Goal: Task Accomplishment & Management: Use online tool/utility

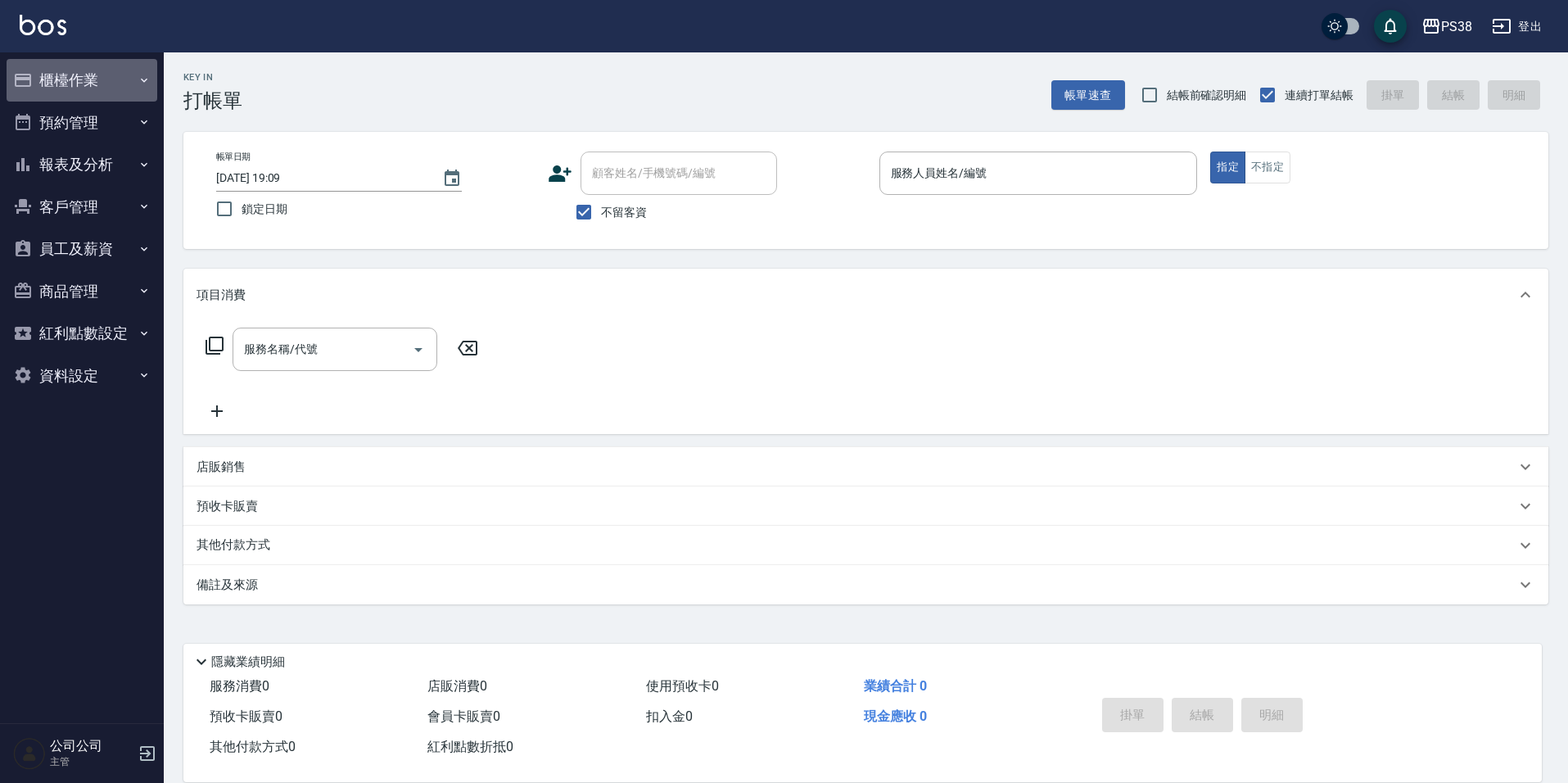
click at [111, 97] on button "櫃檯作業" at bounding box center [82, 80] width 151 height 43
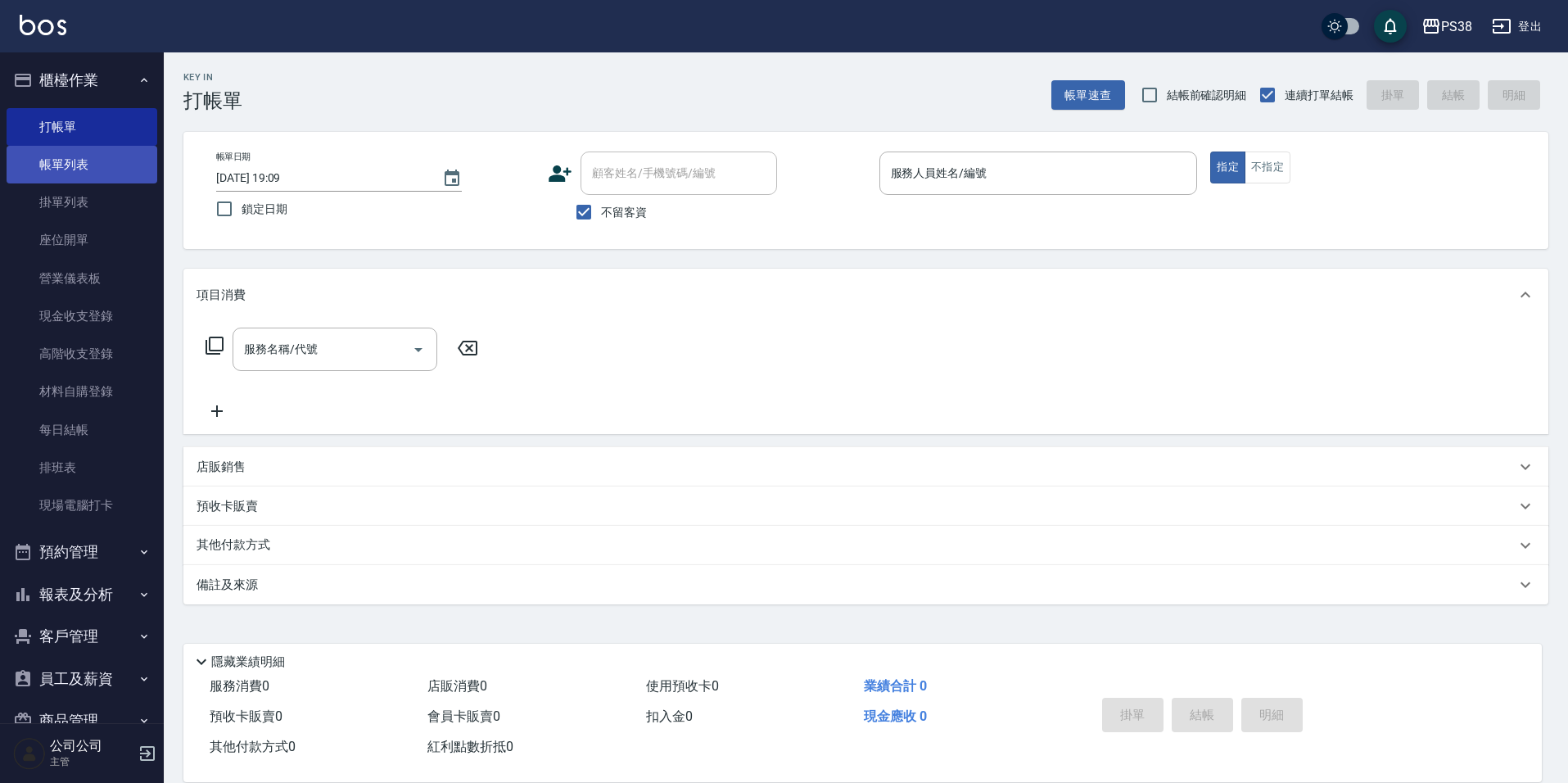
click at [76, 155] on link "帳單列表" at bounding box center [82, 165] width 151 height 38
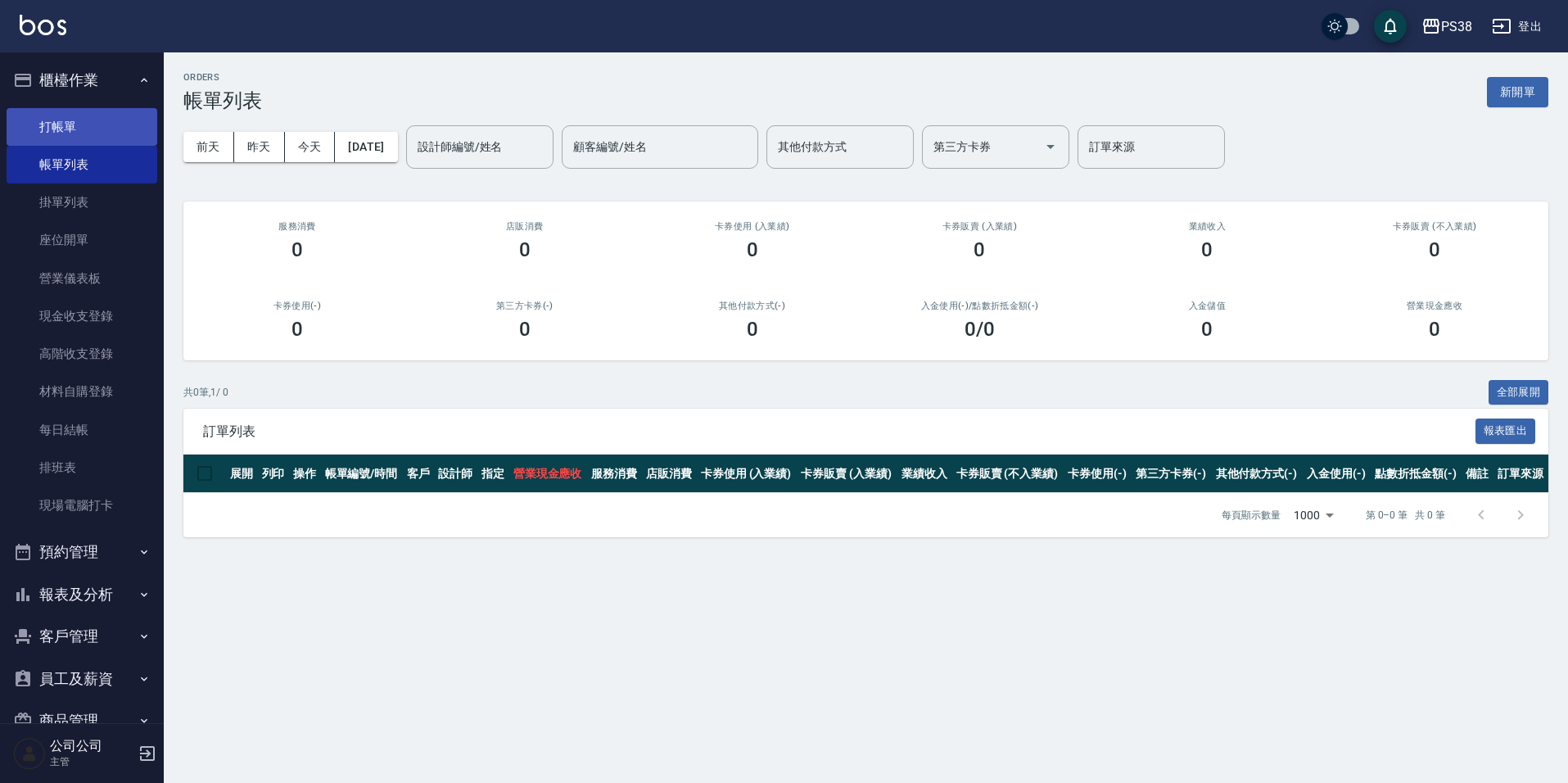
click at [59, 122] on link "打帳單" at bounding box center [82, 127] width 151 height 38
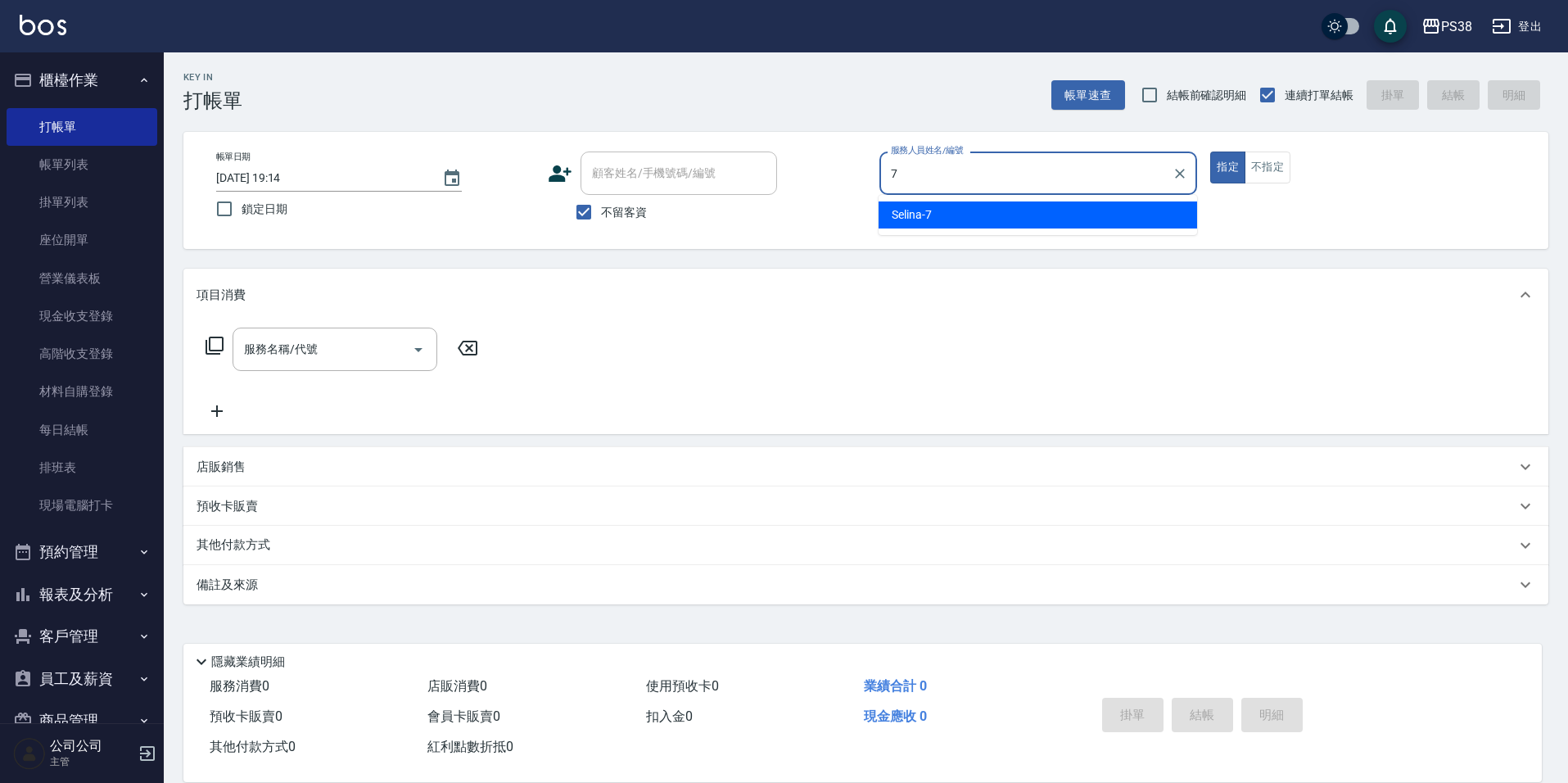
type input "Selina-7"
type button "true"
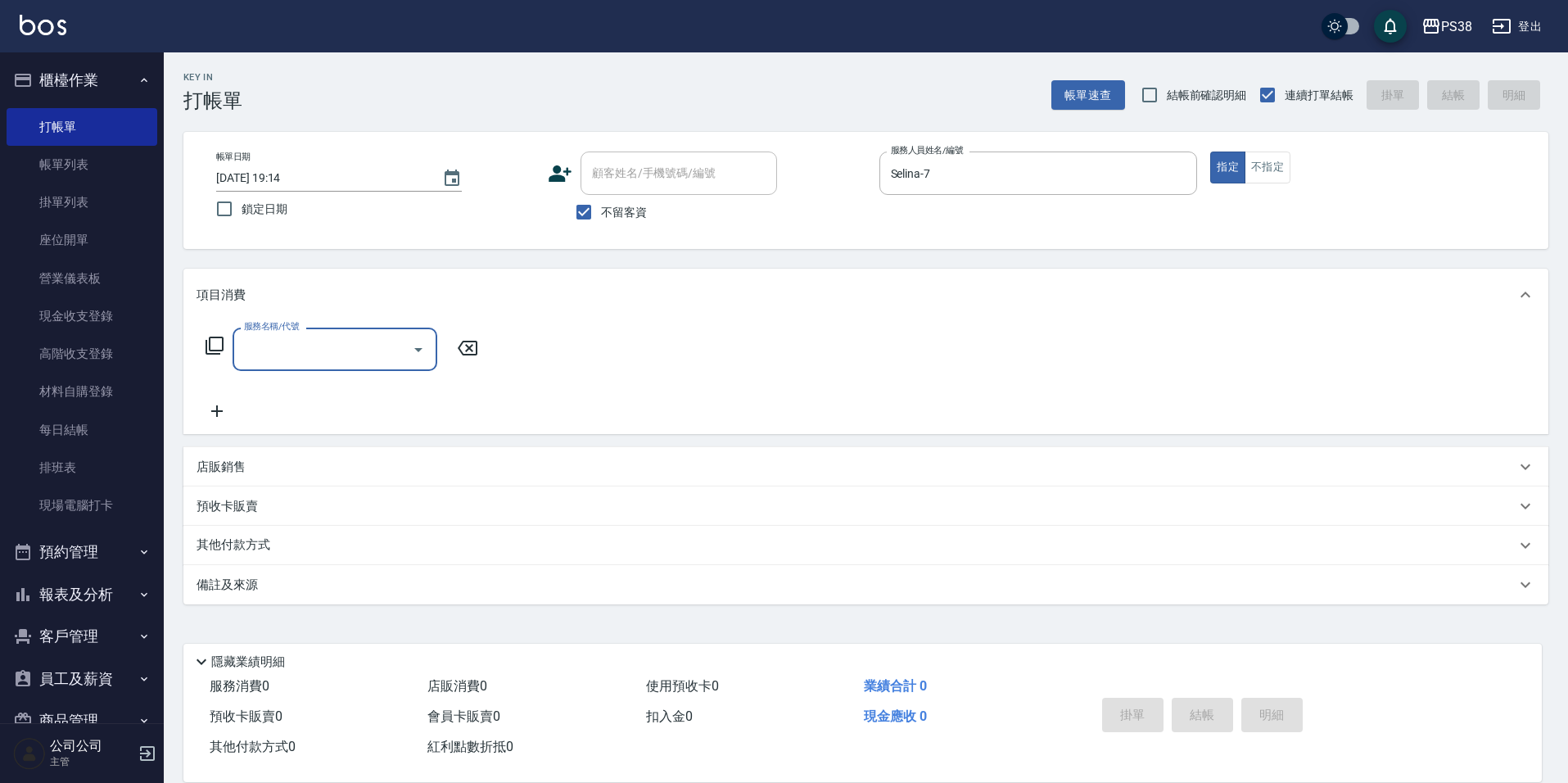
click at [320, 354] on input "服務名稱/代號" at bounding box center [322, 349] width 165 height 29
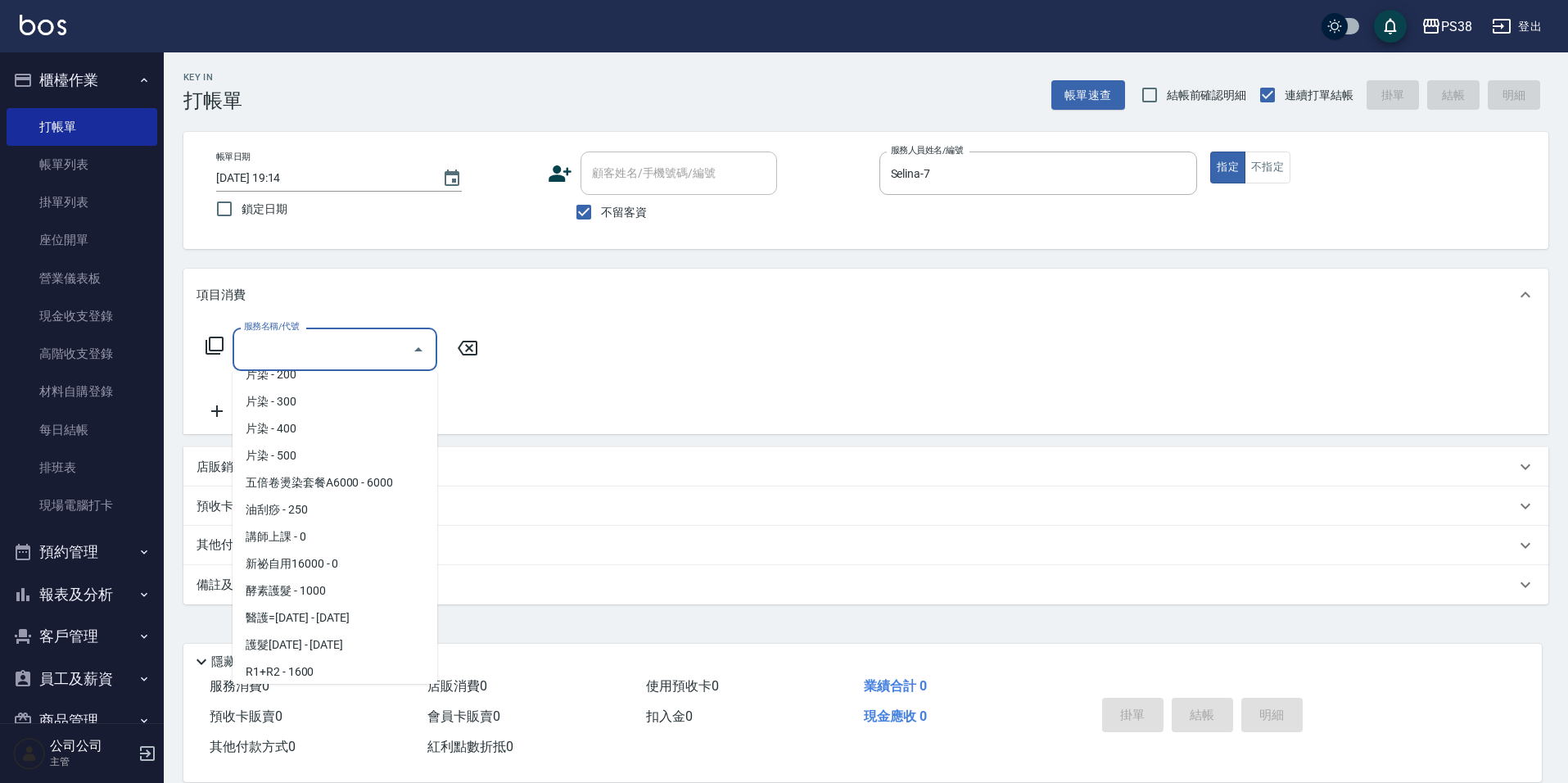
scroll to position [1801, 0]
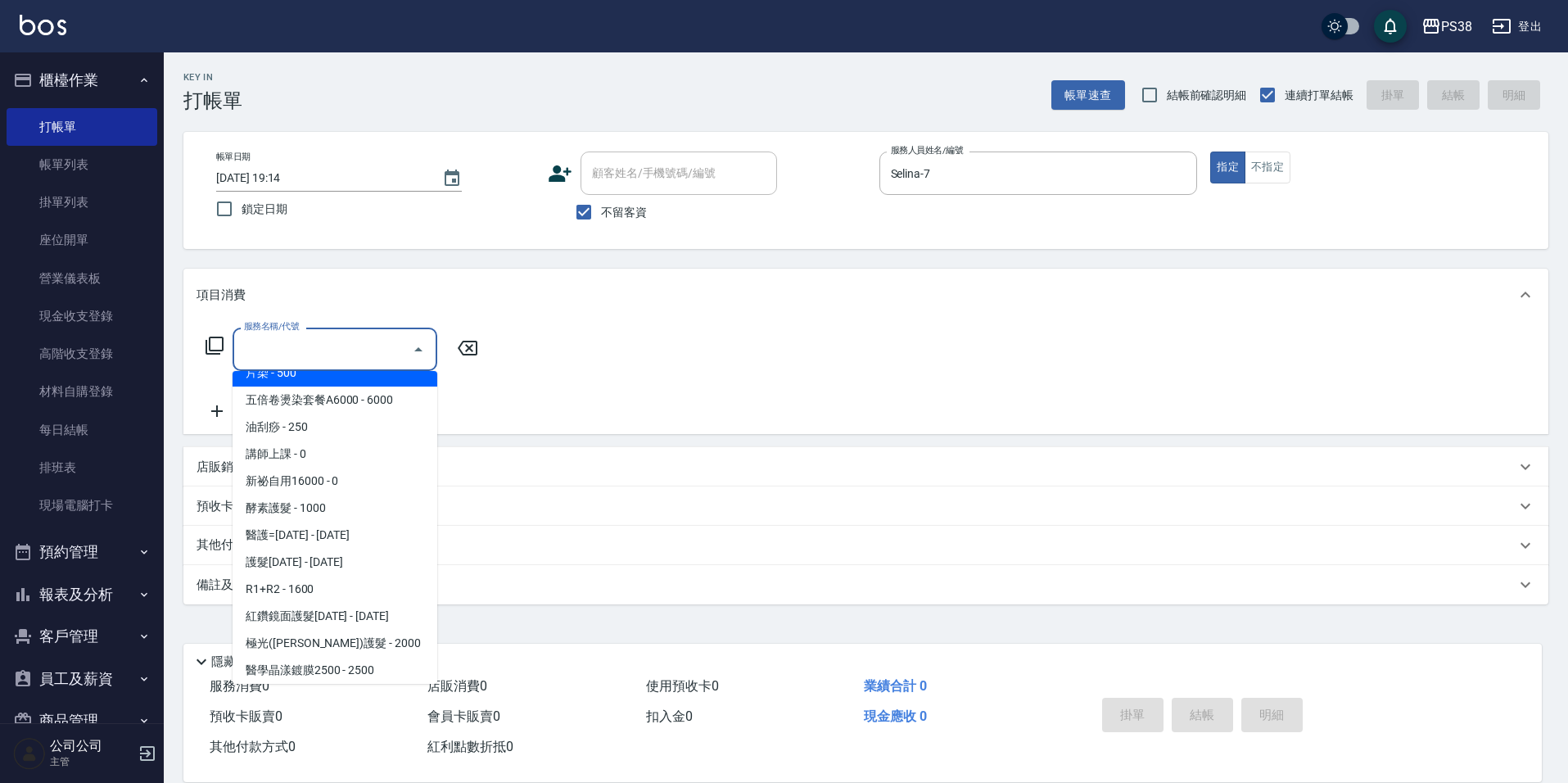
click at [626, 243] on div "帳單日期 [DATE] 19:14 鎖定日期 顧客姓名/手機號碼/編號 顧客姓名/手機號碼/編號 不留客資 服務人員姓名/編號 Selina-7 服務人員姓名…" at bounding box center [865, 190] width 1365 height 117
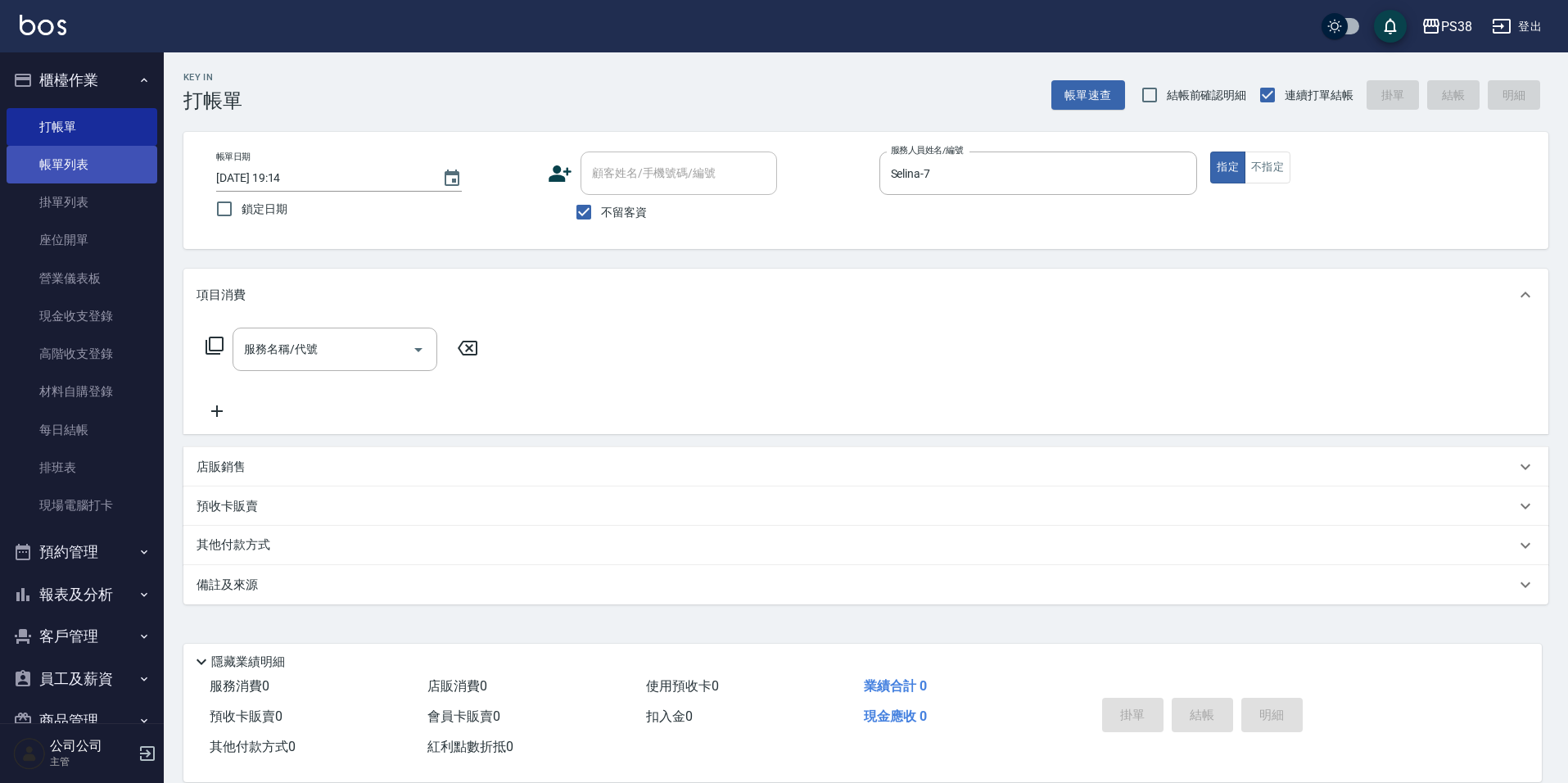
click at [99, 165] on link "帳單列表" at bounding box center [82, 165] width 151 height 38
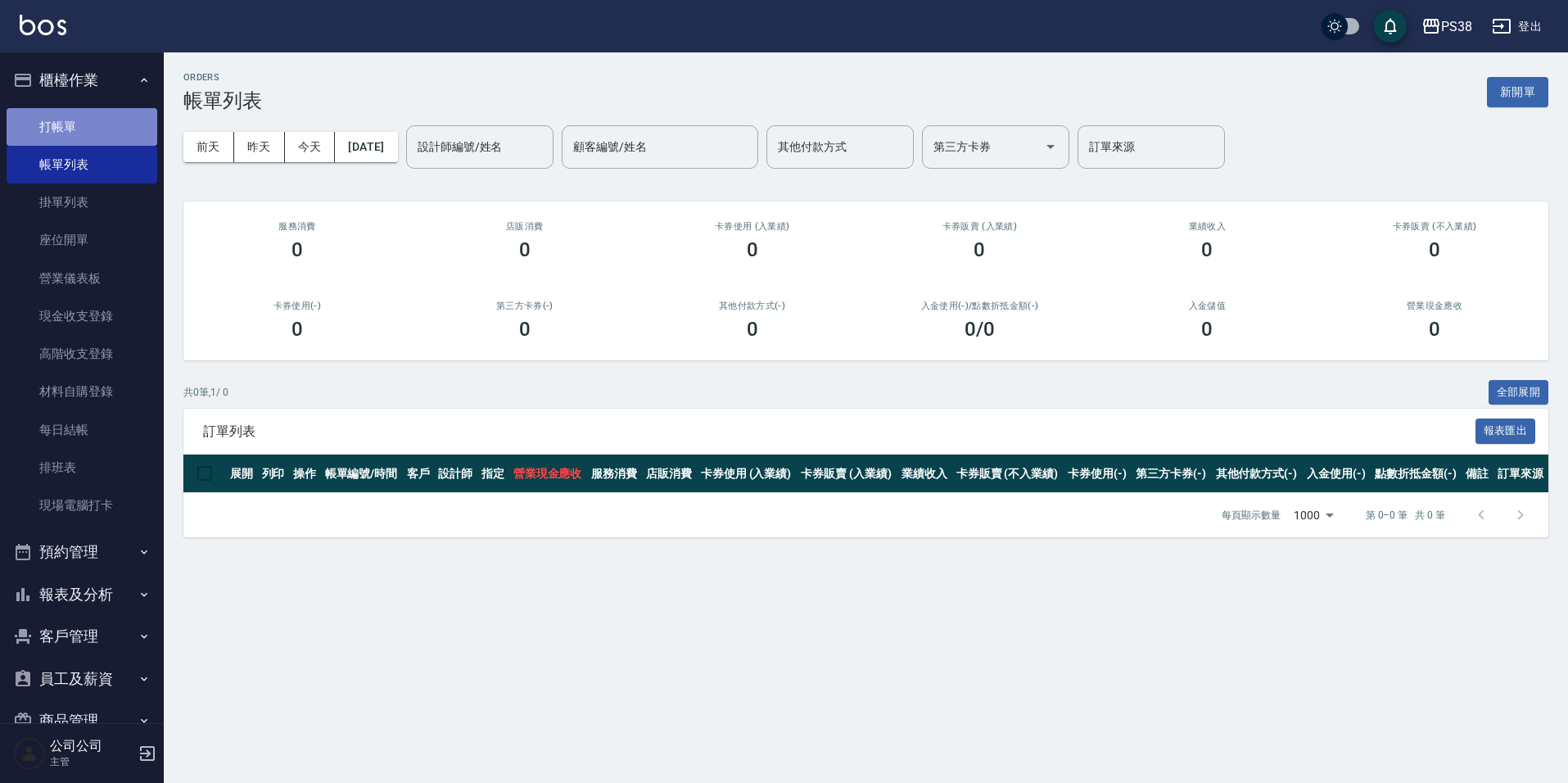
click at [135, 129] on link "打帳單" at bounding box center [82, 127] width 151 height 38
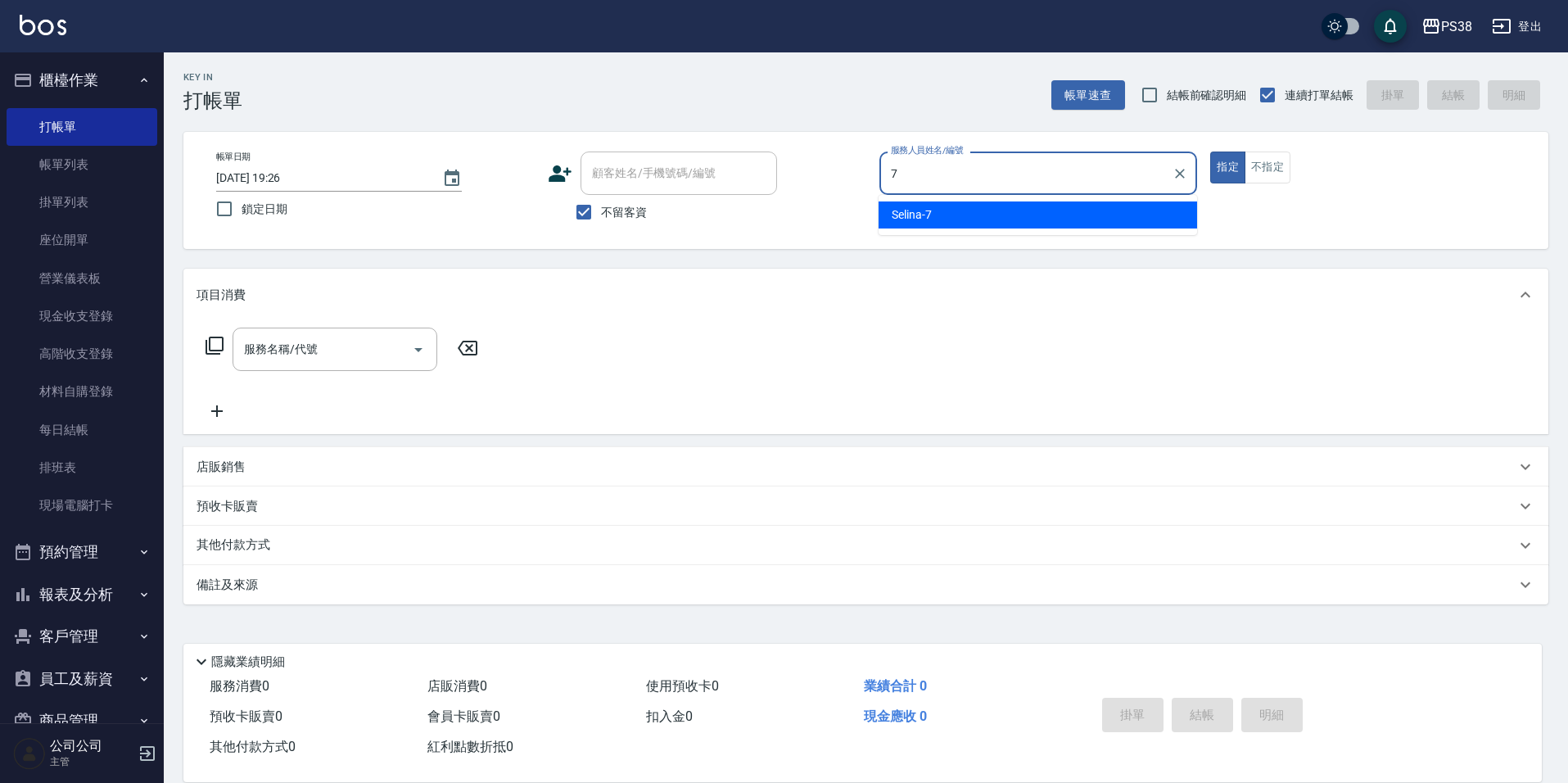
type input "Selina-7"
type button "true"
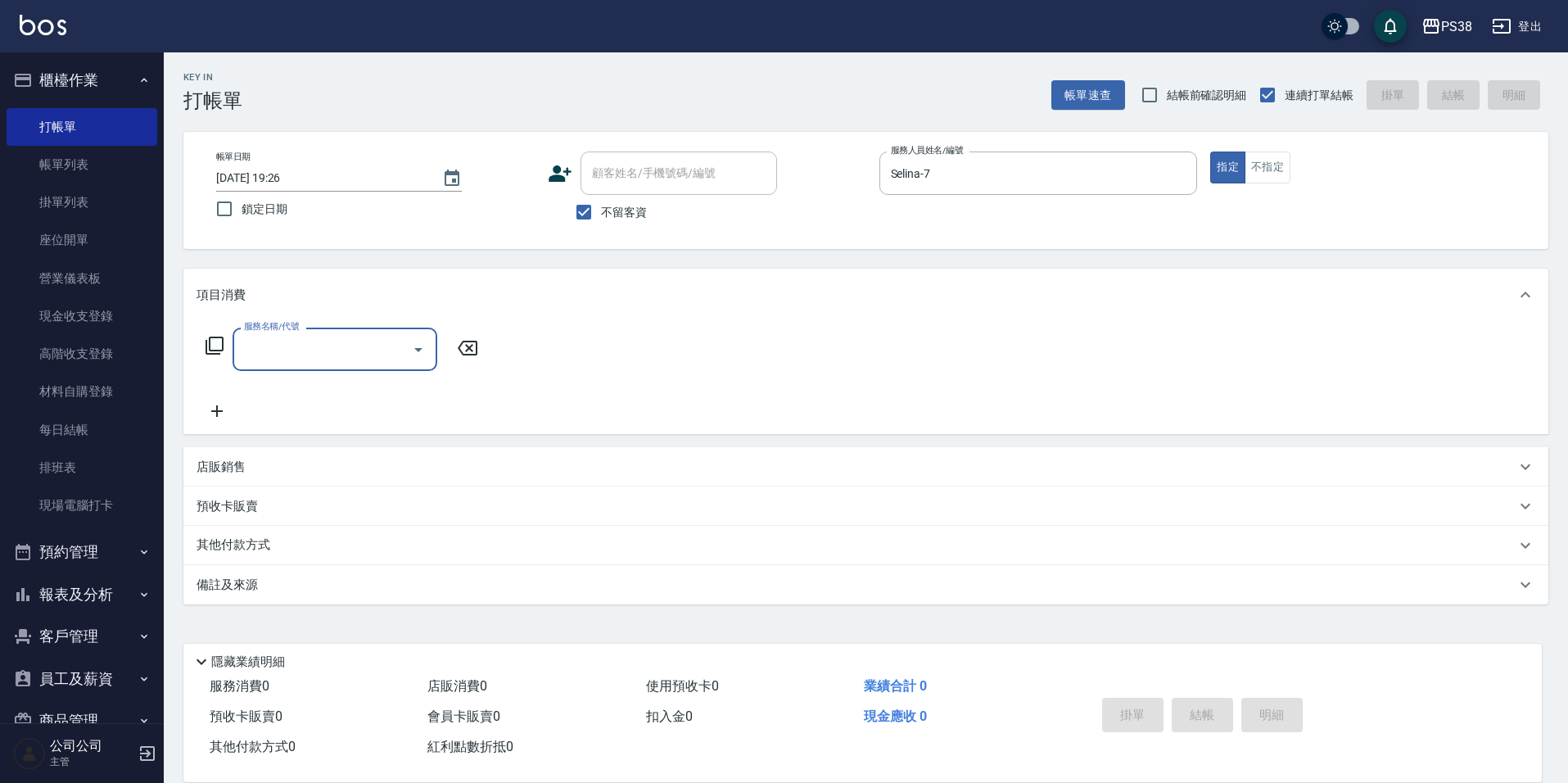
click at [337, 340] on input "服務名稱/代號" at bounding box center [322, 349] width 165 height 29
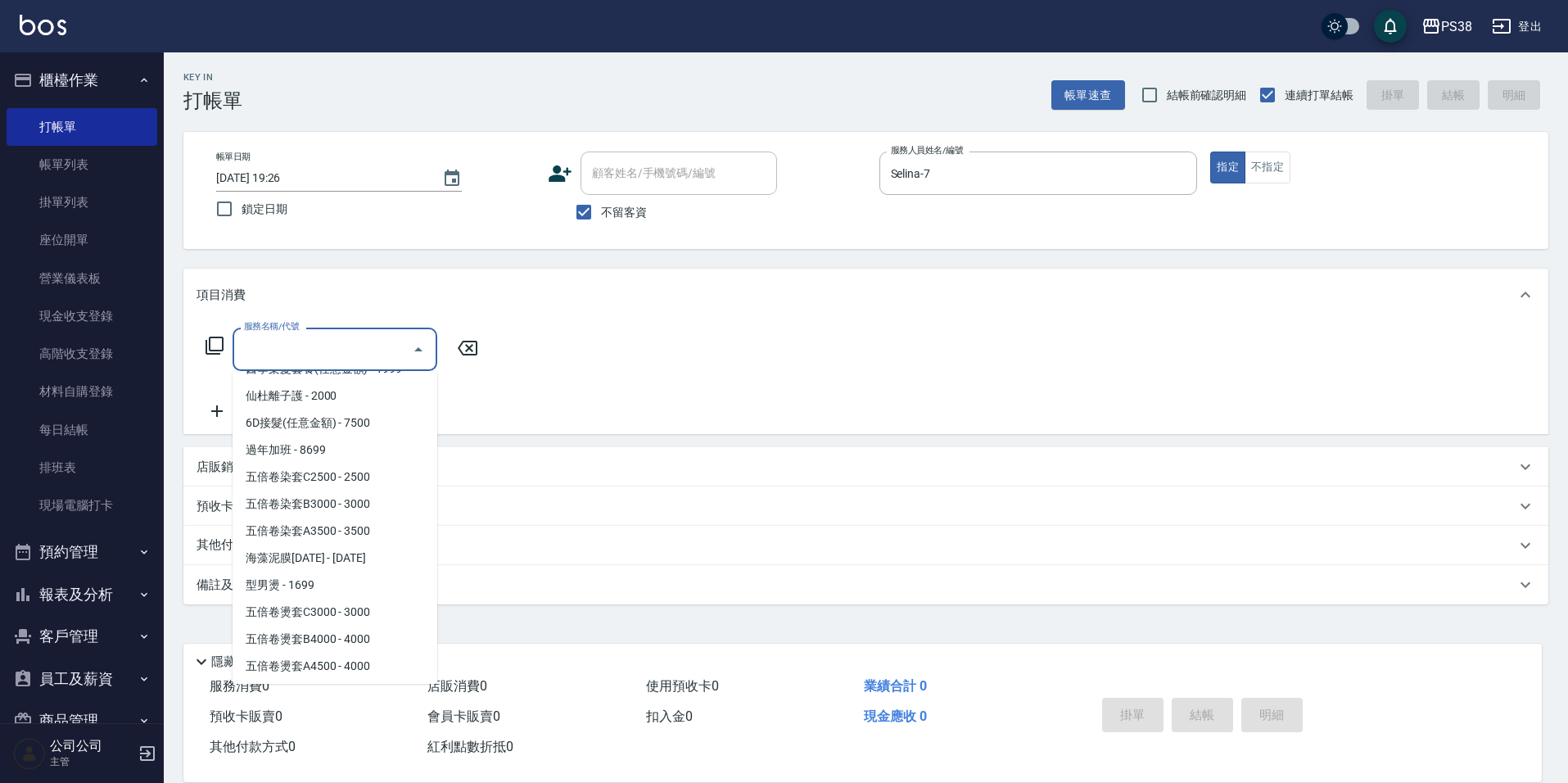
scroll to position [2284, 0]
click at [386, 577] on span "五倍卷燙套B4000 - 4000" at bounding box center [335, 582] width 205 height 27
type input "五倍卷燙套B4000(PP4000)"
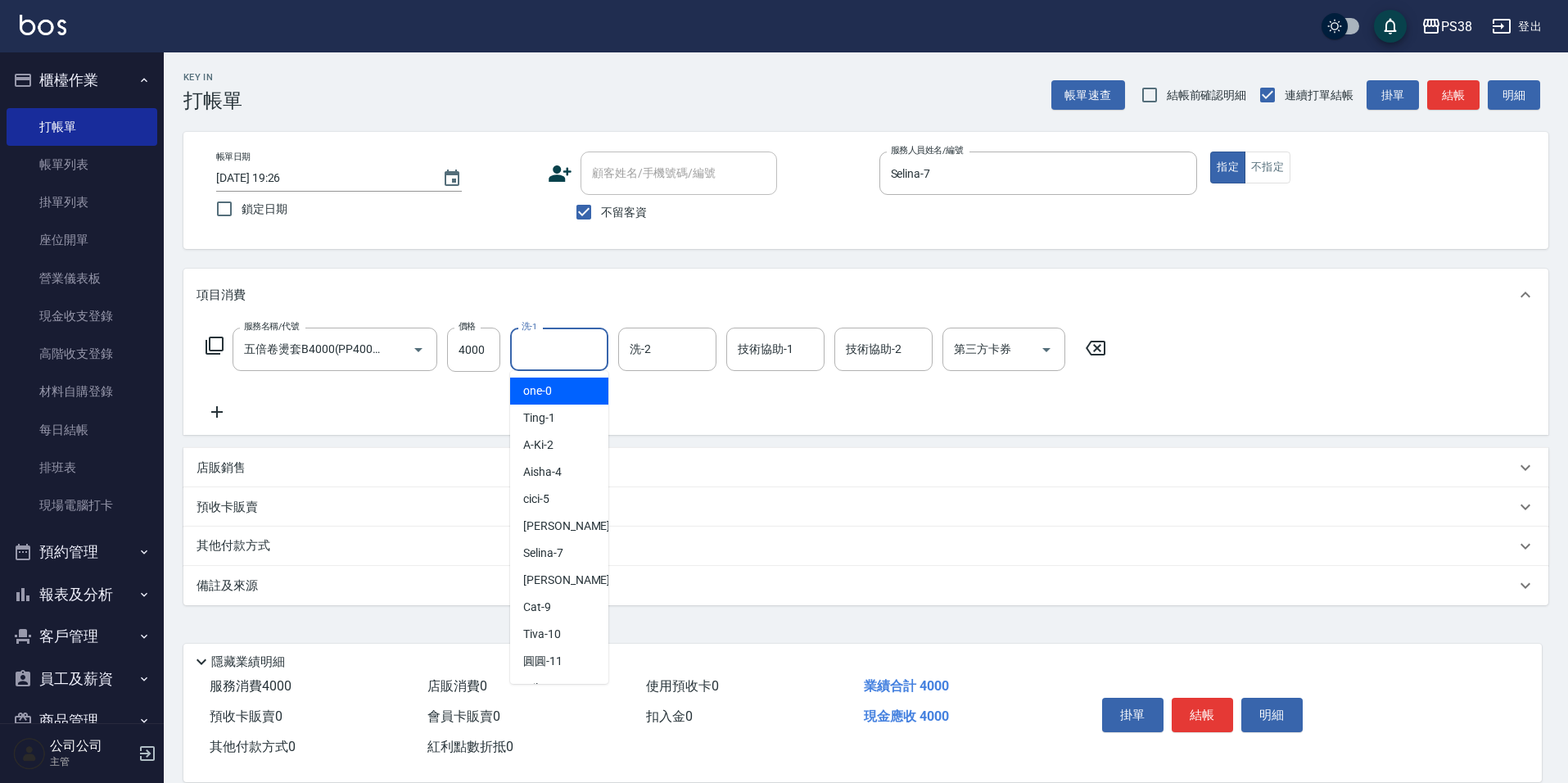
click at [561, 343] on input "洗-1" at bounding box center [559, 349] width 84 height 29
type input "Souferniya(舒服)-28"
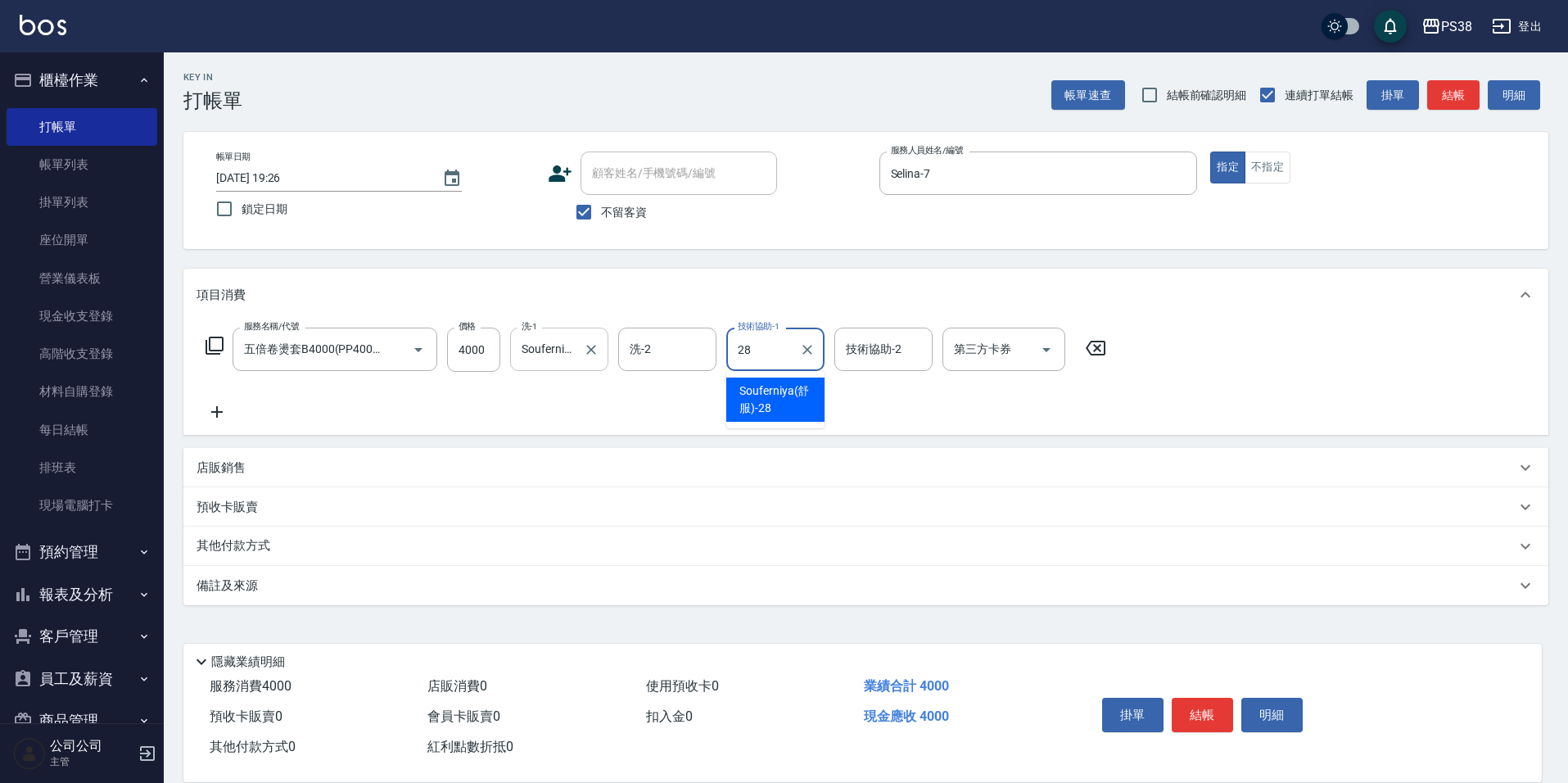
type input "Souferniya(舒服)-28"
click at [254, 470] on div "店販銷售" at bounding box center [856, 467] width 1319 height 17
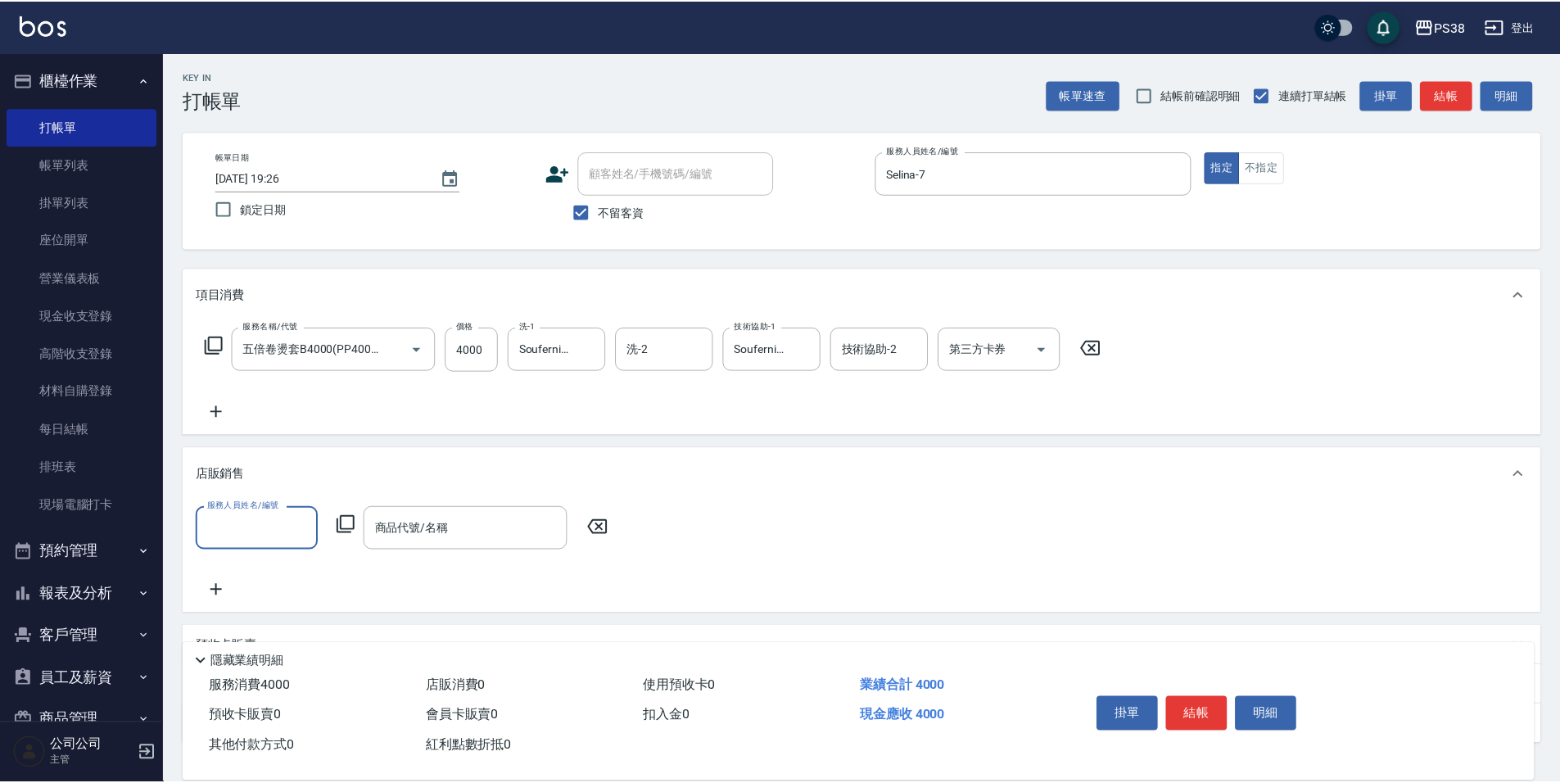
scroll to position [0, 0]
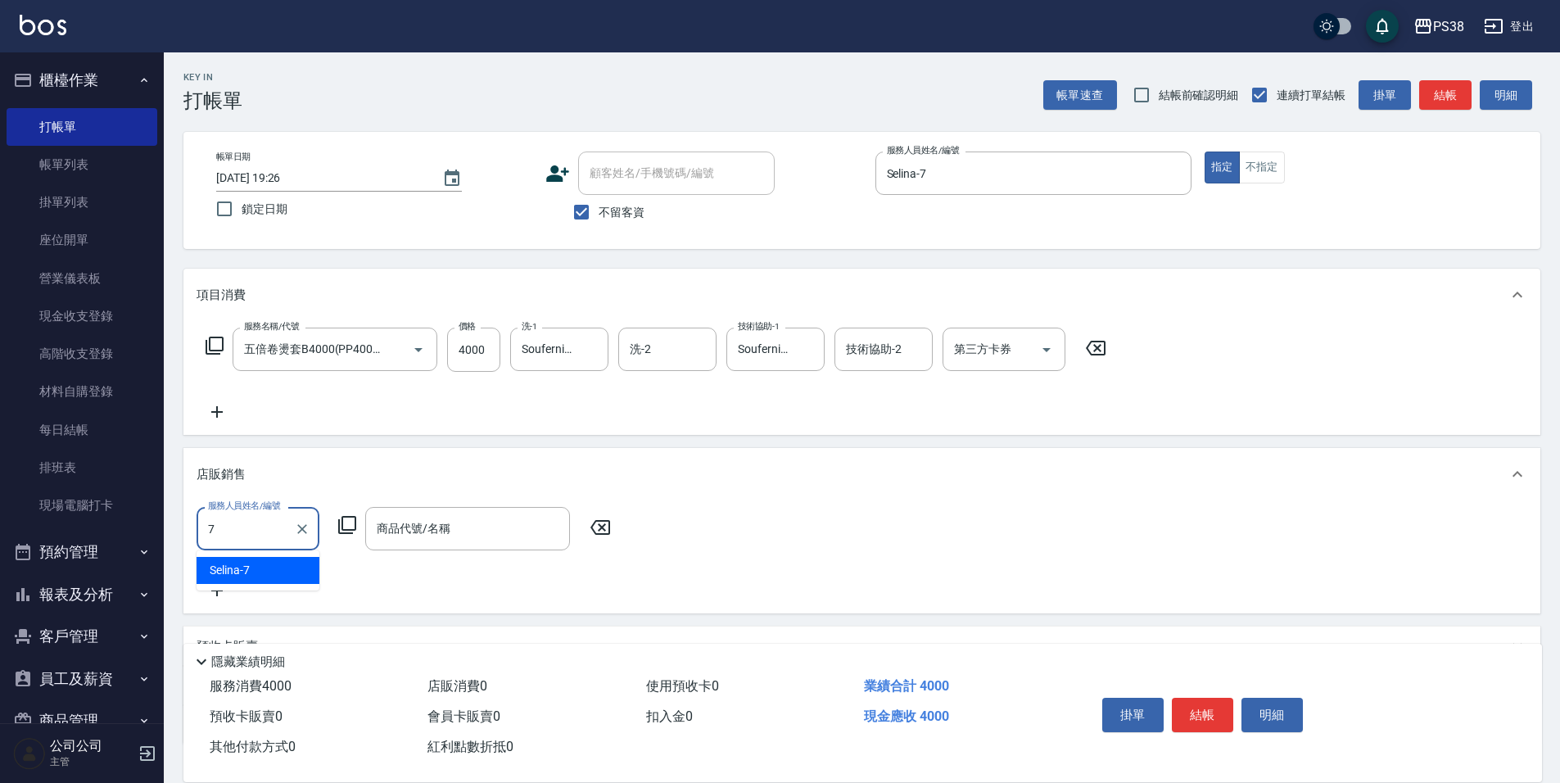
type input "Selina-7"
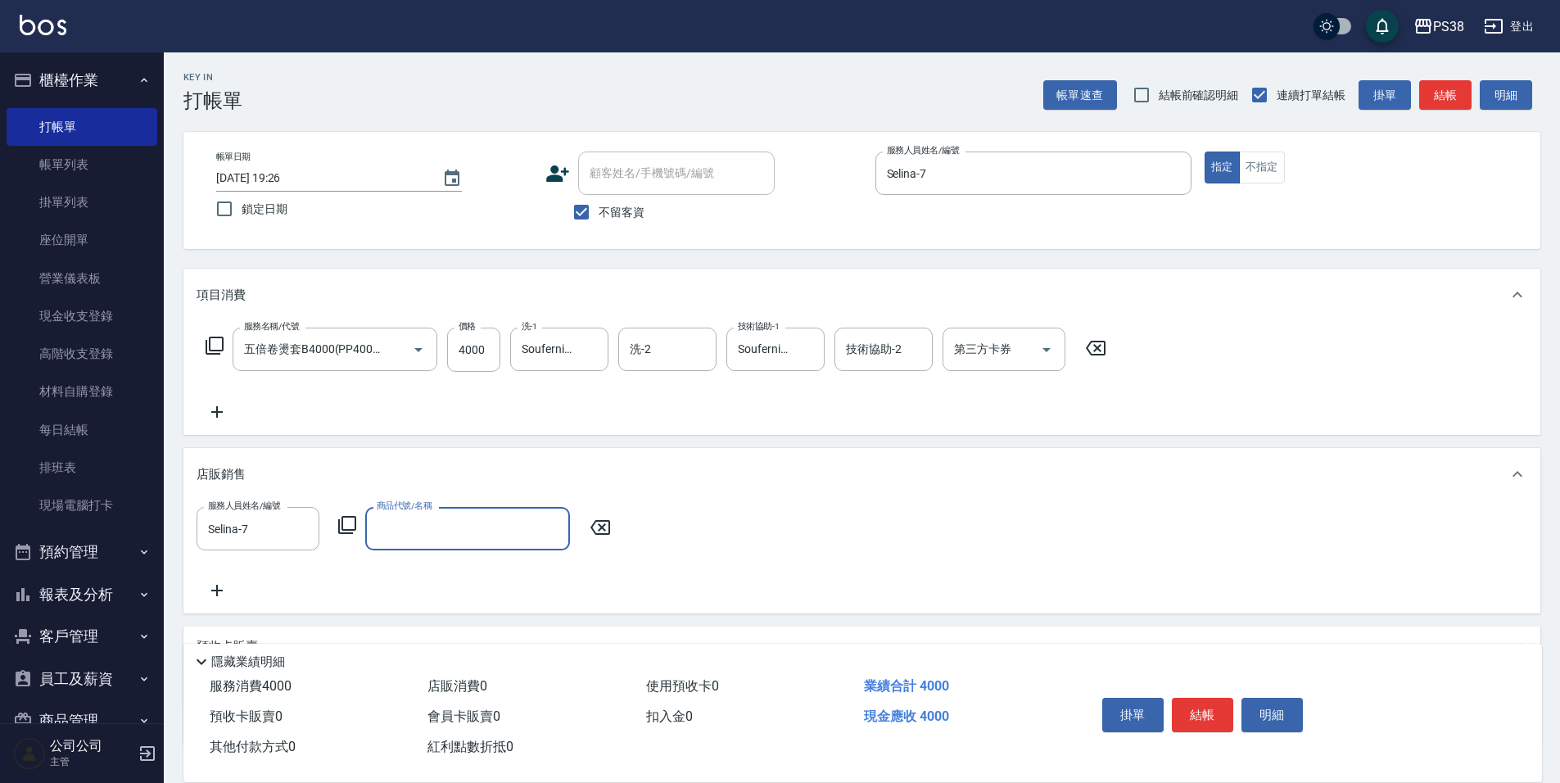
click at [394, 525] on input "商品代號/名稱" at bounding box center [468, 528] width 190 height 29
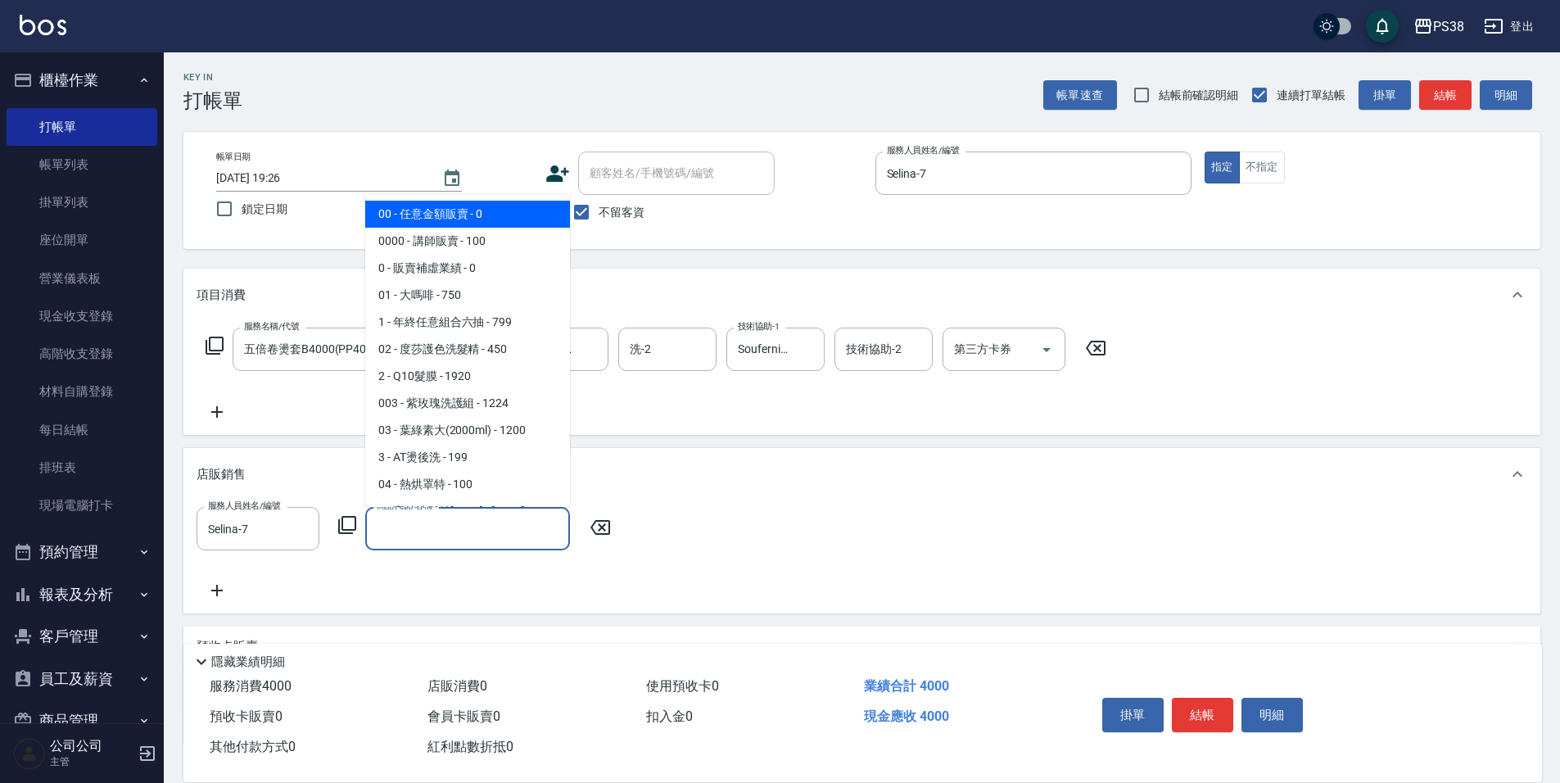
click at [464, 219] on span "00 - 任意金額販賣 - 0" at bounding box center [467, 214] width 205 height 27
type input "任意金額販賣"
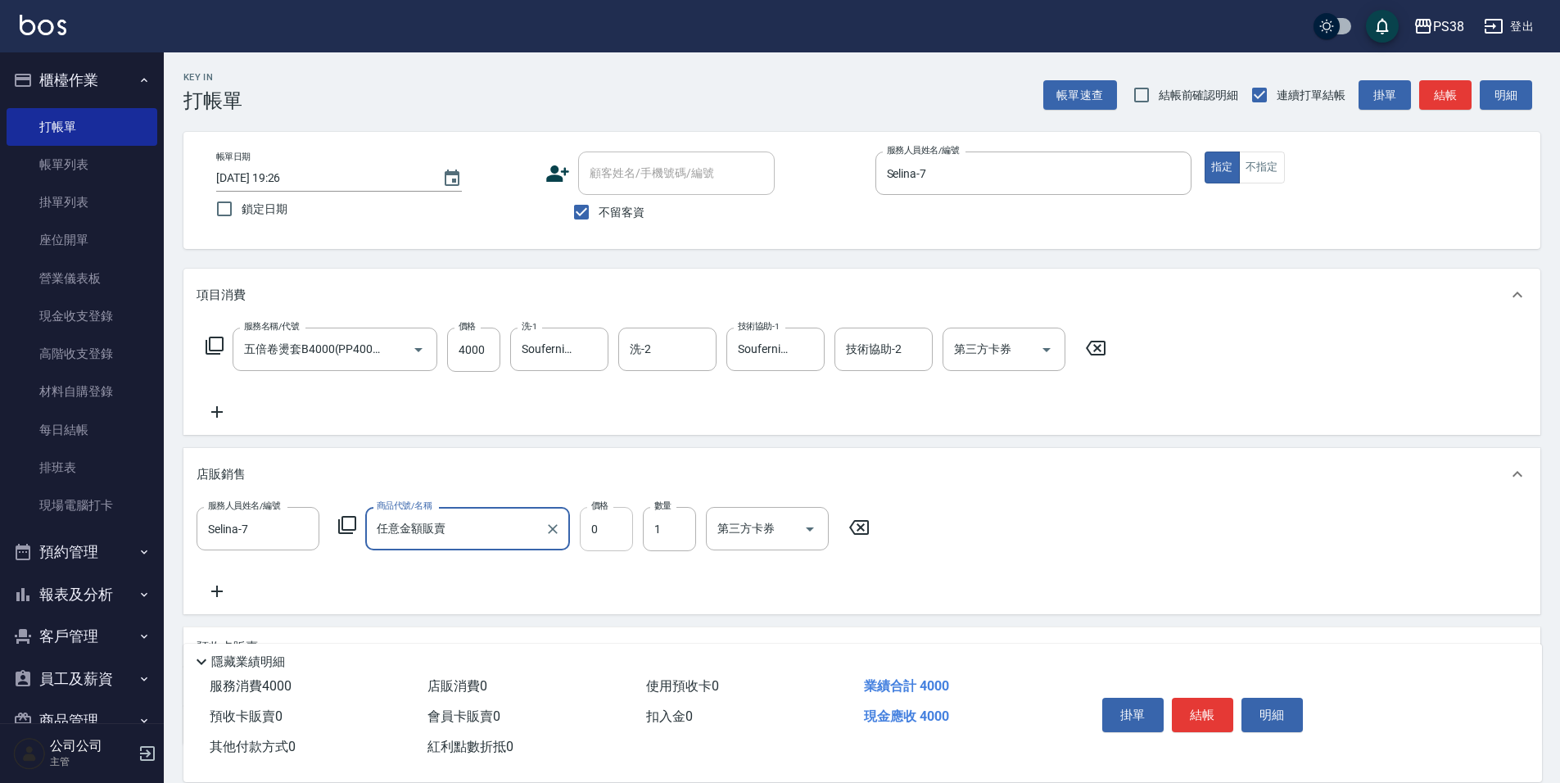
click at [609, 533] on input "0" at bounding box center [606, 529] width 53 height 44
type input "300"
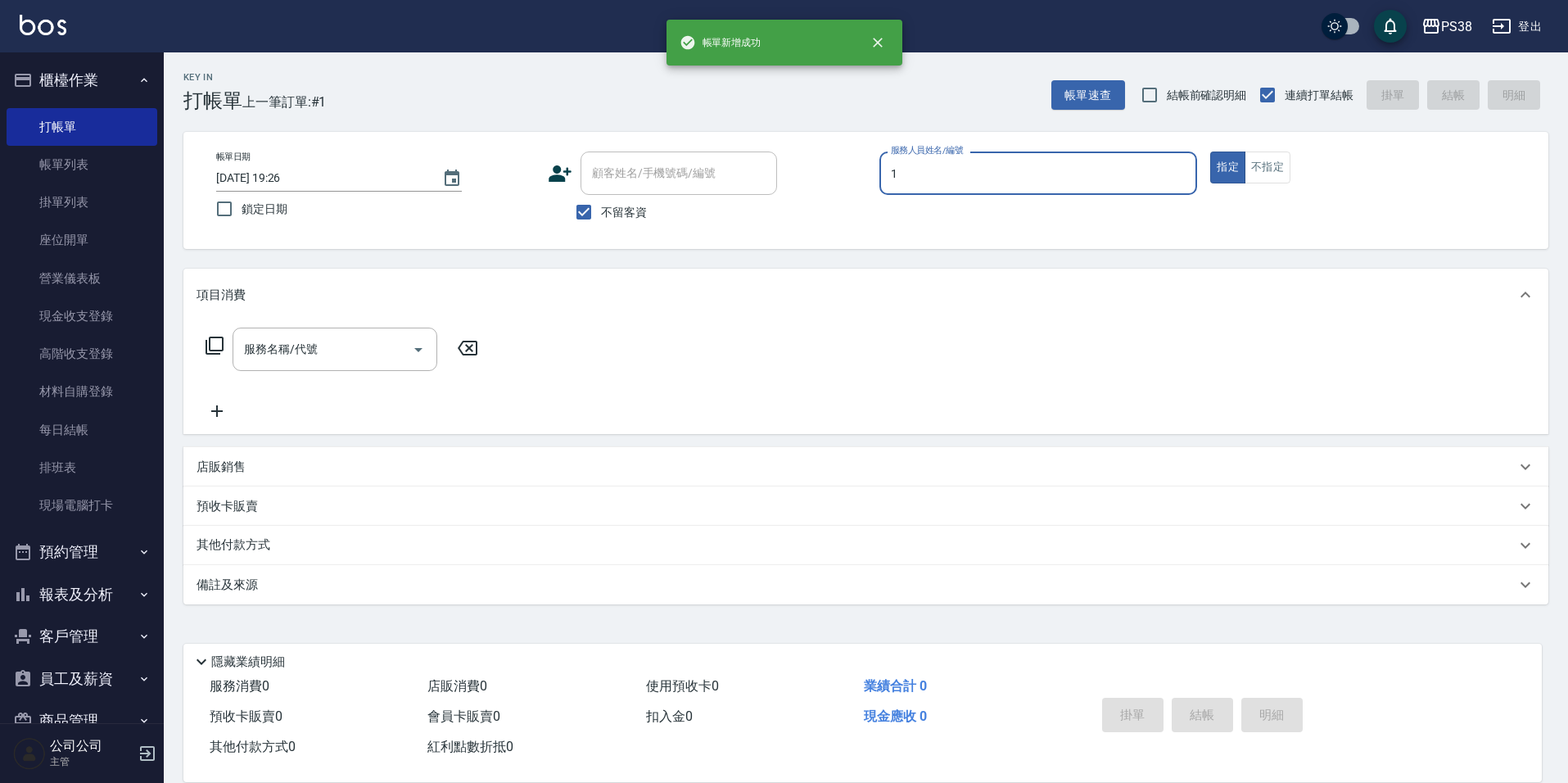
type input "Ting-1"
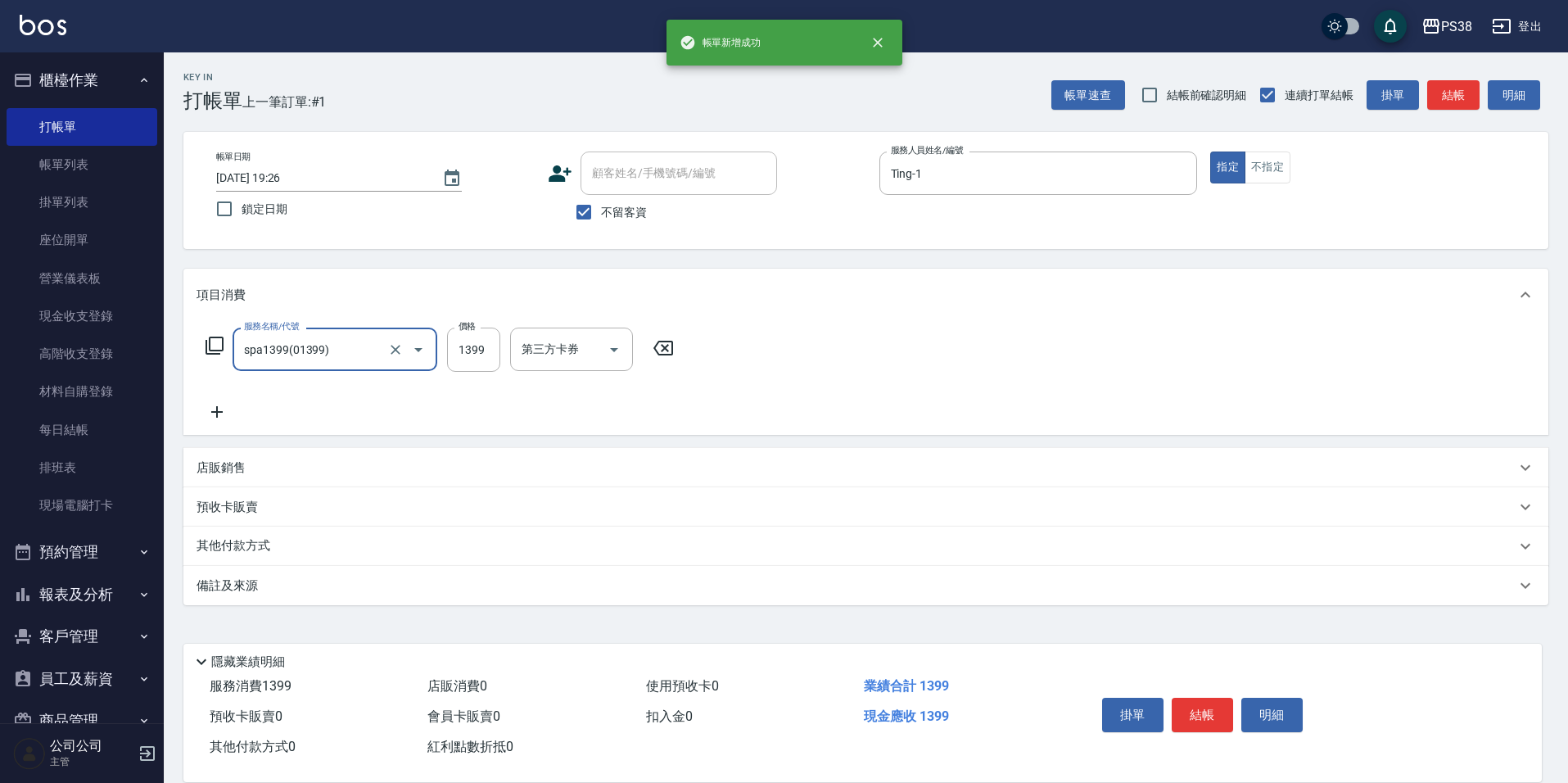
type input "spa1399(01399)"
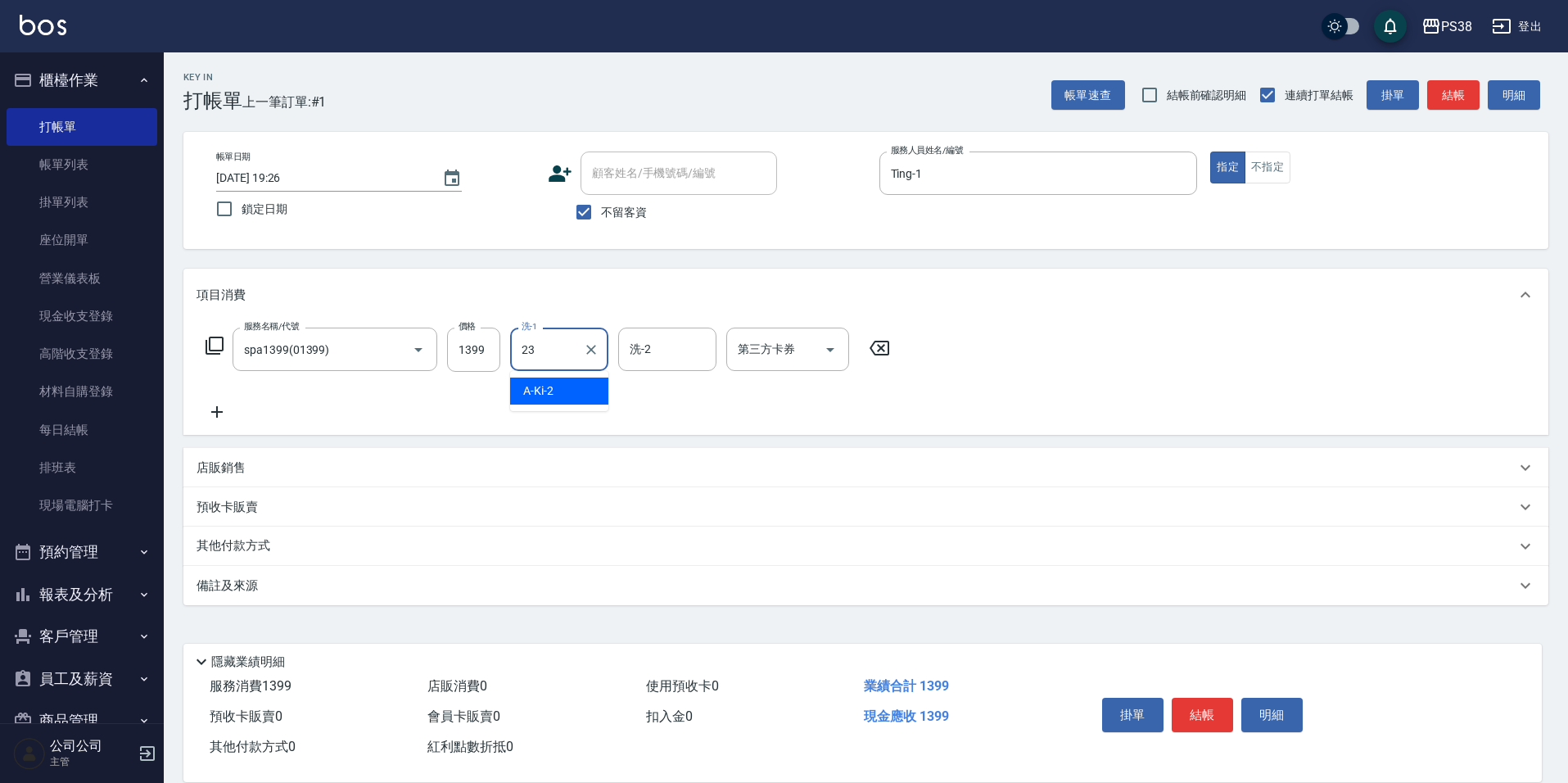
type input "Mona-23"
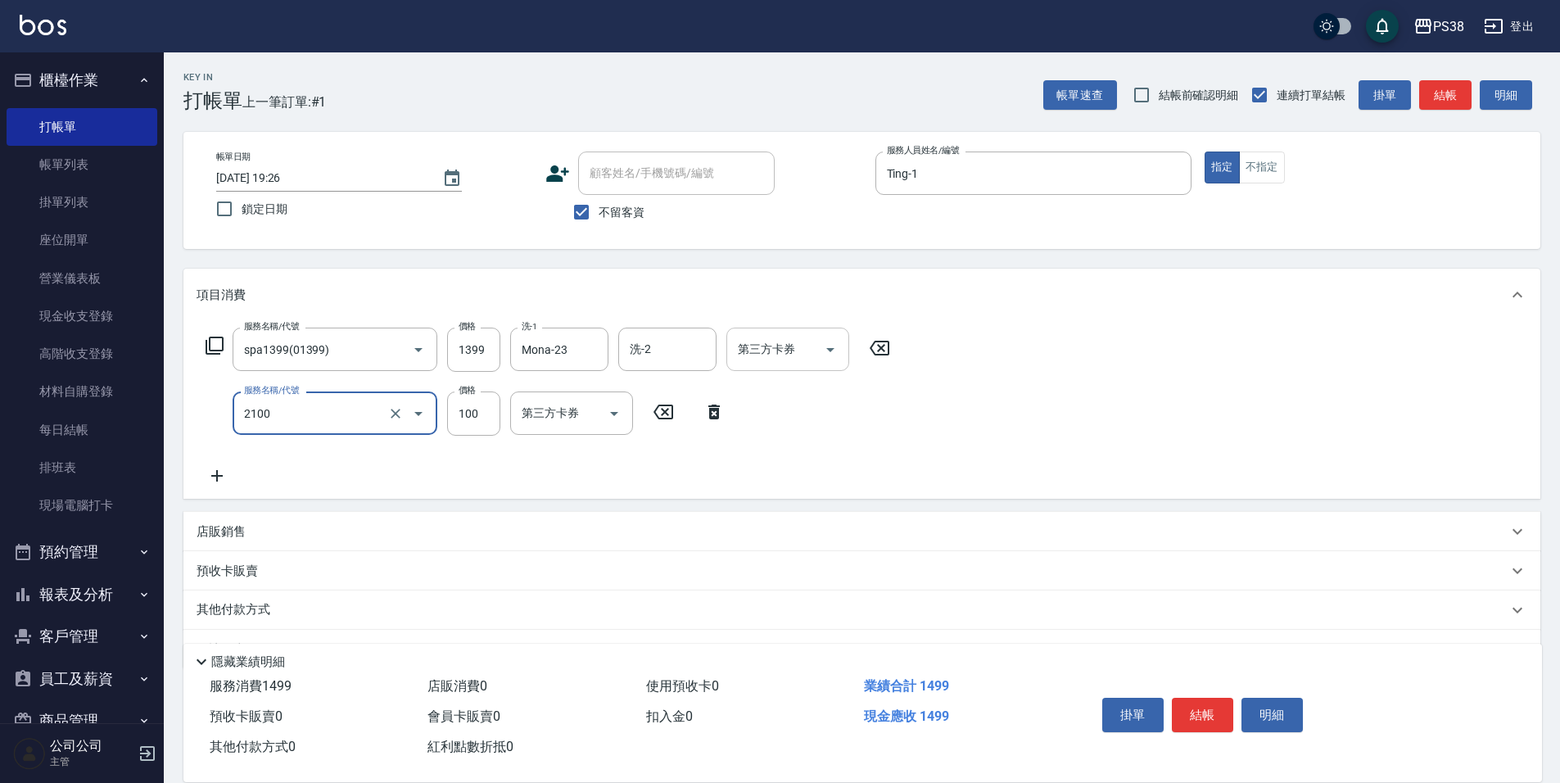
click at [828, 349] on icon "Open" at bounding box center [830, 350] width 8 height 4
type input "剪髮與造型(任意金額)(2100)"
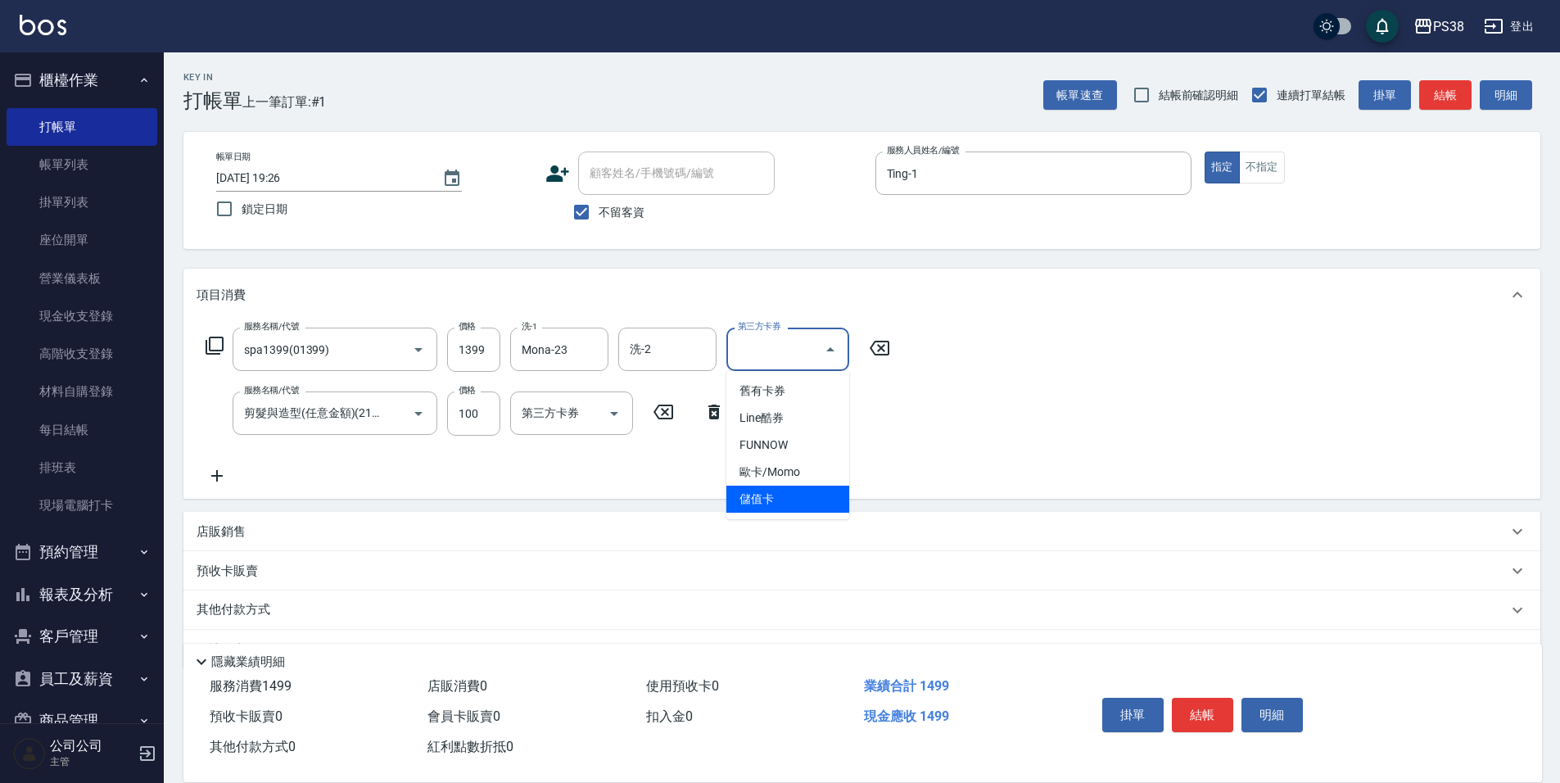
click at [806, 490] on span "儲值卡" at bounding box center [787, 499] width 123 height 27
type input "儲值卡"
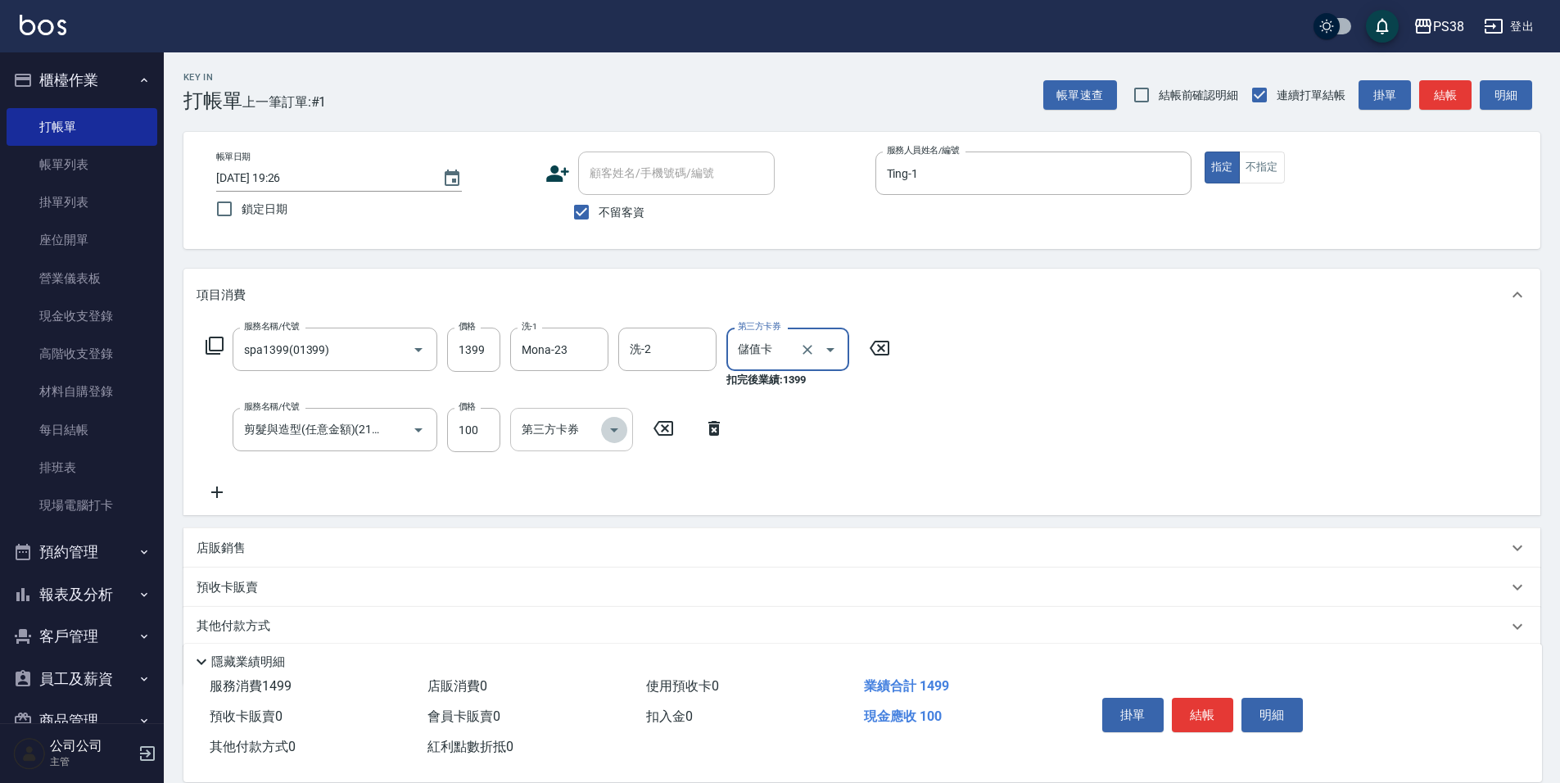
click at [617, 431] on icon "Open" at bounding box center [614, 430] width 20 height 20
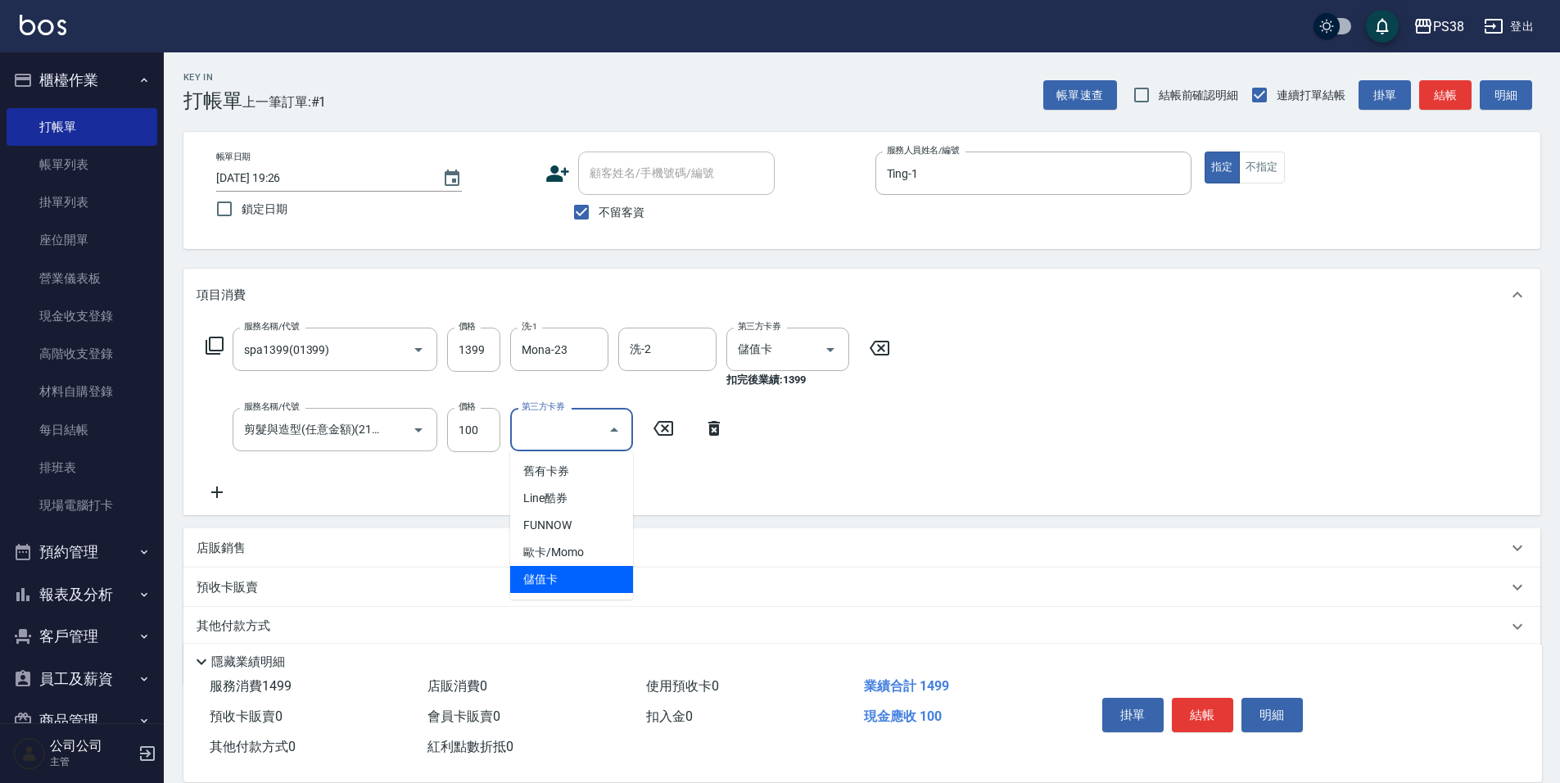
click at [594, 571] on span "儲值卡" at bounding box center [571, 579] width 123 height 27
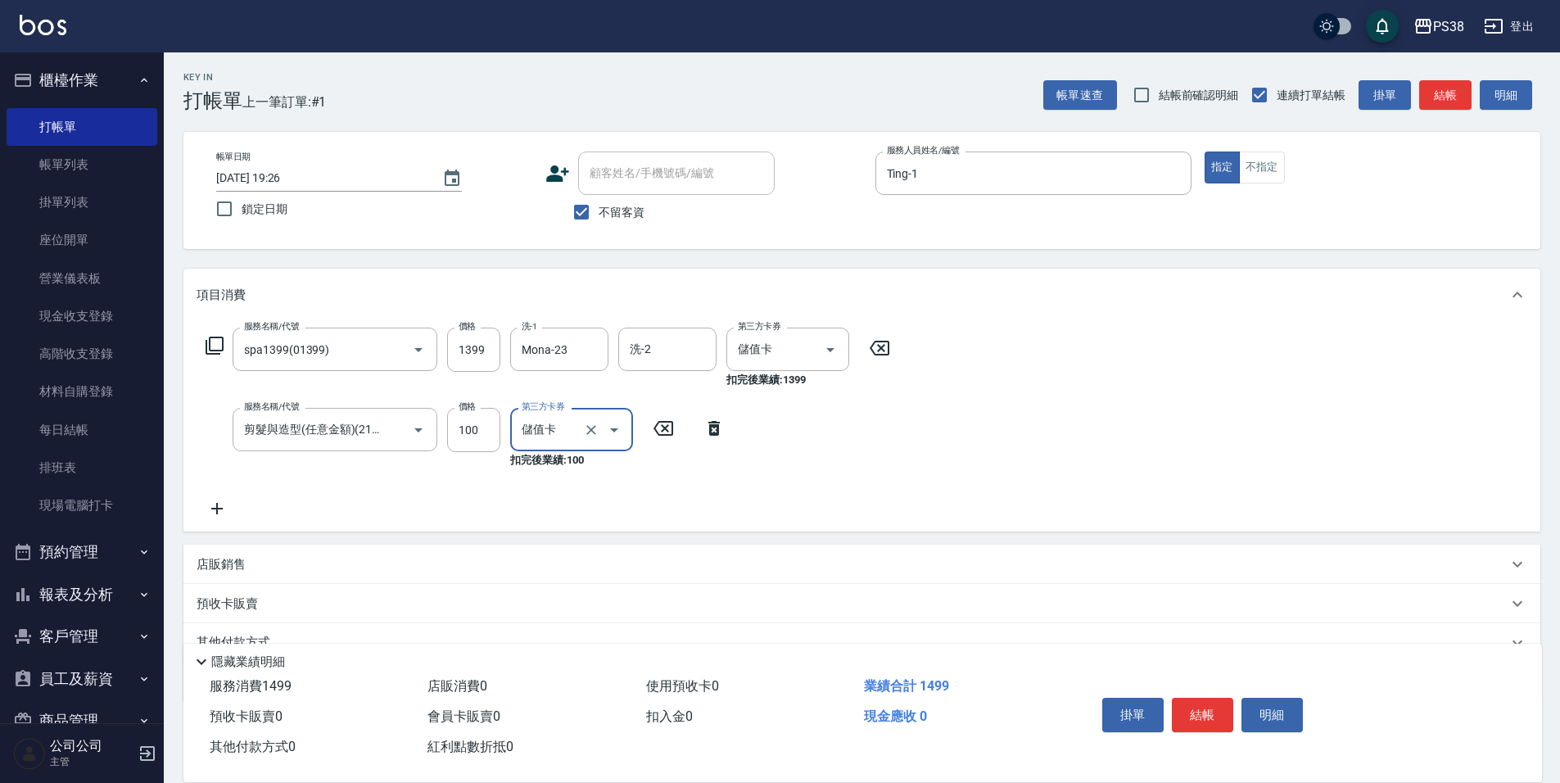
type input "儲值卡"
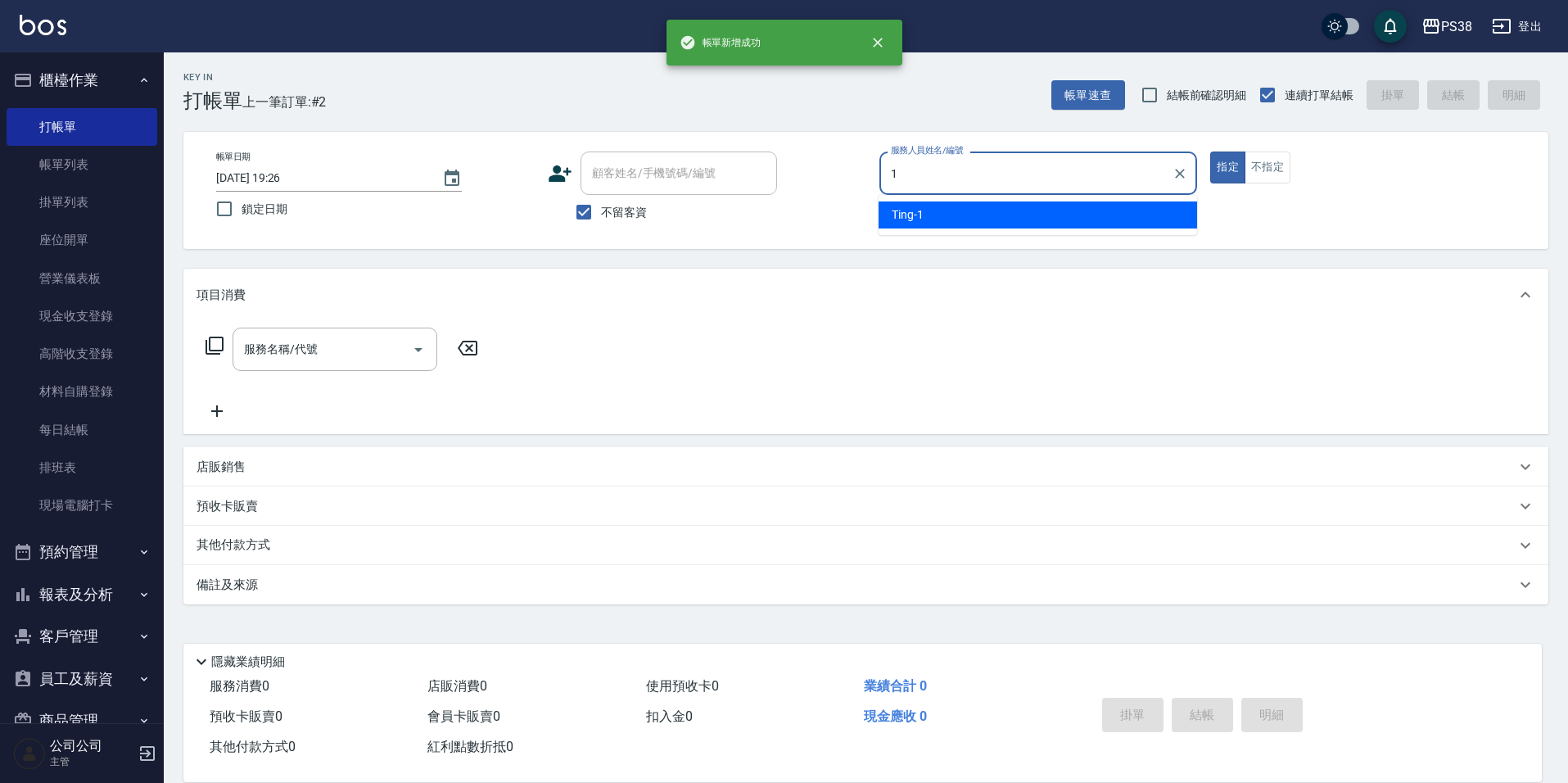
type input "Ting-1"
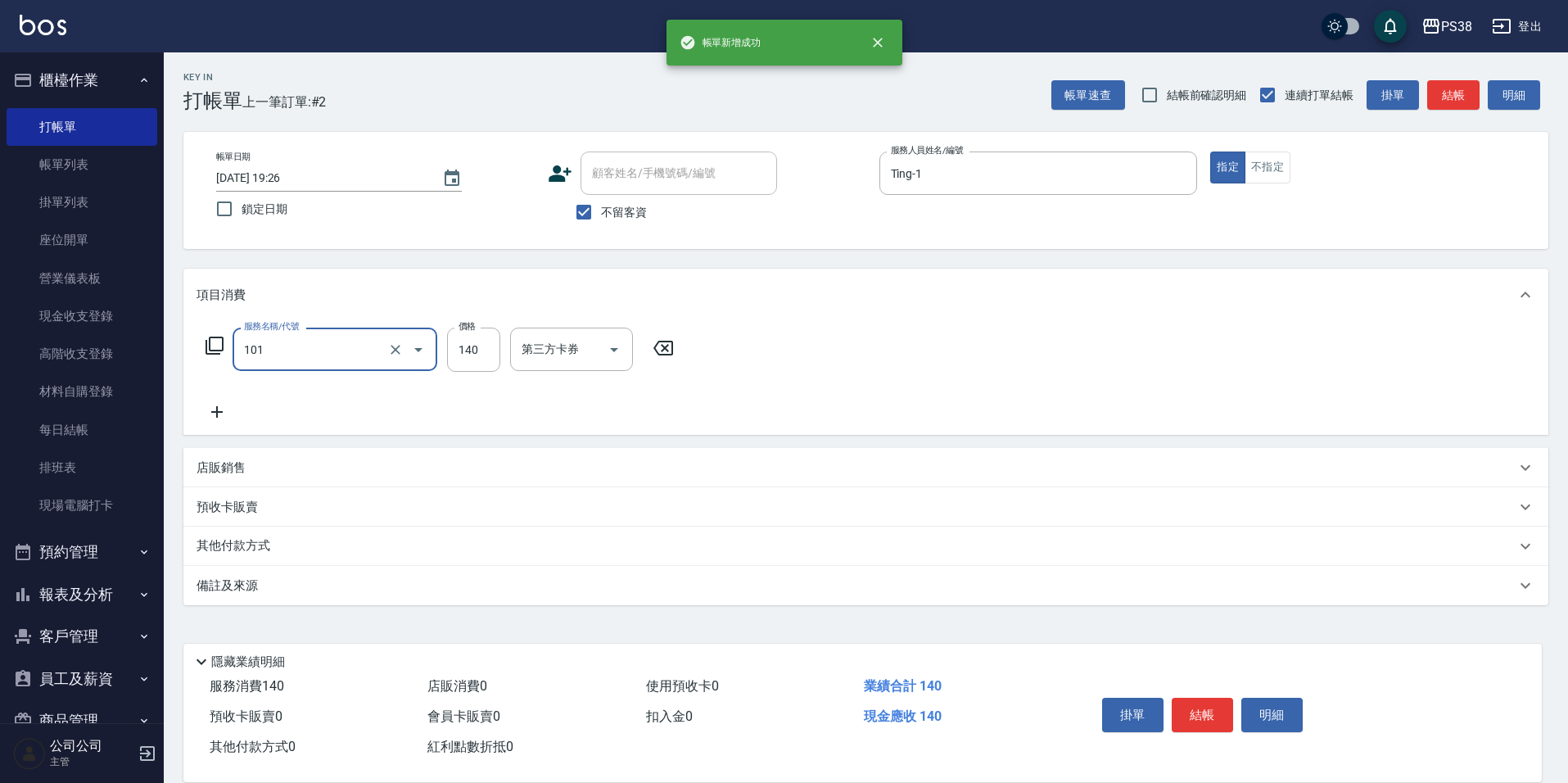
type input "洗髮(101)"
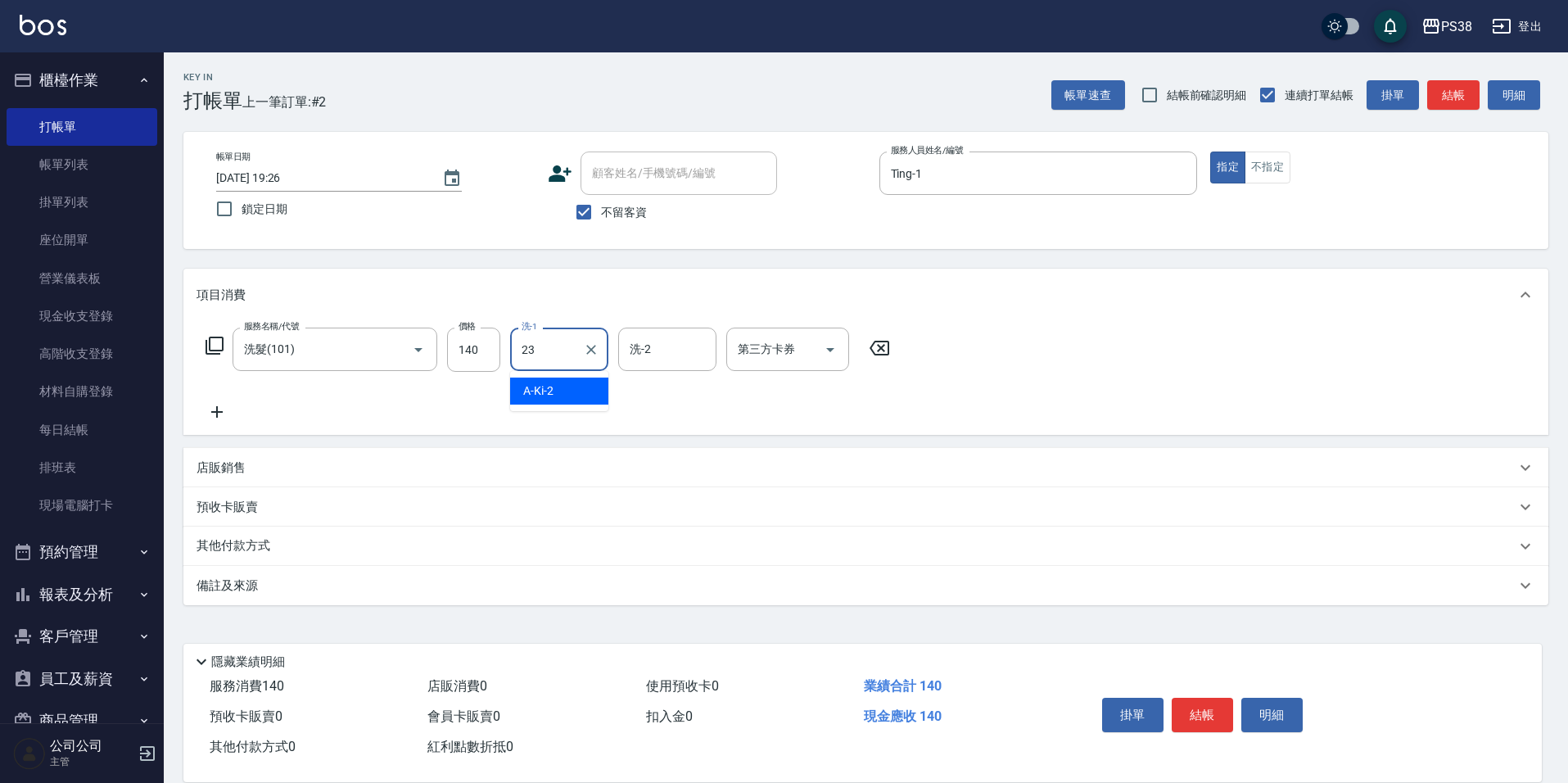
type input "Mona-23"
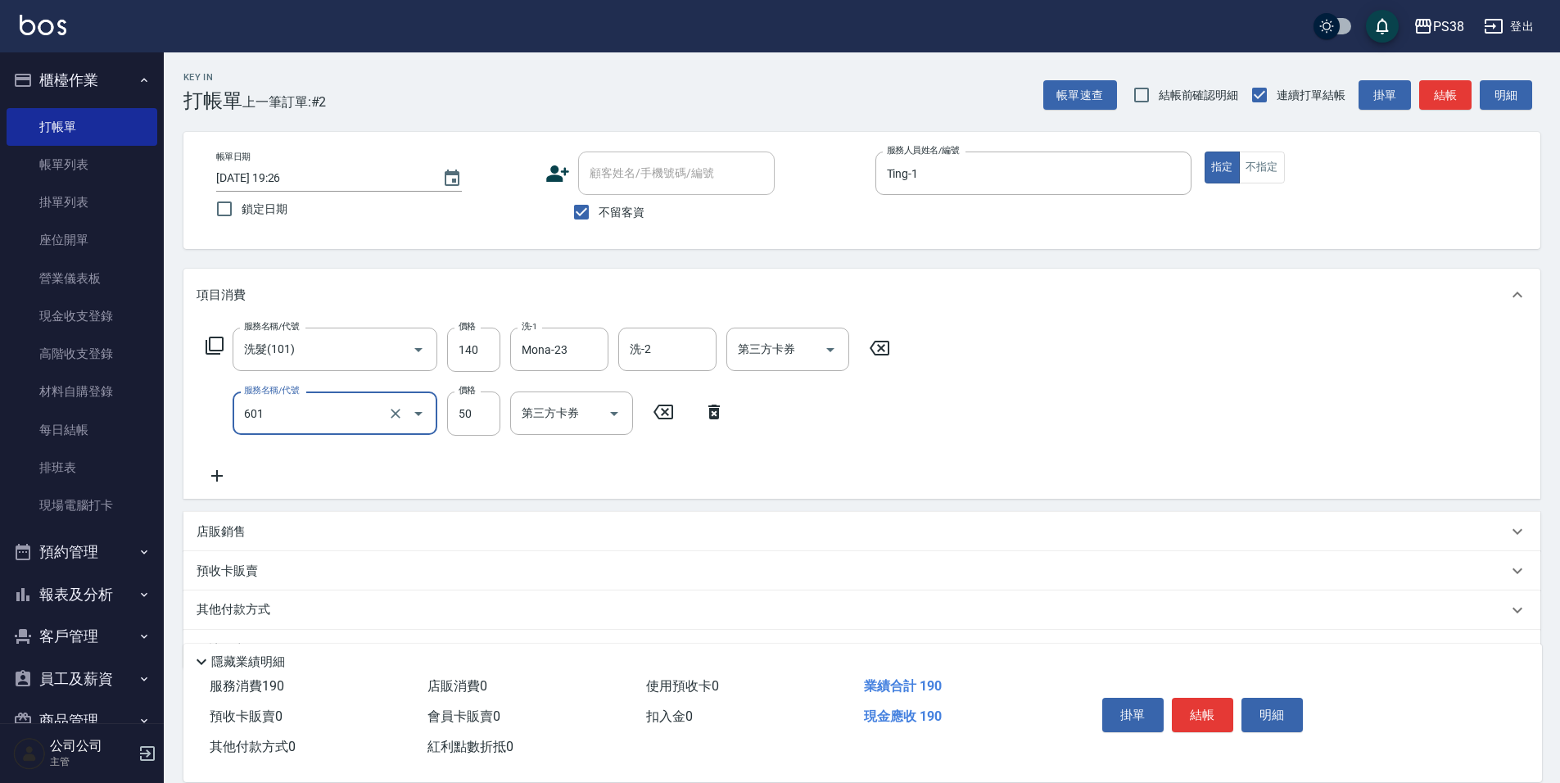
type input "精油50(601)"
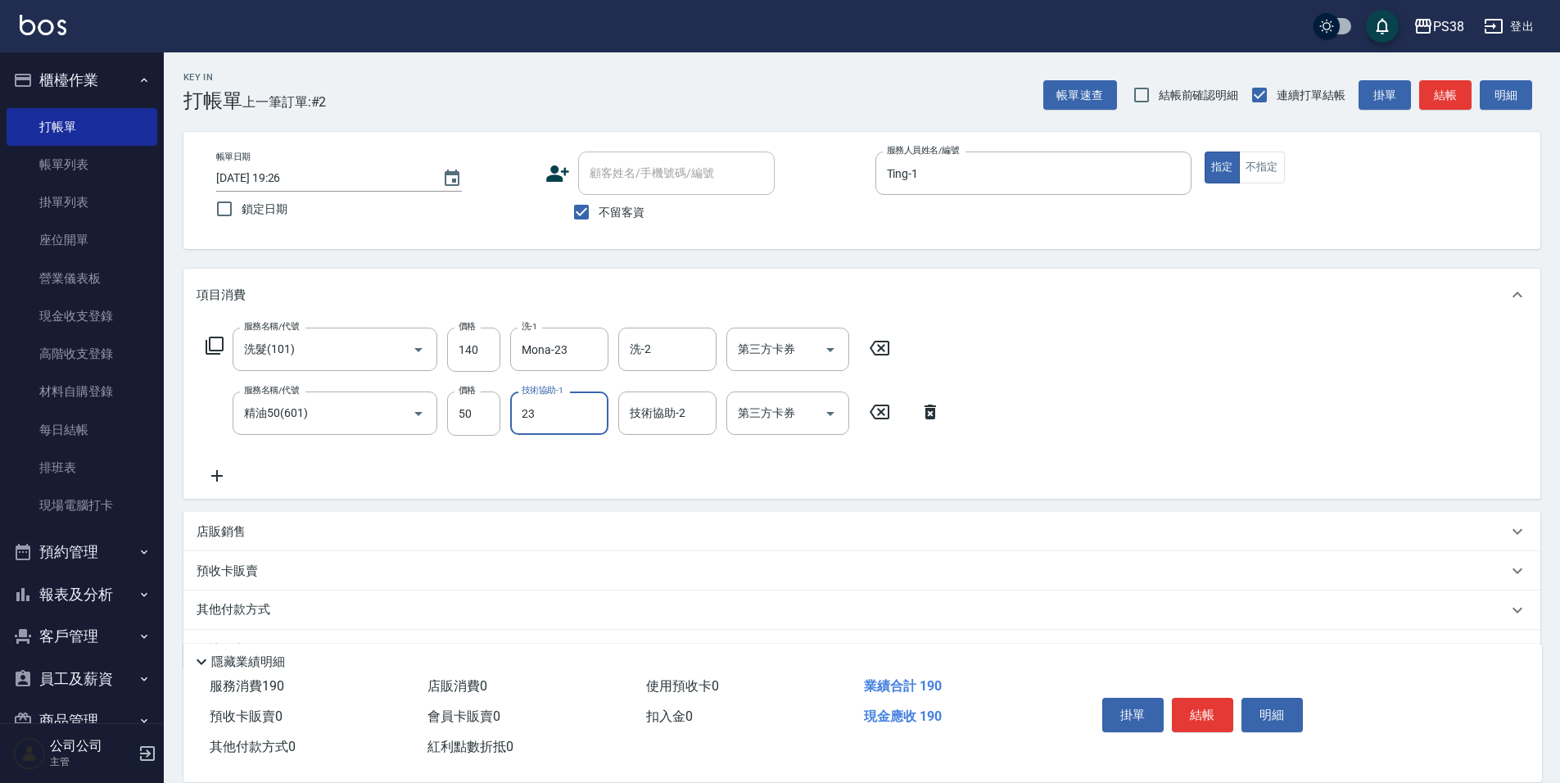
type input "Mona-23"
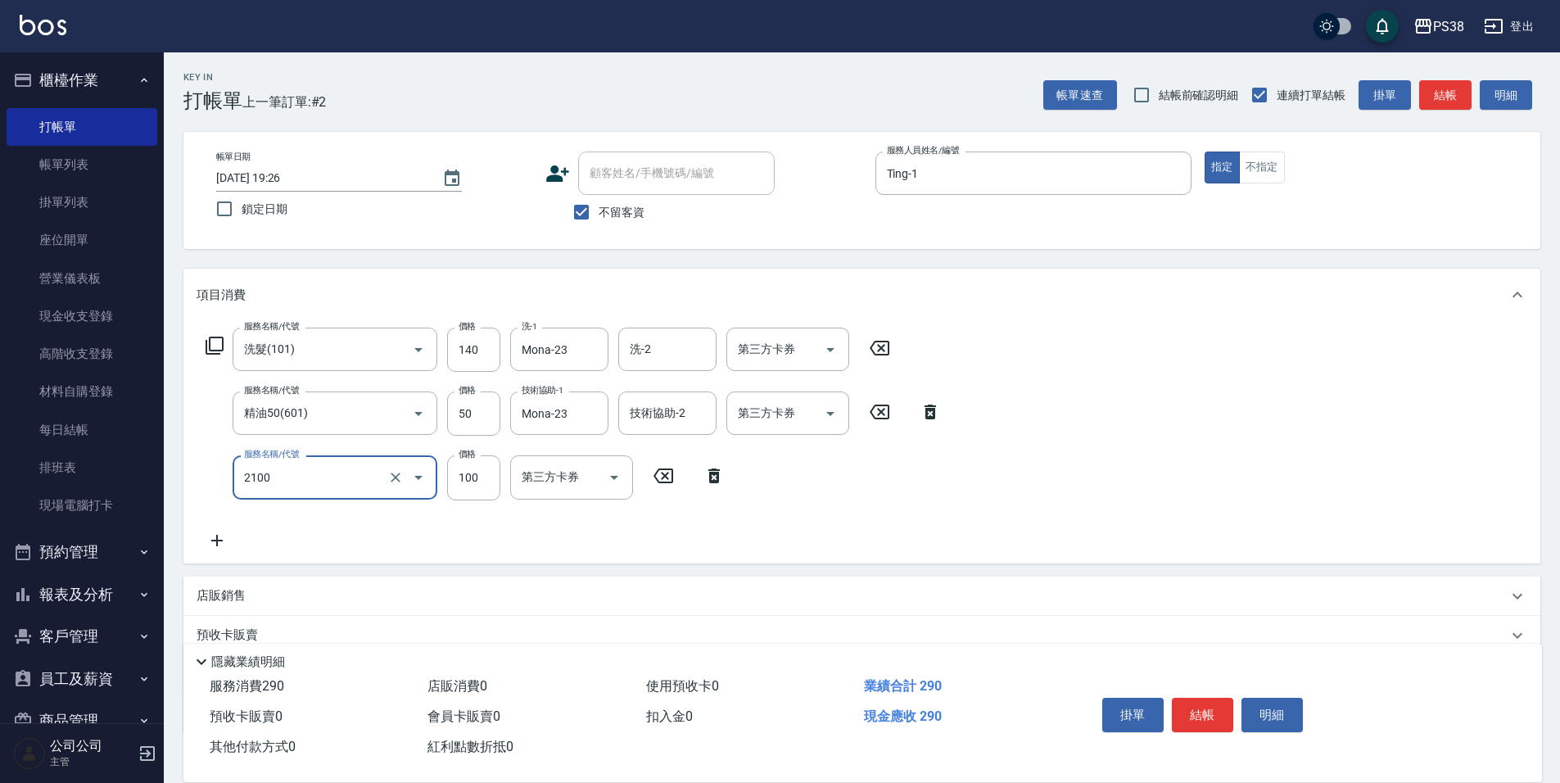
type input "剪髮與造型(任意金額)(2100)"
click at [829, 332] on div at bounding box center [829, 349] width 25 height 43
type input "210"
click at [831, 342] on icon "Open" at bounding box center [830, 350] width 20 height 20
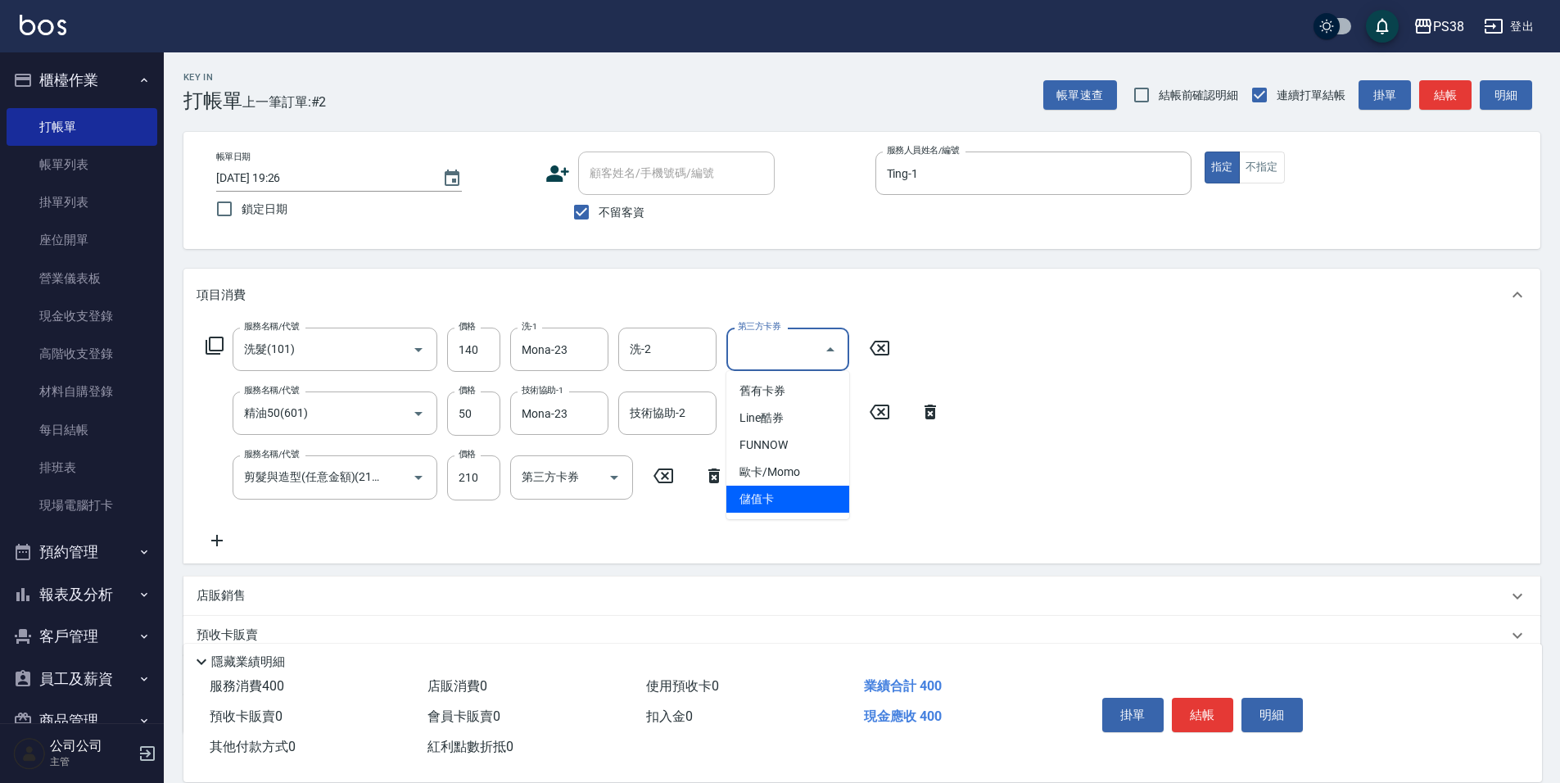
drag, startPoint x: 810, startPoint y: 490, endPoint x: 820, endPoint y: 460, distance: 32.1
click at [810, 492] on span "儲值卡" at bounding box center [787, 499] width 123 height 27
type input "儲值卡"
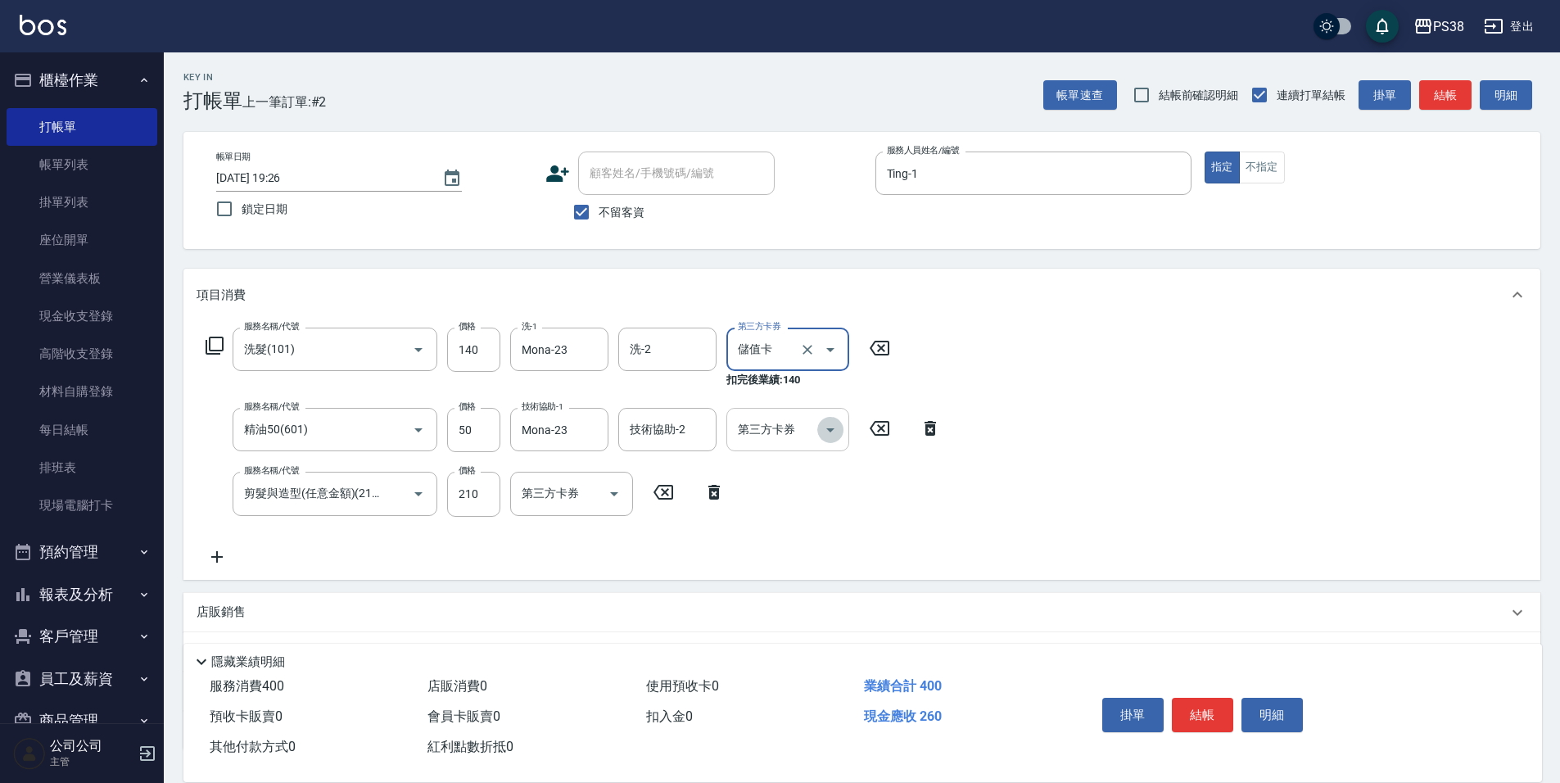
click at [832, 420] on icon "Open" at bounding box center [830, 430] width 20 height 20
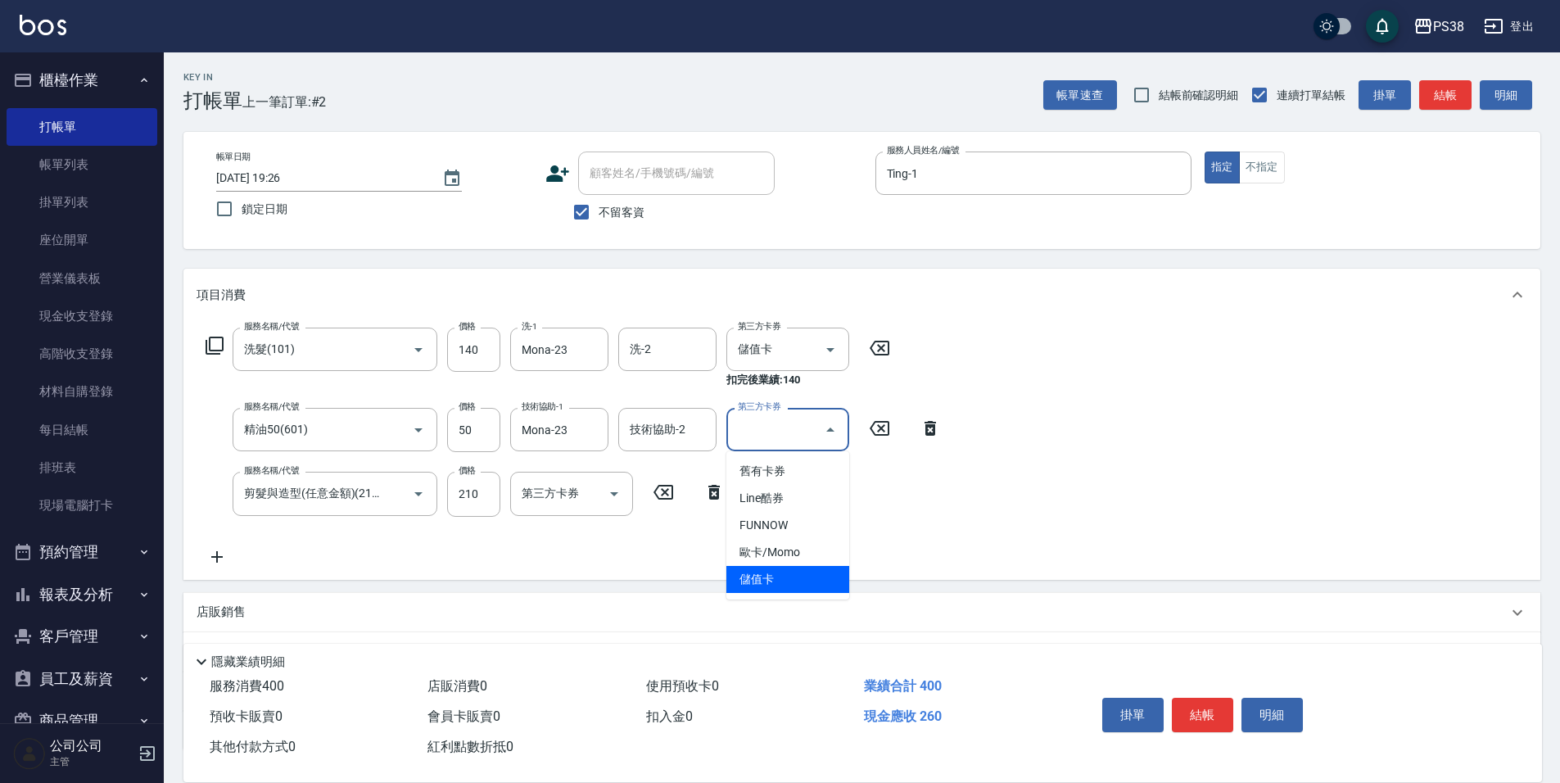
click at [797, 575] on span "儲值卡" at bounding box center [787, 579] width 123 height 27
type input "儲值卡"
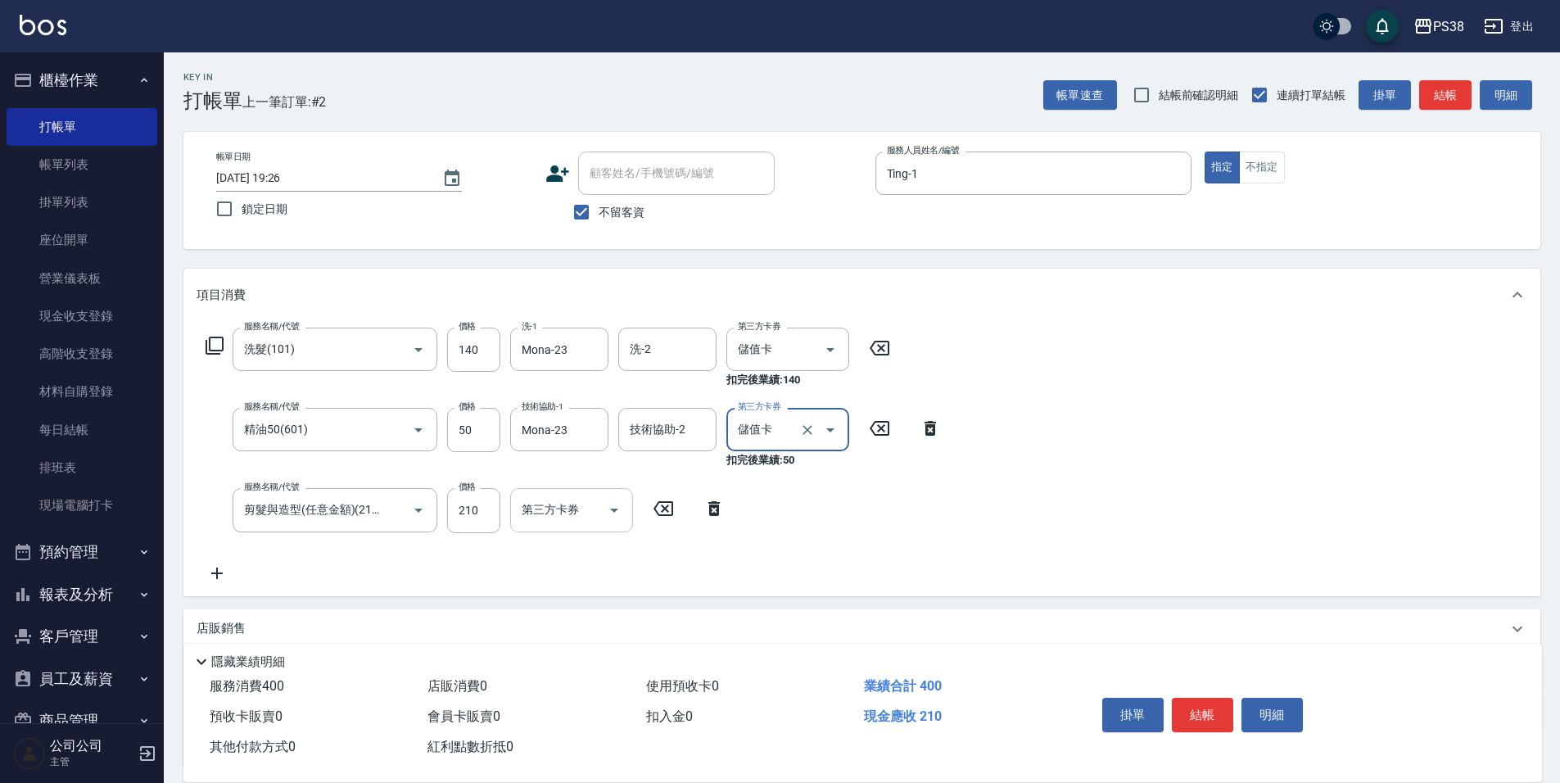
click at [618, 513] on icon "Open" at bounding box center [614, 510] width 20 height 20
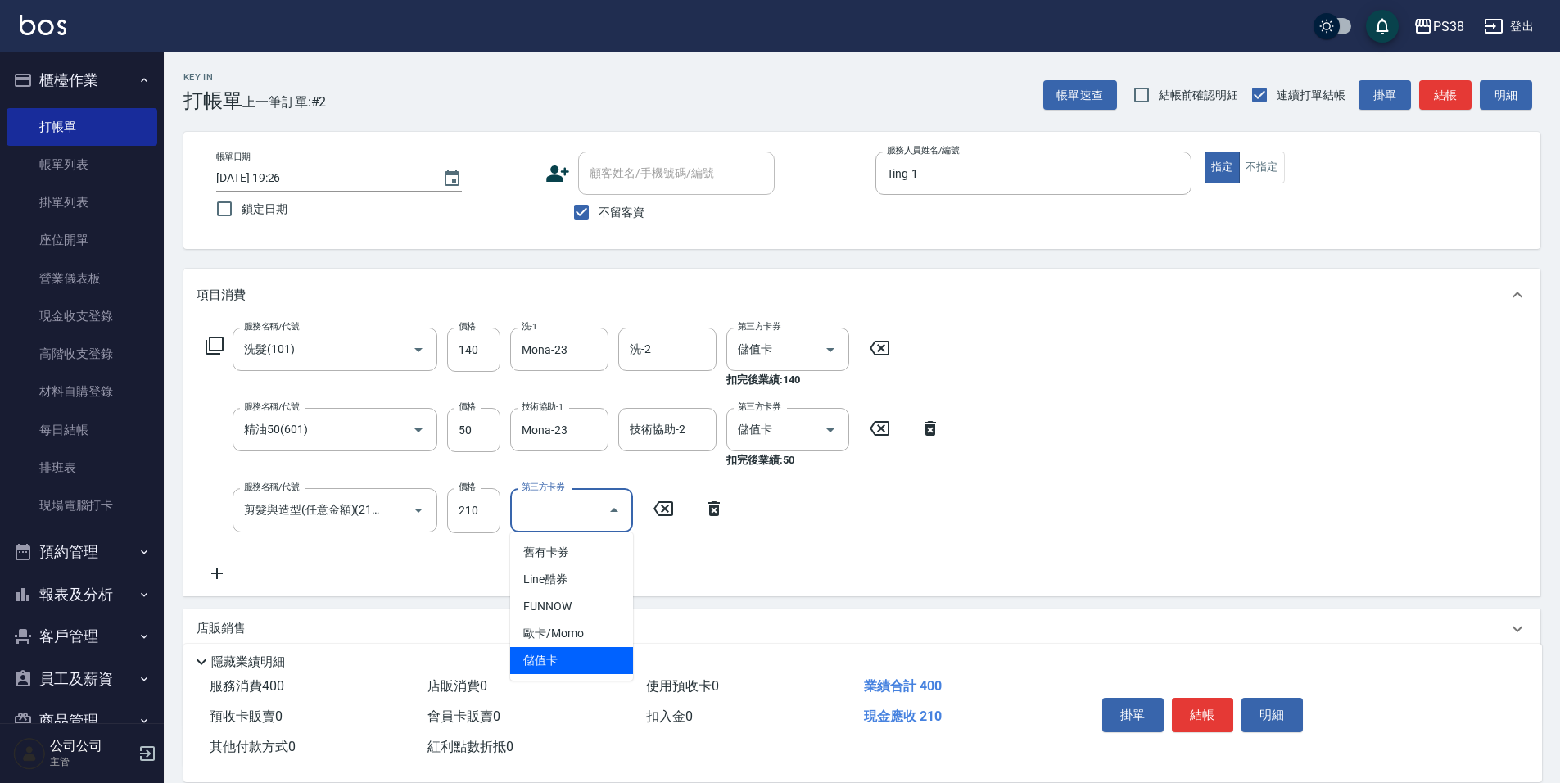
click at [584, 667] on span "儲值卡" at bounding box center [571, 660] width 123 height 27
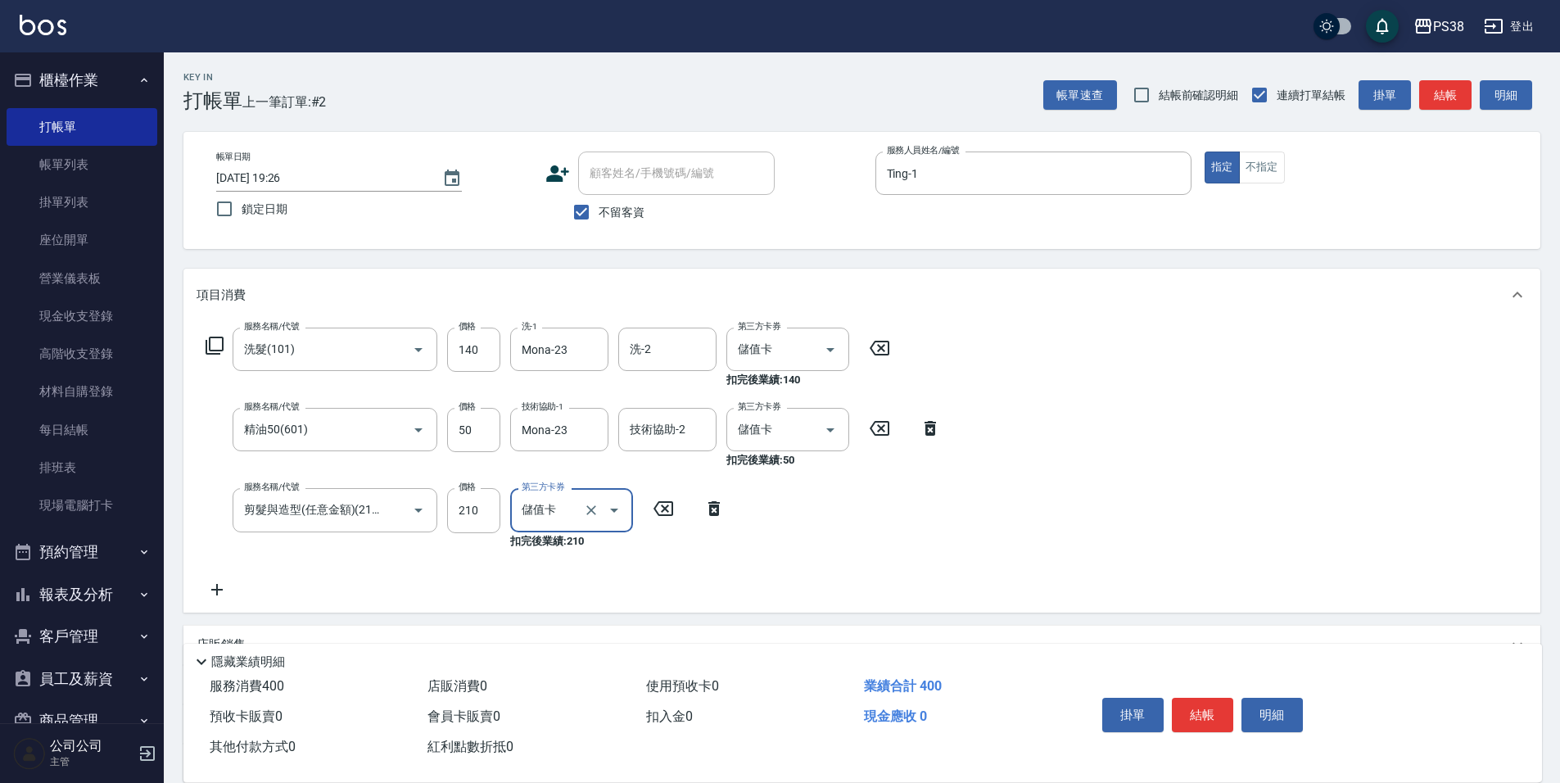
type input "儲值卡"
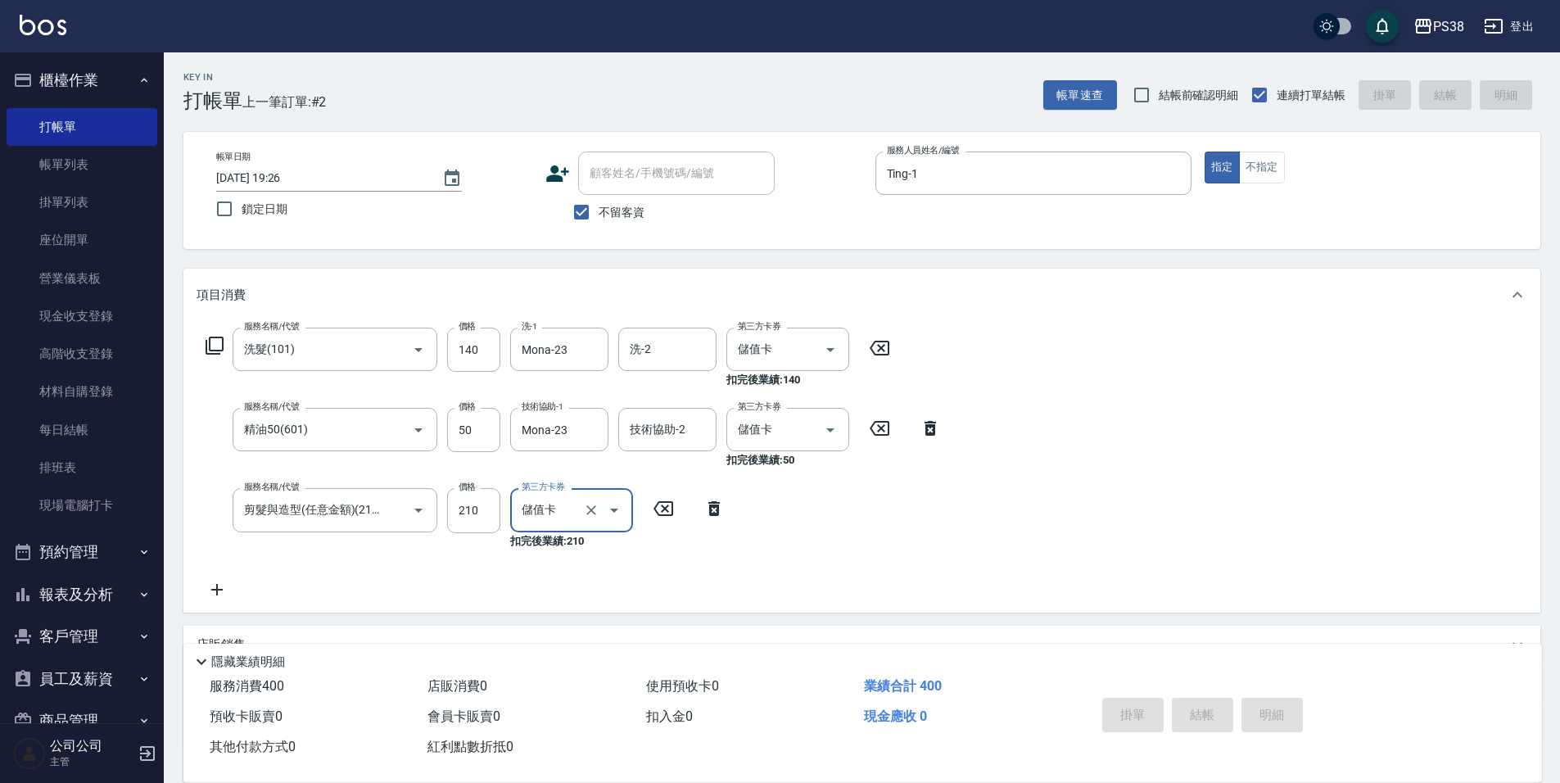
type input "[DATE] 19:27"
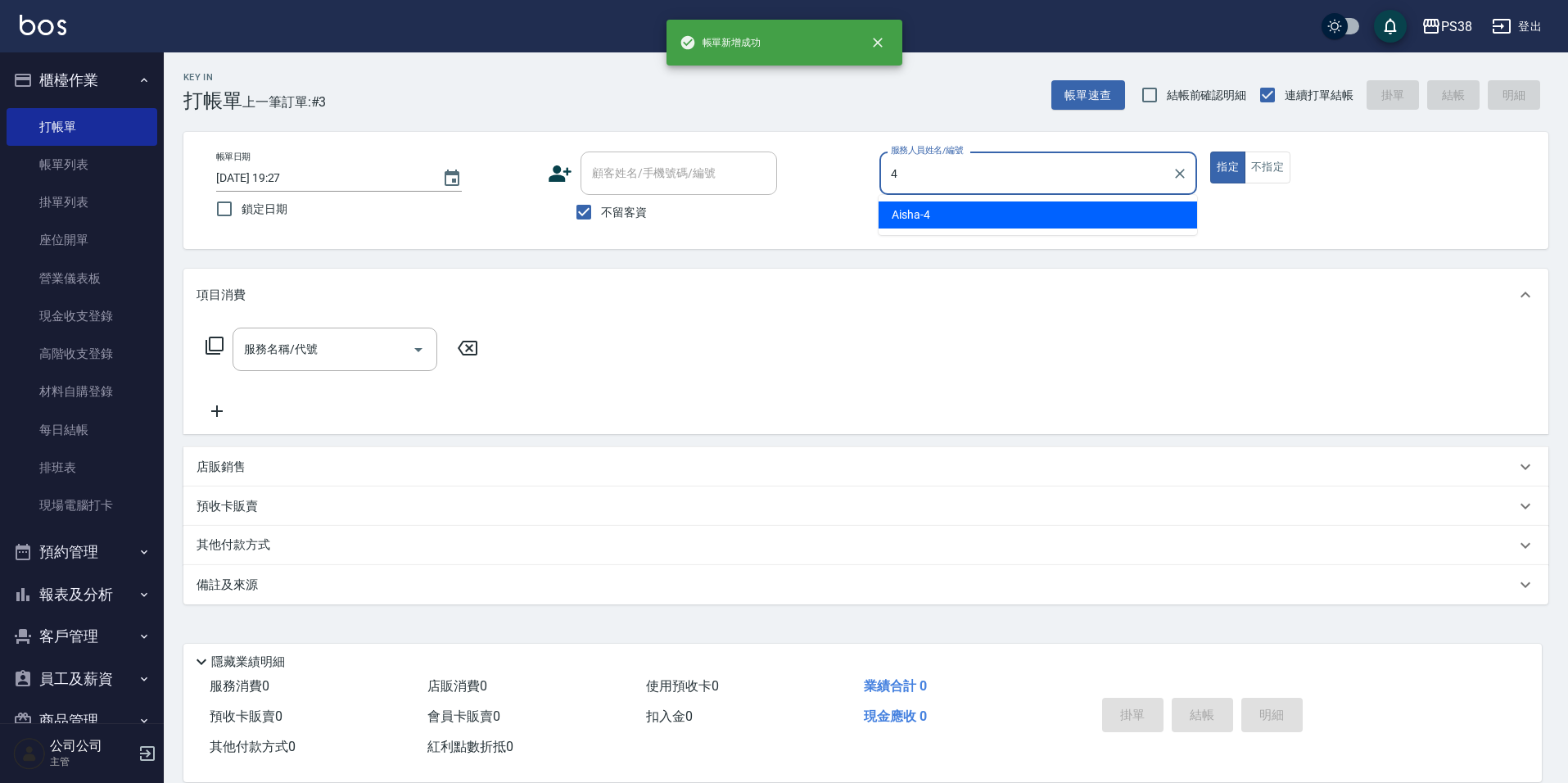
type input "Aisha-4"
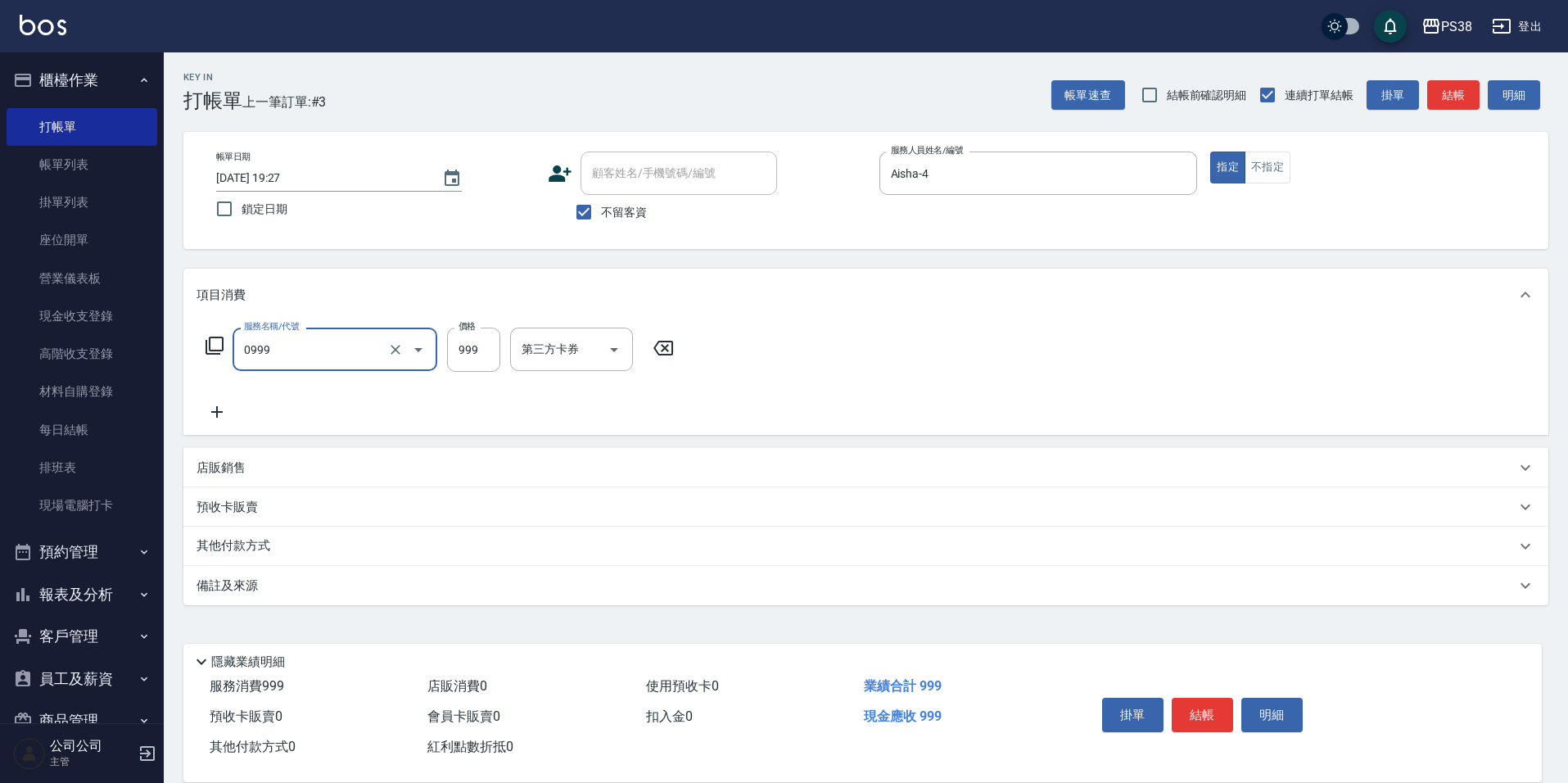
type input "spa999(0999)"
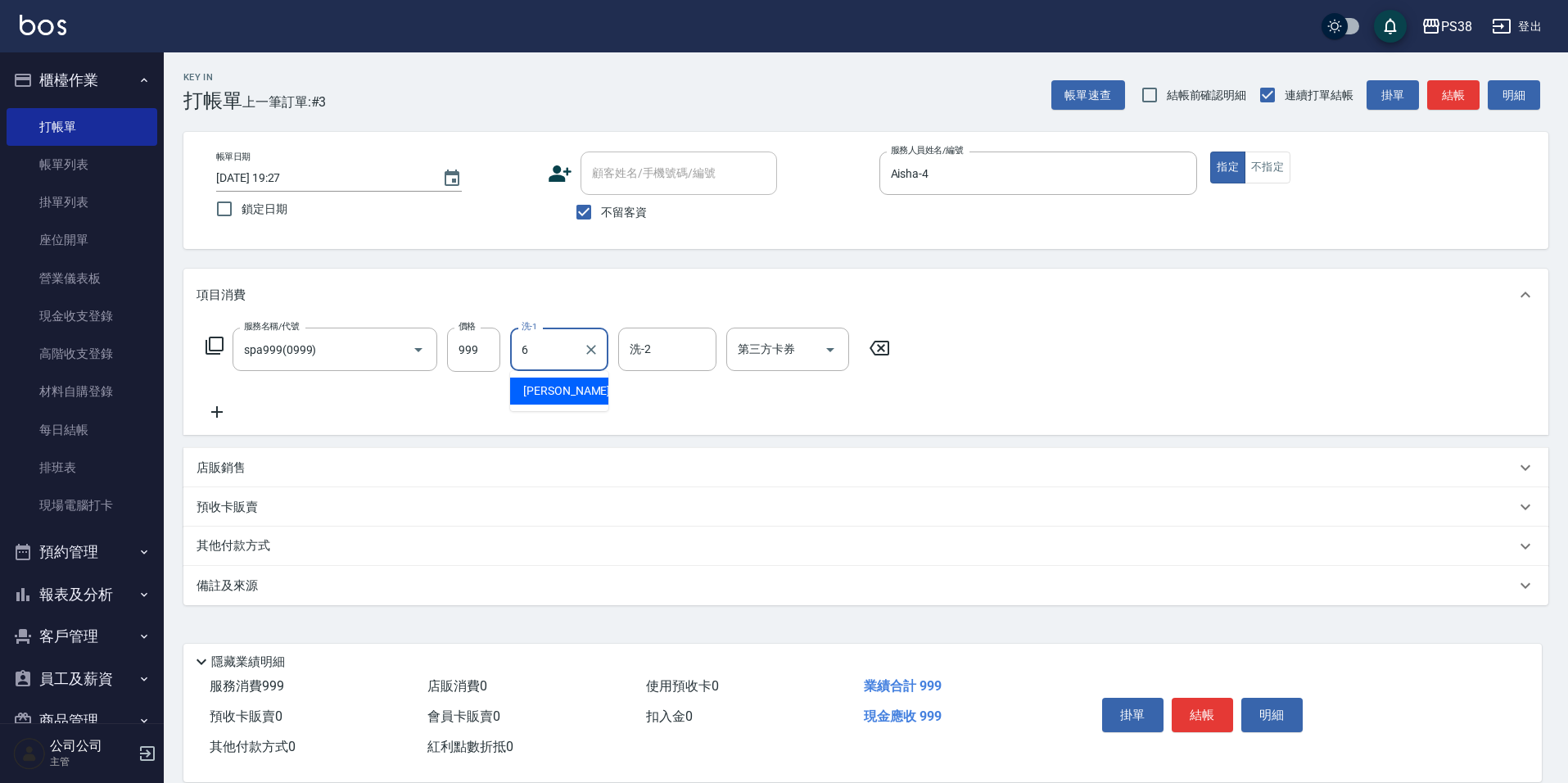
type input "[PERSON_NAME]-6"
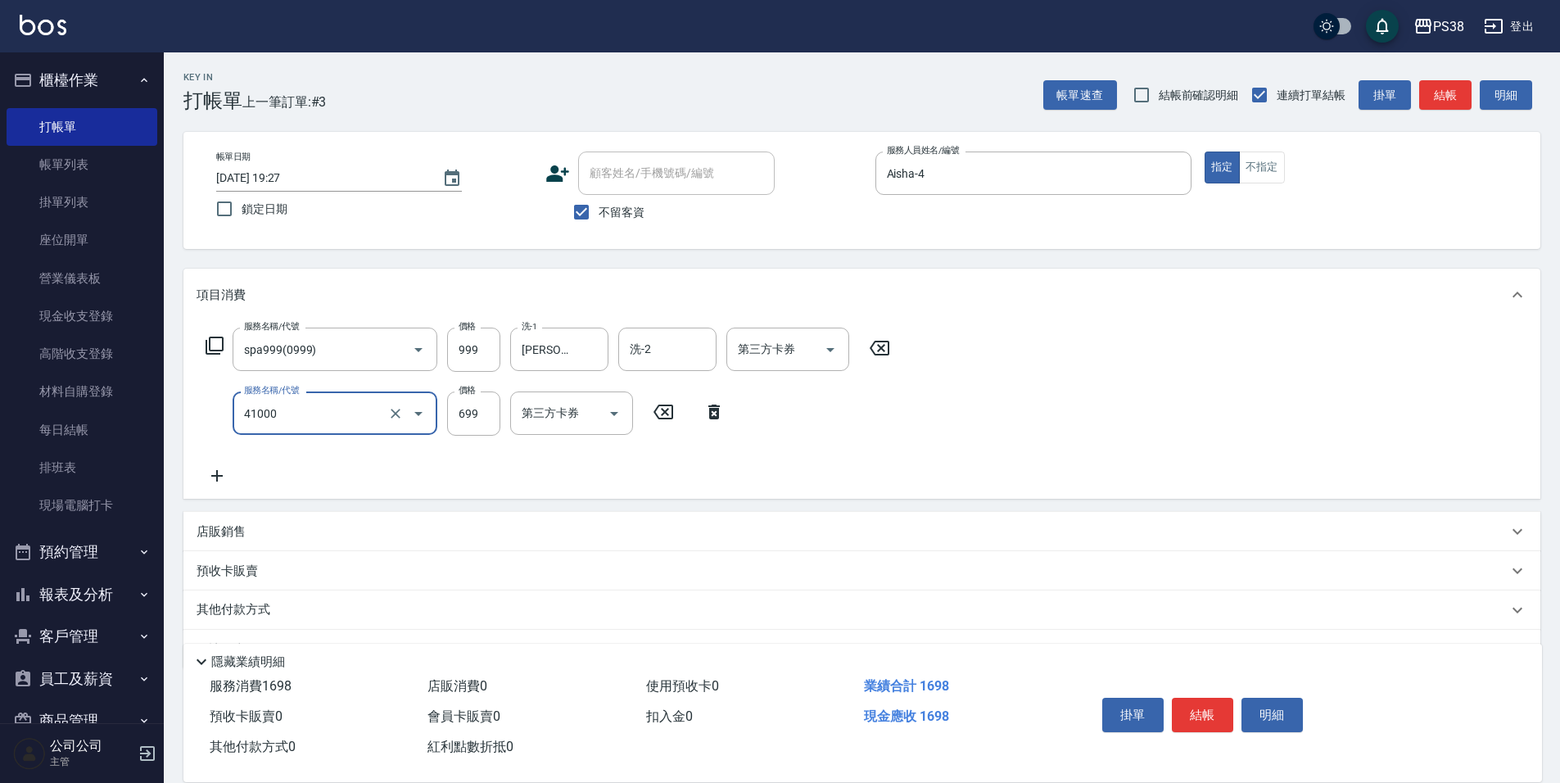
type input "燙髮699-2500(任意金額)(41000)"
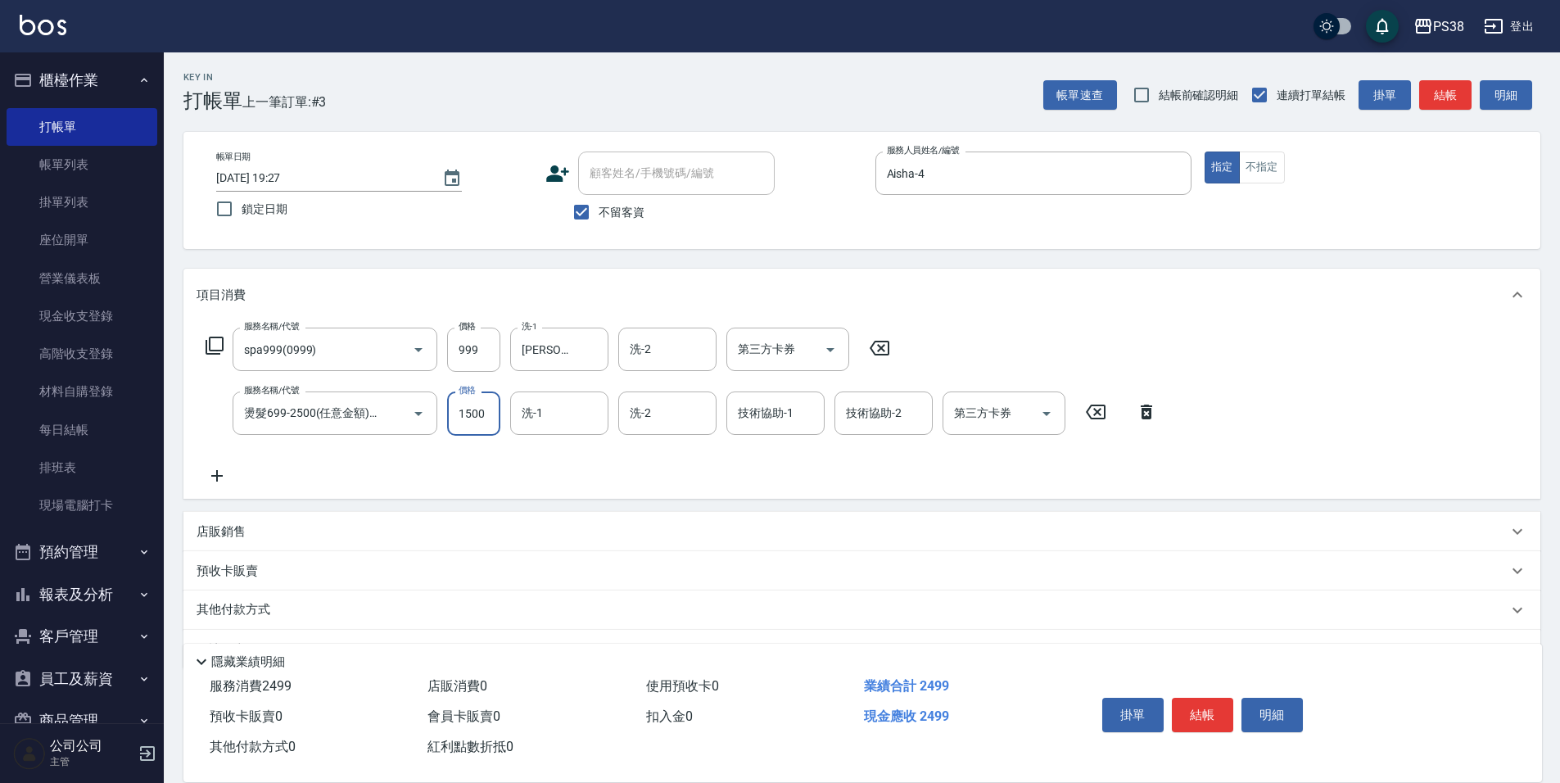
type input "1500"
type input "[PERSON_NAME]-6"
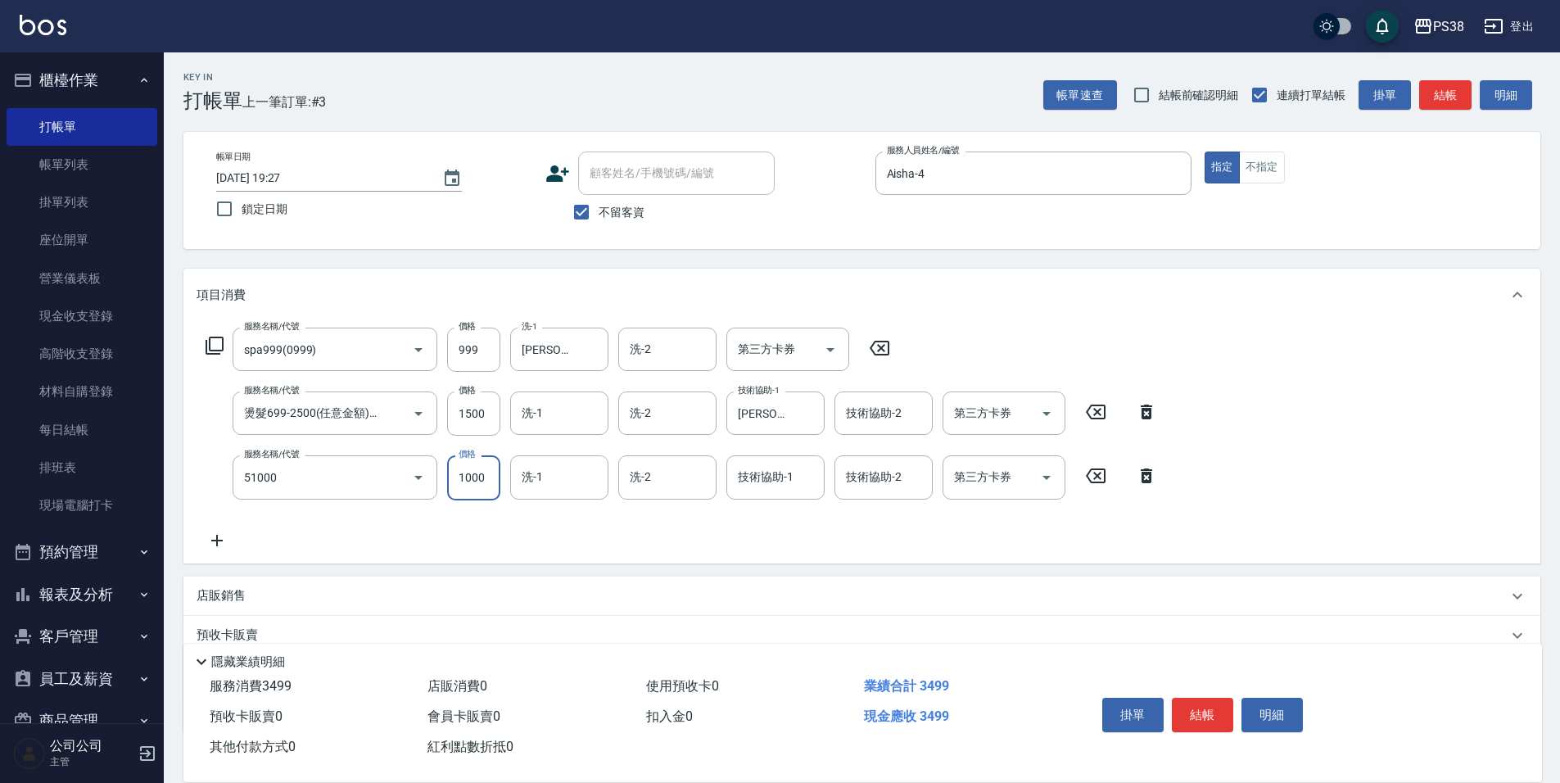
type input "染髮600以上(任意金額)(51000)"
type input "1099"
type input "[PERSON_NAME]-6"
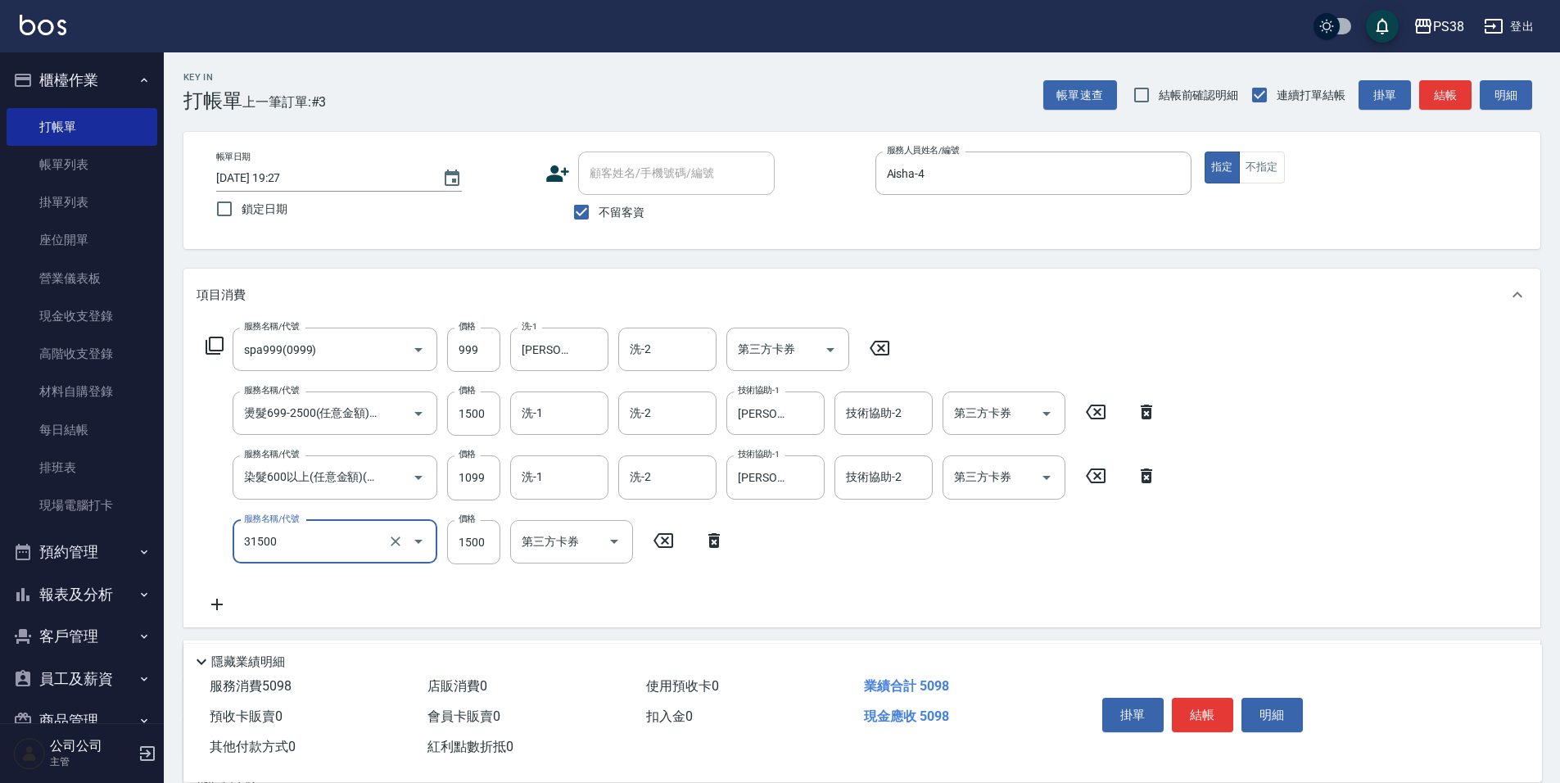
type input "護髮1500(31500)"
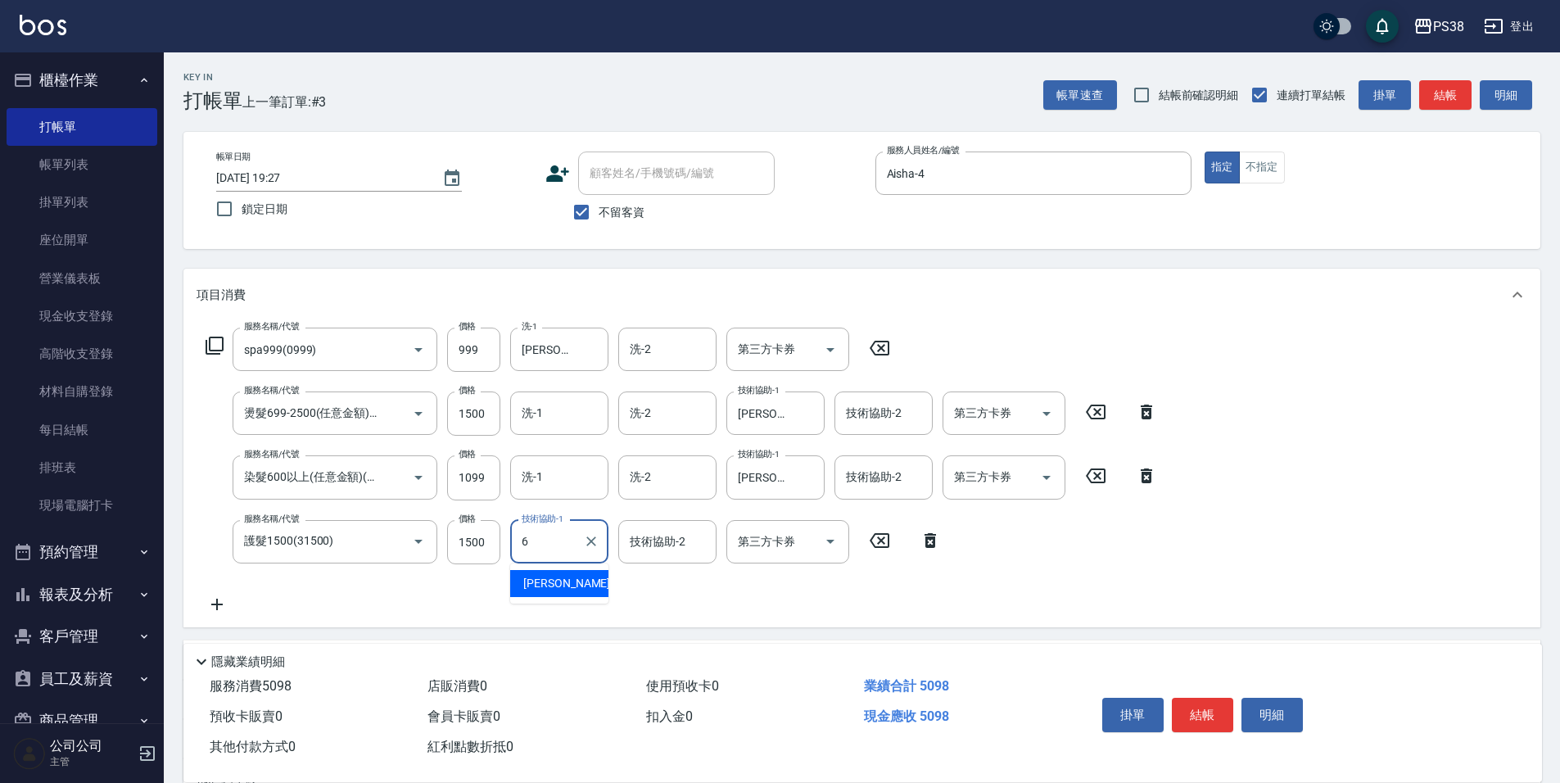
type input "[PERSON_NAME]-6"
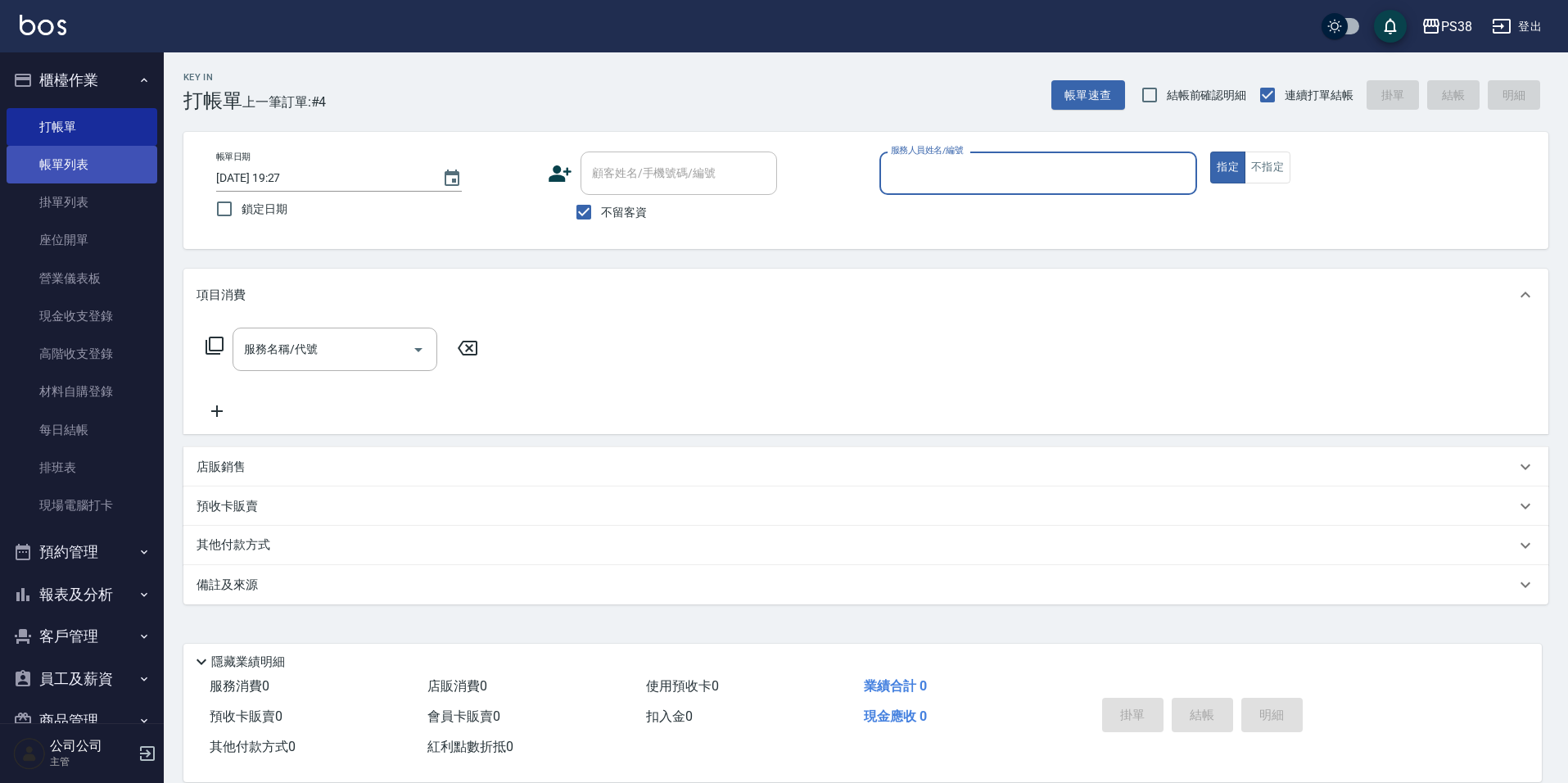
click at [100, 167] on link "帳單列表" at bounding box center [82, 165] width 151 height 38
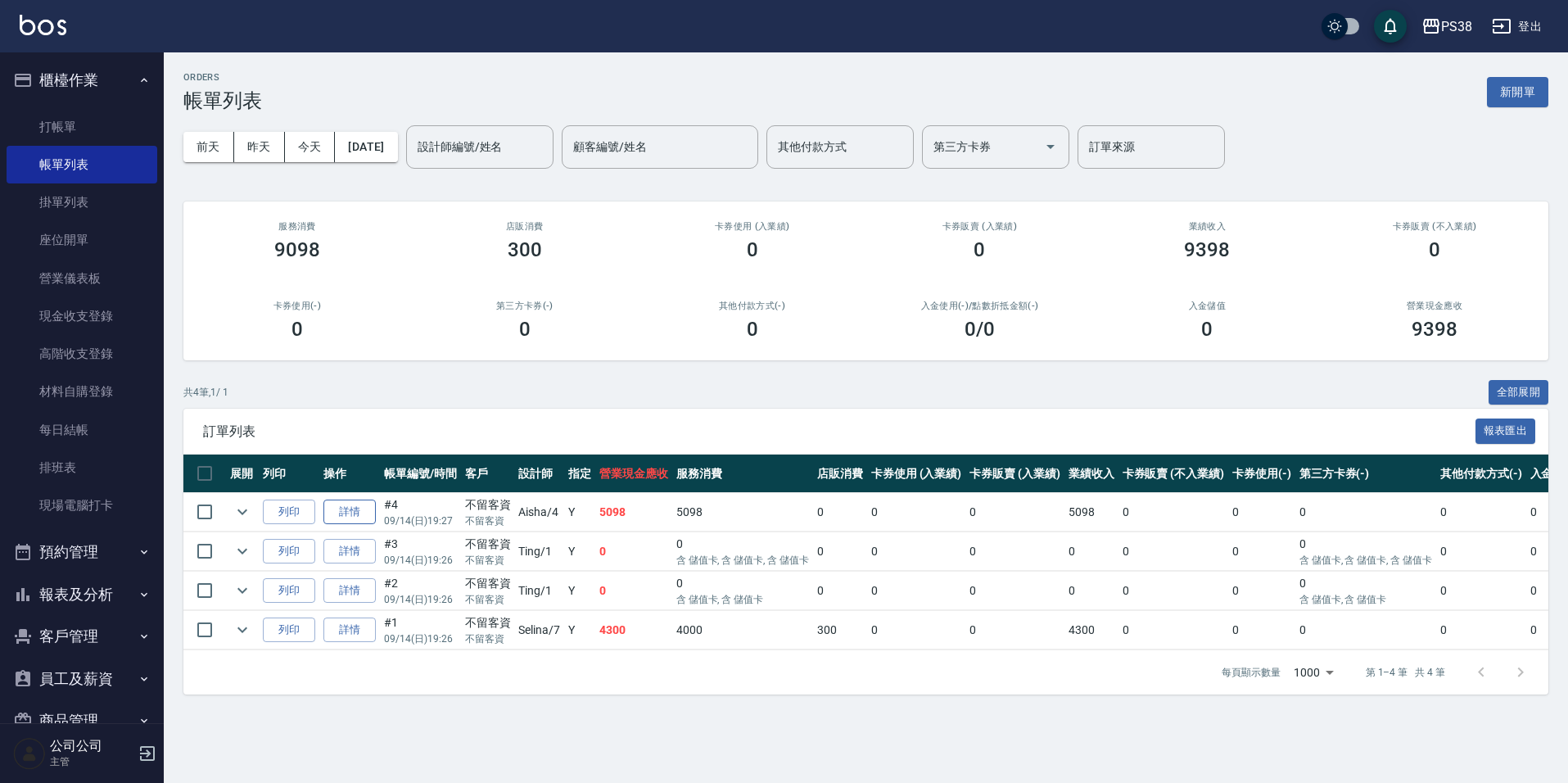
click at [346, 518] on link "詳情" at bounding box center [349, 511] width 52 height 25
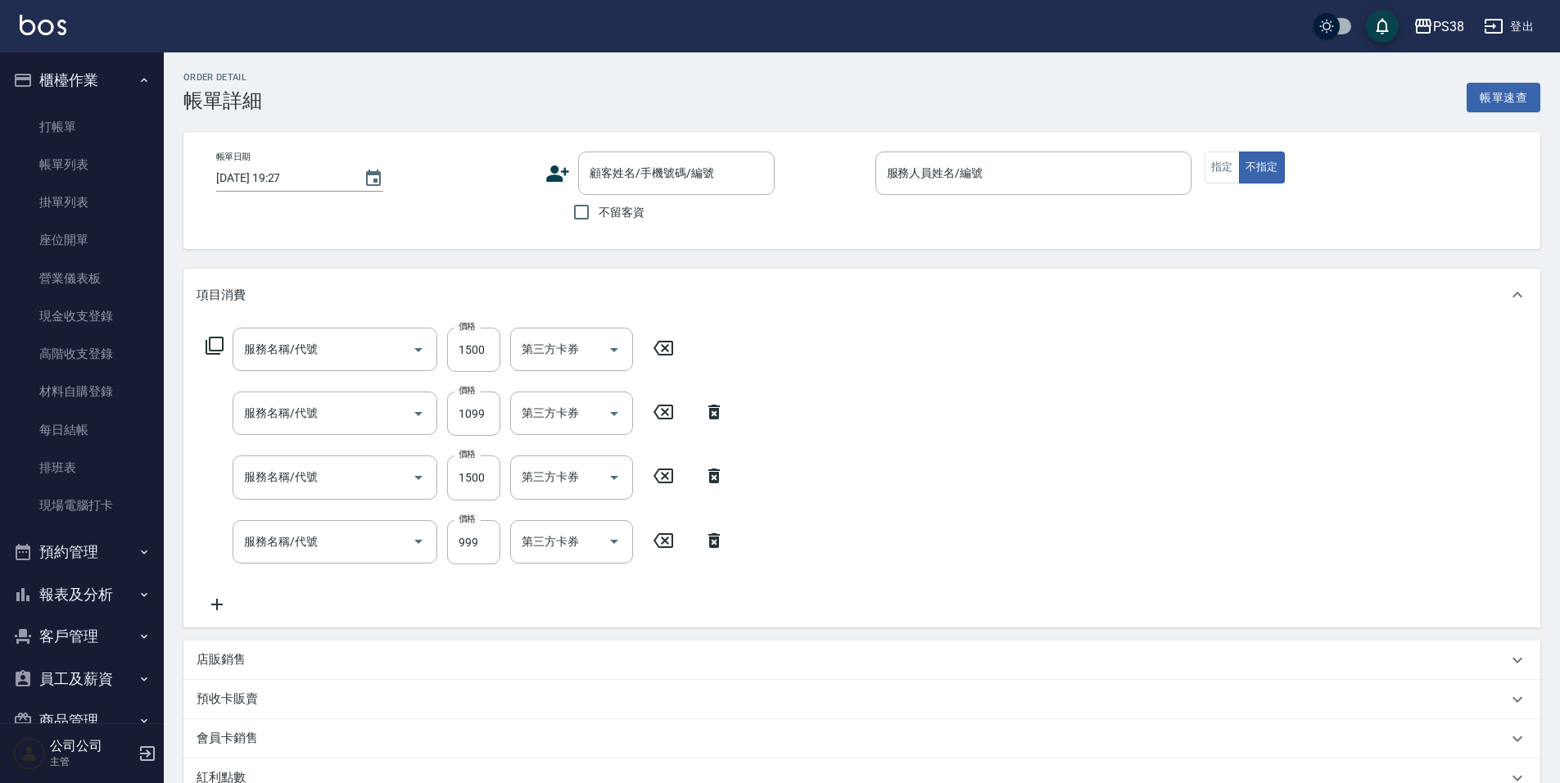
checkbox input "true"
type input "Aisha-4"
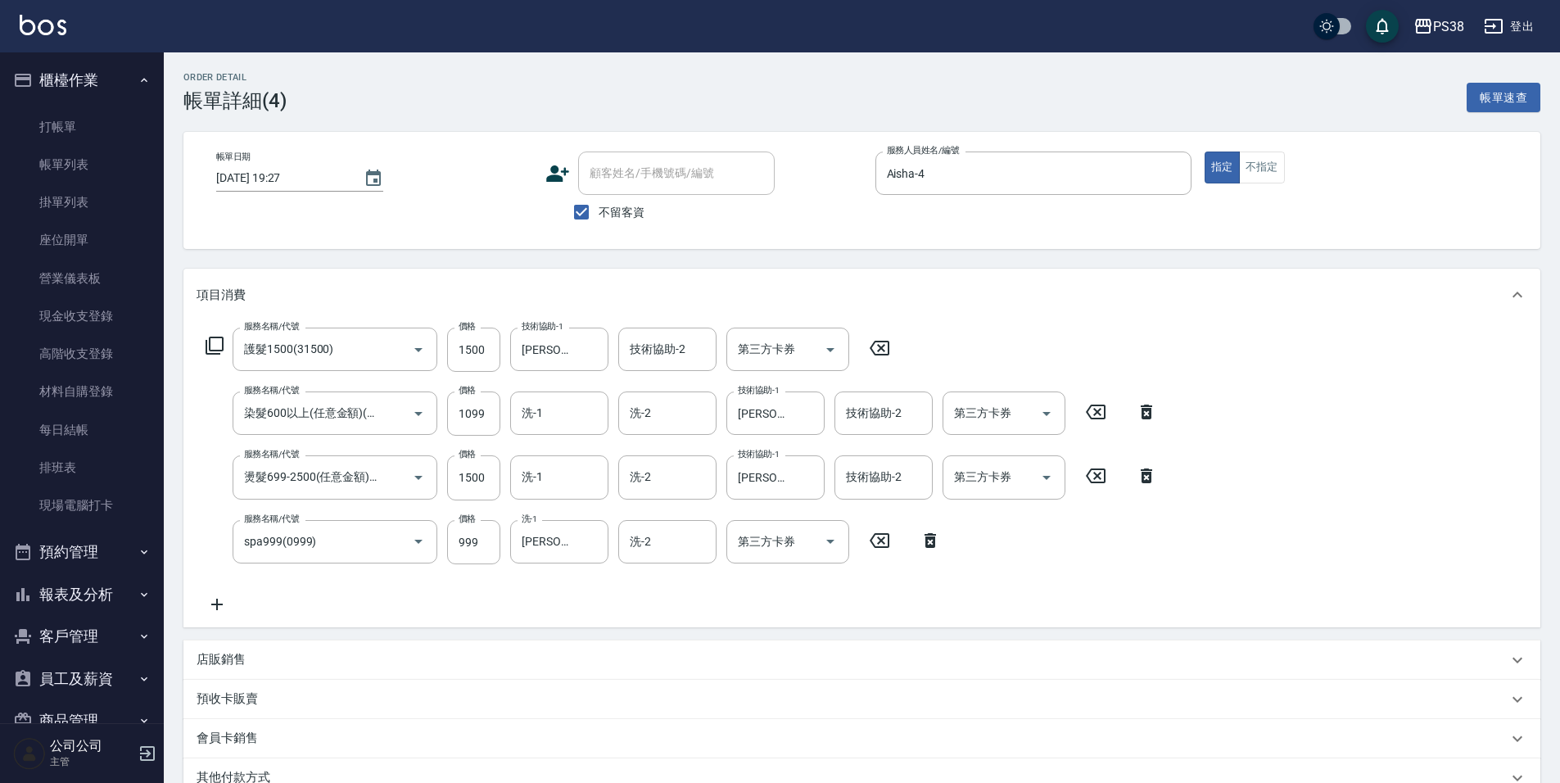
type input "護髮1500(31500)"
type input "染髮600以上(任意金額)(51000)"
type input "燙髮699-2500(任意金額)(41000)"
type input "spa999(0999)"
click at [548, 411] on input "洗-1" at bounding box center [559, 413] width 84 height 29
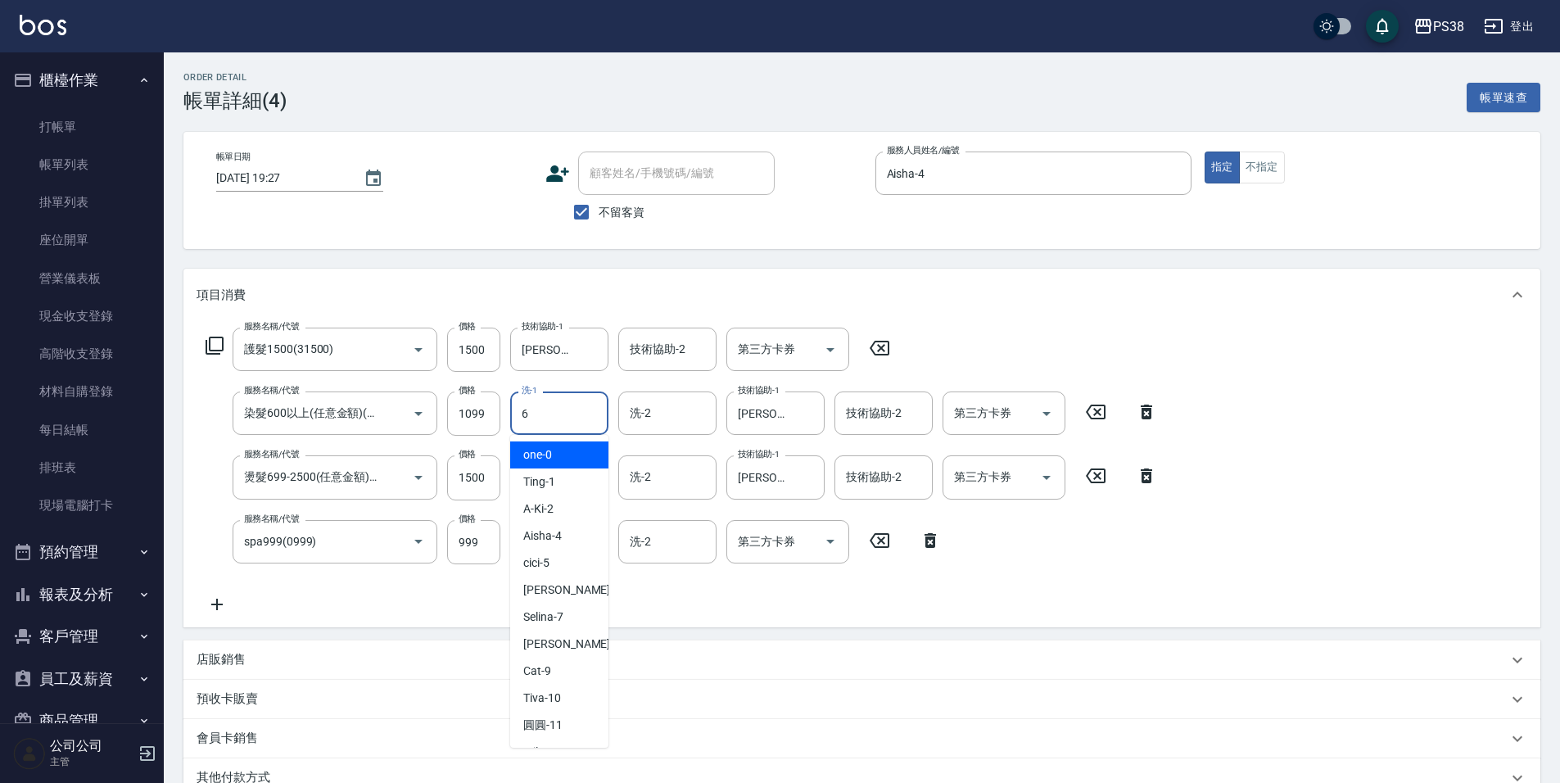
type input "[PERSON_NAME]-6"
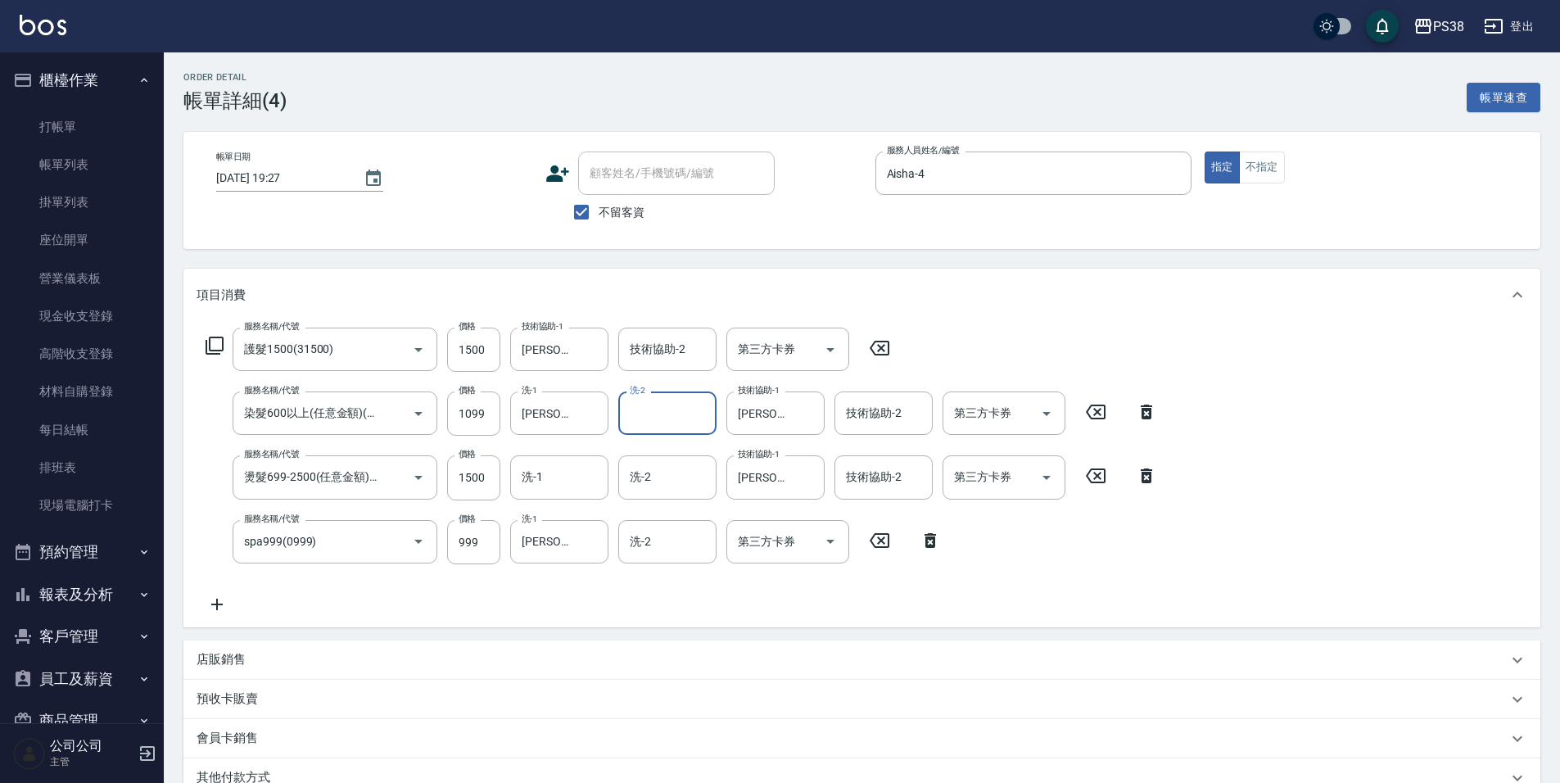
click at [915, 574] on div "服務名稱/代號 護髮1500(31500) 服務名稱/代號 價格 1500 價格 技術協助-1 Yuki-6 技術協助-1 技術協助-2 技術協助-2 第三方…" at bounding box center [682, 471] width 970 height 287
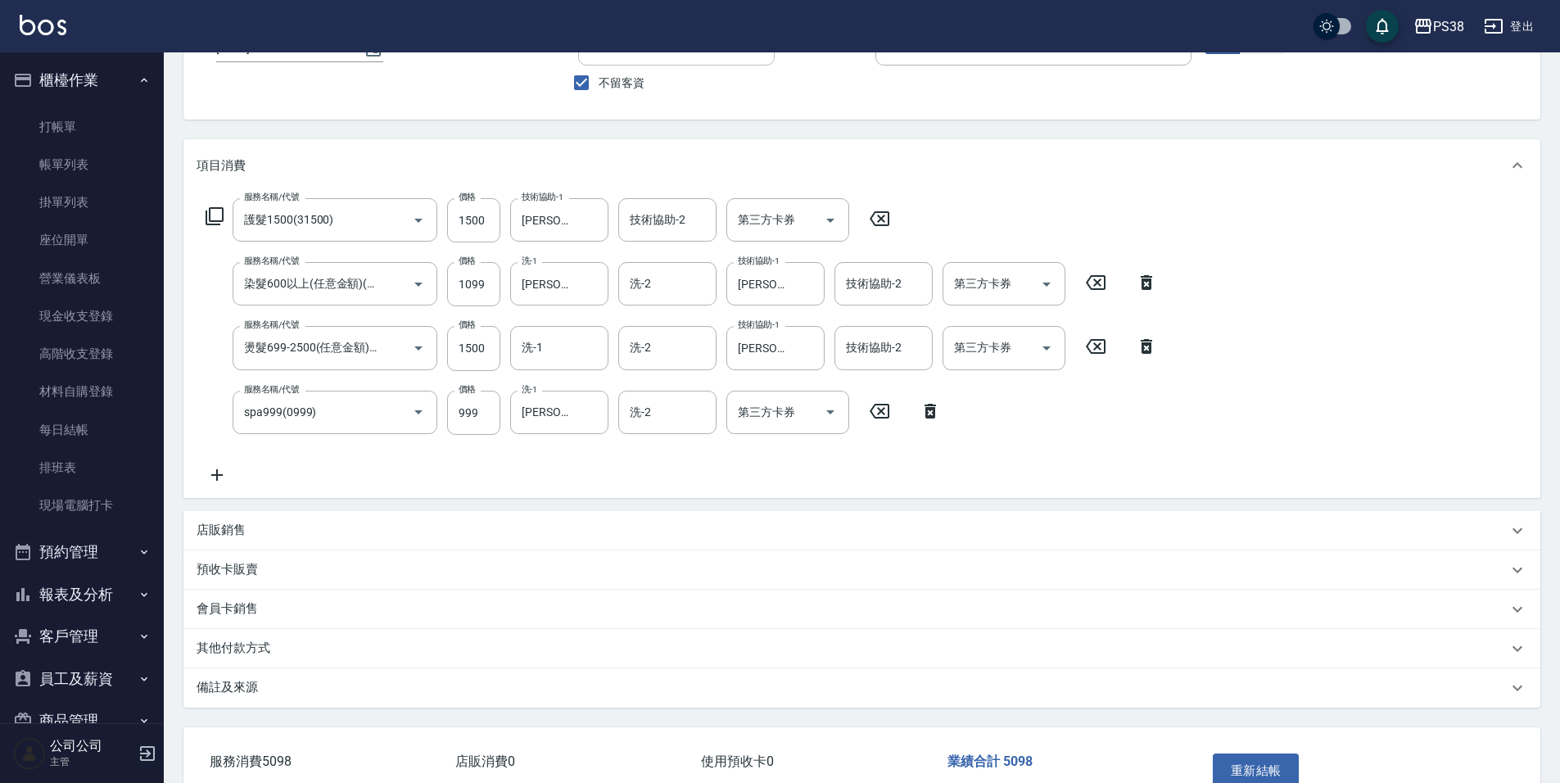
scroll to position [231, 0]
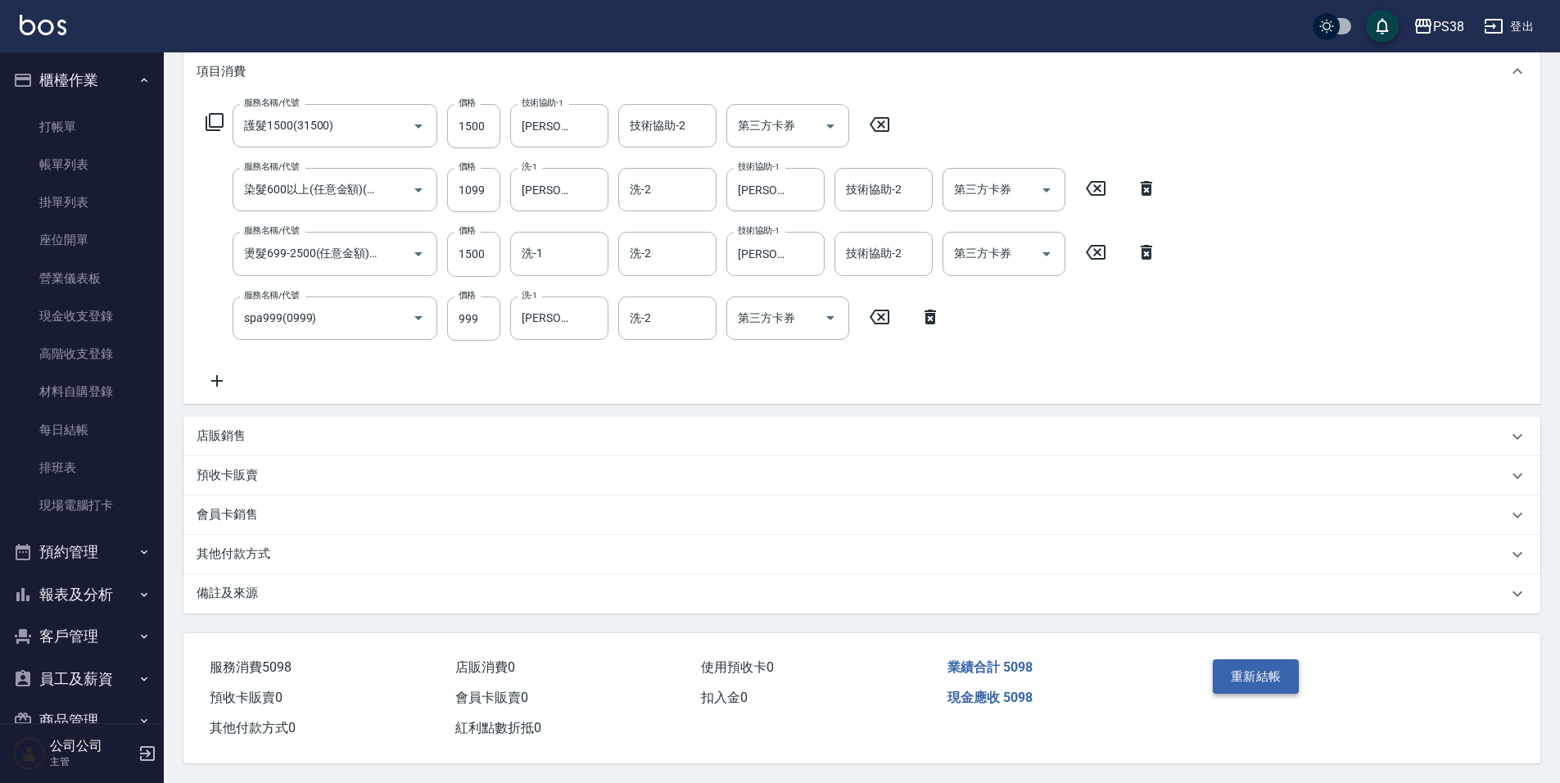
click at [1254, 675] on button "重新結帳" at bounding box center [1256, 676] width 87 height 34
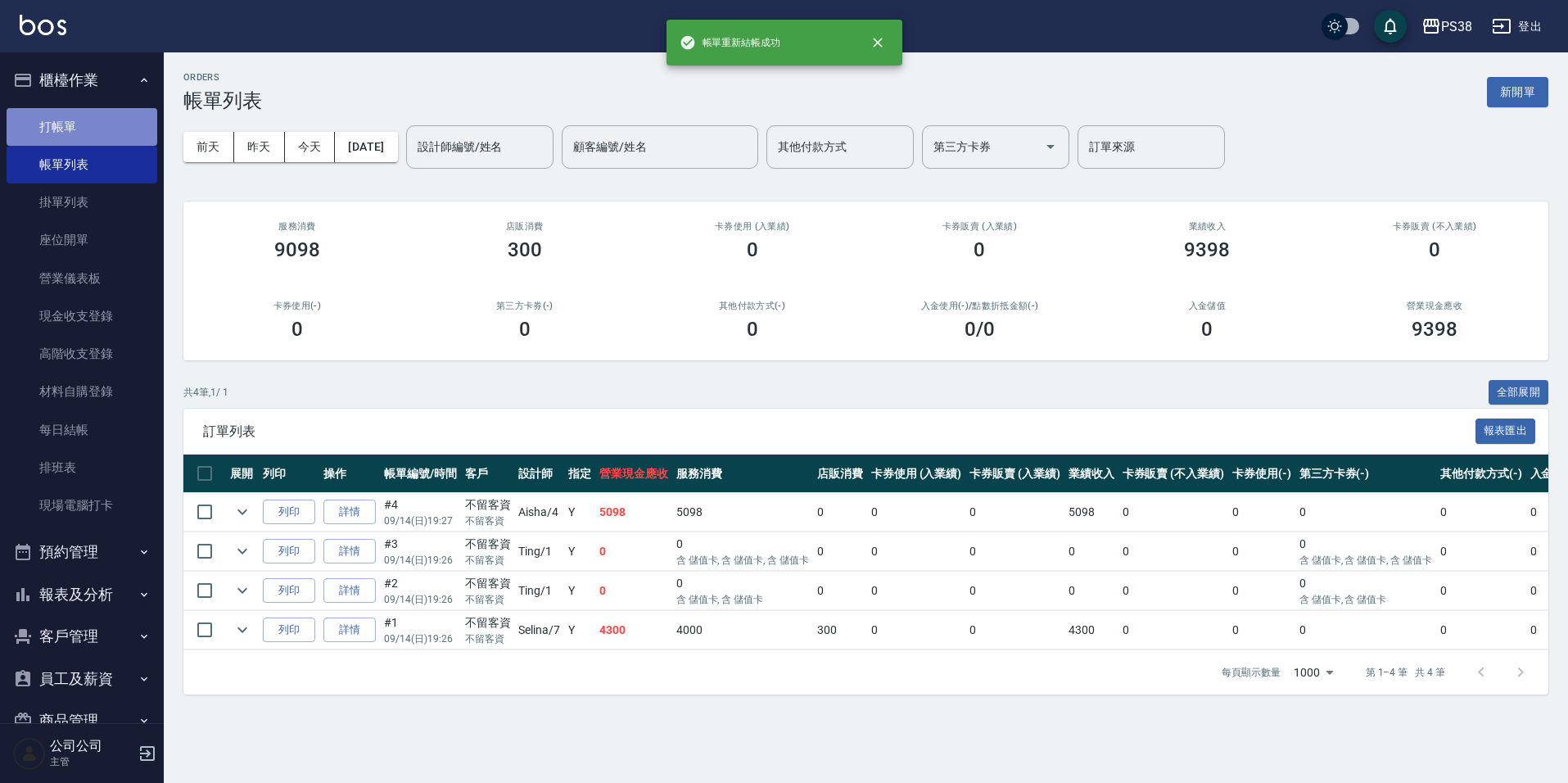
click at [83, 125] on link "打帳單" at bounding box center [82, 127] width 151 height 38
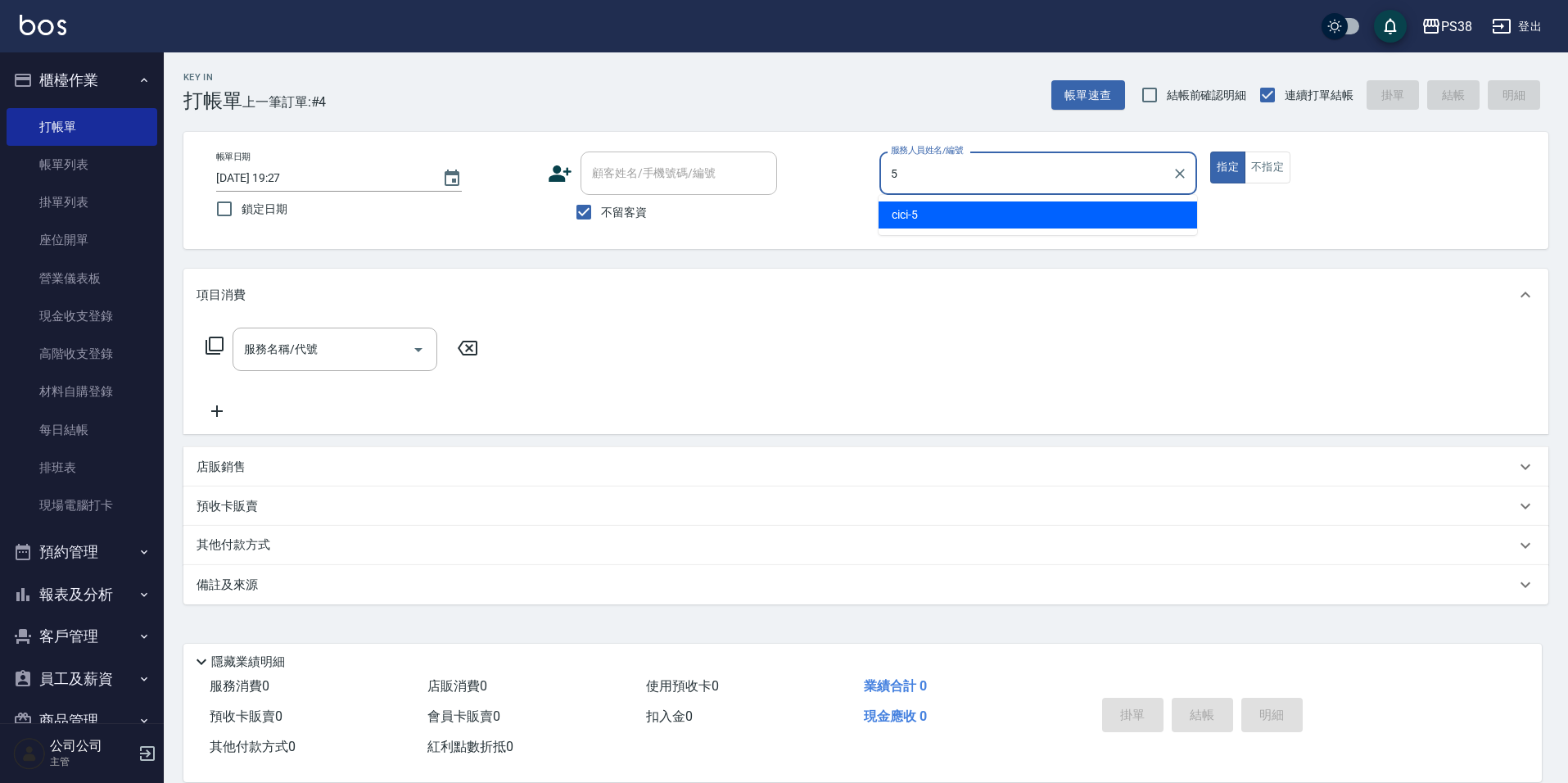
type input "cici-5"
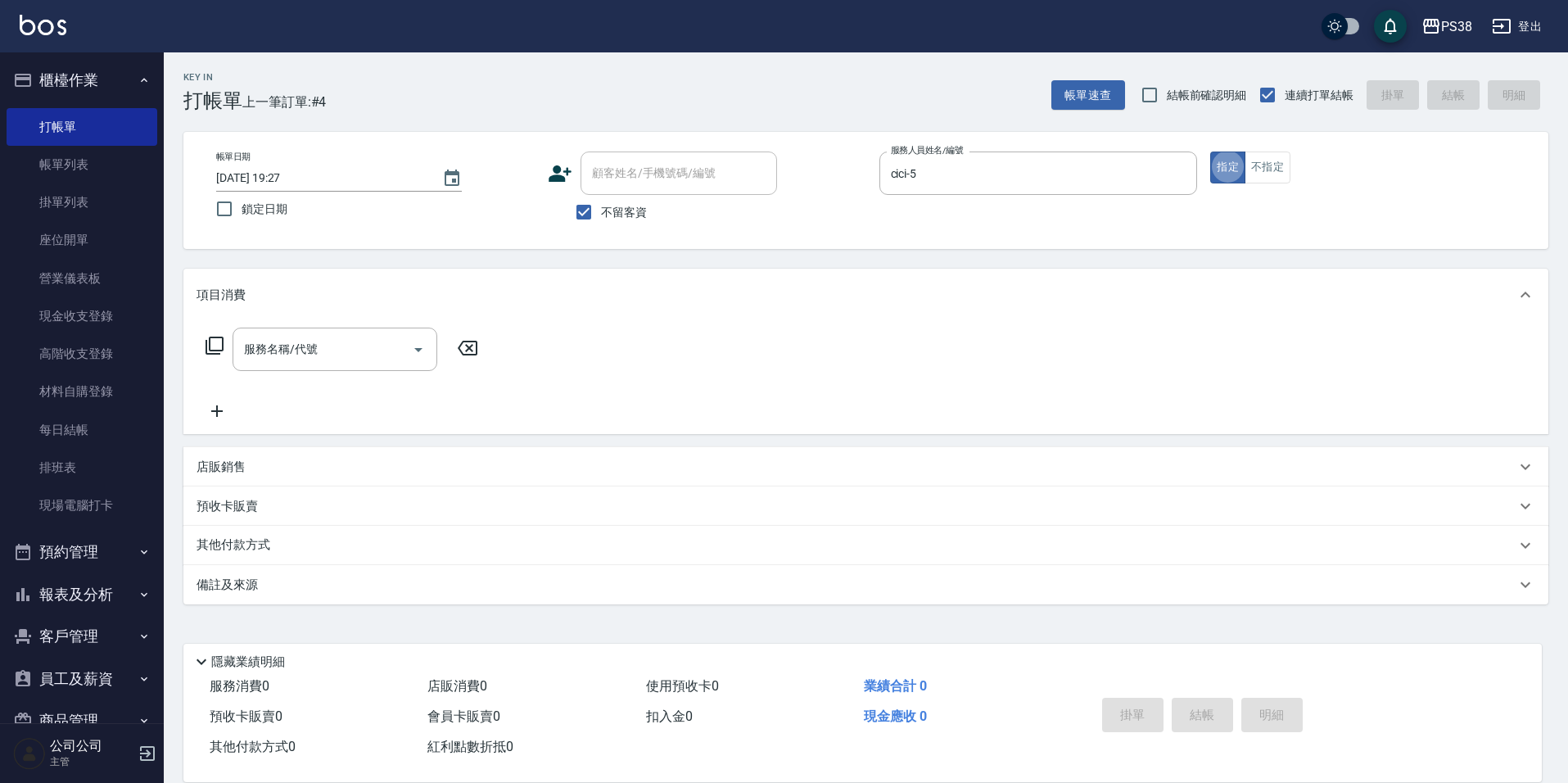
type button "true"
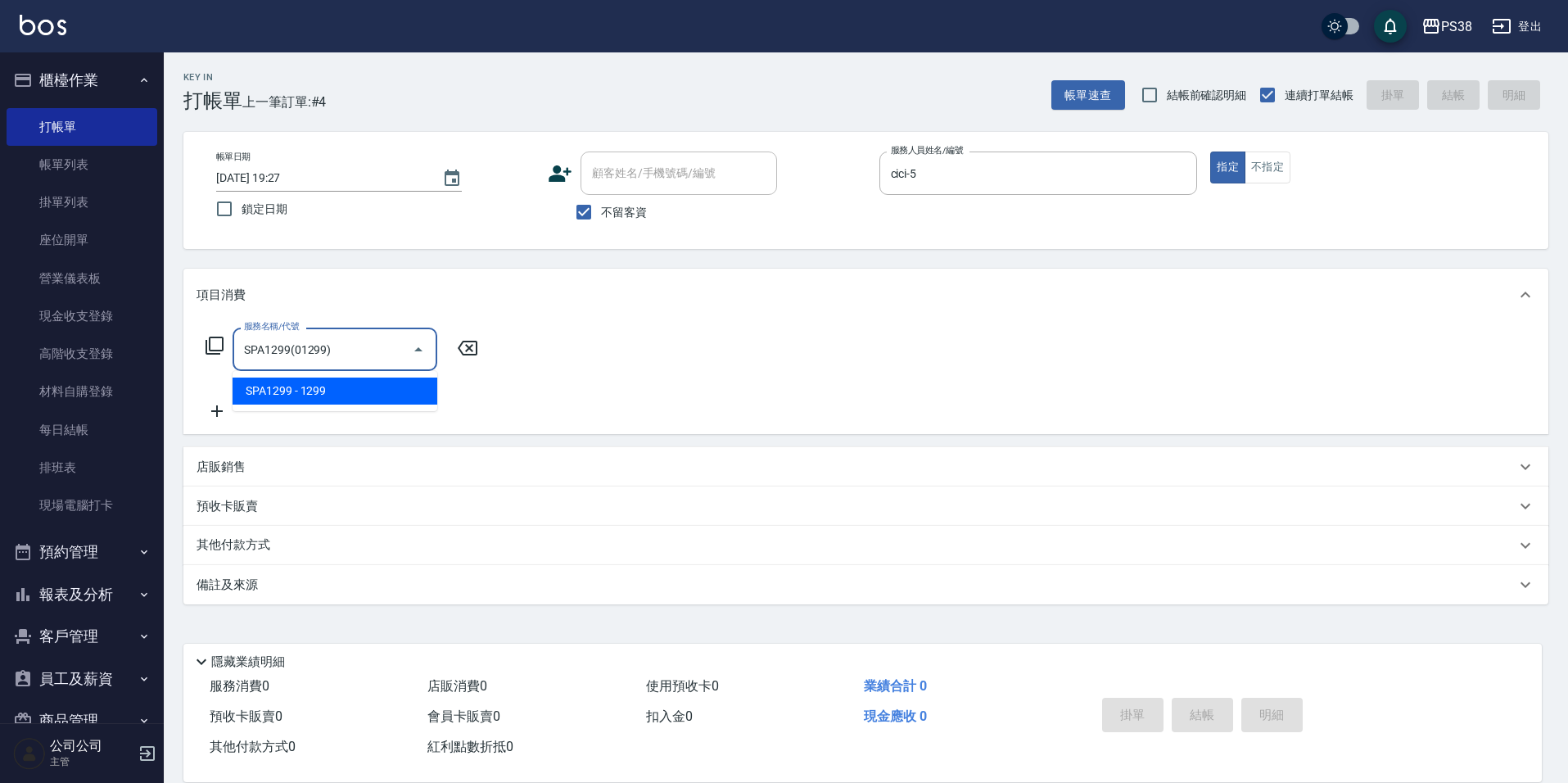
type input "SPA1299(01299)"
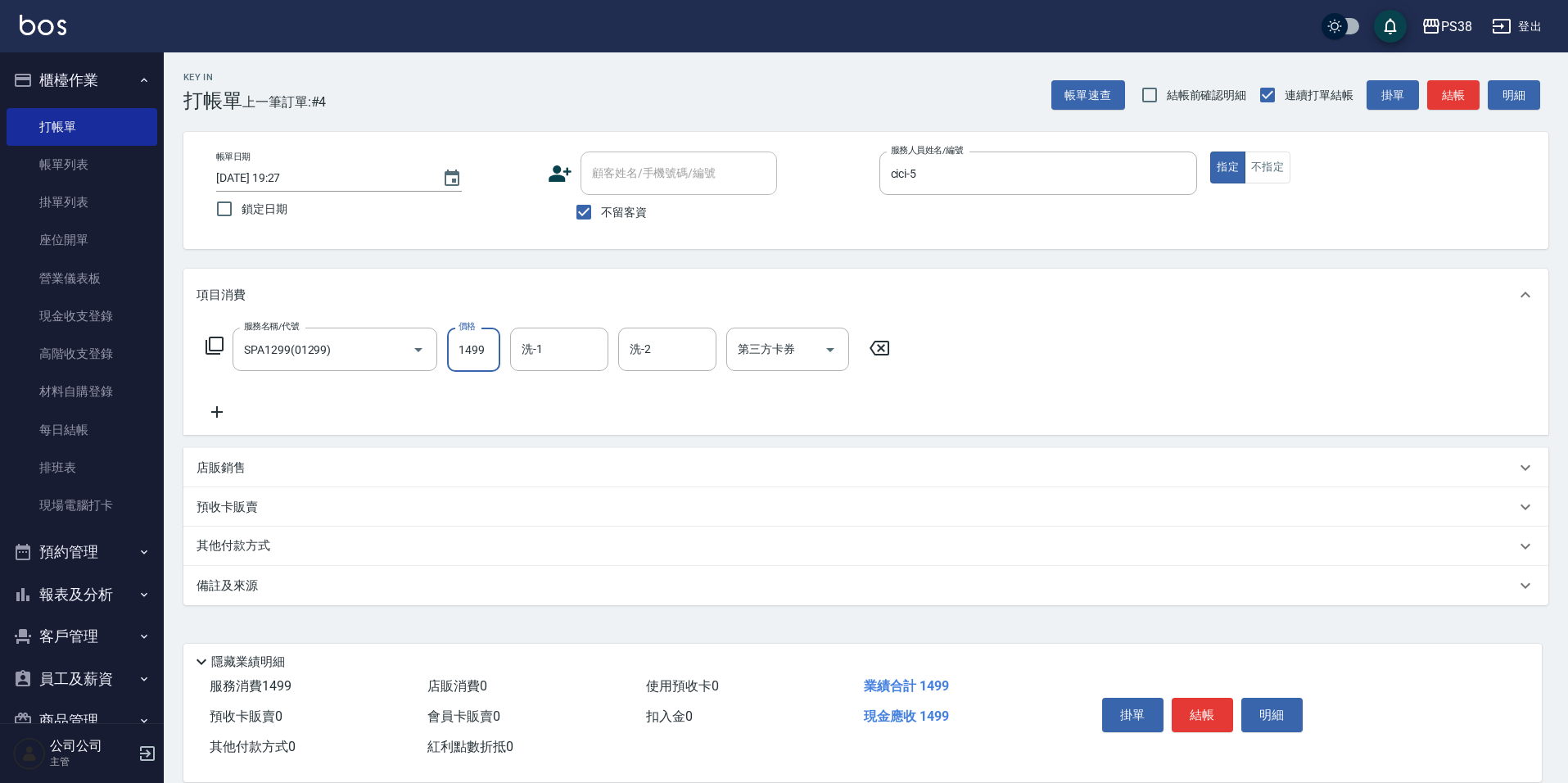
type input "1499"
type input "Nini-24"
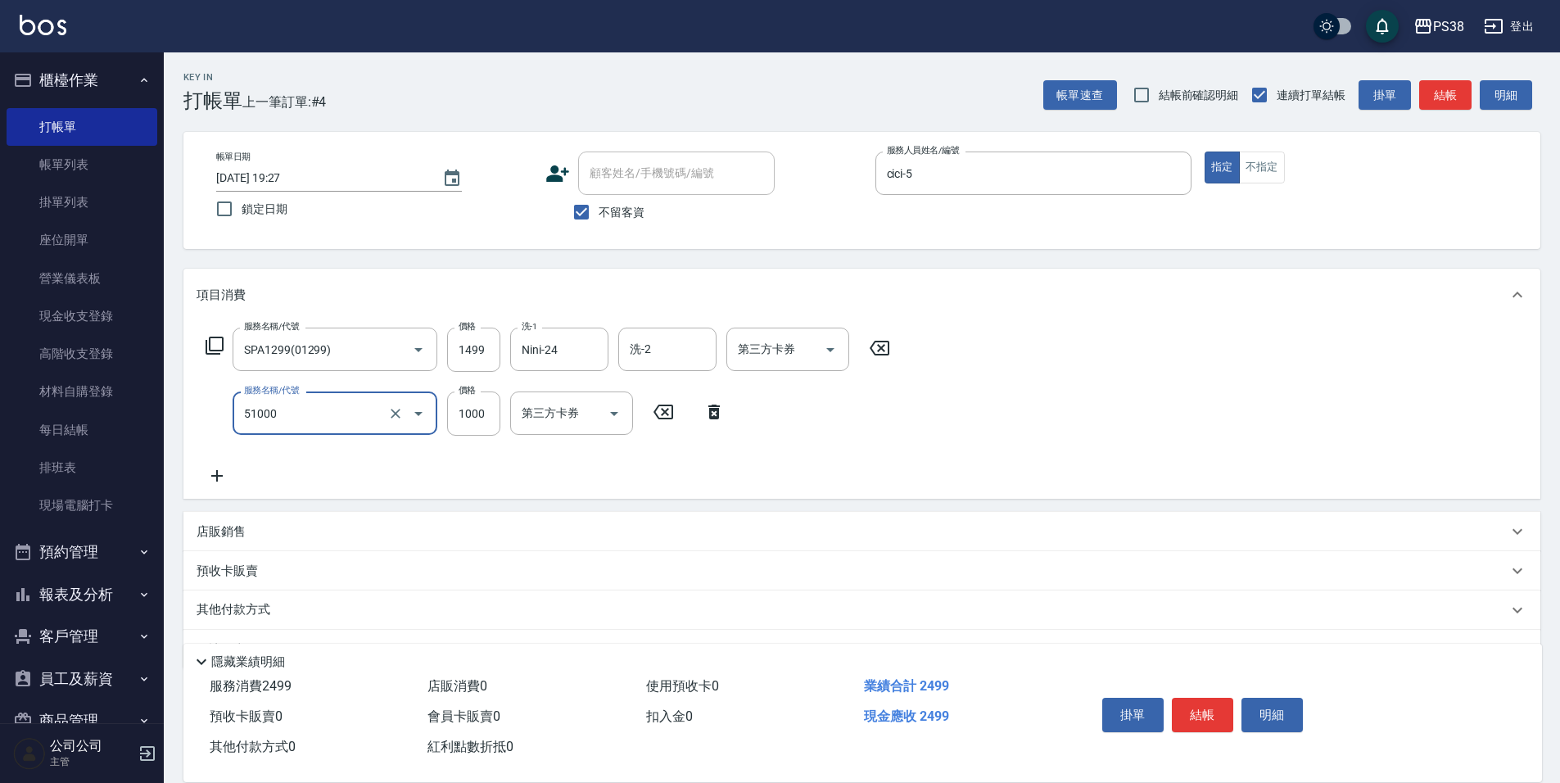
type input "染髮600以上(任意金額)(51000)"
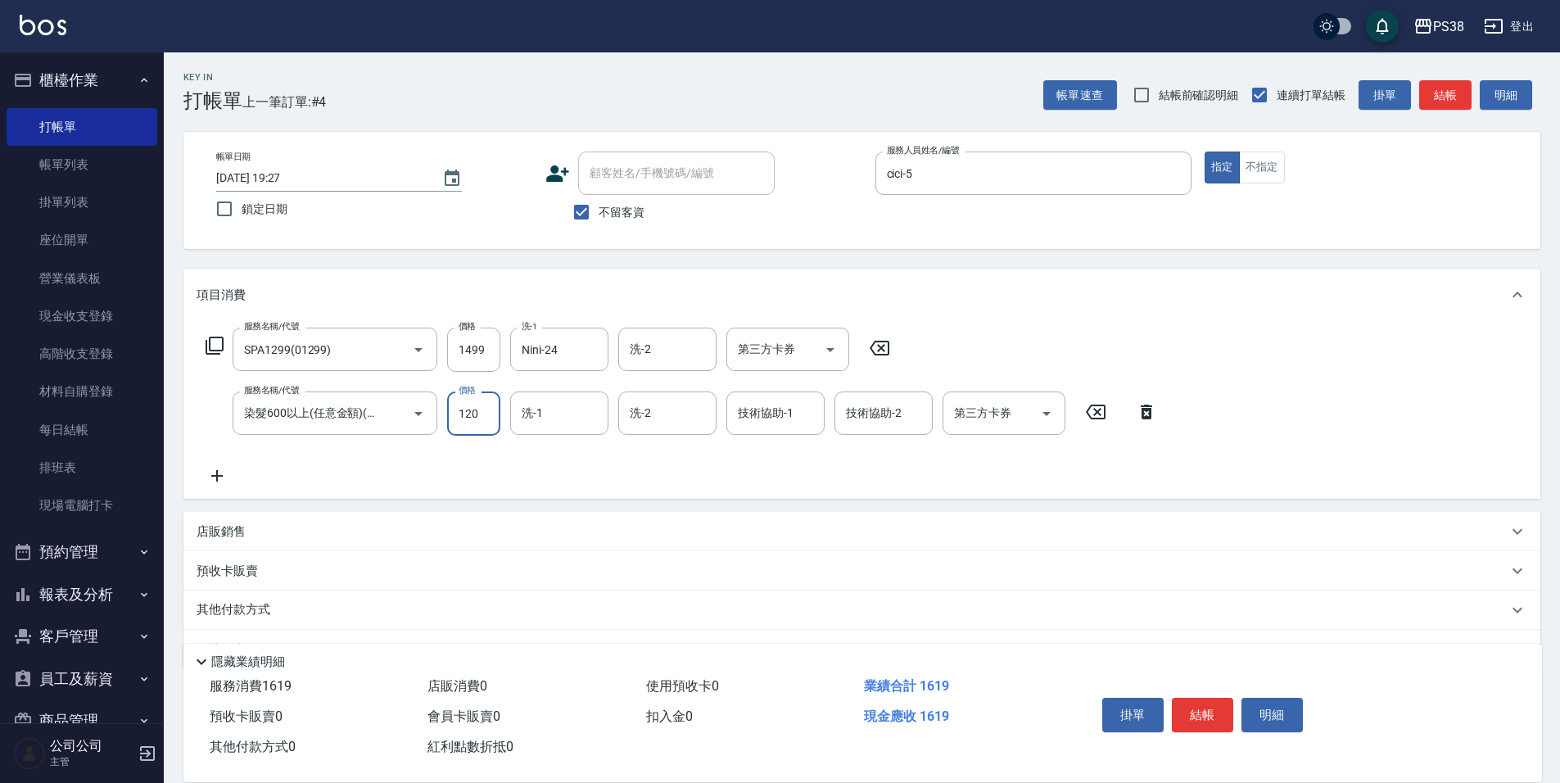
type input "1200"
type input "Nini-24"
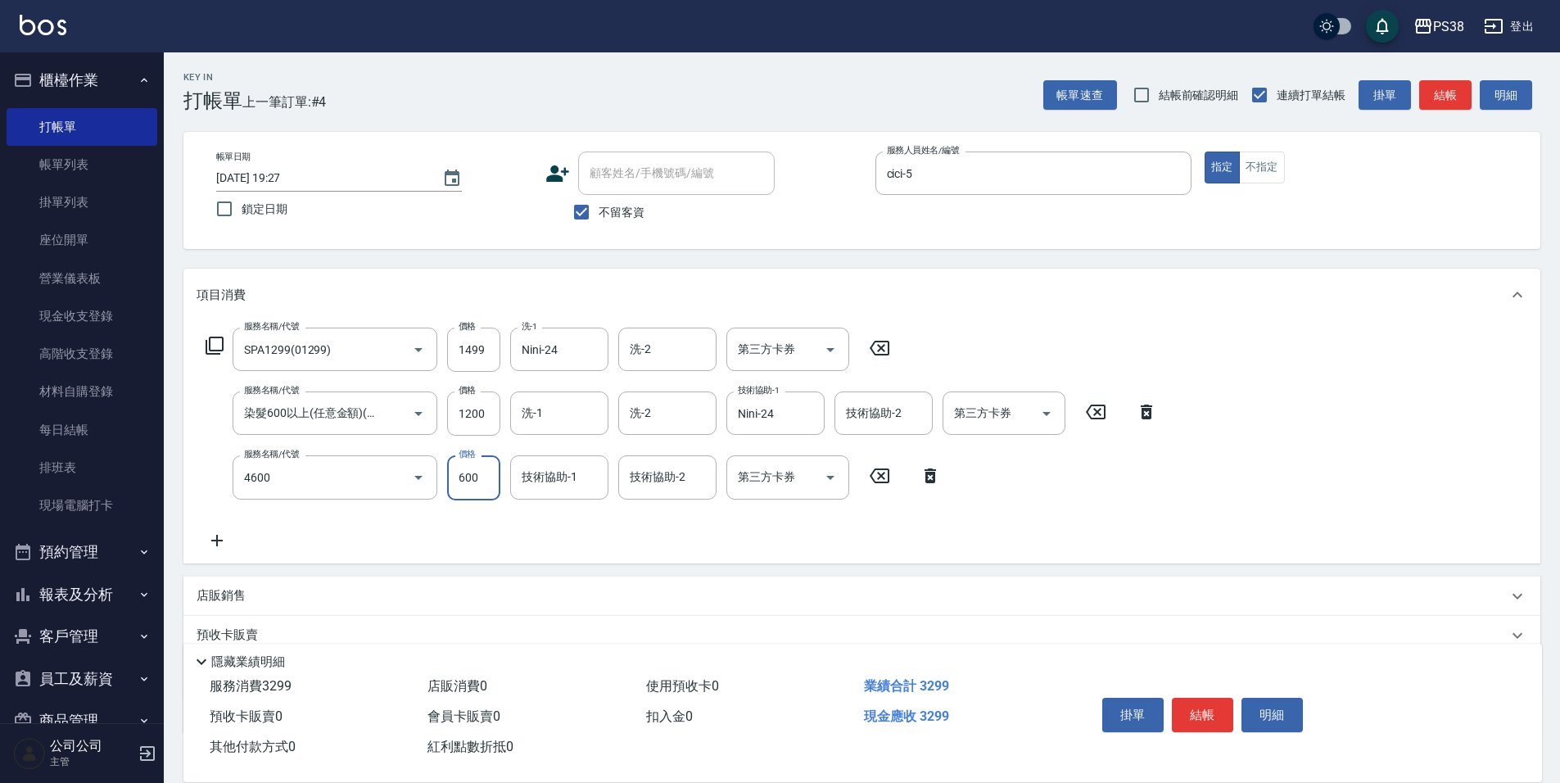
type input "燙髮499-600(任意金額)(4600)"
type input "Nini-24"
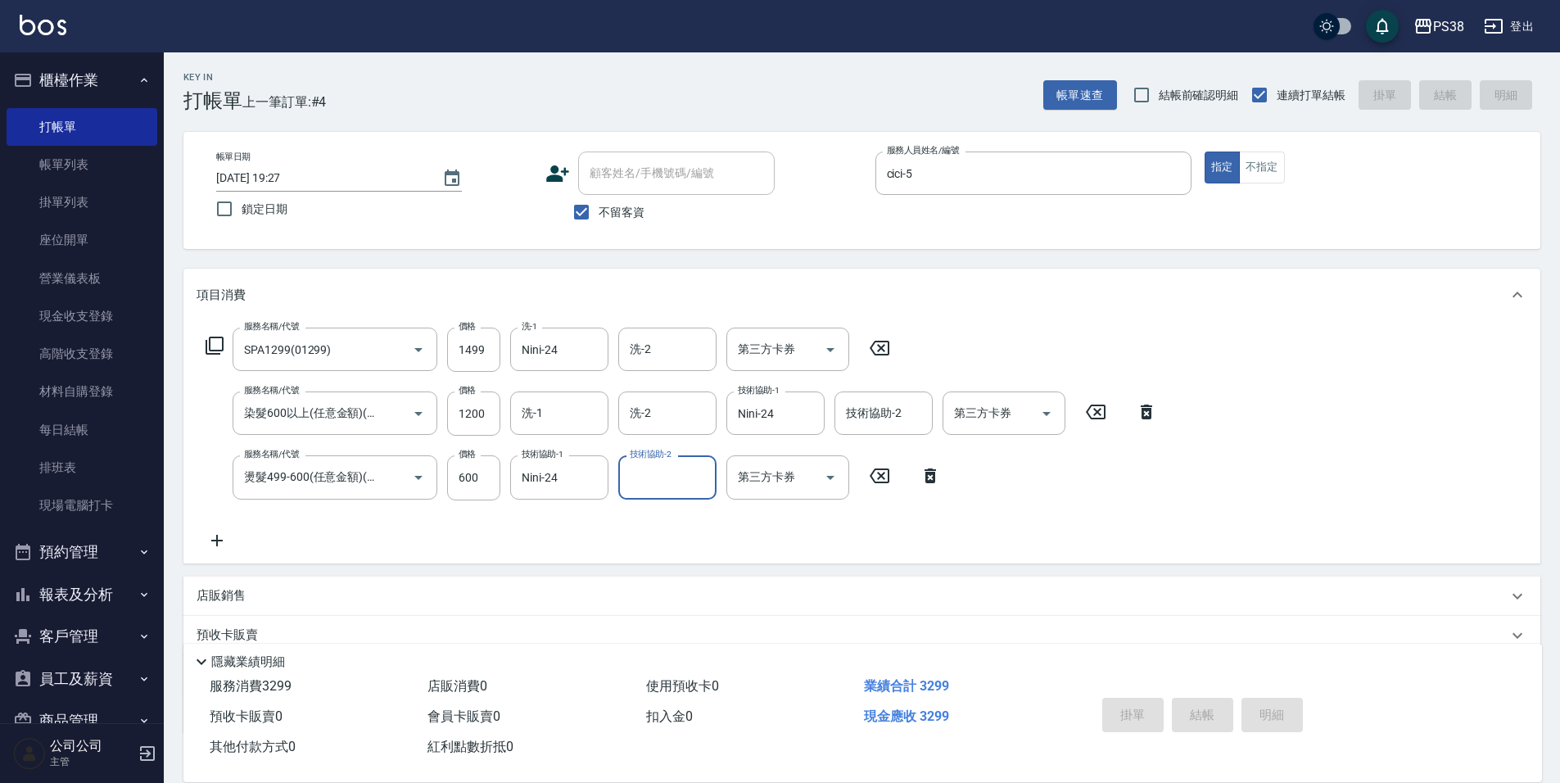
type input "[DATE] 19:28"
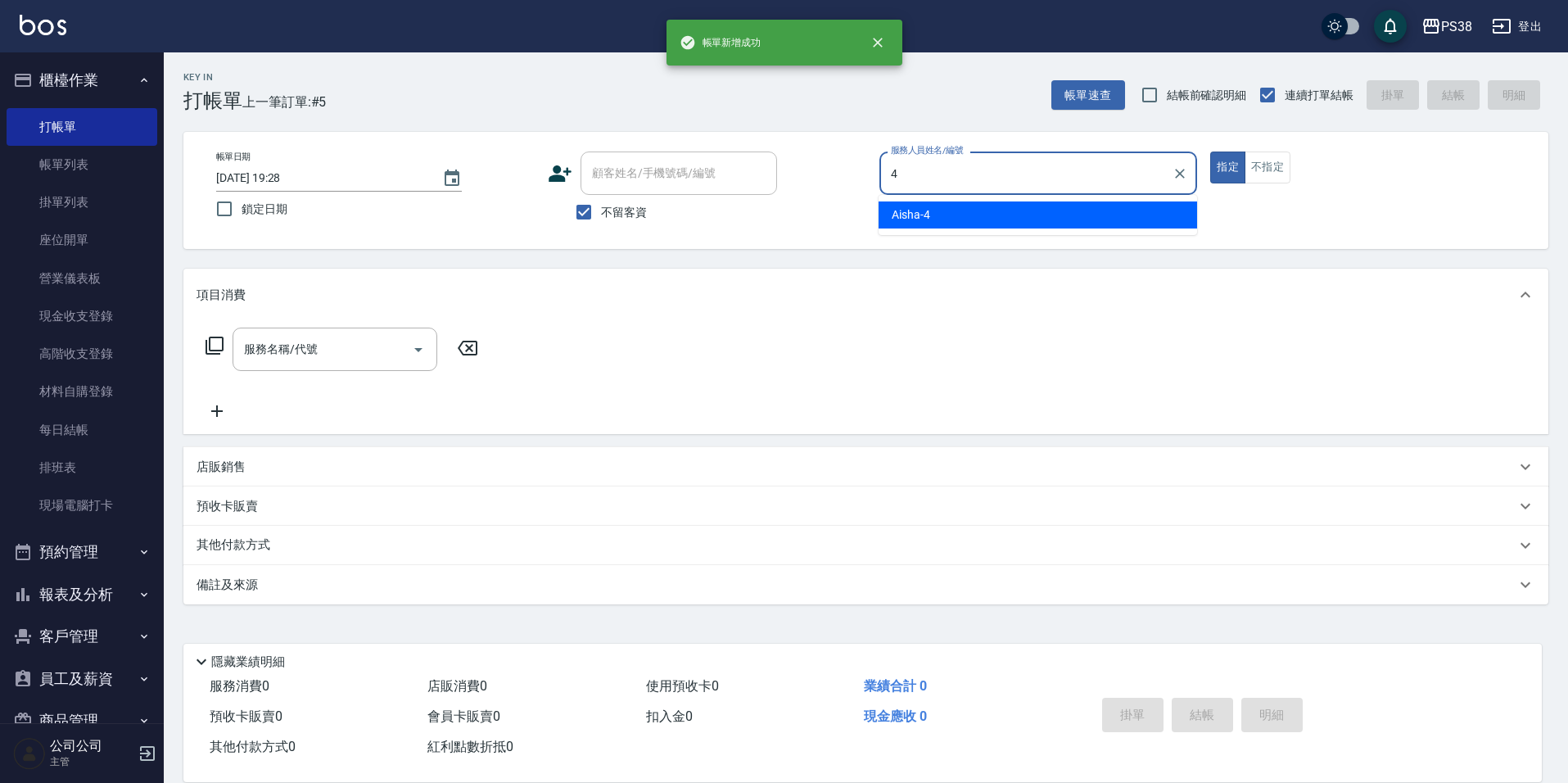
type input "Aisha-4"
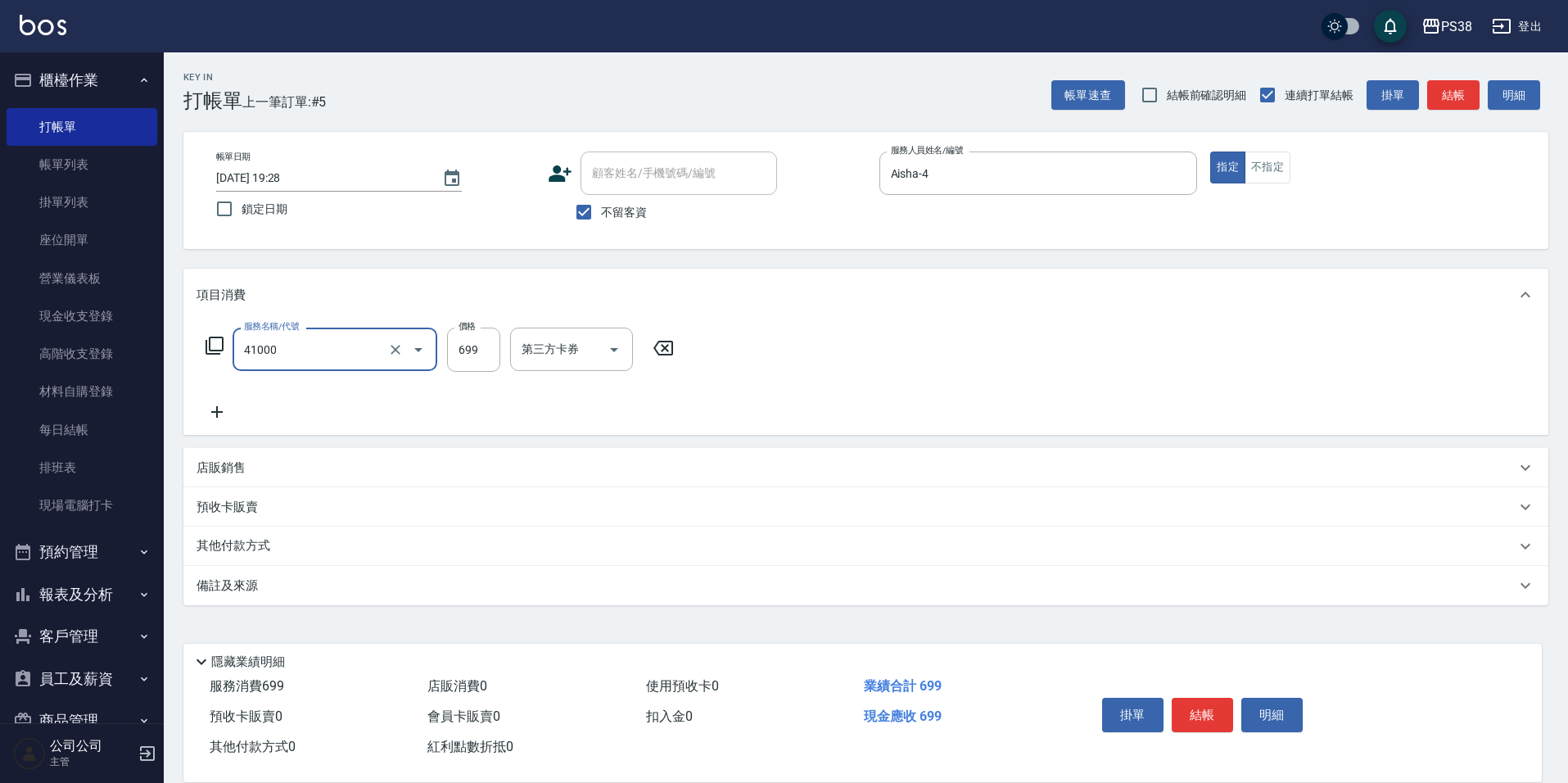
type input "燙髮699-2500(任意金額)(41000)"
type input "2000"
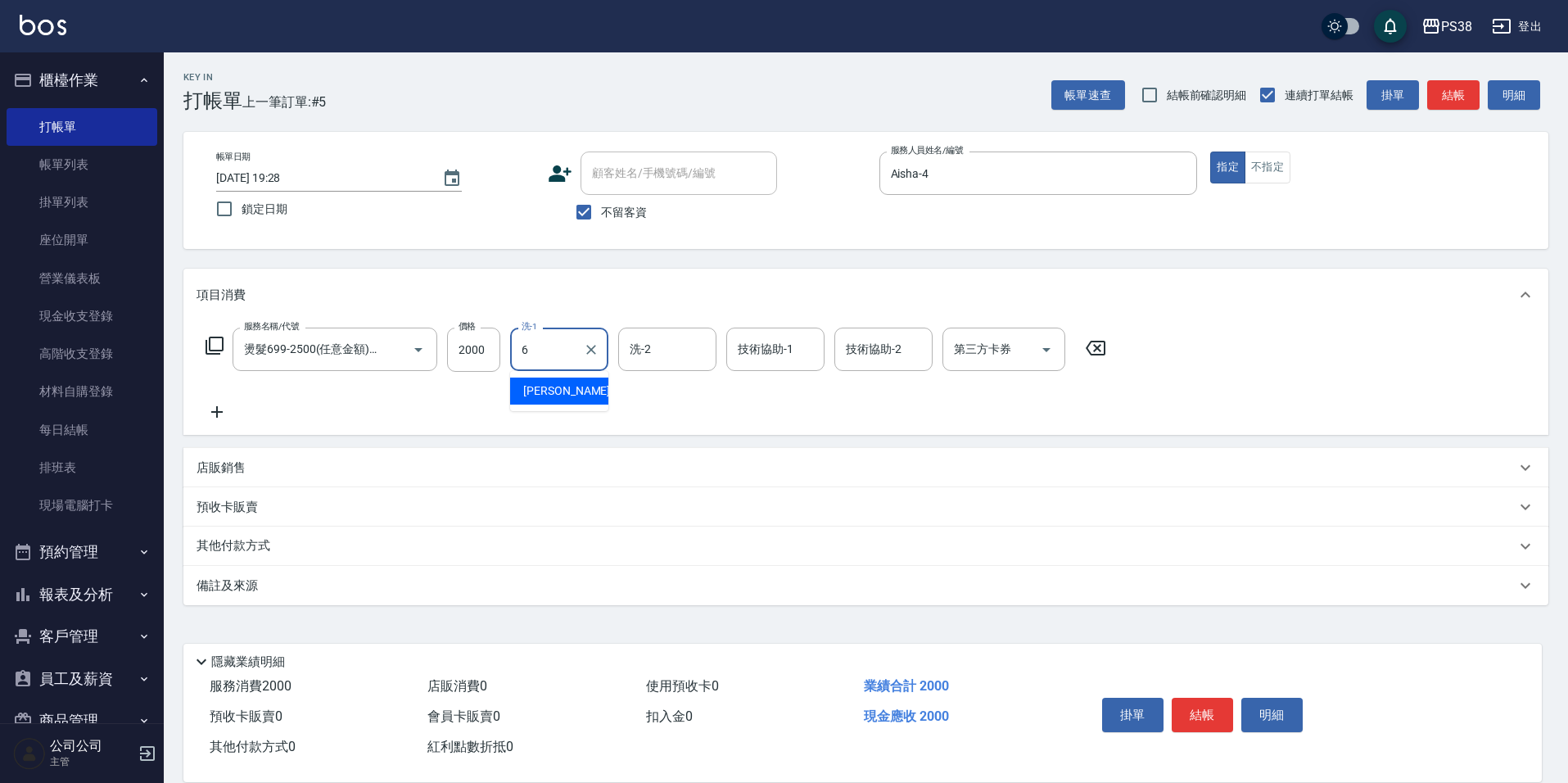
type input "[PERSON_NAME]-6"
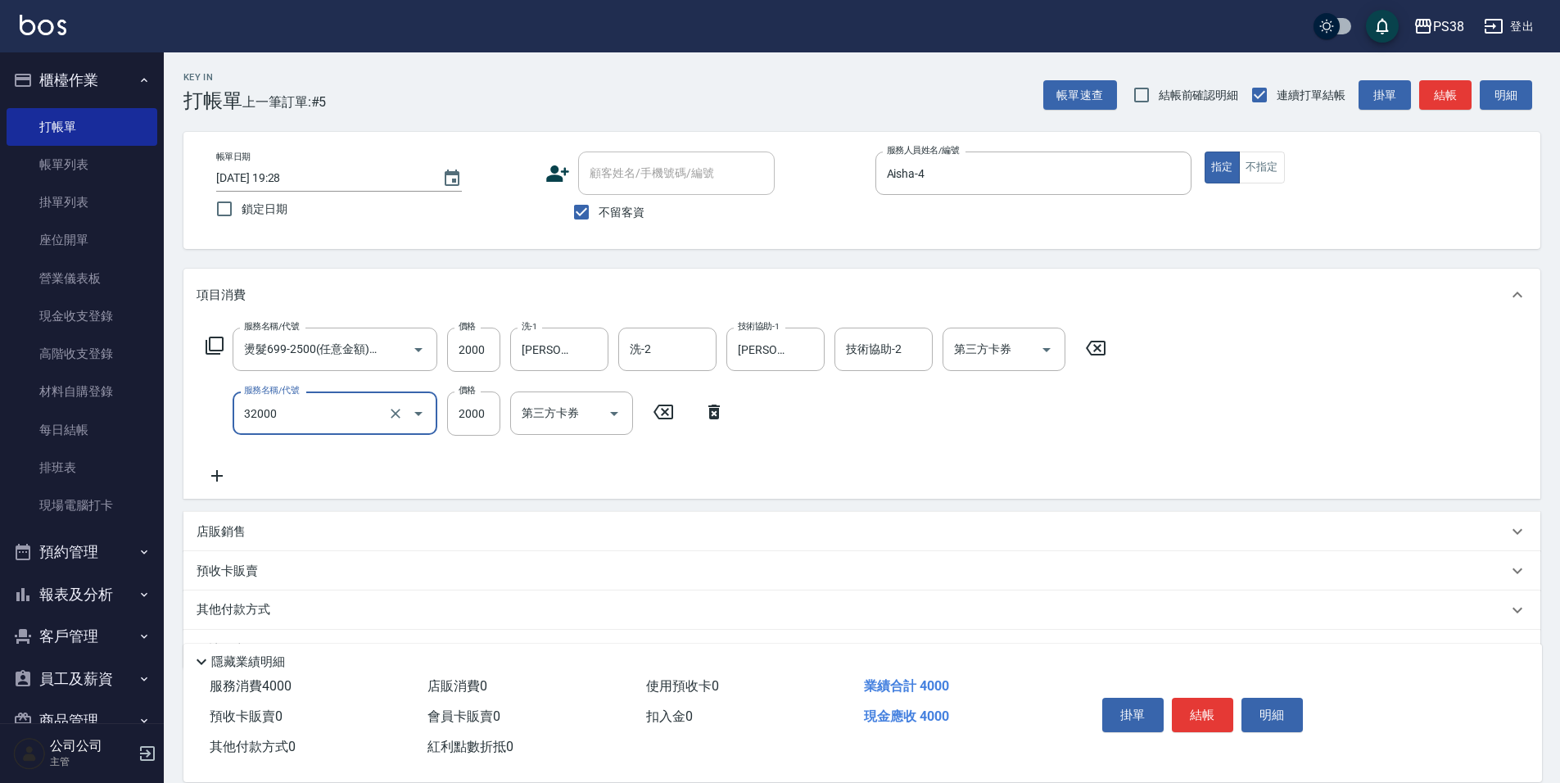
type input "極光([PERSON_NAME])護髮(32000)"
type input "1800"
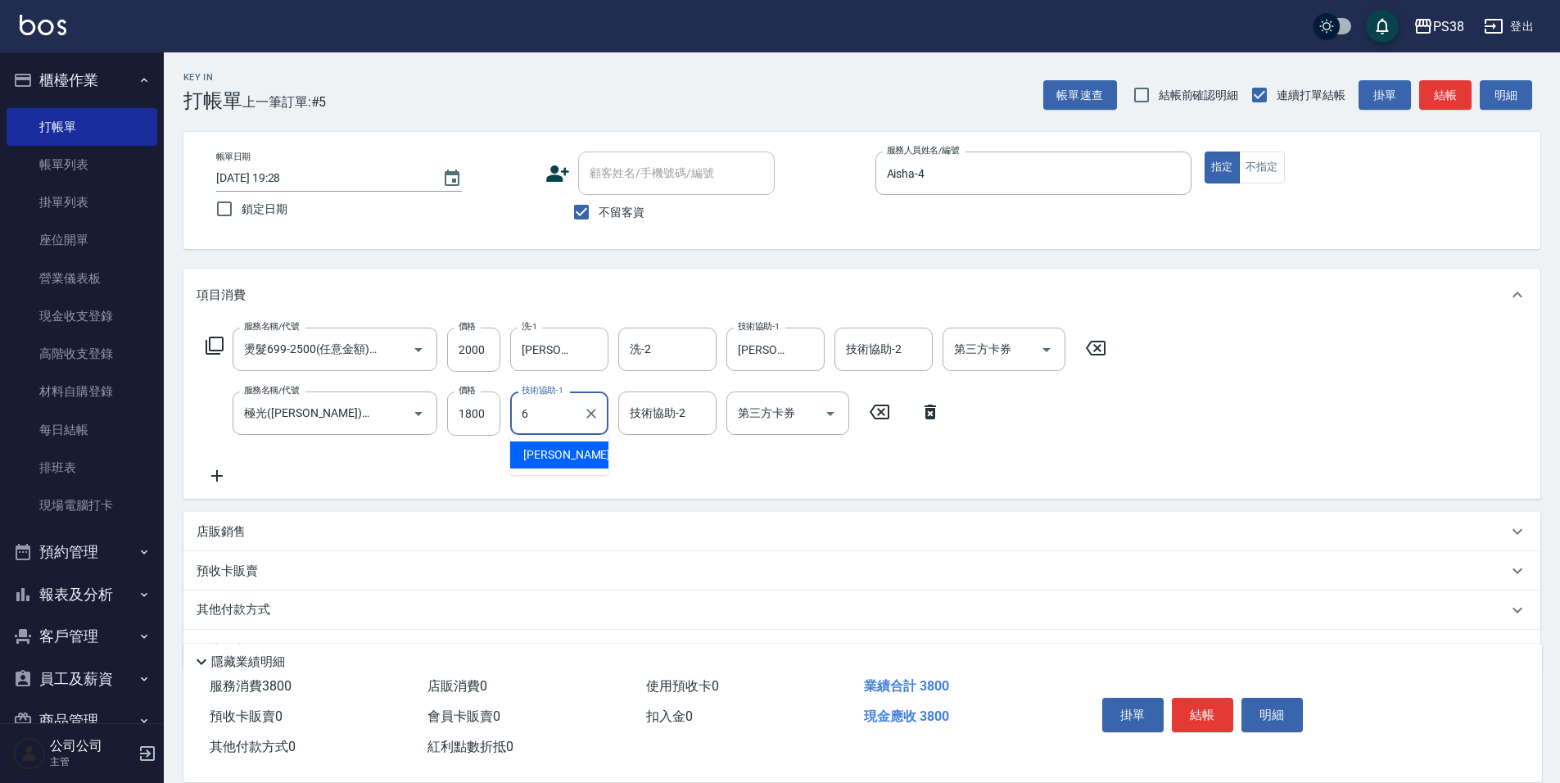
type input "[PERSON_NAME]-6"
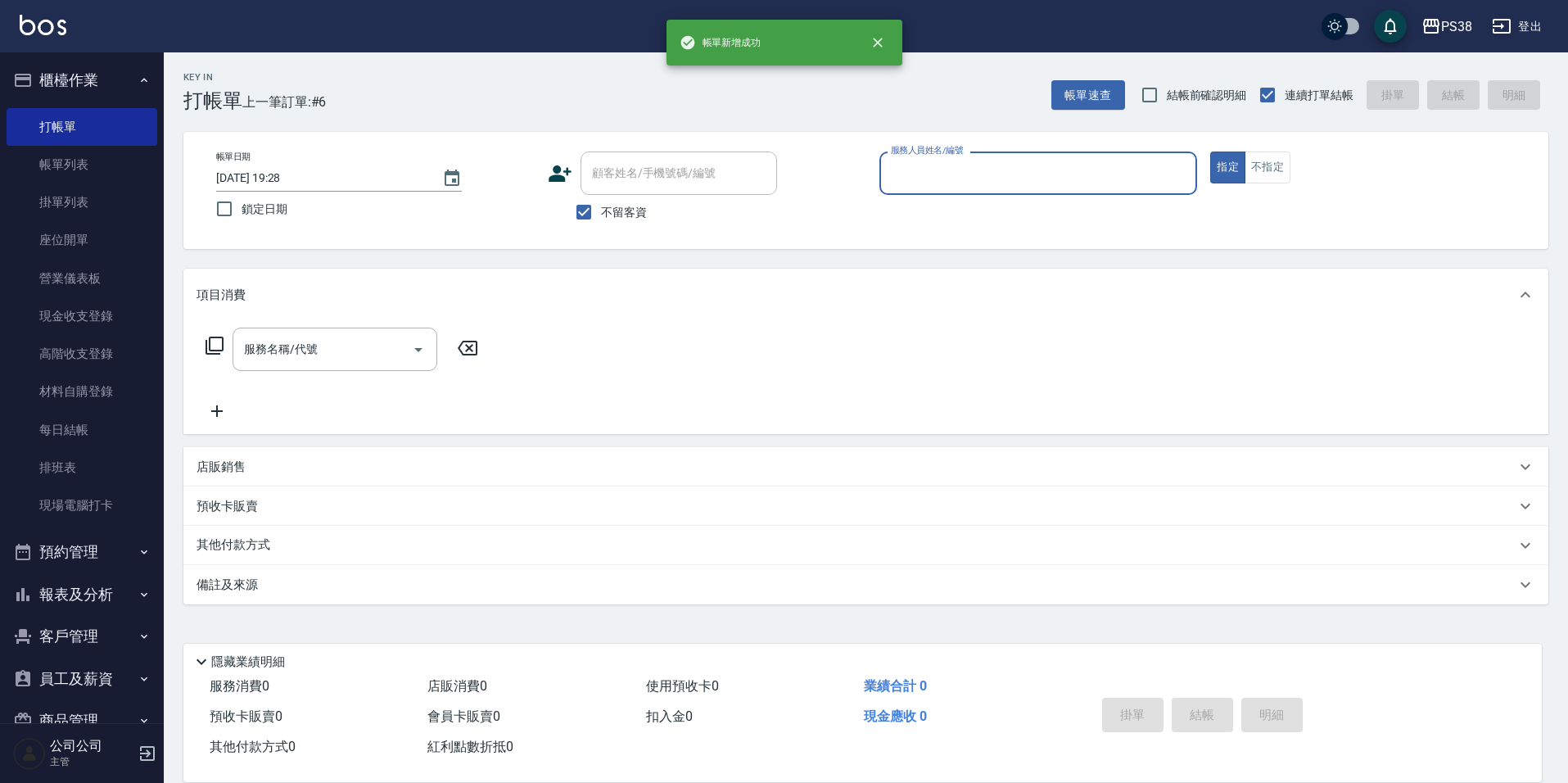
drag, startPoint x: 87, startPoint y: 149, endPoint x: 900, endPoint y: 337, distance: 834.6
click at [87, 149] on link "帳單列表" at bounding box center [82, 165] width 151 height 38
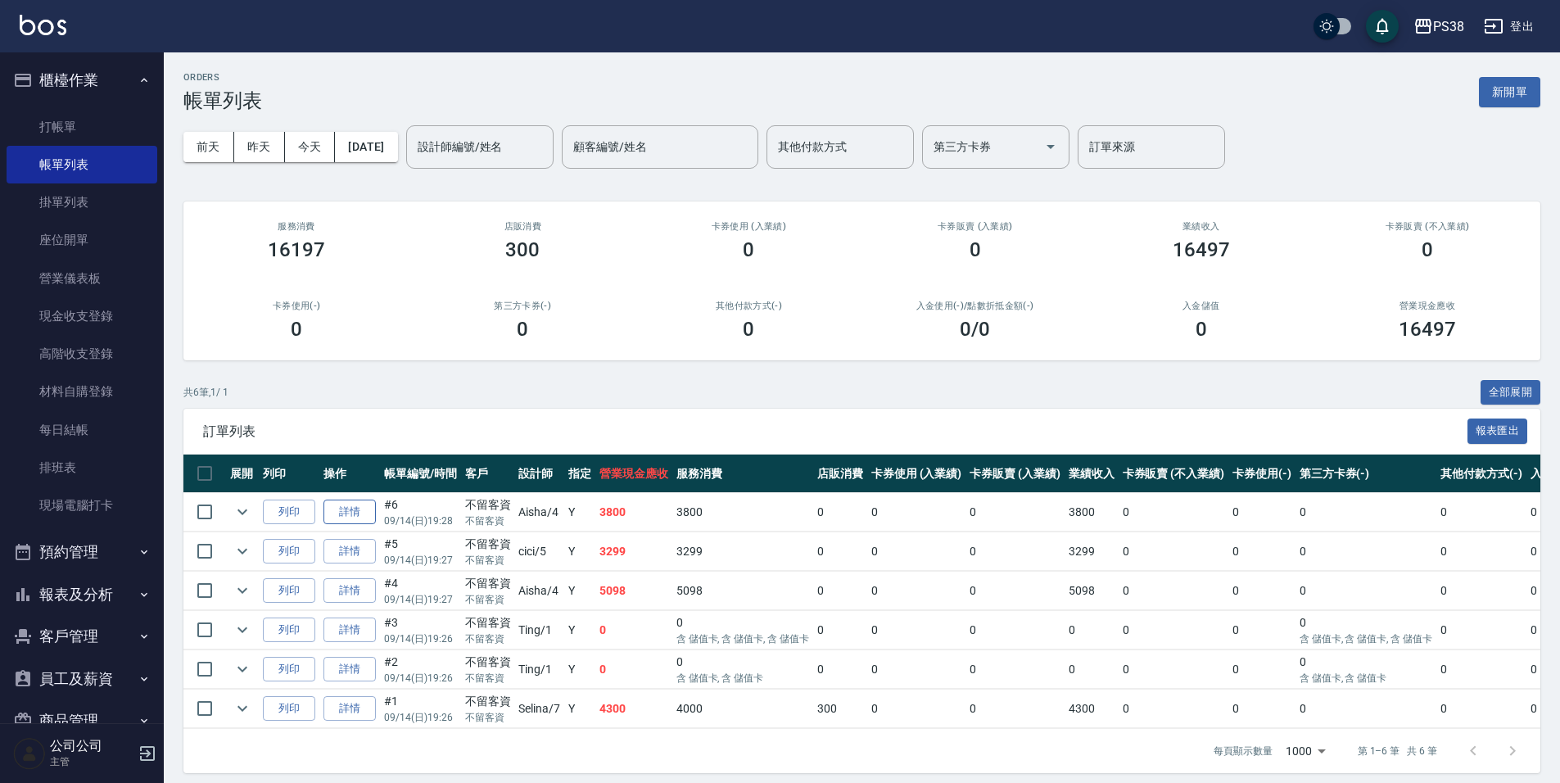
click at [353, 519] on link "詳情" at bounding box center [349, 511] width 52 height 25
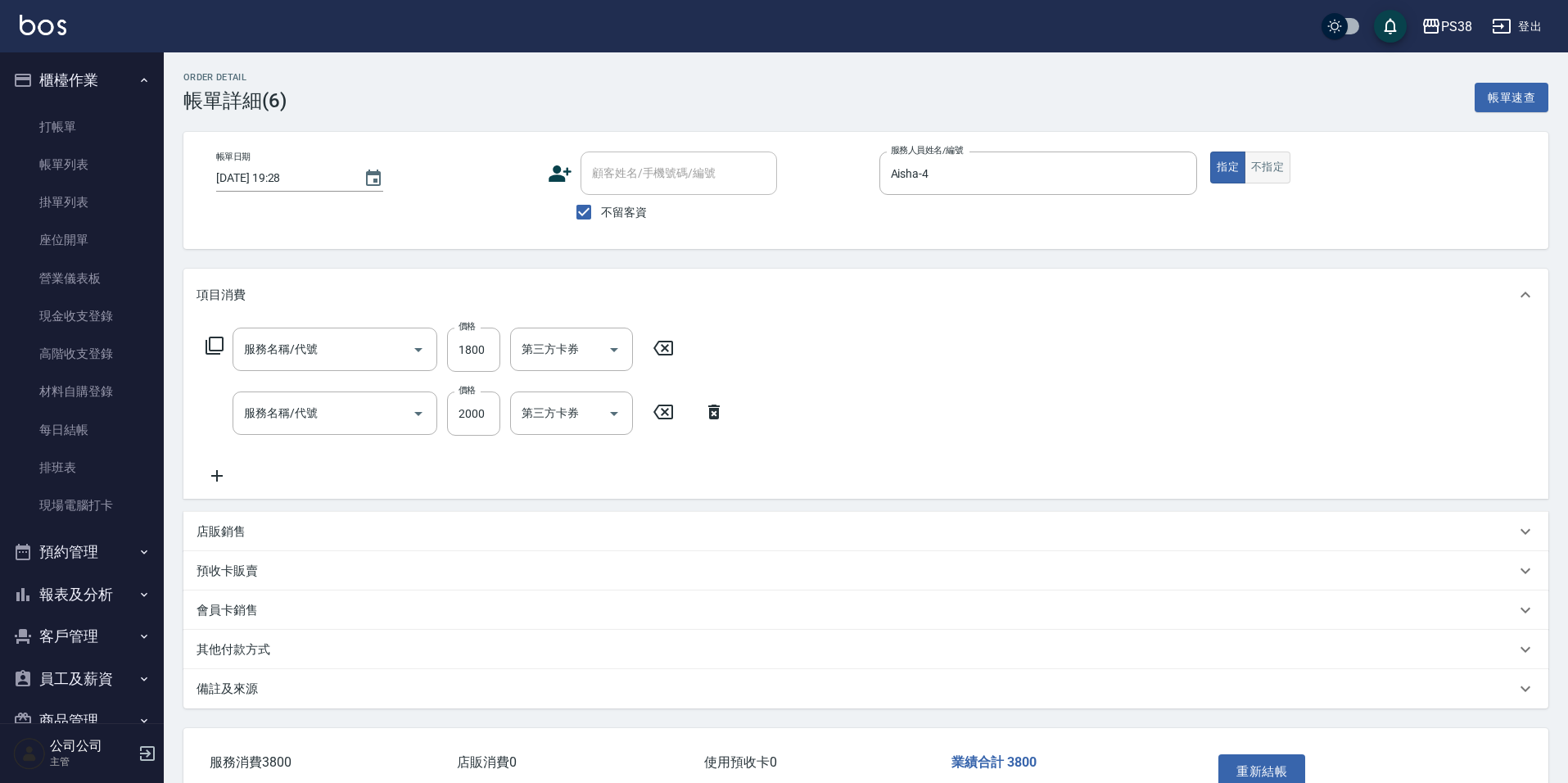
checkbox input "true"
type input "Aisha-4"
click at [1257, 169] on button "不指定" at bounding box center [1262, 167] width 46 height 32
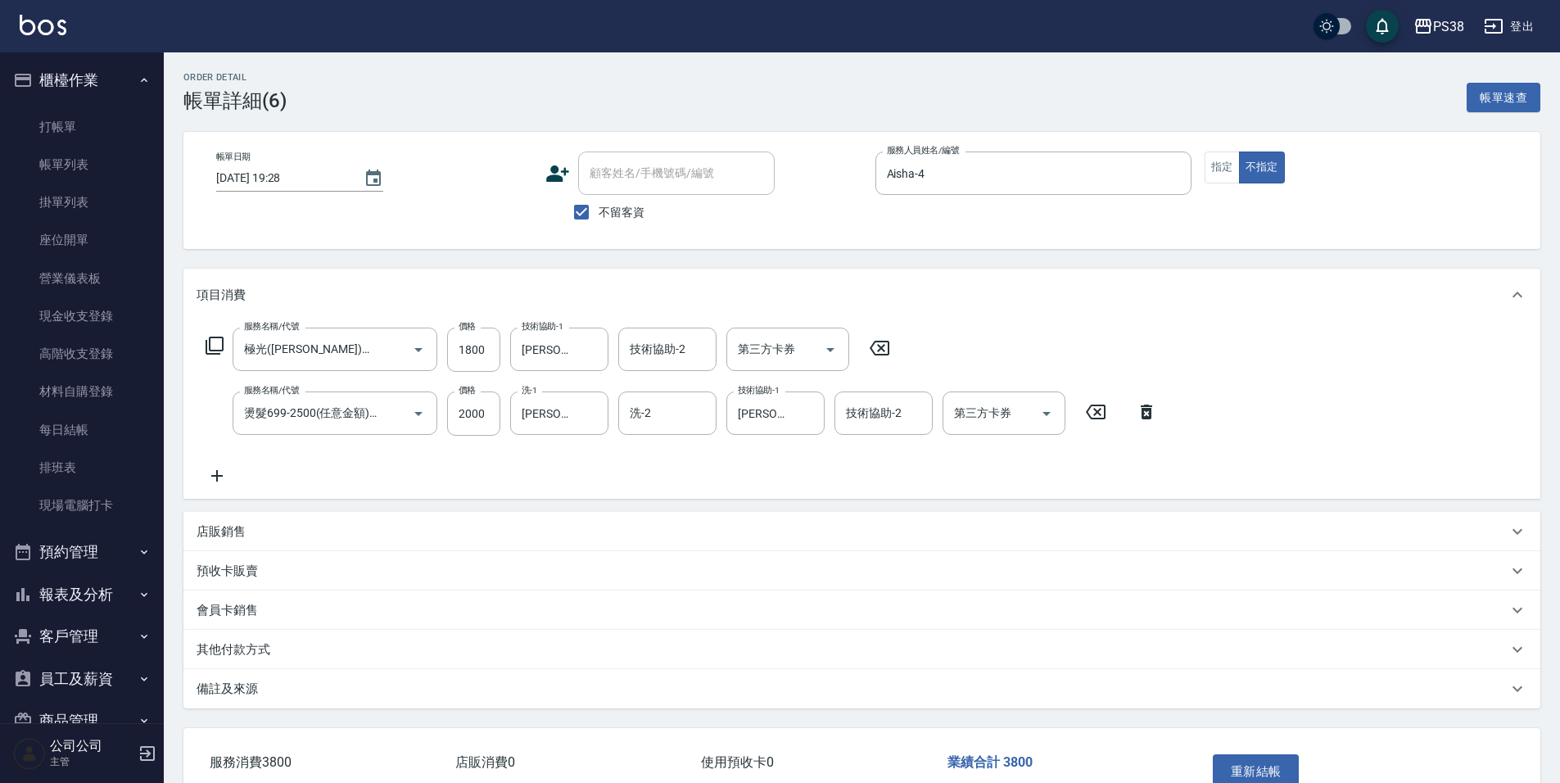
type input "極光([PERSON_NAME])護髮(32000)"
type input "燙髮699-2500(任意金額)(41000)"
click at [1246, 231] on div "帳單日期 [DATE] 19:28 顧客姓名/手機號碼/編號 顧客姓名/手機號碼/編號 不留客資 服務人員姓名/編號 [PERSON_NAME]-4 服務人員…" at bounding box center [861, 190] width 1357 height 117
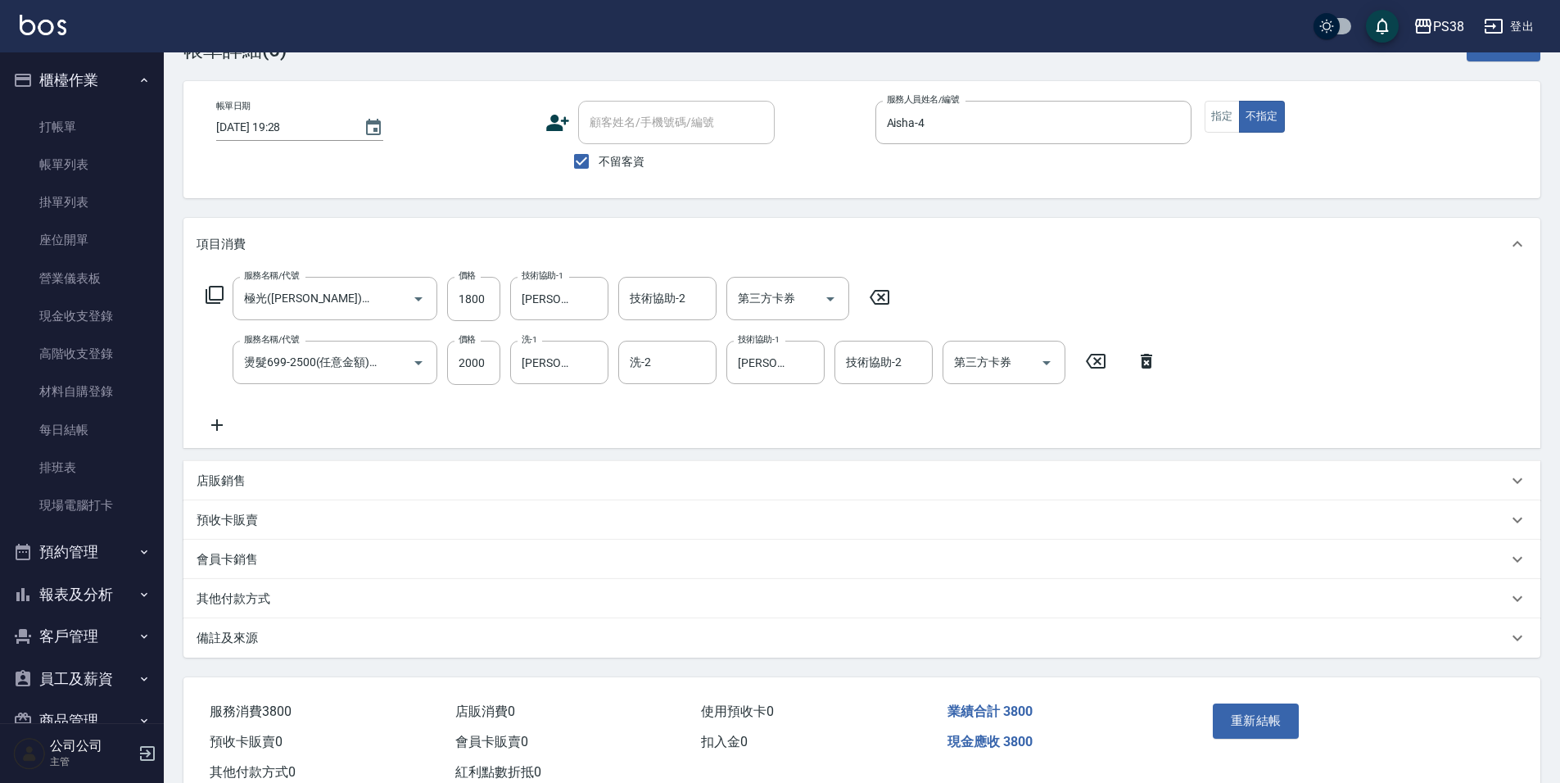
scroll to position [102, 0]
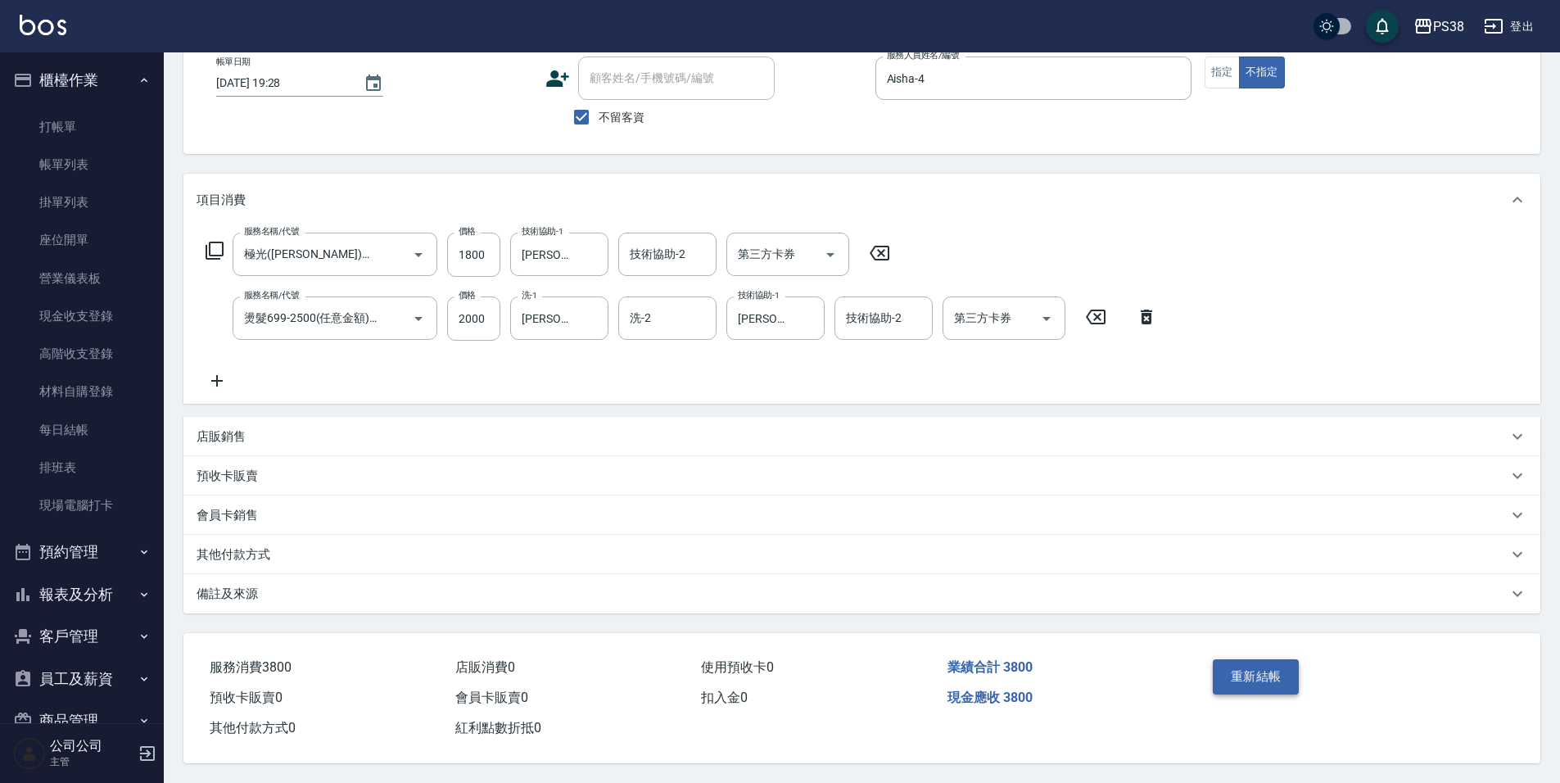
click at [1283, 664] on button "重新結帳" at bounding box center [1256, 676] width 87 height 34
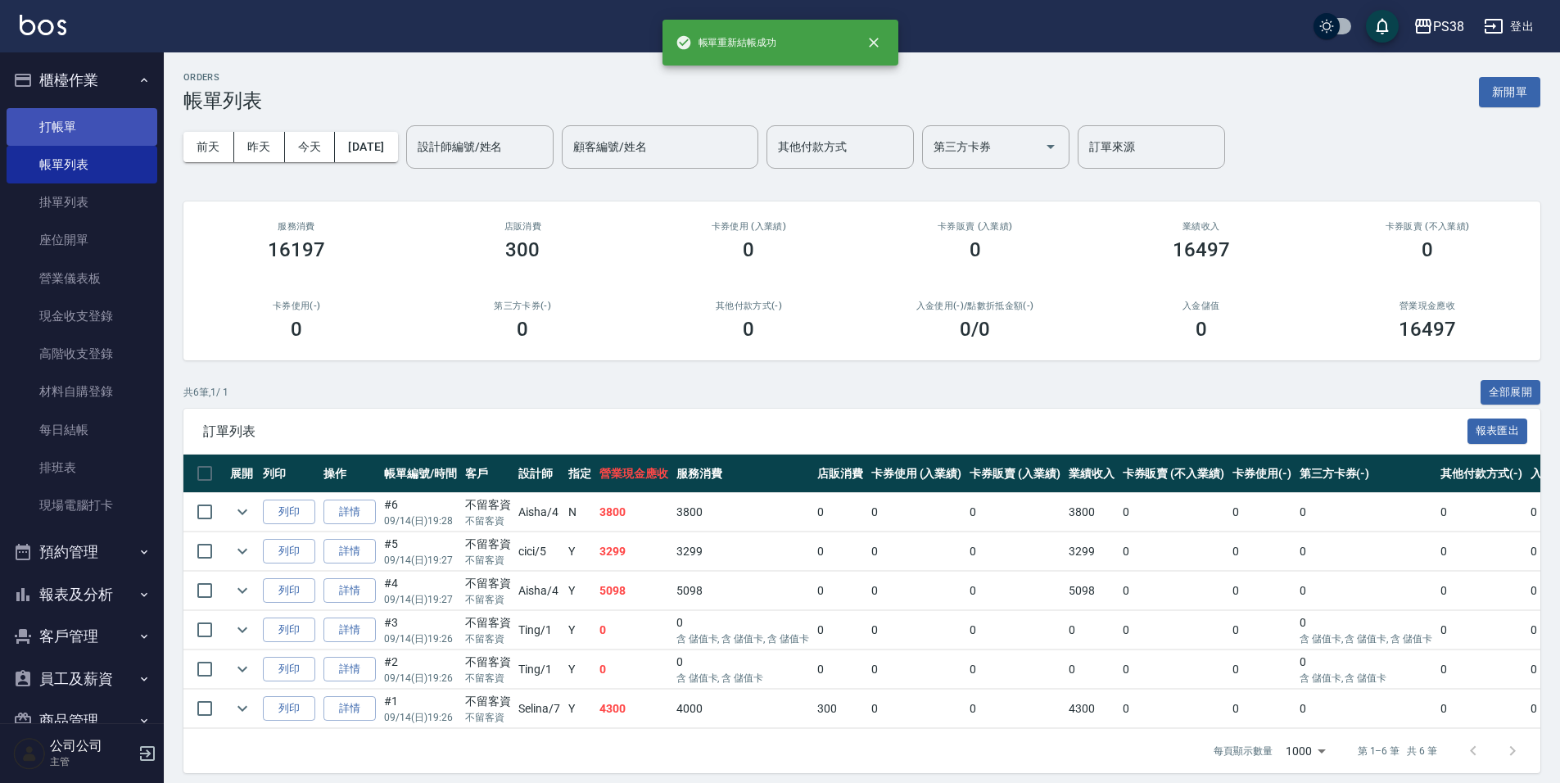
click at [48, 124] on link "打帳單" at bounding box center [82, 127] width 151 height 38
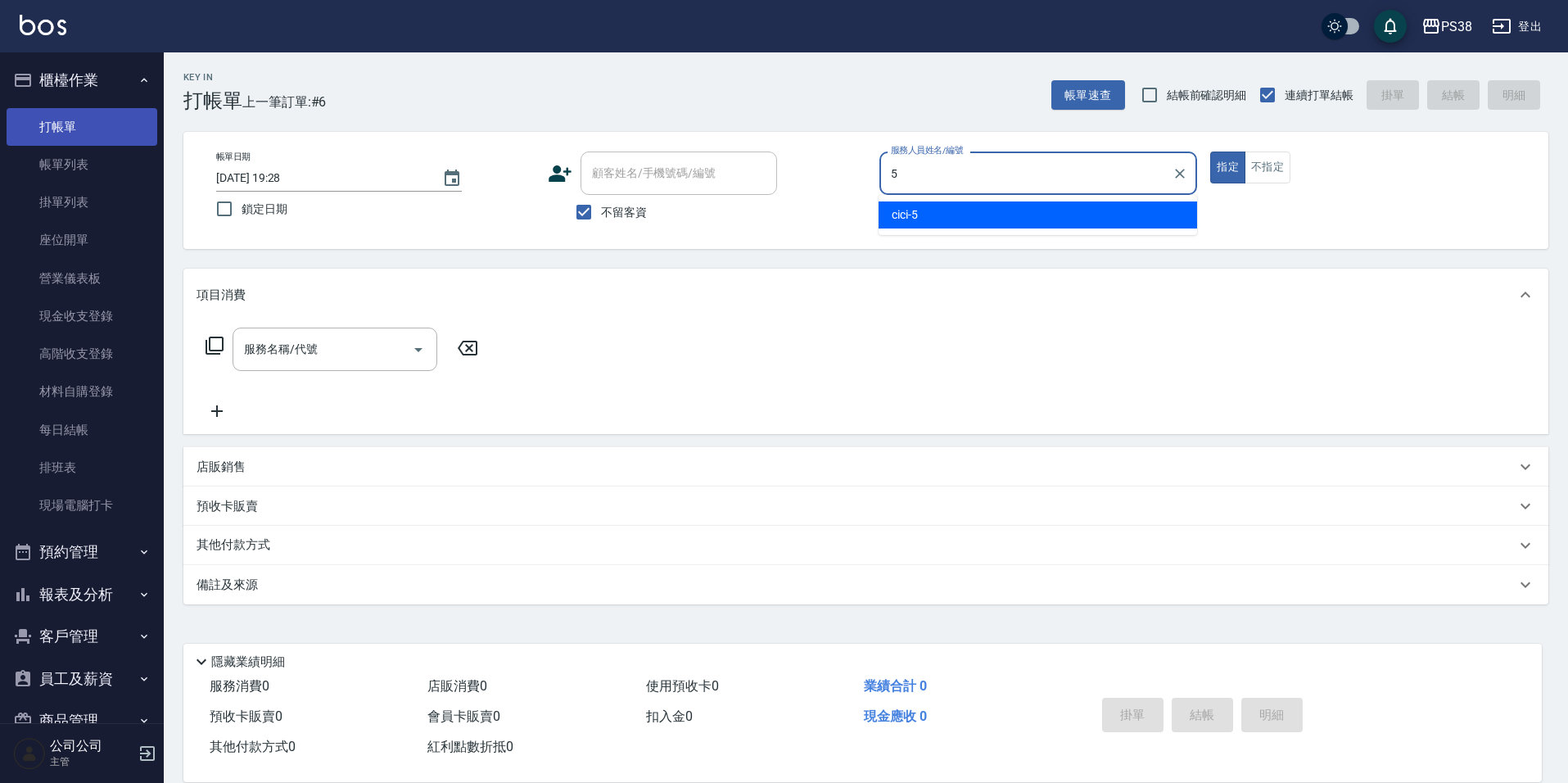
type input "cici-5"
type button "true"
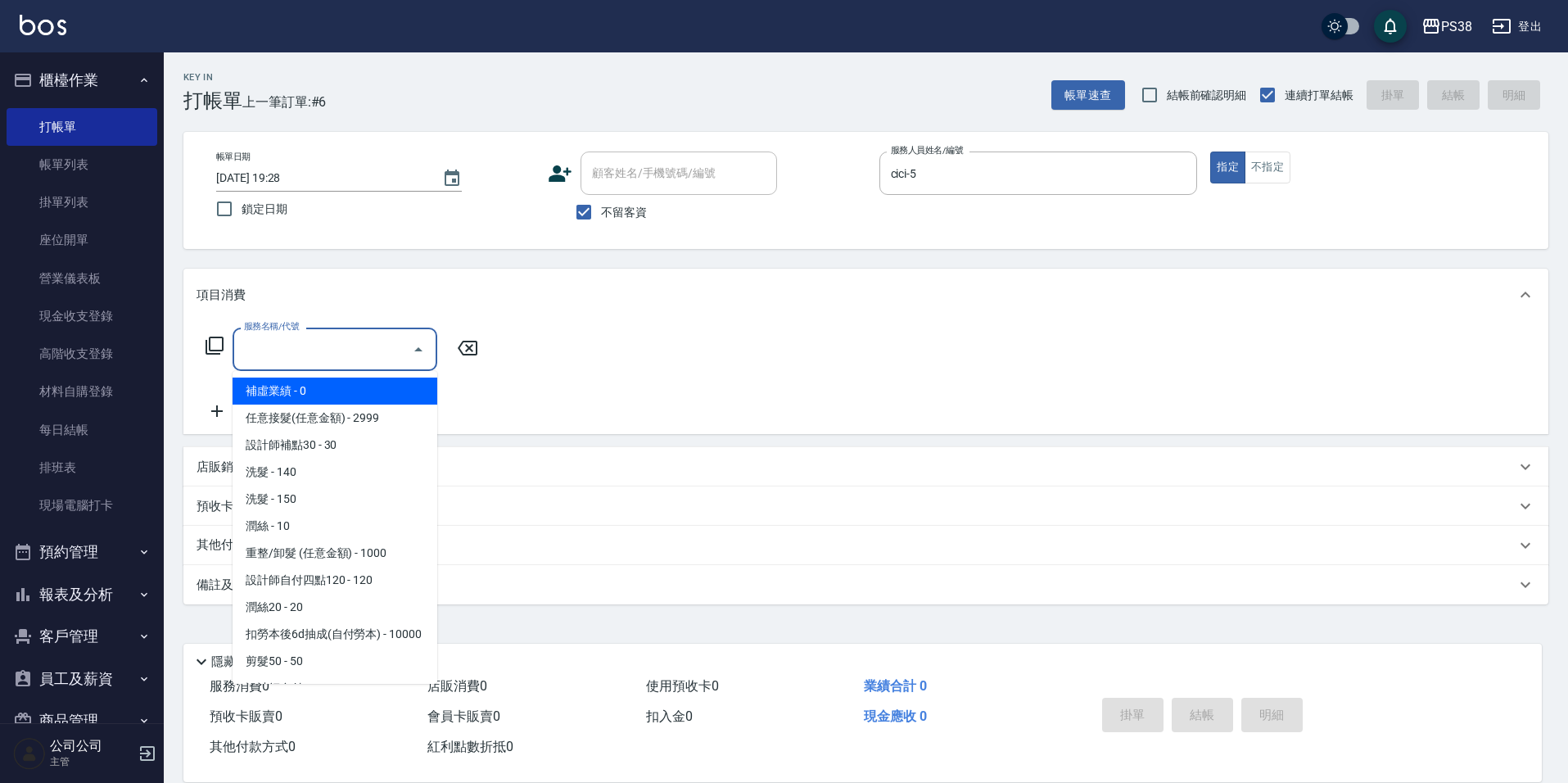
click at [298, 335] on input "服務名稱/代號" at bounding box center [322, 349] width 165 height 29
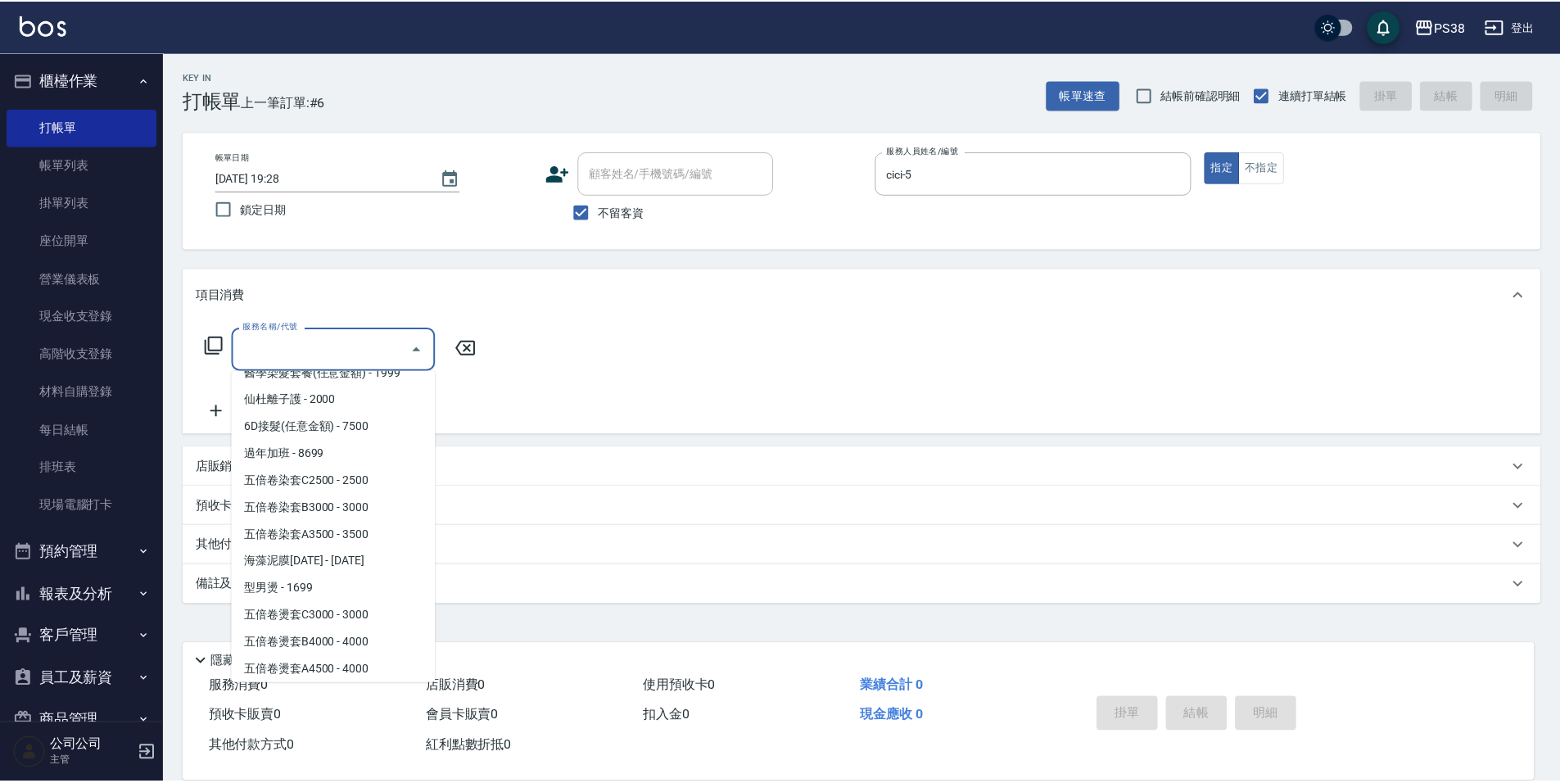
scroll to position [2211, 0]
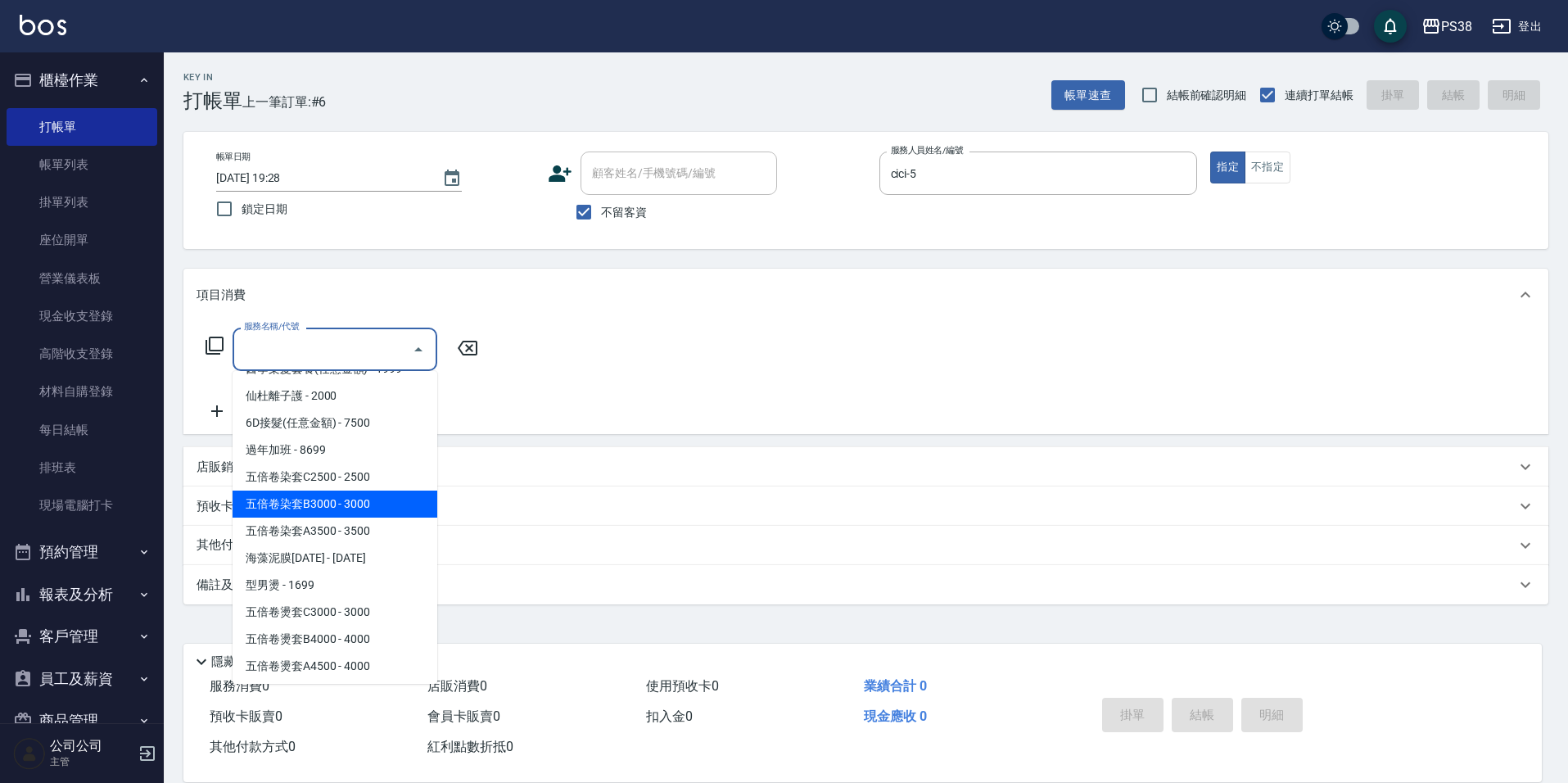
click at [382, 517] on span "五倍卷染套B3000 - 3000" at bounding box center [335, 503] width 205 height 27
type input "五倍卷染套B3000(HH3000)"
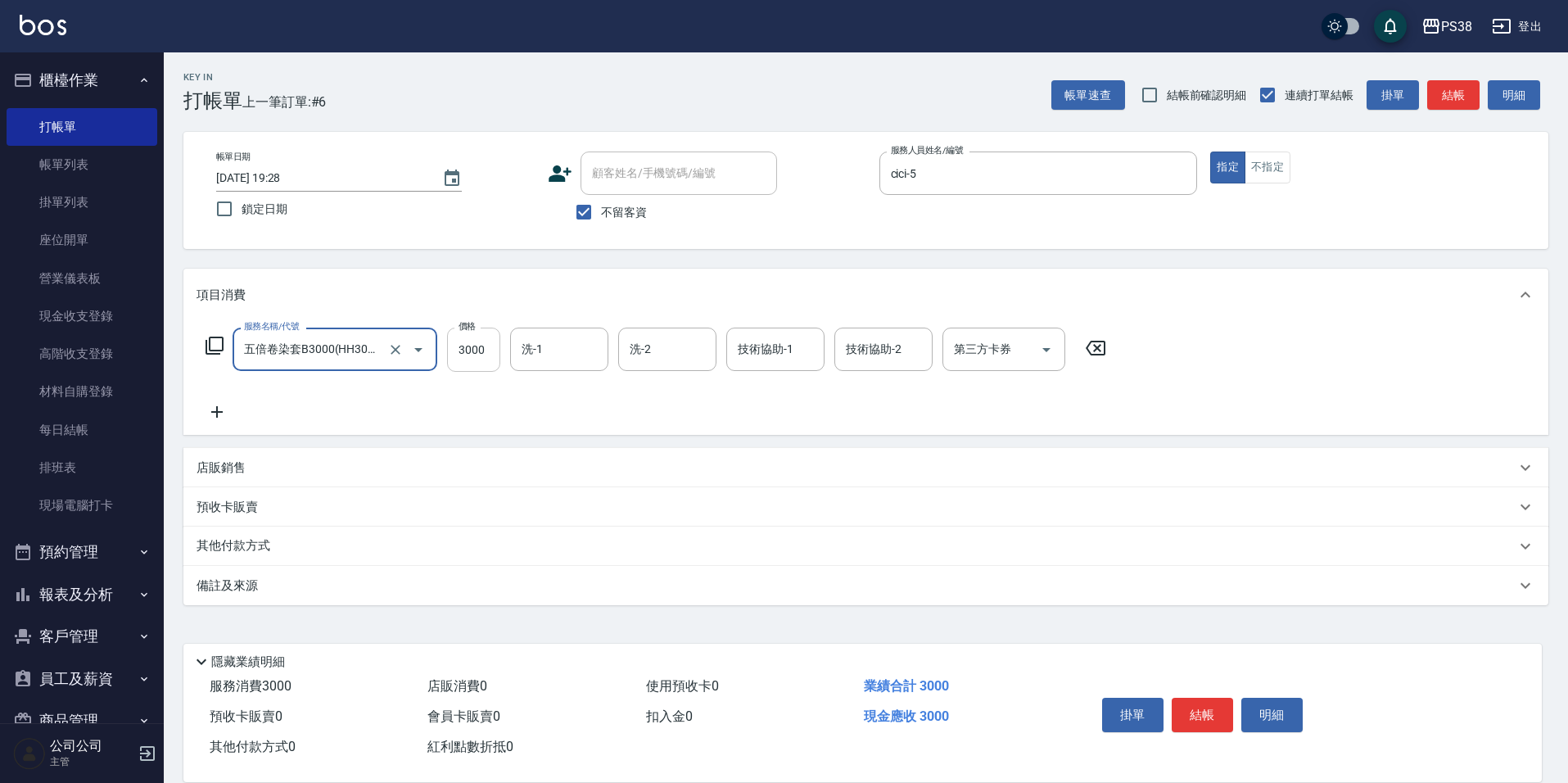
click at [476, 342] on input "3000" at bounding box center [473, 350] width 53 height 44
type input "3200"
type input "Nini-24"
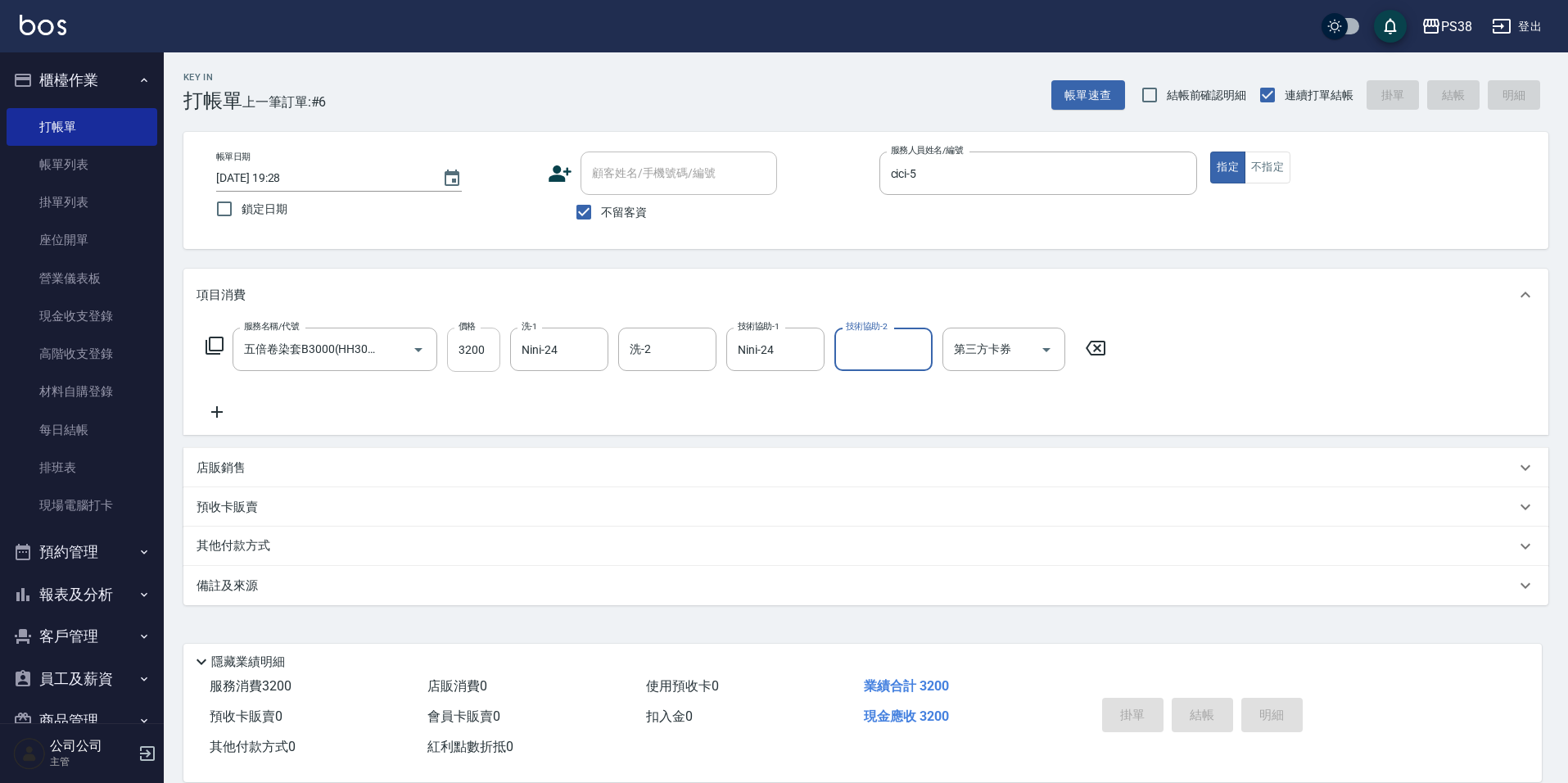
type input "[DATE] 19:29"
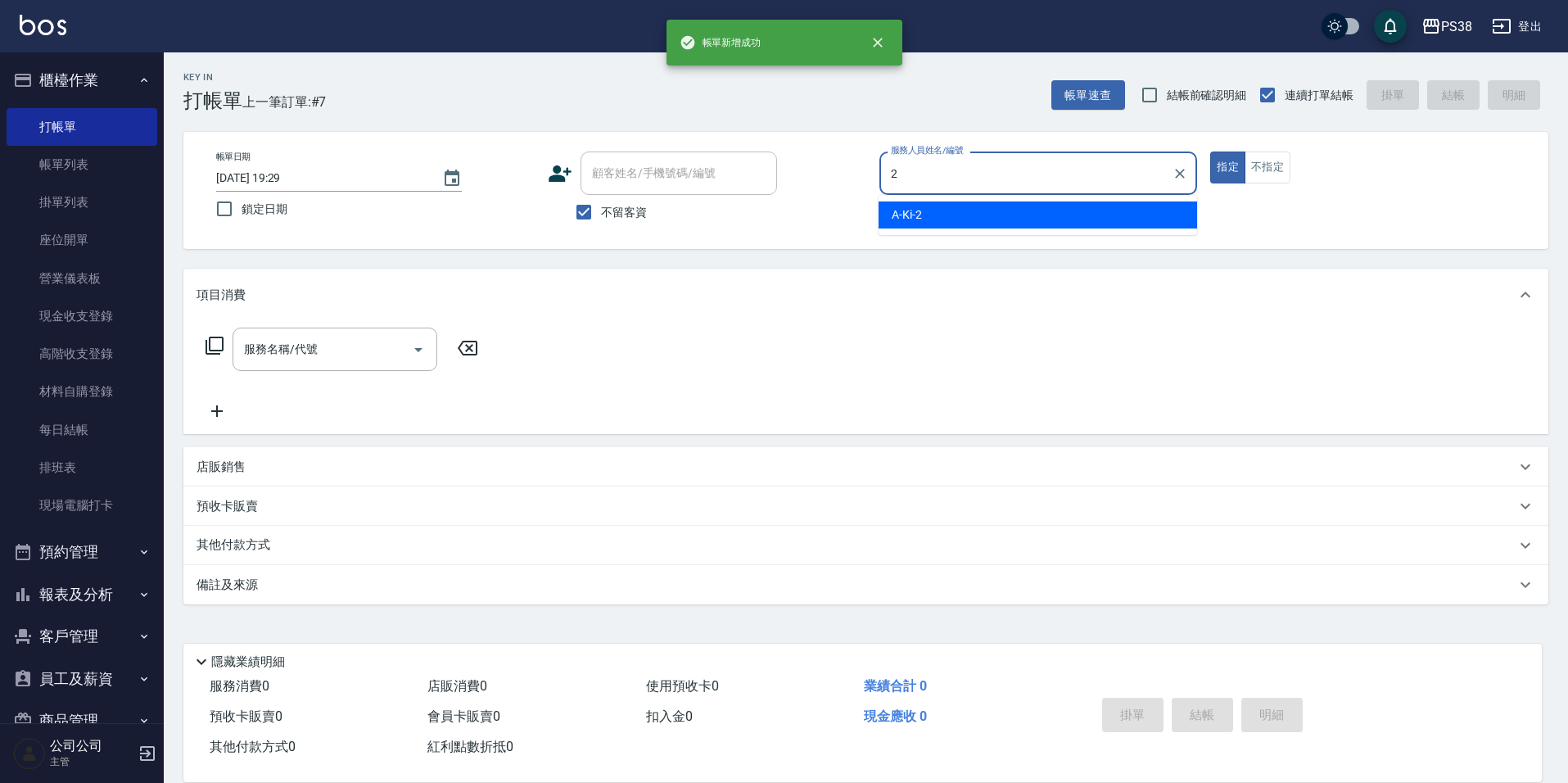
type input "A-Ki-2"
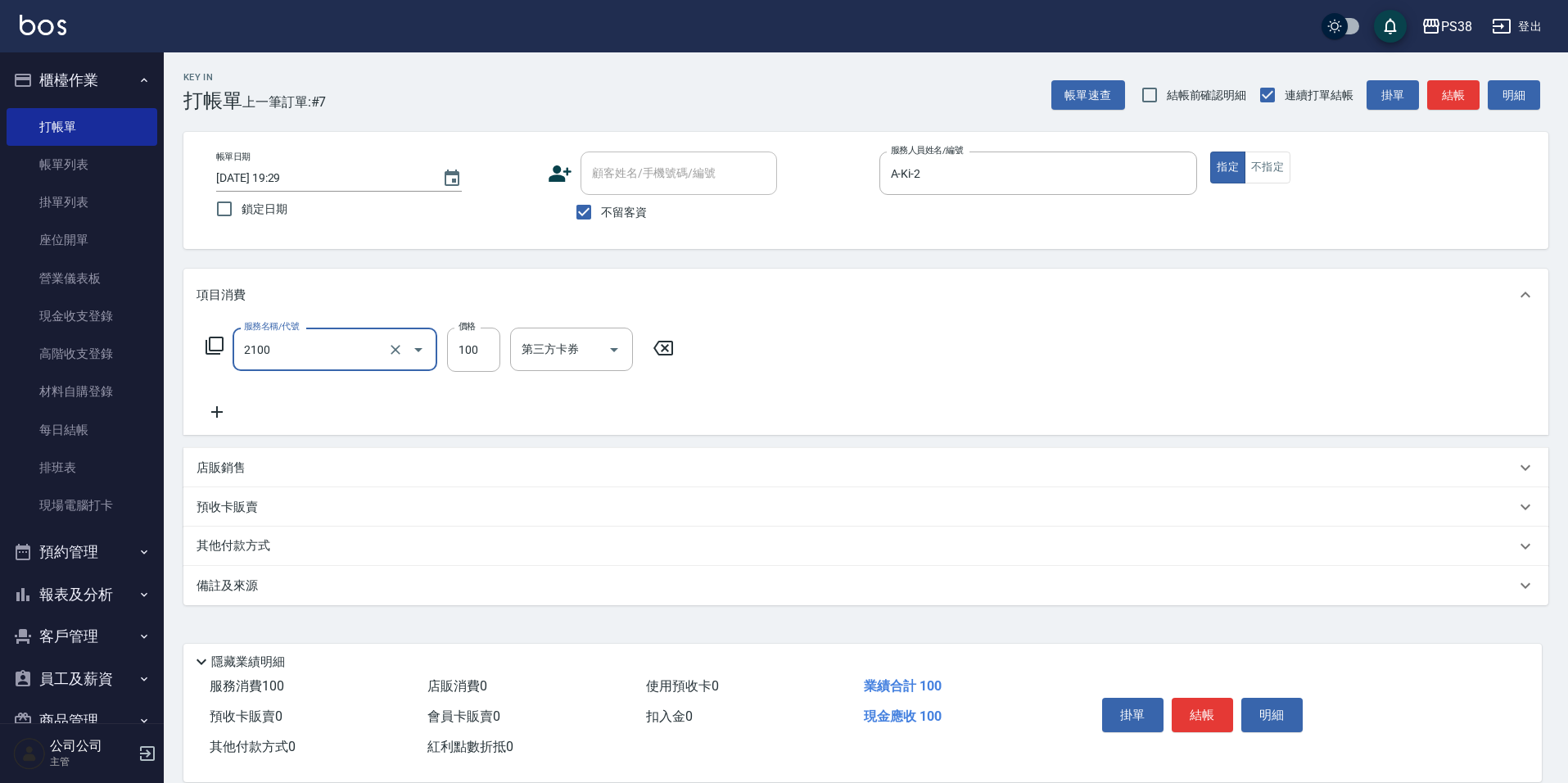
type input "剪髮與造型(任意金額)(2100)"
type input "300"
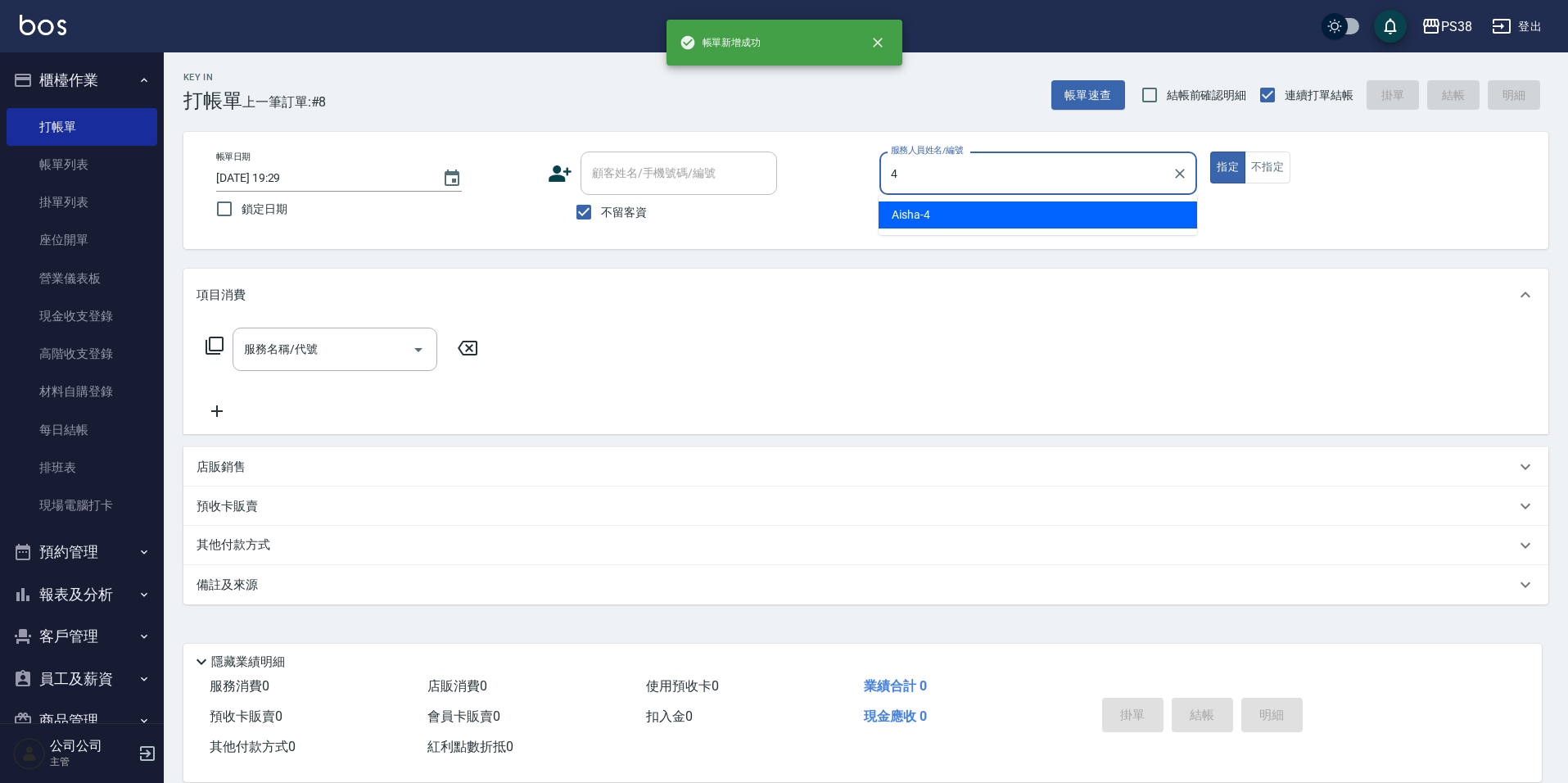
type input "Aisha-4"
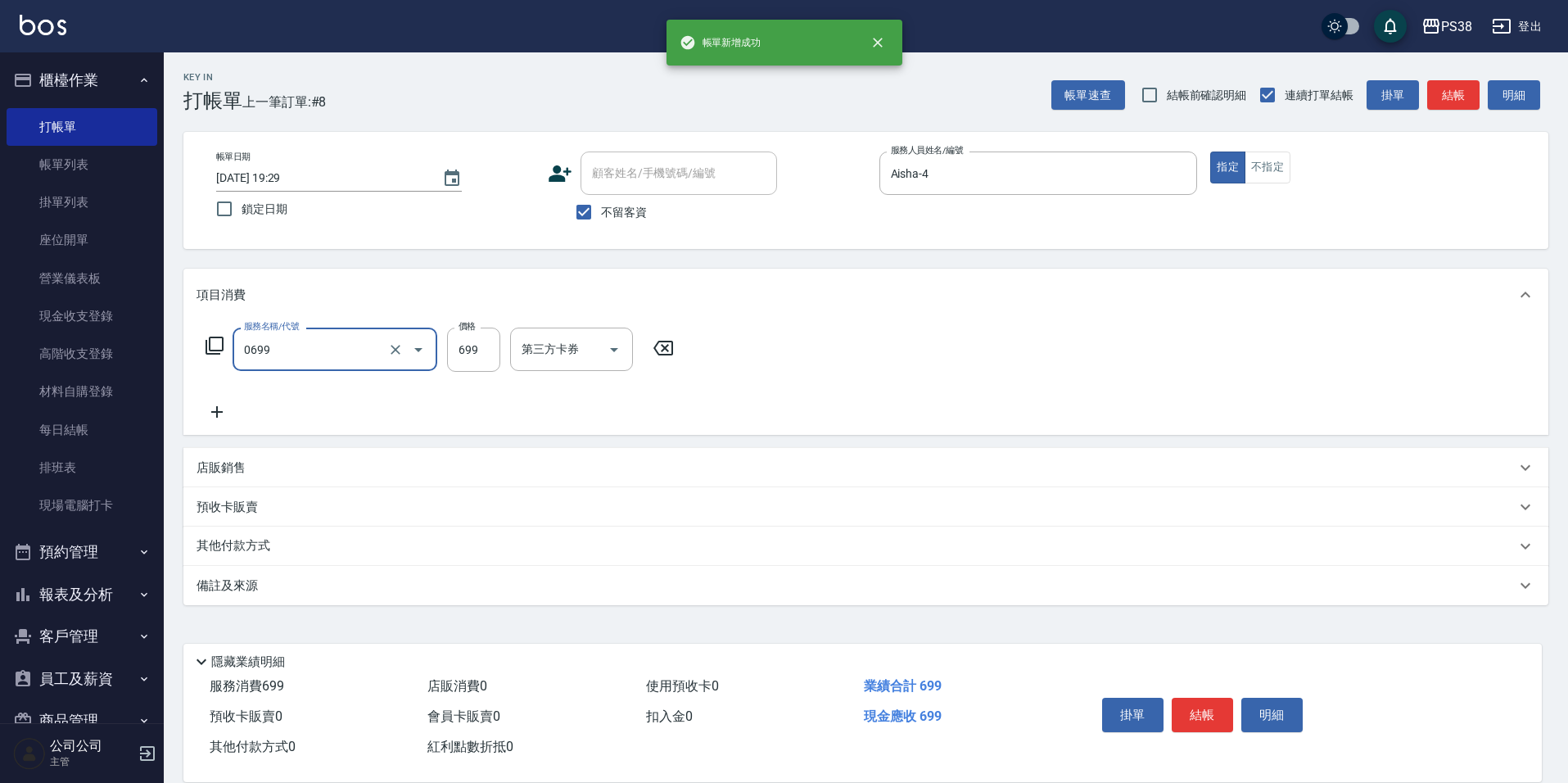
type input "spa699(0699)"
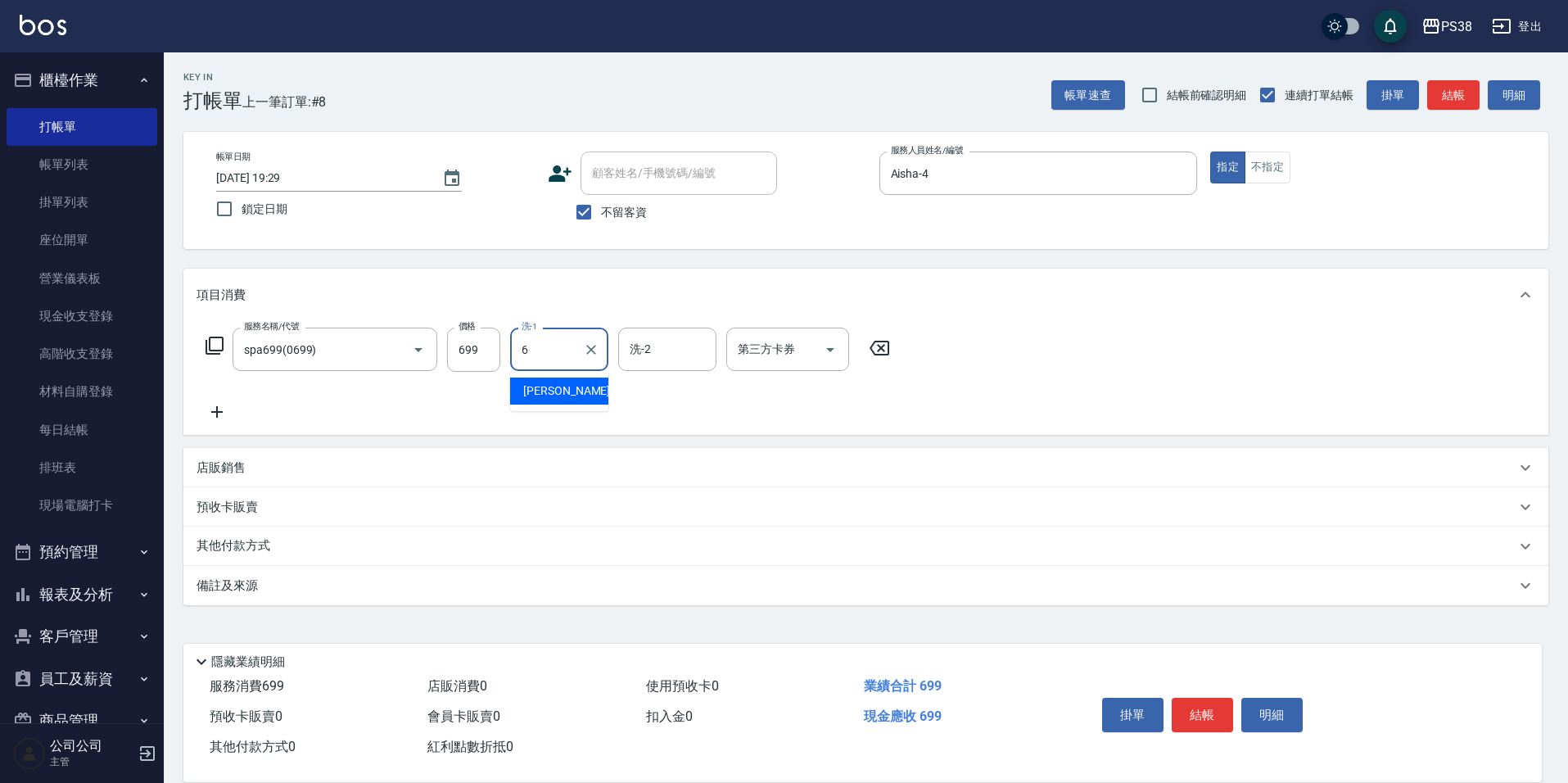
type input "[PERSON_NAME]-6"
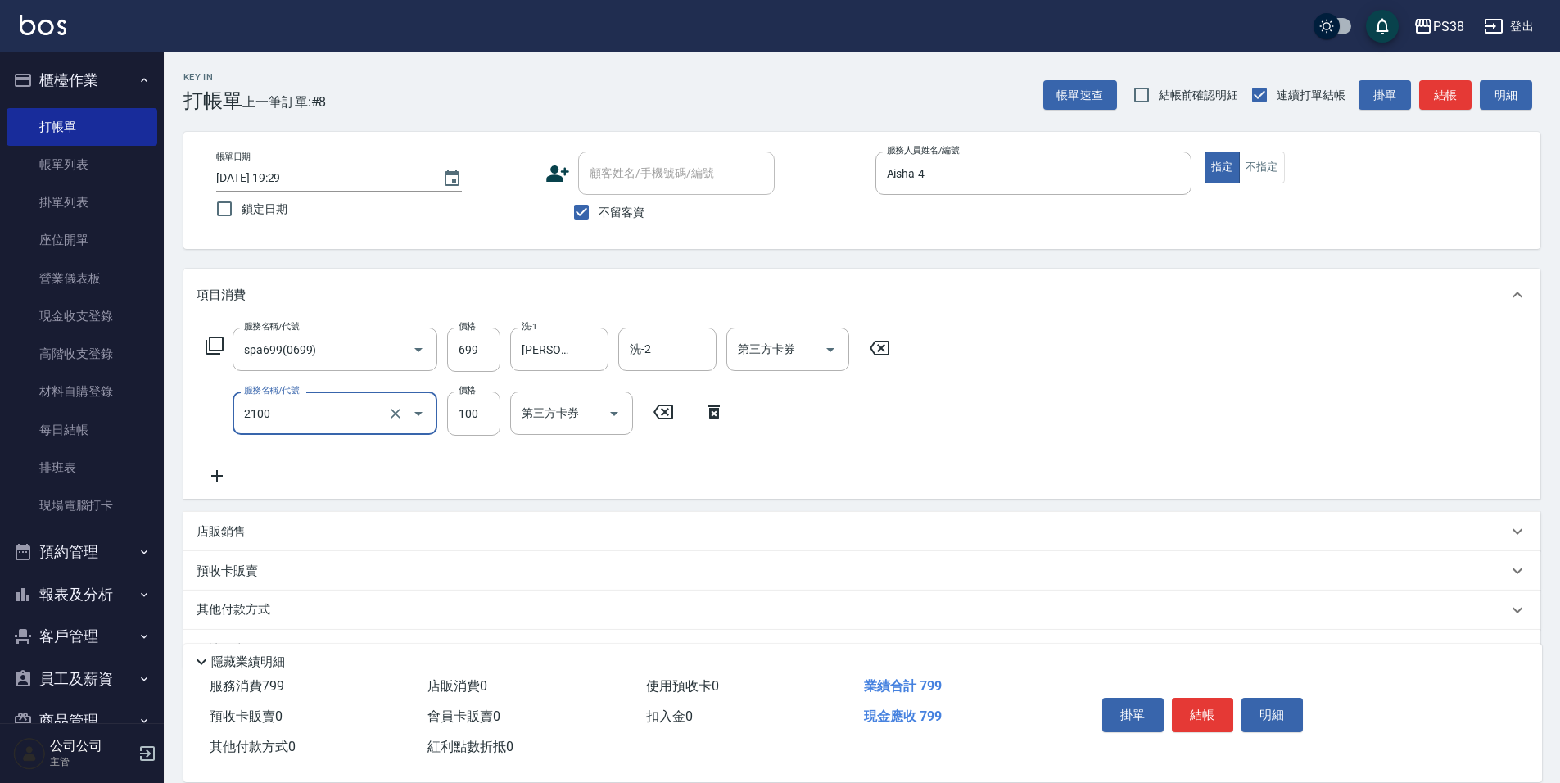
type input "剪髮與造型(任意金額)(2100)"
click at [215, 484] on icon at bounding box center [217, 476] width 41 height 20
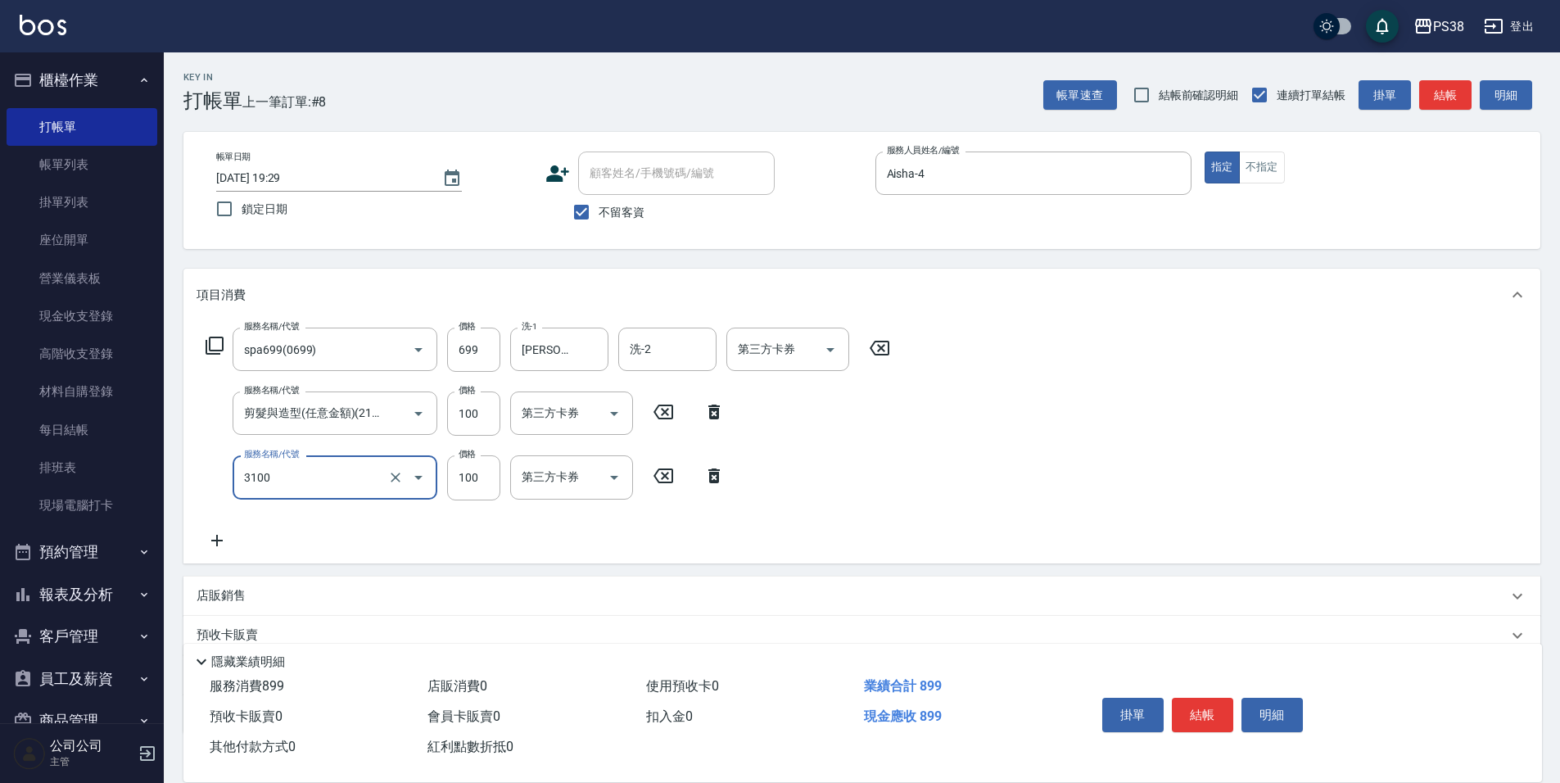
type input "頭皮水.順護(3100)"
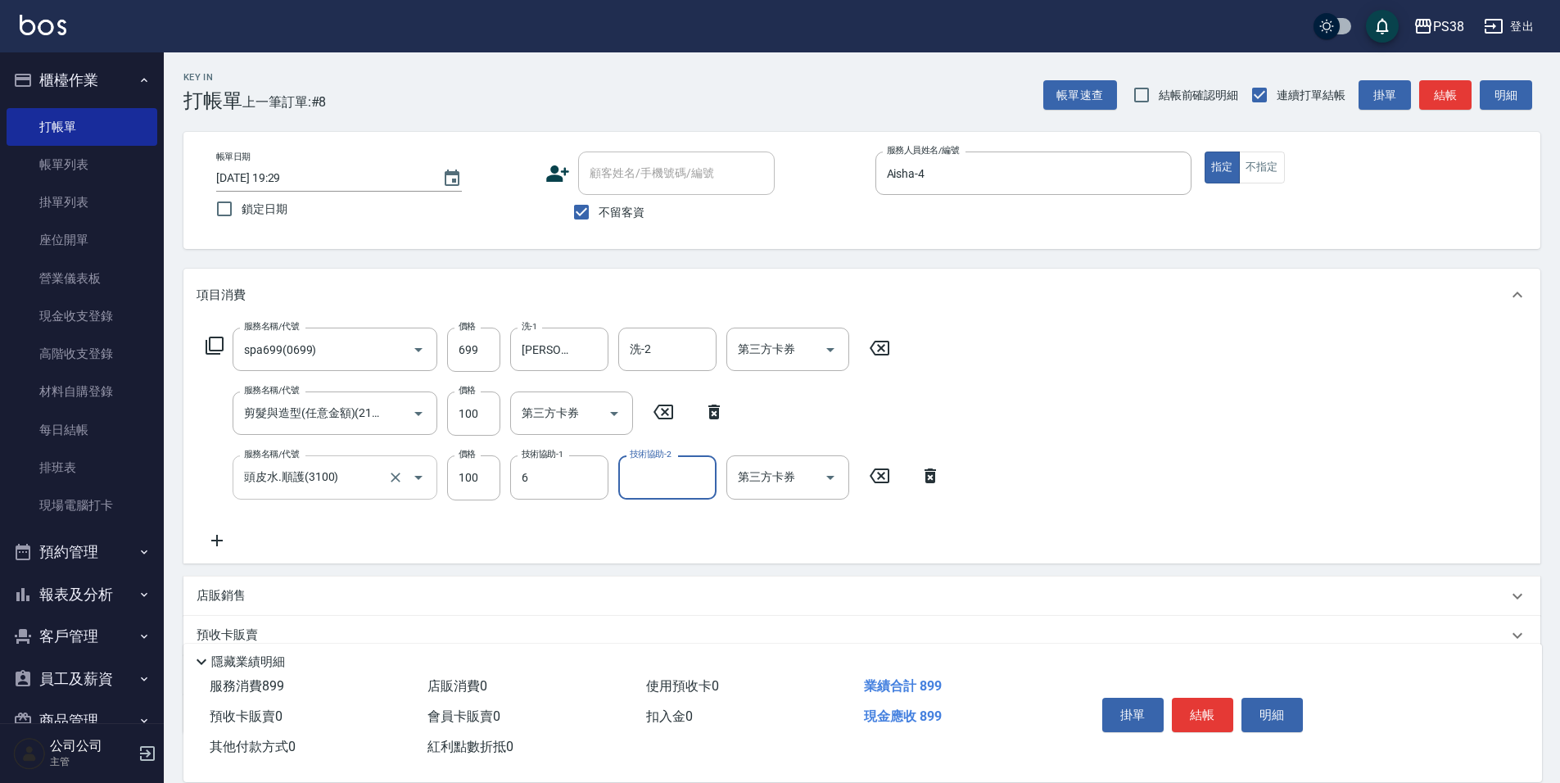
type input "[PERSON_NAME]-6"
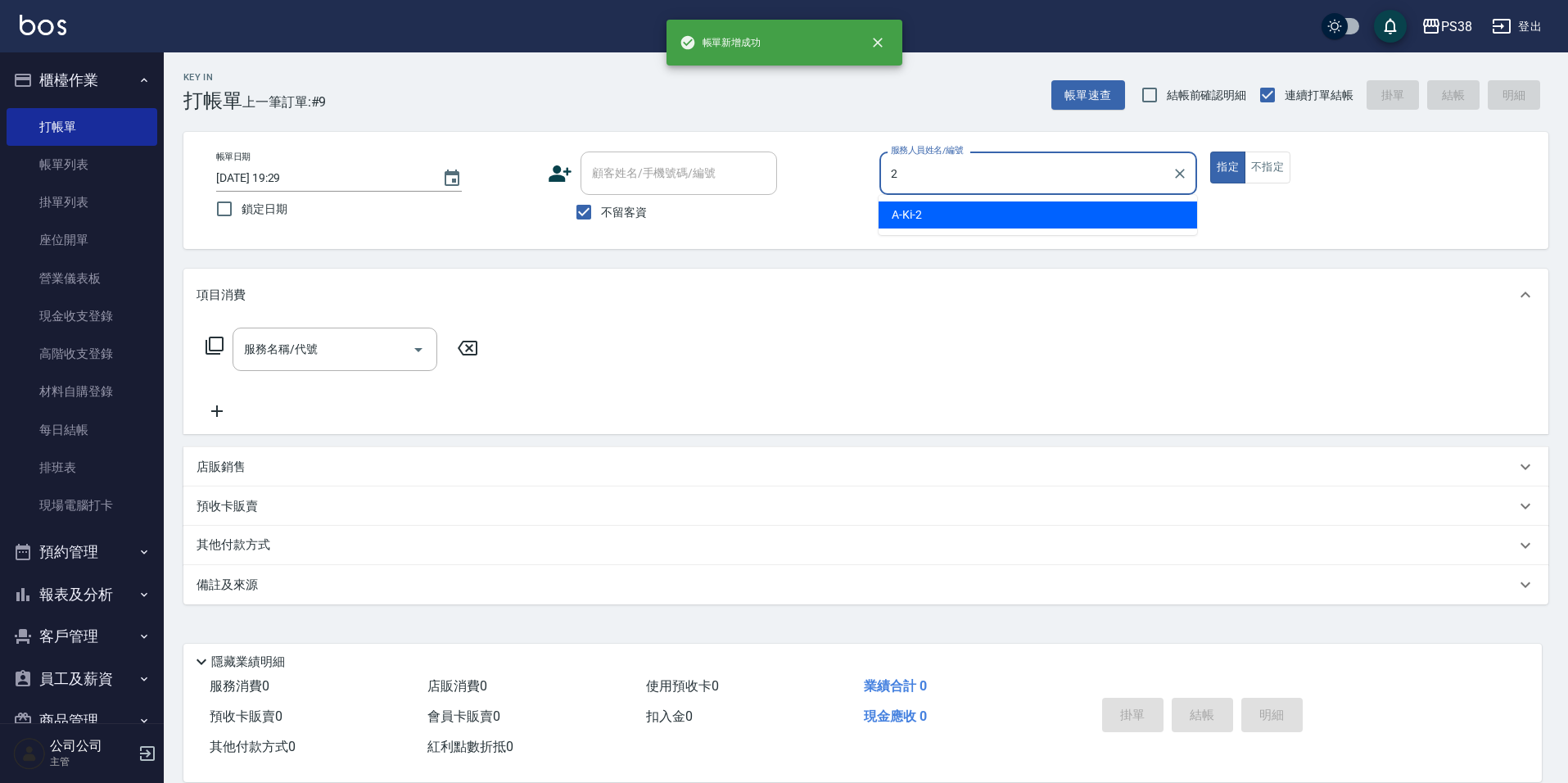
type input "A-Ki-2"
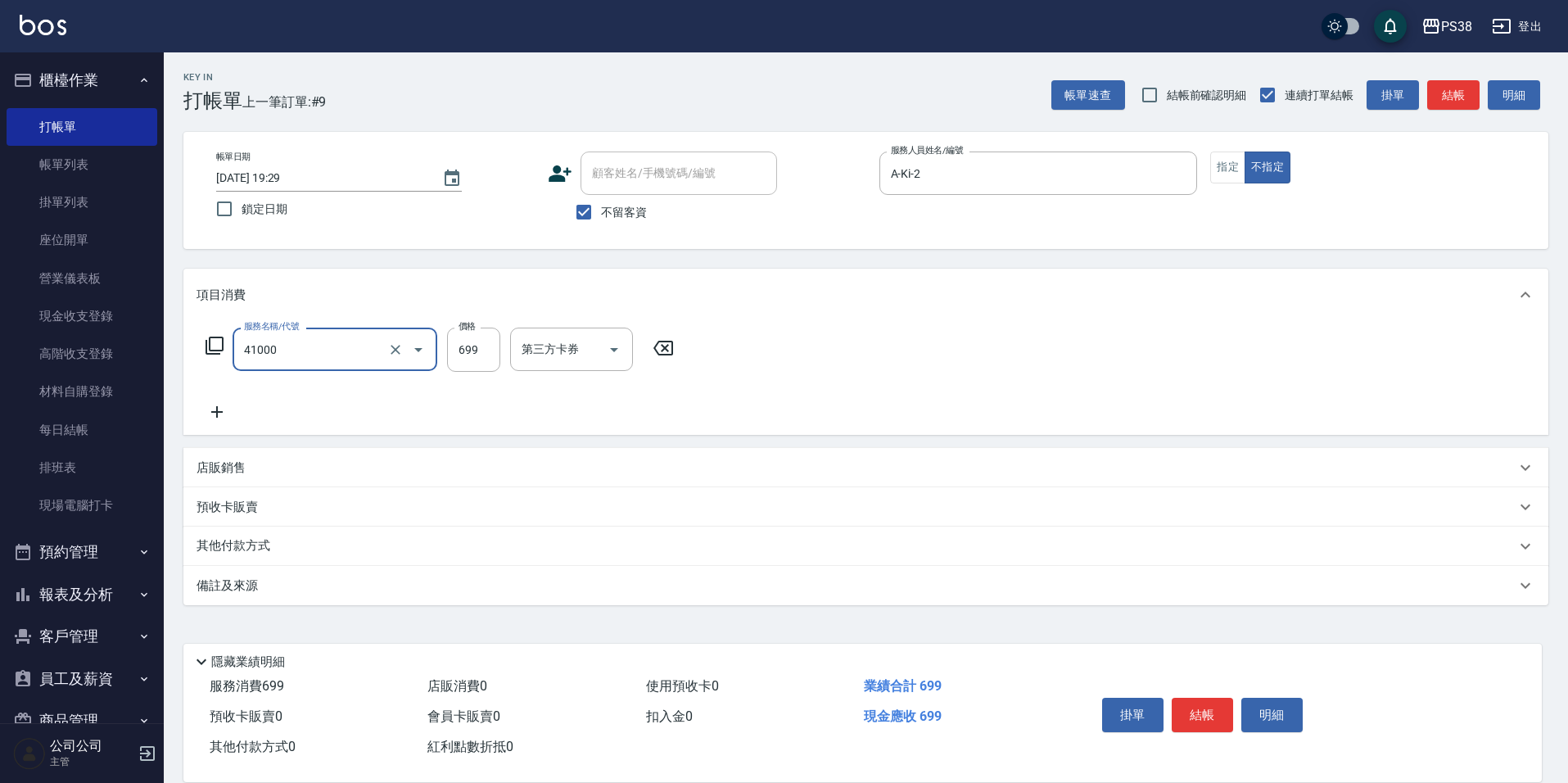
type input "燙髮699-2500(任意金額)(41000)"
type input "1500"
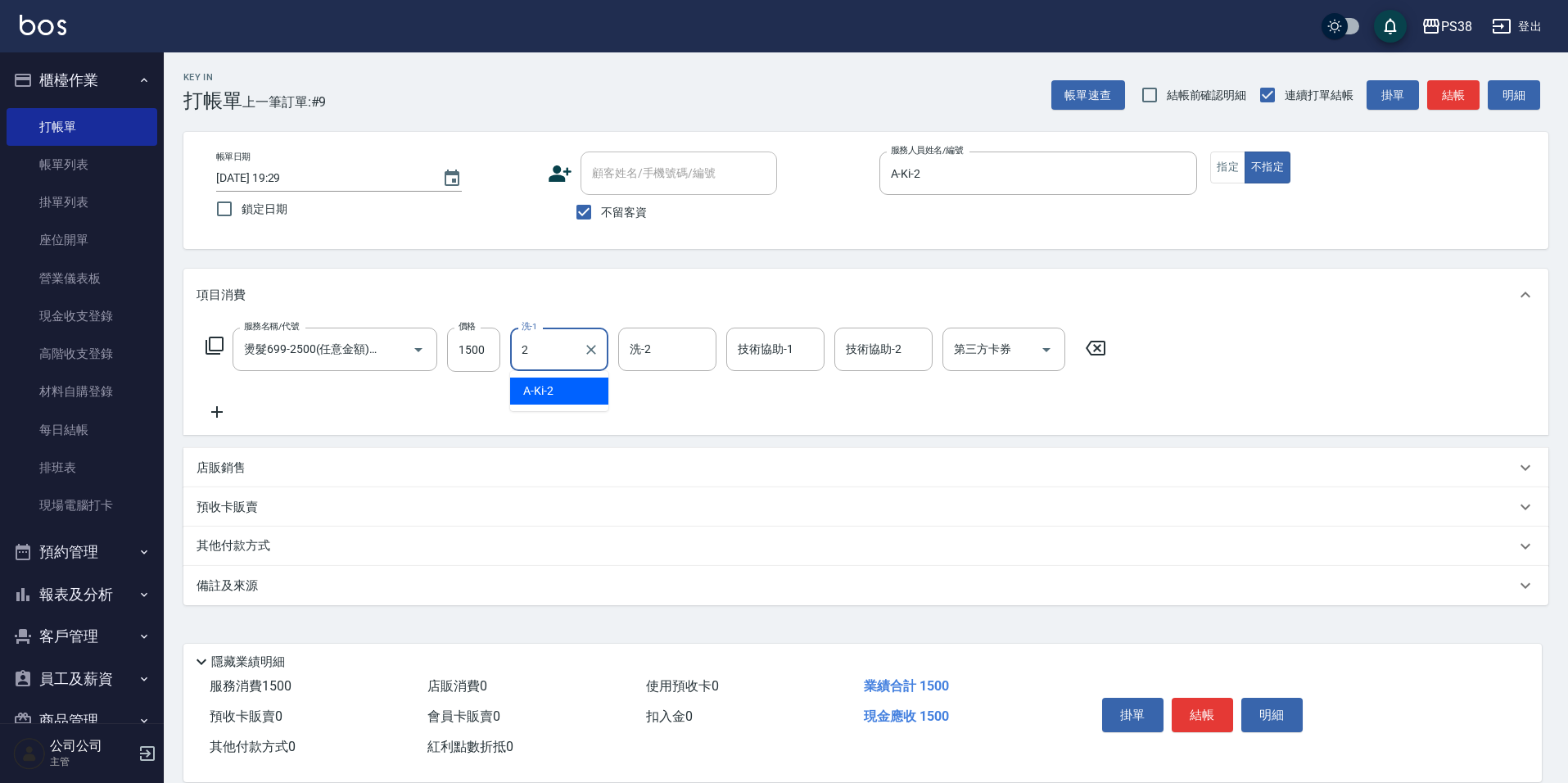
type input "A-Ki-2"
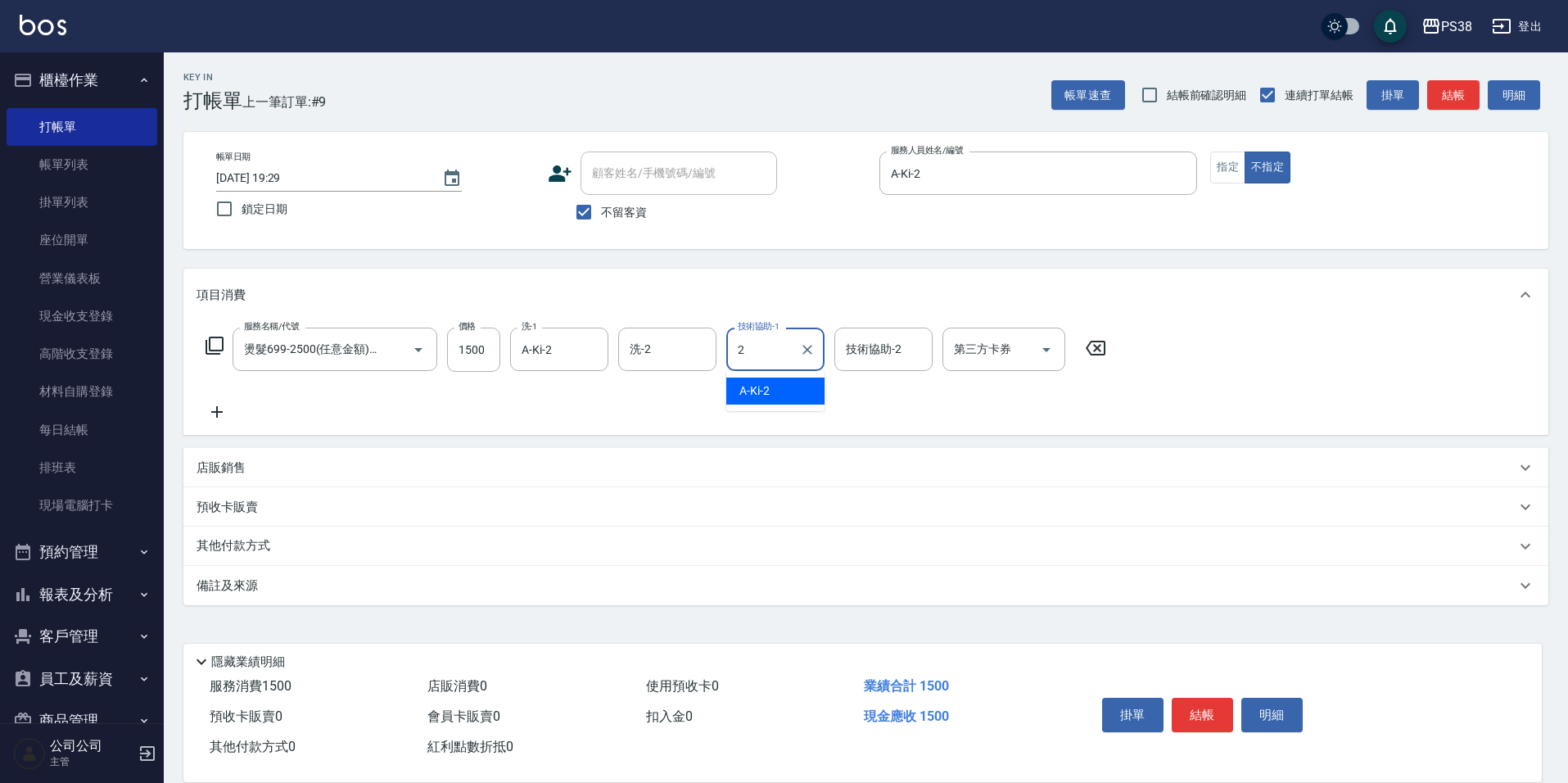
type input "A-Ki-2"
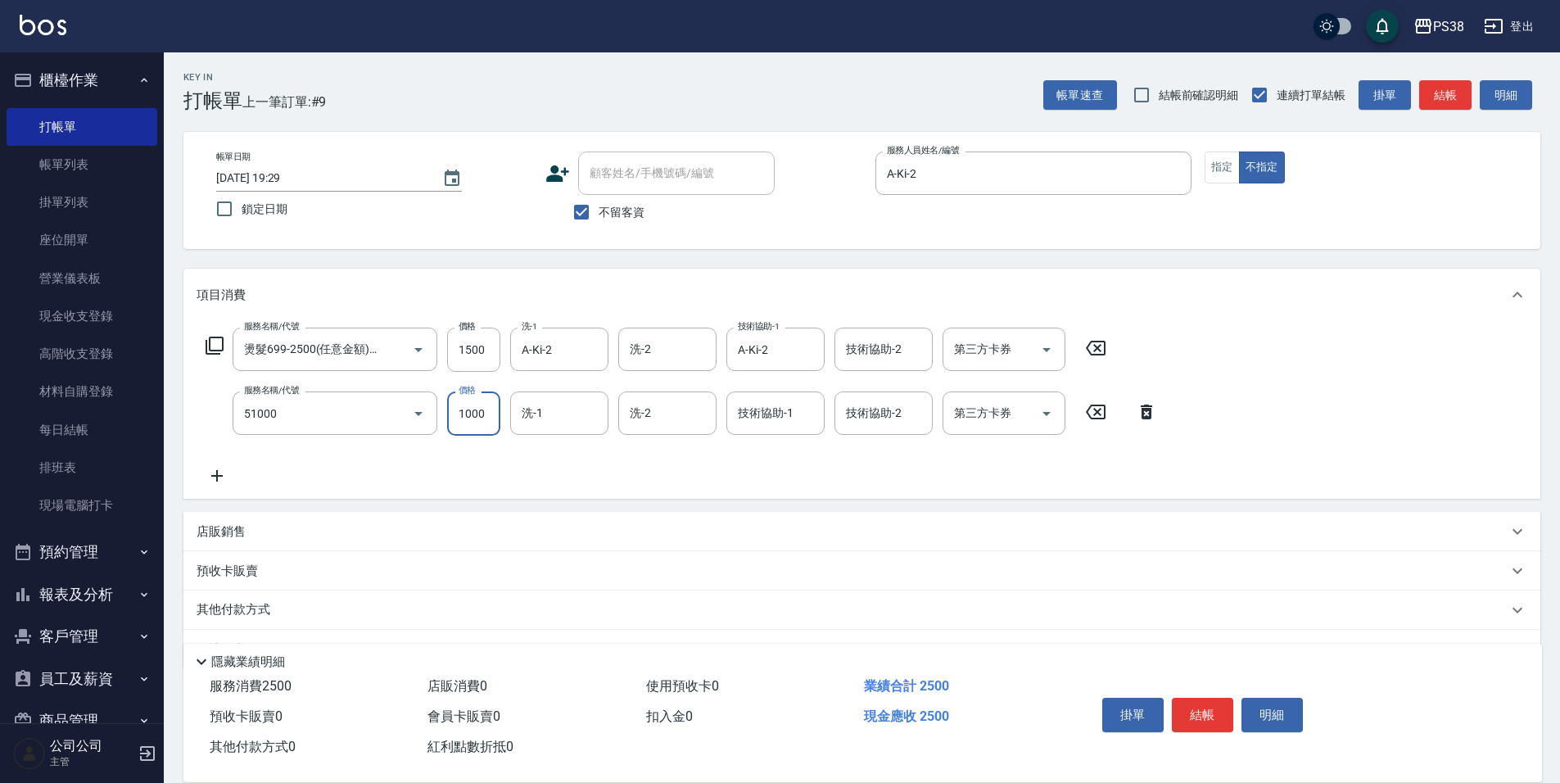
type input "染髮600以上(任意金額)(51000)"
type input "A-Ki-2"
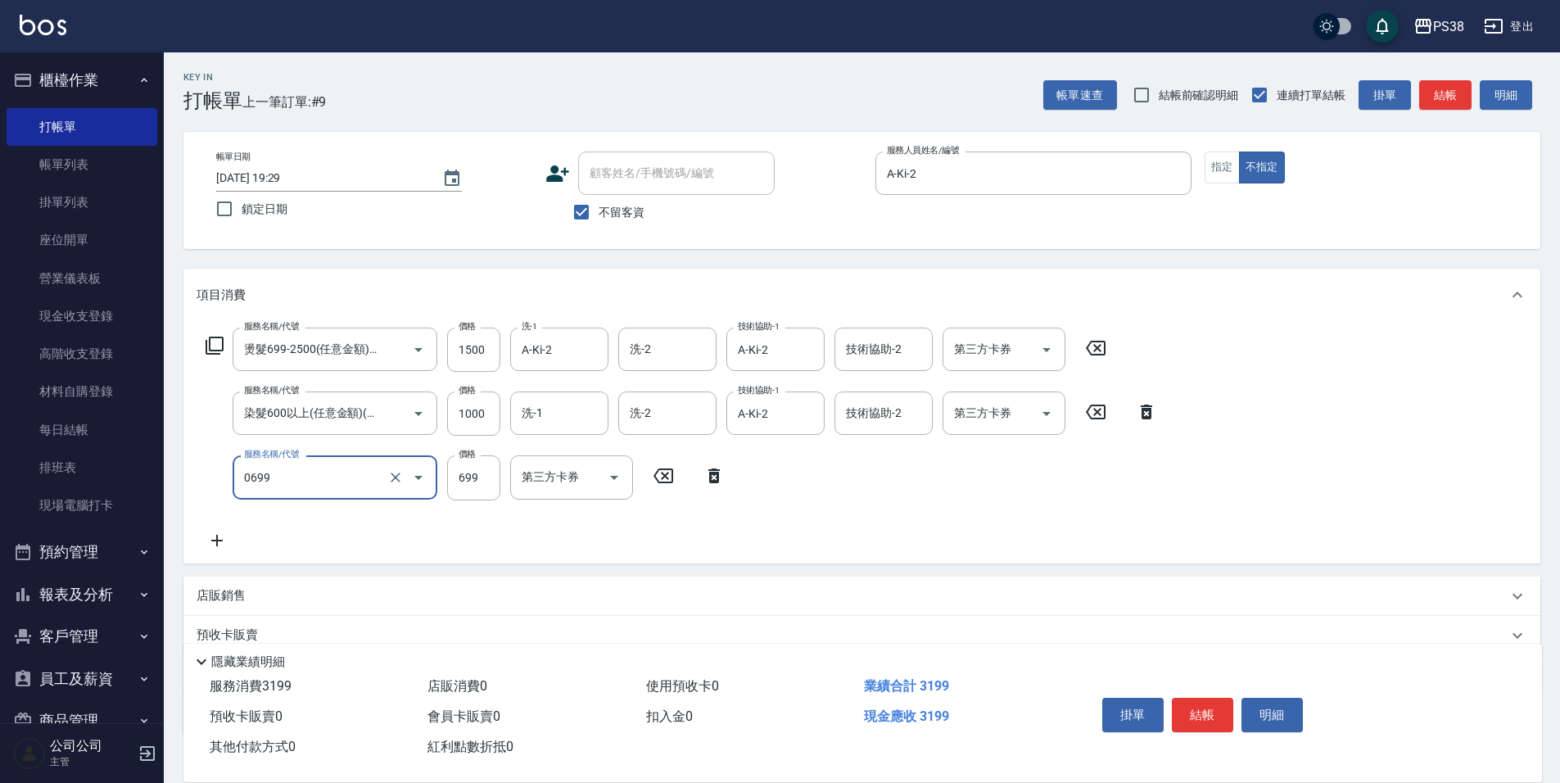
type input "spa699(0699)"
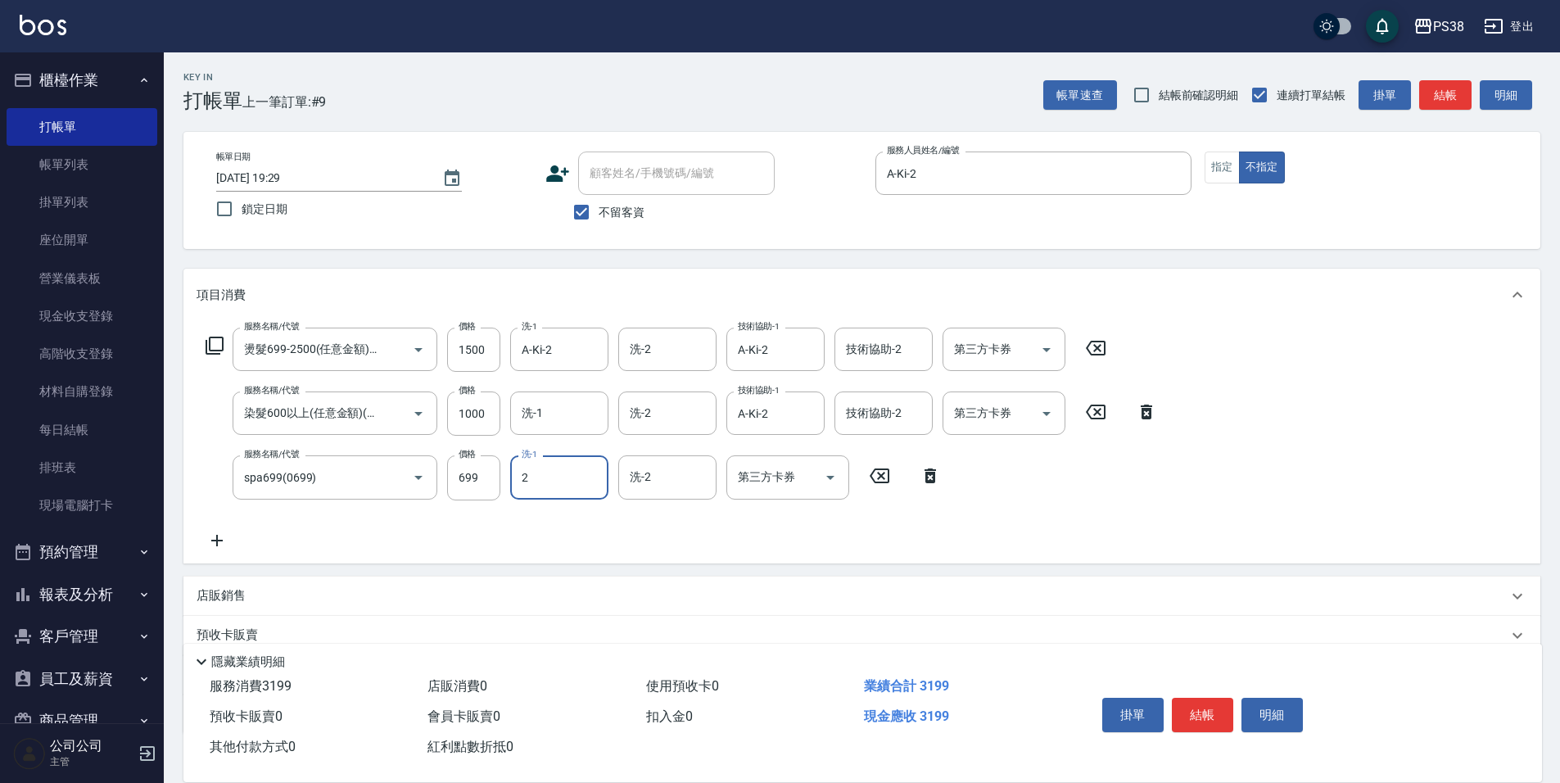
type input "A-Ki-2"
click at [478, 473] on input "699" at bounding box center [473, 477] width 53 height 44
type input "700"
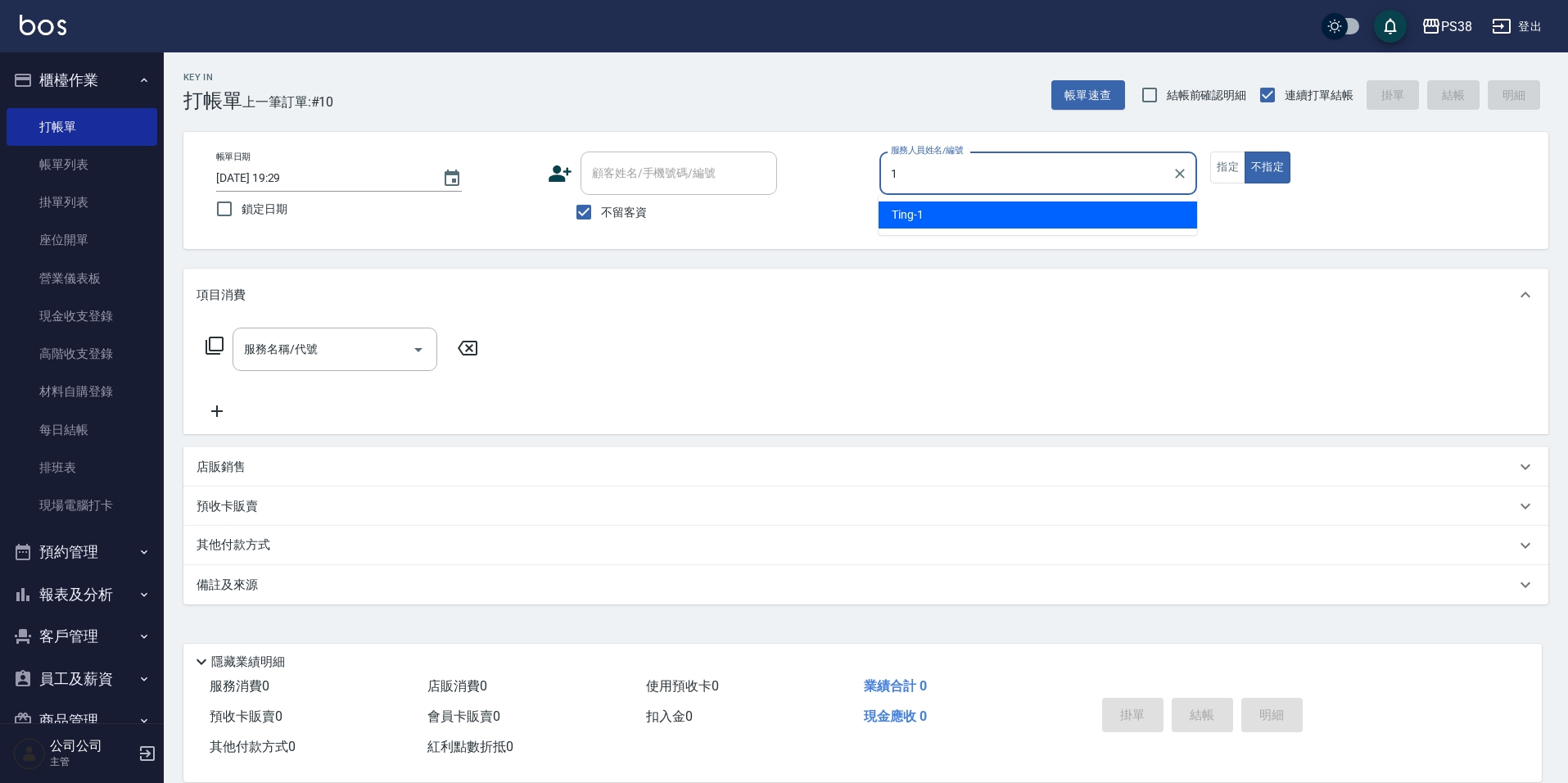
type input "Ting-1"
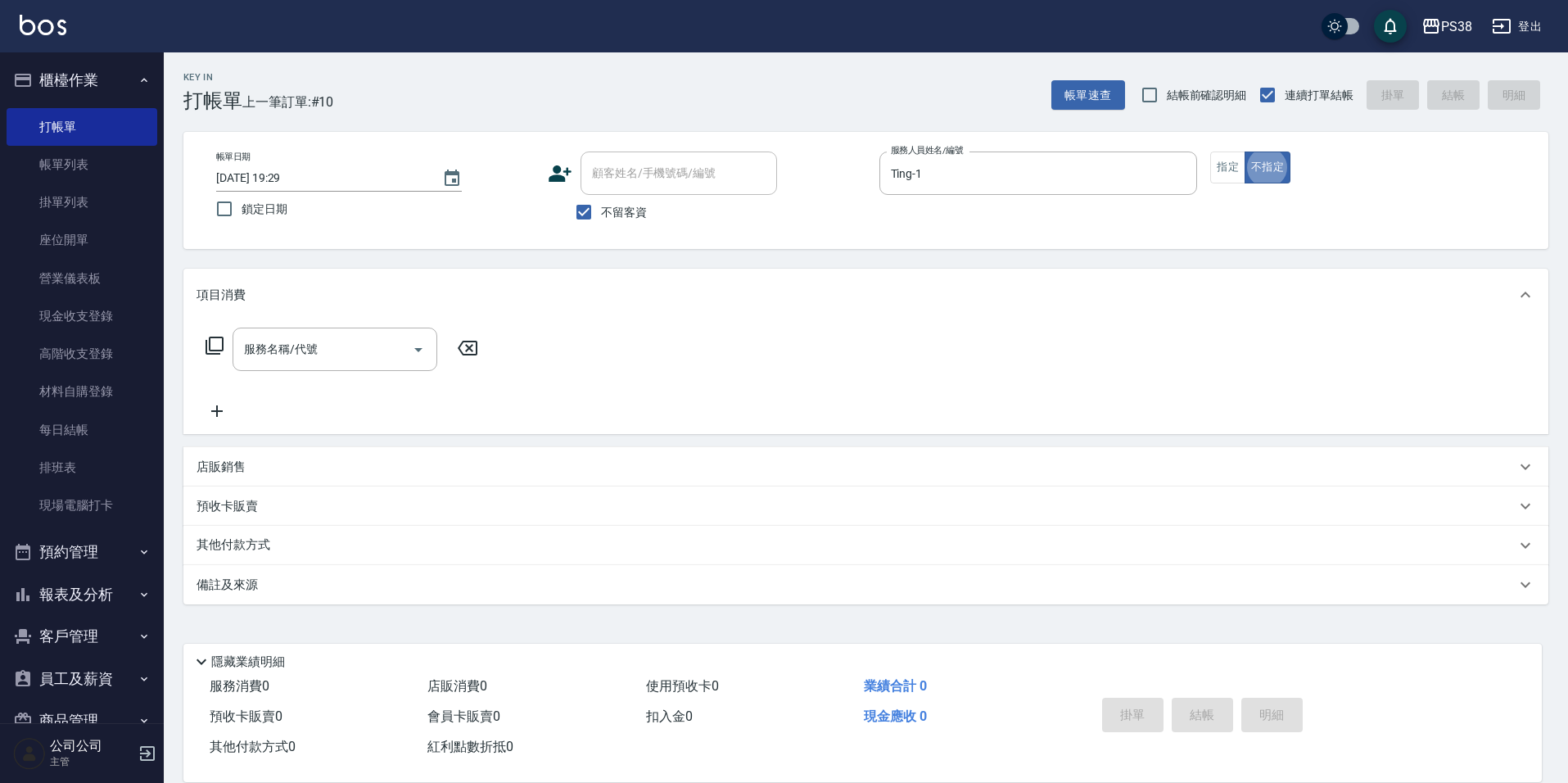
type button "false"
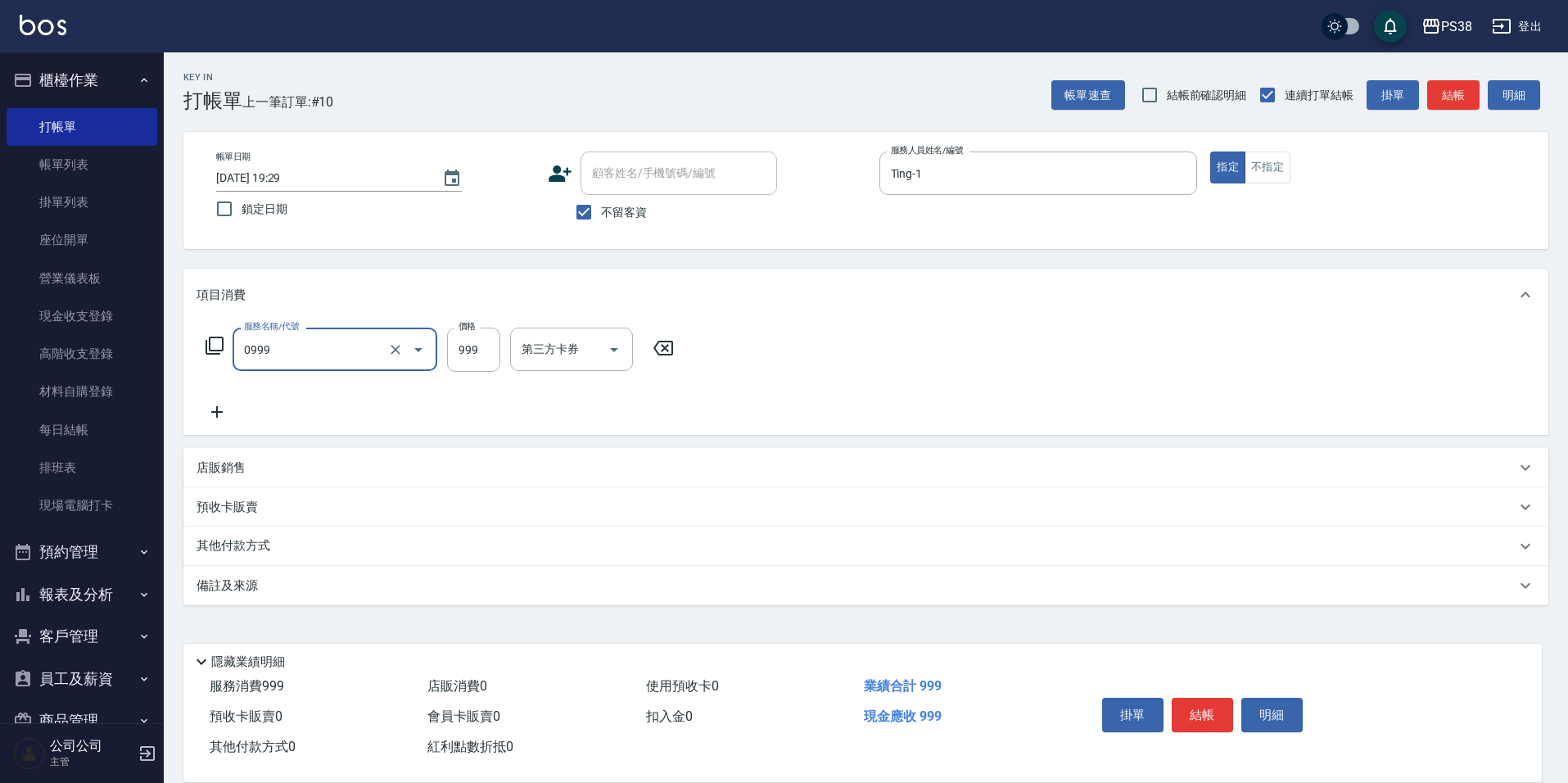
type input "spa999(0999)"
type input "Mona-23"
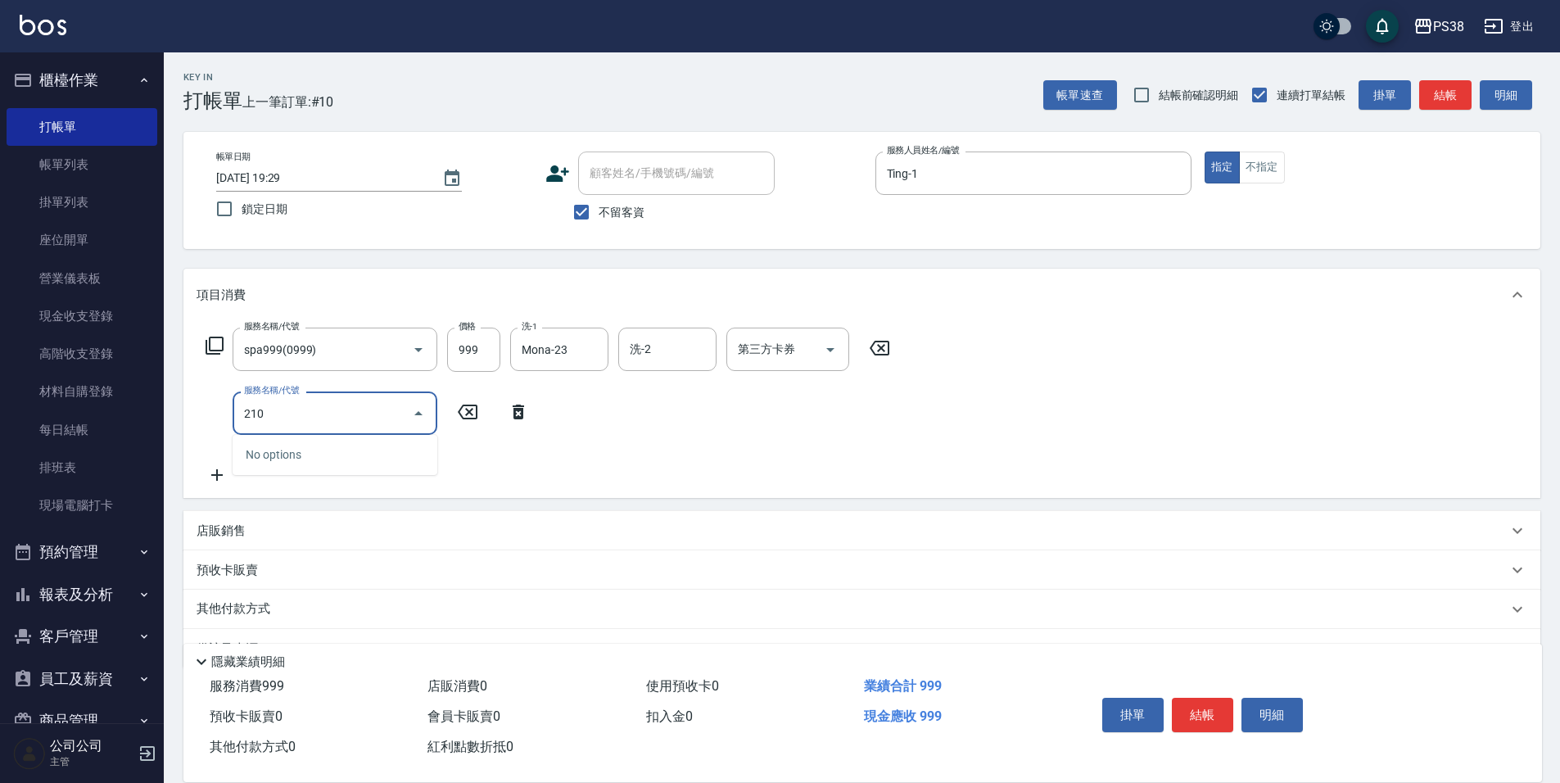
type input "2100"
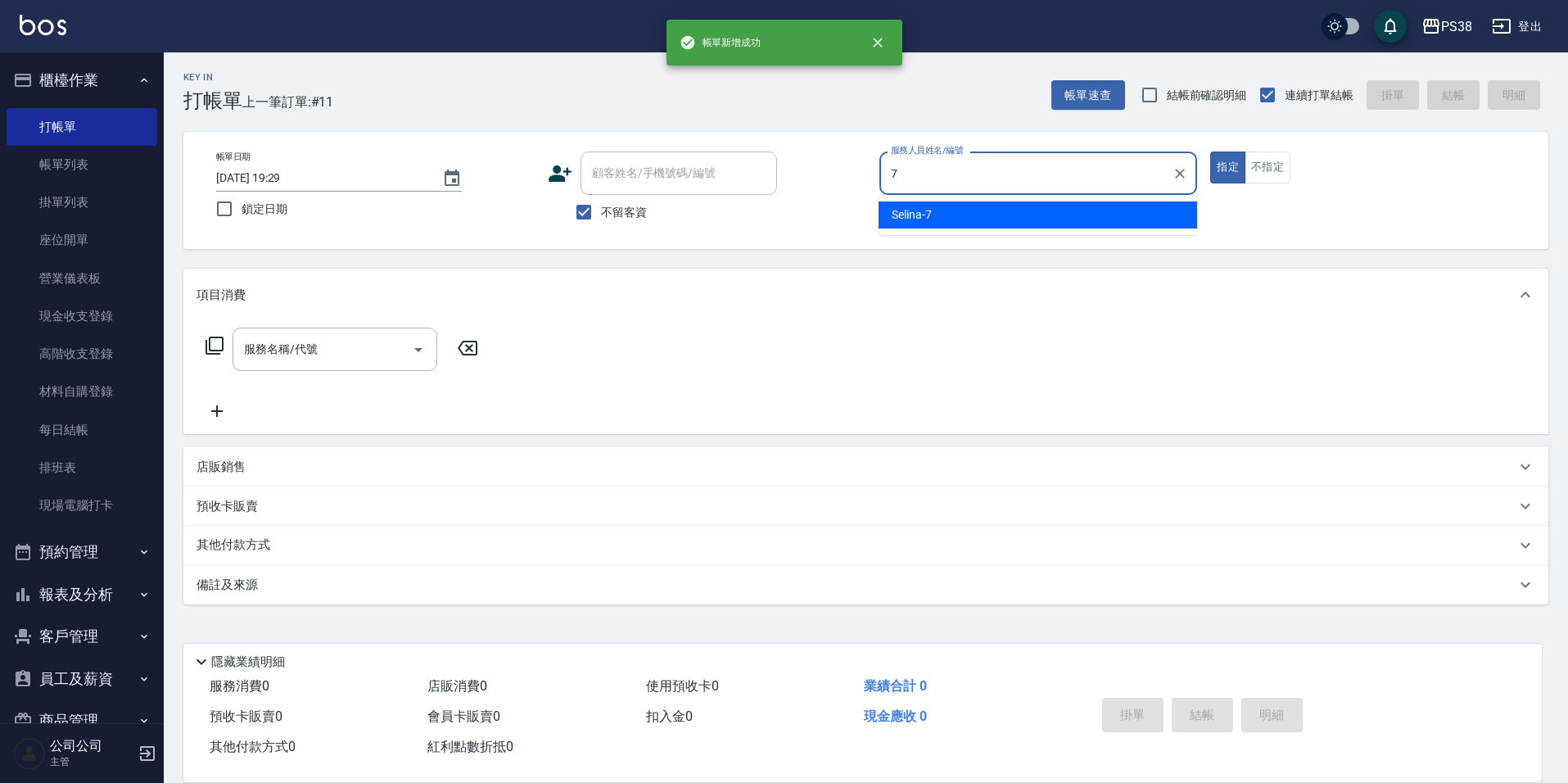
type input "Selina-7"
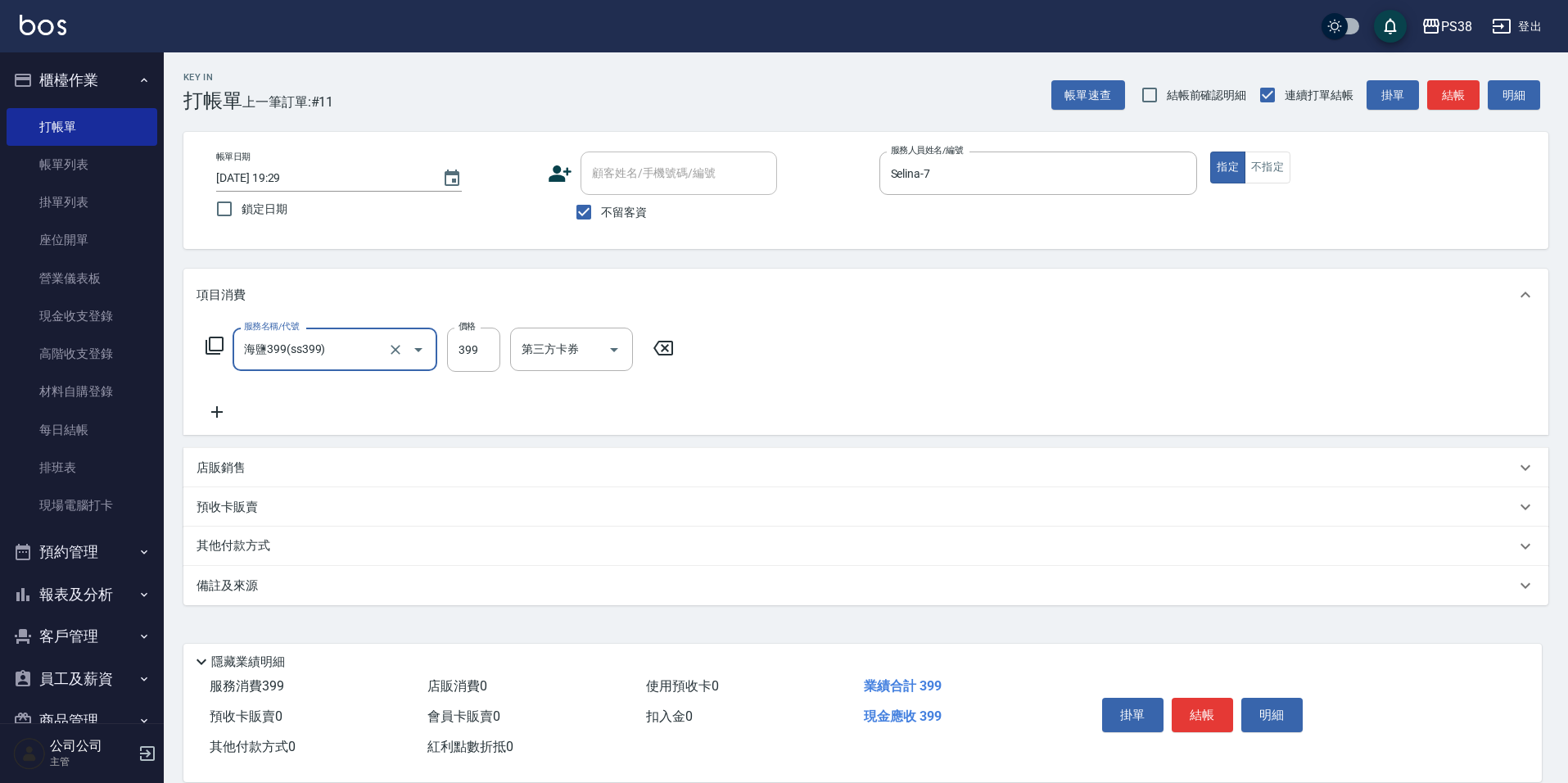
type input "海鹽399(ss399)"
type input "399"
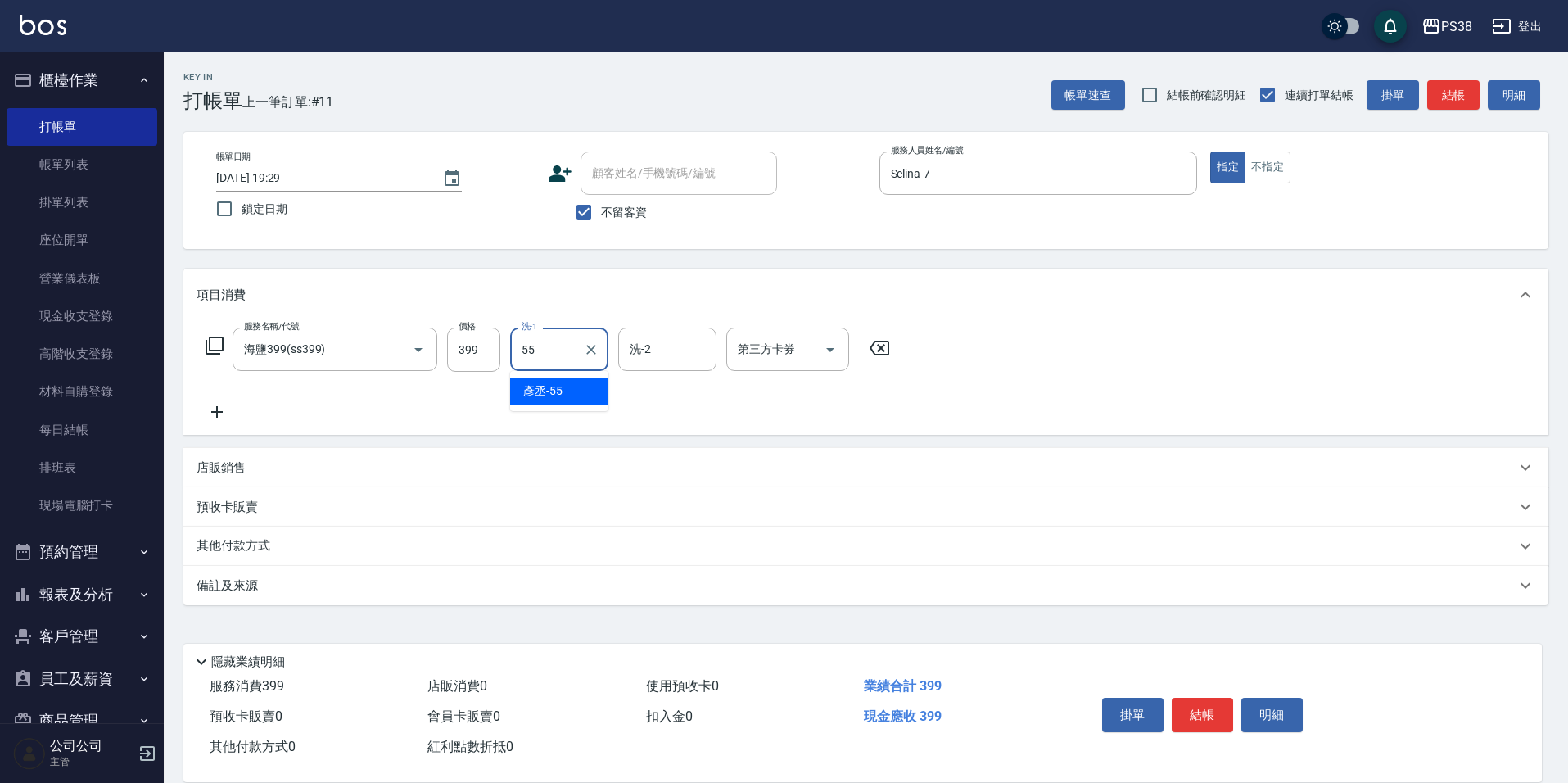
type input "[PERSON_NAME]-55"
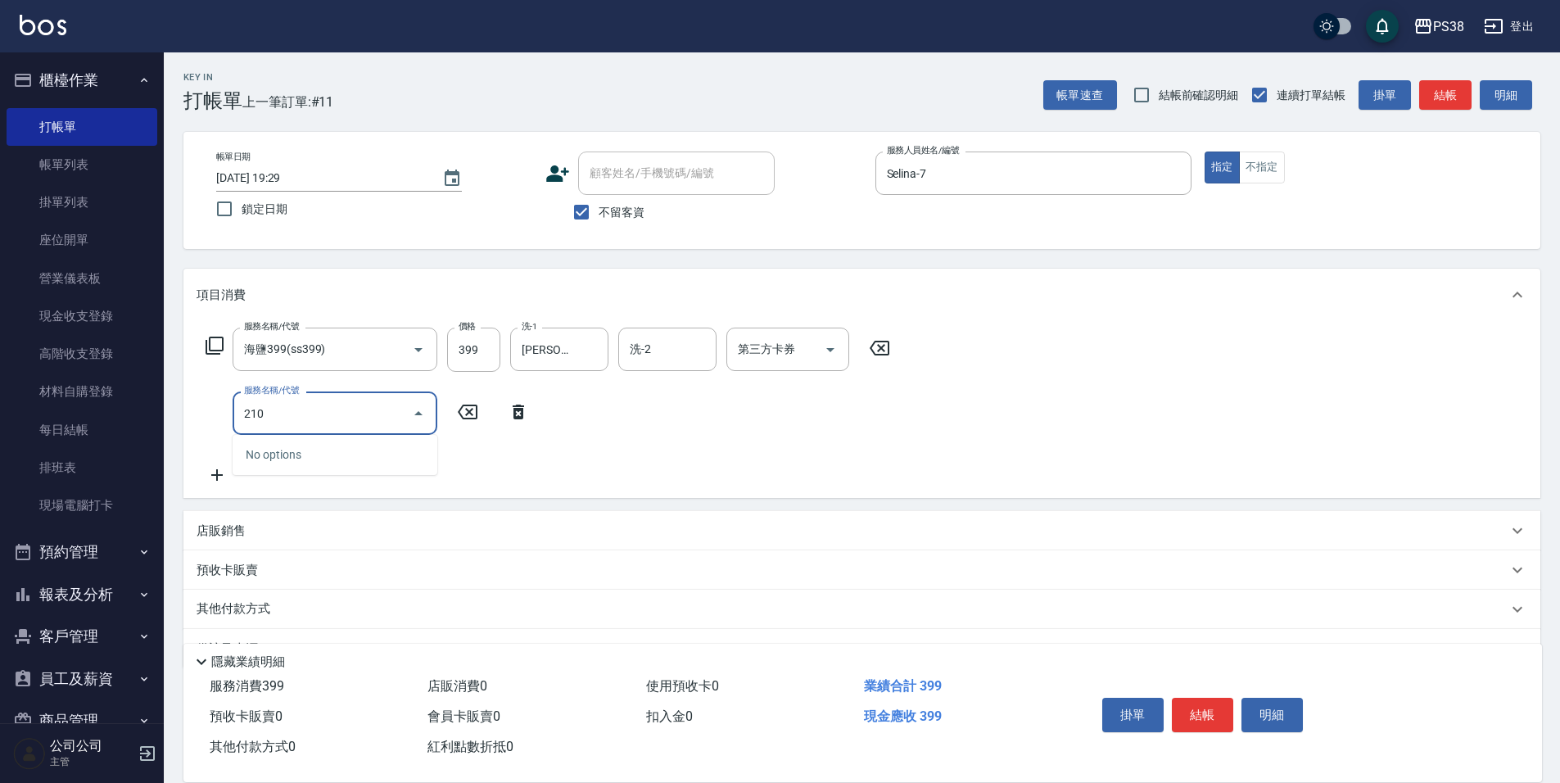
type input "2100"
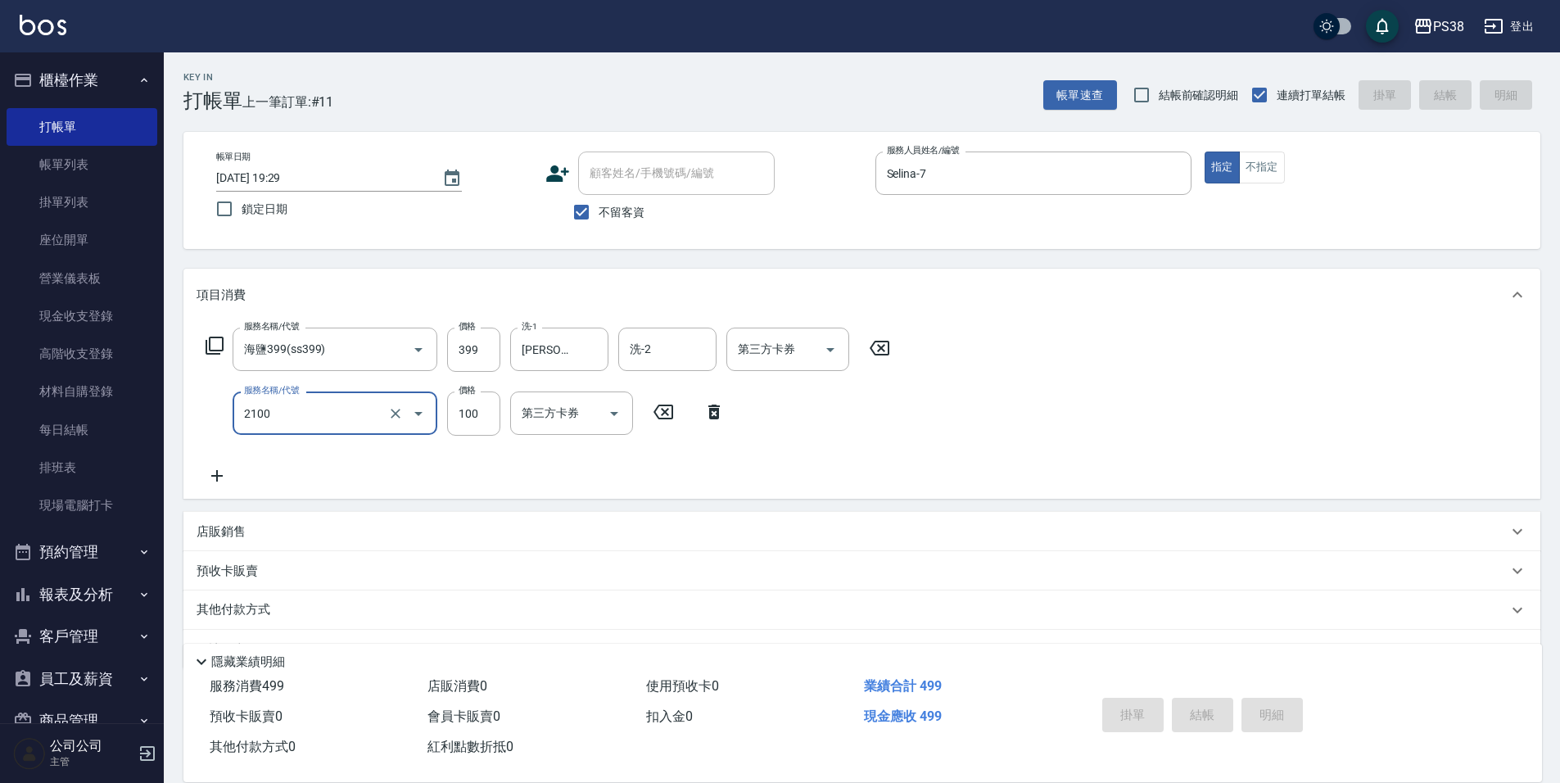
type input "[DATE] 19:30"
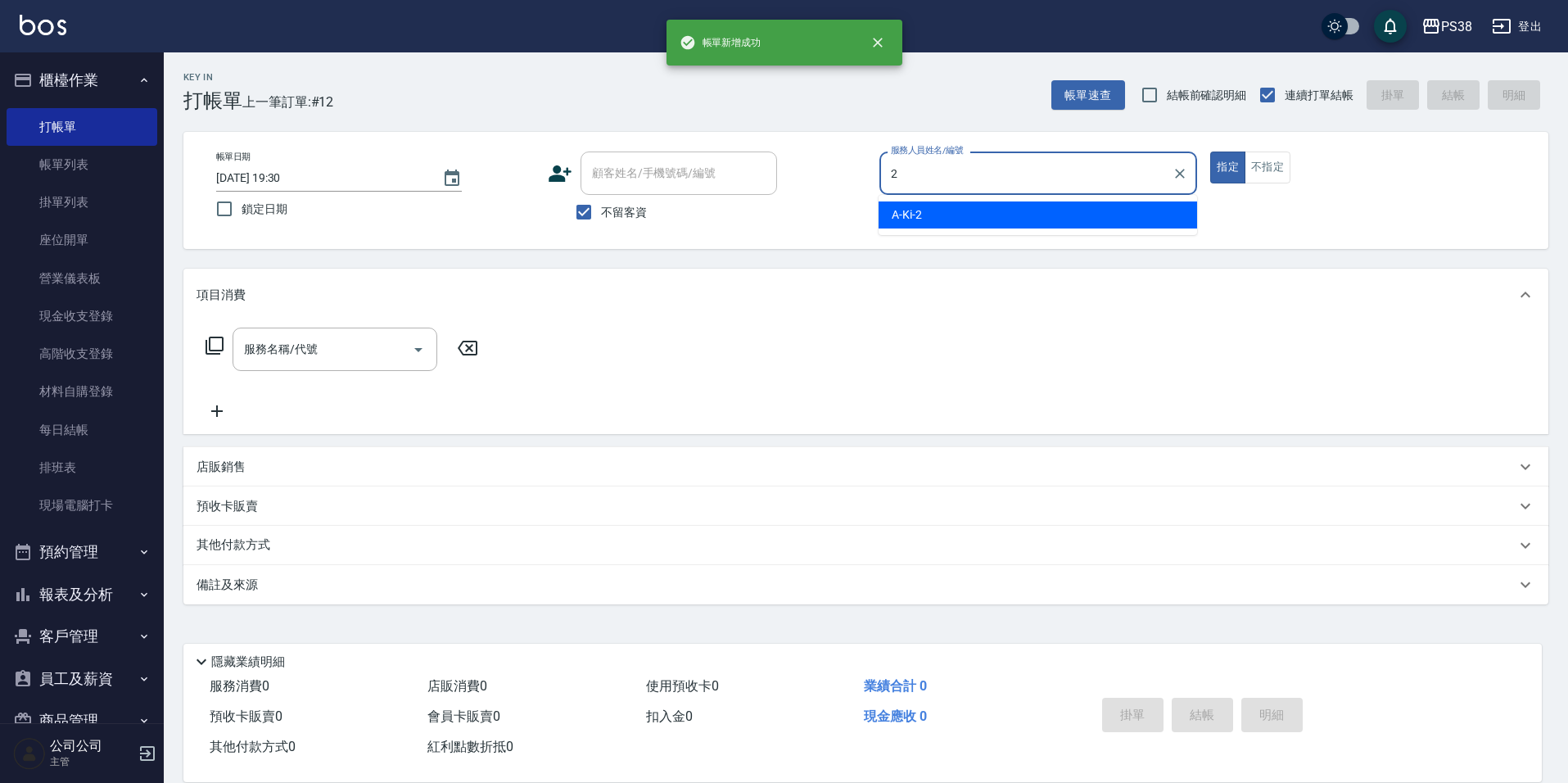
type input "A-Ki-2"
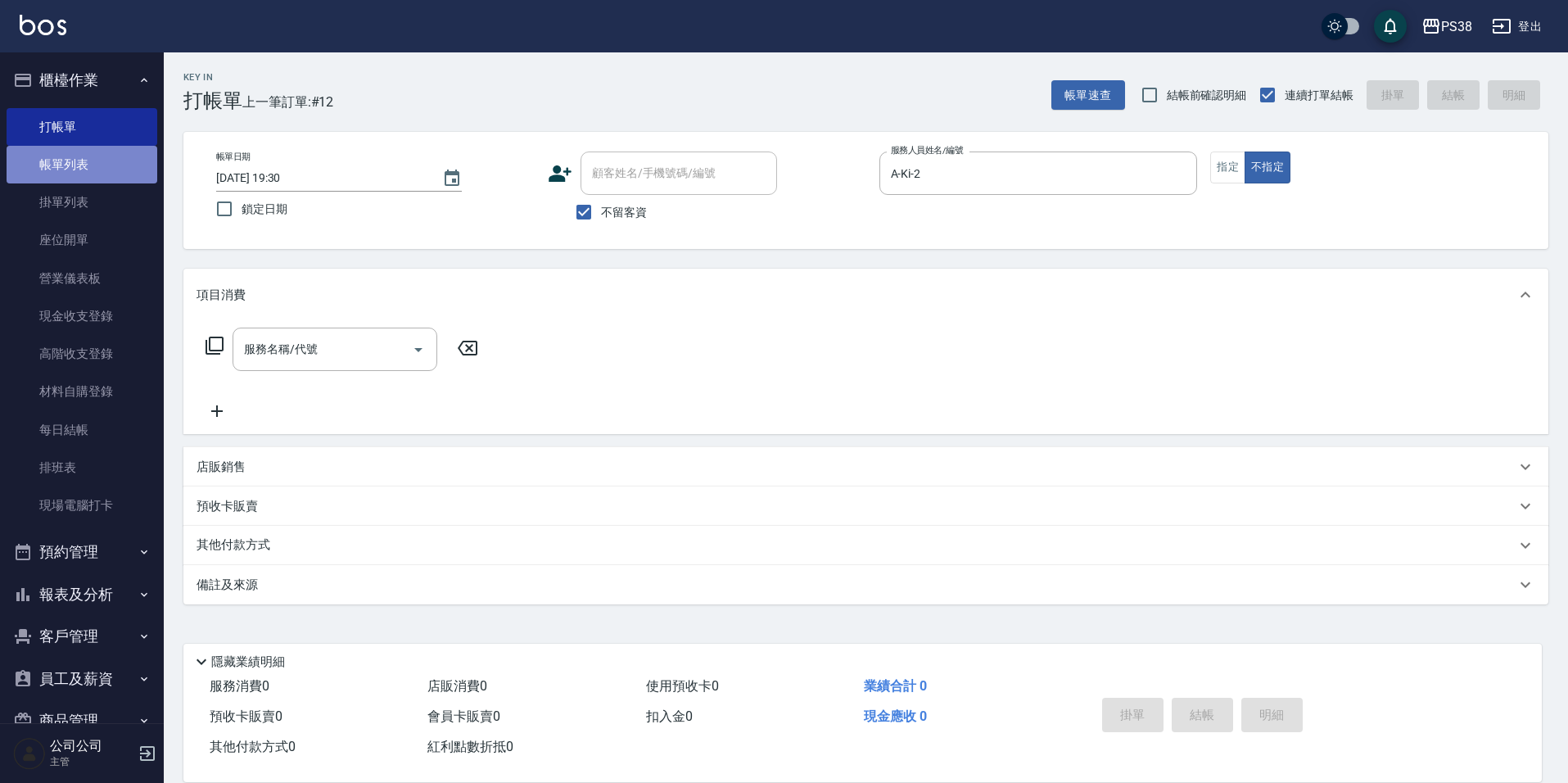
click at [98, 169] on link "帳單列表" at bounding box center [82, 165] width 151 height 38
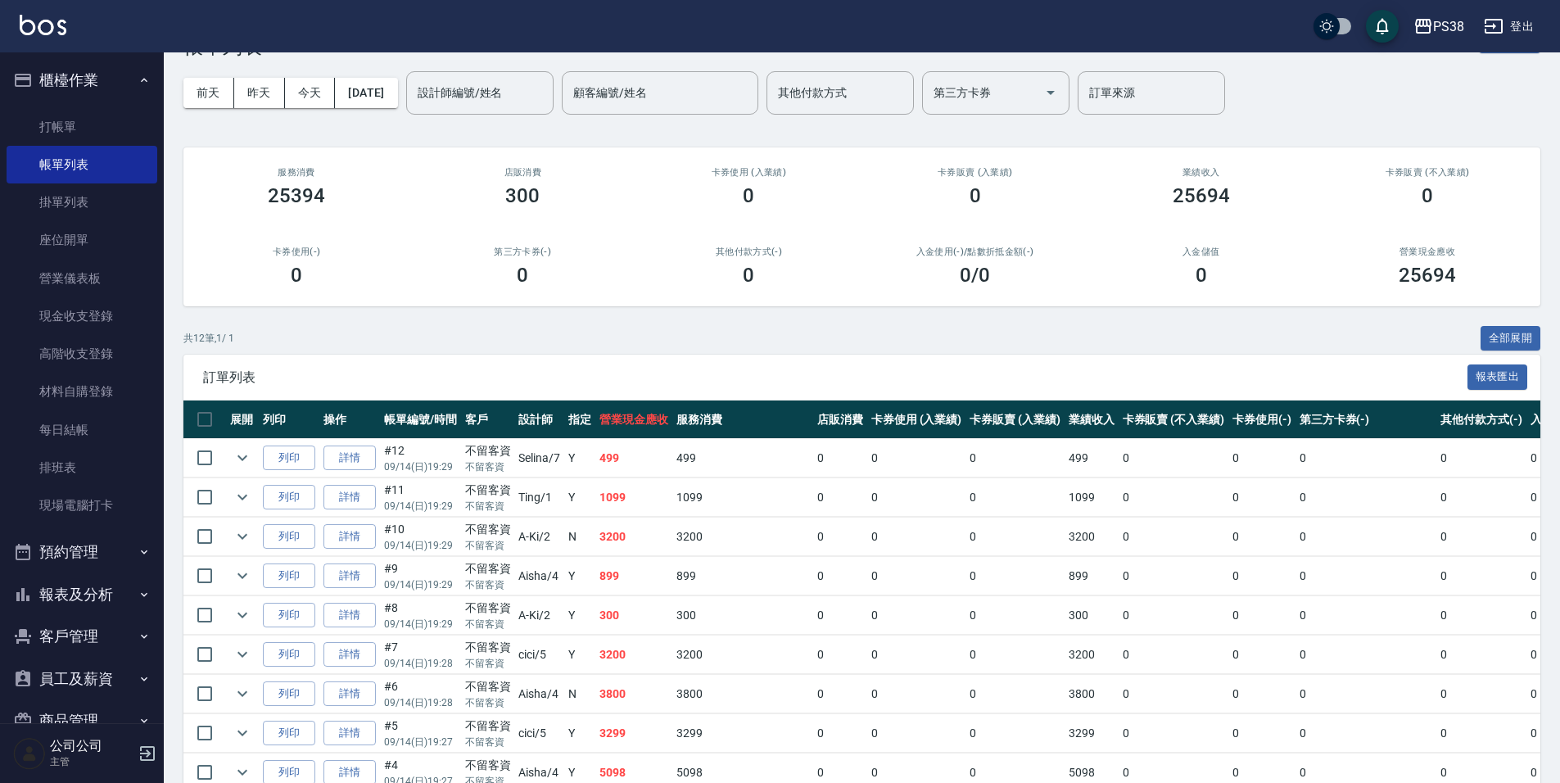
scroll to position [82, 0]
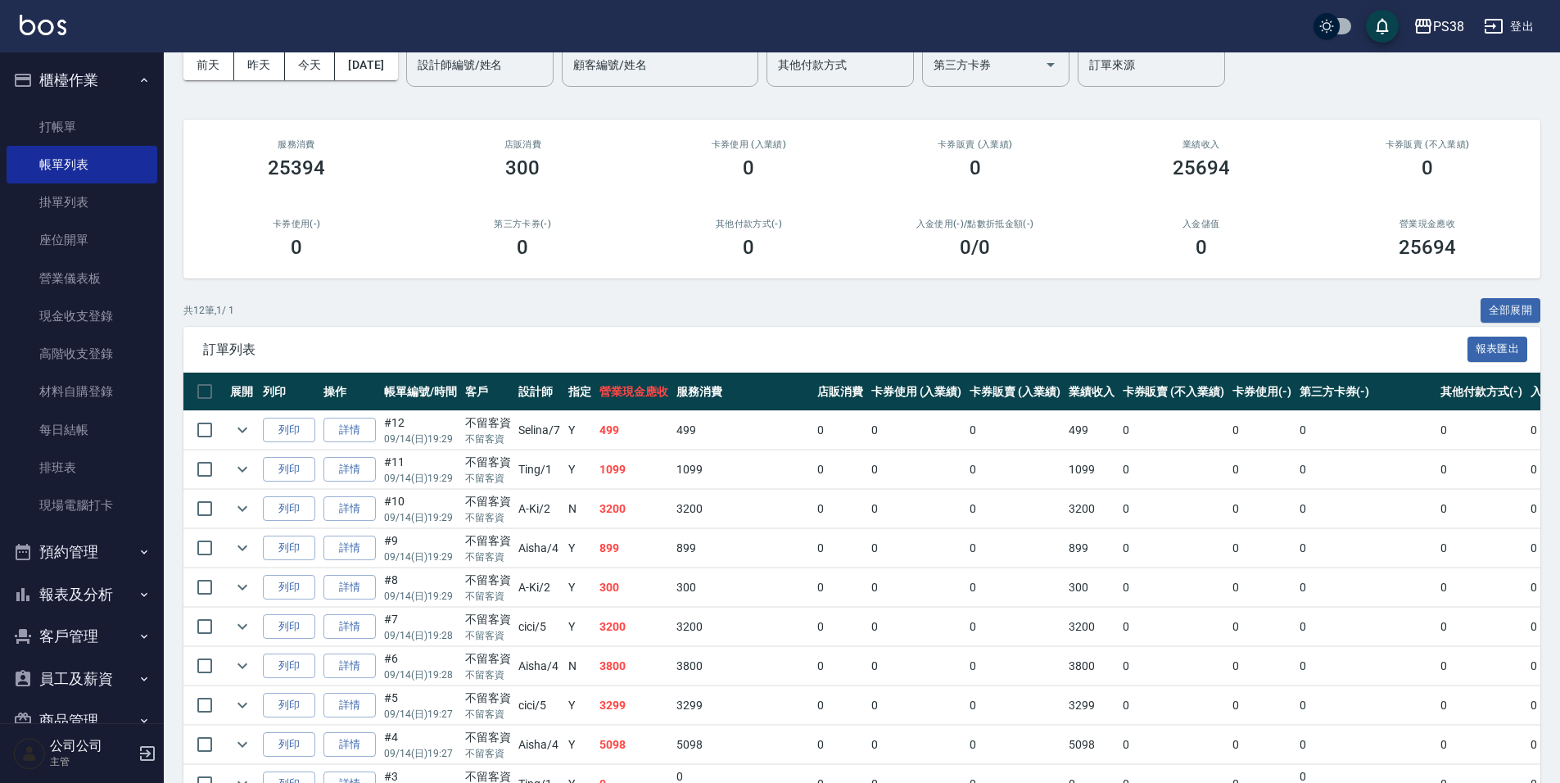
click at [652, 441] on td "499" at bounding box center [633, 430] width 77 height 38
click at [635, 480] on td "1099" at bounding box center [633, 469] width 77 height 38
click at [627, 512] on td "3200" at bounding box center [633, 509] width 77 height 38
click at [593, 513] on td "N" at bounding box center [579, 509] width 31 height 38
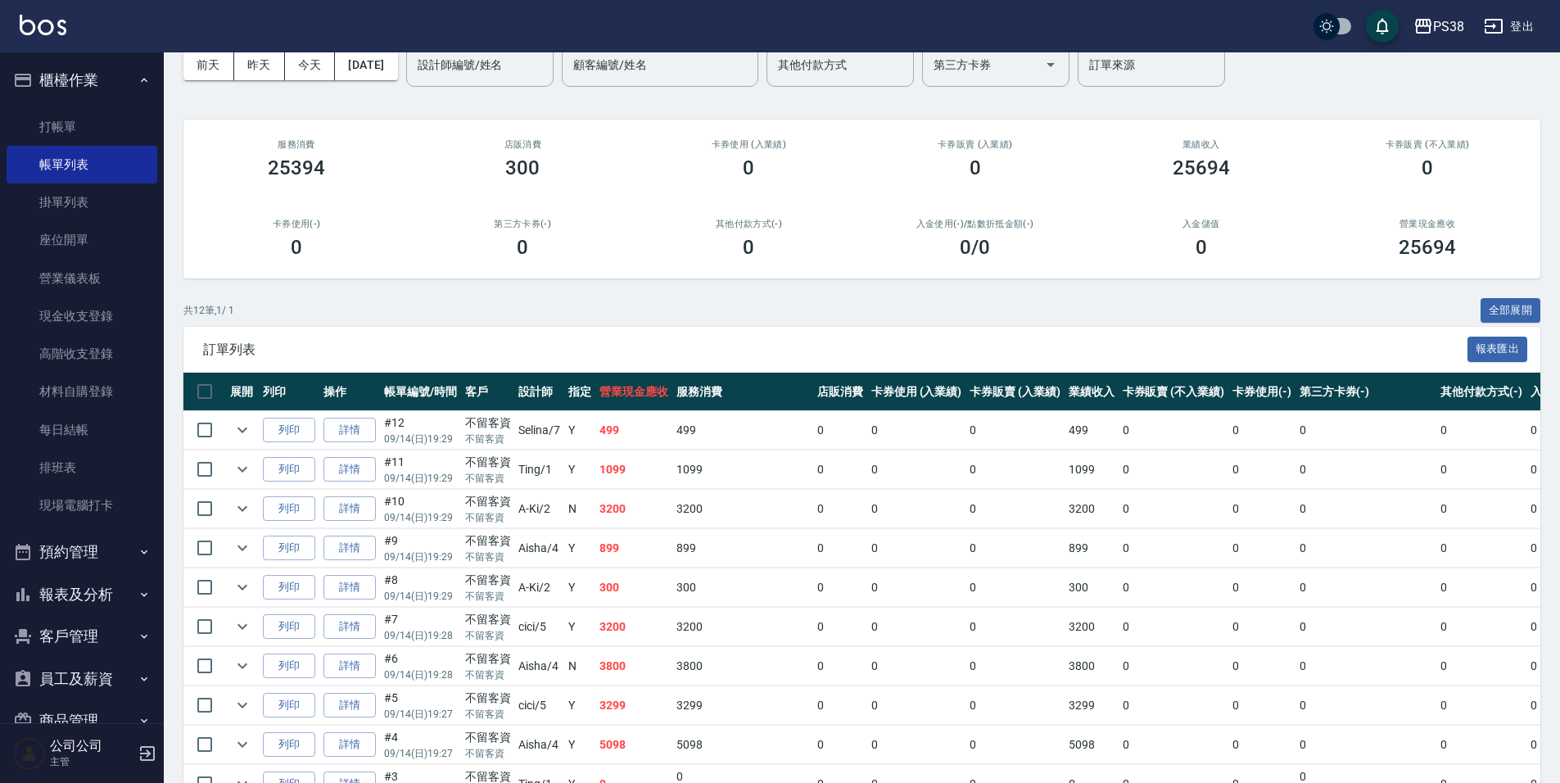
click at [577, 553] on td "Y" at bounding box center [579, 548] width 31 height 38
click at [569, 584] on td "Y" at bounding box center [579, 587] width 31 height 38
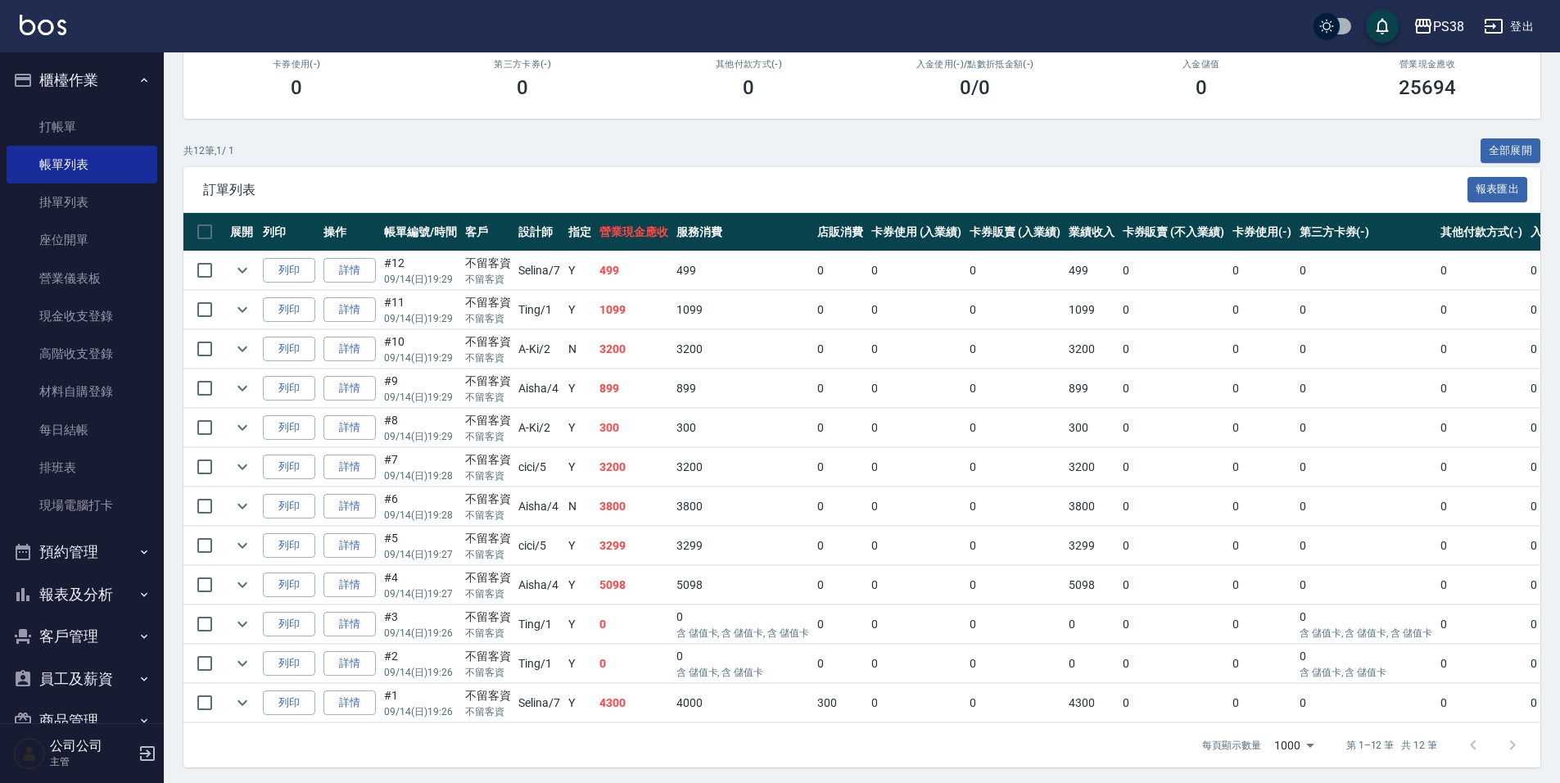
scroll to position [258, 0]
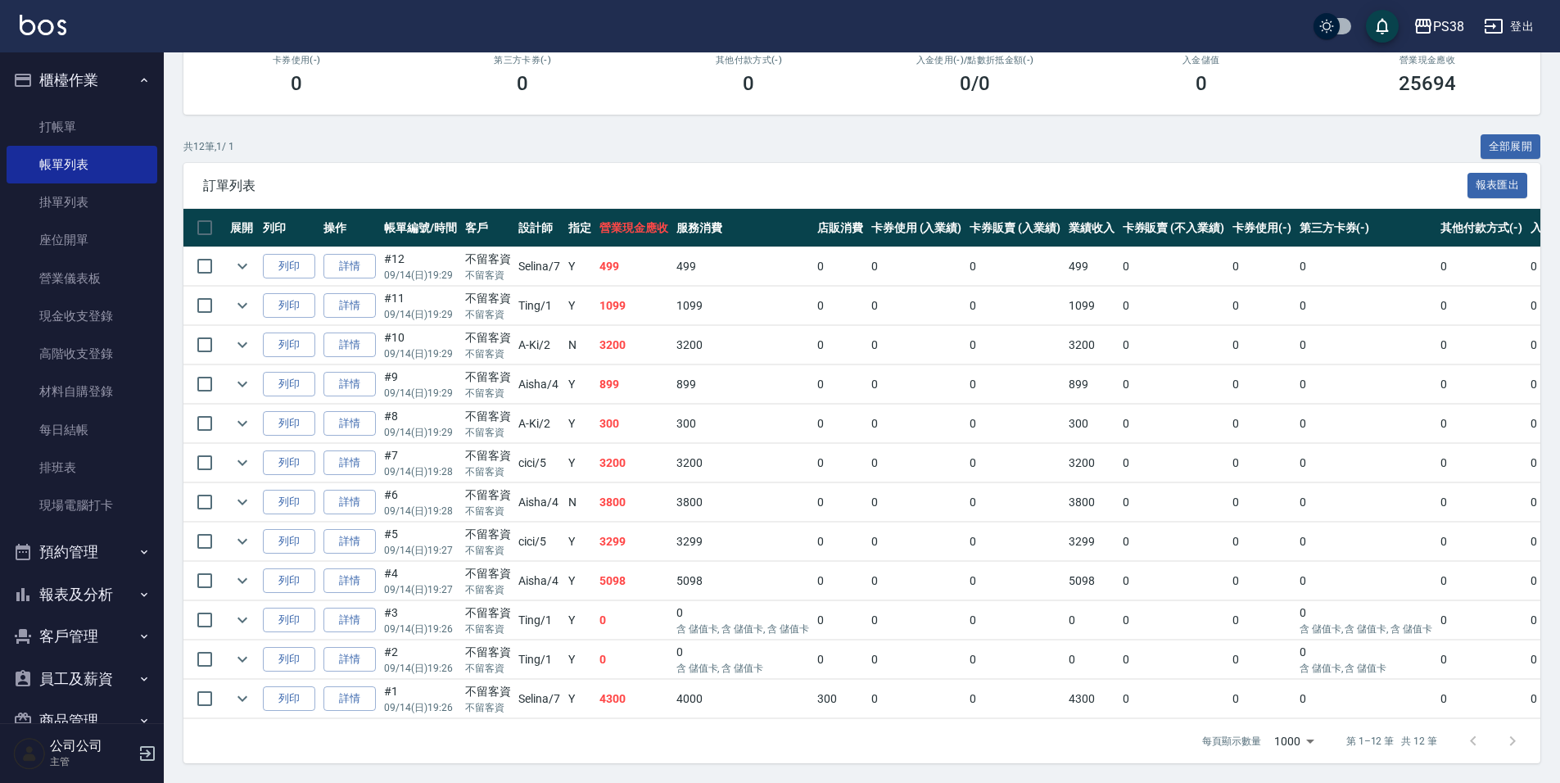
click at [668, 718] on td at bounding box center [498, 718] width 630 height 1
click at [625, 692] on td "4300" at bounding box center [633, 699] width 77 height 38
click at [619, 657] on td "0" at bounding box center [633, 659] width 77 height 38
click at [607, 602] on td "0" at bounding box center [633, 620] width 77 height 38
click at [627, 567] on td "5098" at bounding box center [633, 581] width 77 height 38
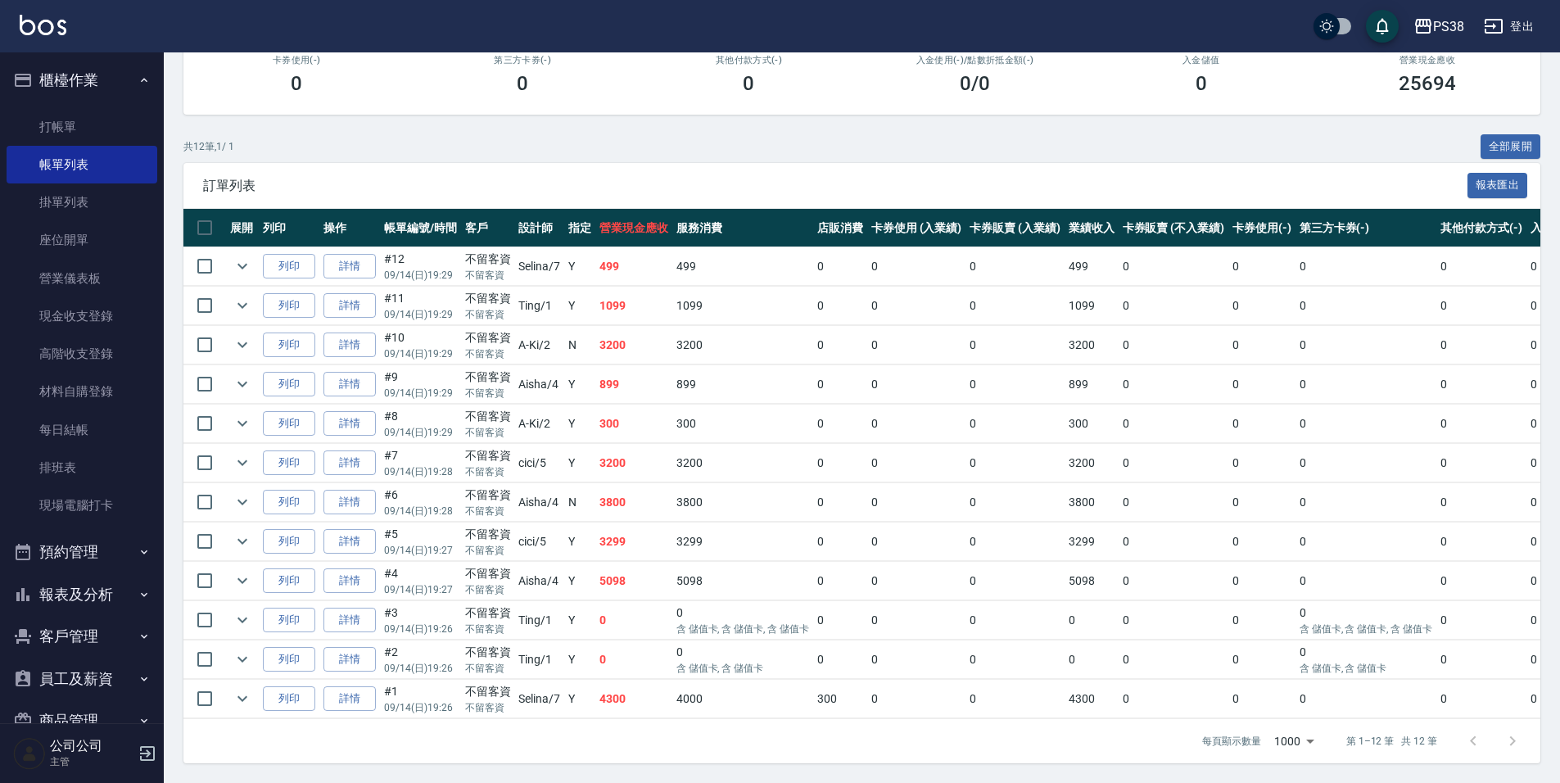
click at [617, 526] on td "3299" at bounding box center [633, 541] width 77 height 38
click at [617, 491] on td "3800" at bounding box center [633, 502] width 77 height 38
click at [630, 459] on td "3200" at bounding box center [633, 463] width 77 height 38
click at [366, 453] on link "詳情" at bounding box center [349, 462] width 52 height 25
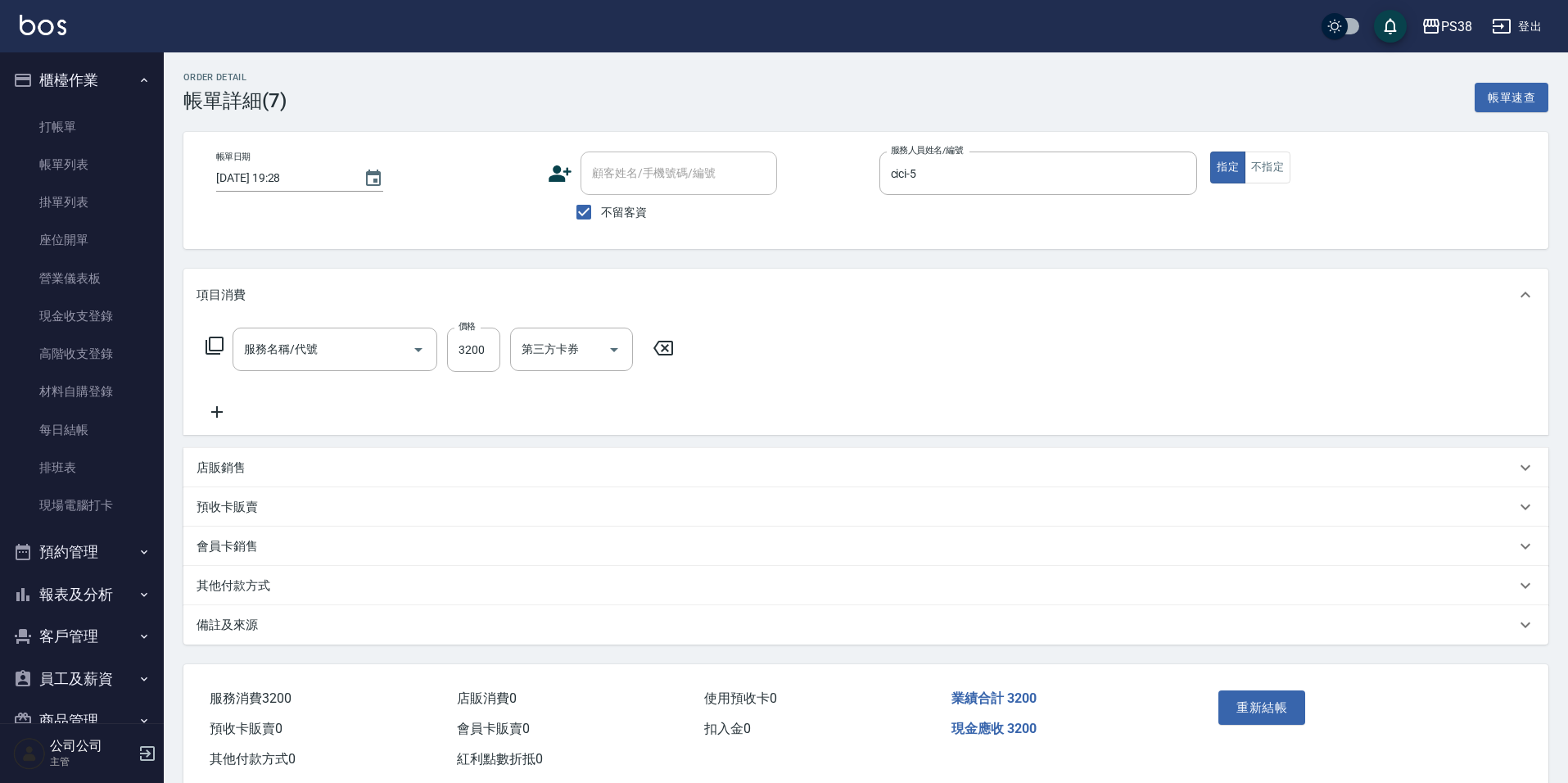
type input "[DATE] 19:28"
checkbox input "true"
type input "cici-5"
type input "五倍卷染套B3000(HH3000)"
drag, startPoint x: 1175, startPoint y: 171, endPoint x: 1166, endPoint y: 173, distance: 9.2
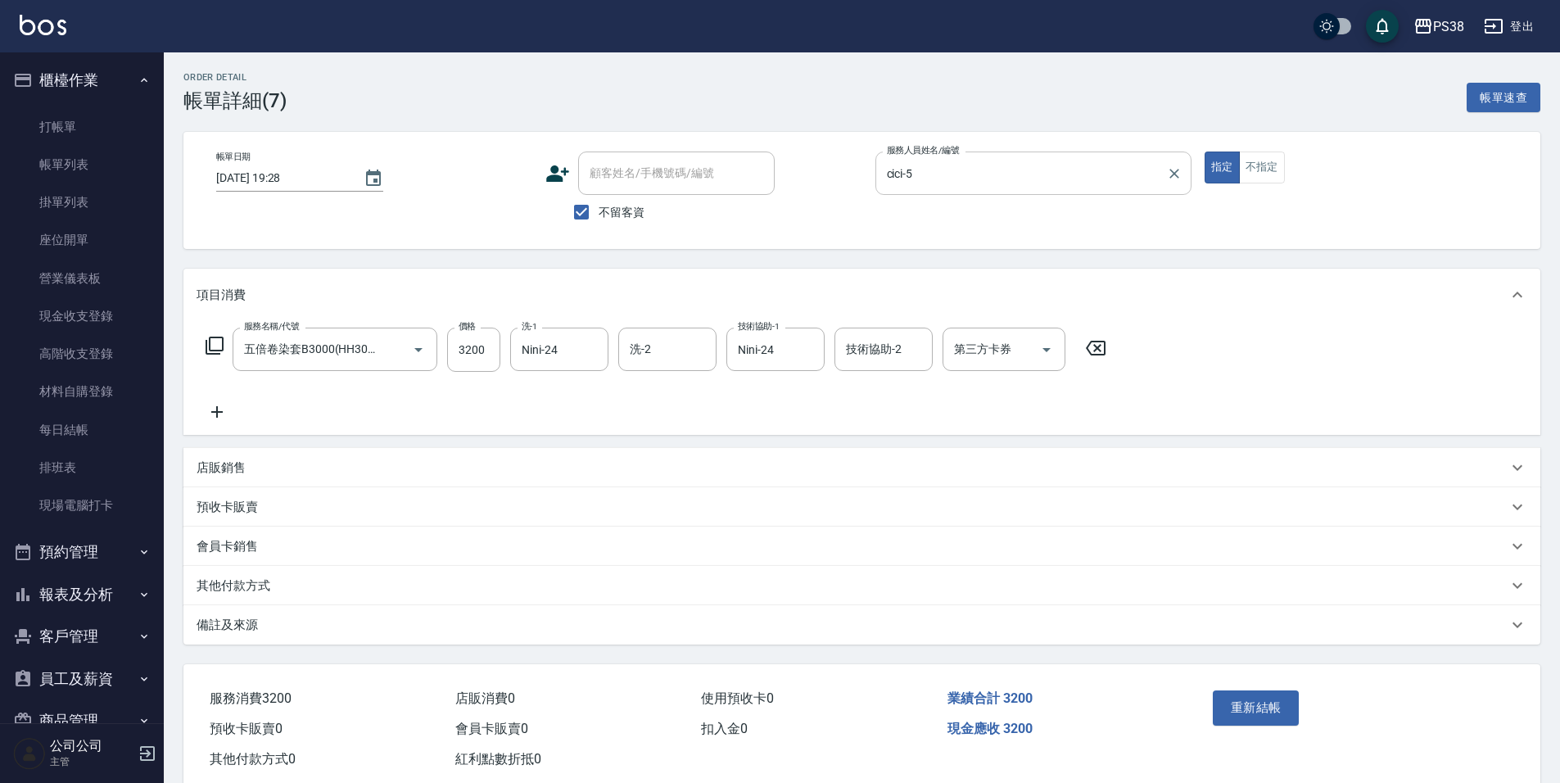
click at [1172, 173] on icon "Clear" at bounding box center [1174, 173] width 16 height 16
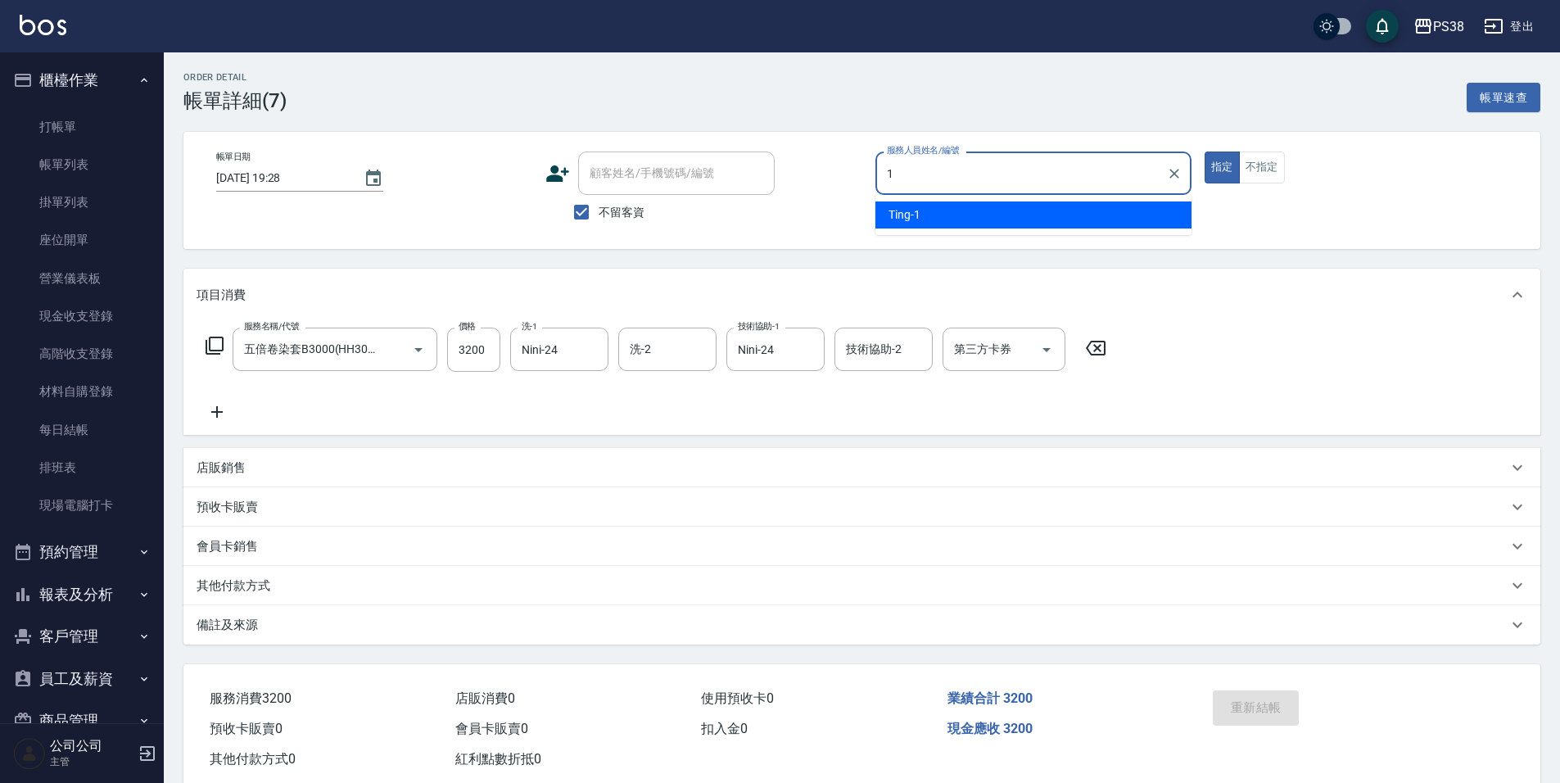
type input "Ting-1"
type button "true"
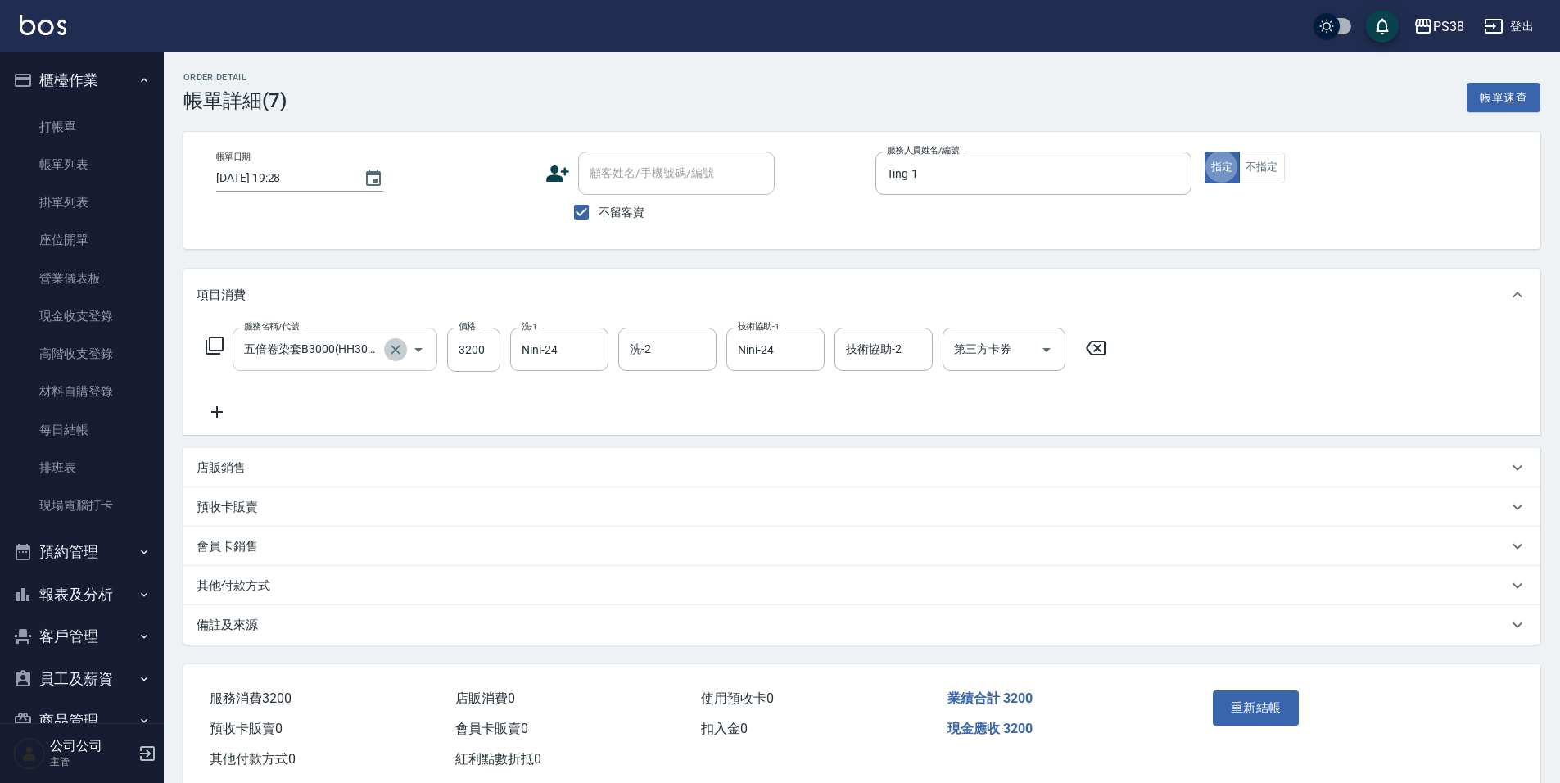
click at [391, 357] on icon "Clear" at bounding box center [395, 349] width 16 height 16
type input "spa1399(01399)"
type input "N"
type input "Mona-23"
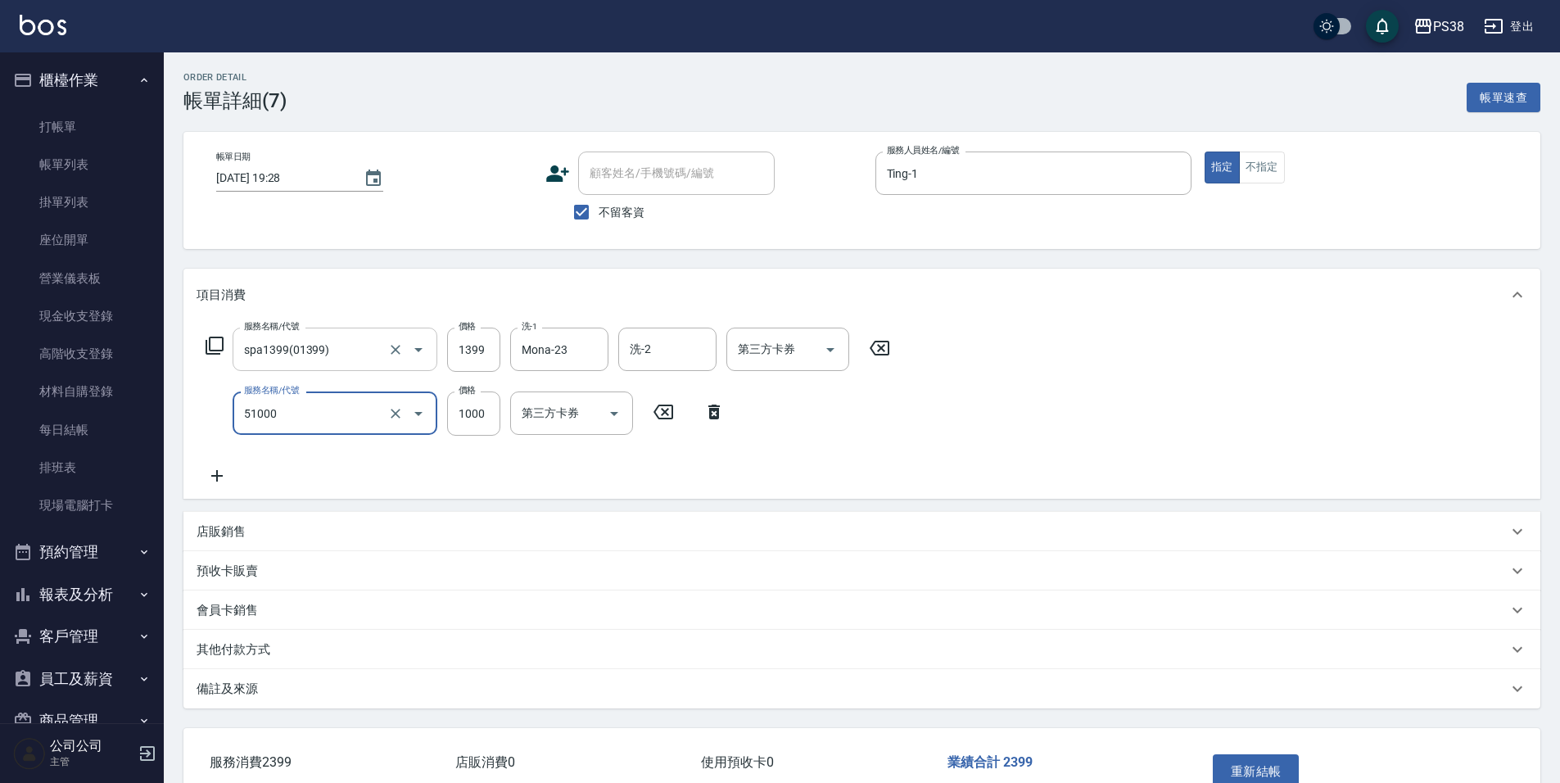
type input "染髮600以上(任意金額)(51000)"
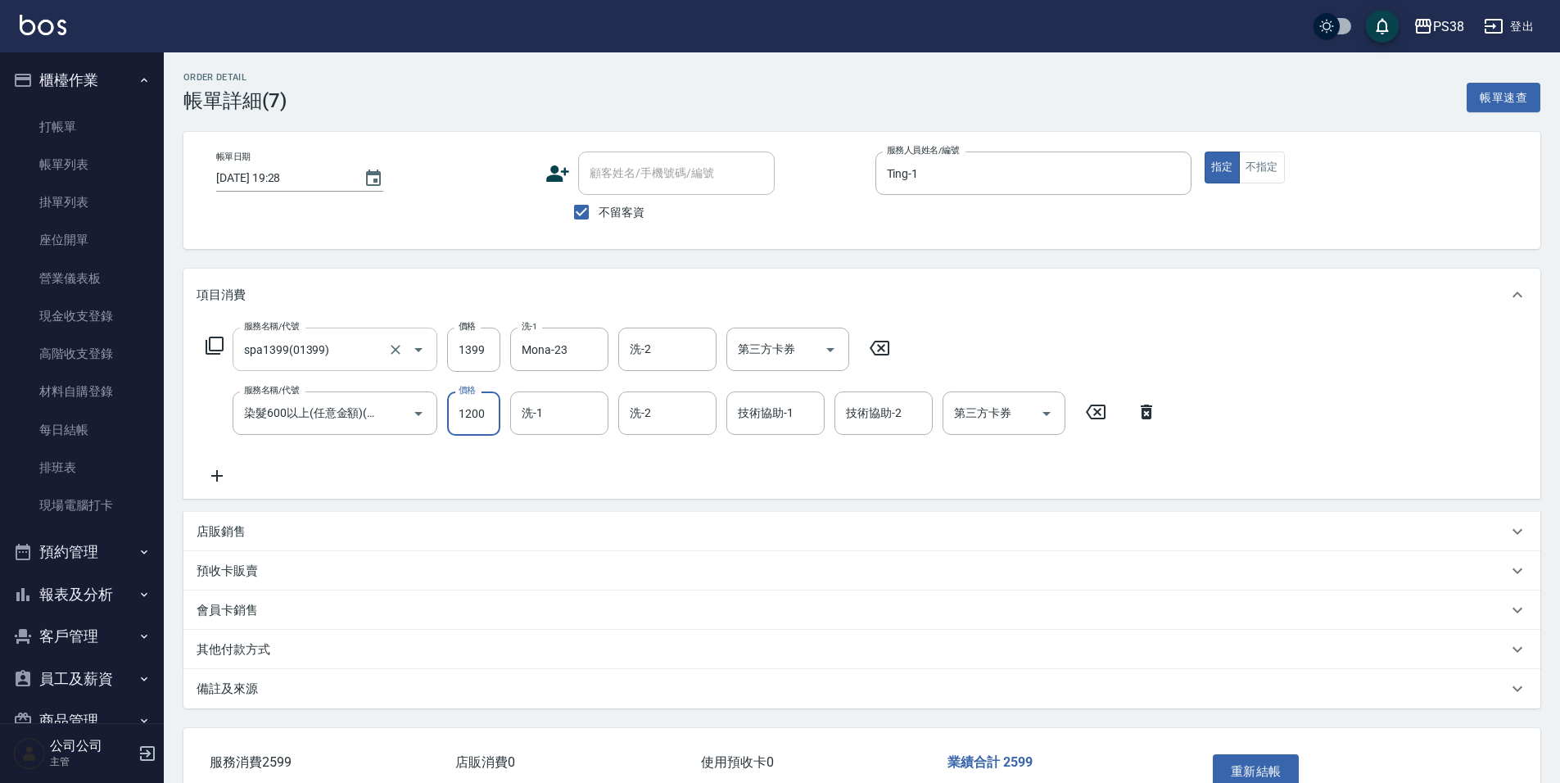
type input "1200"
type input "Mona-23"
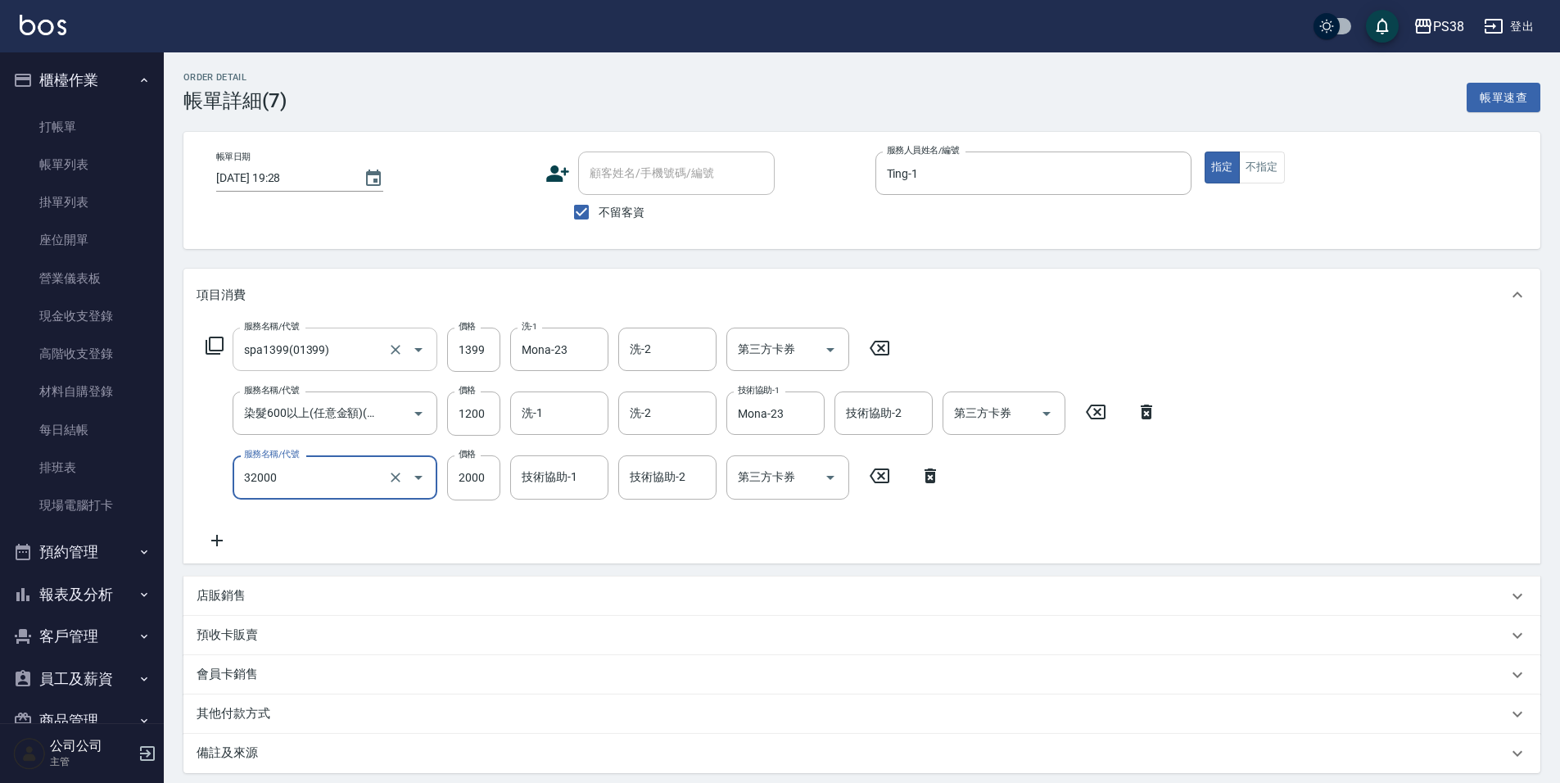
type input "極光([PERSON_NAME])護髮(32000)"
type input "1800"
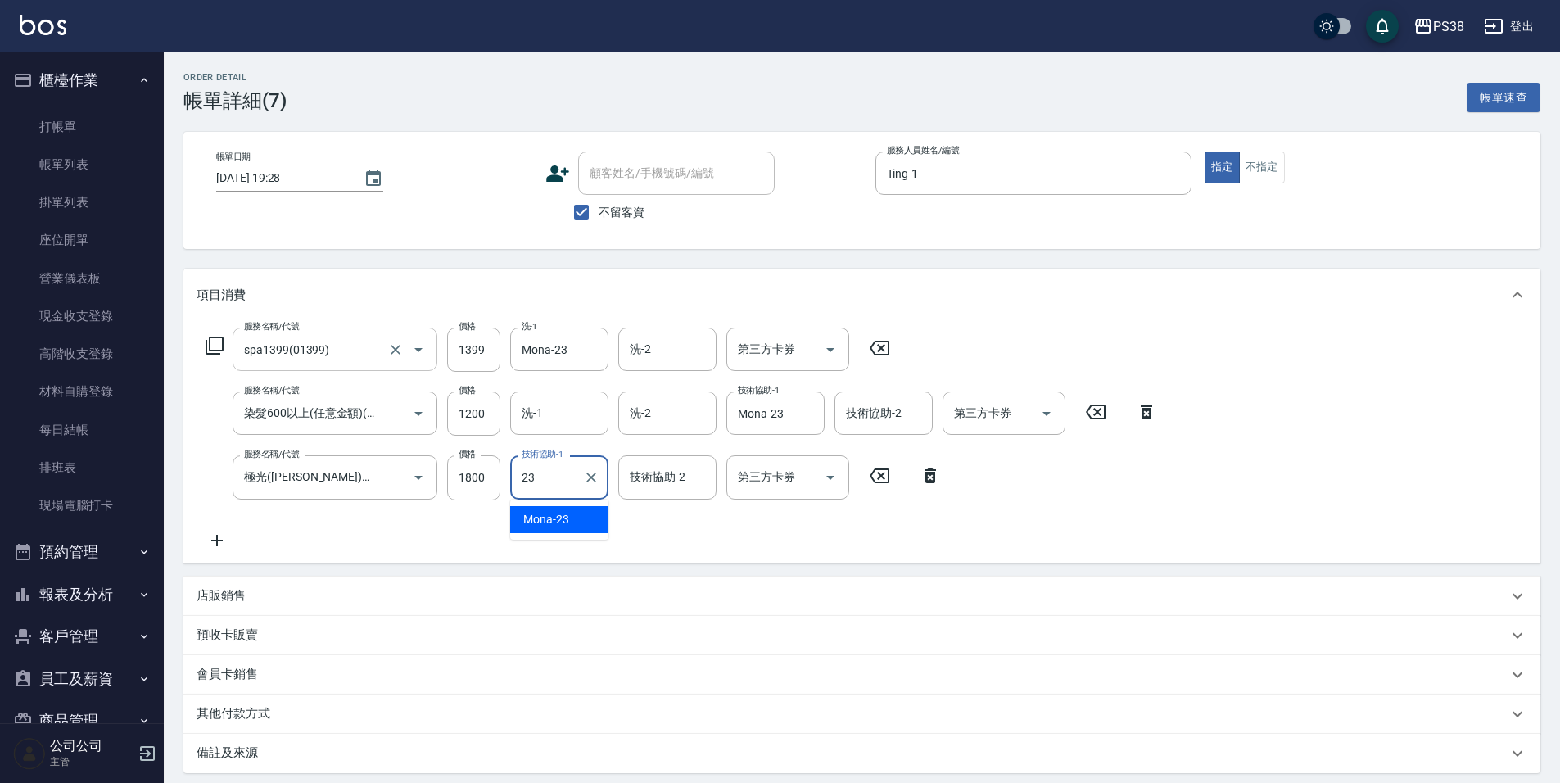
type input "Mona-23"
click at [810, 527] on div "服務名稱/代號 spa1399(01399) 服務名稱/代號 價格 1399 價格 洗-1 Mona-23 洗-1 洗-2 洗-2 第三方卡券 第三方卡券 服…" at bounding box center [682, 439] width 970 height 222
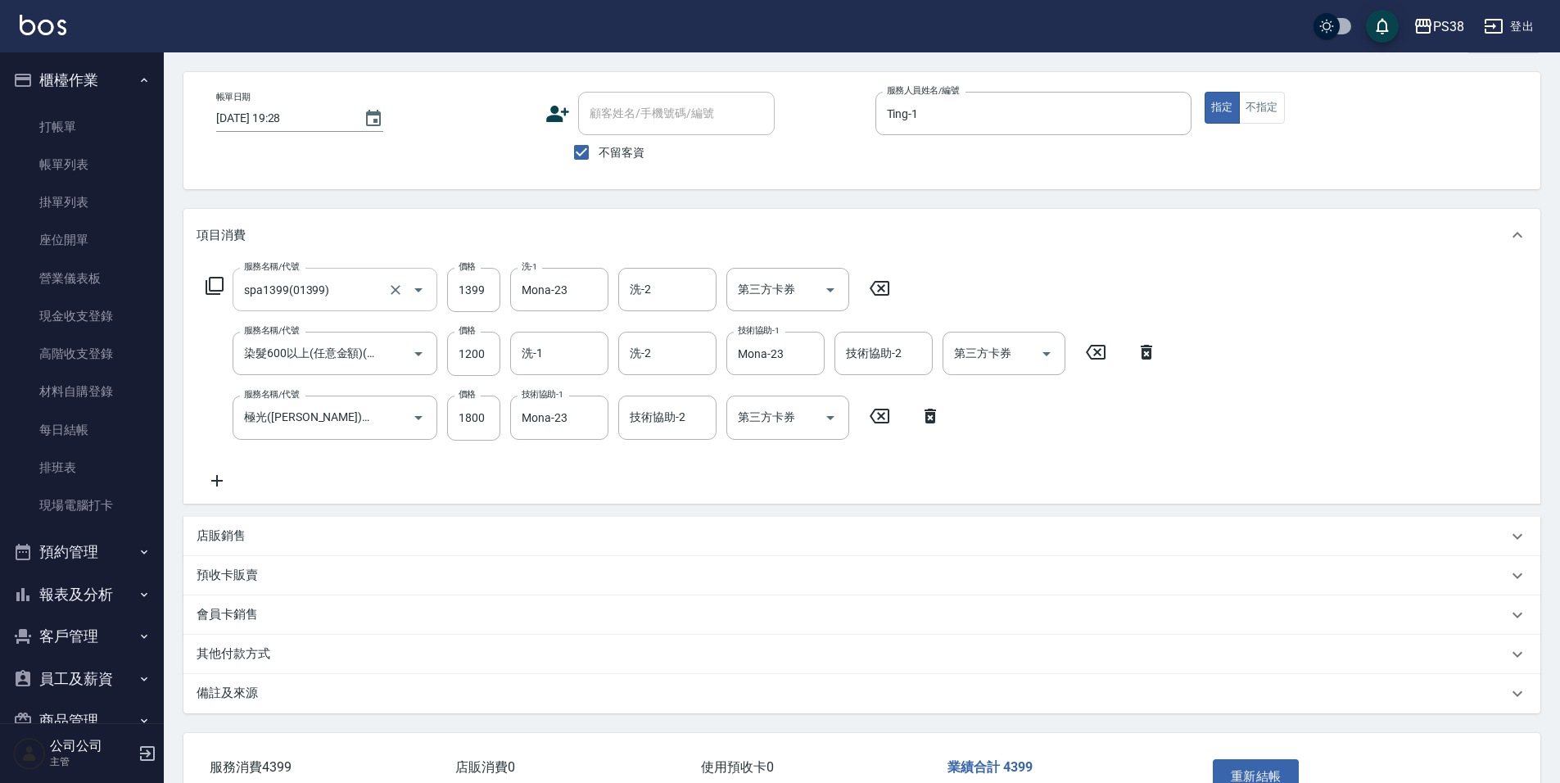
scroll to position [167, 0]
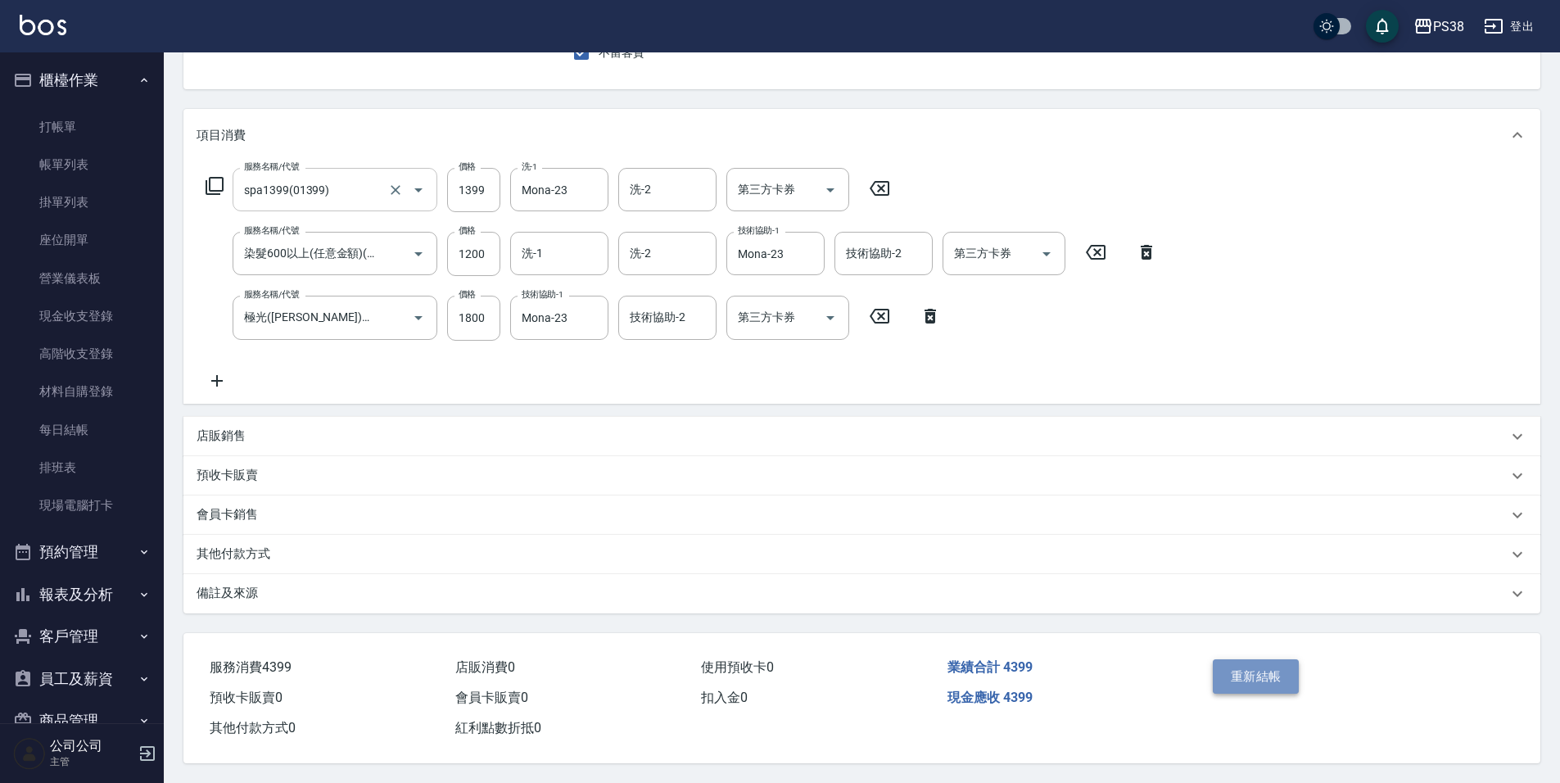
click at [1273, 659] on button "重新結帳" at bounding box center [1256, 676] width 87 height 34
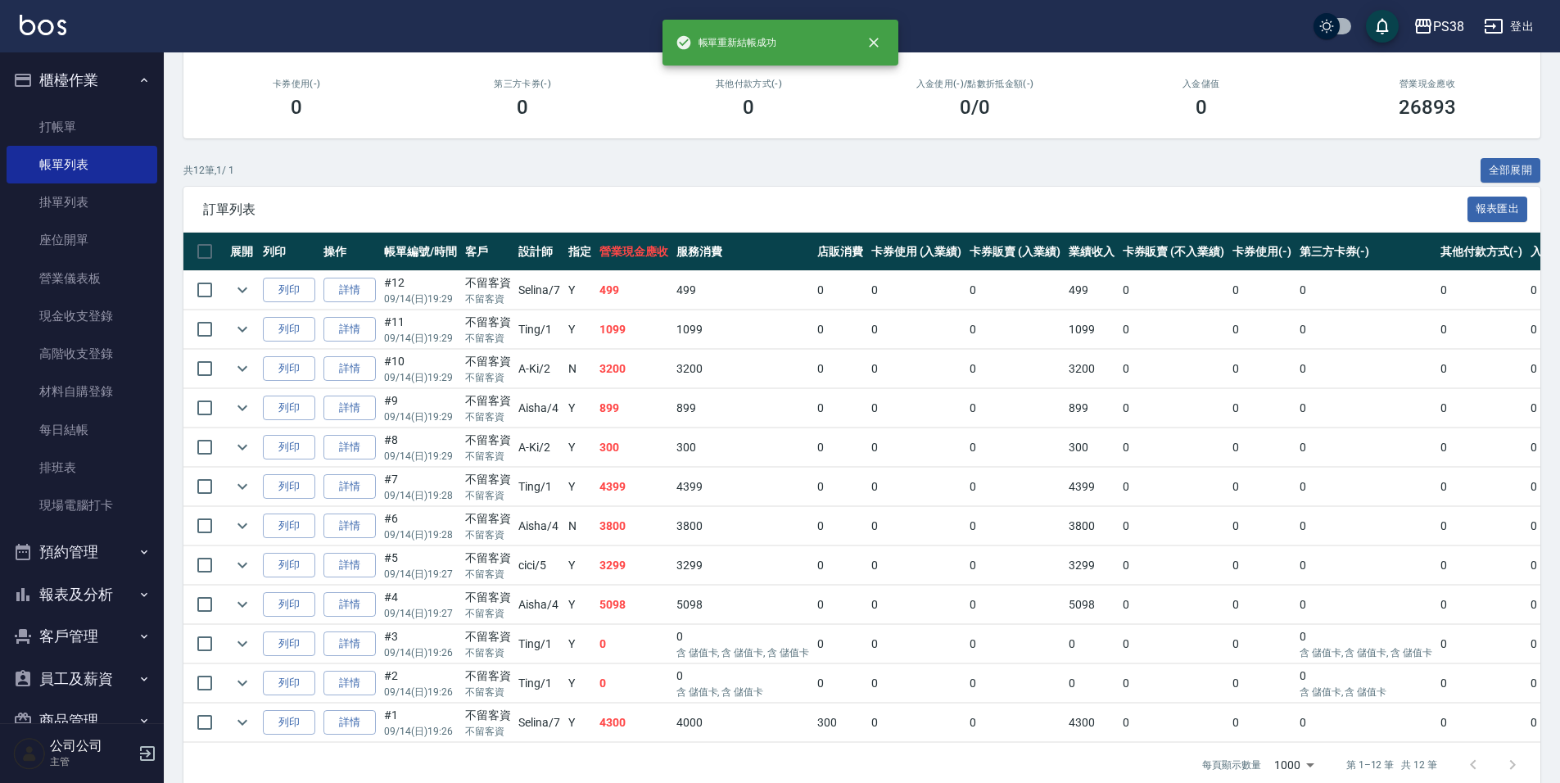
scroll to position [246, 0]
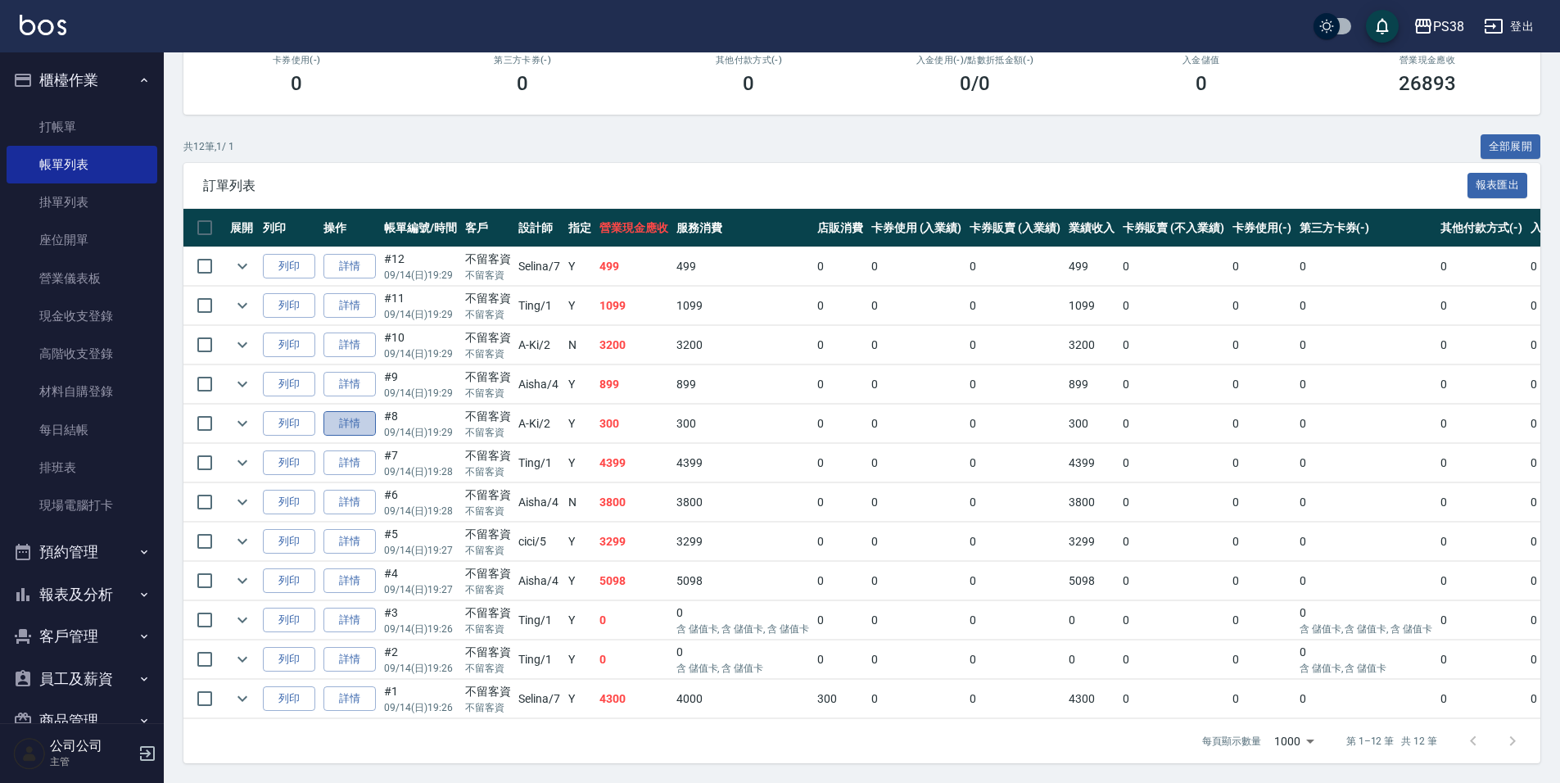
click at [357, 423] on link "詳情" at bounding box center [349, 423] width 52 height 25
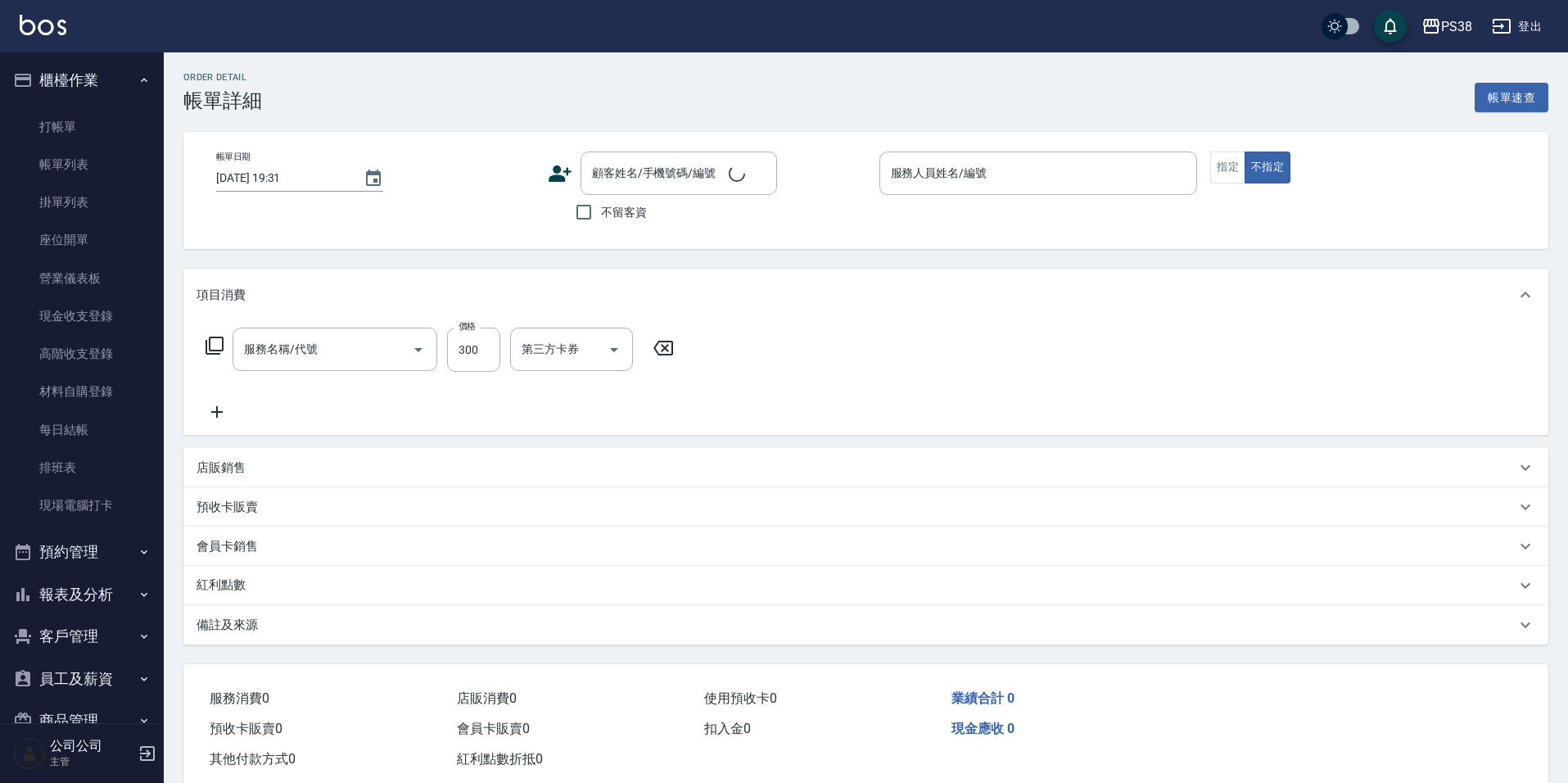
type input "[DATE] 19:29"
checkbox input "true"
type input "A-Ki-2"
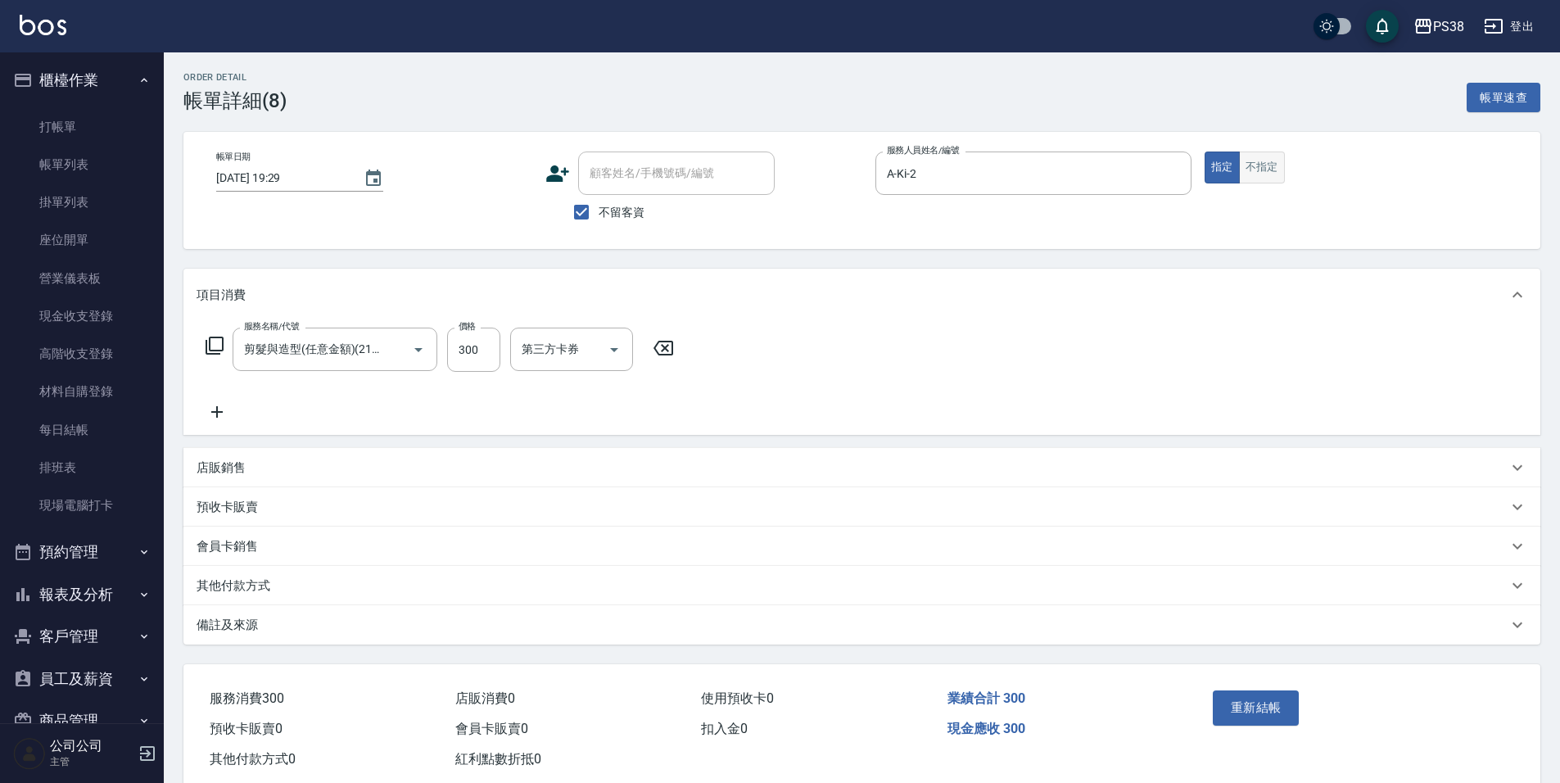
type input "剪髮與造型(任意金額)(2100)"
click at [1172, 178] on icon "Clear" at bounding box center [1174, 173] width 16 height 16
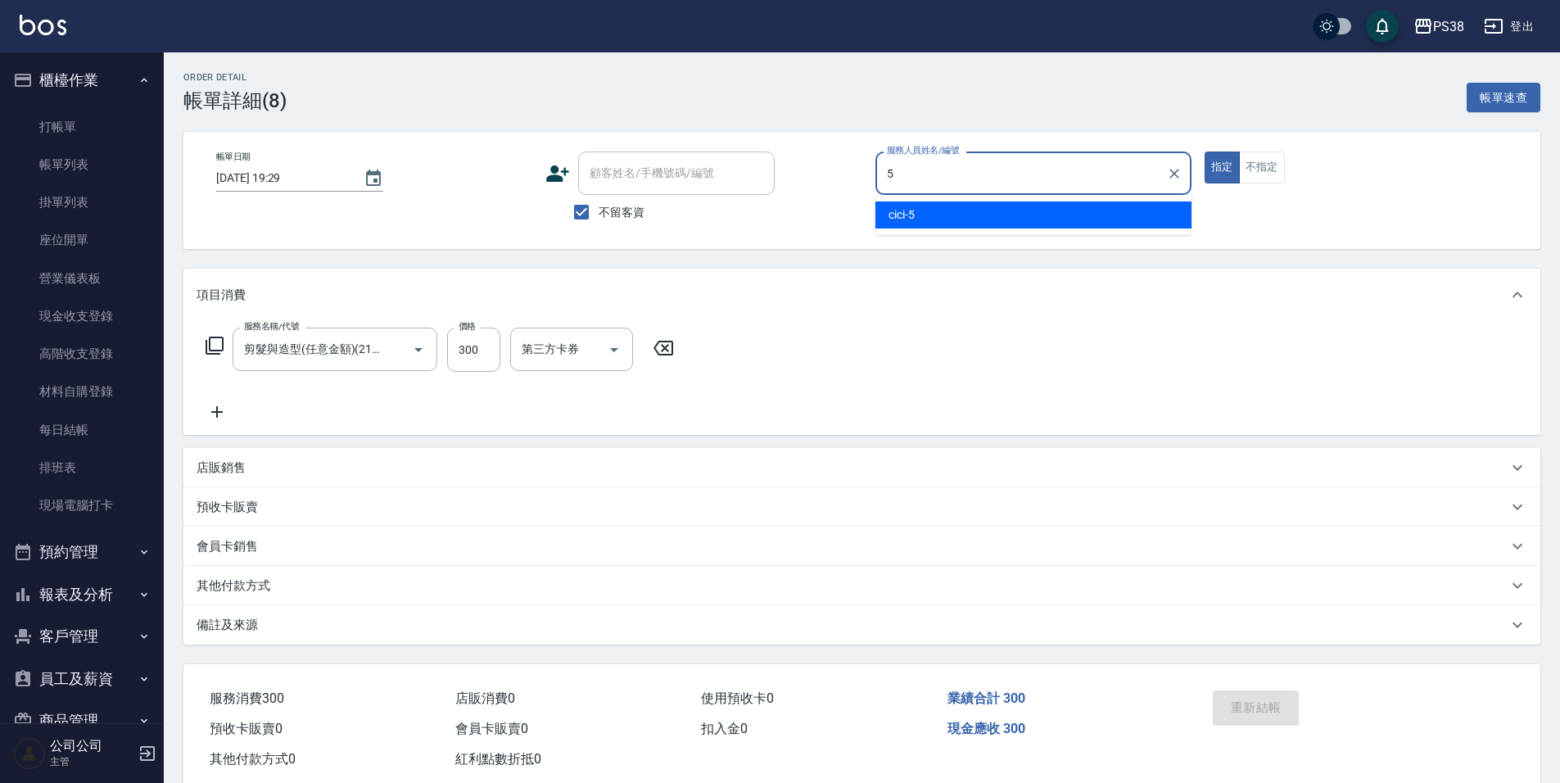
type input "cici-5"
type button "true"
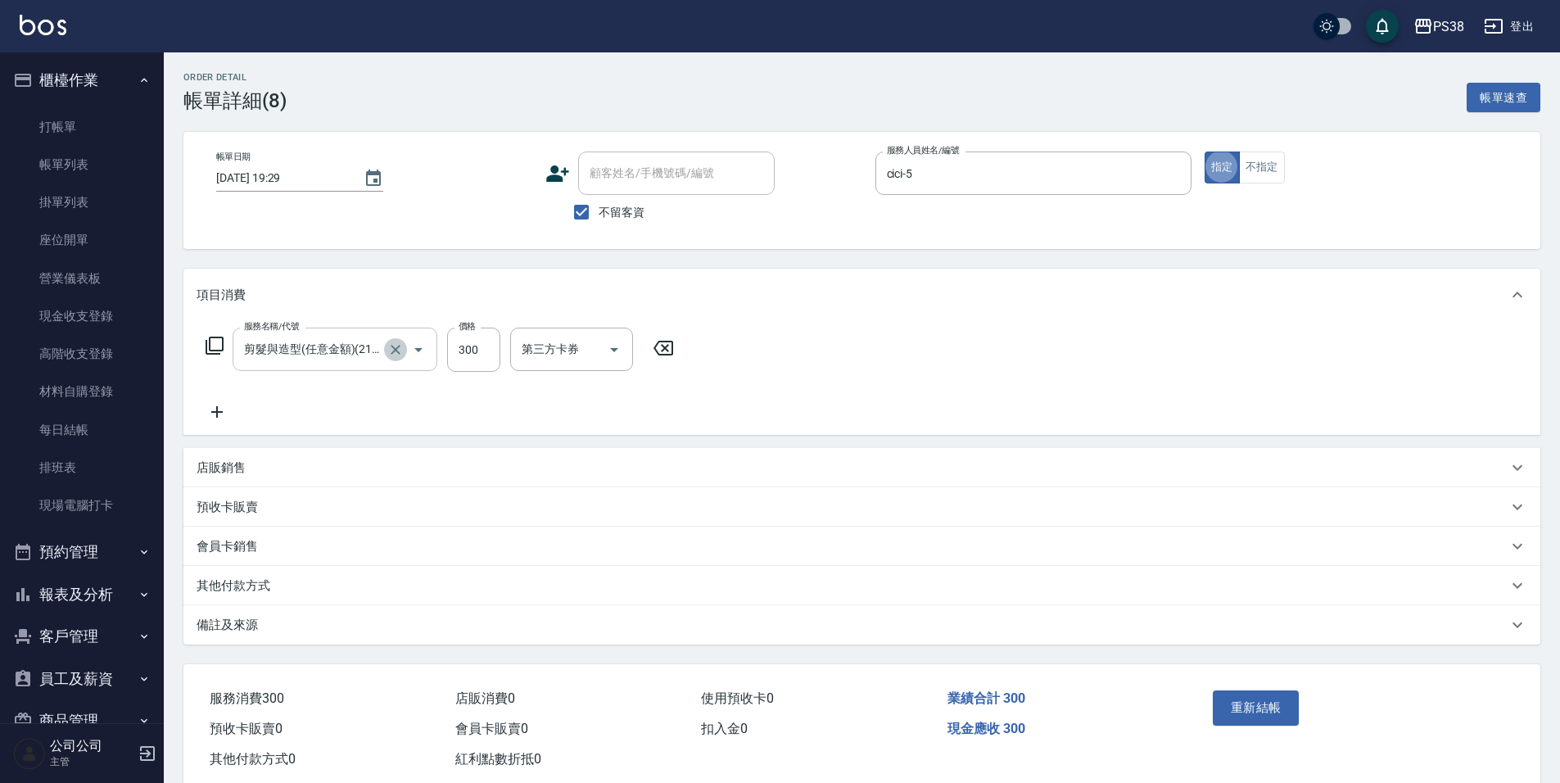
click at [396, 347] on icon "Clear" at bounding box center [395, 349] width 16 height 16
click at [342, 350] on input "服務名稱/代號" at bounding box center [312, 349] width 144 height 29
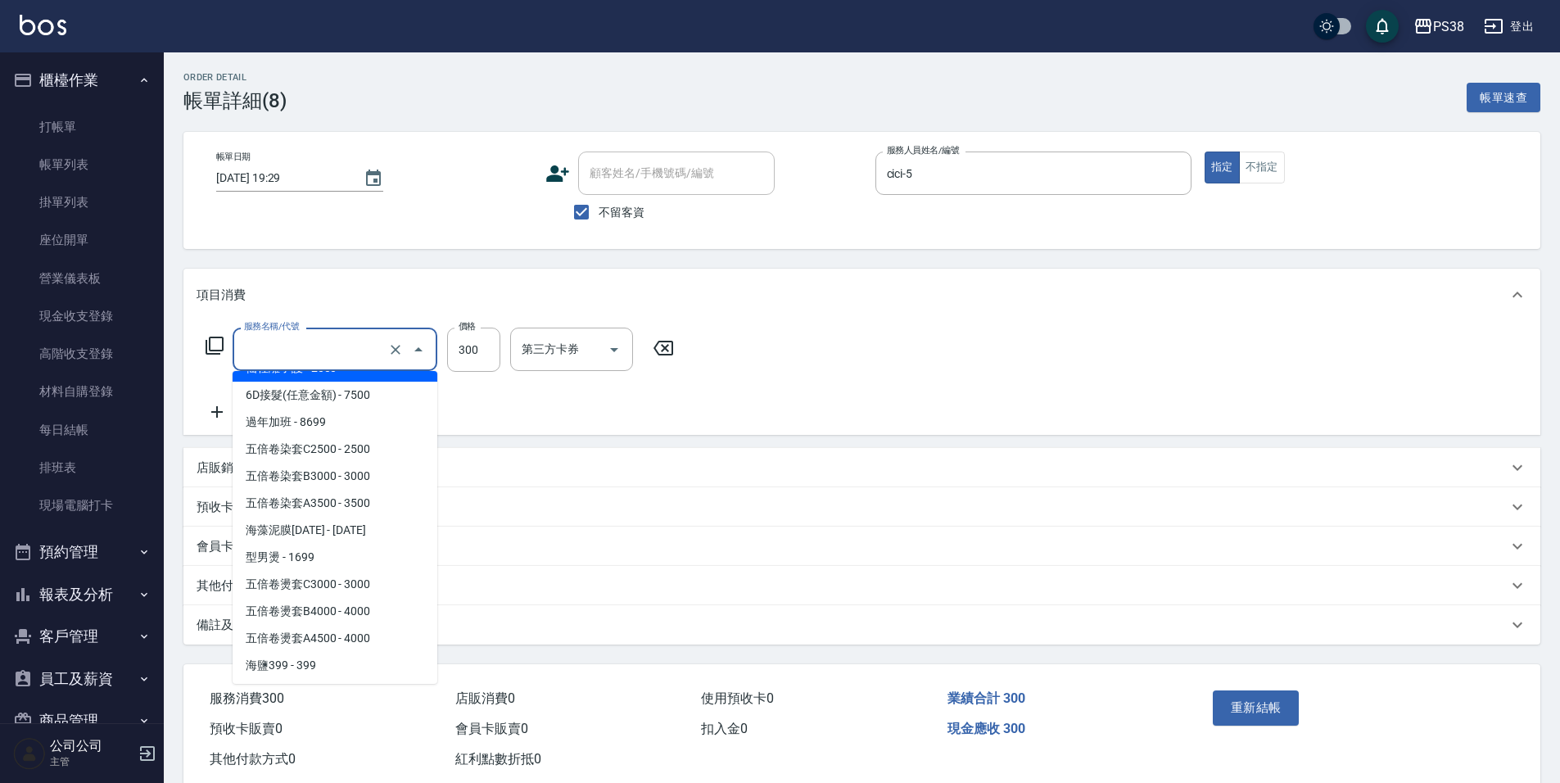
scroll to position [2266, 0]
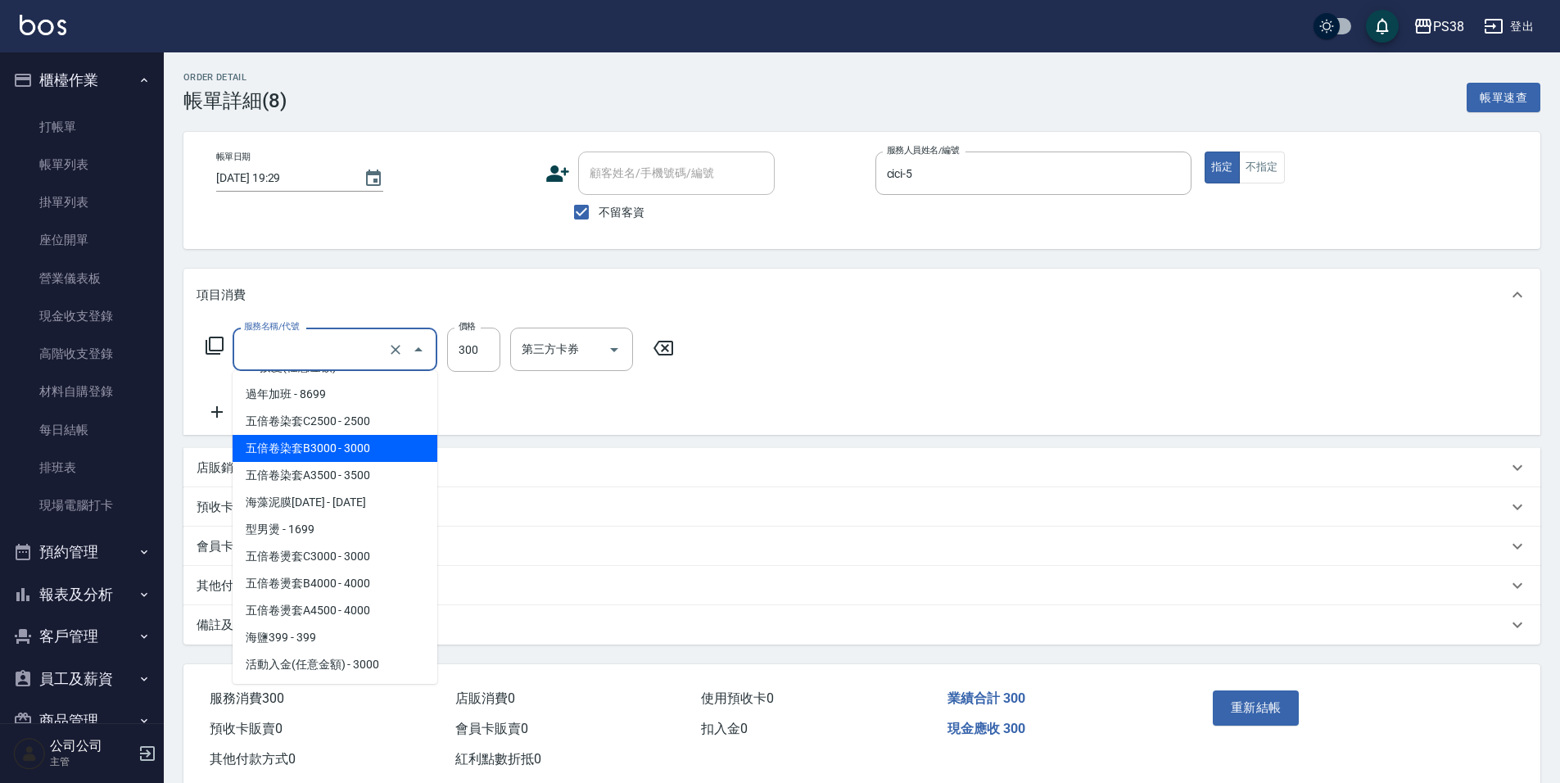
click at [382, 462] on span "五倍卷染套B3000 - 3000" at bounding box center [335, 448] width 205 height 27
type input "五倍卷染套B3000(HH3000)"
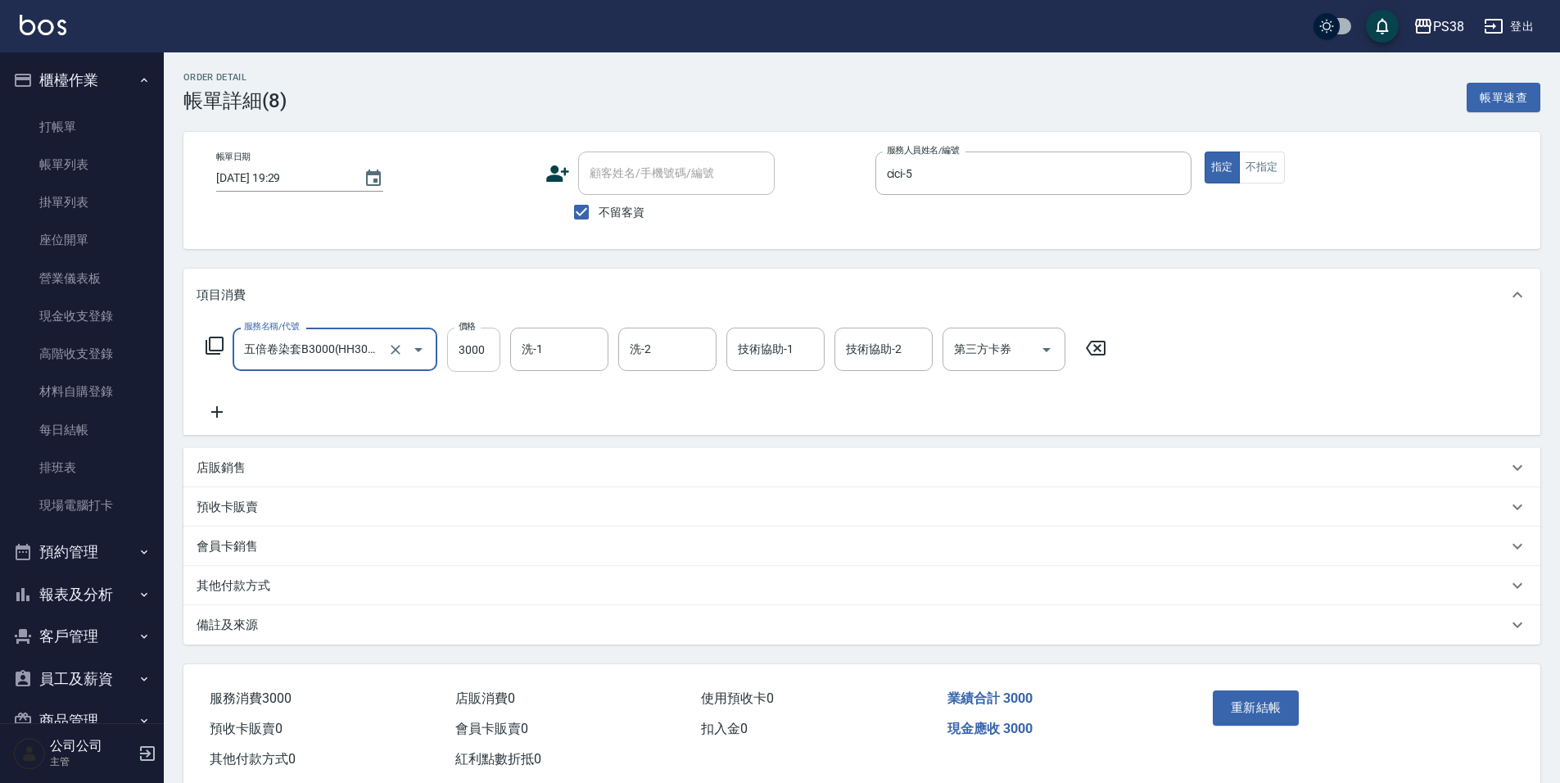
click at [486, 339] on input "3000" at bounding box center [473, 350] width 53 height 44
type input "3200"
type input "Nini-24"
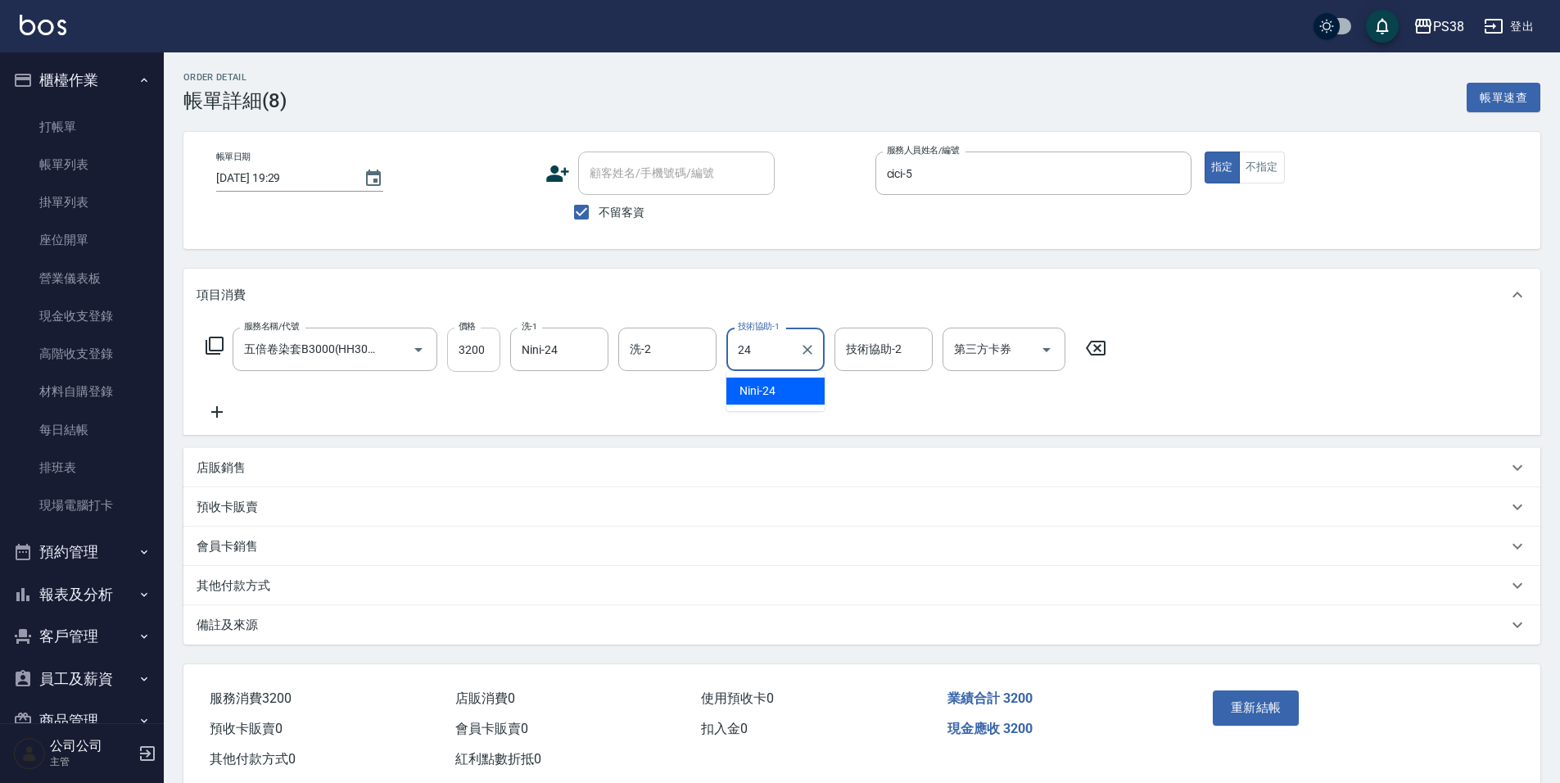
type input "Nini-24"
click at [1261, 718] on button "重新結帳" at bounding box center [1256, 707] width 87 height 34
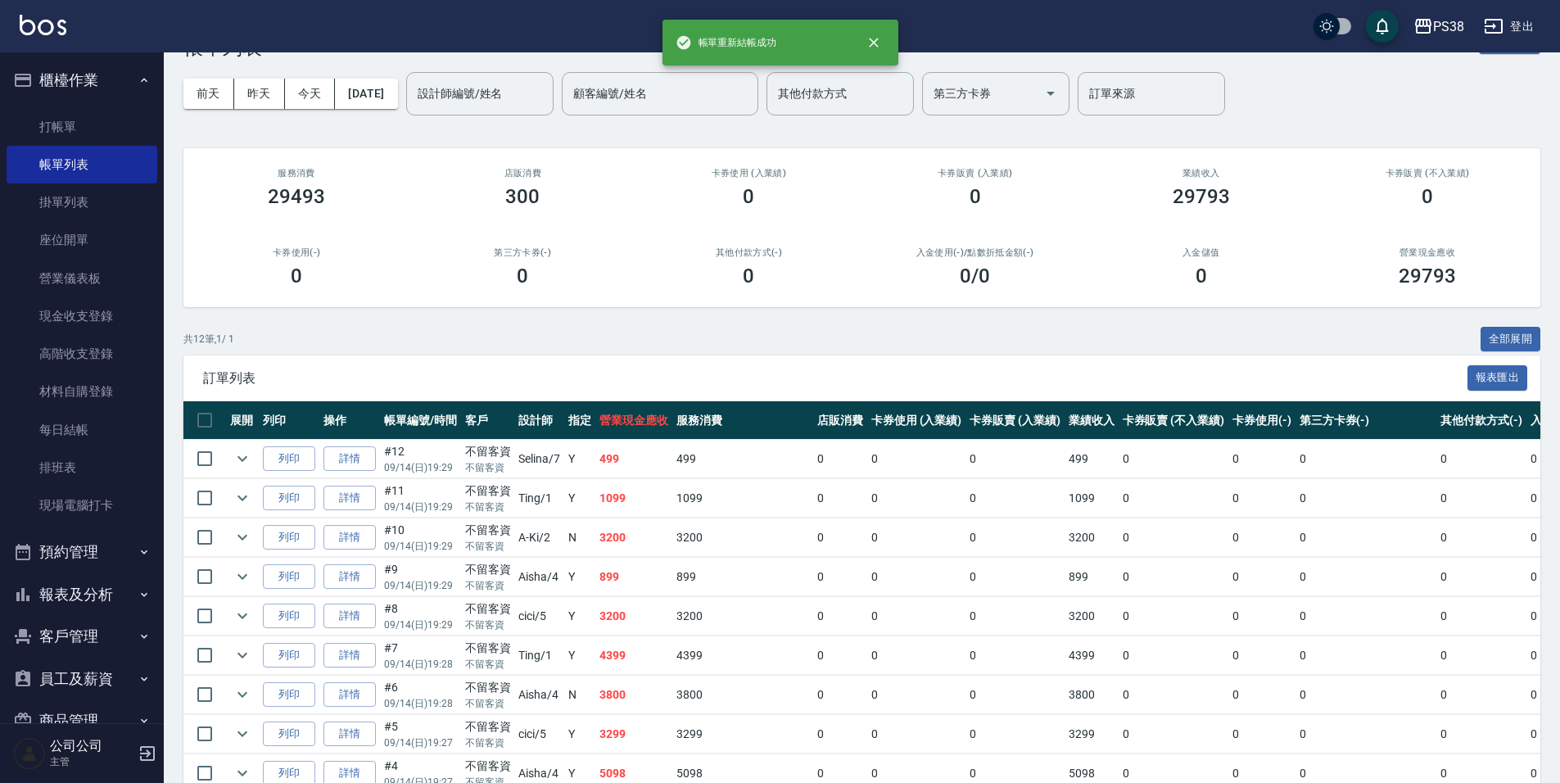
scroll to position [82, 0]
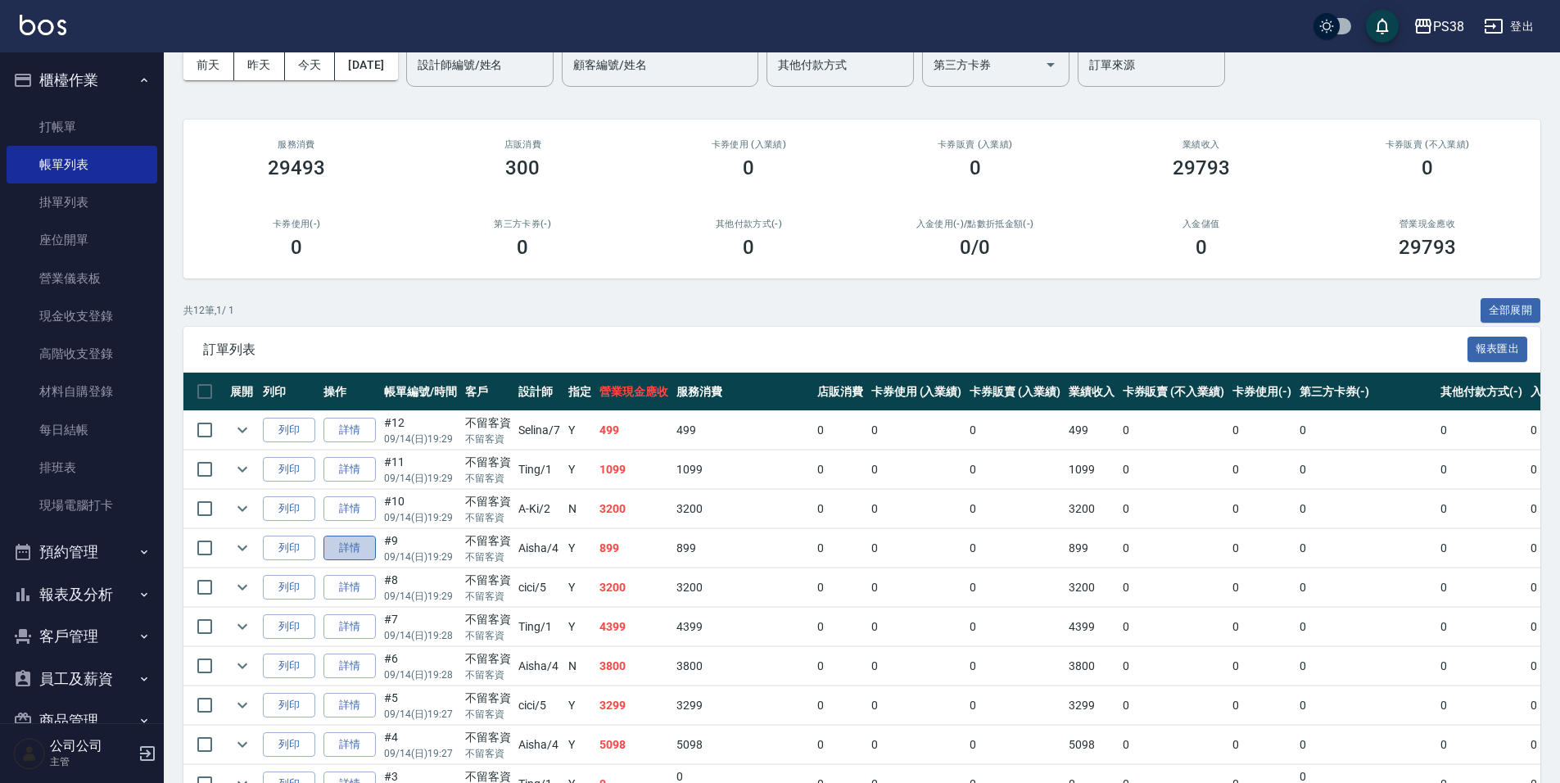
click at [347, 544] on link "詳情" at bounding box center [349, 547] width 52 height 25
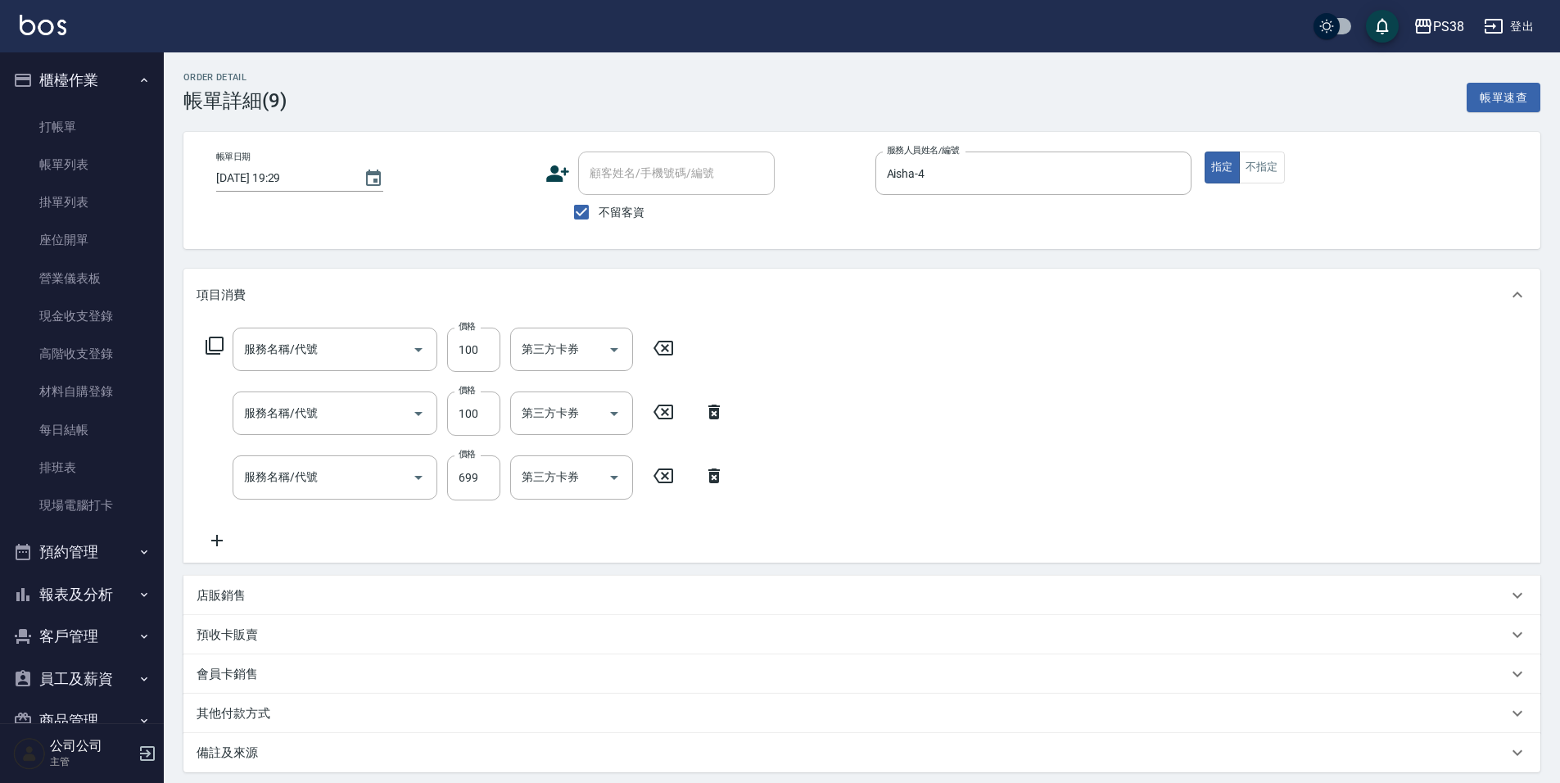
type input "[DATE] 19:29"
checkbox input "true"
type input "Aisha-4"
type input "頭皮水.順護(3100)"
type input "剪髮與造型(任意金額)(2100)"
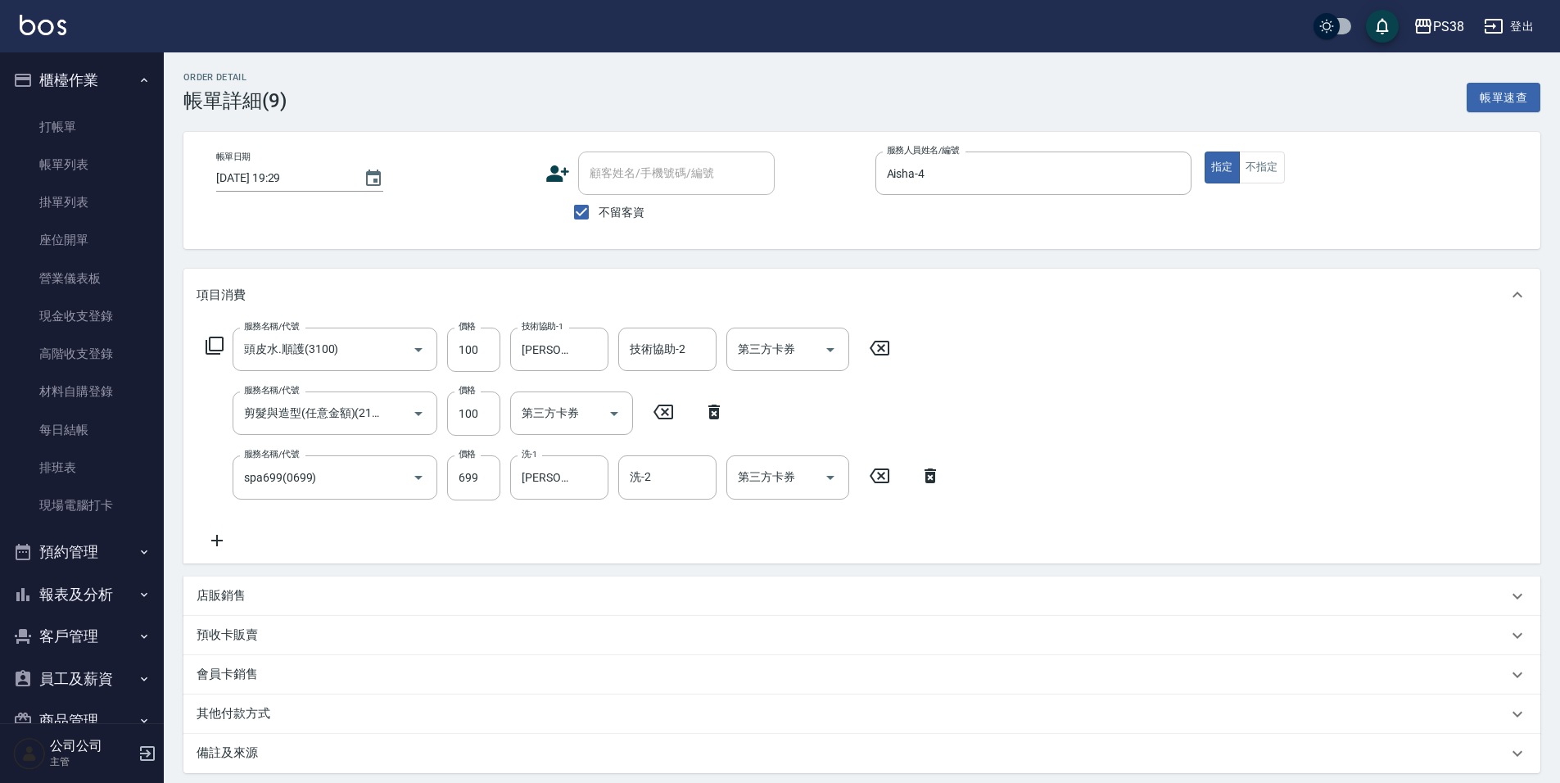
type input "spa699(0699)"
click at [1171, 172] on icon "Clear" at bounding box center [1174, 173] width 16 height 16
click at [928, 481] on icon at bounding box center [929, 475] width 11 height 15
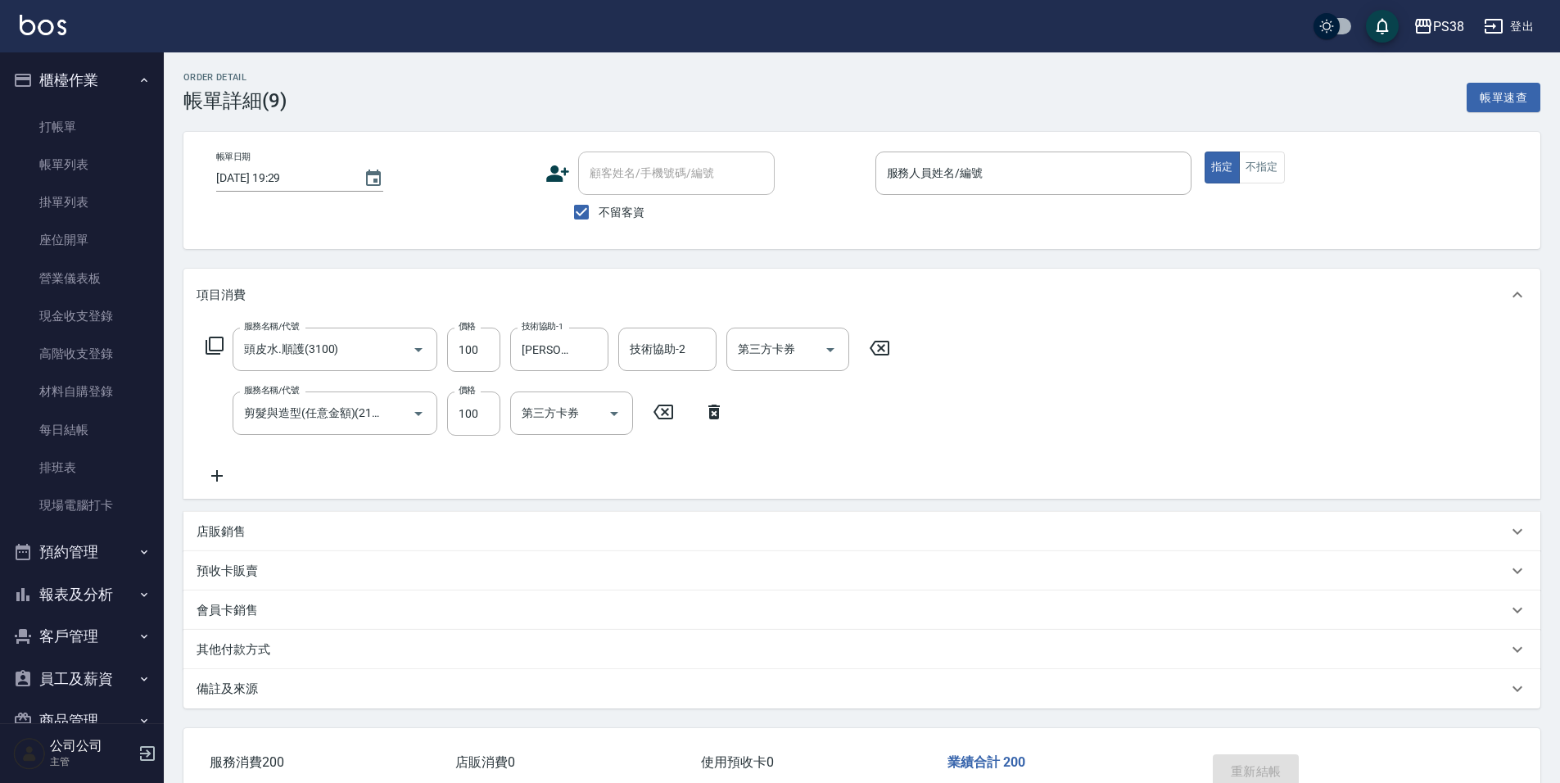
click at [715, 408] on icon at bounding box center [714, 412] width 41 height 20
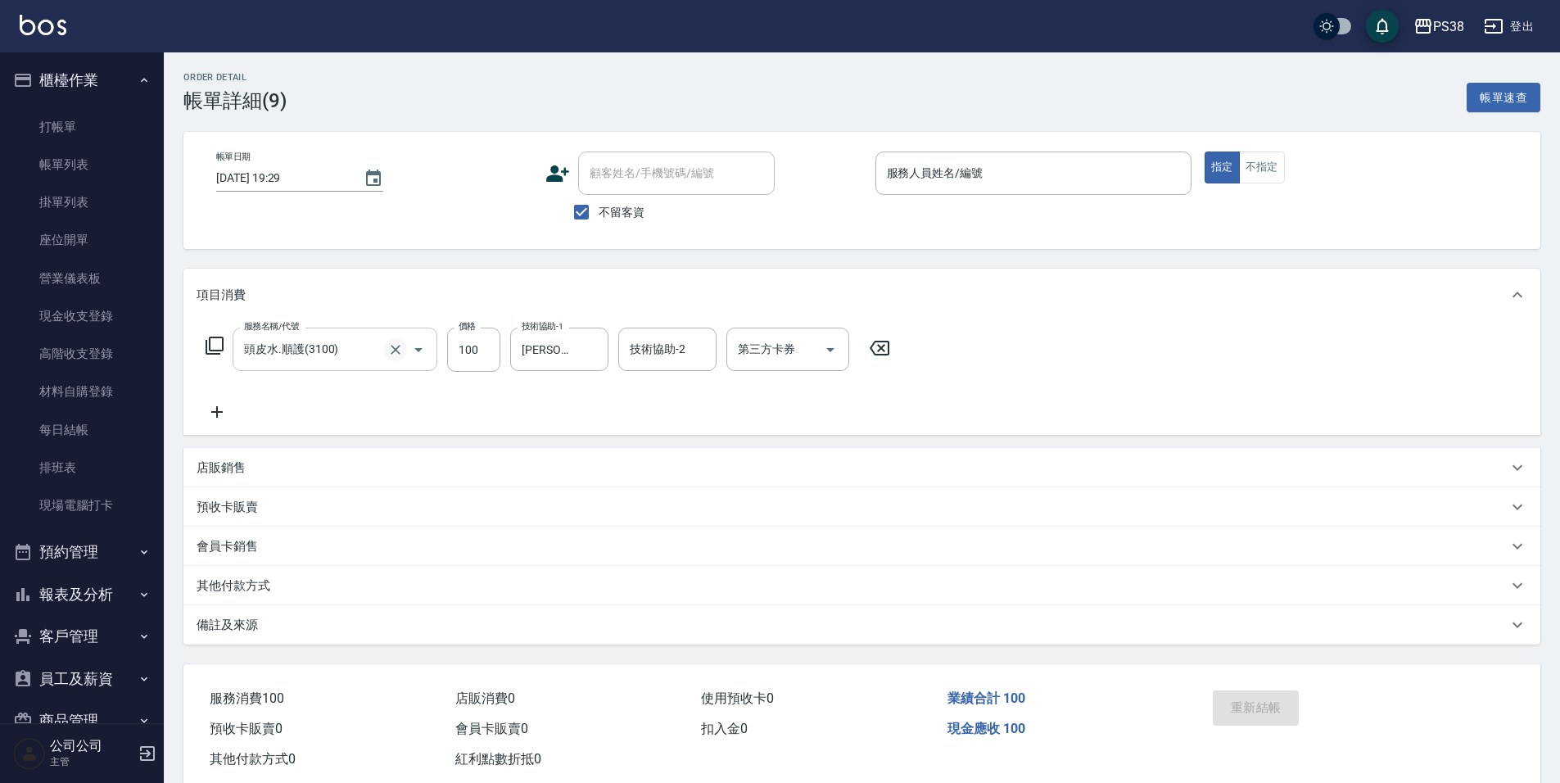
click at [391, 344] on icon "Clear" at bounding box center [395, 349] width 16 height 16
type input "剪髮與造型(任意金額)(2100)"
type input "300"
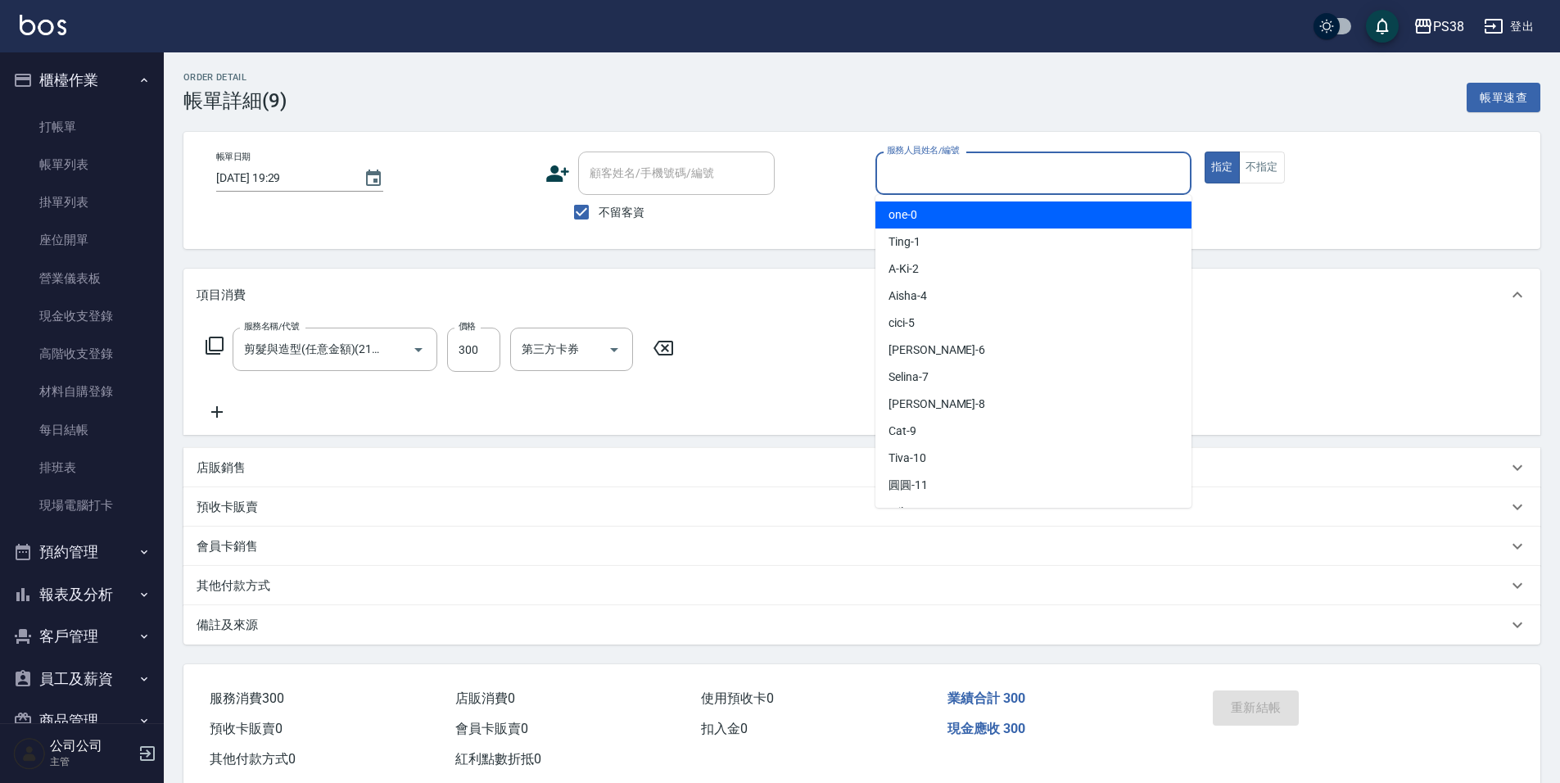
click at [959, 174] on input "服務人員姓名/編號" at bounding box center [1033, 173] width 301 height 29
type input "A-Ki-2"
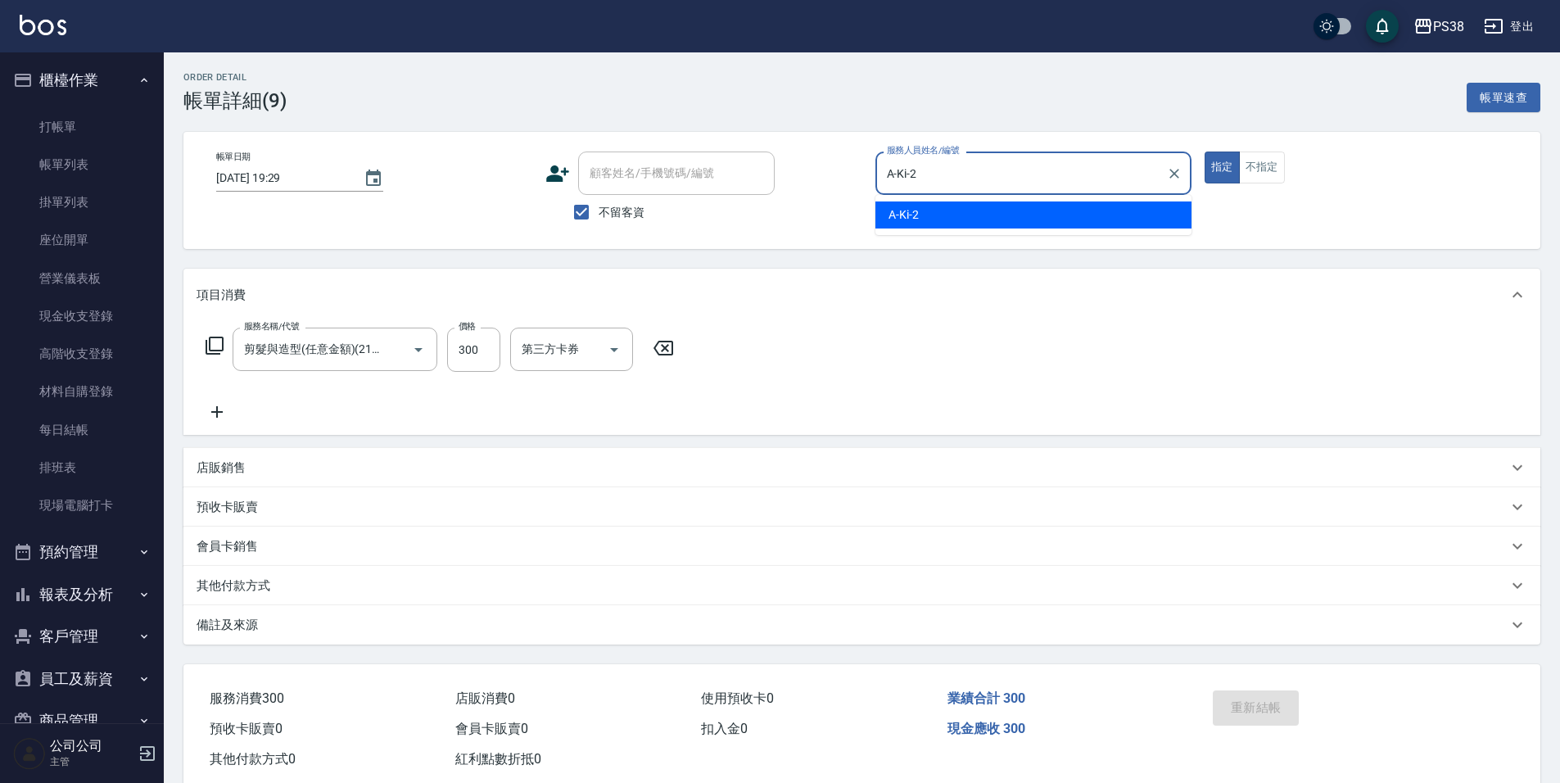
type button "true"
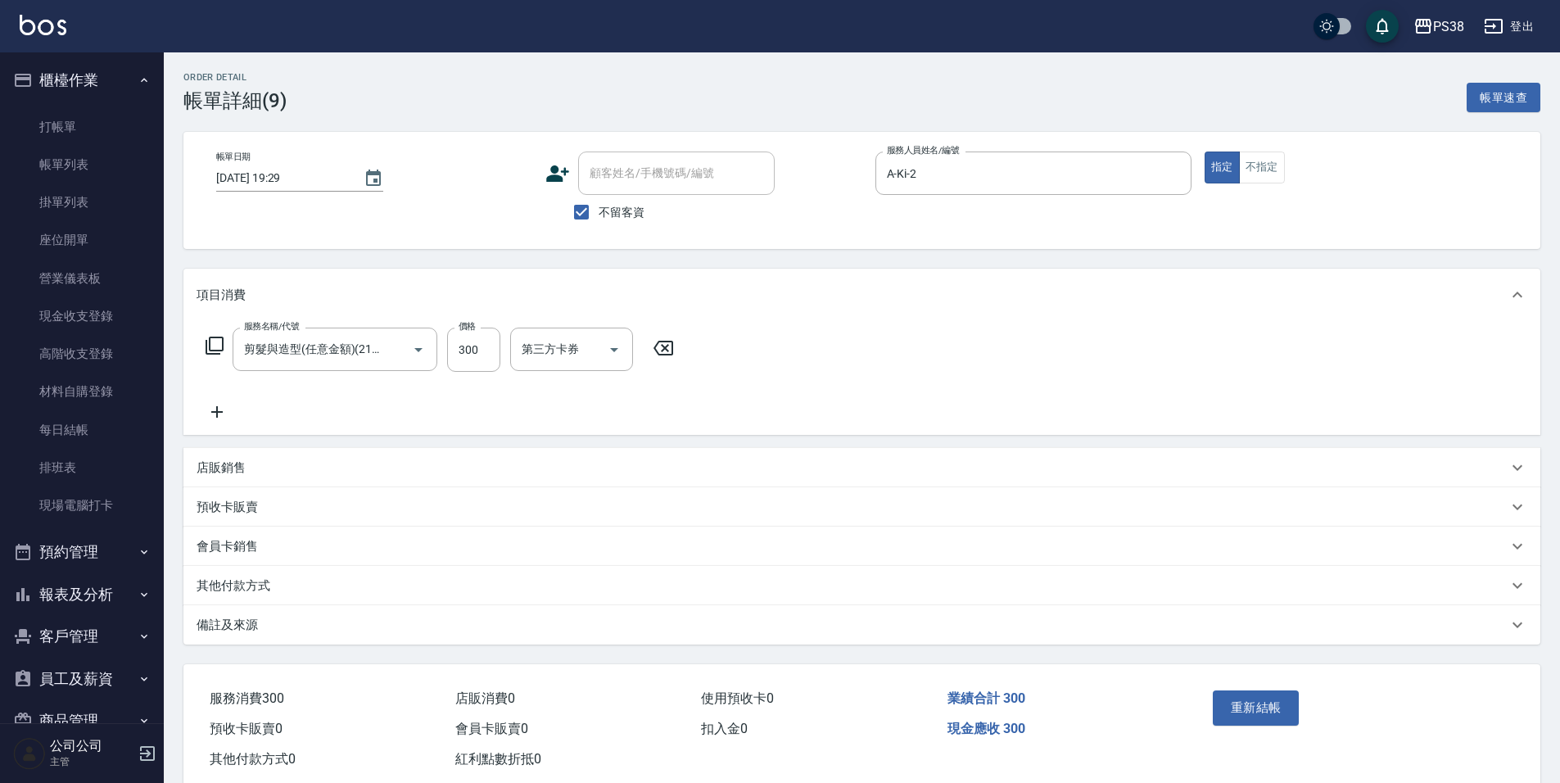
click at [841, 432] on div "服務名稱/代號 剪髮與造型(任意金額)(2100) 服務名稱/代號 價格 300 價格 第三方卡券 第三方卡券" at bounding box center [861, 378] width 1357 height 114
click at [1240, 708] on button "重新結帳" at bounding box center [1256, 707] width 87 height 34
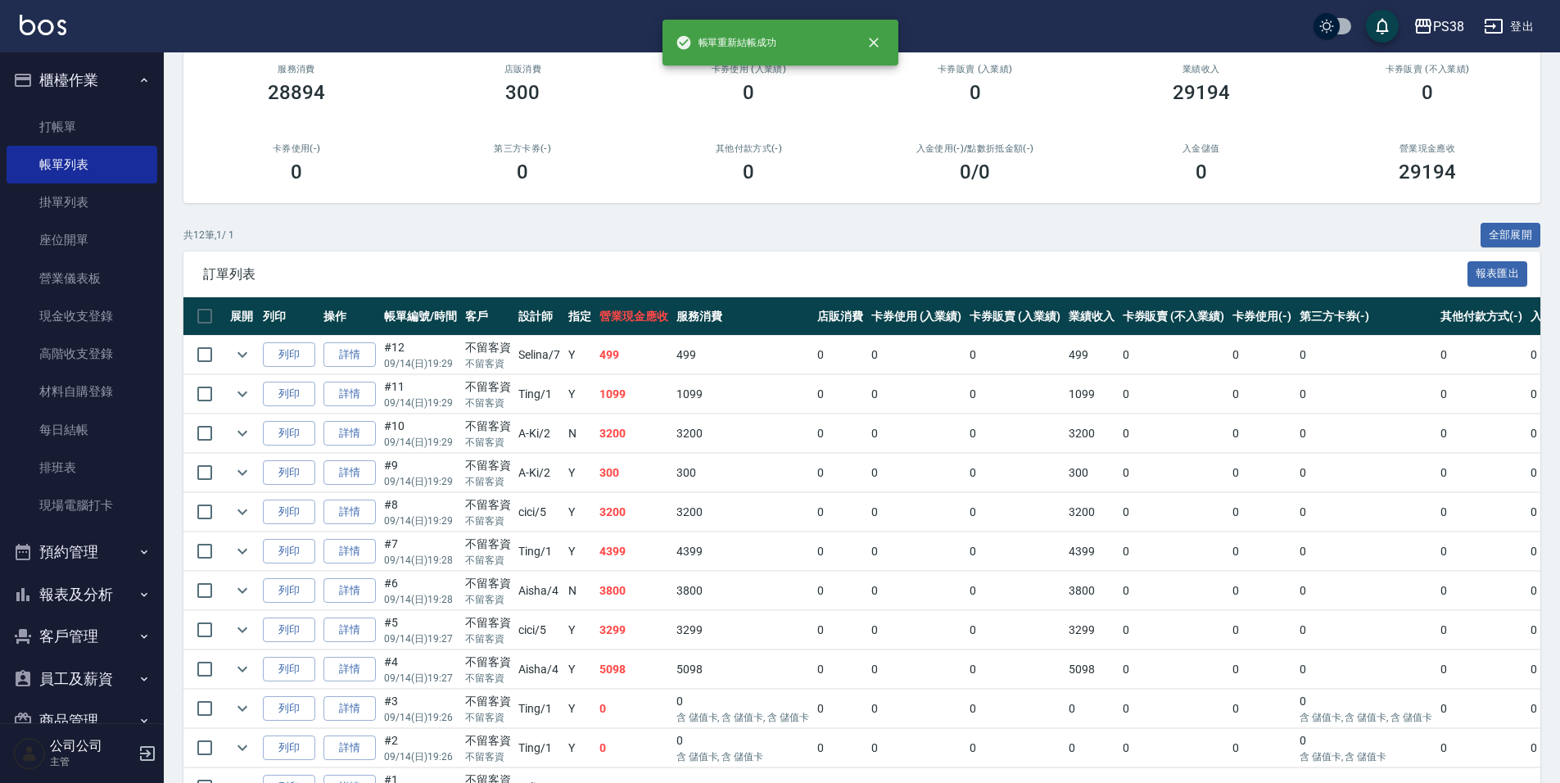
scroll to position [164, 0]
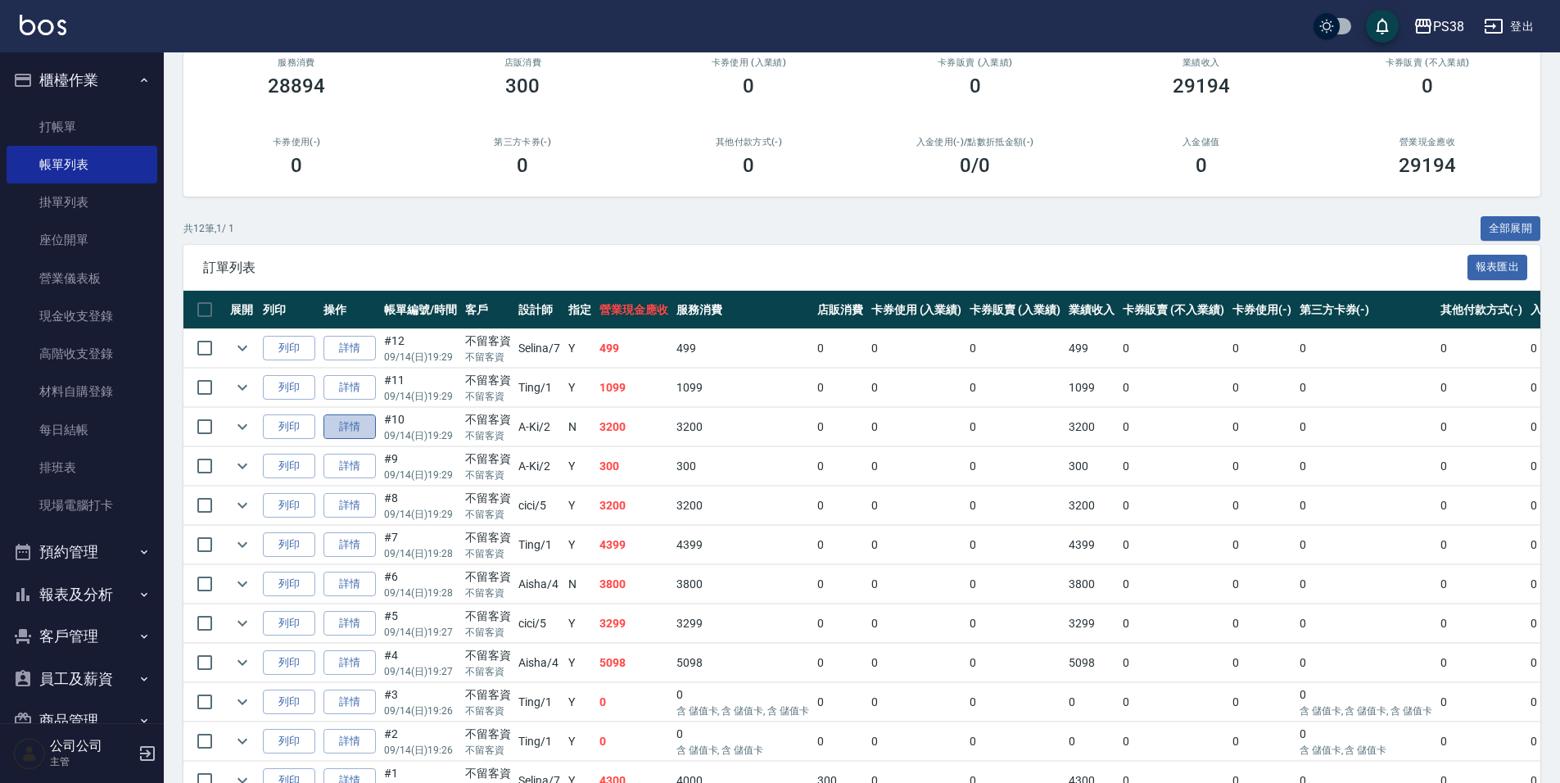
click at [348, 428] on link "詳情" at bounding box center [349, 426] width 52 height 25
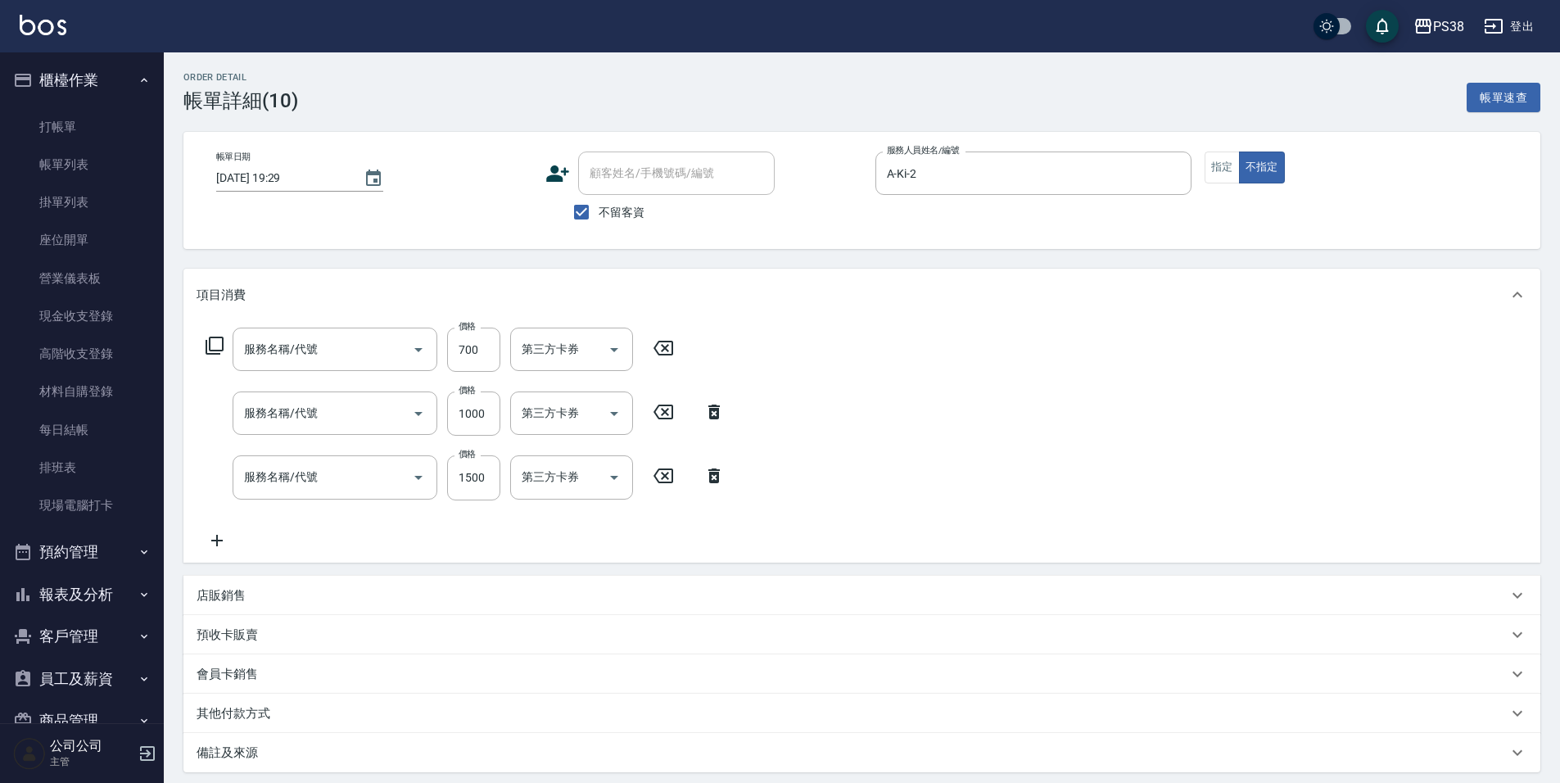
type input "[DATE] 19:29"
checkbox input "true"
type input "A-Ki-2"
type input "spa699(0699)"
type input "染髮600以上(任意金額)(51000)"
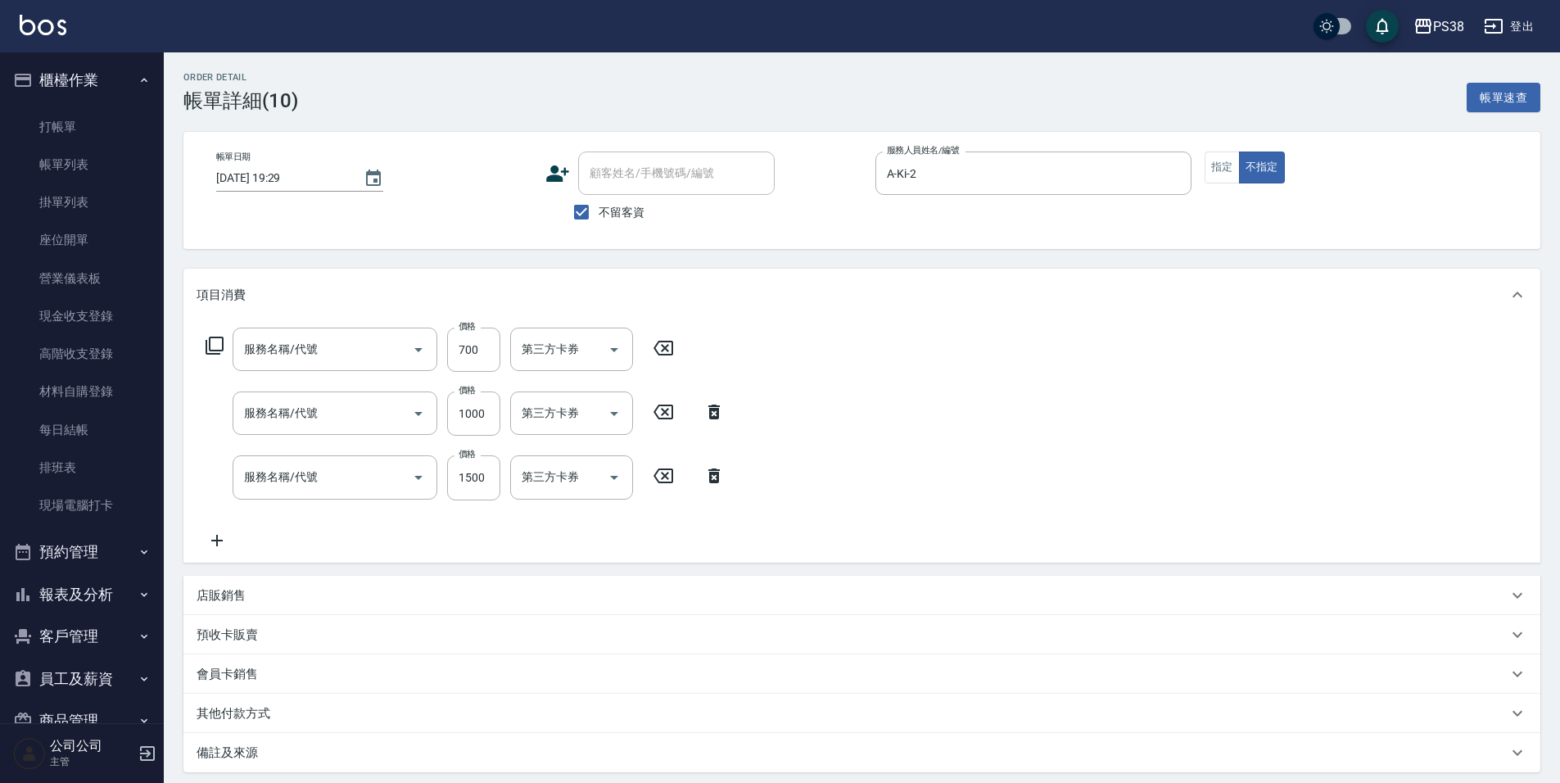
type input "燙髮699-2500(任意金額)(41000)"
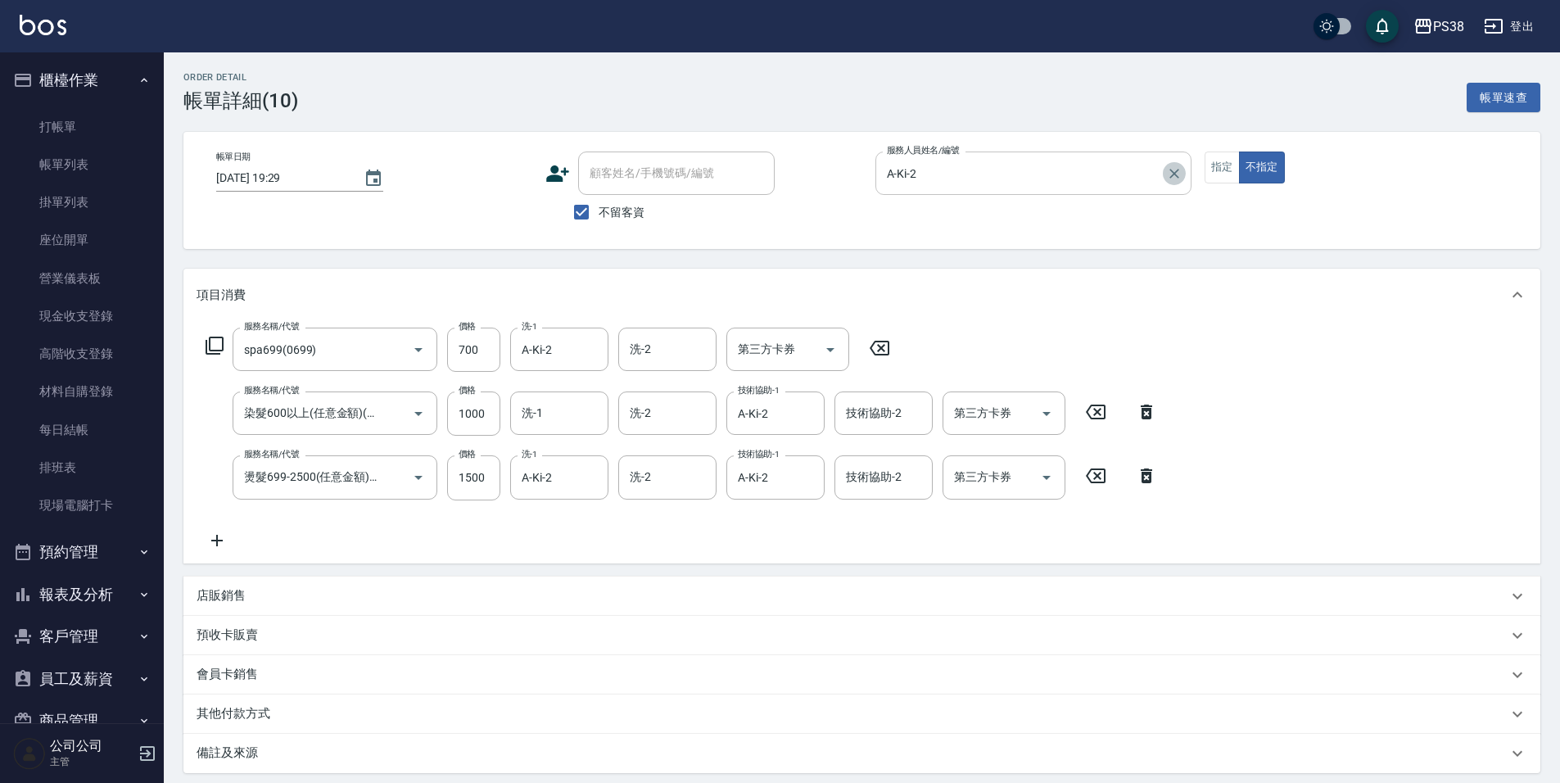
click at [1172, 174] on icon "Clear" at bounding box center [1174, 173] width 16 height 16
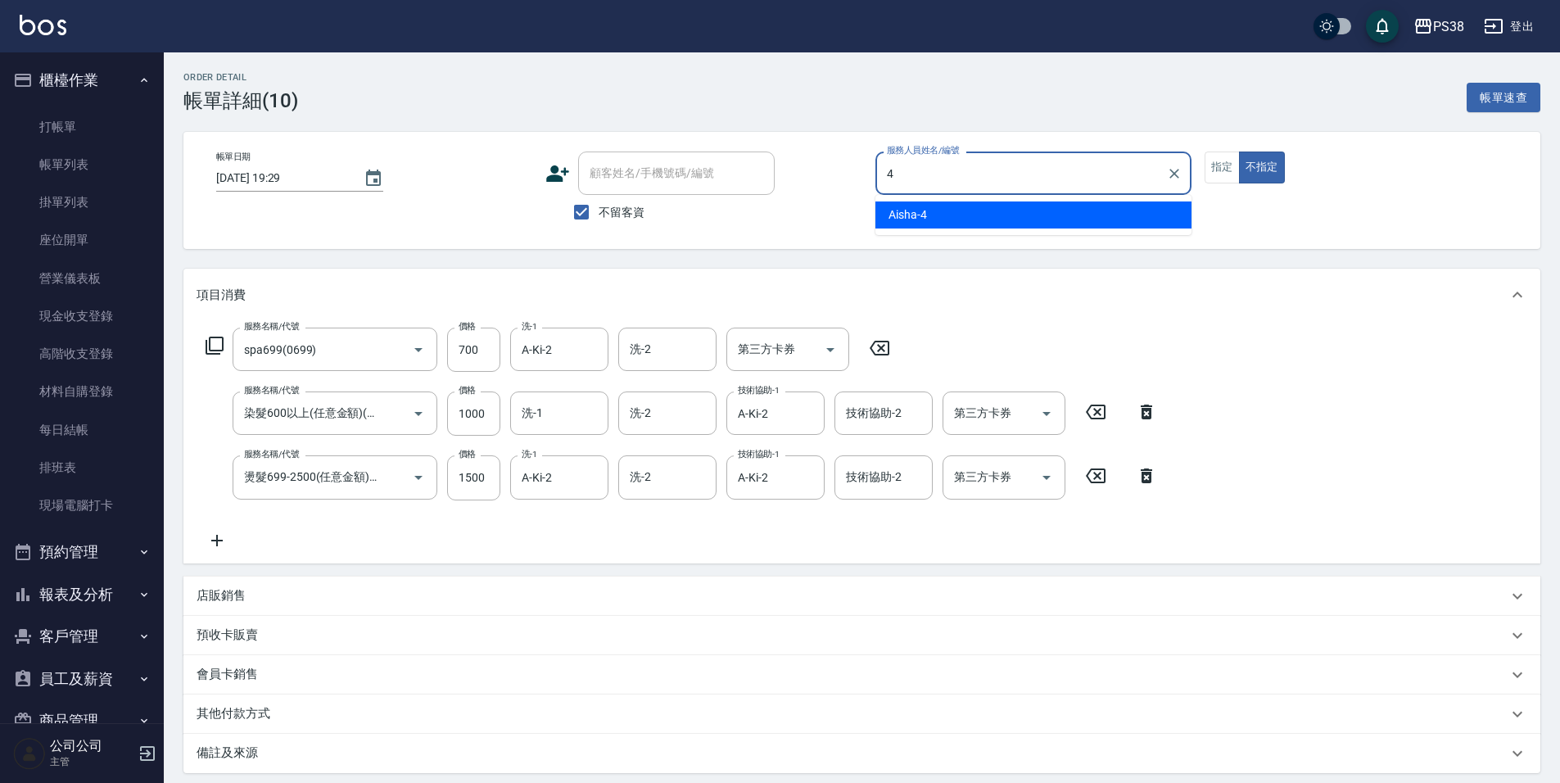
type input "Aisha-4"
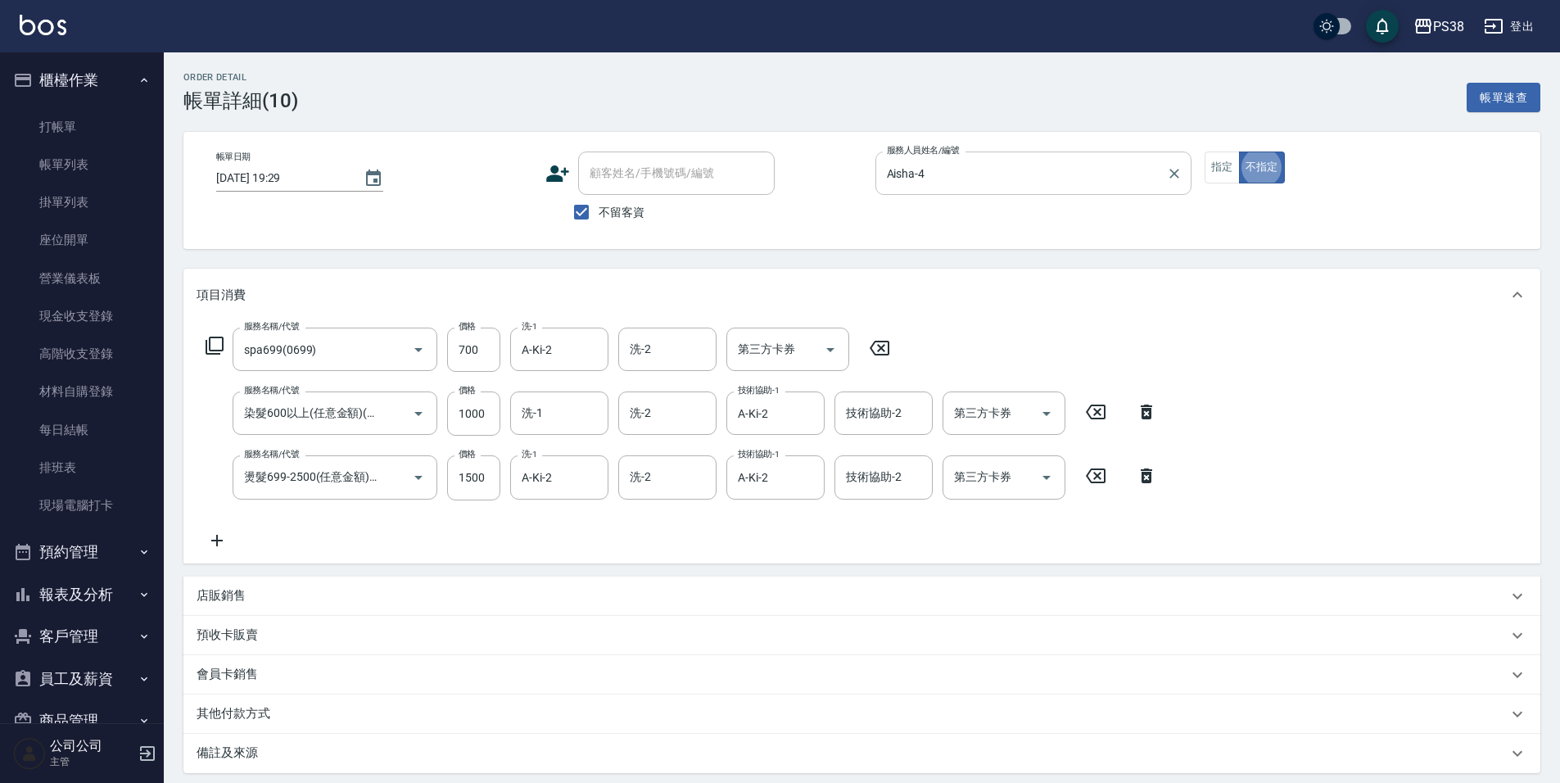
type button "false"
click at [1145, 478] on icon at bounding box center [1146, 476] width 41 height 20
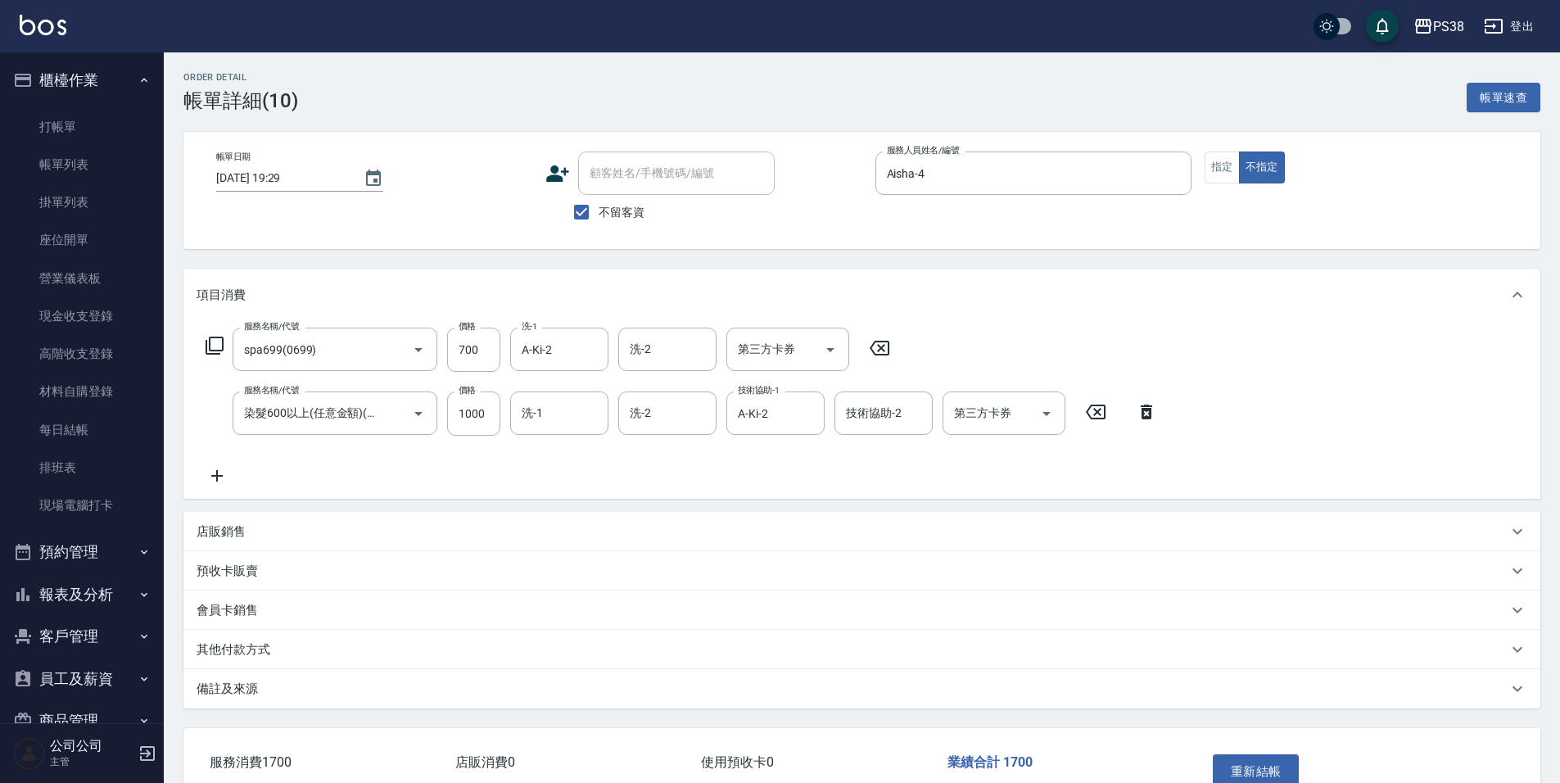
click at [1158, 432] on div "服務名稱/代號 染髮600以上(任意金額)(51000) 服務名稱/代號 價格 1000 價格 洗-1 洗-1 洗-2 洗-2 技術協助-1 A-Ki-2 技…" at bounding box center [682, 413] width 970 height 44
drag, startPoint x: 1154, startPoint y: 419, endPoint x: 974, endPoint y: 391, distance: 182.3
click at [1154, 419] on icon at bounding box center [1146, 412] width 41 height 20
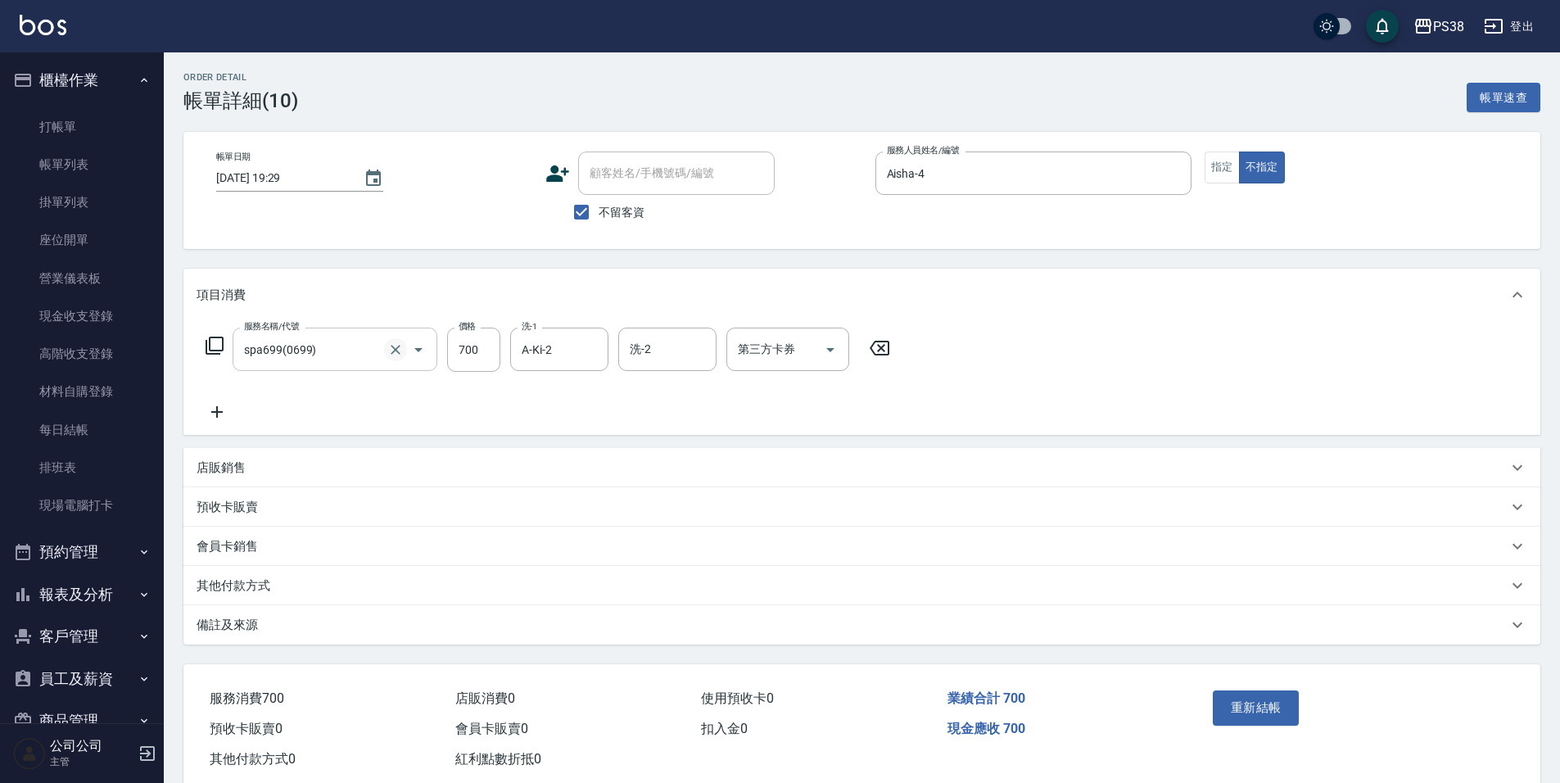
click at [398, 344] on icon "Clear" at bounding box center [395, 349] width 16 height 16
type input "spa699(0699)"
type input "A"
type input "[PERSON_NAME]-6"
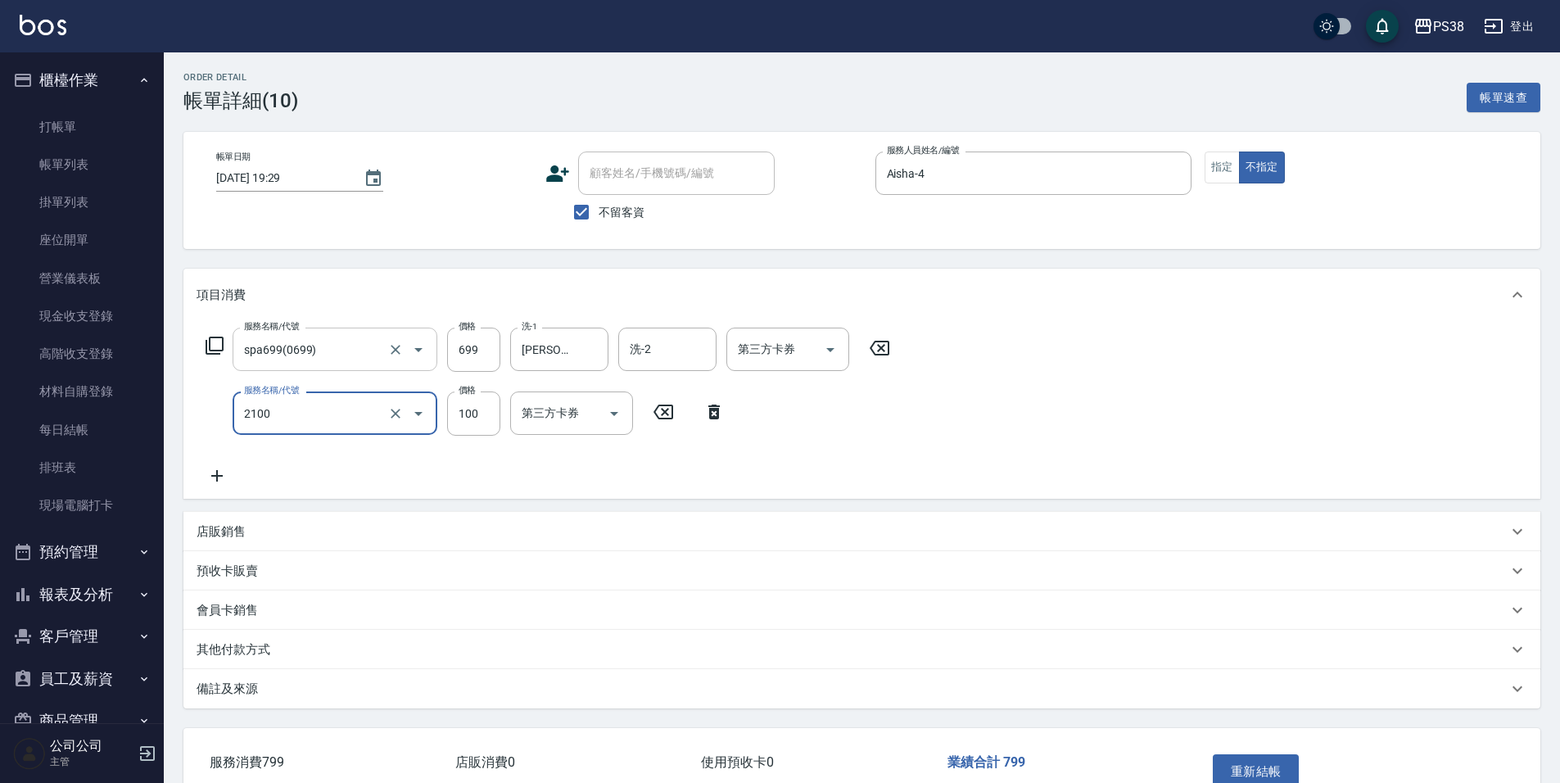
type input "剪髮與造型(任意金額)(2100)"
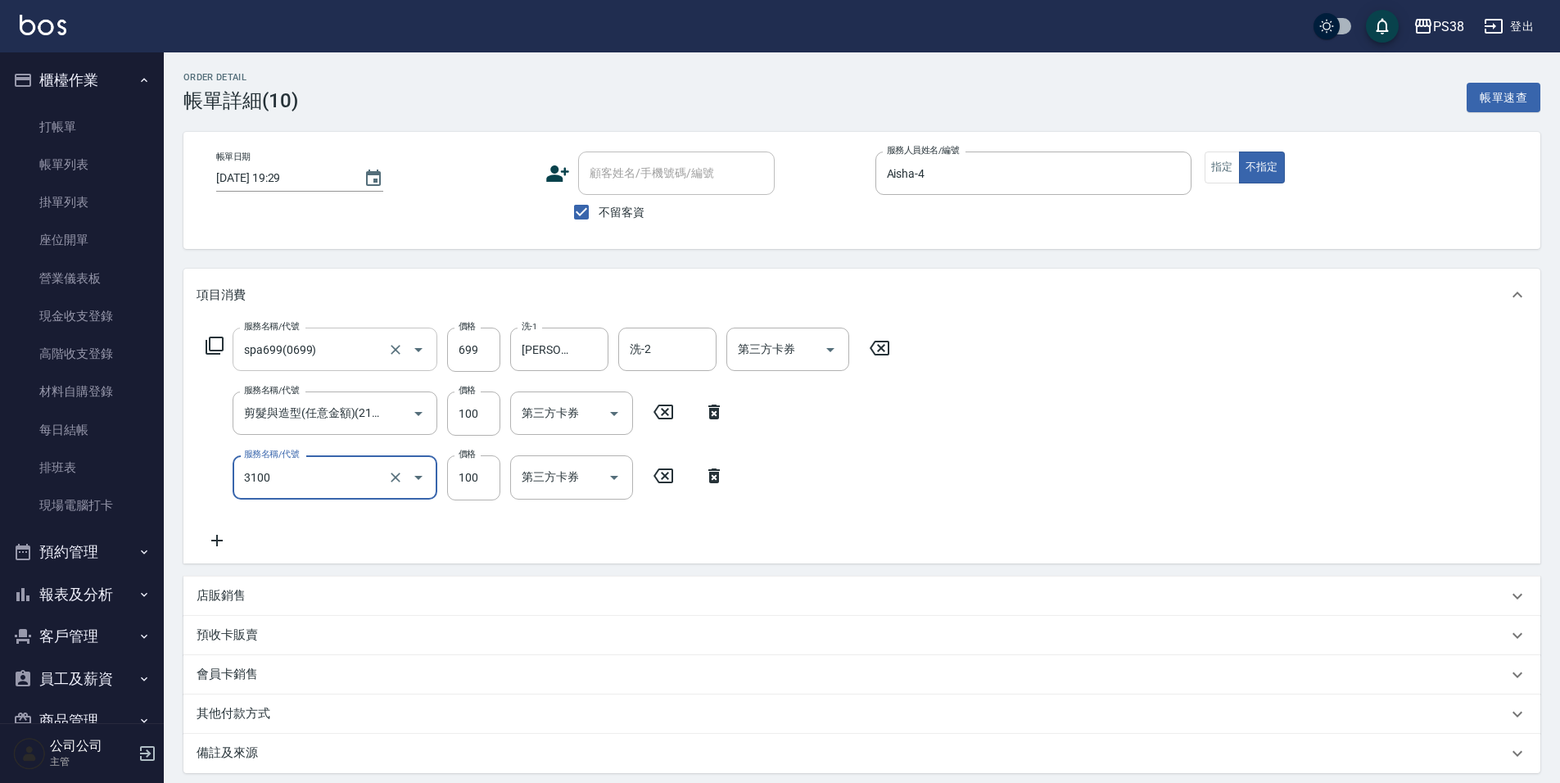
type input "頭皮水.順護(3100)"
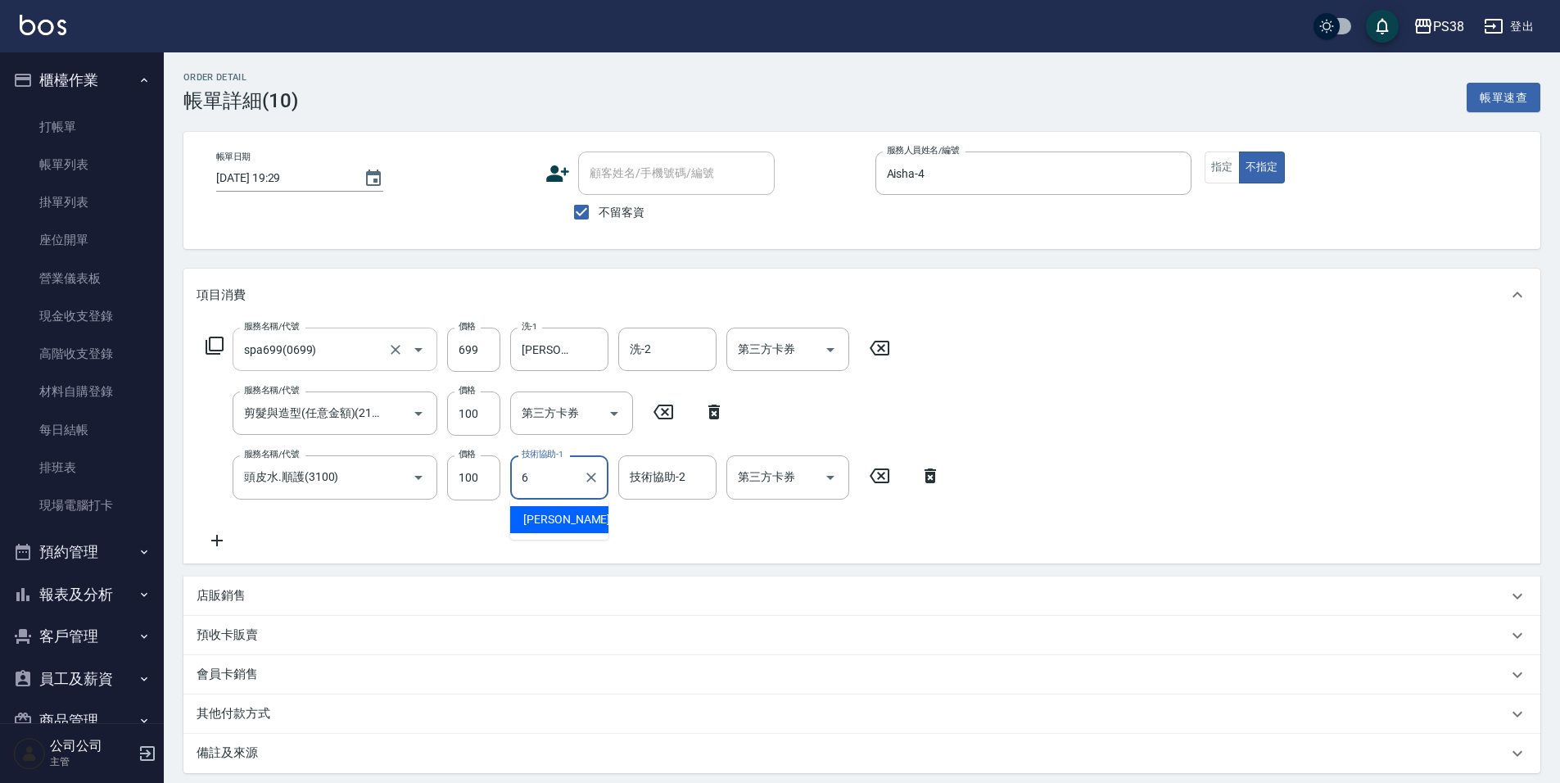
type input "[PERSON_NAME]-6"
click at [637, 531] on div "服務名稱/代號 spa699(0699) 服務名稱/代號 價格 699 價格 洗-1 Yuki-6 洗-1 洗-2 洗-2 第三方卡券 第三方卡券 服務名稱/…" at bounding box center [574, 439] width 754 height 222
click at [1208, 172] on button "指定" at bounding box center [1221, 167] width 35 height 32
click at [1179, 235] on div "帳單日期 [DATE] 19:29 顧客姓名/手機號碼/編號 顧客姓名/手機號碼/編號 不留客資 服務人員姓名/編號 [PERSON_NAME]-4 服務人員…" at bounding box center [861, 190] width 1357 height 117
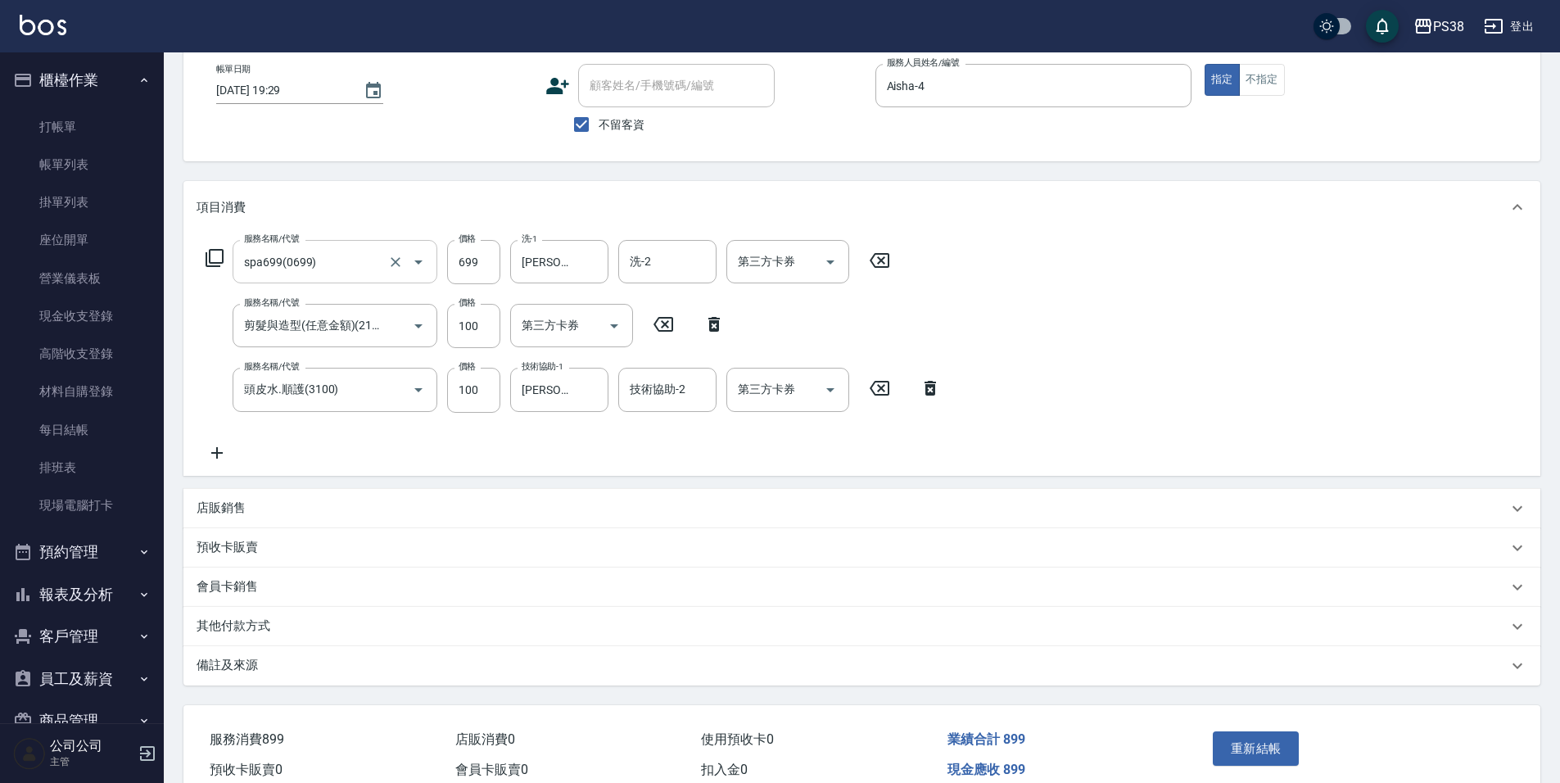
scroll to position [167, 0]
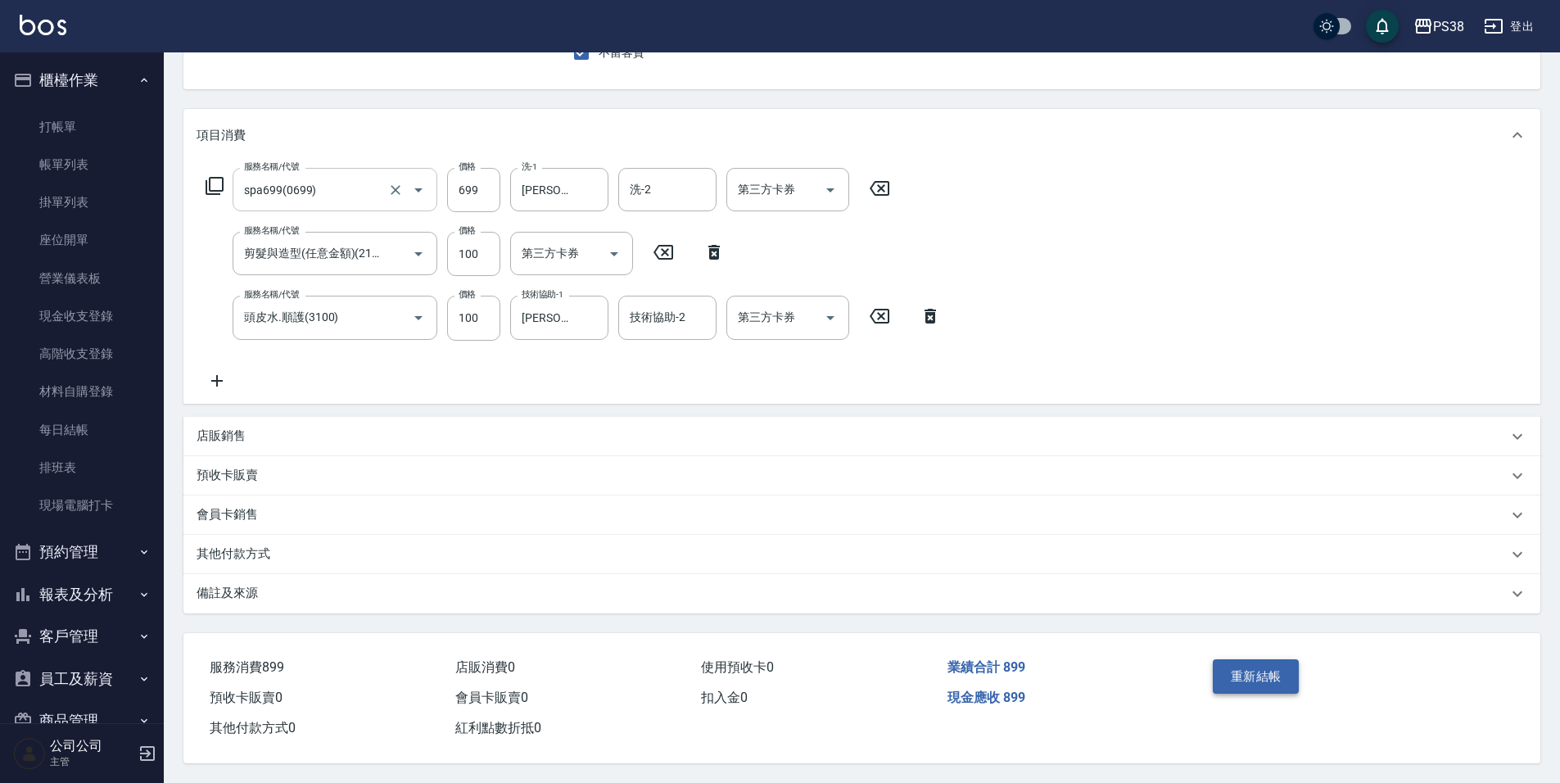
click at [1241, 659] on button "重新結帳" at bounding box center [1256, 676] width 87 height 34
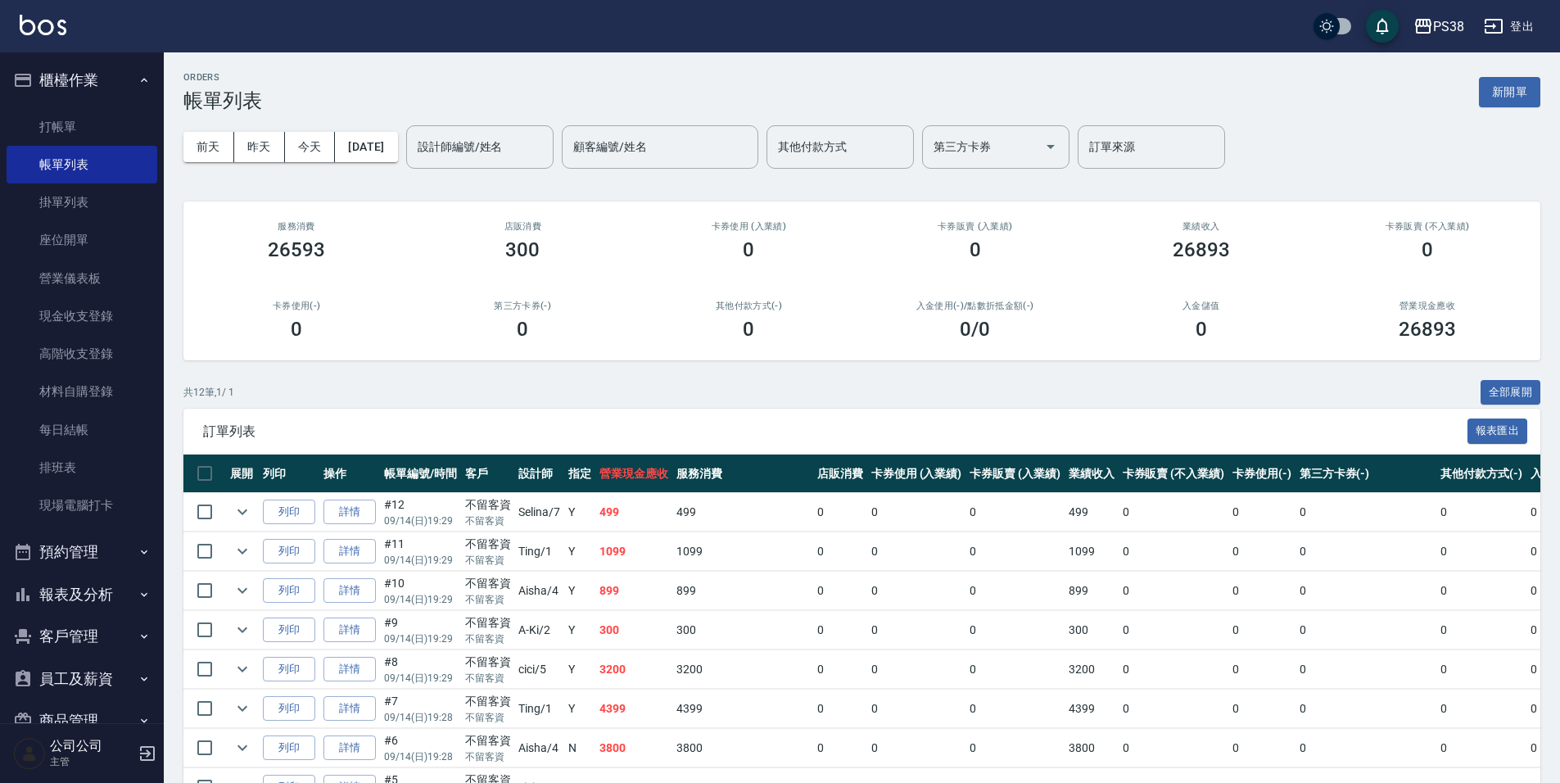
click at [621, 594] on td "899" at bounding box center [633, 591] width 77 height 38
click at [627, 564] on td "1099" at bounding box center [633, 551] width 77 height 38
click at [334, 546] on link "詳情" at bounding box center [349, 551] width 52 height 25
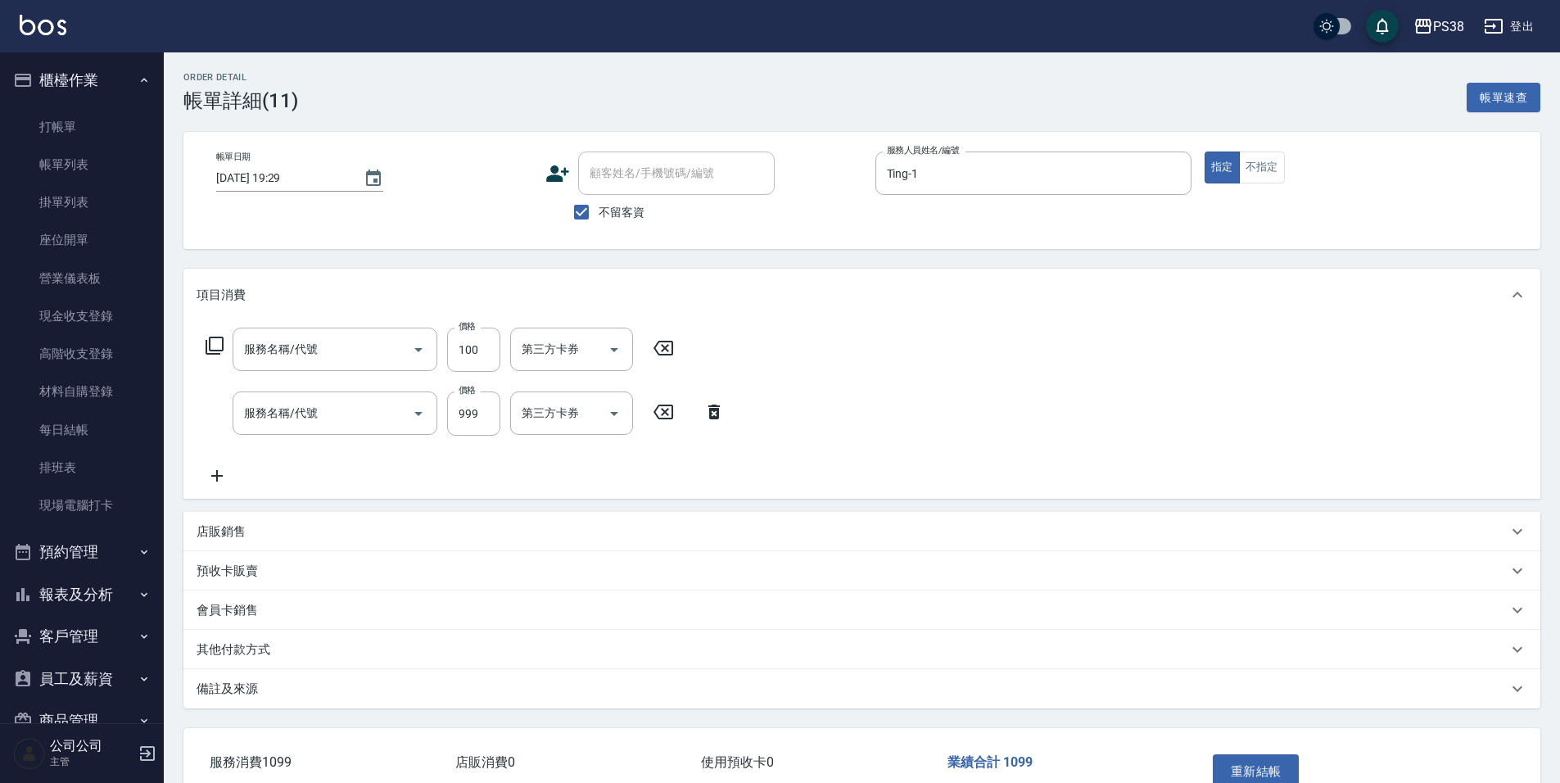
type input "[DATE] 19:29"
checkbox input "true"
type input "Ting-1"
type input "剪髮與造型(任意金額)(2100)"
type input "spa999(0999)"
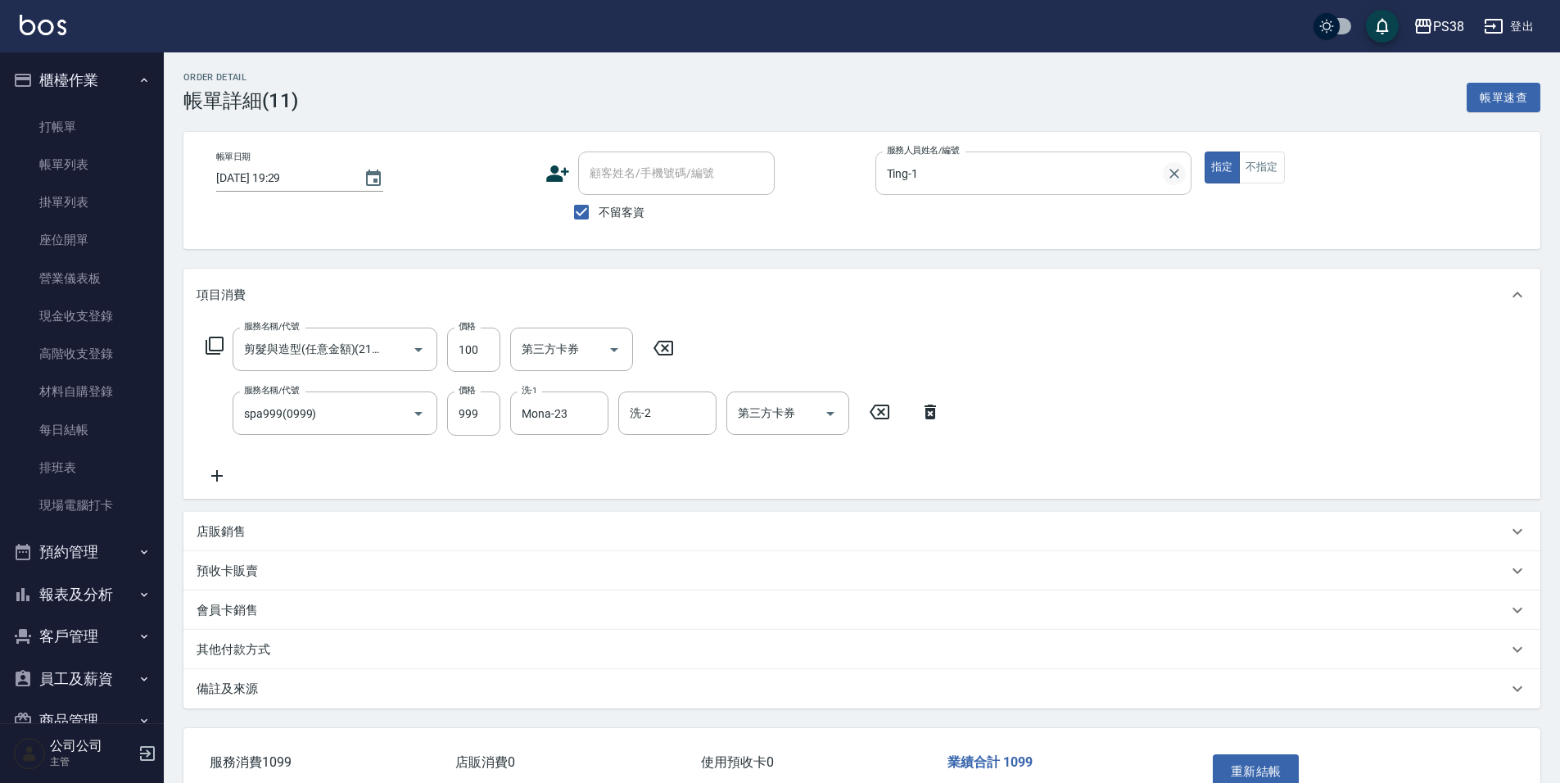
click at [1174, 171] on icon "Clear" at bounding box center [1174, 173] width 16 height 16
type input "A-Ki-2"
type button "true"
click at [933, 417] on icon at bounding box center [929, 411] width 11 height 15
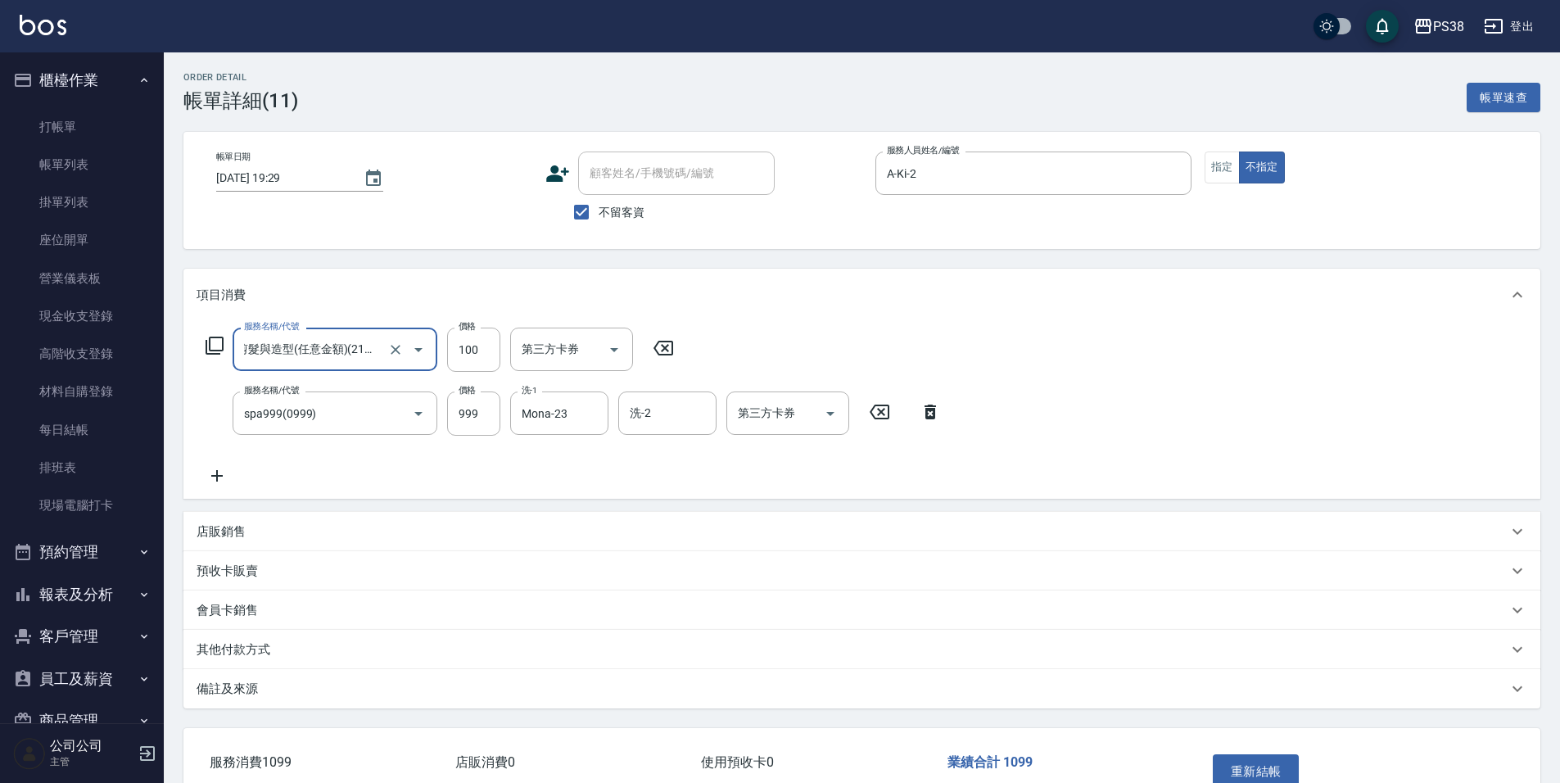
scroll to position [0, 0]
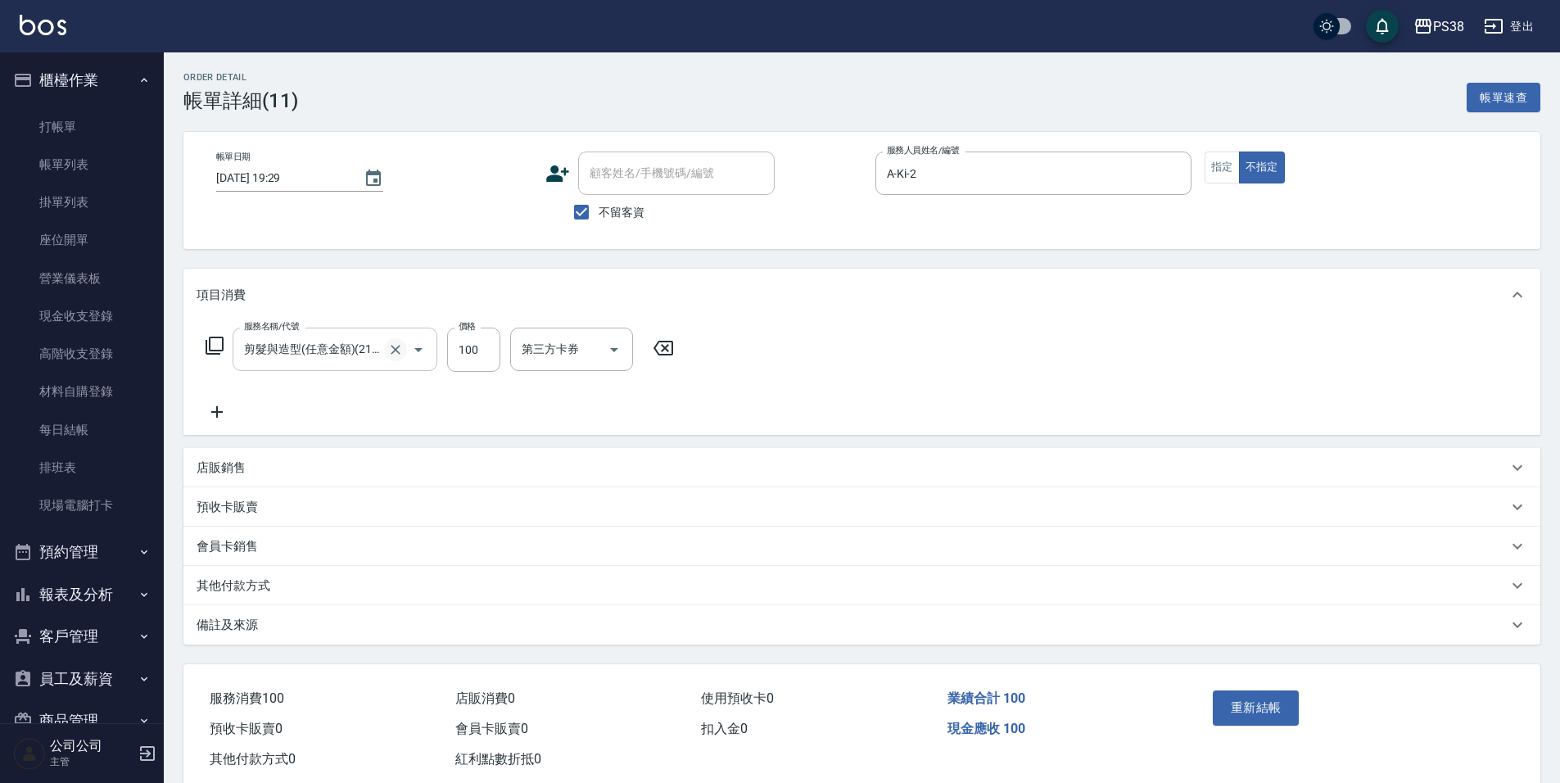
click at [389, 352] on icon "Clear" at bounding box center [395, 349] width 16 height 16
type input "4"
type input "spa699(0699)"
type input "700"
type input "A-Ki-2"
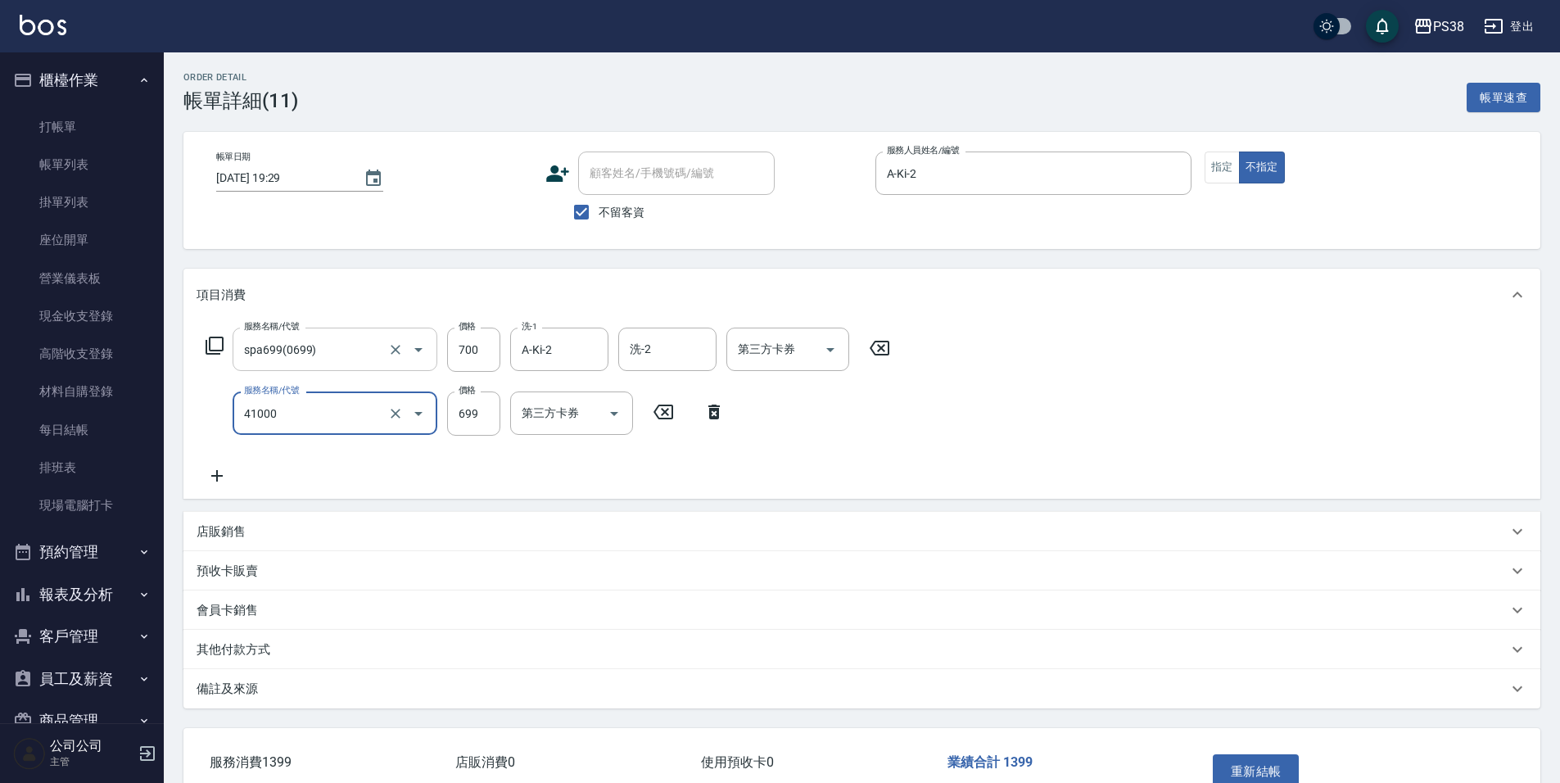
type input "燙髮699-2500(任意金額)(41000)"
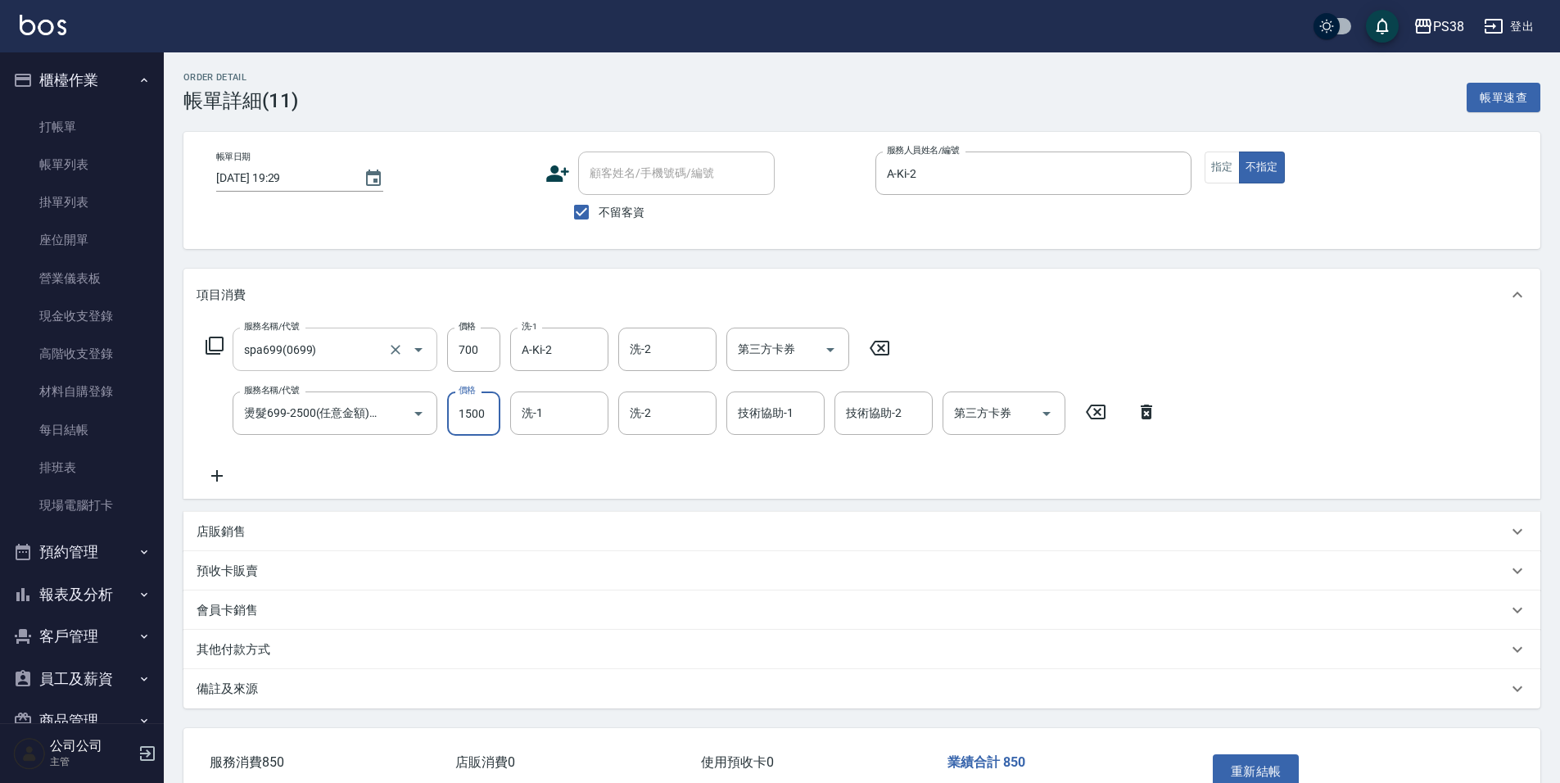
type input "1500"
type input "A-Ki-2"
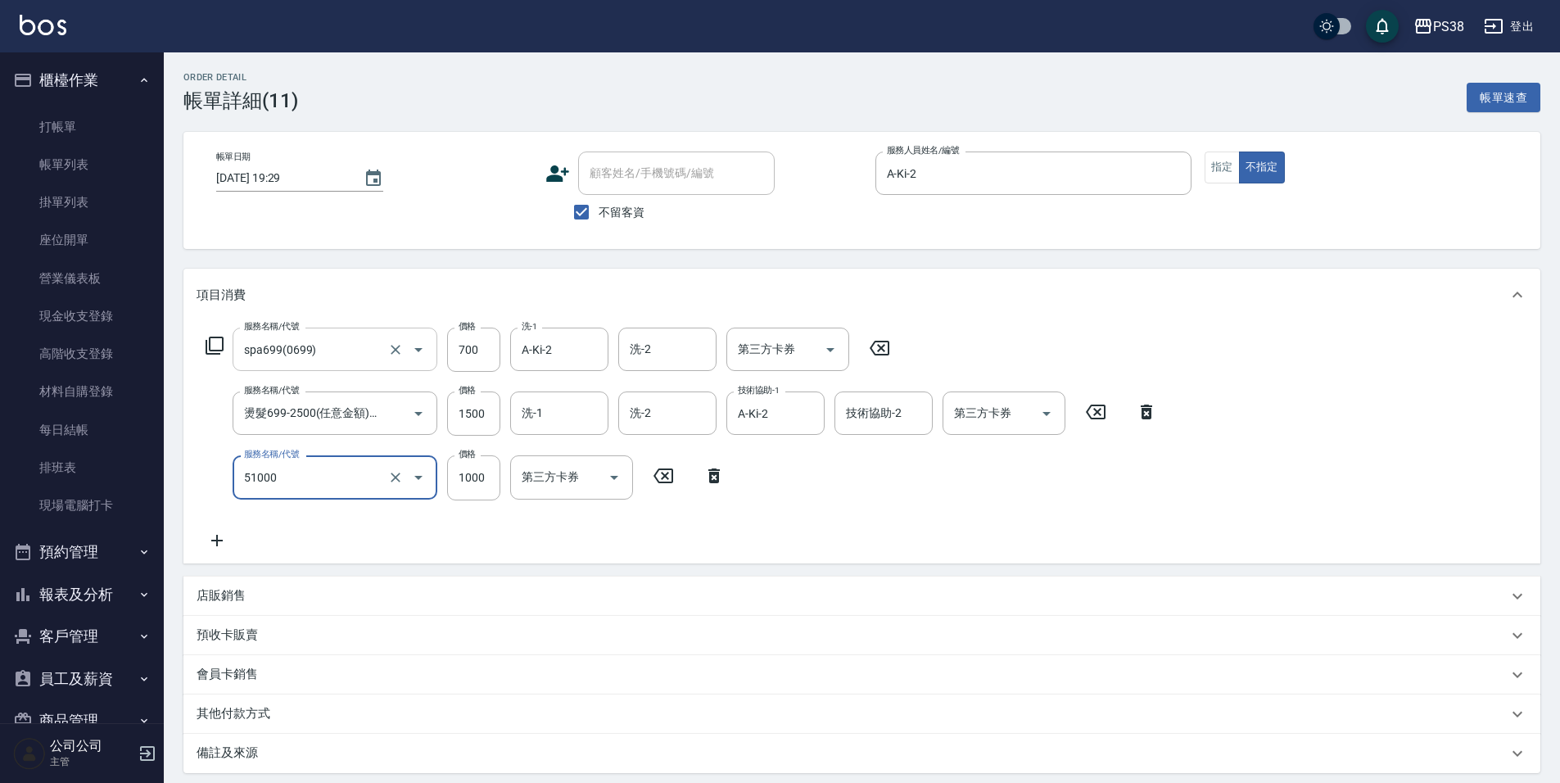
type input "染髮600以上(任意金額)(51000)"
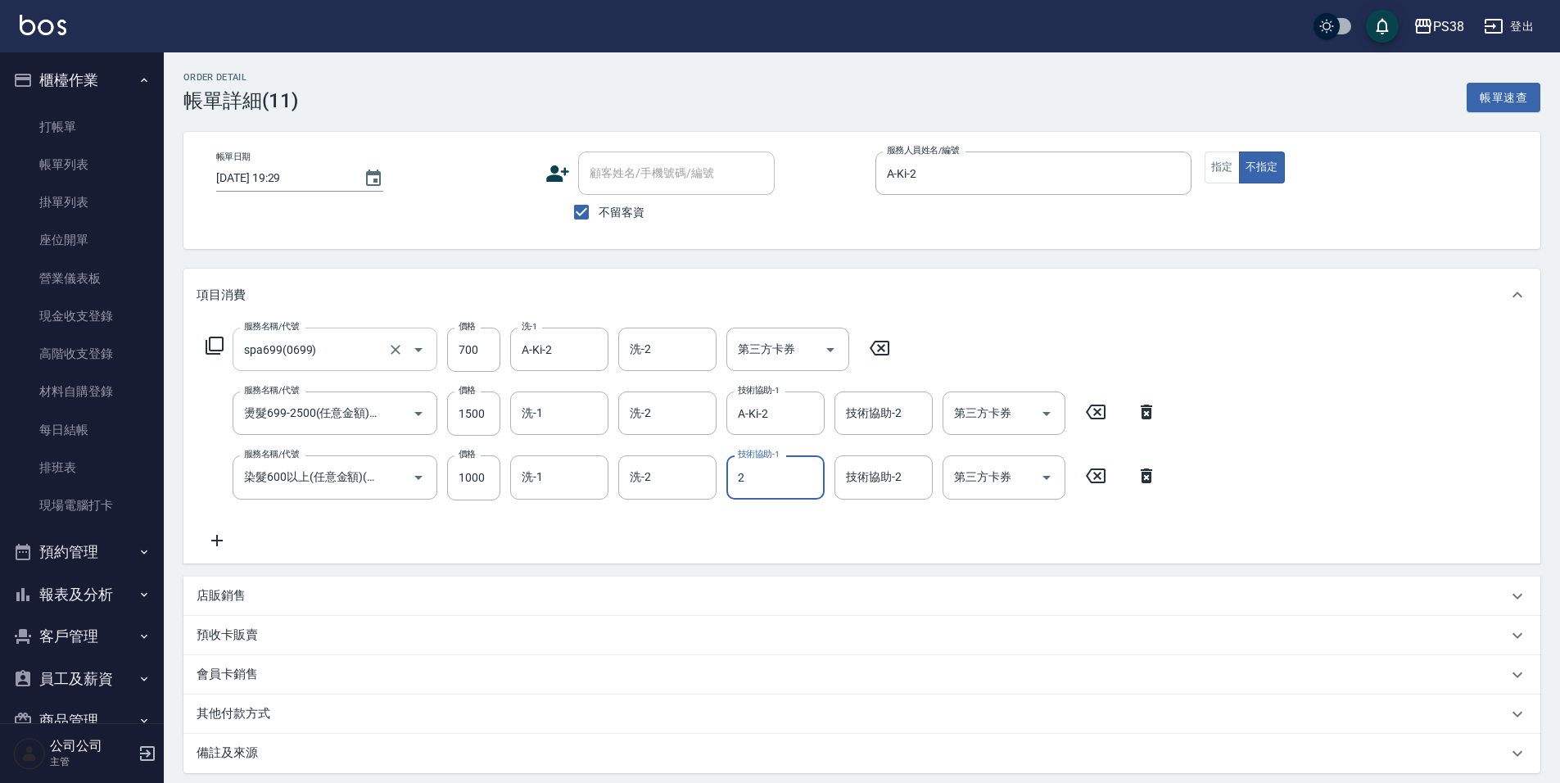
type input "A-Ki-2"
click at [570, 412] on input "洗-1" at bounding box center [559, 413] width 84 height 29
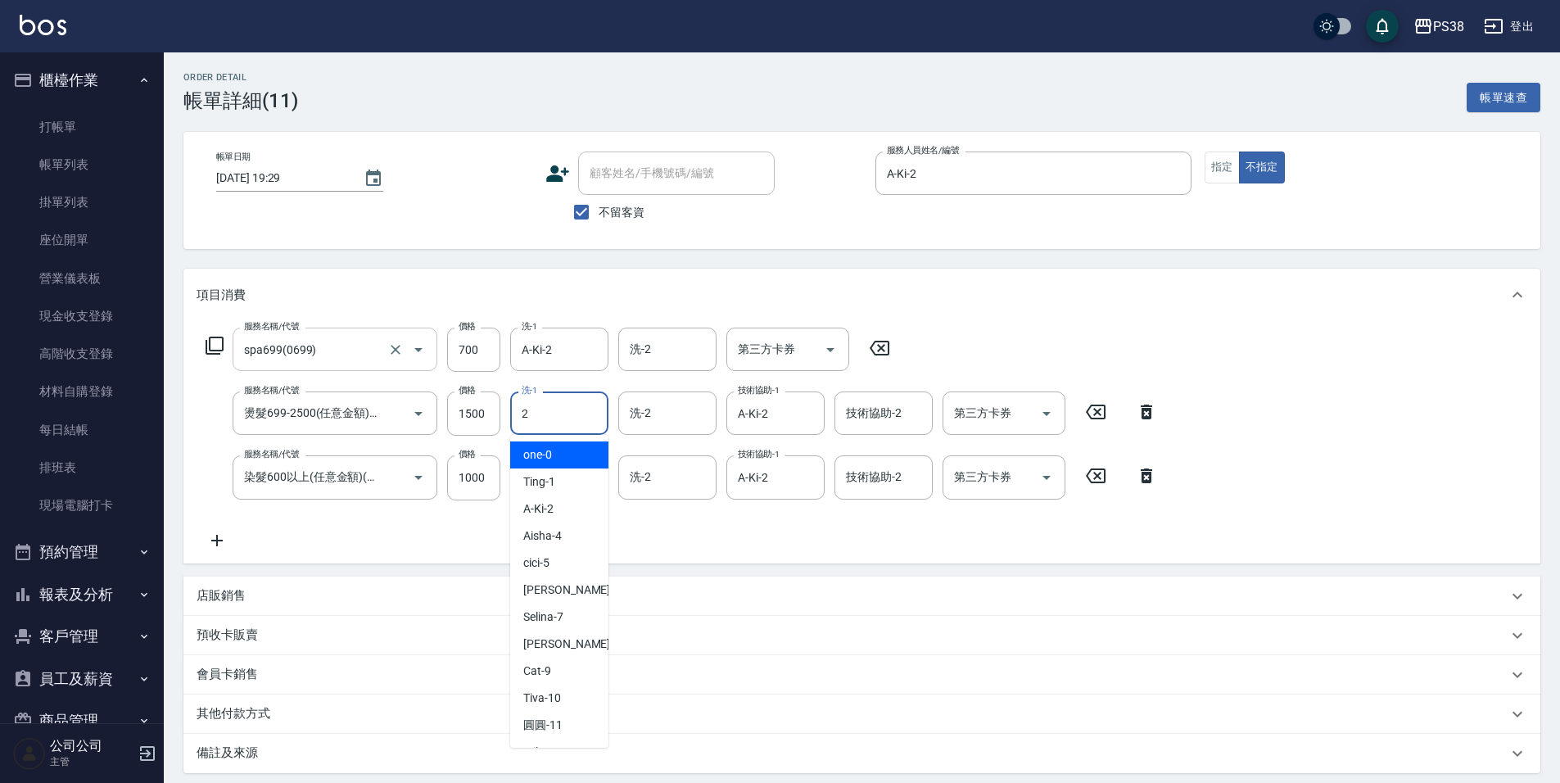
type input "A-Ki-2"
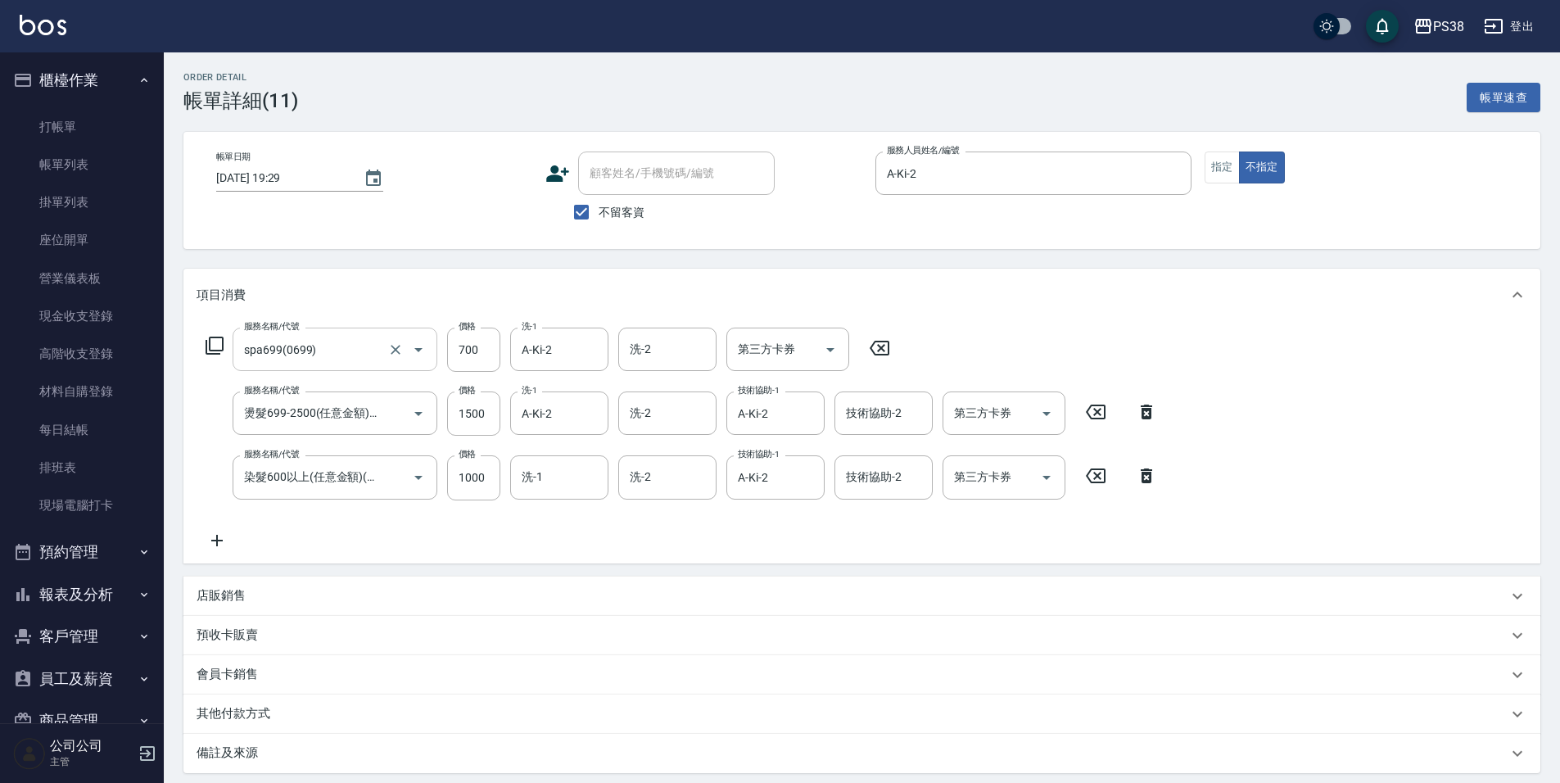
click at [616, 565] on div "項目消費 服務名稱/代號 spa699(0699) 服務名稱/代號 價格 700 價格 洗-1 A-Ki-2 洗-1 洗-2 洗-2 第三方卡券 第三方卡券 …" at bounding box center [861, 521] width 1357 height 504
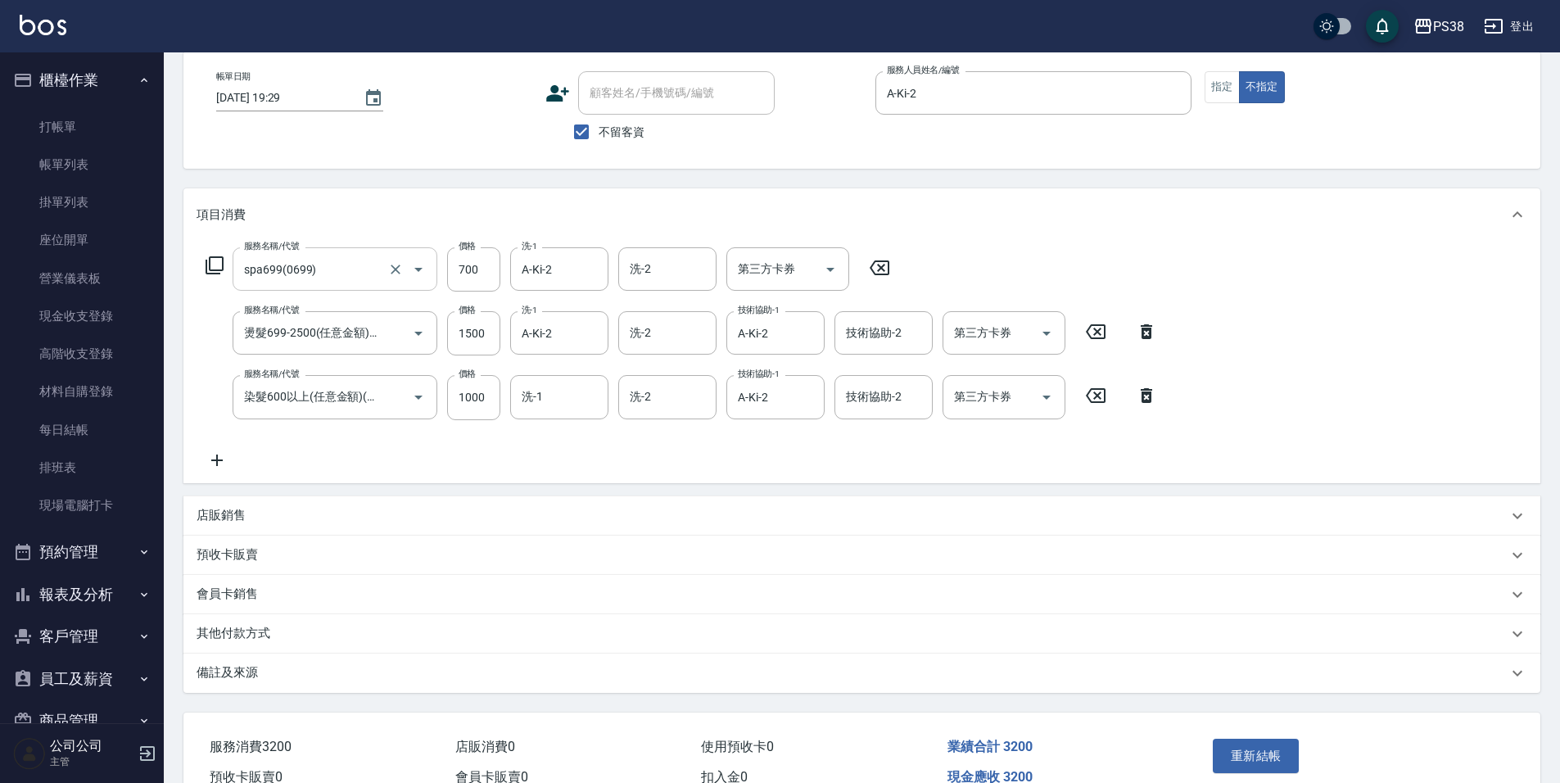
scroll to position [167, 0]
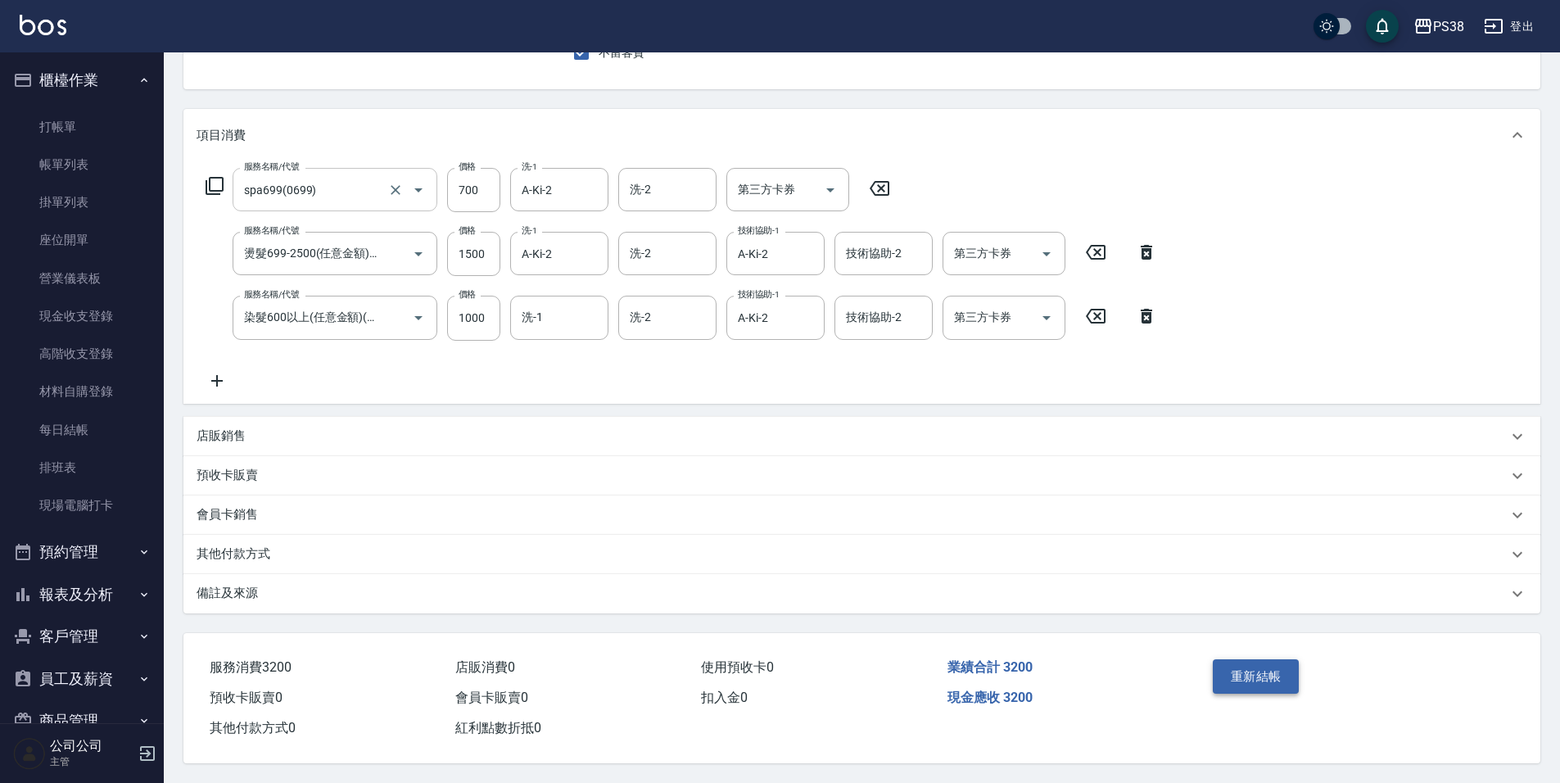
click at [1260, 672] on button "重新結帳" at bounding box center [1256, 676] width 87 height 34
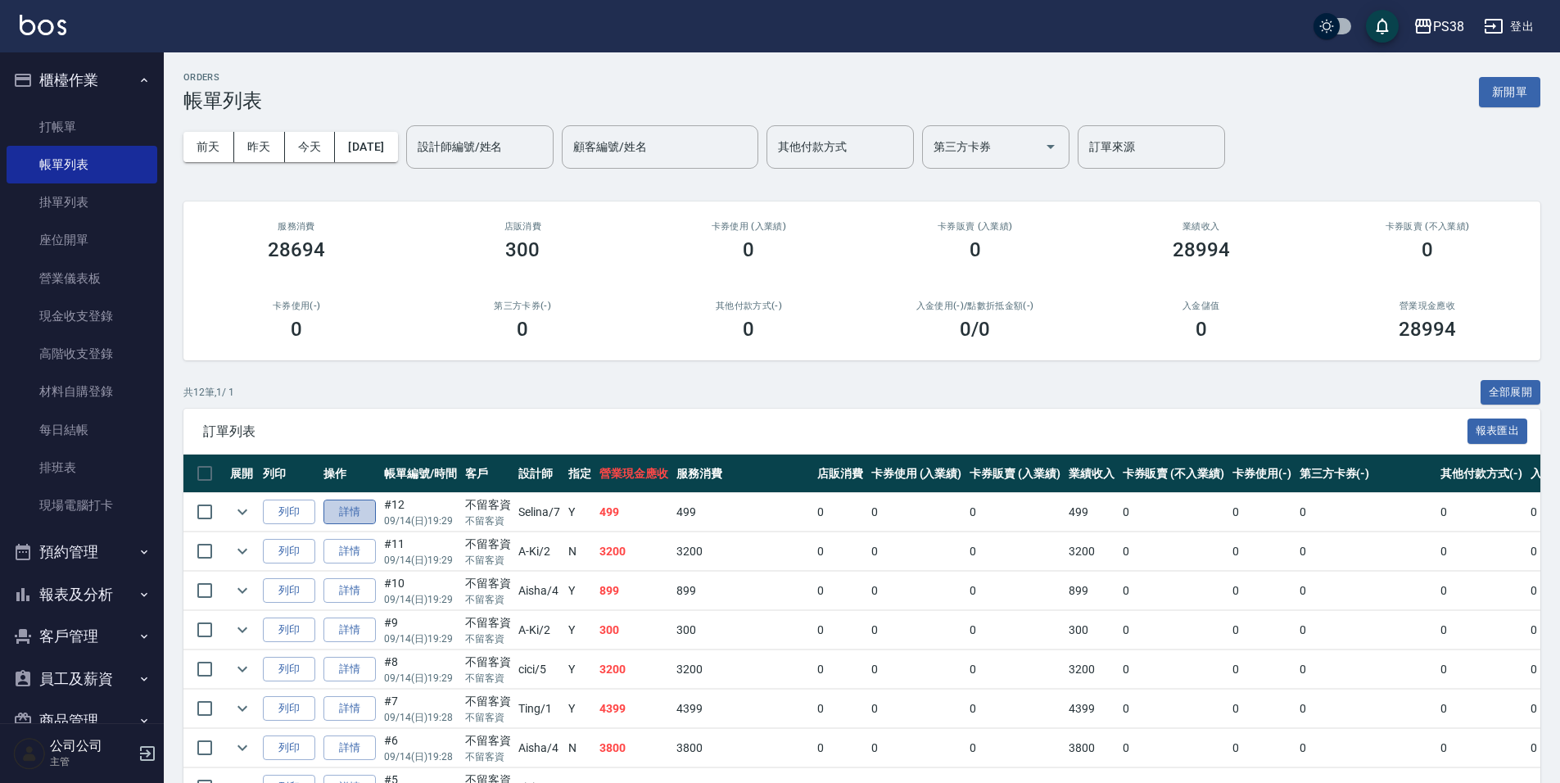
click at [361, 506] on link "詳情" at bounding box center [349, 511] width 52 height 25
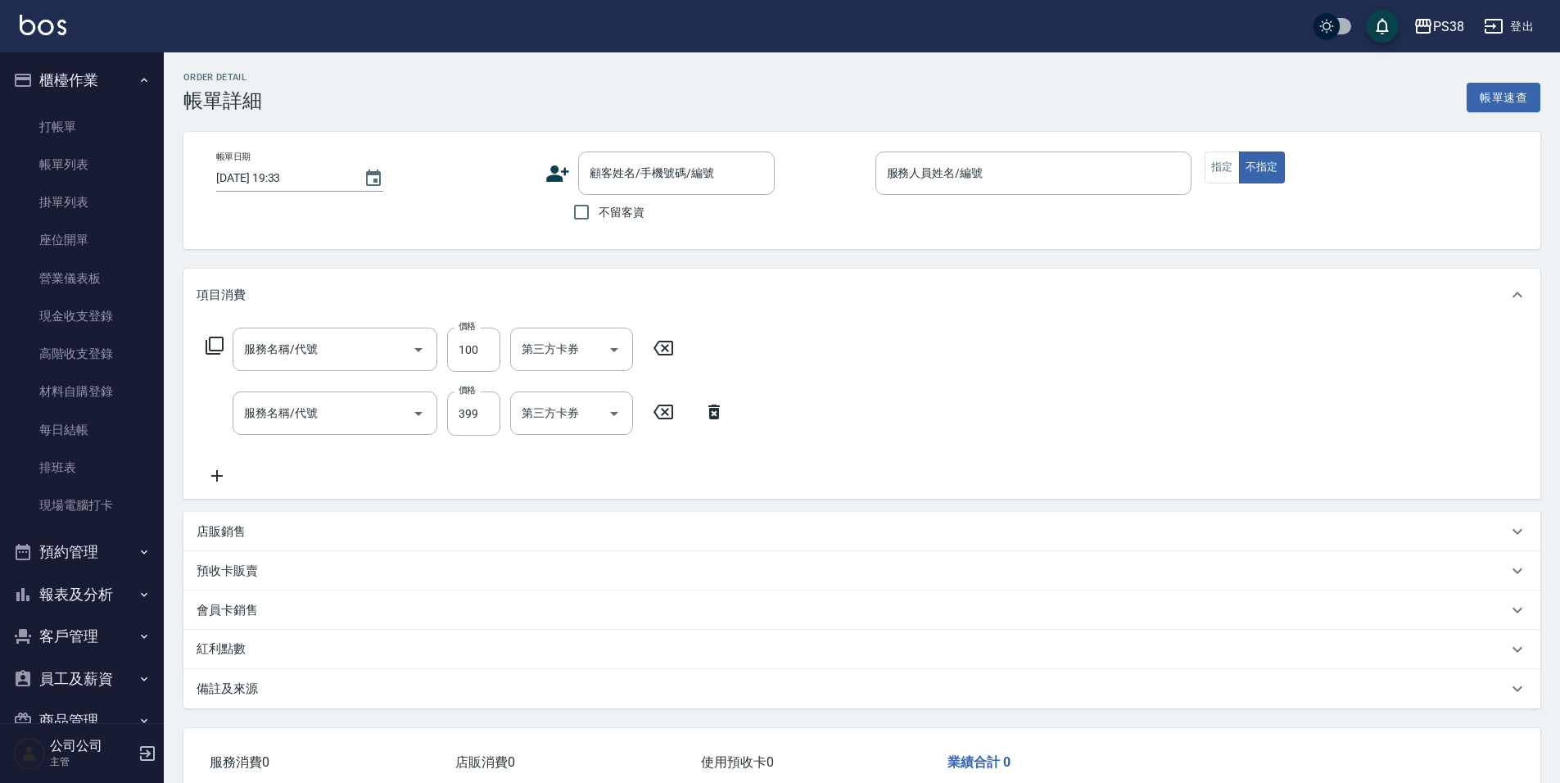
type input "[DATE] 19:29"
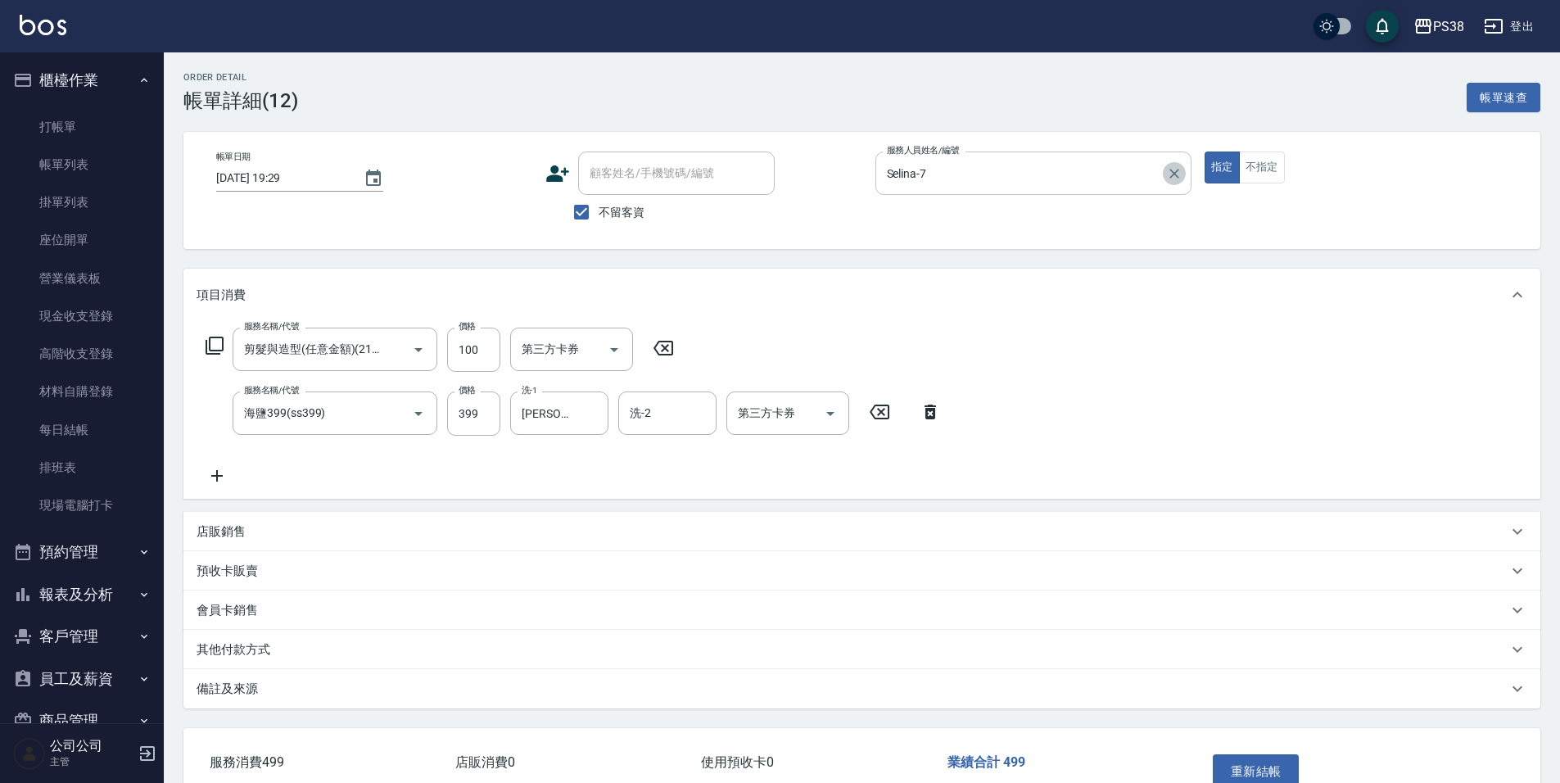
click at [1180, 174] on icon "Clear" at bounding box center [1174, 173] width 16 height 16
click at [933, 411] on icon at bounding box center [929, 411] width 11 height 15
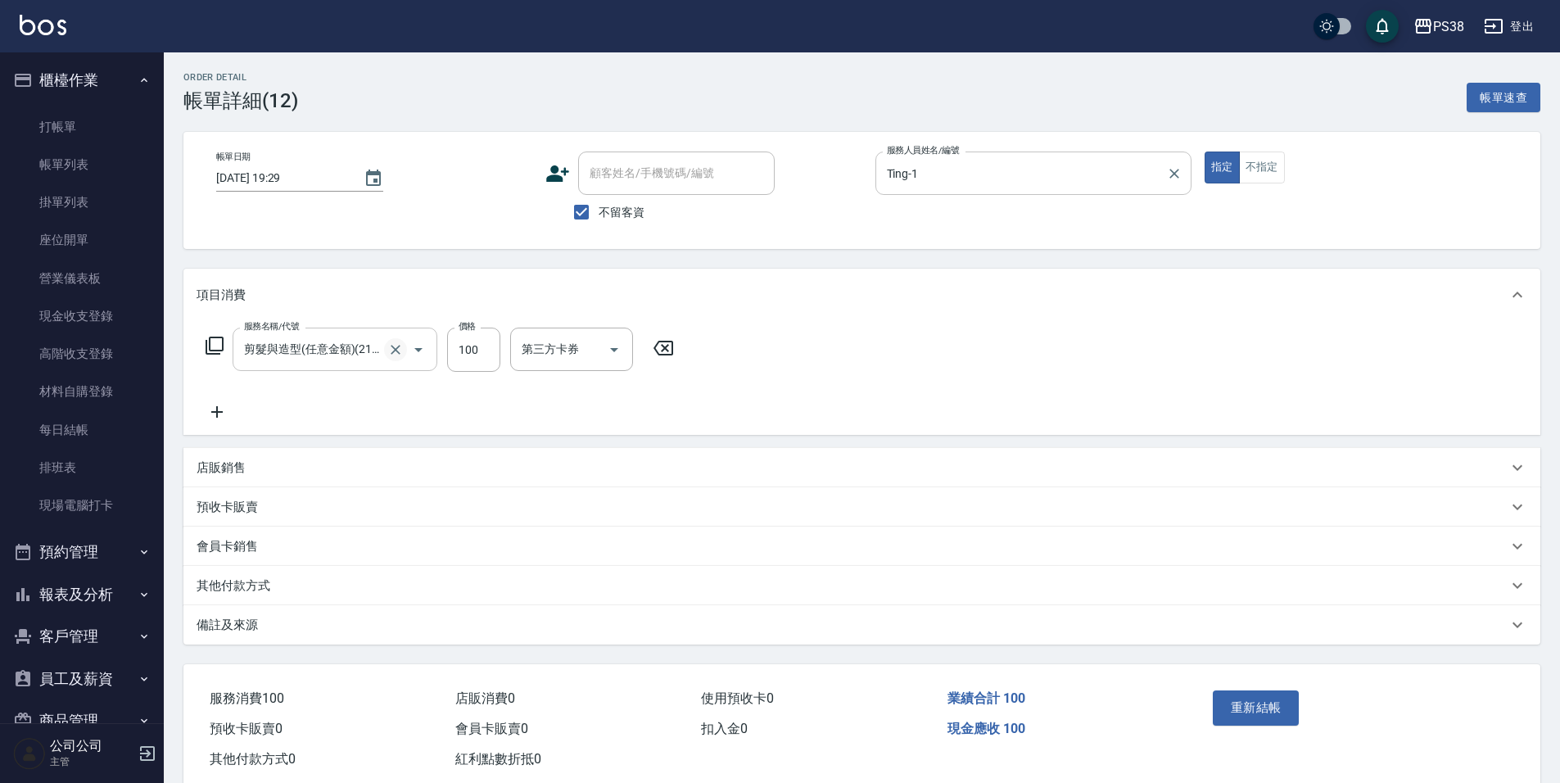
click at [400, 347] on icon "Clear" at bounding box center [395, 349] width 16 height 16
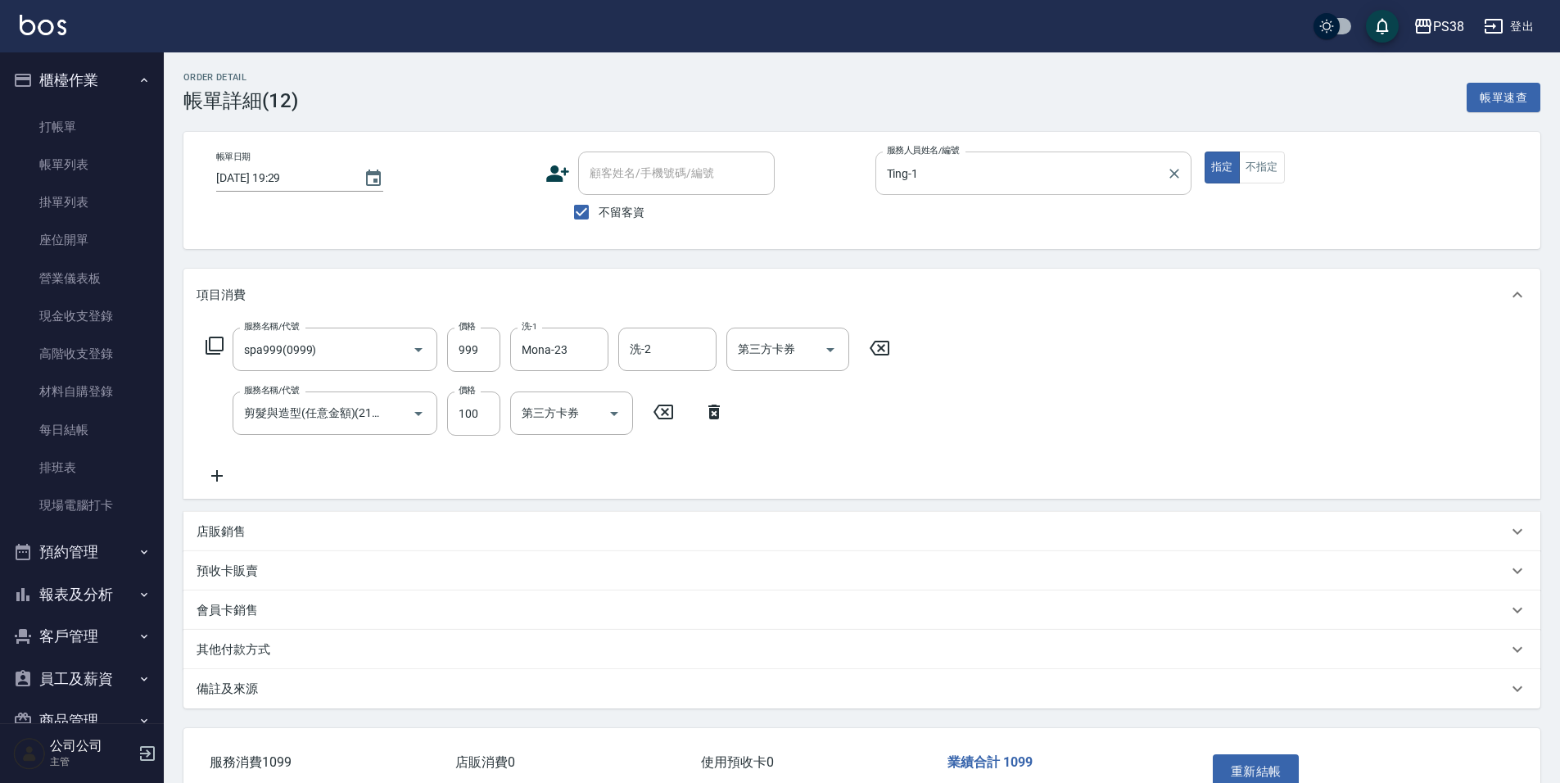
click at [802, 484] on div "服務名稱/代號 spa999(0999) 服務名稱/代號 價格 999 價格 洗-1 Mona-23 洗-1 洗-2 洗-2 第三方卡券 第三方卡券 服務名稱…" at bounding box center [548, 407] width 703 height 158
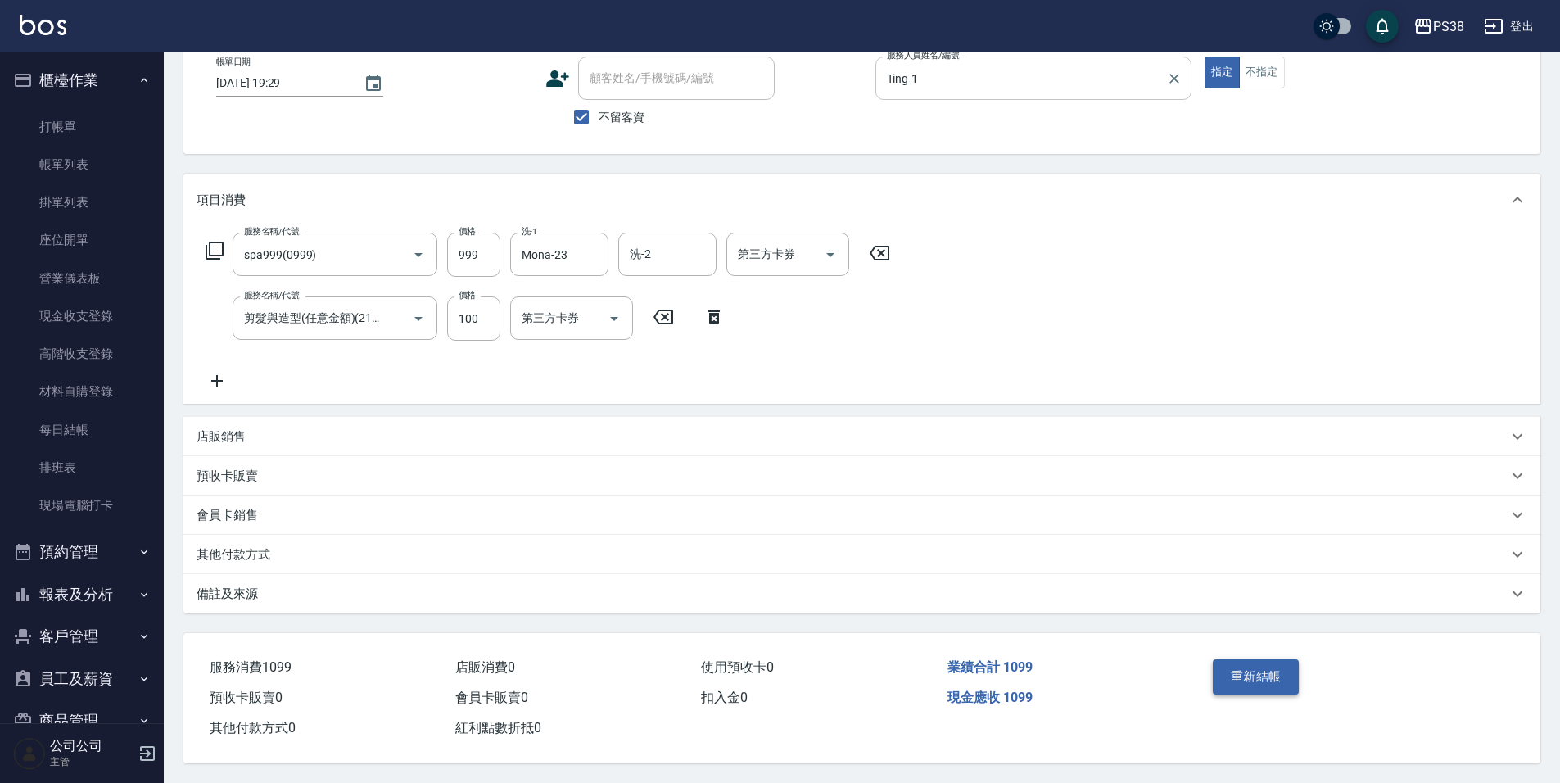
click at [1274, 661] on button "重新結帳" at bounding box center [1256, 676] width 87 height 34
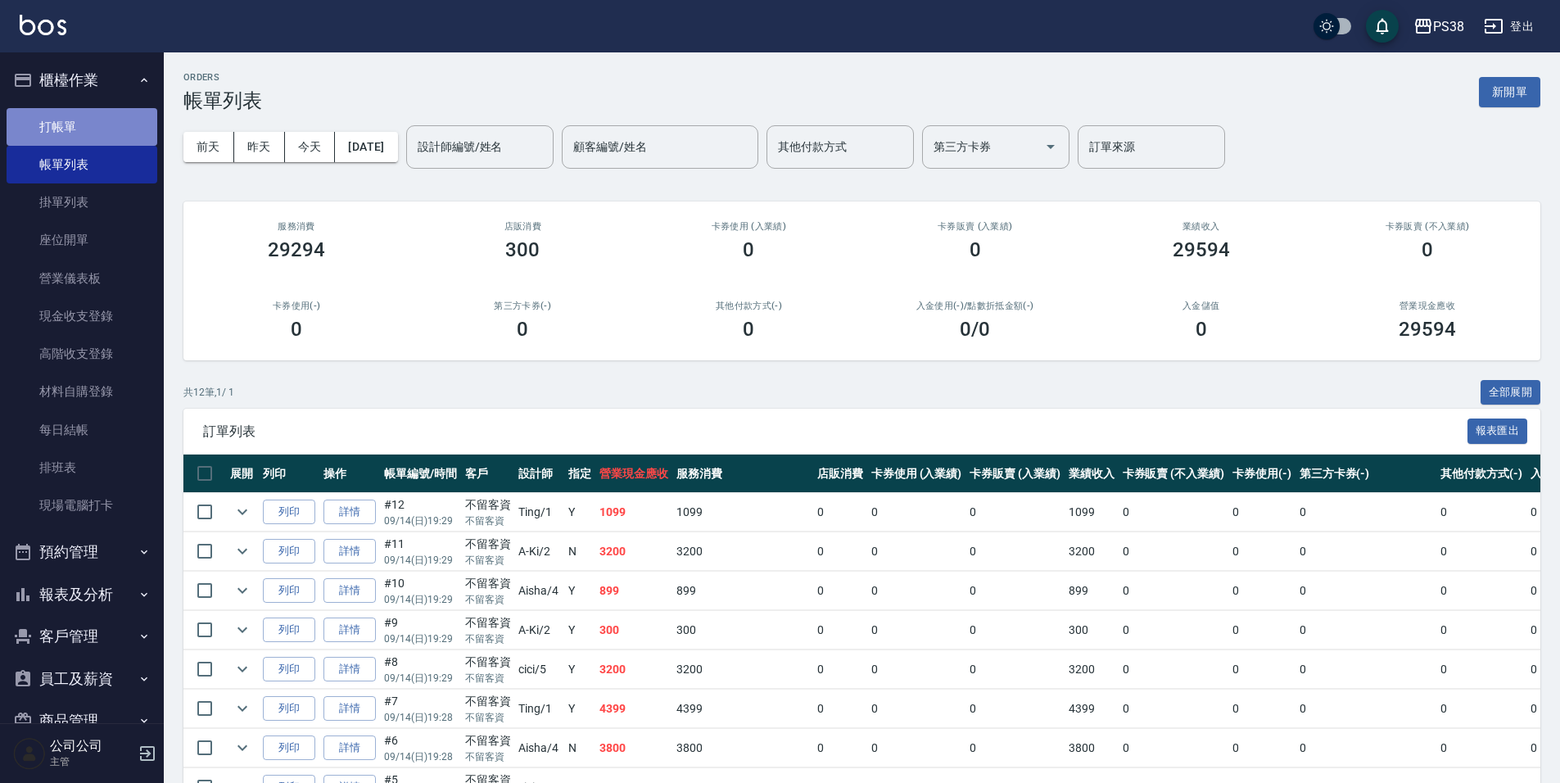
click at [84, 119] on link "打帳單" at bounding box center [82, 127] width 151 height 38
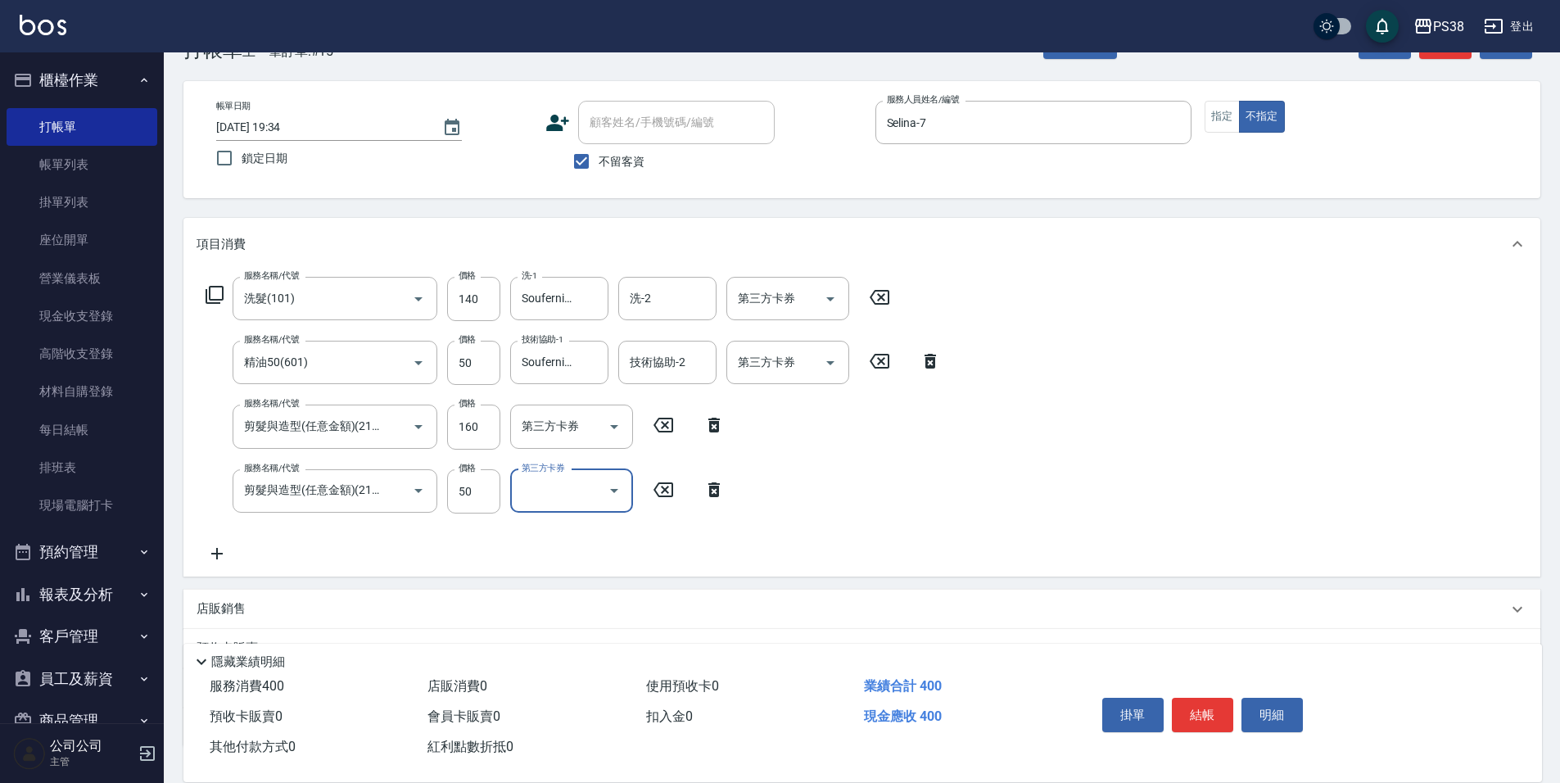
scroll to position [164, 0]
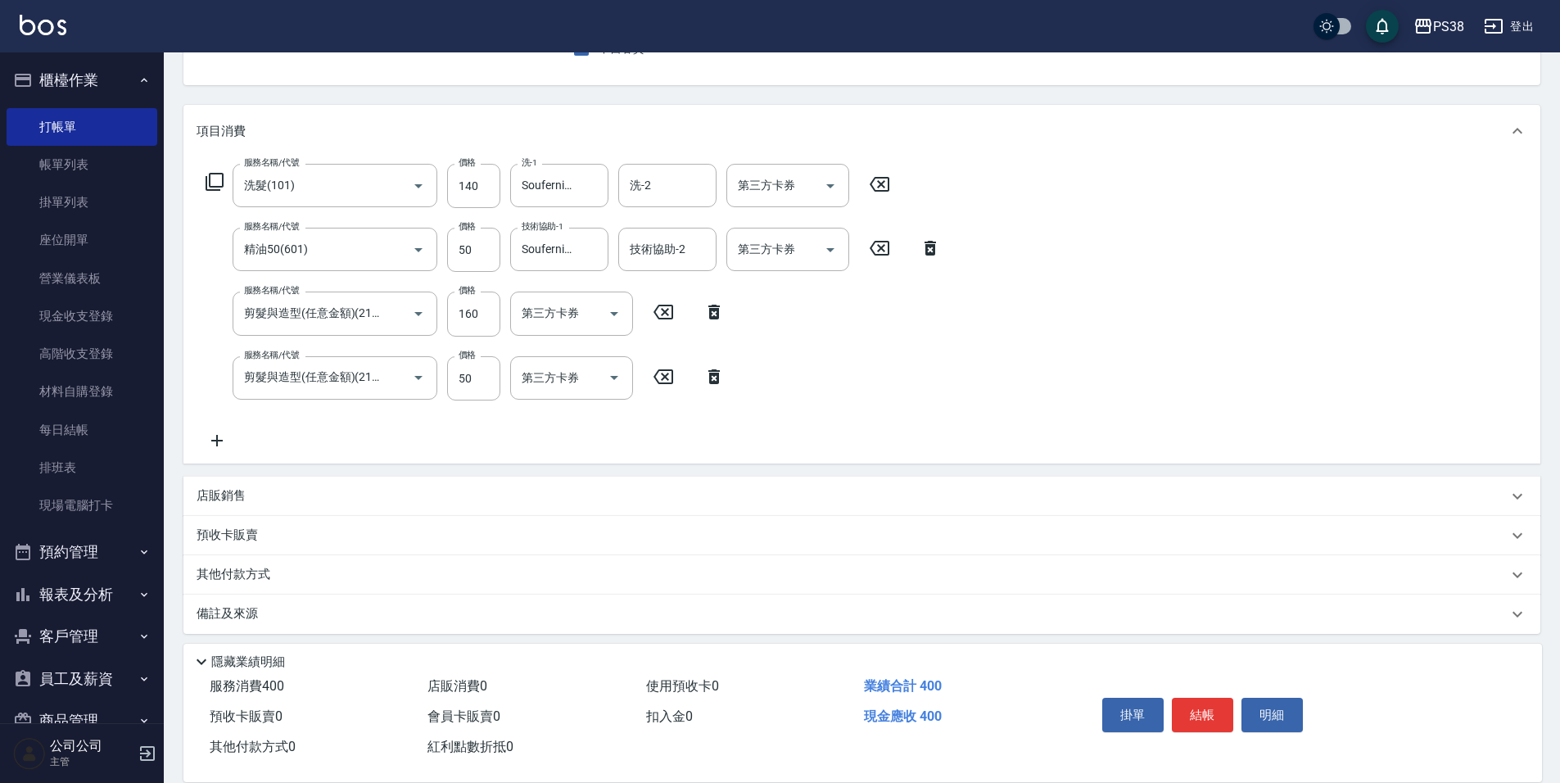
click at [230, 489] on p "店販銷售" at bounding box center [221, 495] width 49 height 17
click at [396, 543] on input "商品代號/名稱" at bounding box center [468, 557] width 190 height 29
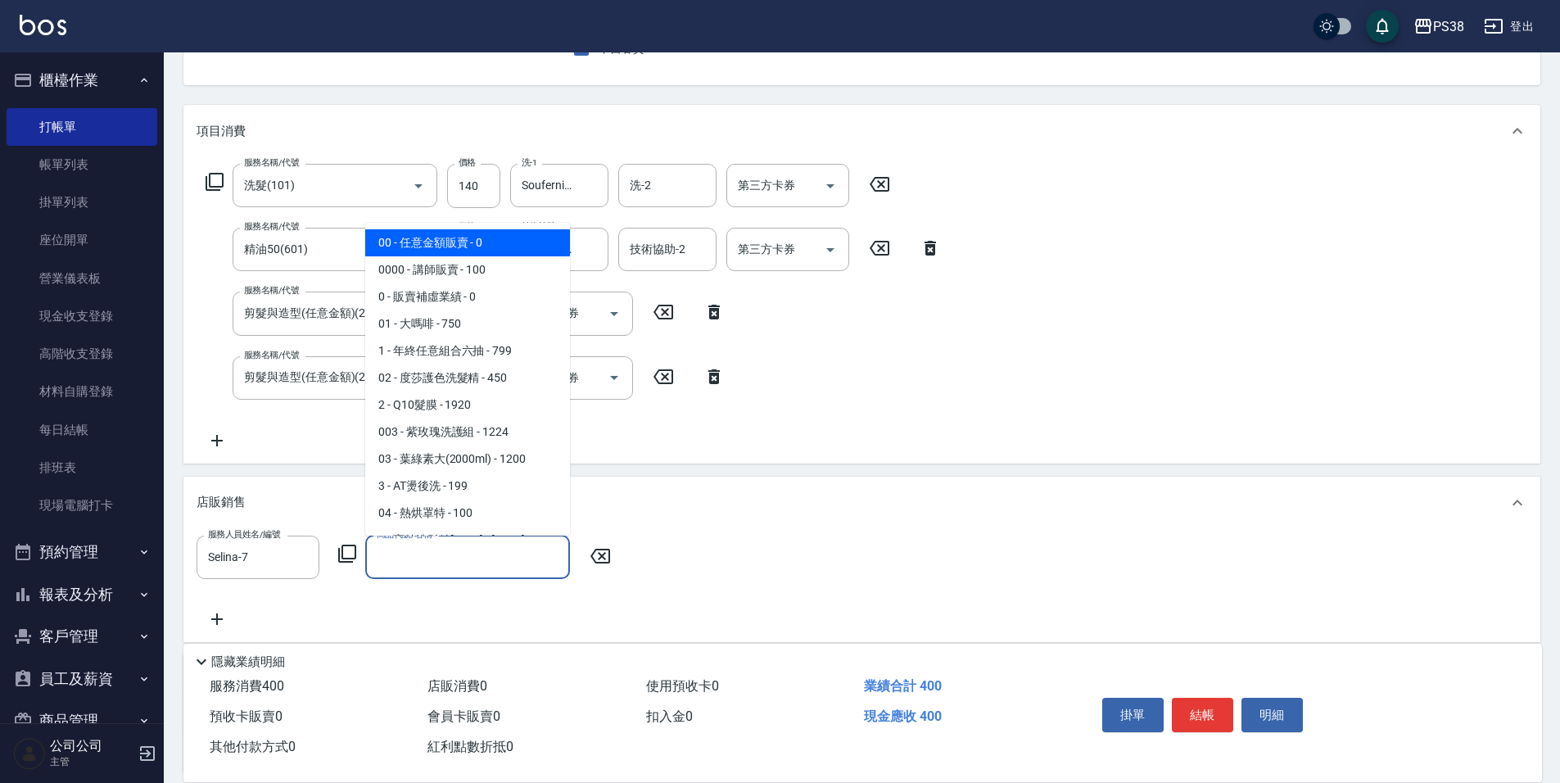
click at [478, 247] on span "00 - 任意金額販賣 - 0" at bounding box center [467, 242] width 205 height 27
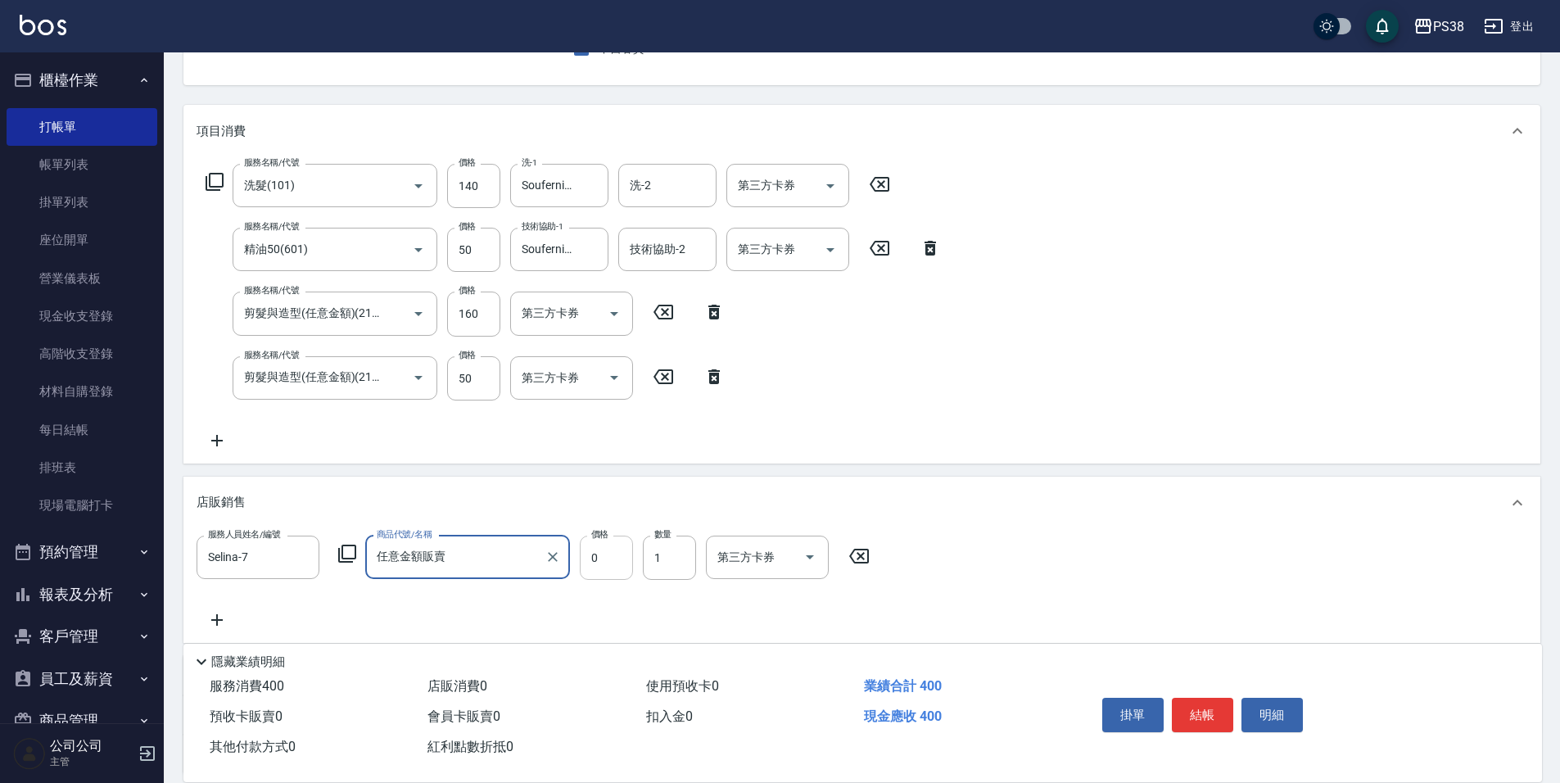
click at [611, 572] on input "0" at bounding box center [606, 557] width 53 height 44
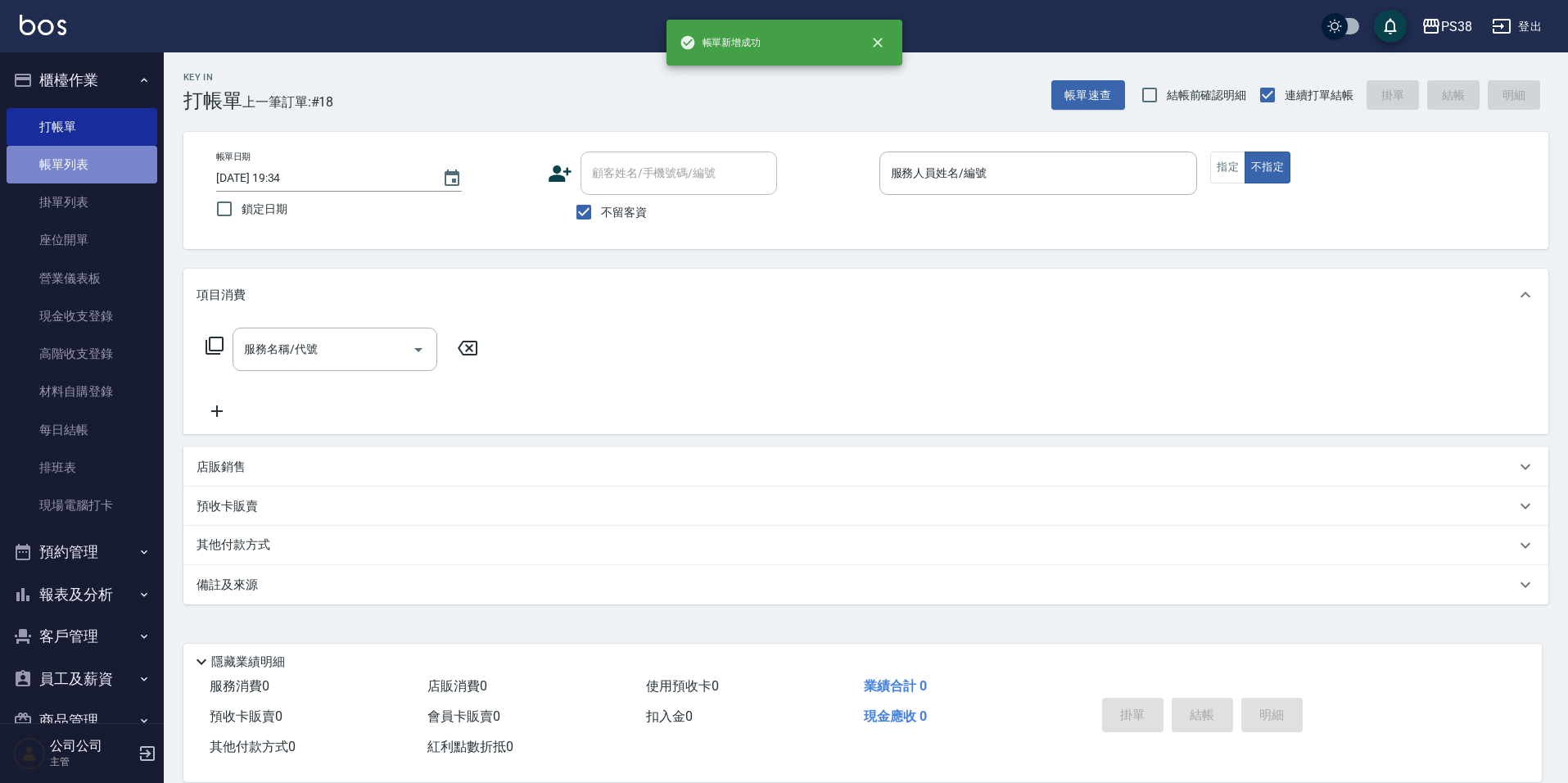
click at [129, 164] on link "帳單列表" at bounding box center [82, 165] width 151 height 38
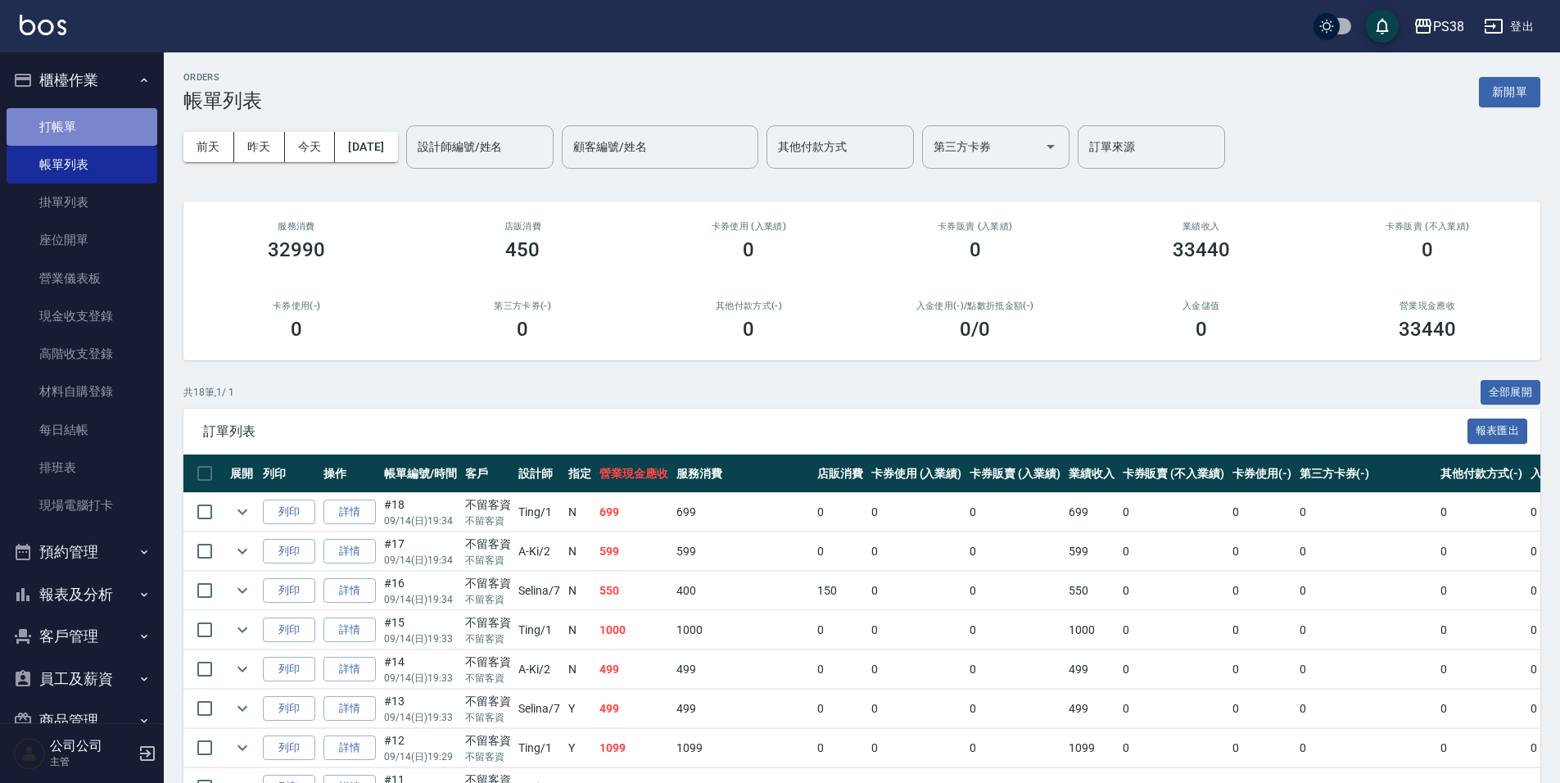
click at [98, 131] on link "打帳單" at bounding box center [82, 127] width 151 height 38
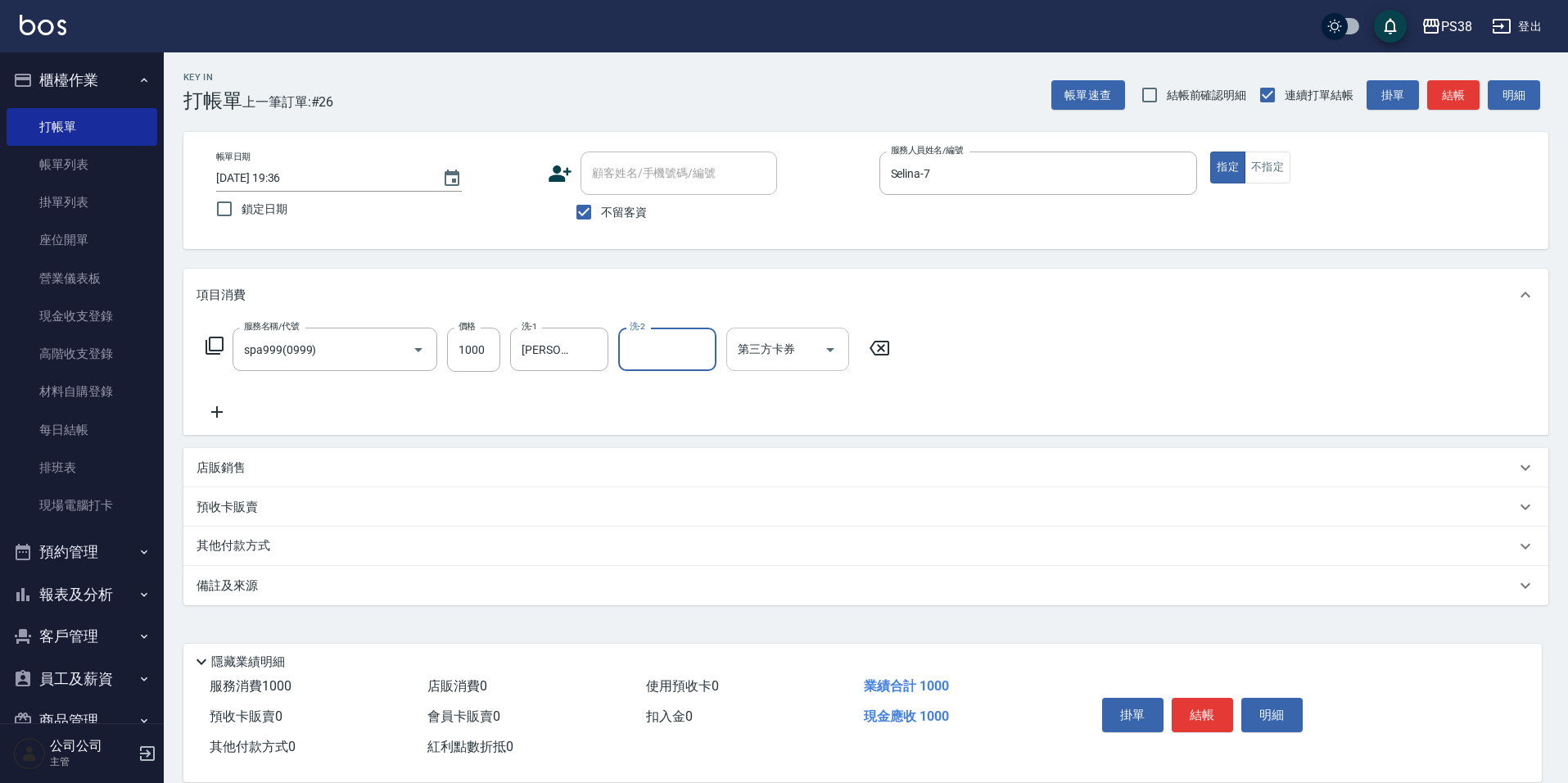
click at [829, 343] on icon "Open" at bounding box center [830, 350] width 20 height 20
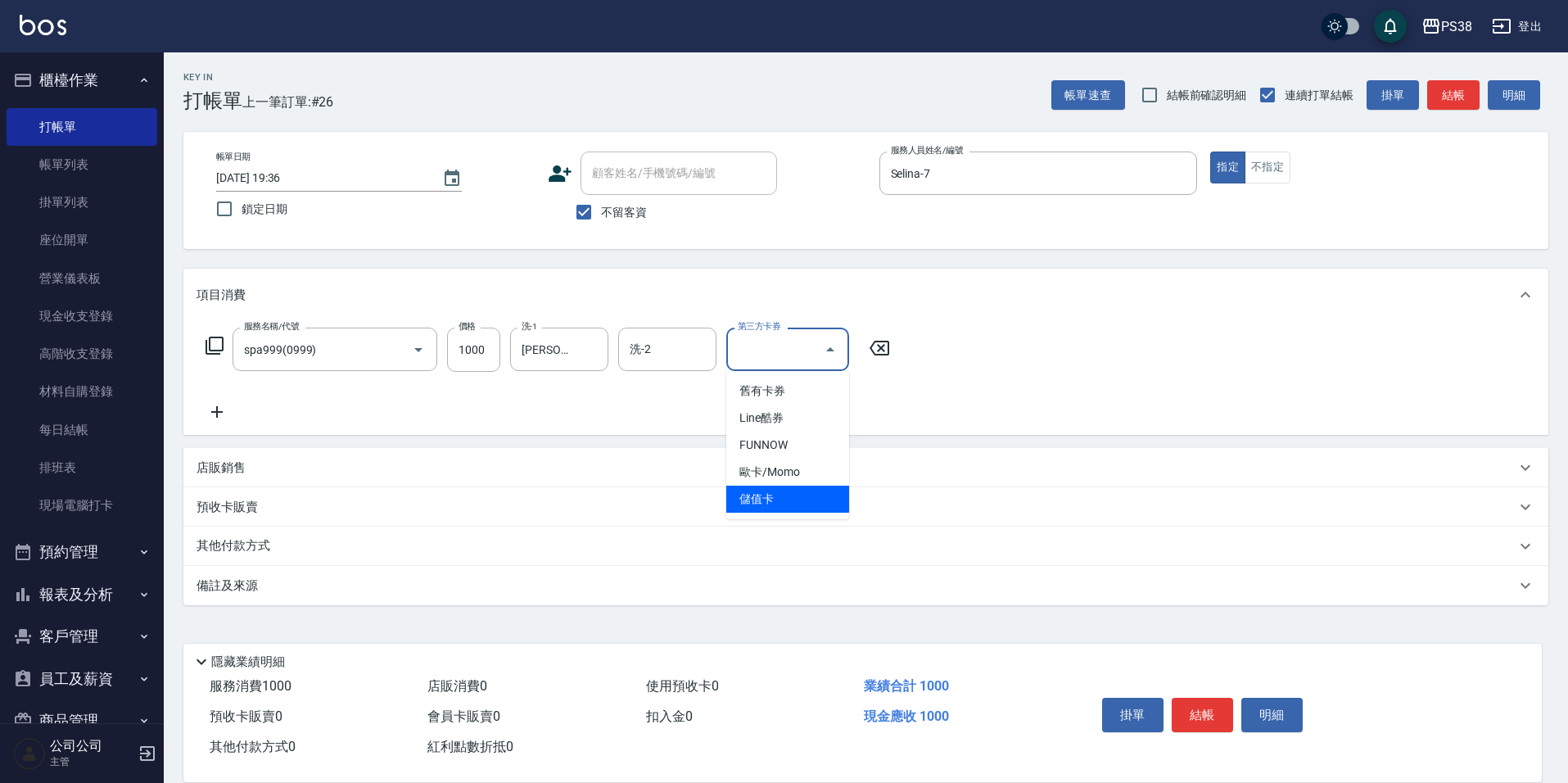
click at [817, 501] on span "儲值卡" at bounding box center [787, 499] width 123 height 27
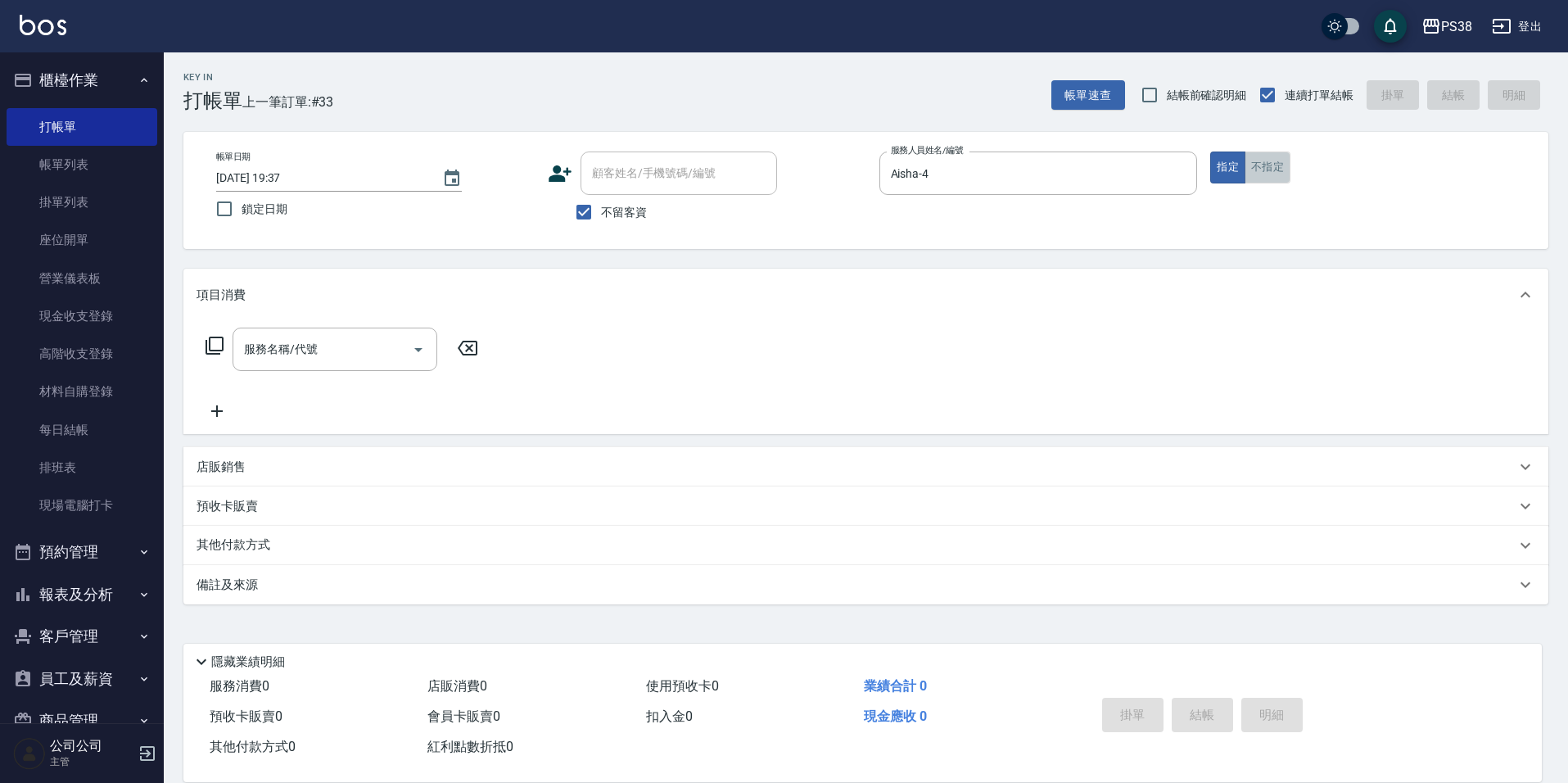
click at [1286, 173] on button "不指定" at bounding box center [1268, 167] width 46 height 32
click at [265, 355] on input "服務名稱/代號" at bounding box center [322, 349] width 165 height 29
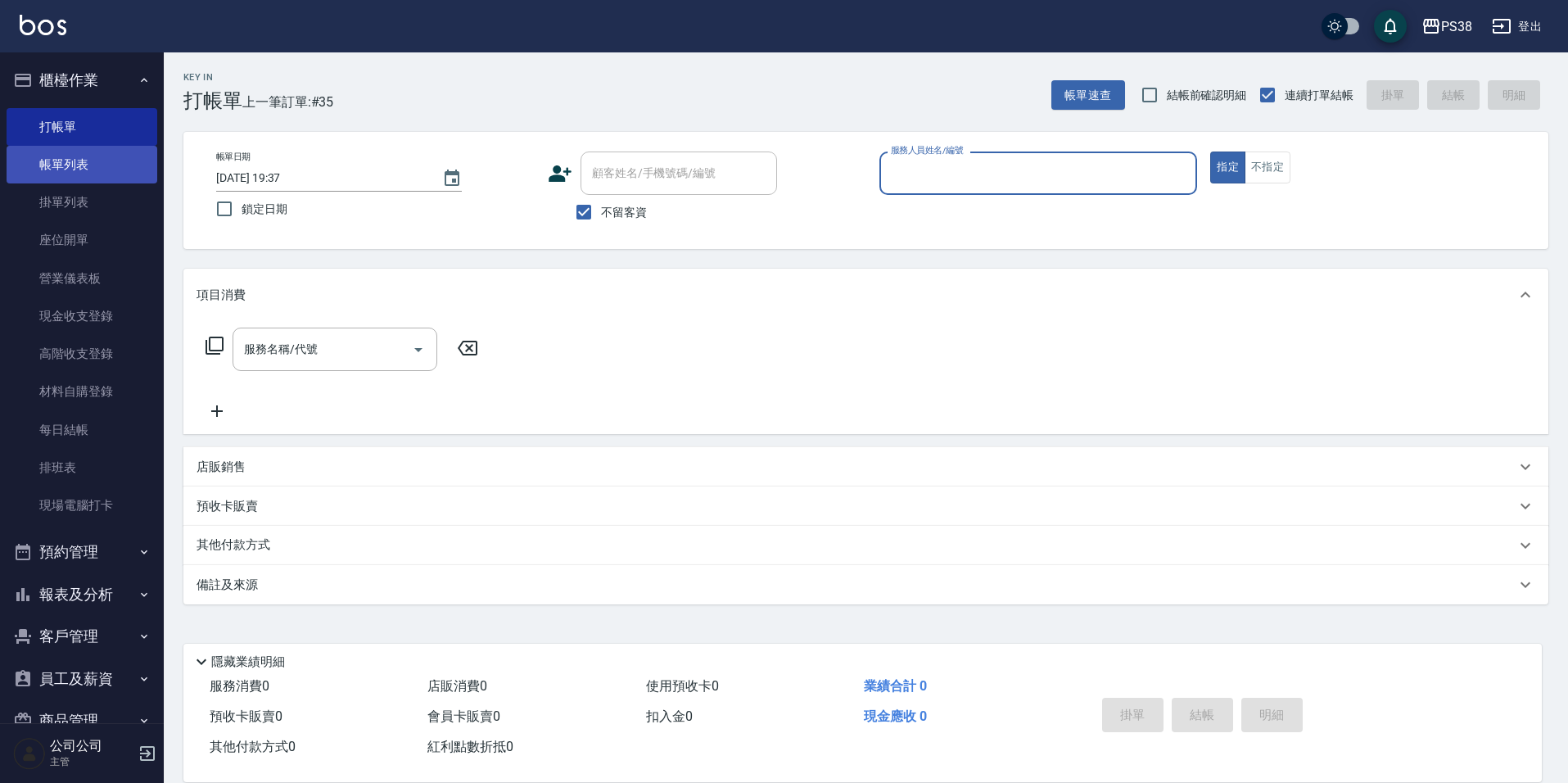
click at [101, 174] on link "帳單列表" at bounding box center [82, 165] width 151 height 38
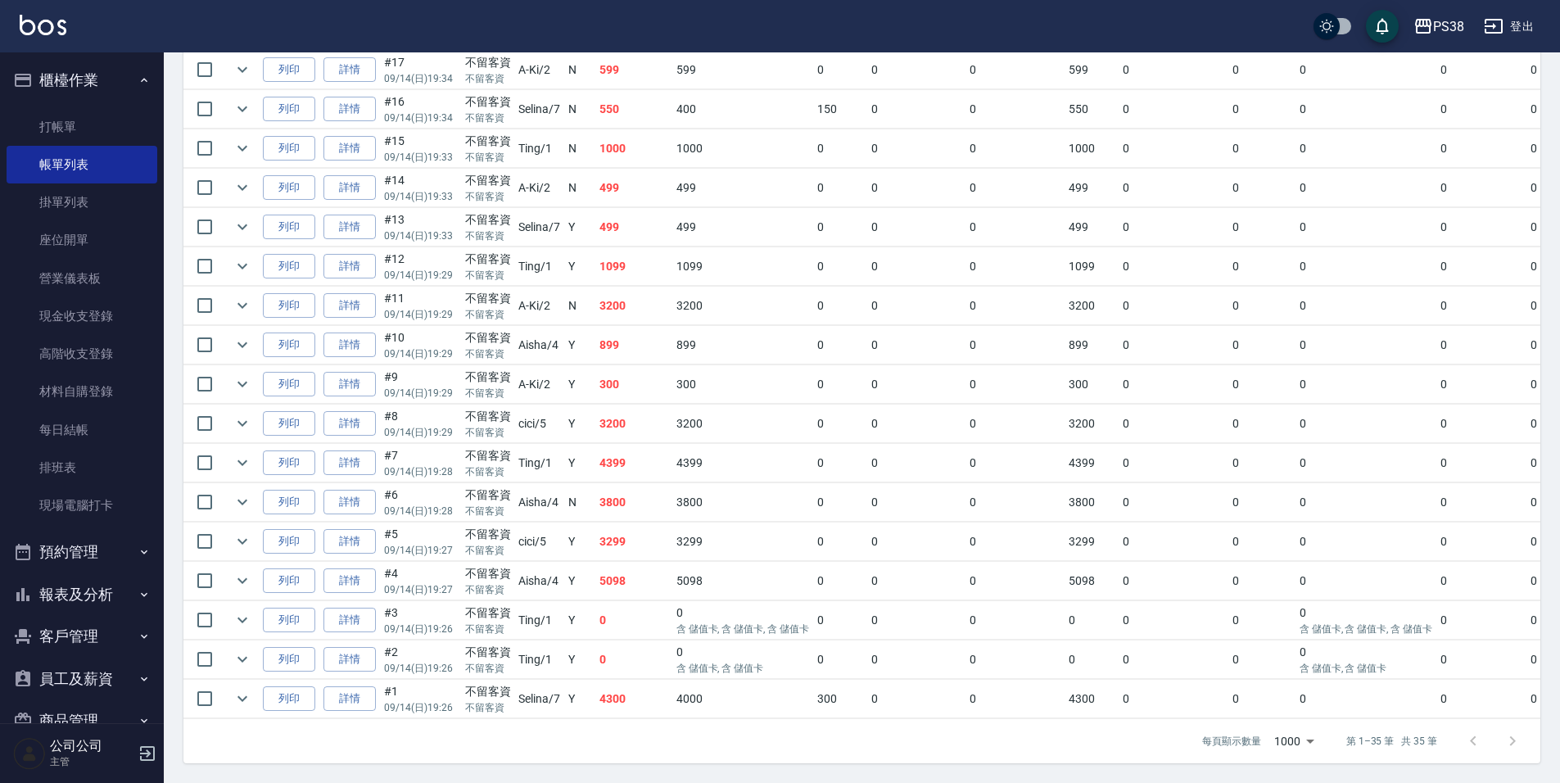
scroll to position [1162, 0]
drag, startPoint x: 1122, startPoint y: 354, endPoint x: 89, endPoint y: 590, distance: 1059.2
click at [89, 591] on button "報表及分析" at bounding box center [82, 594] width 151 height 43
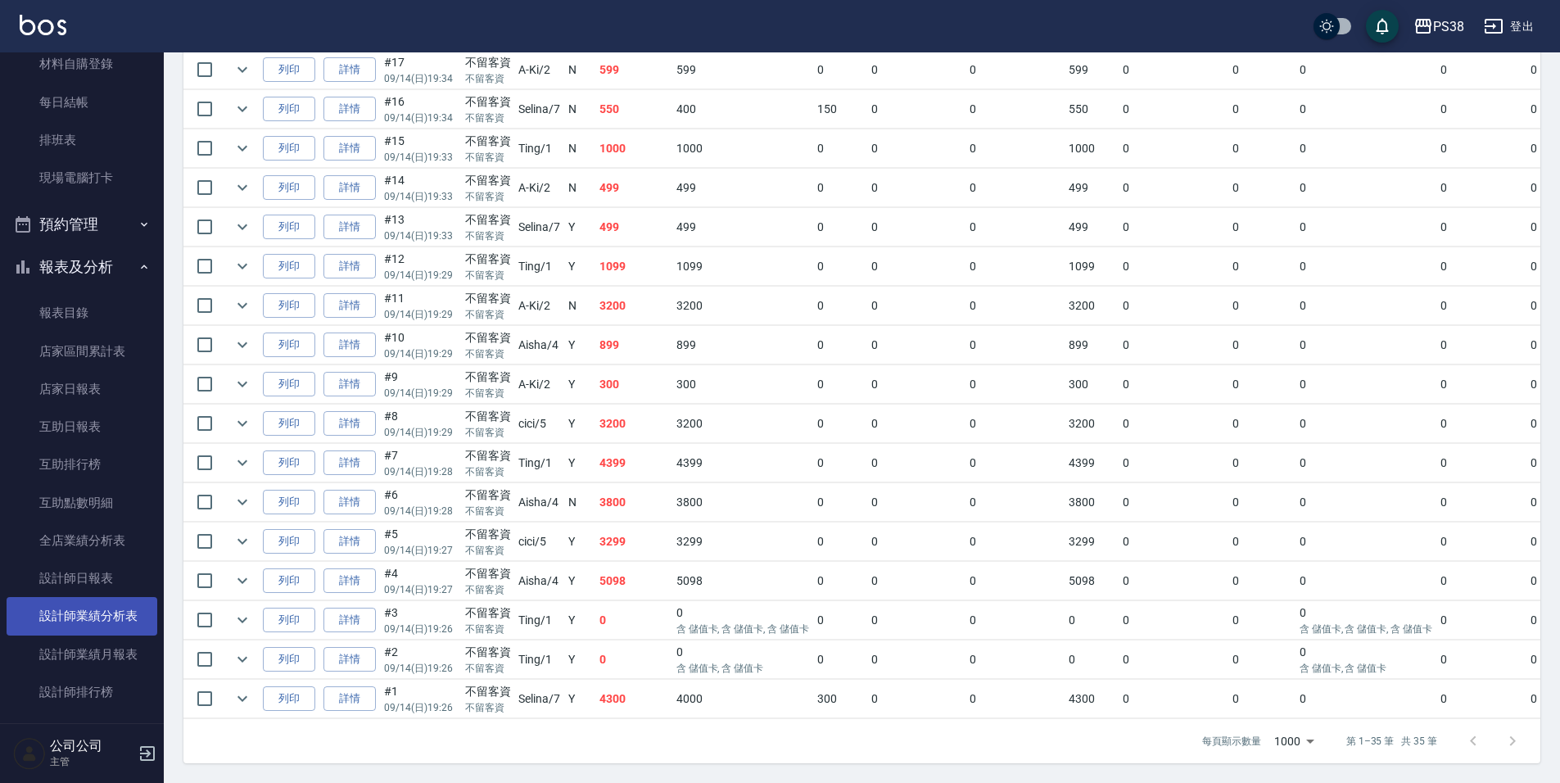
scroll to position [409, 0]
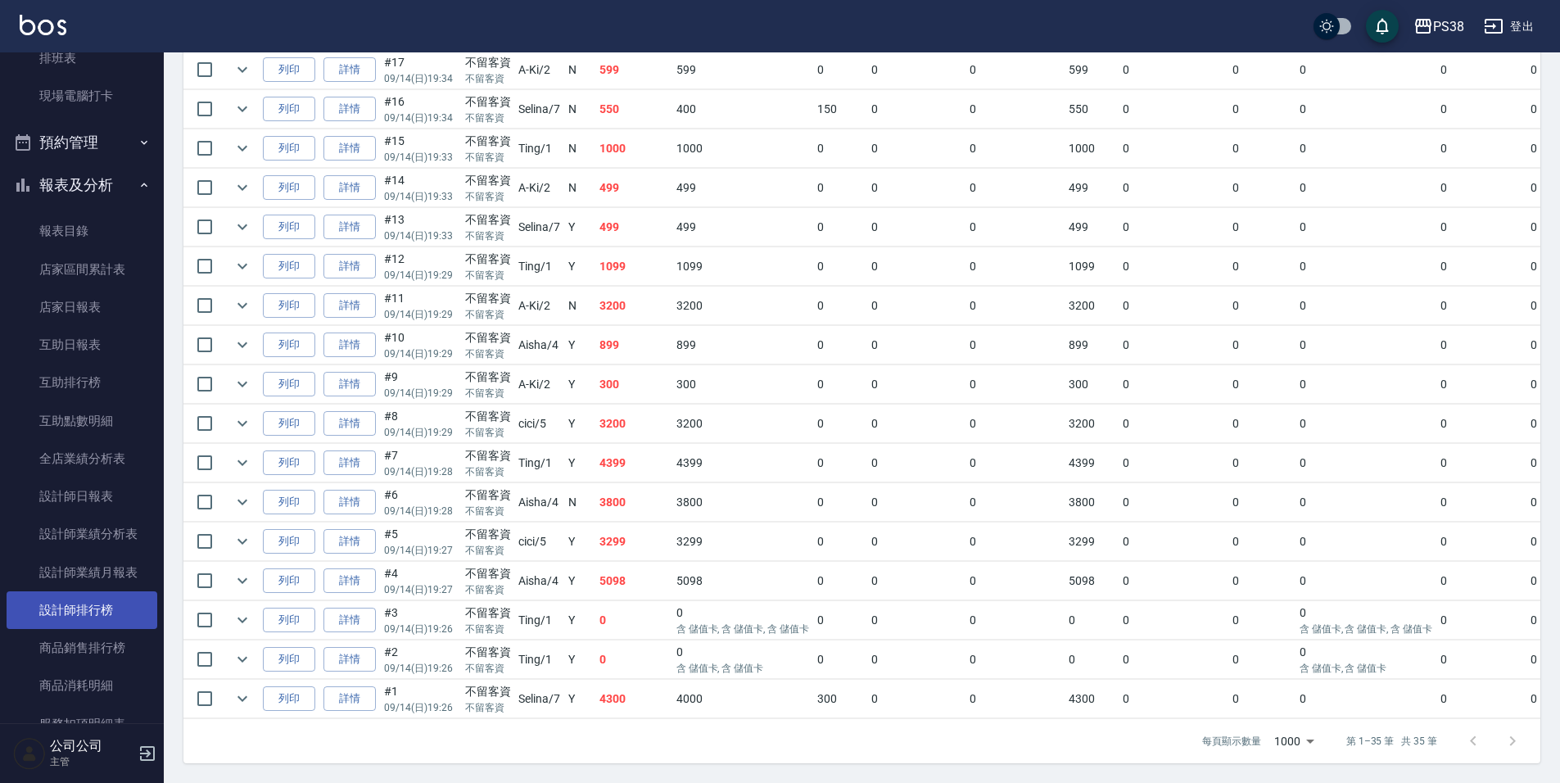
click at [114, 604] on link "設計師排行榜" at bounding box center [82, 610] width 151 height 38
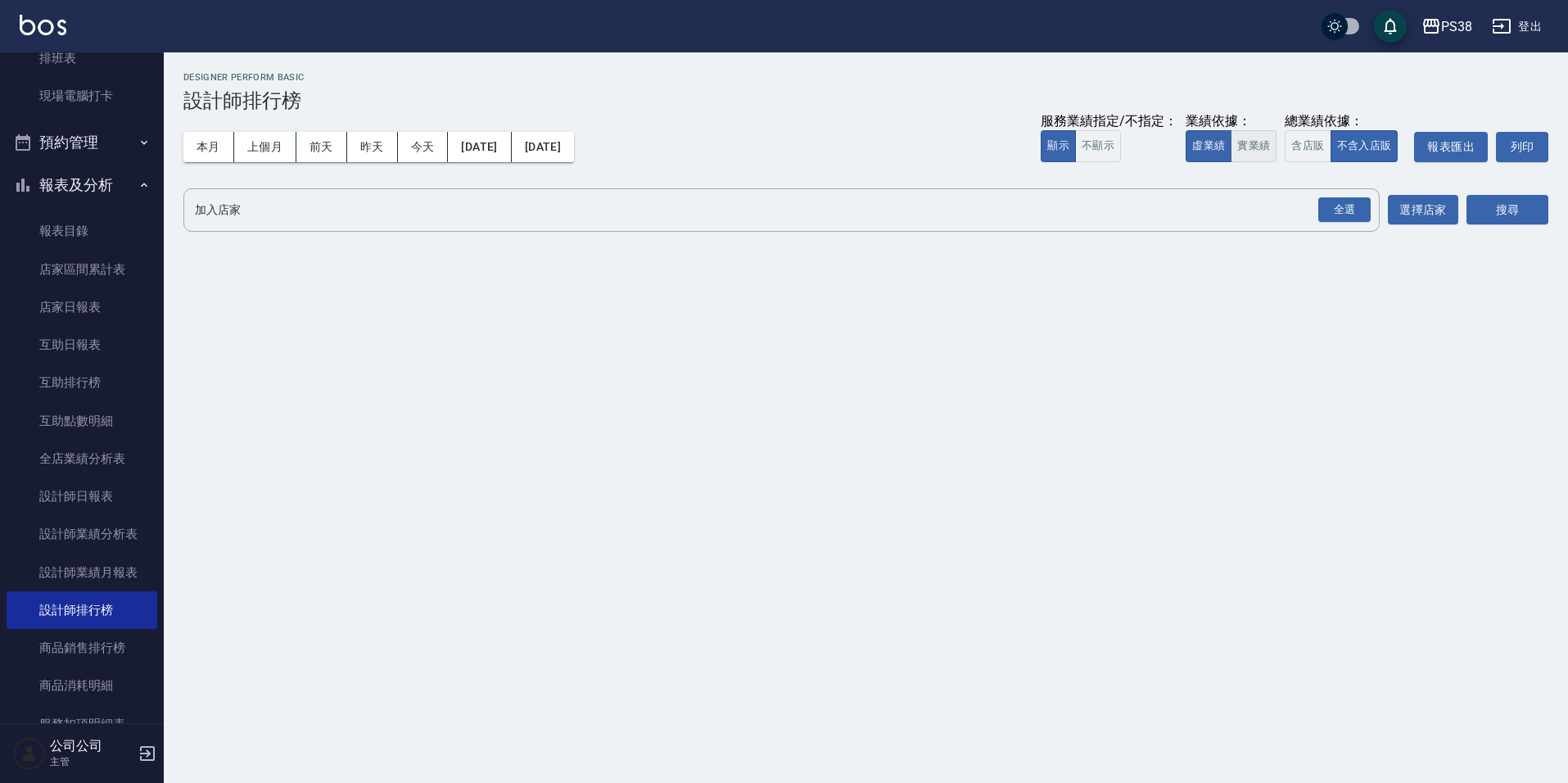
click at [1241, 151] on button "實業績" at bounding box center [1254, 146] width 46 height 32
click at [1348, 230] on div "全選" at bounding box center [1343, 209] width 57 height 43
click at [1349, 209] on div "全選" at bounding box center [1344, 209] width 52 height 25
click at [1532, 210] on button "搜尋" at bounding box center [1507, 211] width 82 height 30
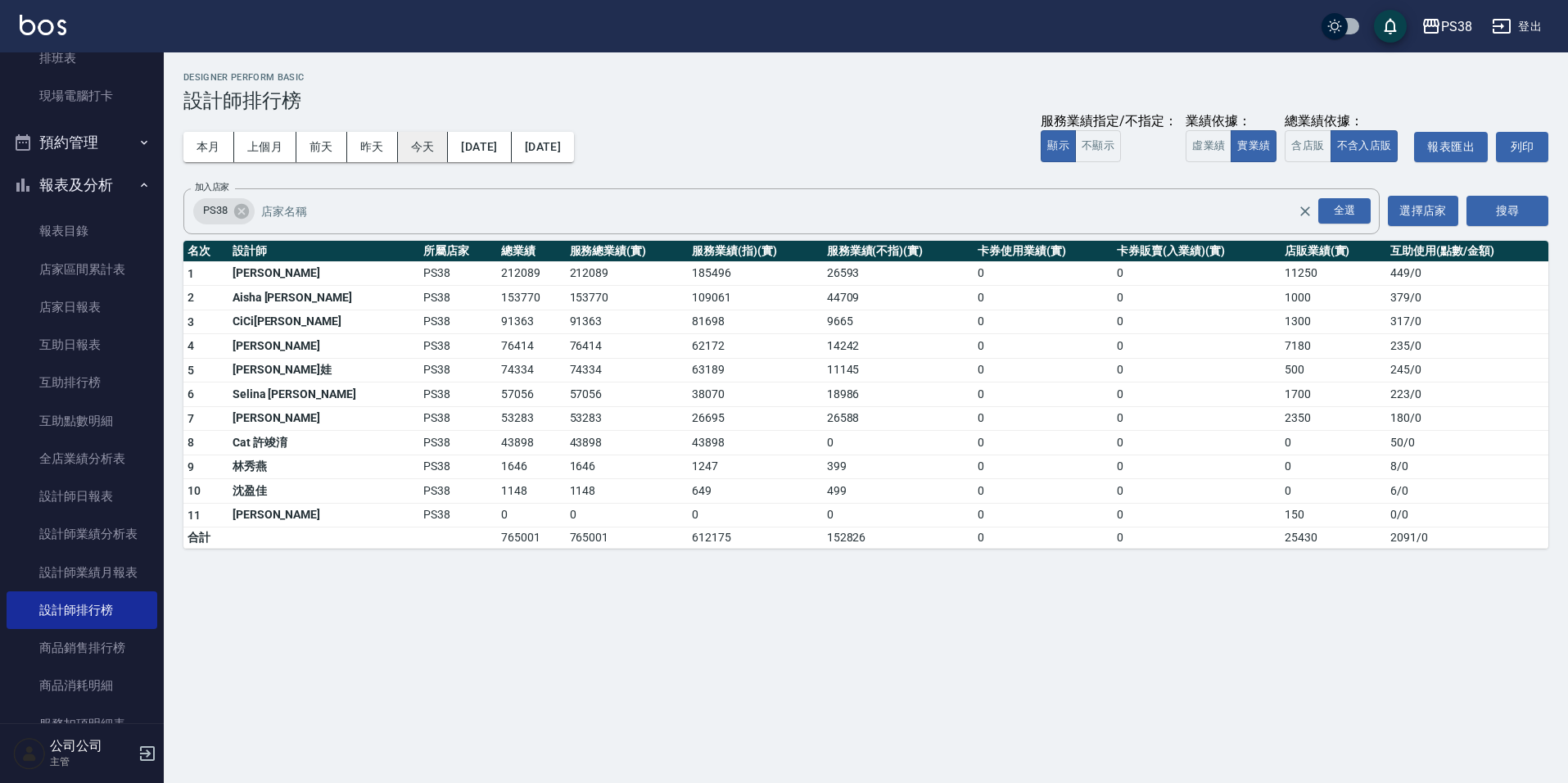
click at [423, 148] on button "今天" at bounding box center [423, 147] width 51 height 30
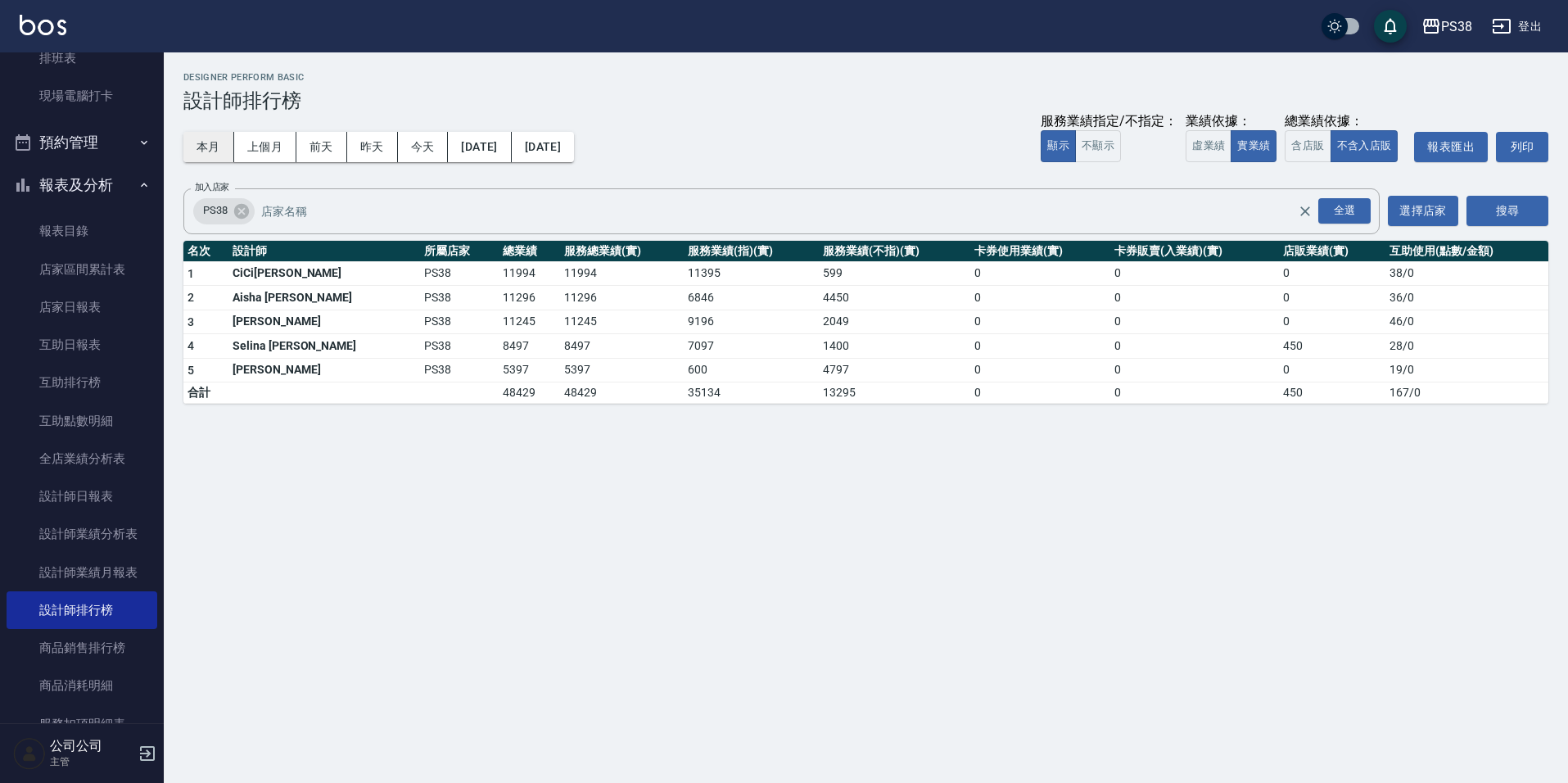
drag, startPoint x: 224, startPoint y: 129, endPoint x: 215, endPoint y: 147, distance: 20.1
click at [224, 129] on div "本月 上個月 [DATE] [DATE] [DATE] [DATE] [DATE] 服務業績指定/不指定： 顯示 不顯示 業績依據： 虛業績 實業績 總業績依…" at bounding box center [865, 147] width 1365 height 70
click at [213, 149] on button "本月" at bounding box center [208, 147] width 51 height 30
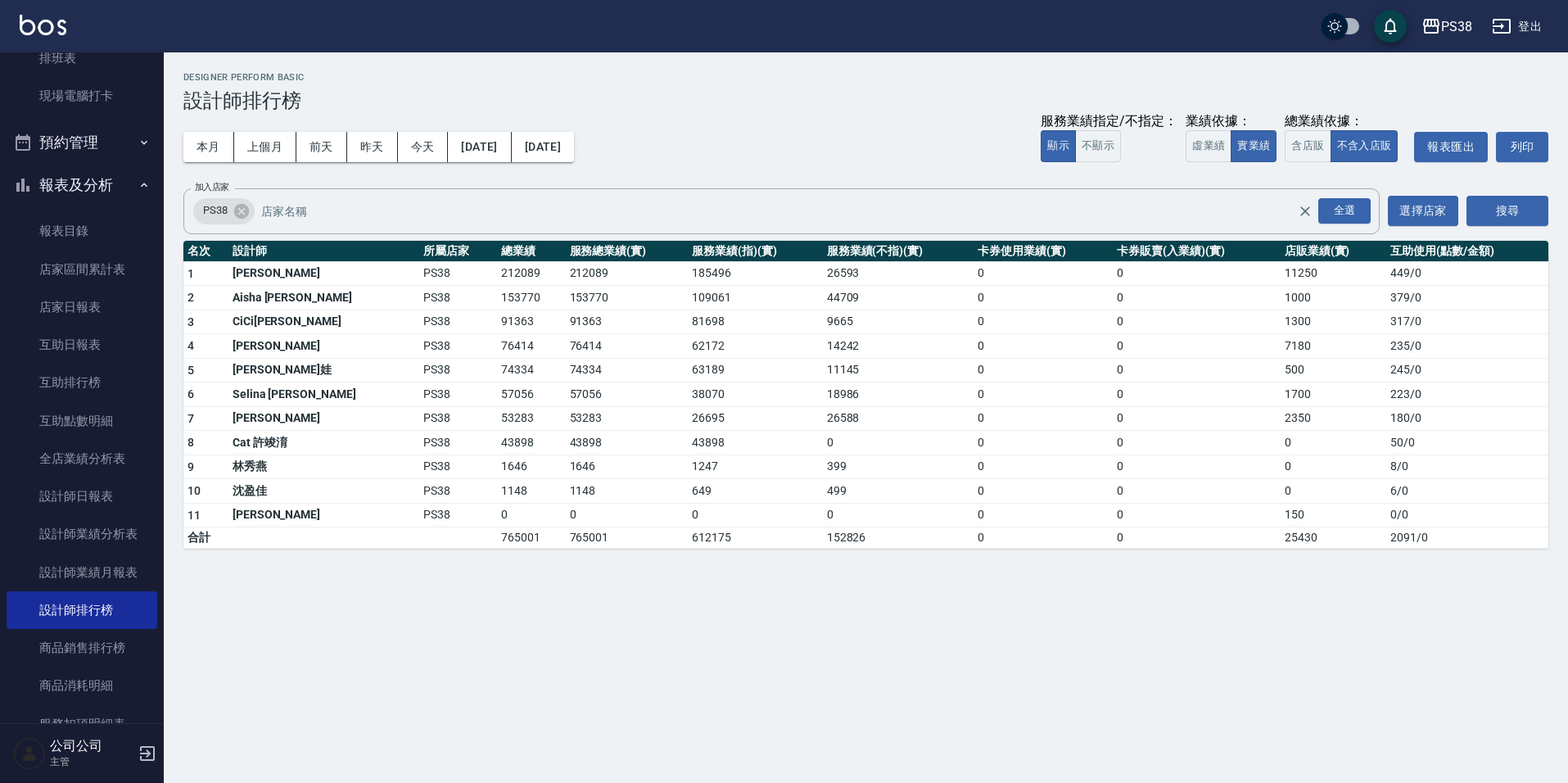
click at [878, 155] on div "本月 上個月 [DATE] [DATE] [DATE] [DATE] [DATE] 服務業績指定/不指定： 顯示 不顯示 業績依據： 虛業績 實業績 總業績依…" at bounding box center [865, 147] width 1365 height 70
click at [286, 154] on button "上個月" at bounding box center [265, 147] width 62 height 30
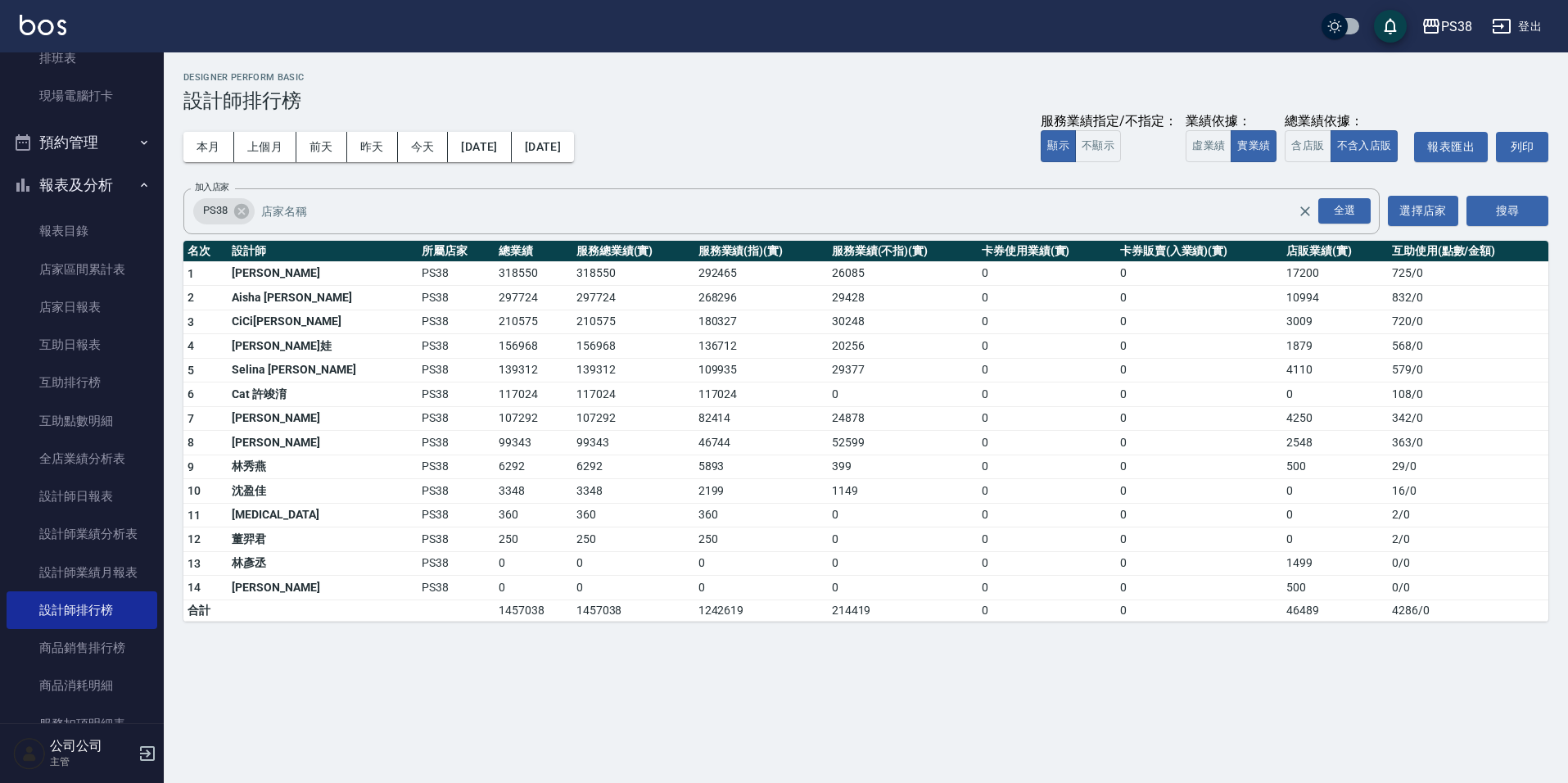
click at [574, 152] on button "[DATE]" at bounding box center [543, 147] width 62 height 30
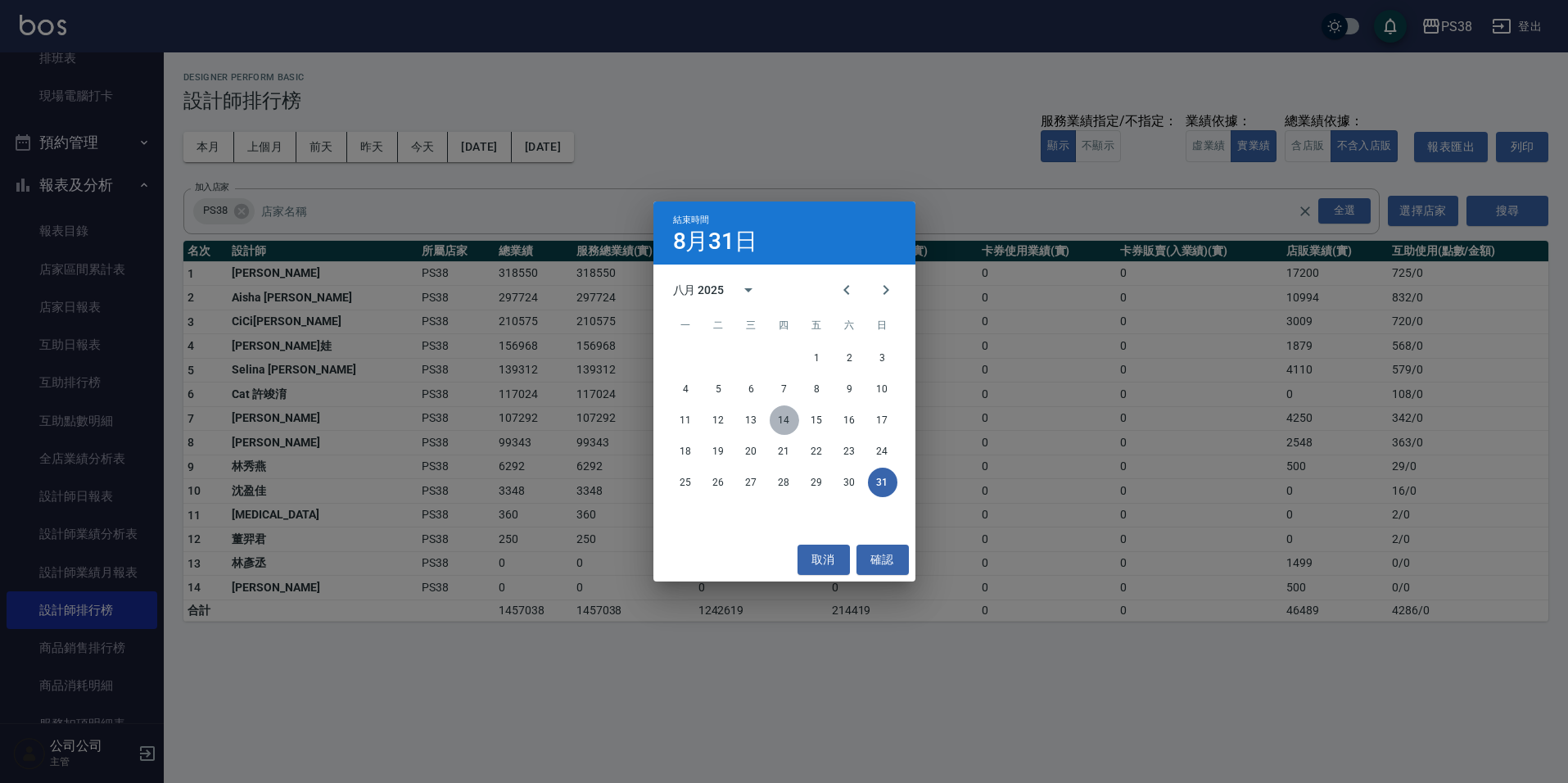
click at [786, 422] on button "14" at bounding box center [784, 419] width 29 height 29
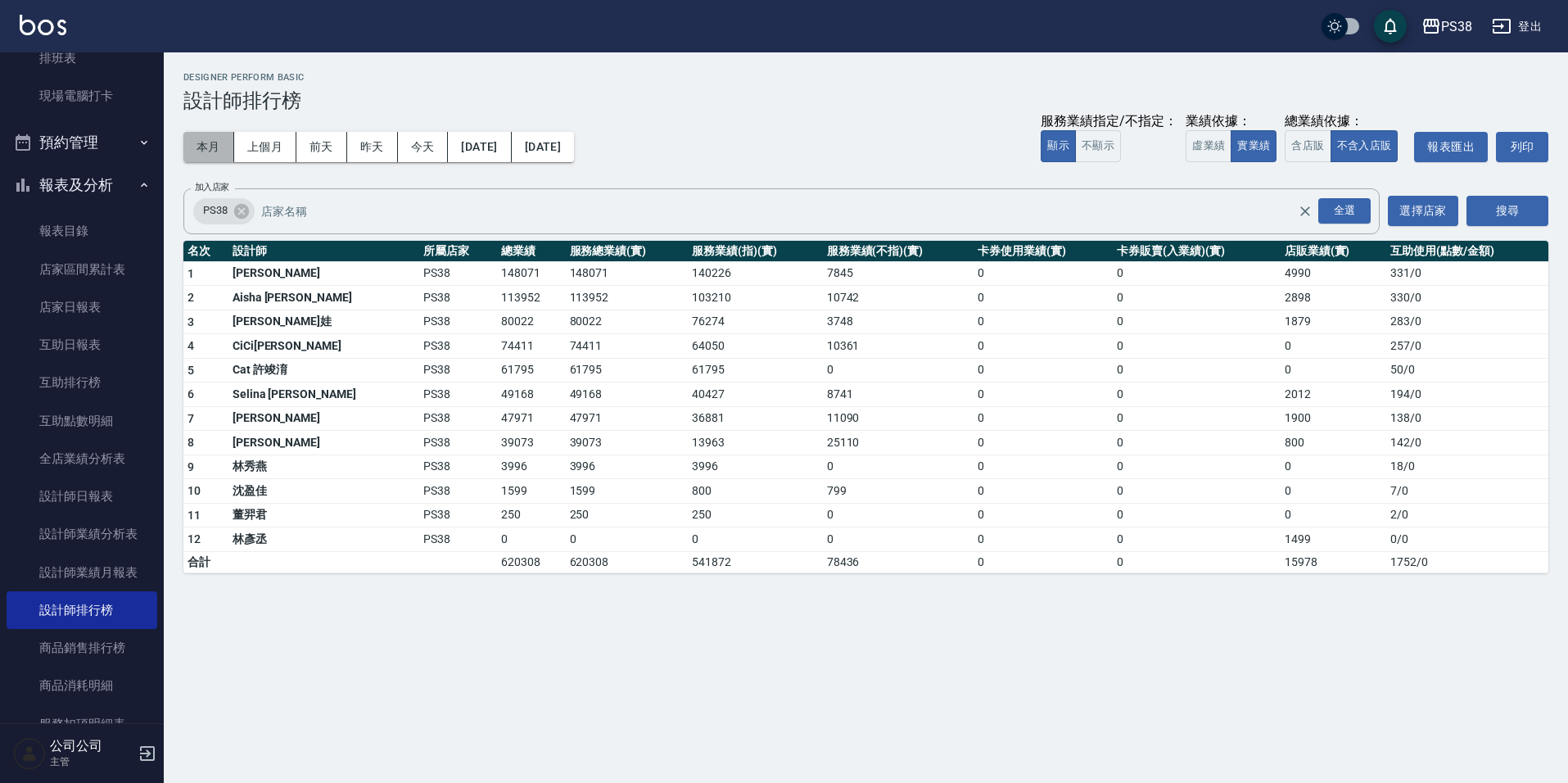
click at [220, 143] on button "本月" at bounding box center [208, 147] width 51 height 30
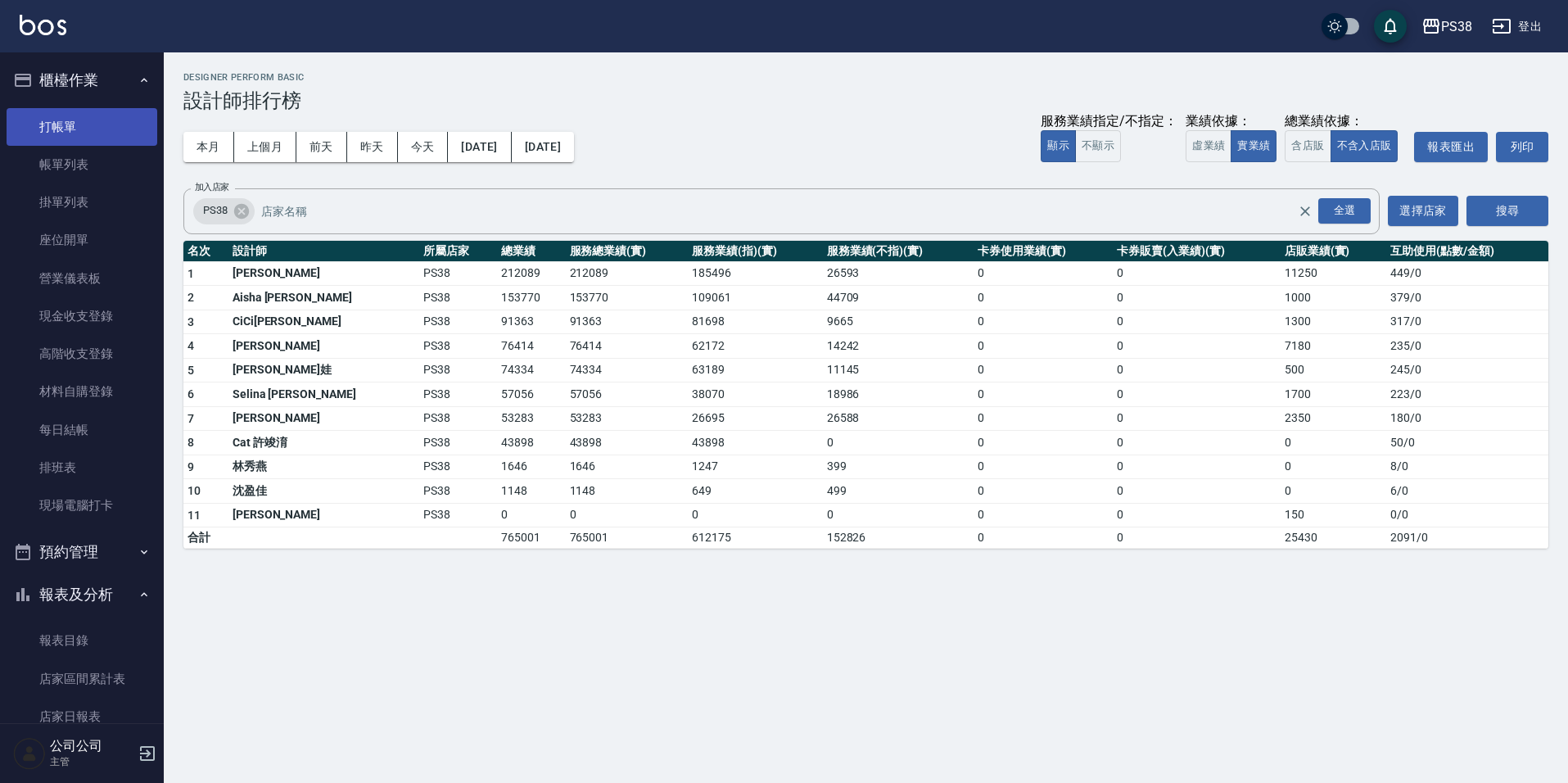
click at [84, 137] on link "打帳單" at bounding box center [82, 127] width 151 height 38
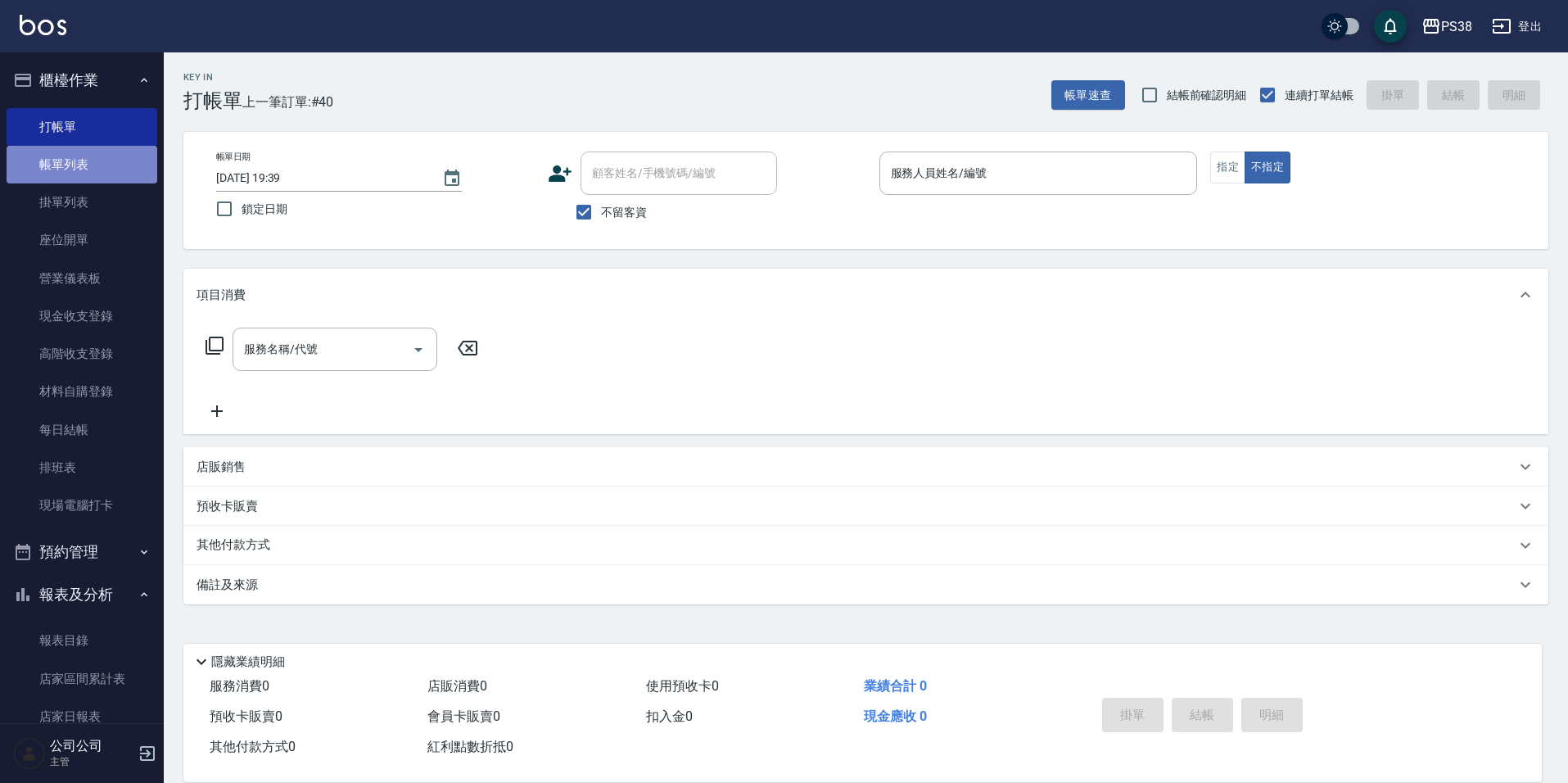
click at [115, 157] on link "帳單列表" at bounding box center [82, 165] width 151 height 38
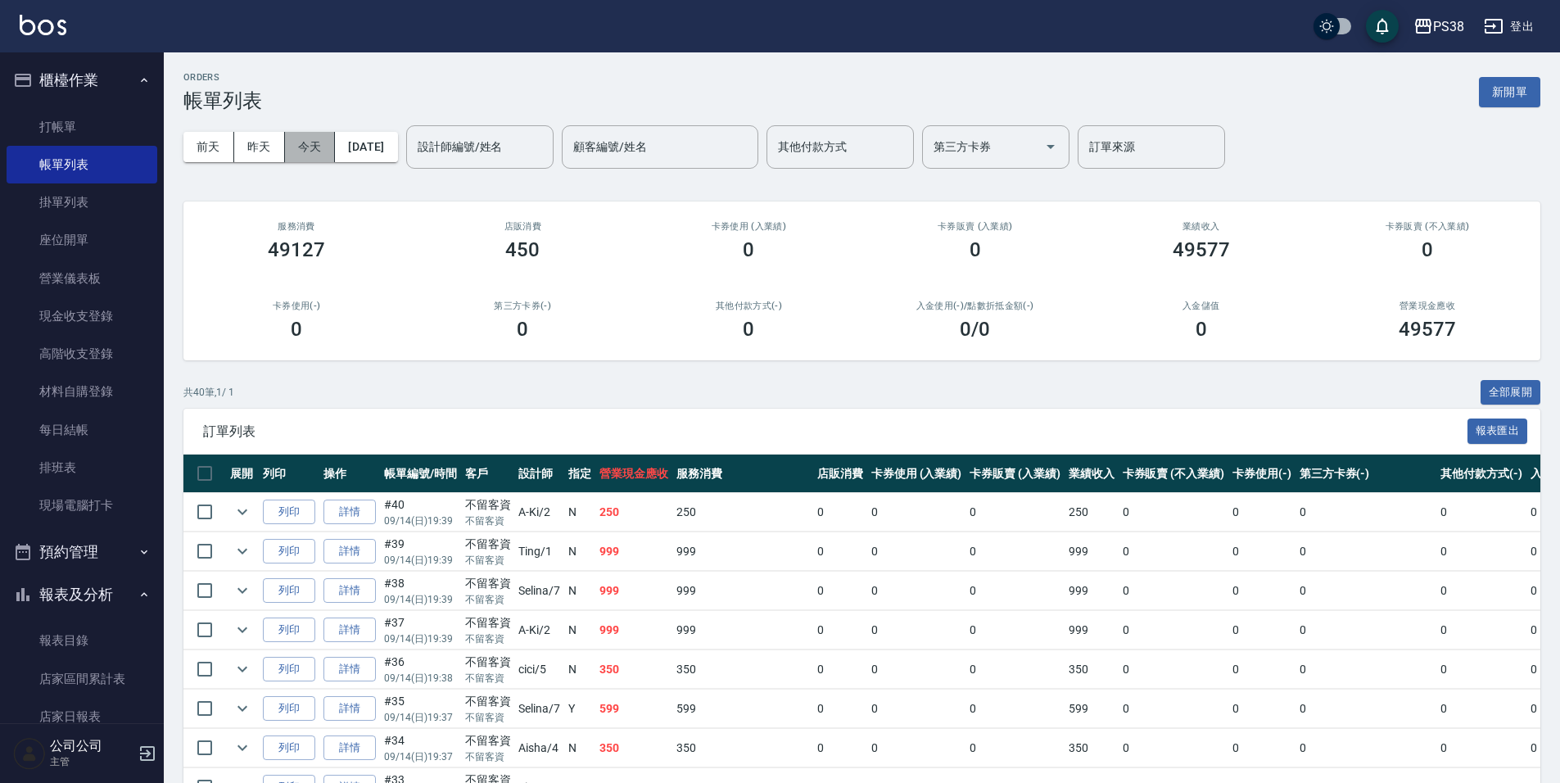
click at [319, 147] on button "今天" at bounding box center [310, 147] width 51 height 30
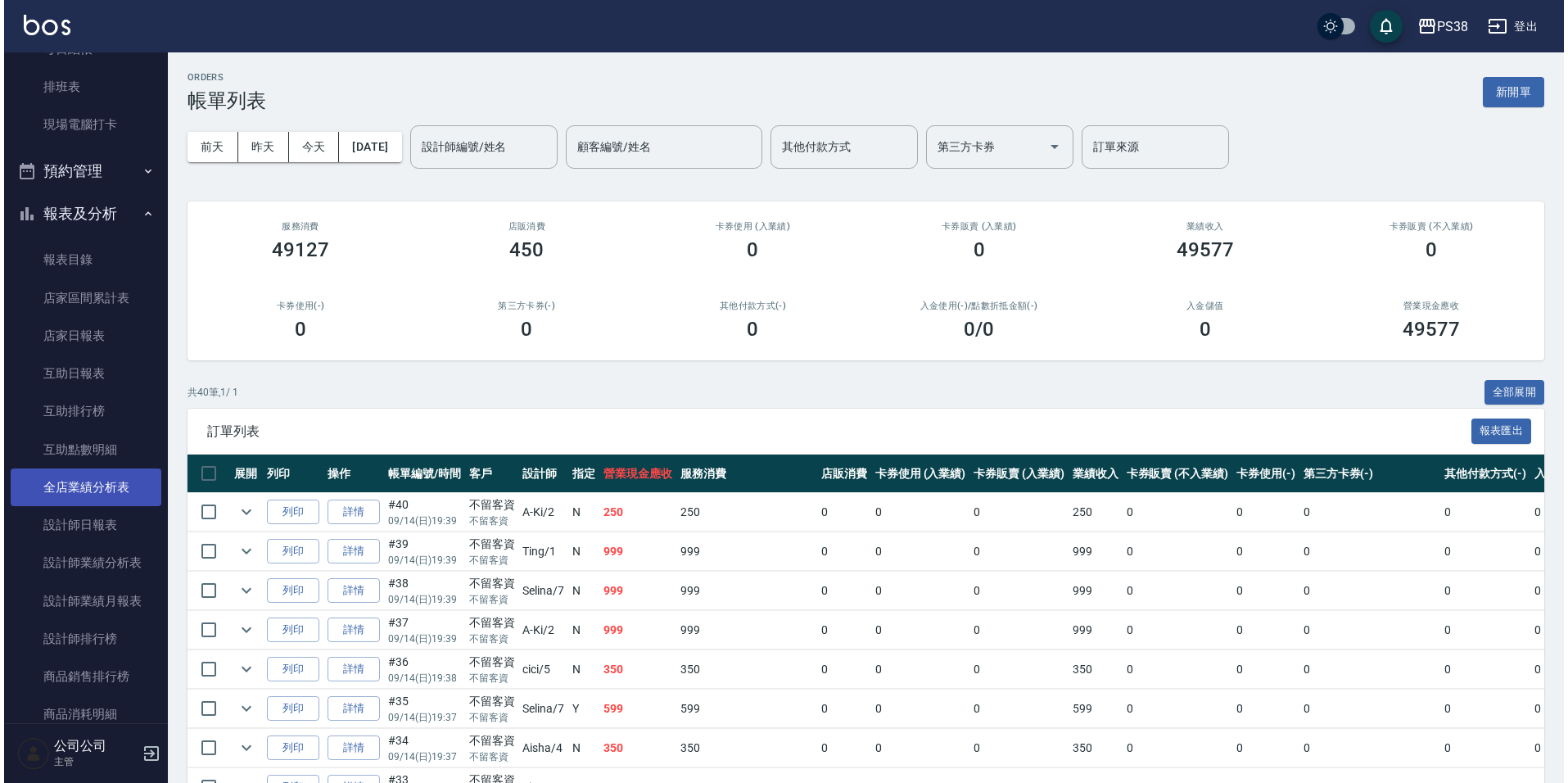
scroll to position [409, 0]
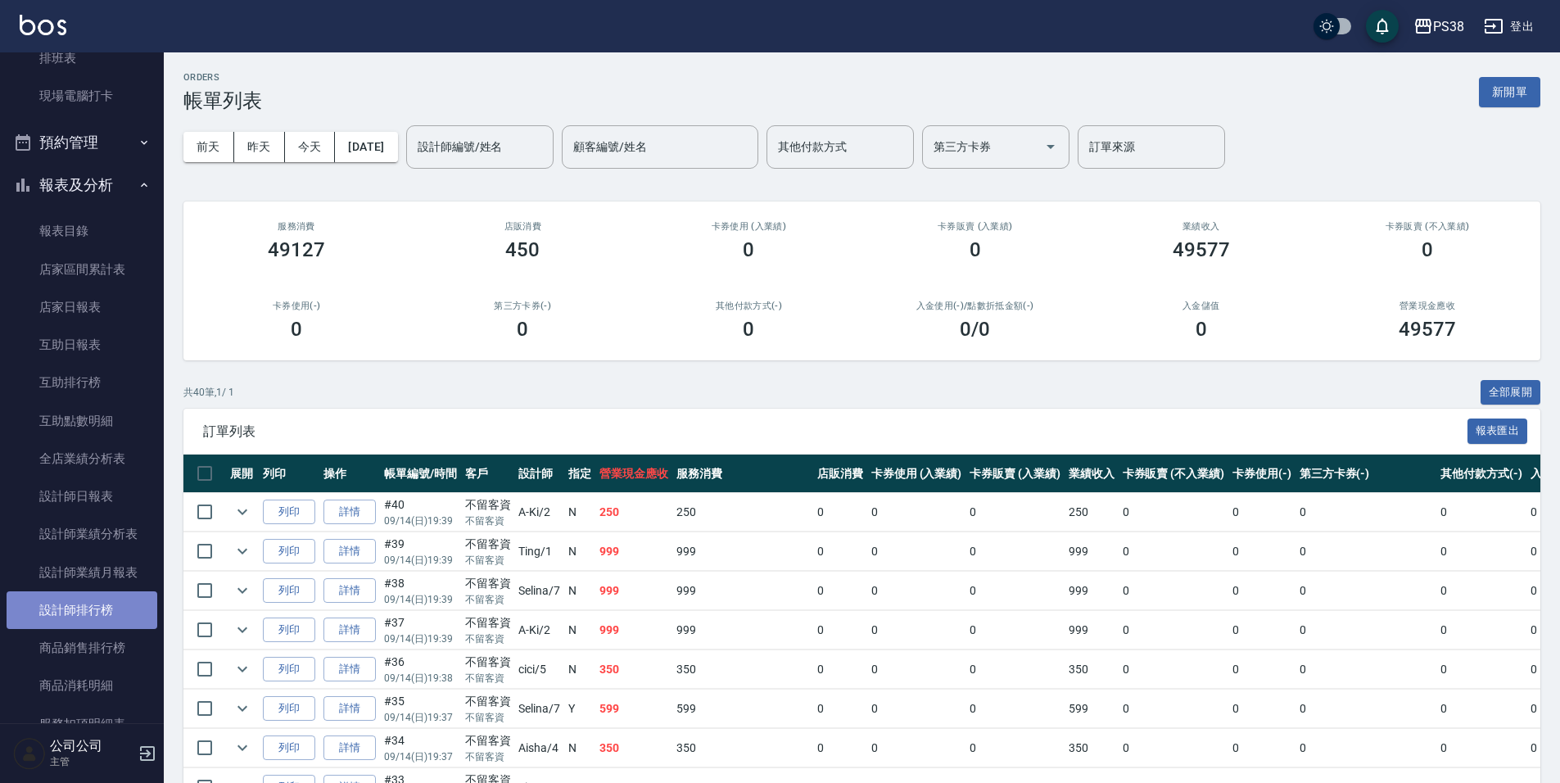
drag, startPoint x: 127, startPoint y: 617, endPoint x: 146, endPoint y: 604, distance: 22.9
click at [128, 618] on link "設計師排行榜" at bounding box center [82, 610] width 151 height 38
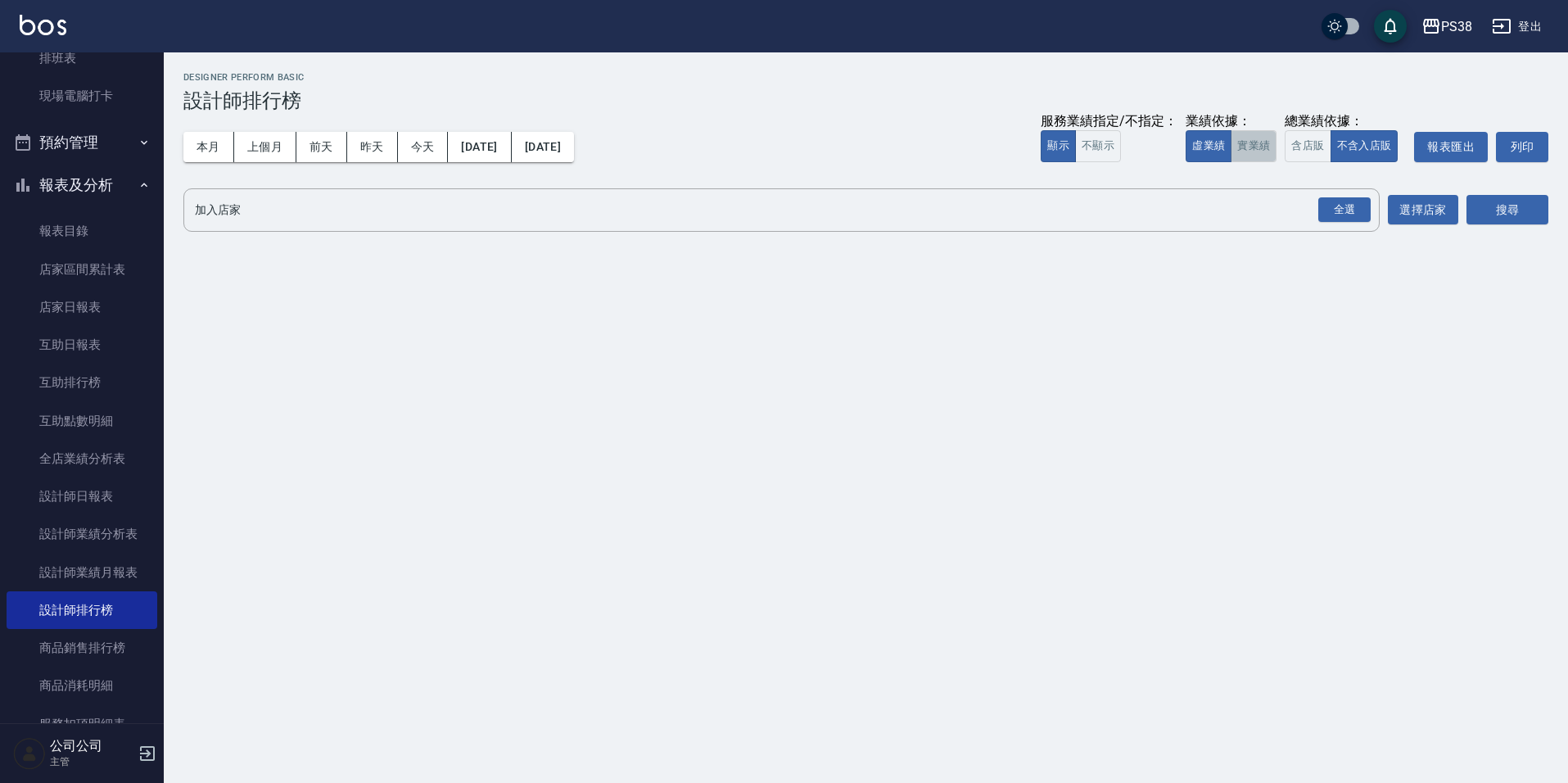
click at [1271, 146] on button "實業績" at bounding box center [1254, 146] width 46 height 32
click at [1352, 218] on div "全選" at bounding box center [1344, 209] width 52 height 25
click at [1475, 203] on button "搜尋" at bounding box center [1507, 211] width 82 height 30
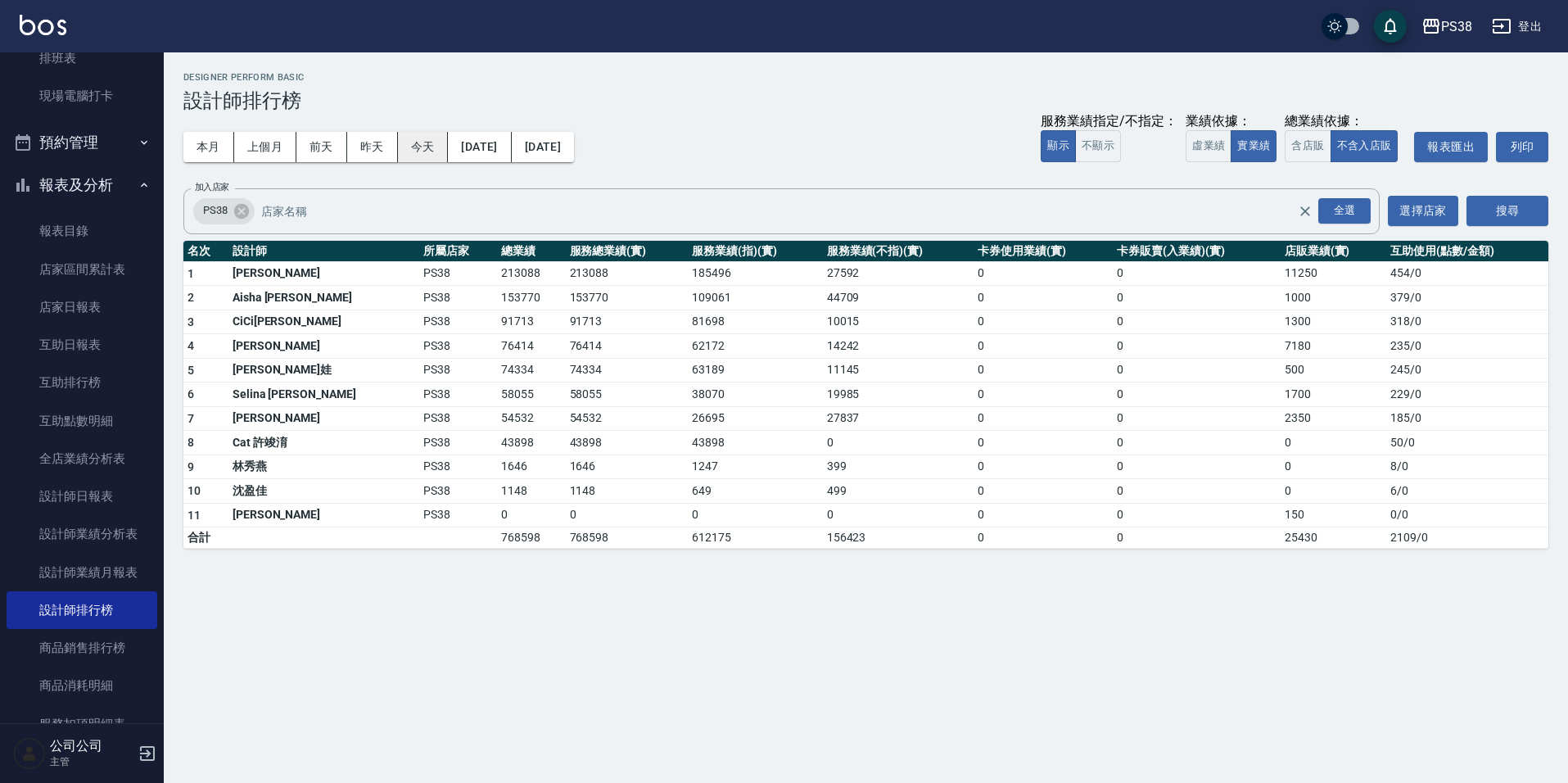
click at [422, 156] on button "今天" at bounding box center [423, 147] width 51 height 30
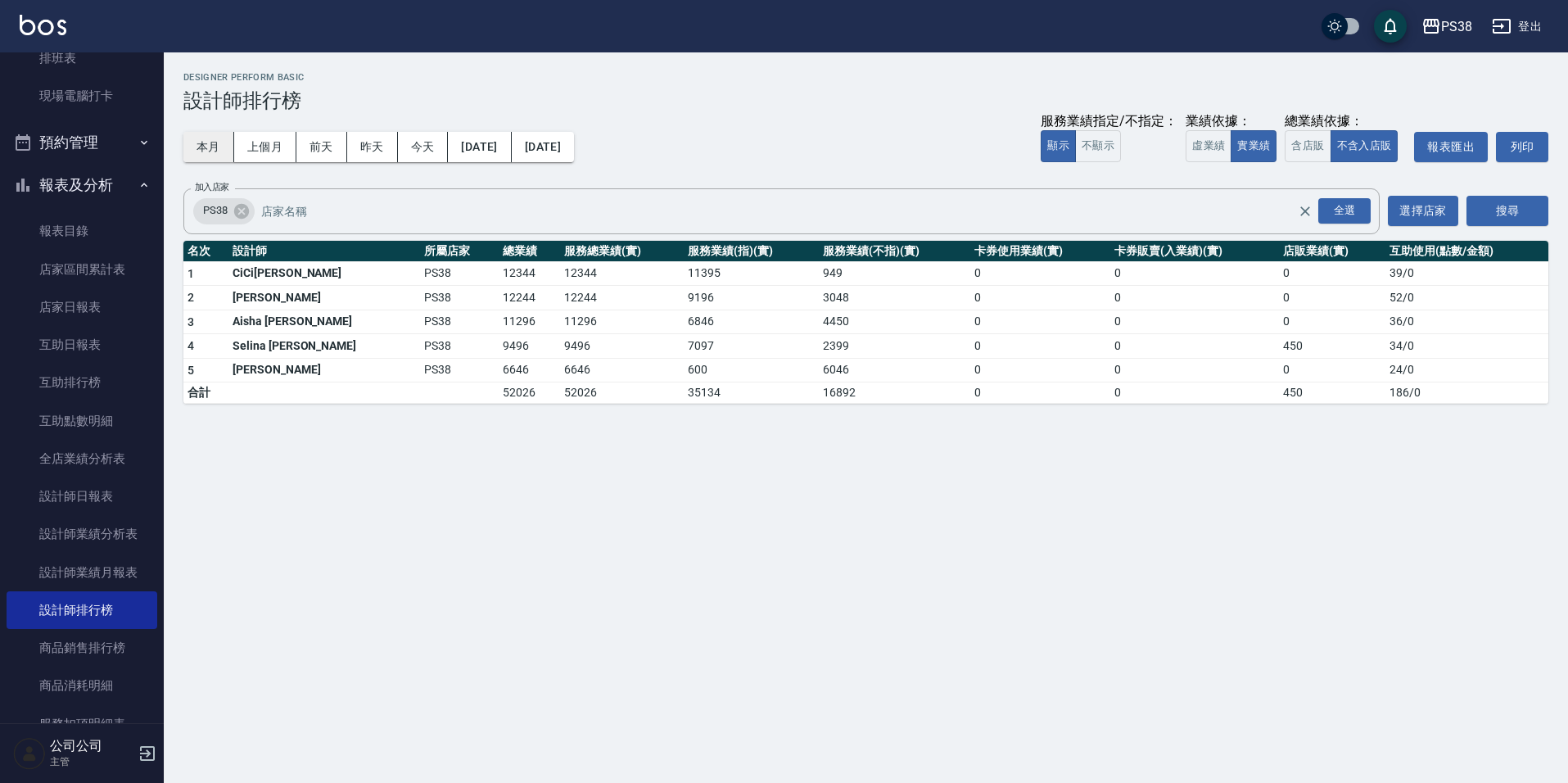
click at [207, 139] on button "本月" at bounding box center [208, 147] width 51 height 30
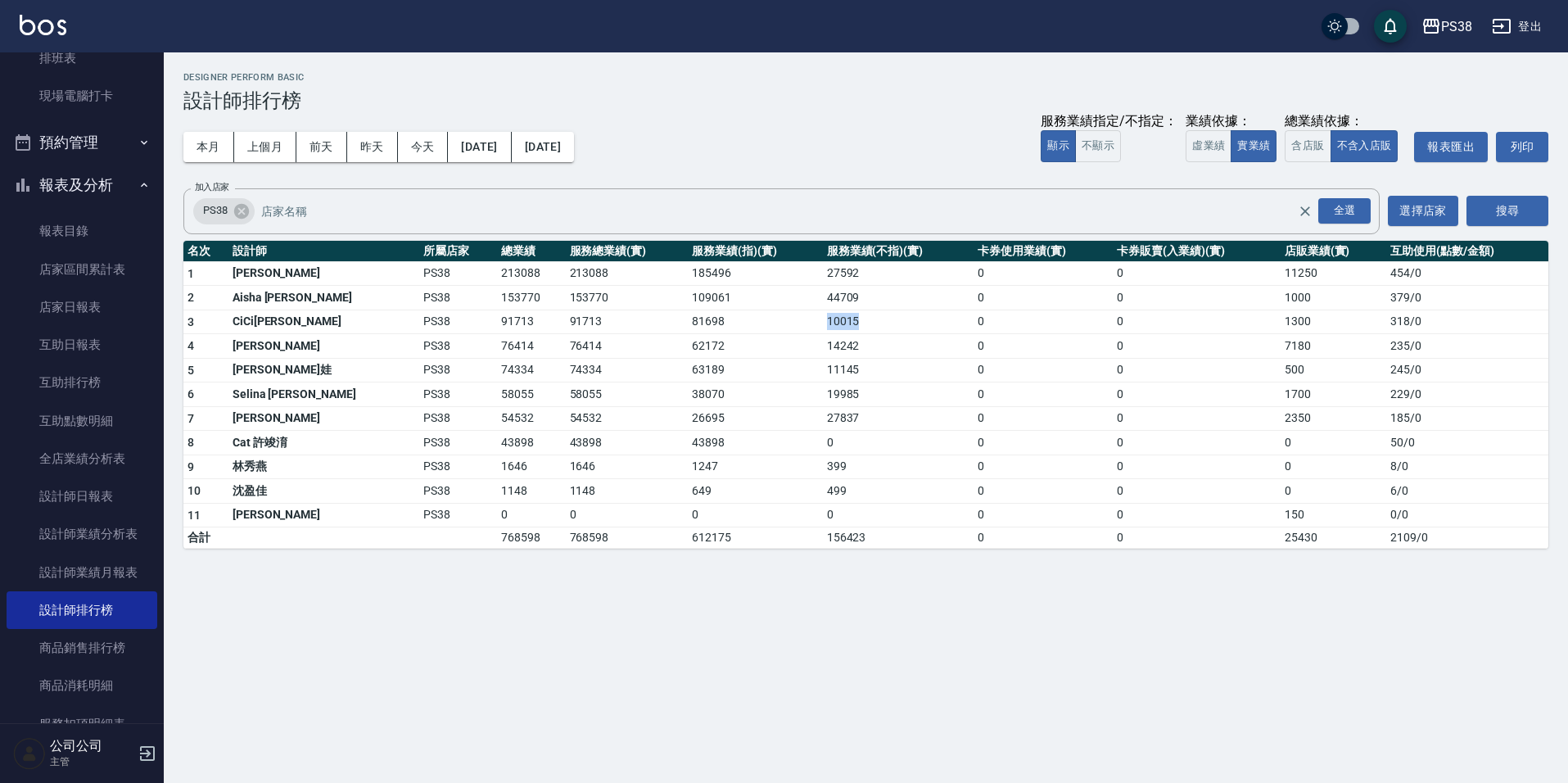
drag, startPoint x: 779, startPoint y: 323, endPoint x: 831, endPoint y: 329, distance: 52.0
click at [831, 329] on td "10015" at bounding box center [898, 321] width 151 height 25
click at [913, 423] on td "27837" at bounding box center [898, 418] width 151 height 25
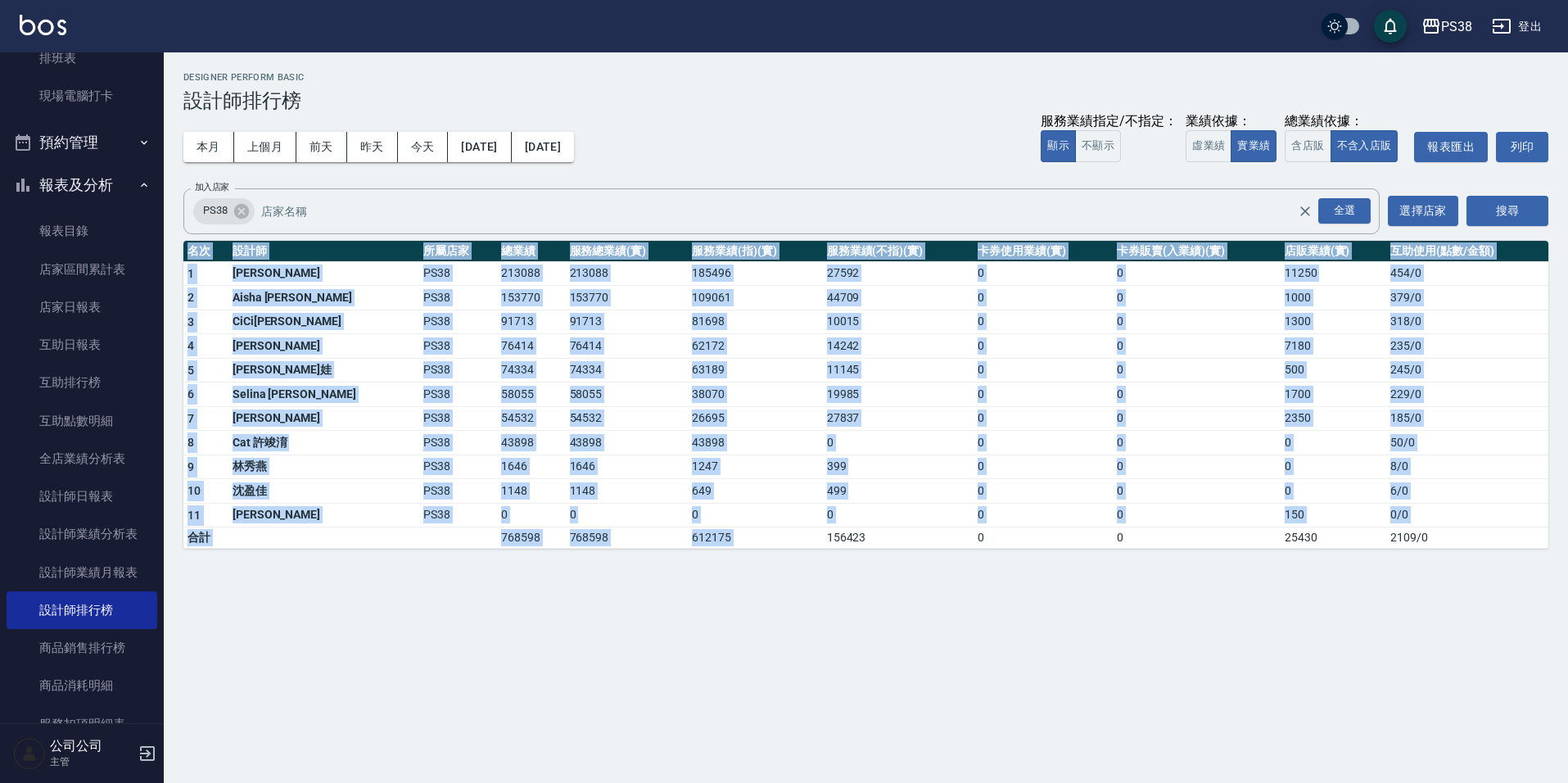
drag, startPoint x: 779, startPoint y: 534, endPoint x: 845, endPoint y: 573, distance: 77.1
click at [838, 555] on div "PS38 [DATE] - [DATE] 設計師排行榜 列印時間： [DATE][PHONE_NUMBER]:40 Designer Perform Basi…" at bounding box center [866, 310] width 1404 height 516
click at [850, 582] on div "PS38 [DATE] - [DATE] 設計師排行榜 列印時間： [DATE][PHONE_NUMBER]:40 Designer Perform Basi…" at bounding box center [784, 391] width 1568 height 783
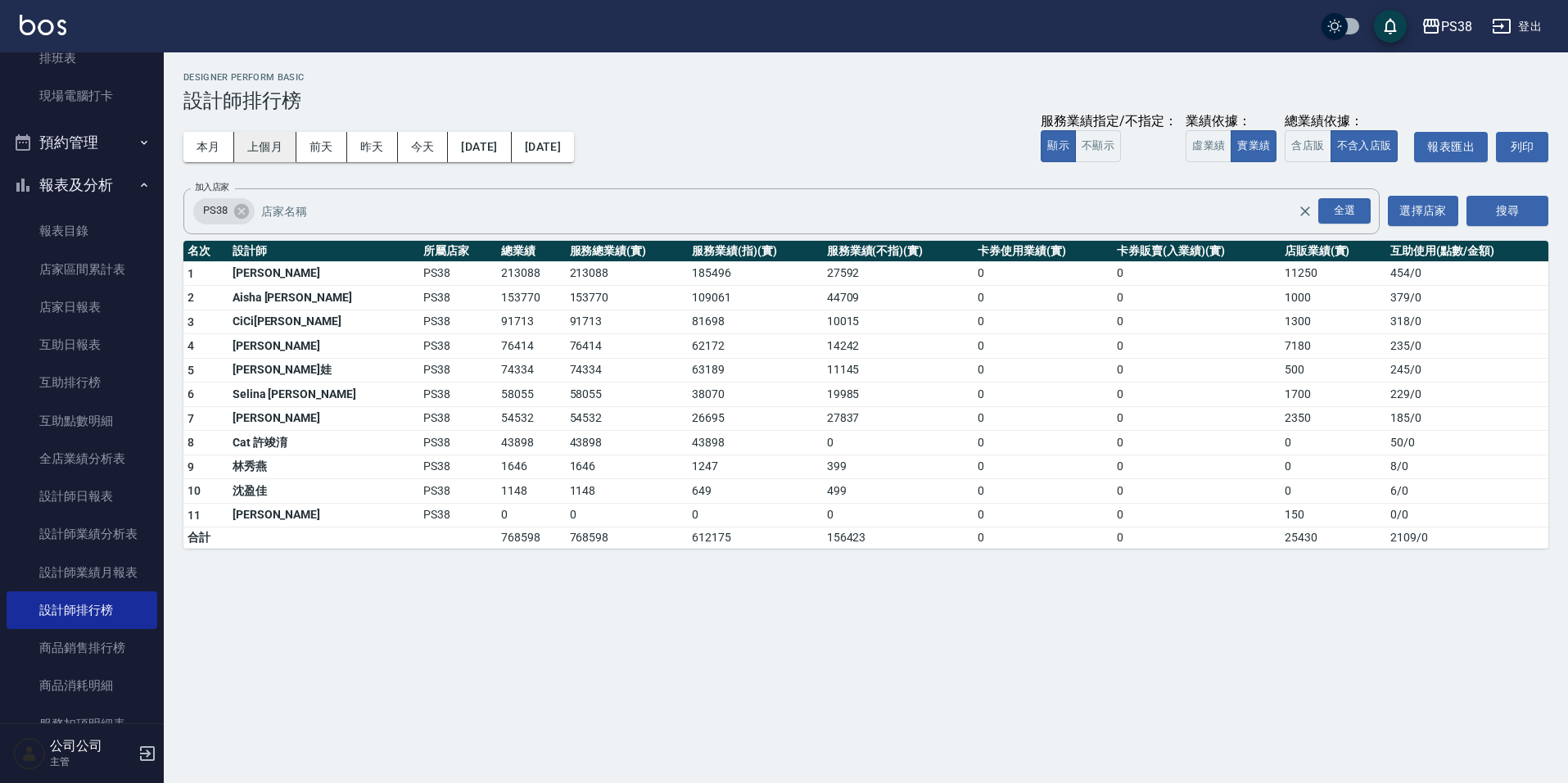
click at [259, 145] on button "上個月" at bounding box center [265, 147] width 62 height 30
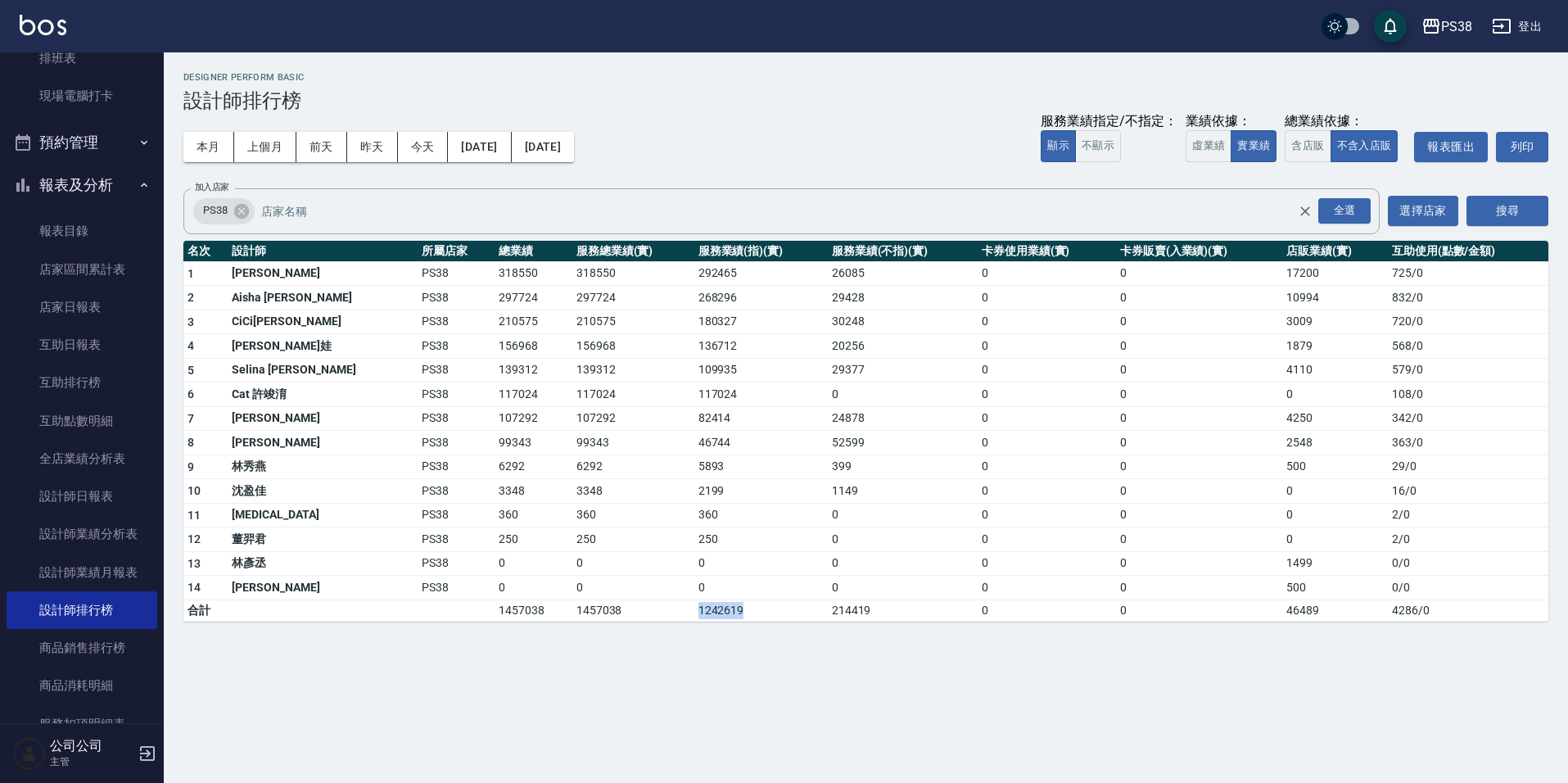
drag, startPoint x: 639, startPoint y: 607, endPoint x: 718, endPoint y: 617, distance: 80.0
click at [718, 617] on tr "合計 1457038 1457038 1242619 214419 0 0 46489 4286 / 0" at bounding box center [865, 609] width 1365 height 21
click at [762, 669] on div "PS38 [DATE] - [DATE] 設計師排行榜 列印時間： [DATE][PHONE_NUMBER]:40 Designer Perform Basi…" at bounding box center [784, 391] width 1568 height 783
click at [574, 142] on button "[DATE]" at bounding box center [543, 147] width 62 height 30
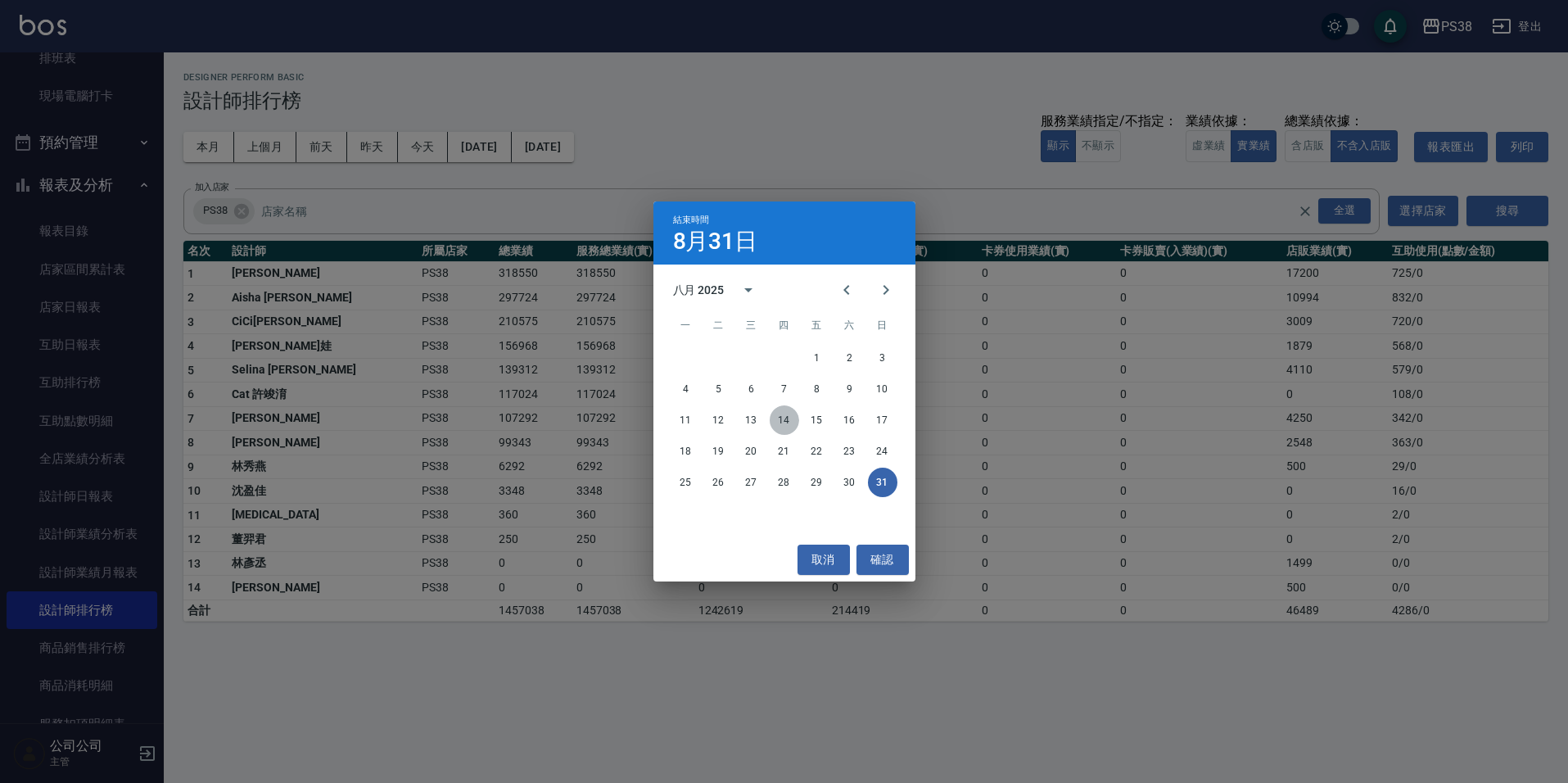
click at [788, 415] on button "14" at bounding box center [784, 419] width 29 height 29
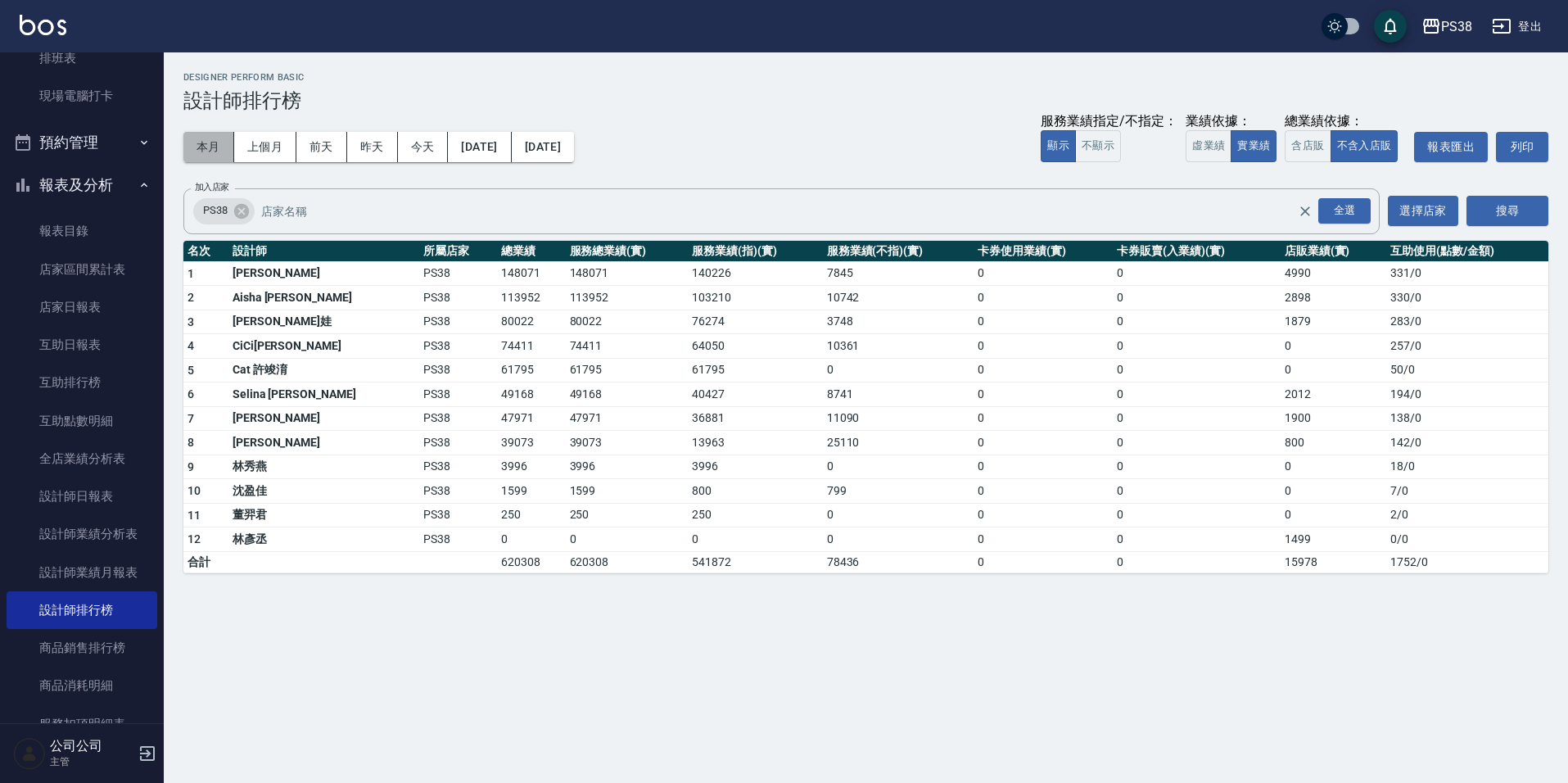
click at [201, 134] on button "本月" at bounding box center [208, 147] width 51 height 30
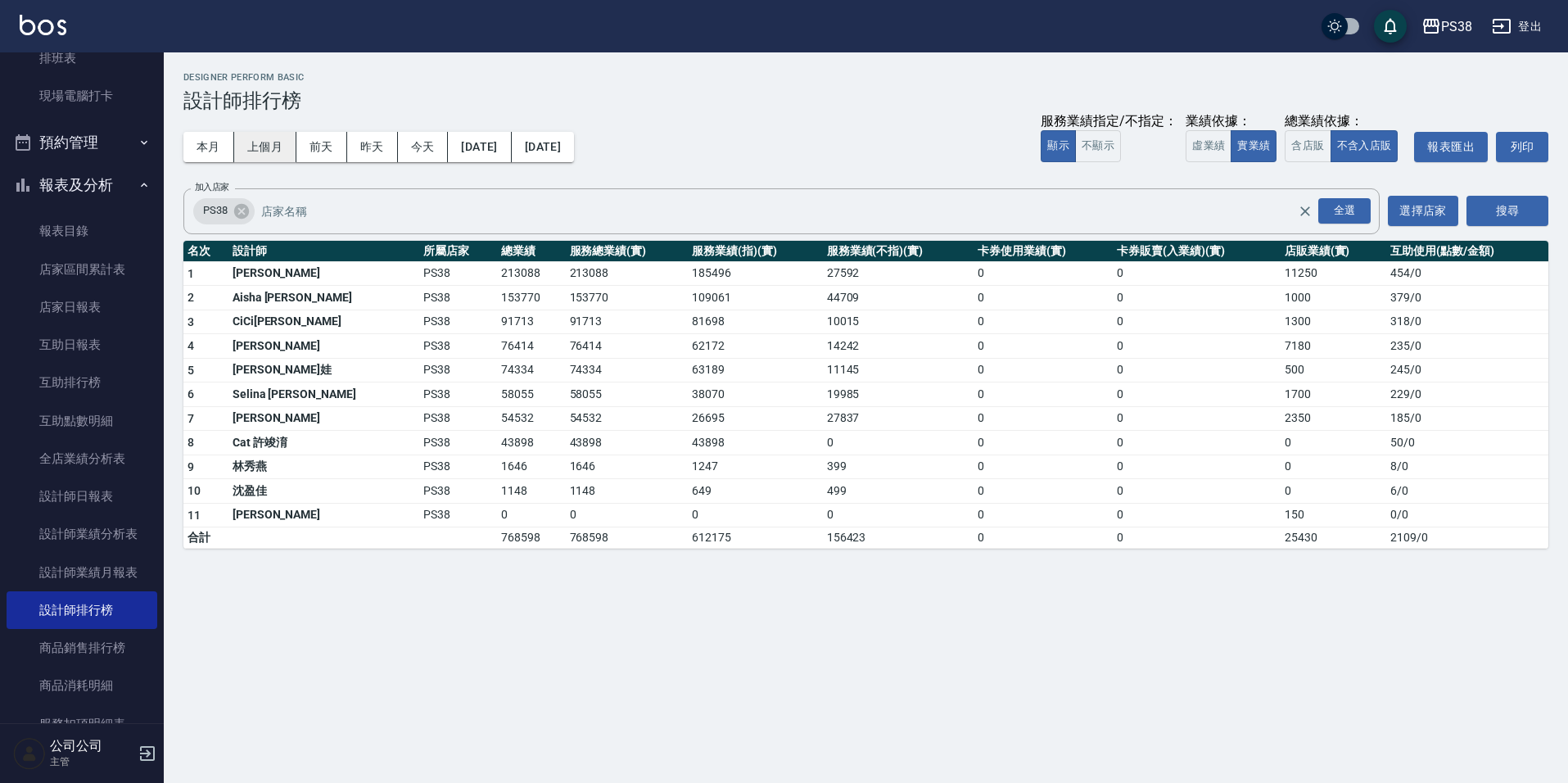
click at [270, 151] on button "上個月" at bounding box center [265, 147] width 62 height 30
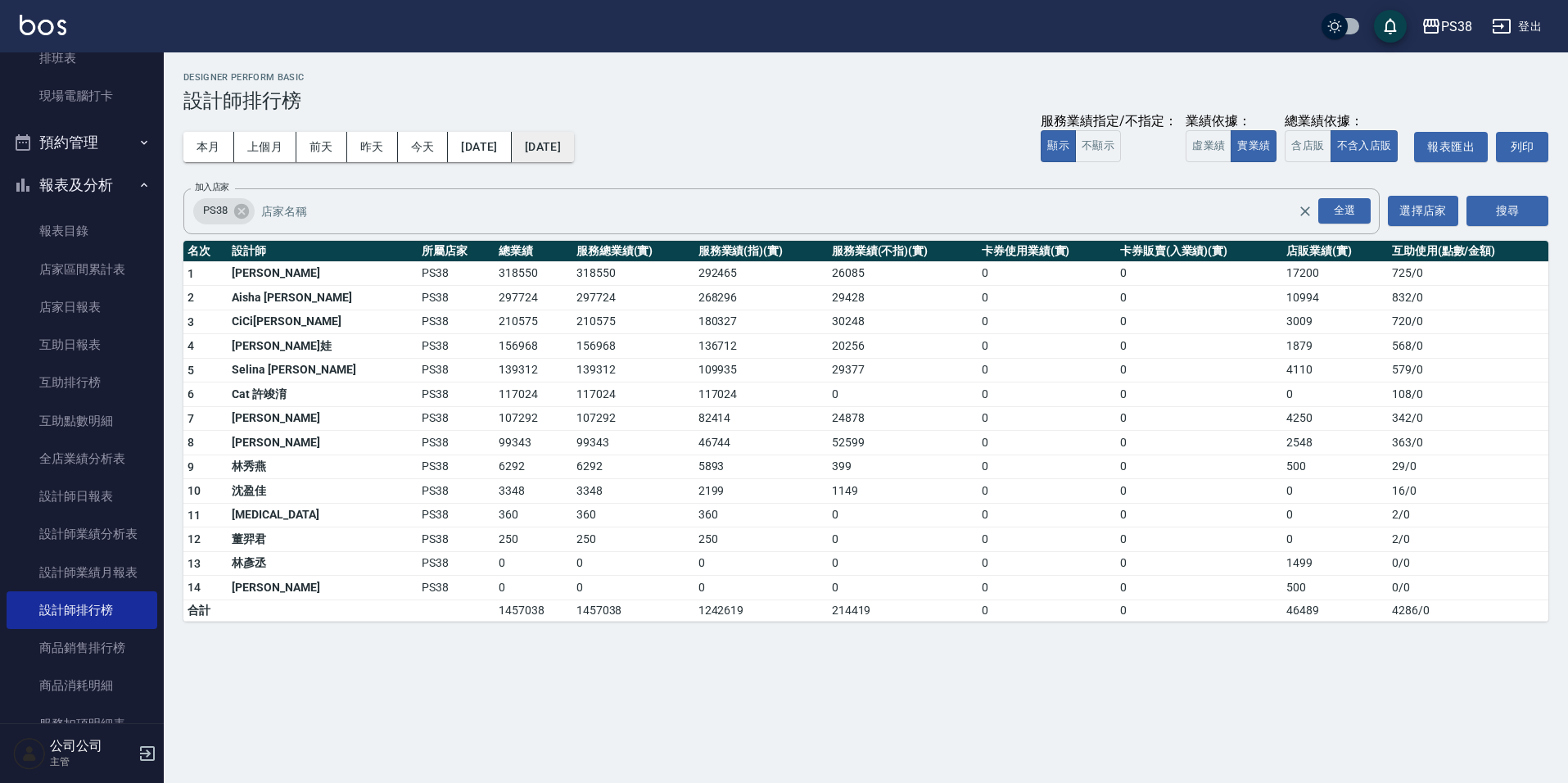
click at [574, 157] on button "[DATE]" at bounding box center [543, 147] width 62 height 30
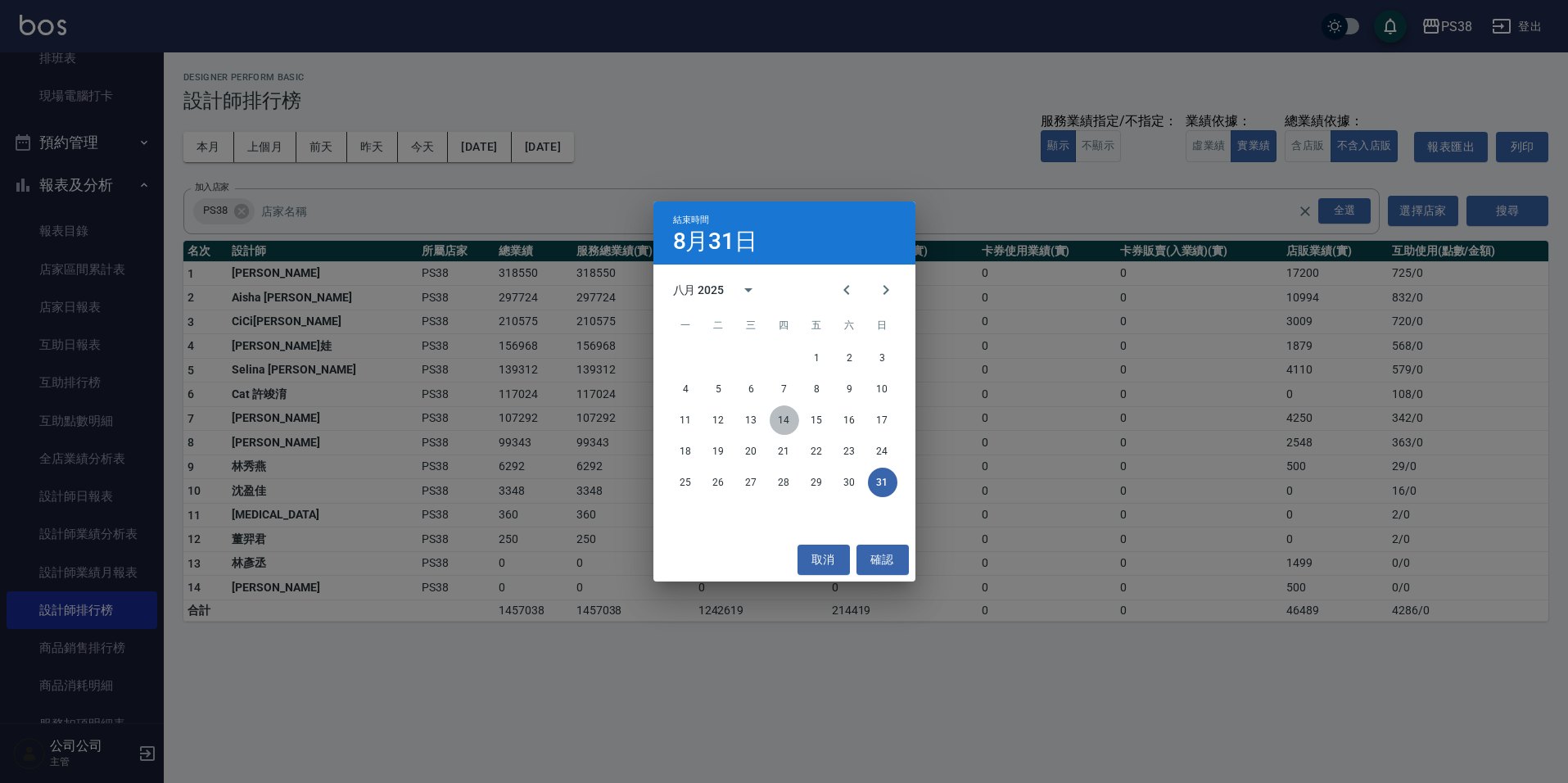
click at [782, 420] on button "14" at bounding box center [784, 419] width 29 height 29
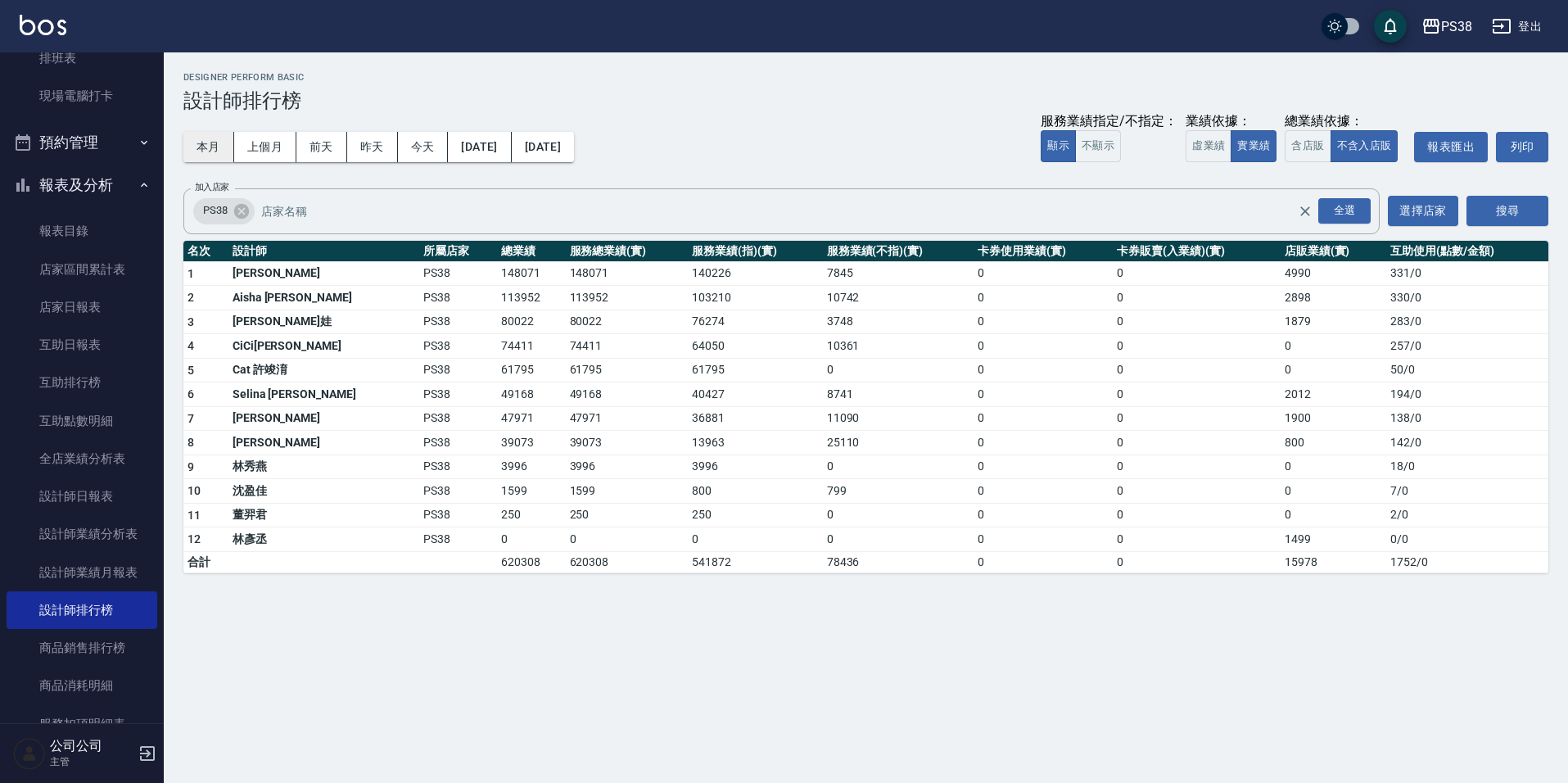
click at [198, 154] on button "本月" at bounding box center [208, 147] width 51 height 30
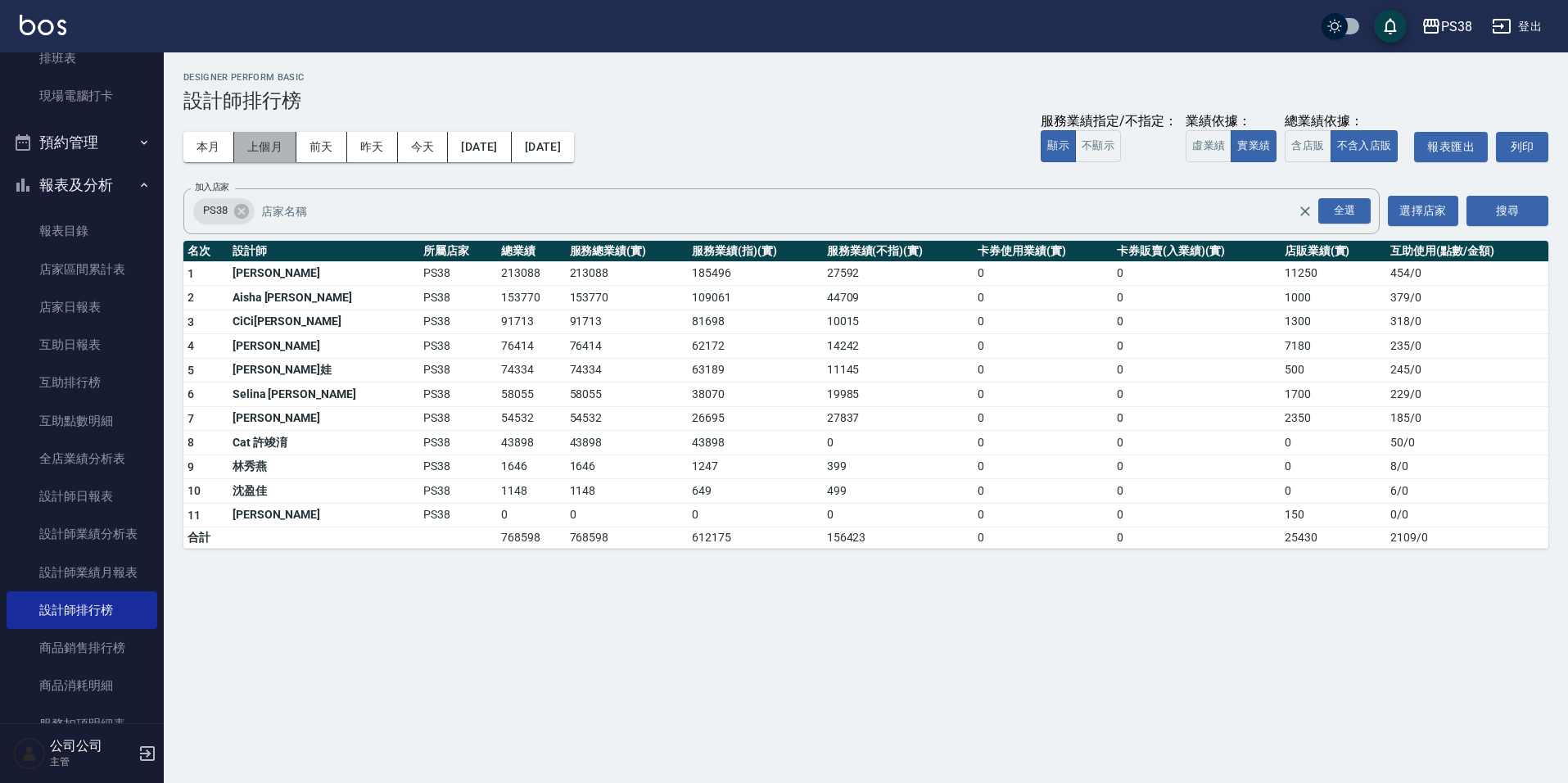
click at [278, 142] on button "上個月" at bounding box center [265, 147] width 62 height 30
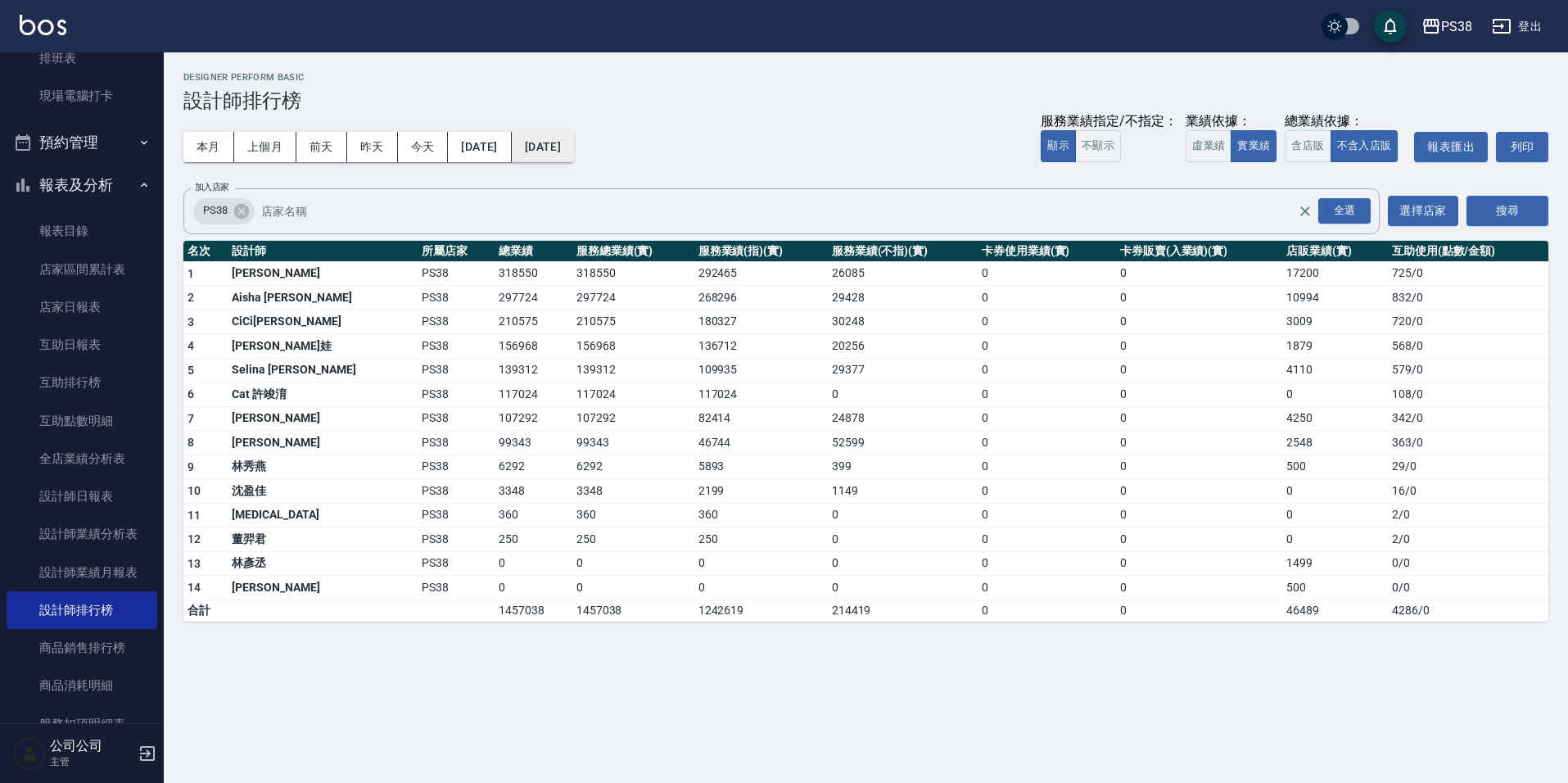
click at [574, 135] on button "[DATE]" at bounding box center [543, 147] width 62 height 30
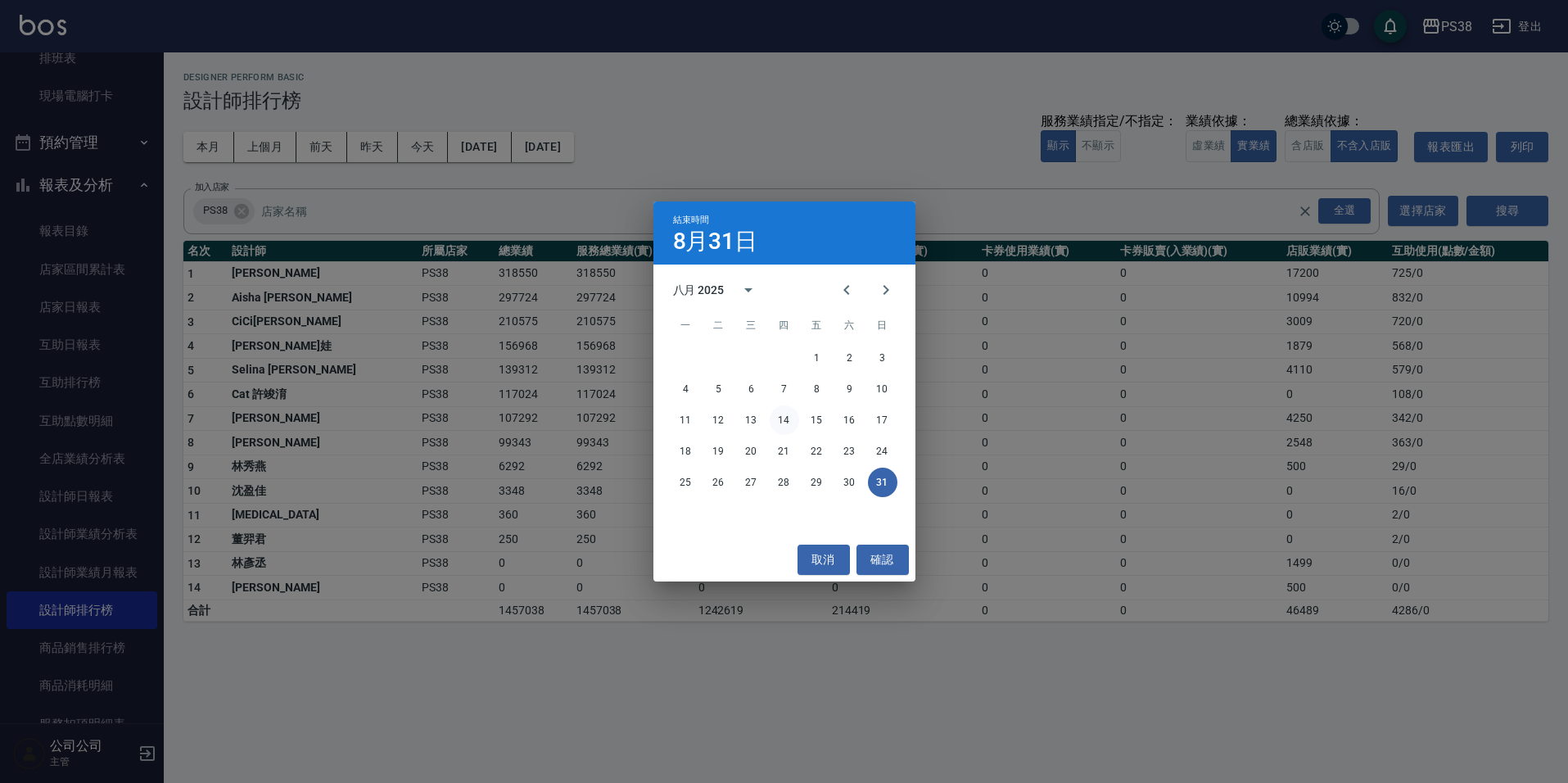
click at [792, 419] on button "14" at bounding box center [784, 419] width 29 height 29
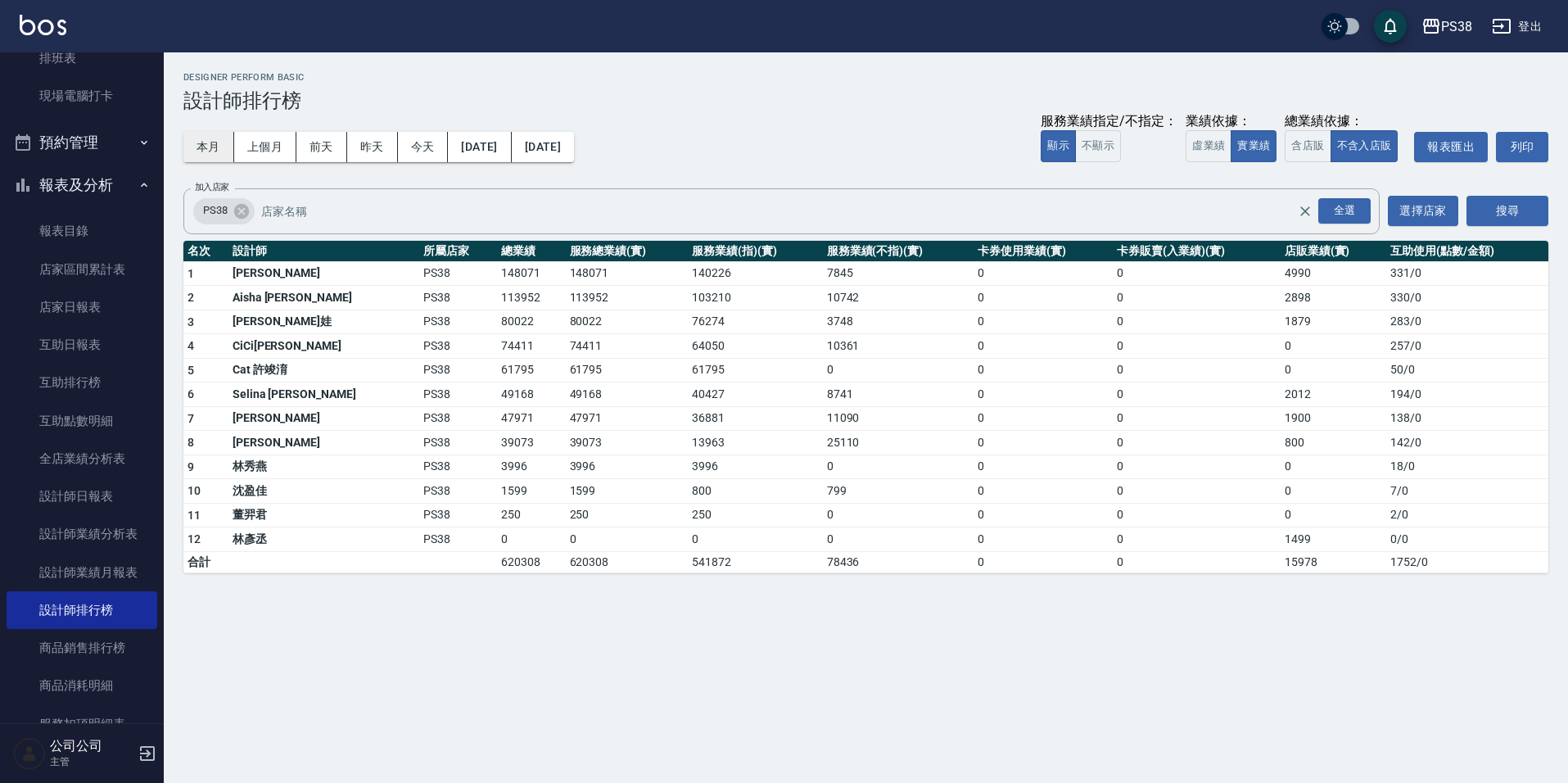
click at [201, 138] on button "本月" at bounding box center [208, 147] width 51 height 30
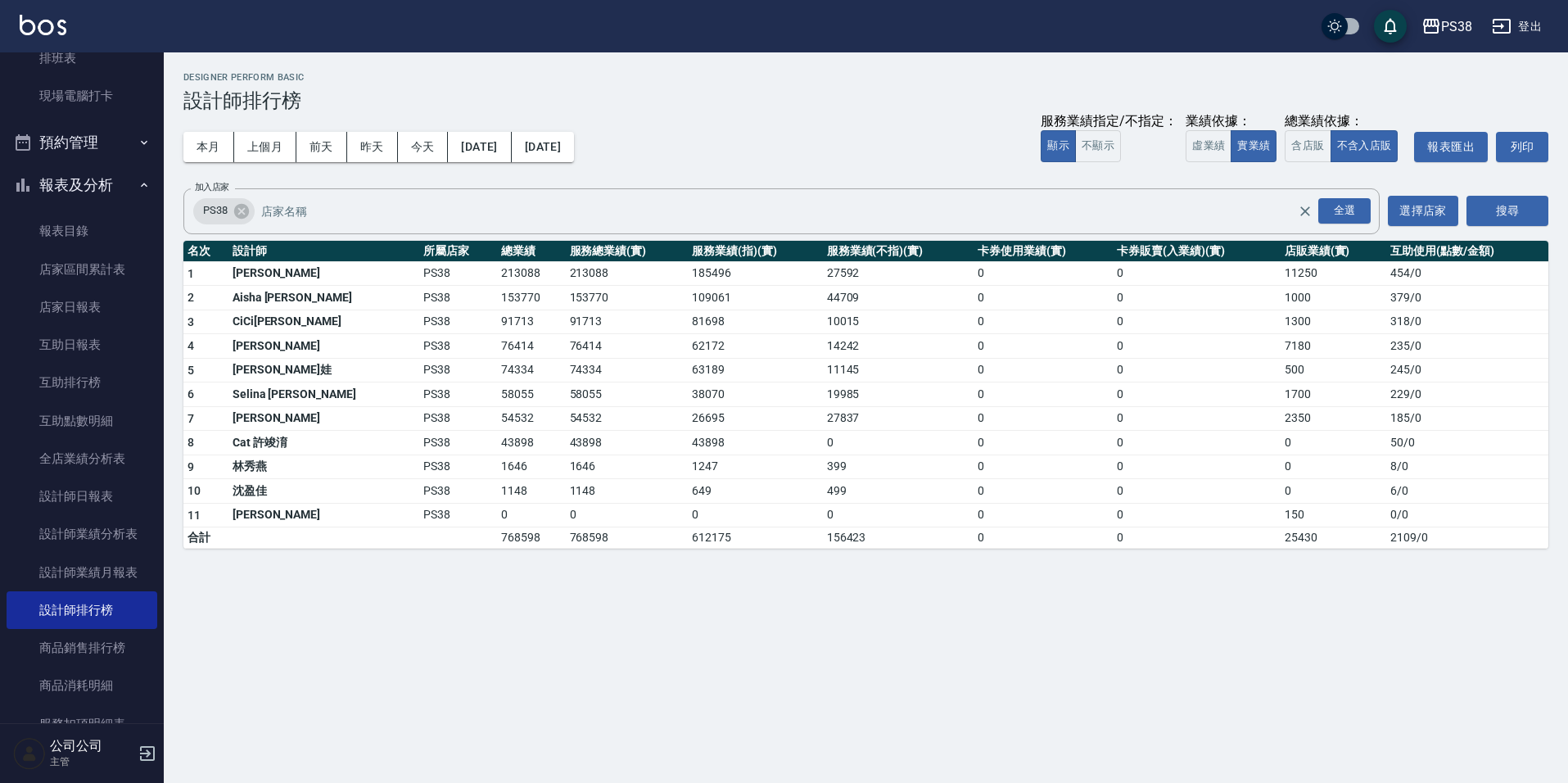
click at [763, 106] on h3 "設計師排行榜" at bounding box center [865, 100] width 1365 height 23
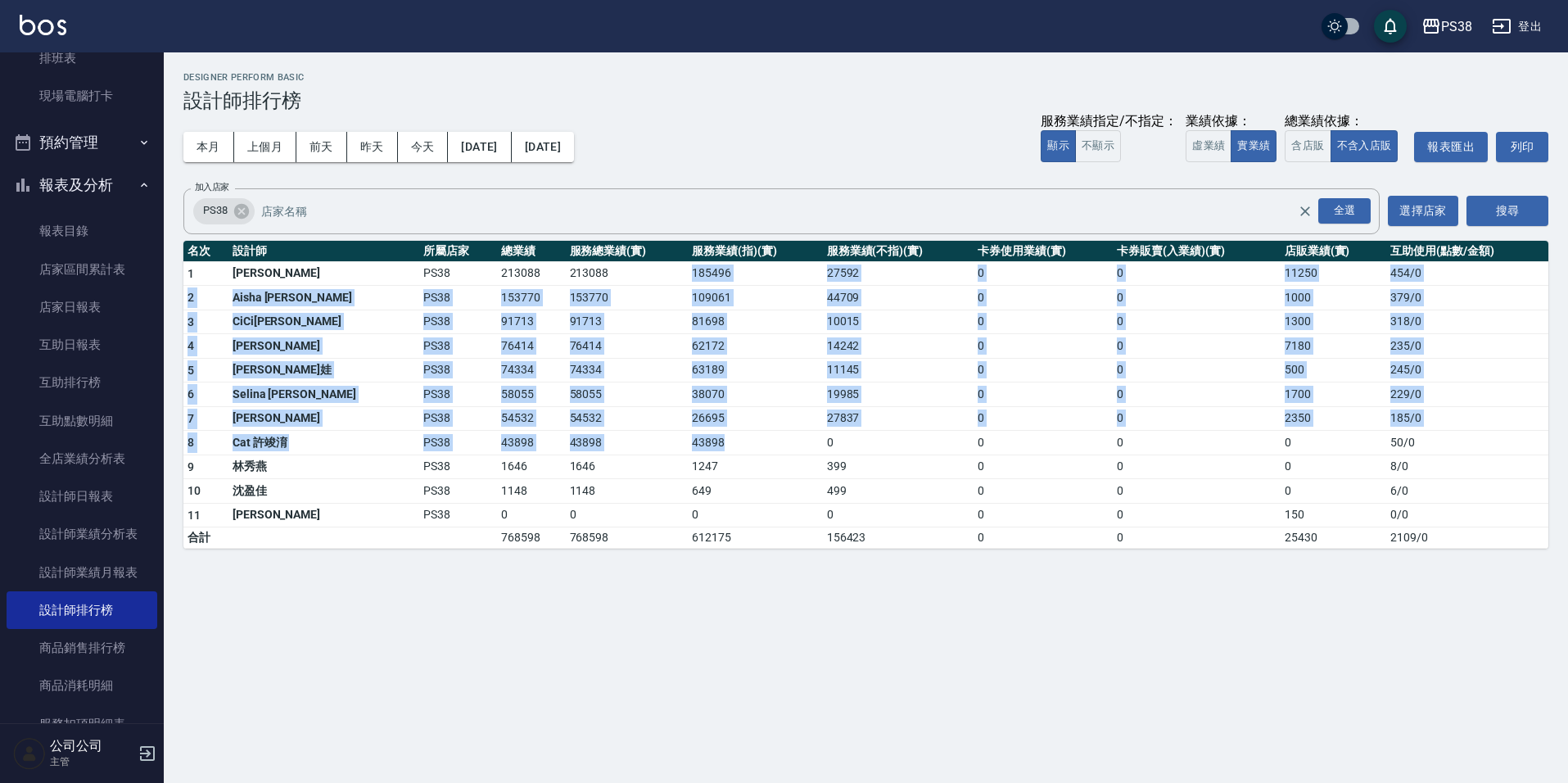
drag, startPoint x: 666, startPoint y: 299, endPoint x: 713, endPoint y: 454, distance: 161.9
click at [713, 454] on tbody "1 [PERSON_NAME] PS38 213088 213088 185496 27592 0 0 11250 454 / 0 2 Aisha [PERS…" at bounding box center [865, 404] width 1365 height 287
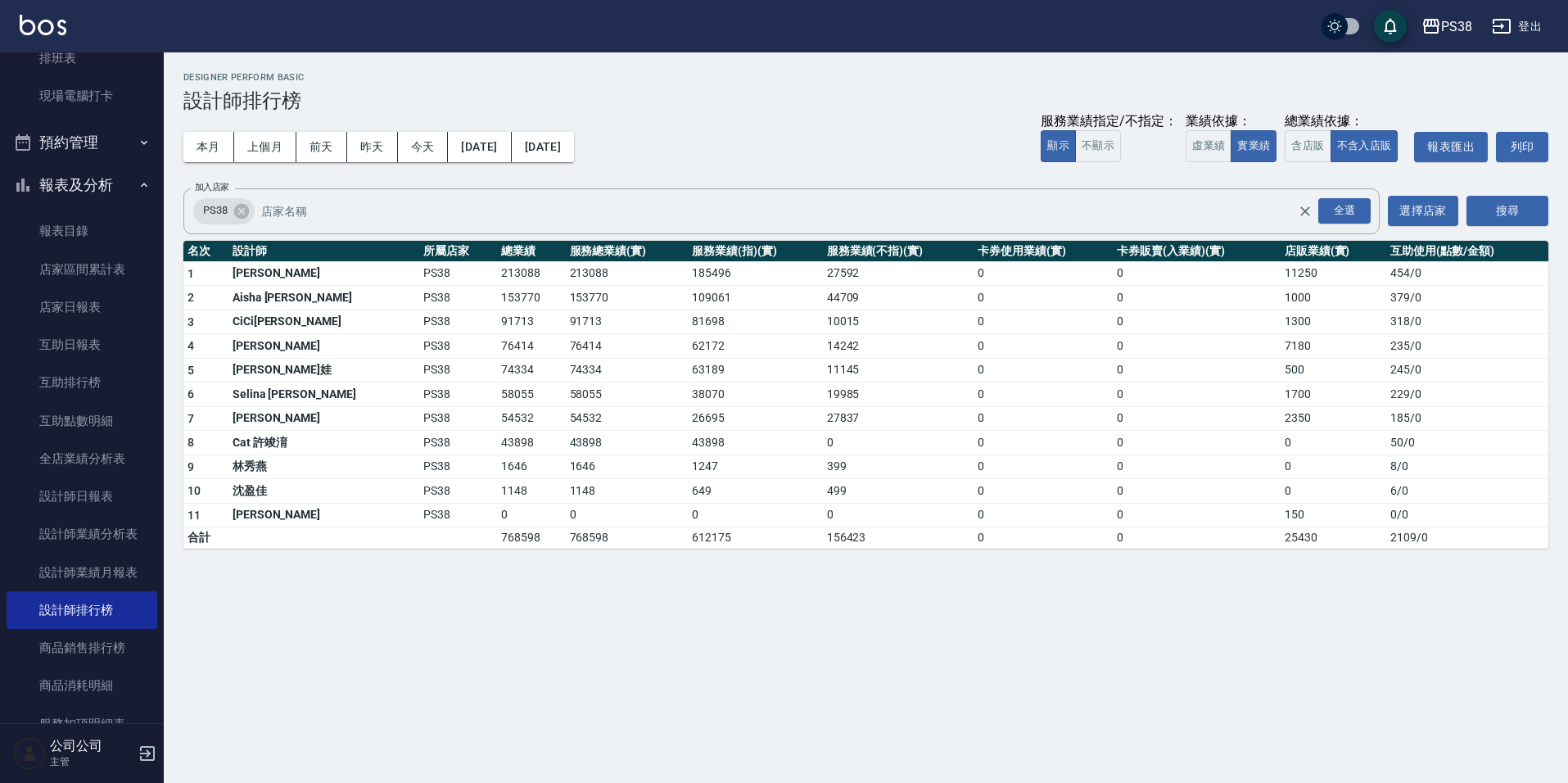
click at [733, 498] on td "649" at bounding box center [755, 491] width 134 height 25
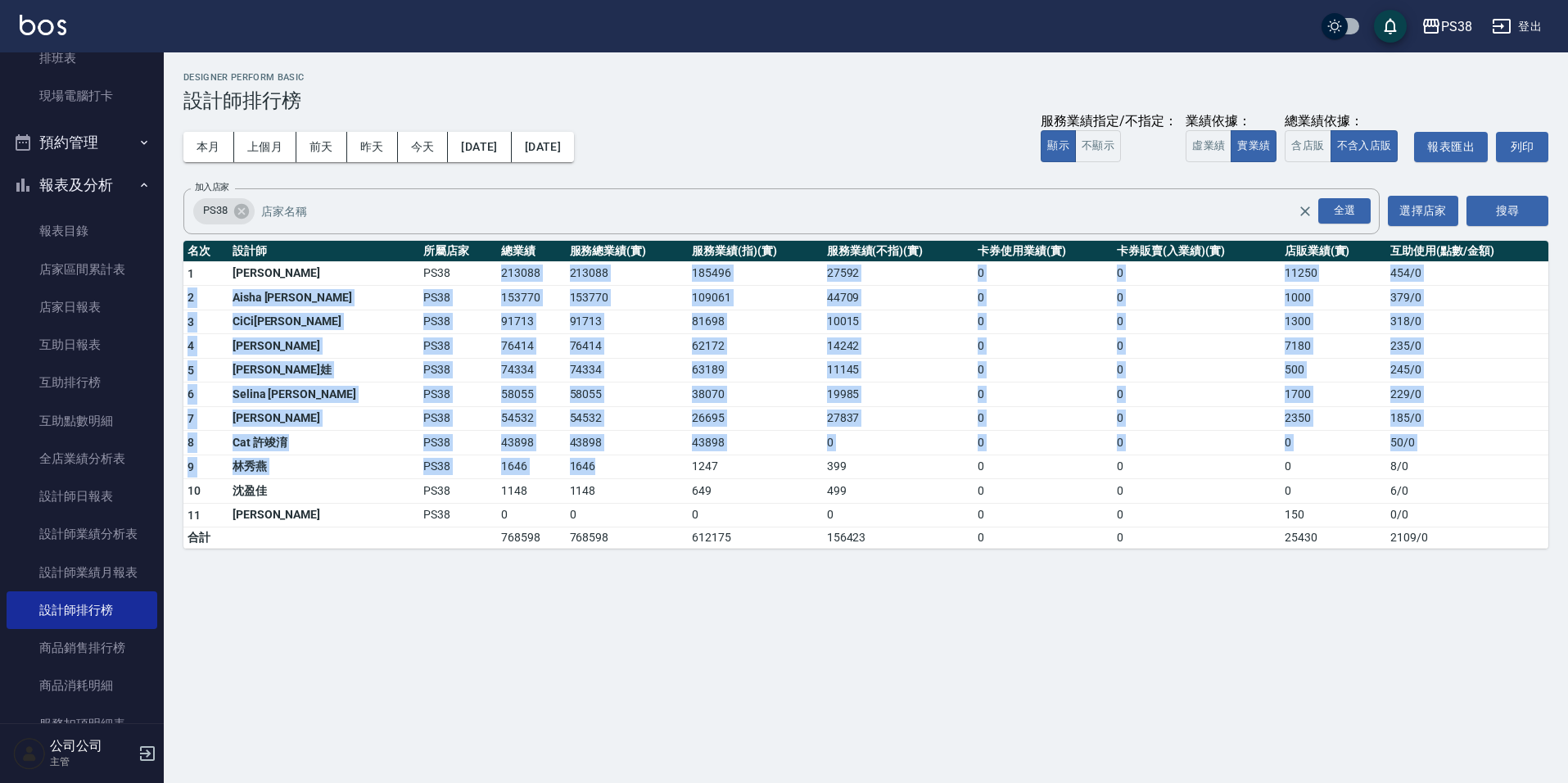
drag, startPoint x: 504, startPoint y: 382, endPoint x: 561, endPoint y: 457, distance: 94.2
click at [561, 457] on tbody "1 [PERSON_NAME] PS38 213088 213088 185496 27592 0 0 11250 454 / 0 2 Aisha [PERS…" at bounding box center [865, 404] width 1365 height 287
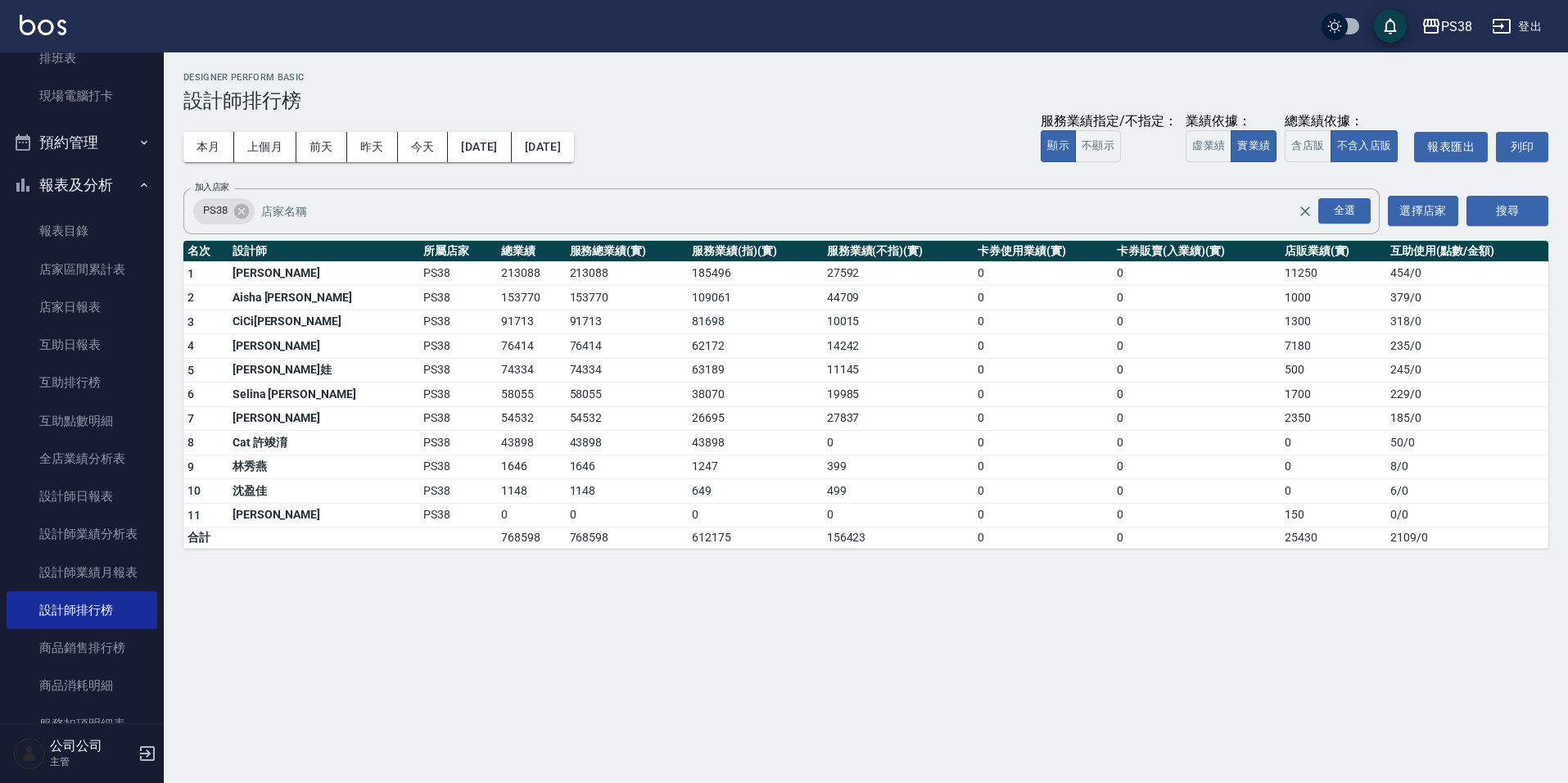
click at [672, 581] on div "PS38 [DATE] - [DATE] 設計師排行榜 列印時間： [DATE][PHONE_NUMBER]:41 Designer Perform Basi…" at bounding box center [784, 391] width 1568 height 783
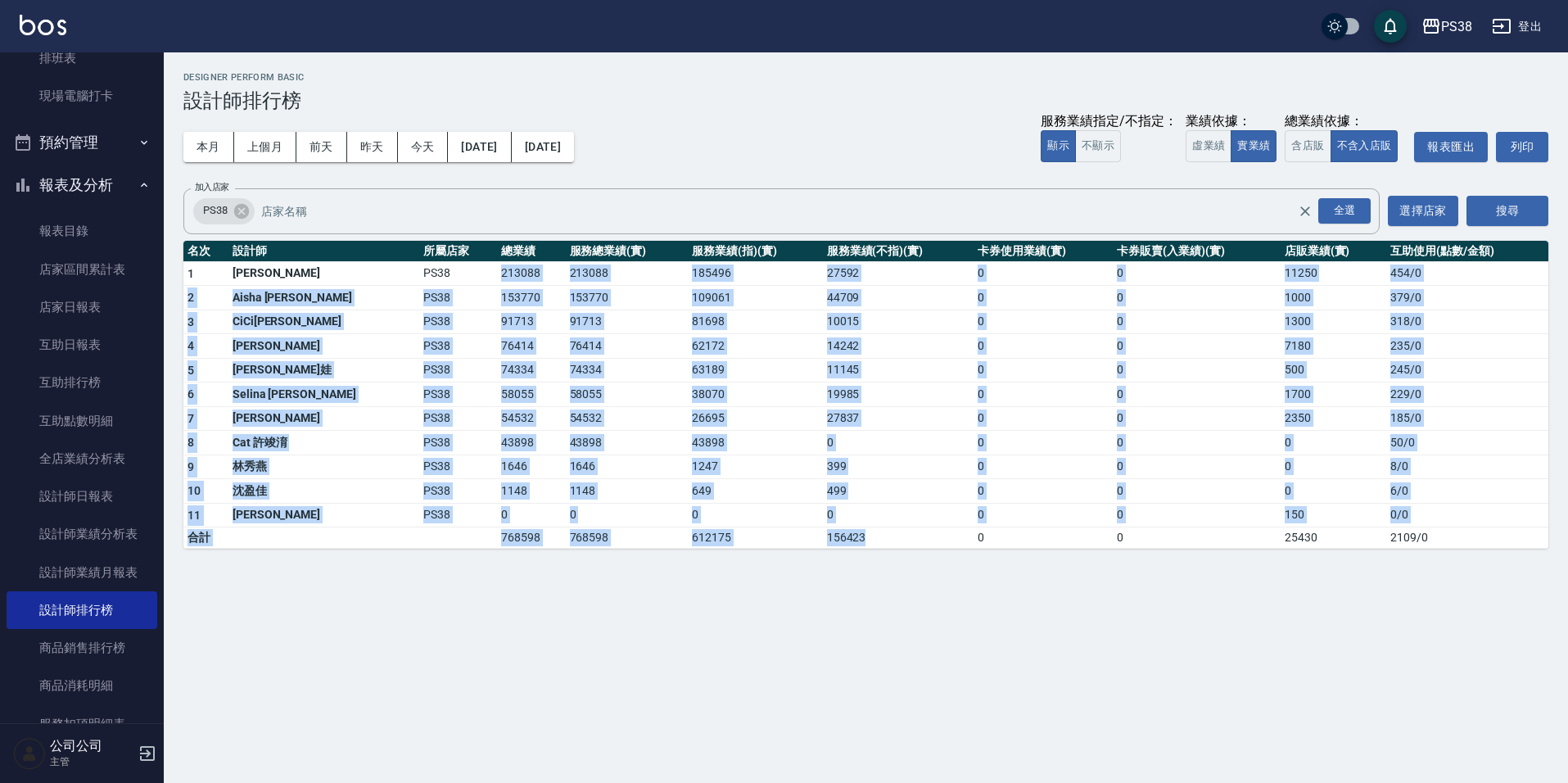
drag, startPoint x: 432, startPoint y: 265, endPoint x: 855, endPoint y: 527, distance: 497.1
click at [855, 527] on tbody "1 [PERSON_NAME] PS38 213088 213088 185496 27592 0 0 11250 454 / 0 2 Aisha [PERS…" at bounding box center [865, 404] width 1365 height 287
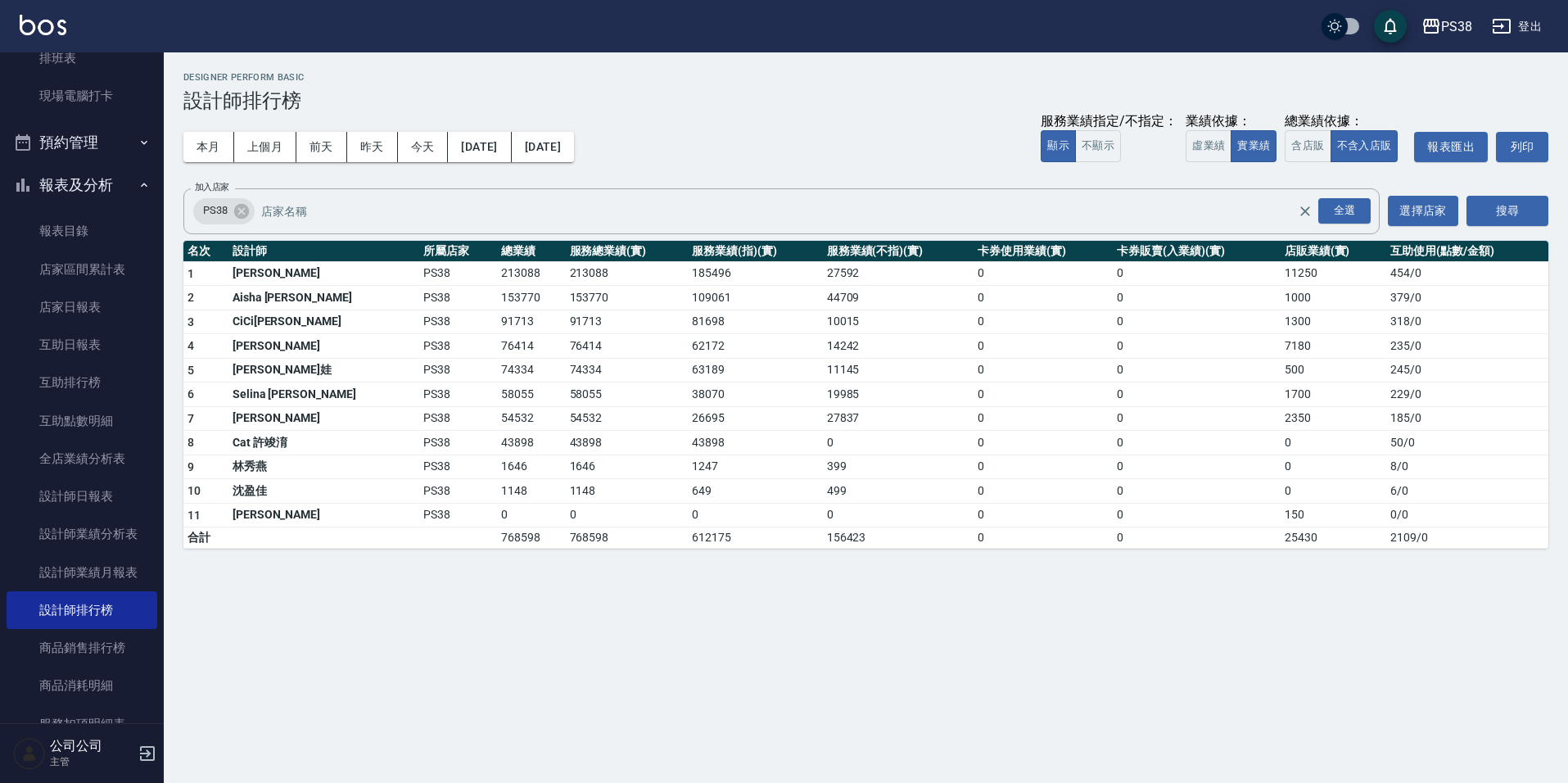
click at [956, 633] on div "PS38 [DATE] - [DATE] 設計師排行榜 列印時間： [DATE][PHONE_NUMBER]:41 Designer Perform Basi…" at bounding box center [784, 391] width 1568 height 783
drag, startPoint x: 436, startPoint y: 368, endPoint x: 467, endPoint y: 373, distance: 31.5
click at [497, 373] on td "74334" at bounding box center [531, 370] width 68 height 25
click at [566, 458] on td "1646" at bounding box center [627, 466] width 123 height 25
click at [701, 165] on div "本月 上個月 [DATE] [DATE] [DATE] [DATE] [DATE] 服務業績指定/不指定： 顯示 不顯示 業績依據： 虛業績 實業績 總業績依…" at bounding box center [865, 147] width 1365 height 70
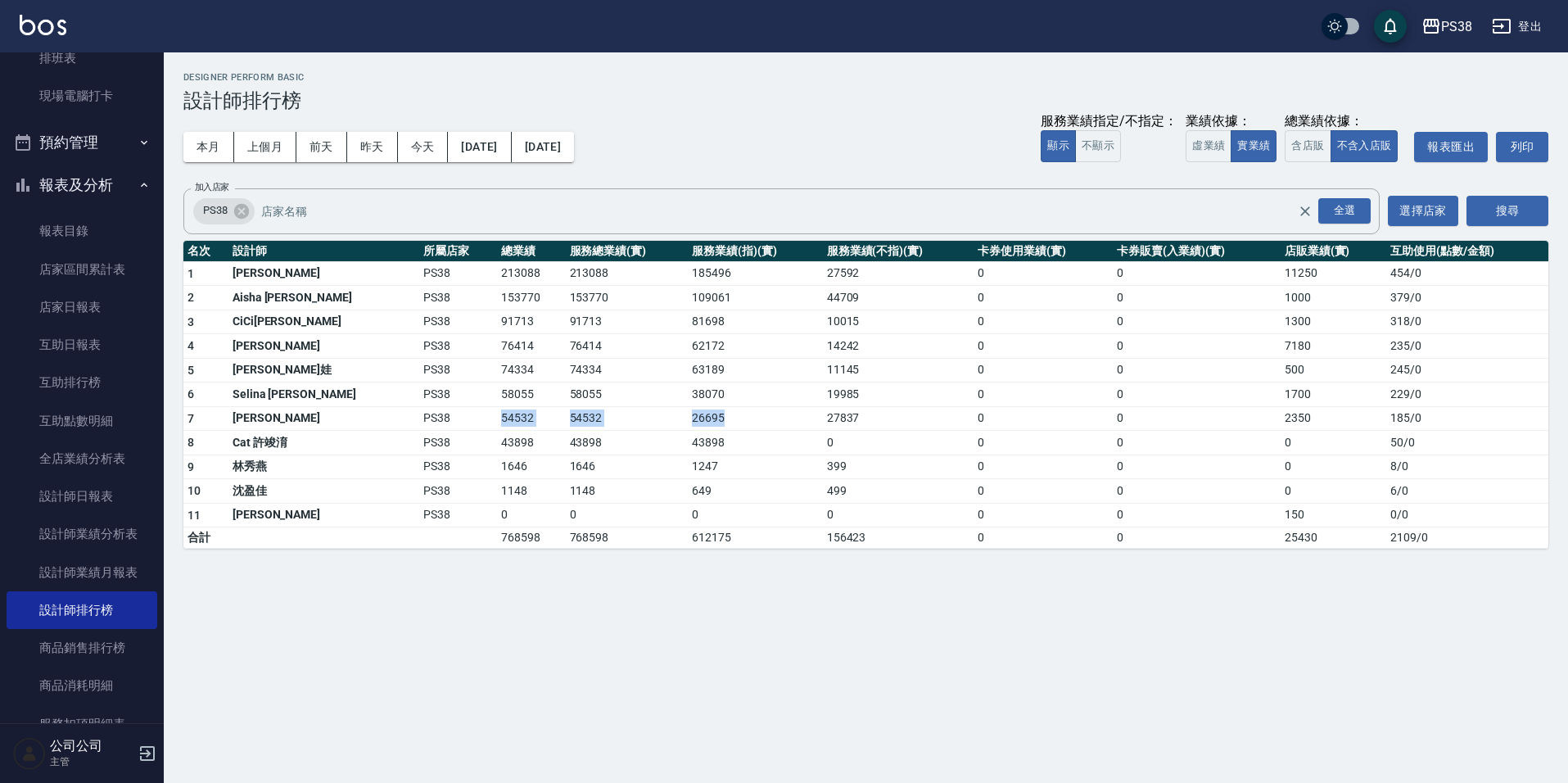
drag, startPoint x: 439, startPoint y: 414, endPoint x: 684, endPoint y: 419, distance: 244.9
click at [678, 420] on tr "7 [PERSON_NAME]PS38 54532 54532 26695 27837 0 0 2350 185 / 0" at bounding box center [865, 418] width 1365 height 25
click at [761, 432] on td "43898" at bounding box center [755, 443] width 134 height 25
click at [823, 421] on td "27837" at bounding box center [898, 418] width 151 height 25
drag, startPoint x: 430, startPoint y: 319, endPoint x: 478, endPoint y: 322, distance: 48.4
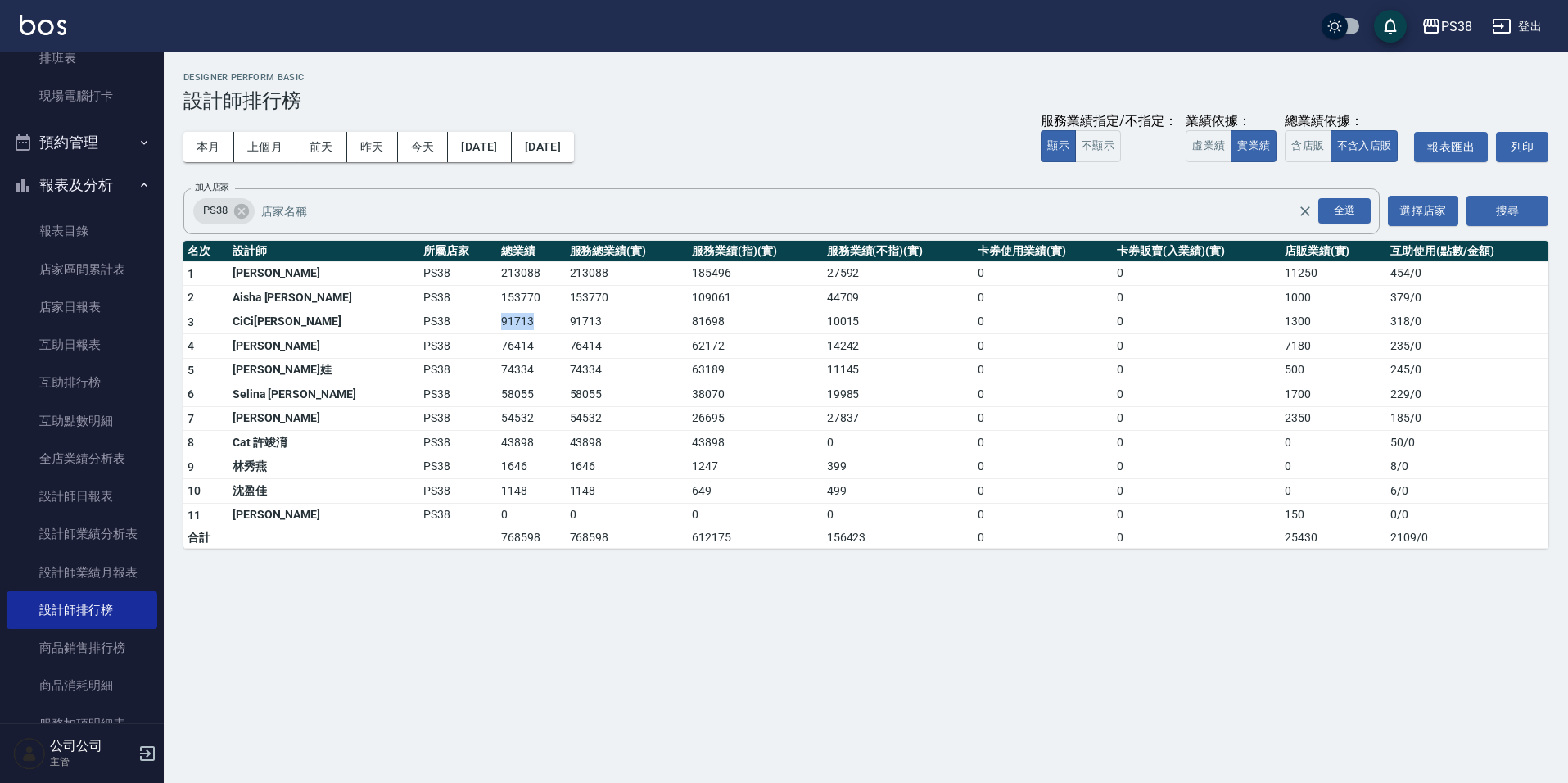
click at [477, 322] on tr "3 [PERSON_NAME] PS38 91713 91713 81698 10015 0 0 1300 318 / 0" at bounding box center [865, 321] width 1365 height 25
click at [501, 341] on td "76414" at bounding box center [531, 346] width 68 height 25
drag, startPoint x: 437, startPoint y: 346, endPoint x: 481, endPoint y: 350, distance: 44.4
click at [497, 350] on td "76414" at bounding box center [531, 346] width 68 height 25
drag, startPoint x: 488, startPoint y: 355, endPoint x: 502, endPoint y: 366, distance: 17.5
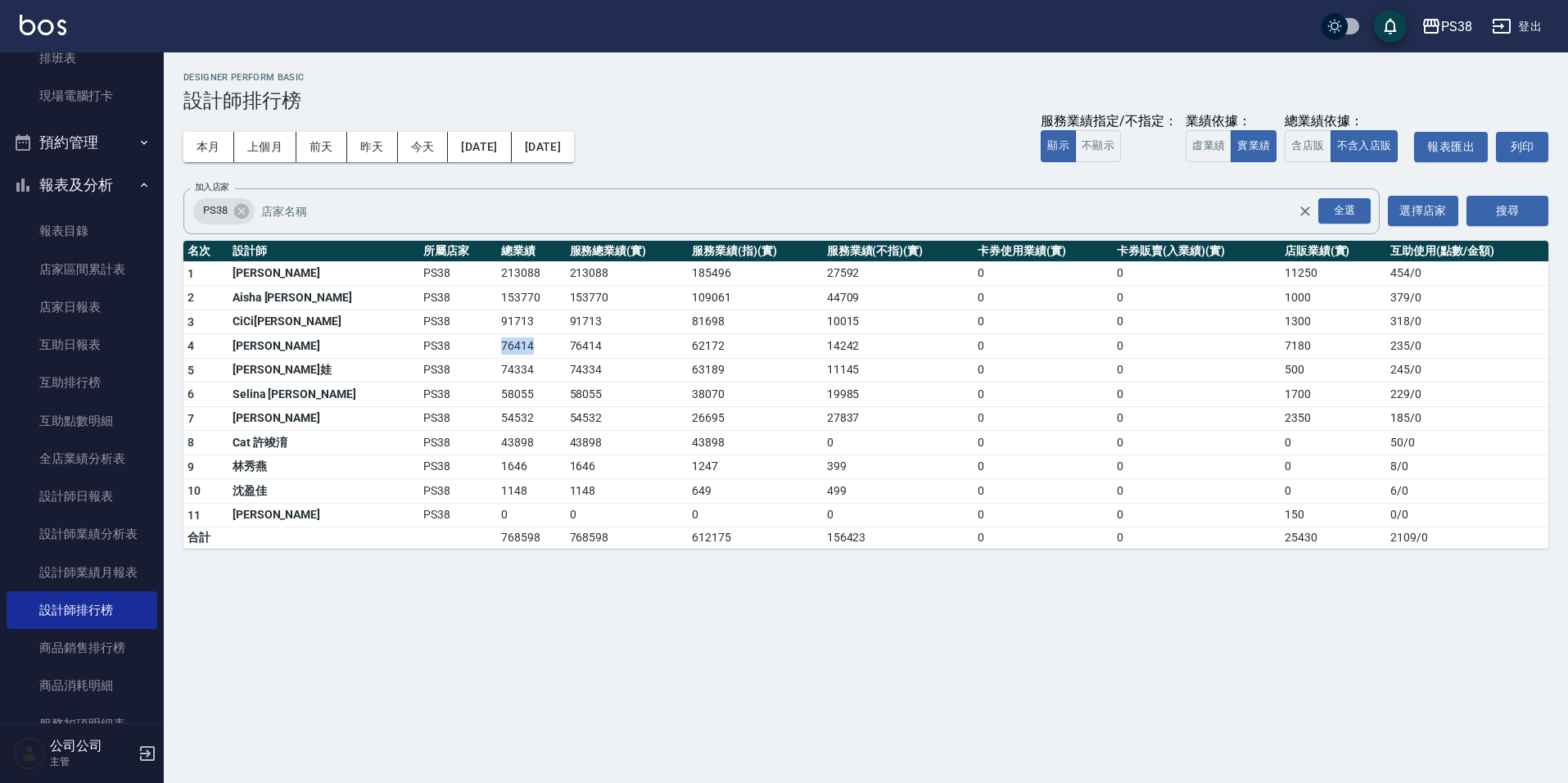
click at [497, 357] on td "76414" at bounding box center [531, 346] width 68 height 25
click at [603, 384] on td "58055" at bounding box center [627, 394] width 123 height 25
click at [784, 664] on div "PS38 [DATE] - [DATE] 設計師排行榜 列印時間： [DATE][PHONE_NUMBER]:41 Designer Perform Basi…" at bounding box center [784, 391] width 1568 height 783
click at [833, 673] on div "PS38 [DATE] - [DATE] 設計師排行榜 列印時間： [DATE][PHONE_NUMBER]:41 Designer Perform Basi…" at bounding box center [784, 391] width 1568 height 783
click at [696, 585] on div "PS38 [DATE] - [DATE] 設計師排行榜 列印時間： [DATE][PHONE_NUMBER]:41 Designer Perform Basi…" at bounding box center [784, 391] width 1568 height 783
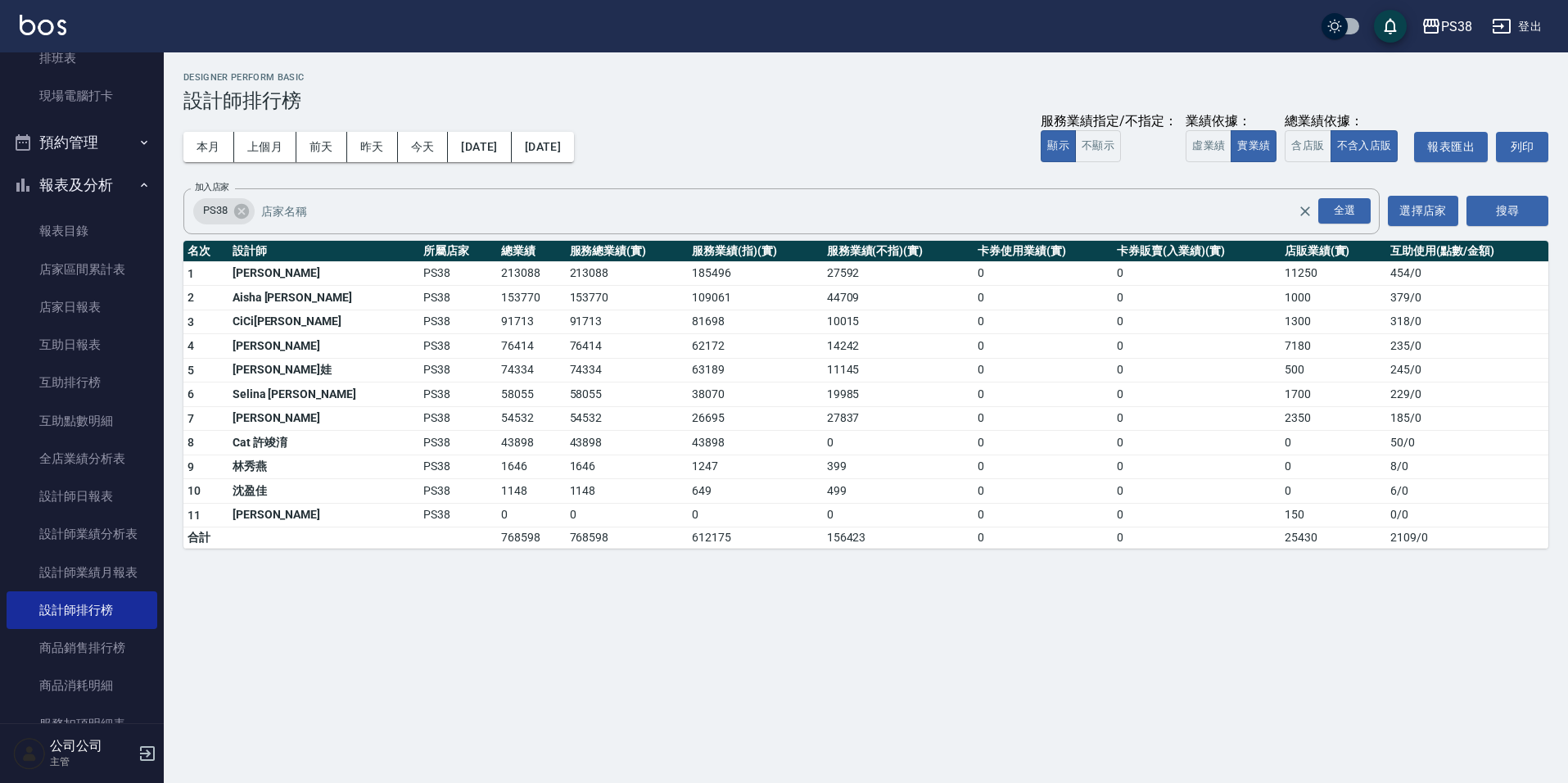
click at [739, 155] on div "本月 上個月 [DATE] [DATE] [DATE] [DATE] [DATE] 服務業績指定/不指定： 顯示 不顯示 業績依據： 虛業績 實業績 總業績依…" at bounding box center [865, 147] width 1365 height 70
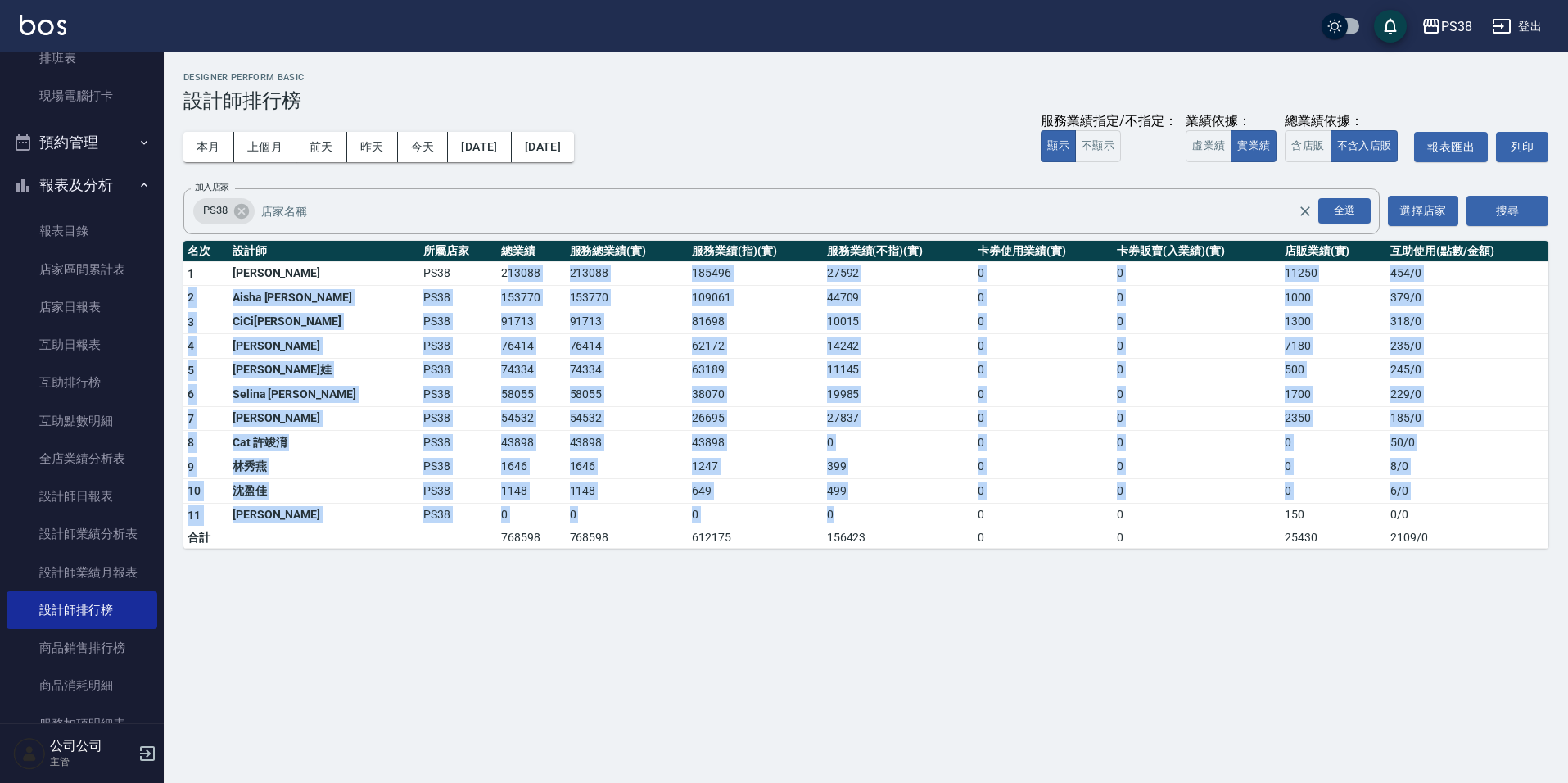
drag, startPoint x: 441, startPoint y: 275, endPoint x: 829, endPoint y: 509, distance: 454.0
click at [829, 509] on tbody "1 [PERSON_NAME] PS38 213088 213088 185496 27592 0 0 11250 454 / 0 2 Aisha [PERS…" at bounding box center [865, 404] width 1365 height 287
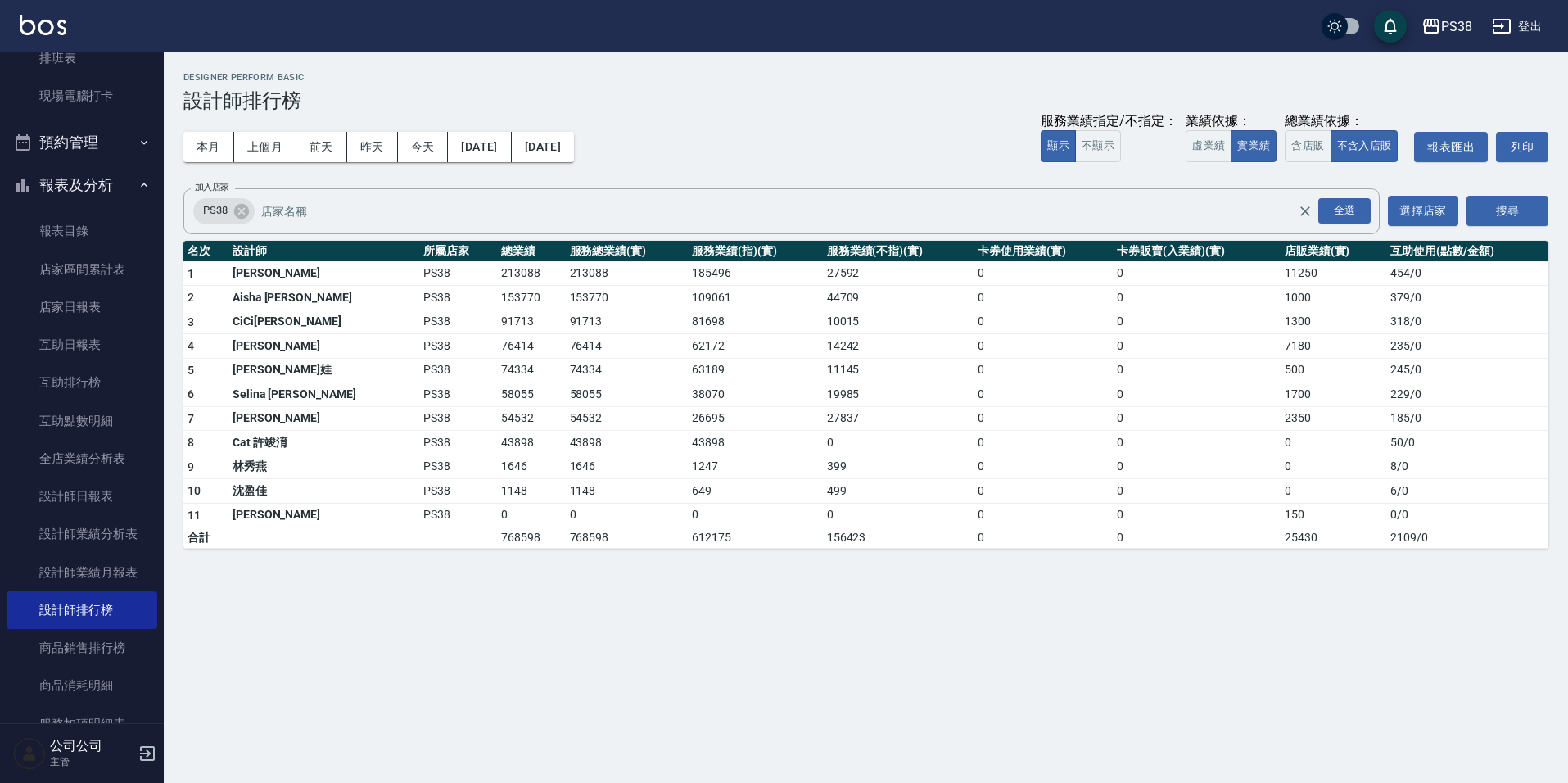
click at [822, 628] on div "PS38 [DATE] - [DATE] 設計師排行榜 列印時間： [DATE][PHONE_NUMBER]:41 Designer Perform Basi…" at bounding box center [784, 391] width 1568 height 783
click at [497, 287] on td "153770" at bounding box center [531, 298] width 68 height 25
drag, startPoint x: 431, startPoint y: 269, endPoint x: 503, endPoint y: 302, distance: 78.4
click at [503, 302] on tbody "1 [PERSON_NAME] PS38 213088 213088 185496 27592 0 0 11250 454 / 0 2 Aisha [PERS…" at bounding box center [865, 404] width 1365 height 287
click at [621, 524] on td "0" at bounding box center [627, 515] width 123 height 25
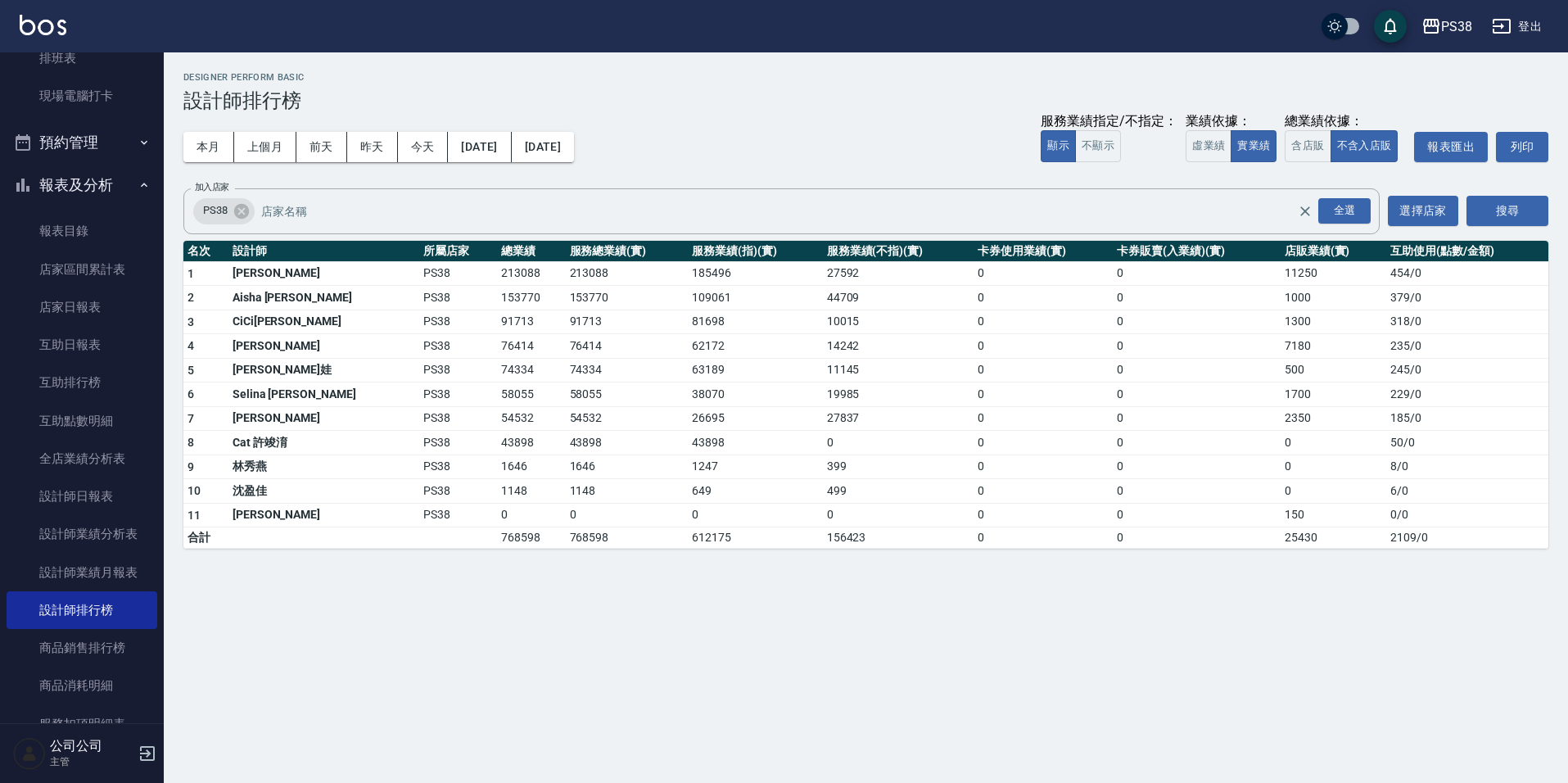
click at [808, 703] on div "PS38 [DATE] - [DATE] 設計師排行榜 列印時間： [DATE][PHONE_NUMBER]:41 Designer Perform Basi…" at bounding box center [784, 391] width 1568 height 783
click at [93, 186] on button "報表及分析" at bounding box center [82, 185] width 151 height 43
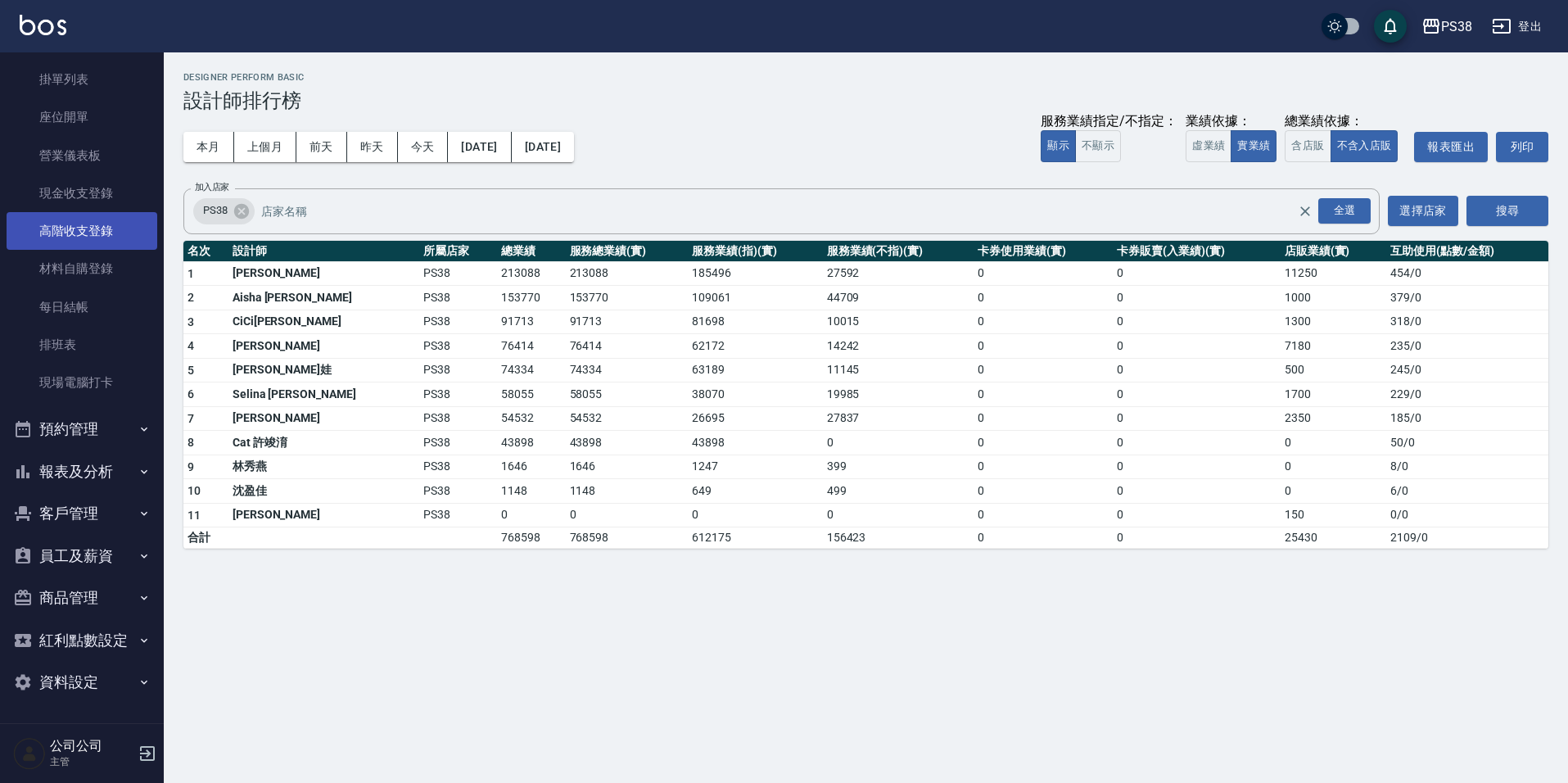
scroll to position [123, 0]
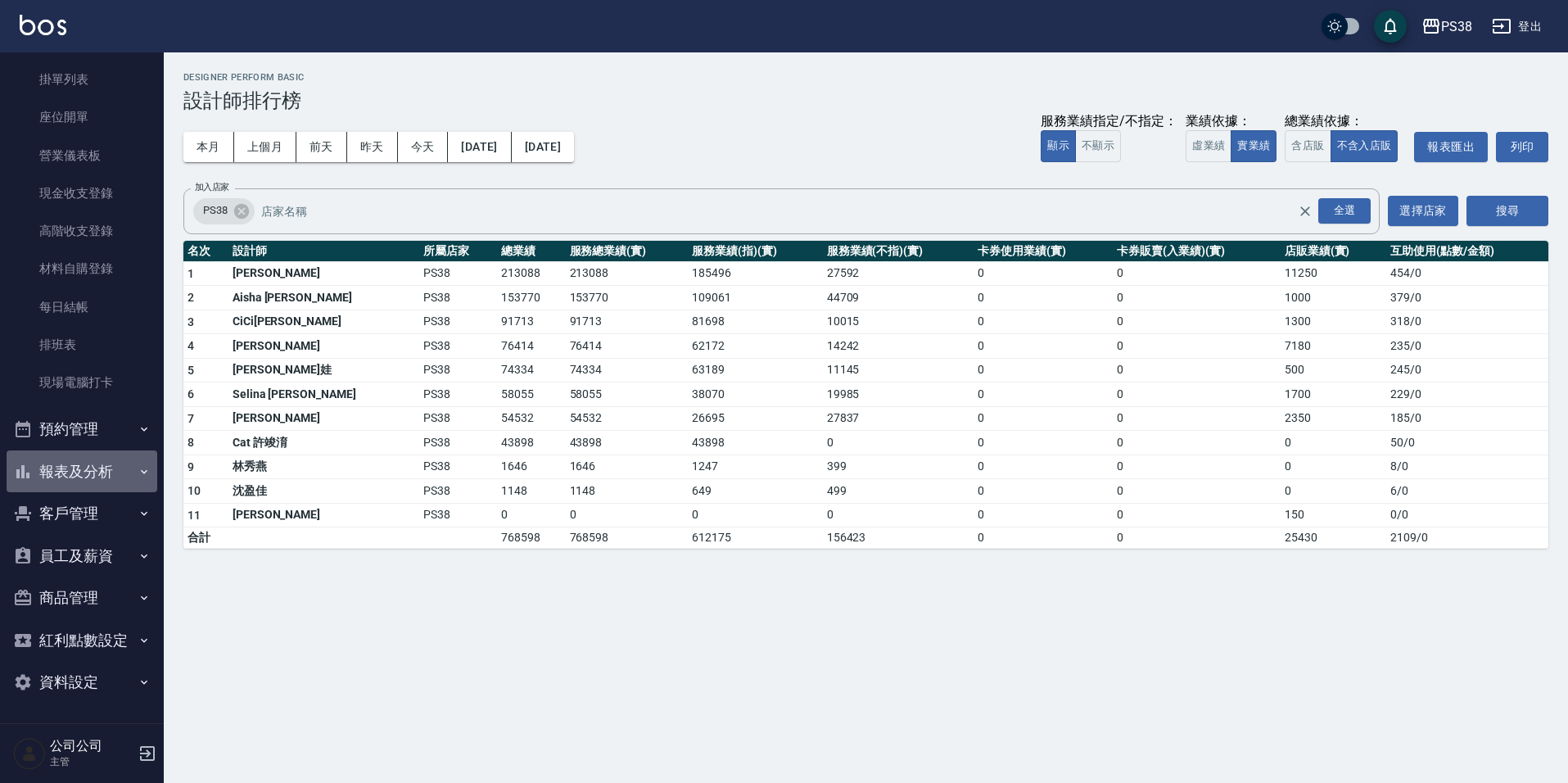
click at [107, 463] on button "報表及分析" at bounding box center [82, 471] width 151 height 43
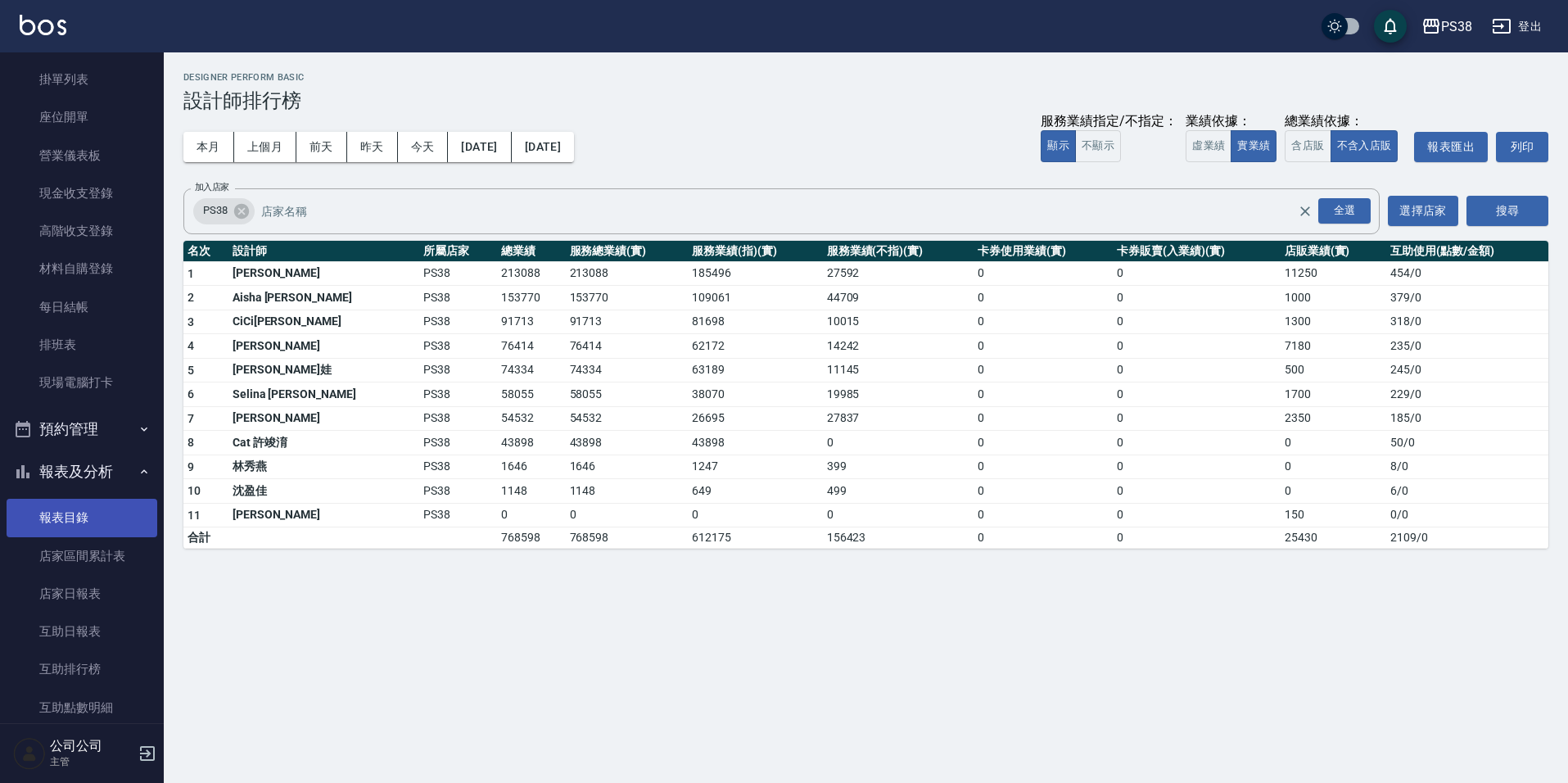
scroll to position [409, 0]
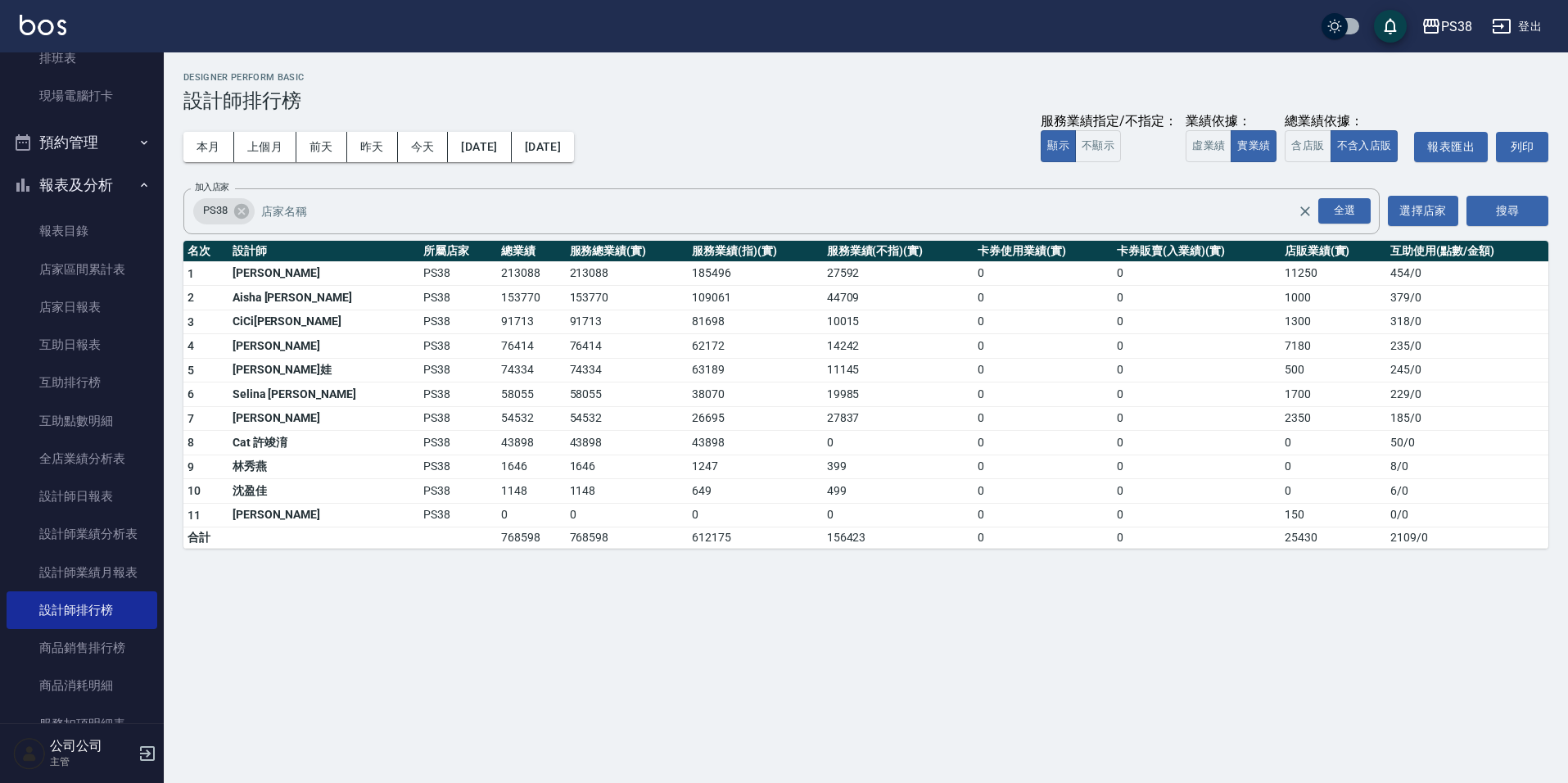
click at [87, 183] on button "報表及分析" at bounding box center [82, 185] width 151 height 43
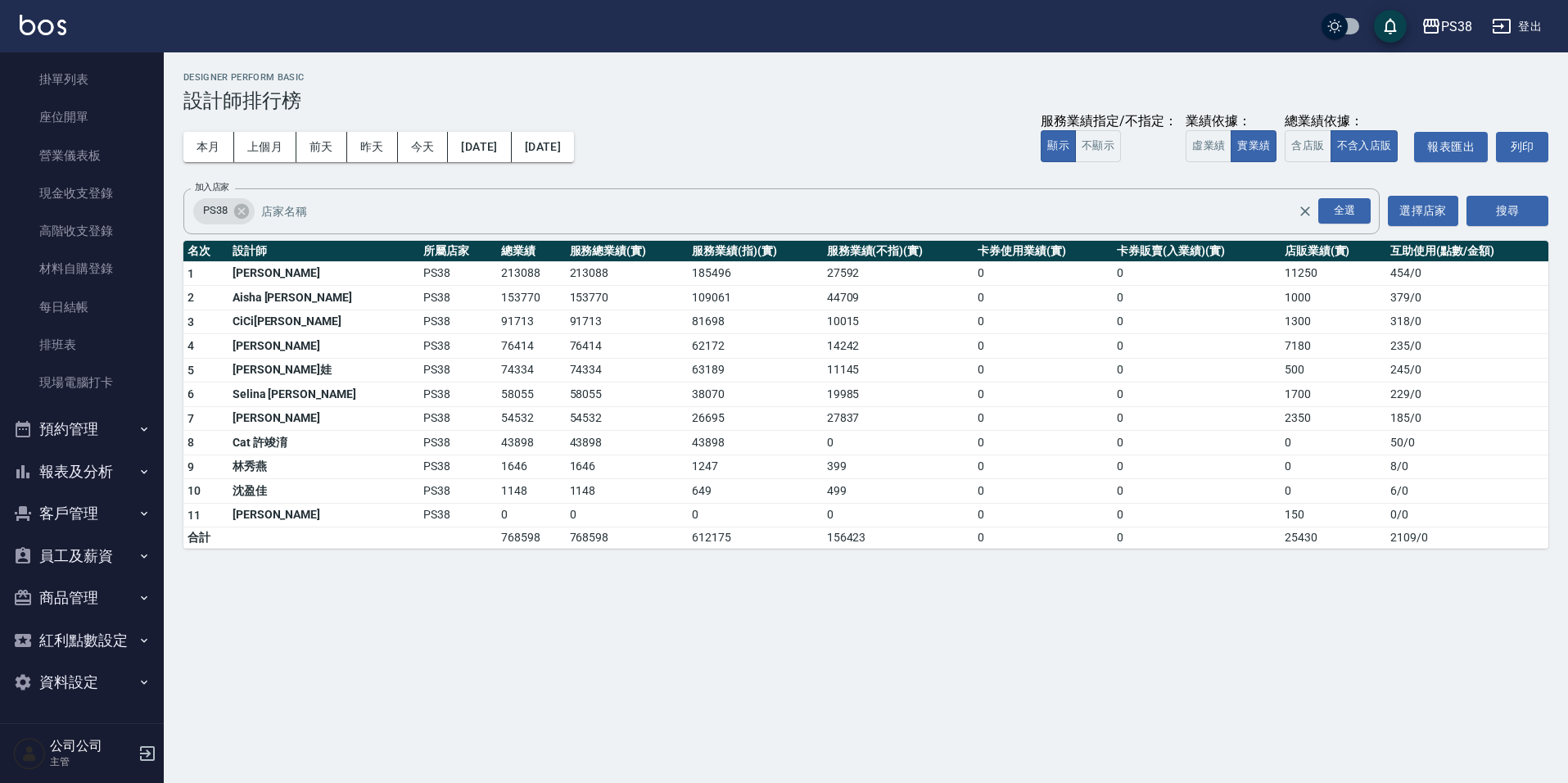
scroll to position [123, 0]
drag, startPoint x: 427, startPoint y: 257, endPoint x: 657, endPoint y: 572, distance: 389.6
click at [657, 572] on div "PS38 [DATE] - [DATE] 設計師排行榜 列印時間： [DATE][PHONE_NUMBER]:41 Designer Perform Basi…" at bounding box center [784, 391] width 1568 height 783
click at [609, 529] on td "768598" at bounding box center [627, 537] width 123 height 21
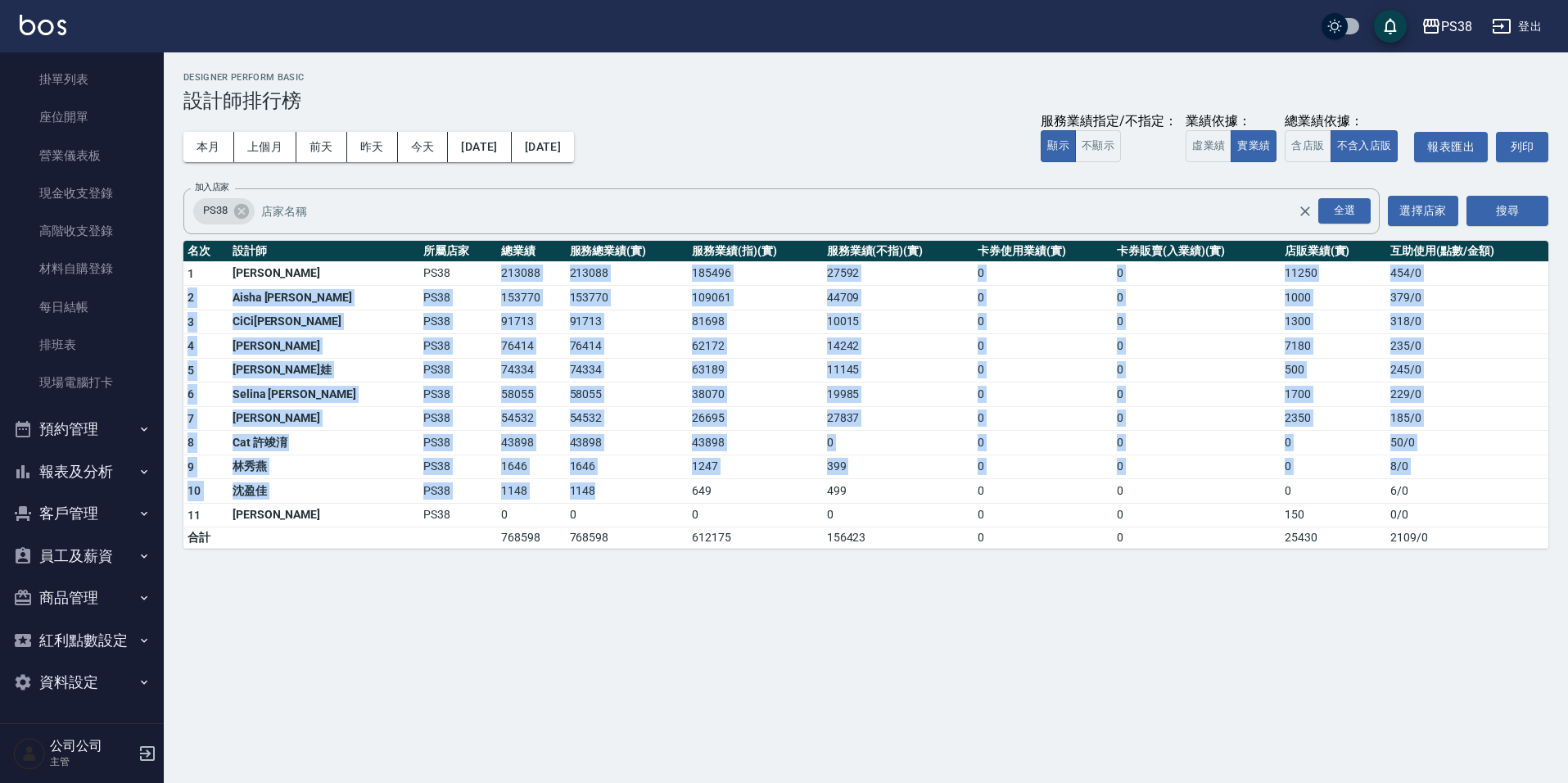
drag, startPoint x: 430, startPoint y: 280, endPoint x: 606, endPoint y: 492, distance: 275.6
click at [606, 492] on tbody "1 [PERSON_NAME] PS38 213088 213088 185496 27592 0 0 11250 454 / 0 2 Aisha [PERS…" at bounding box center [865, 404] width 1365 height 287
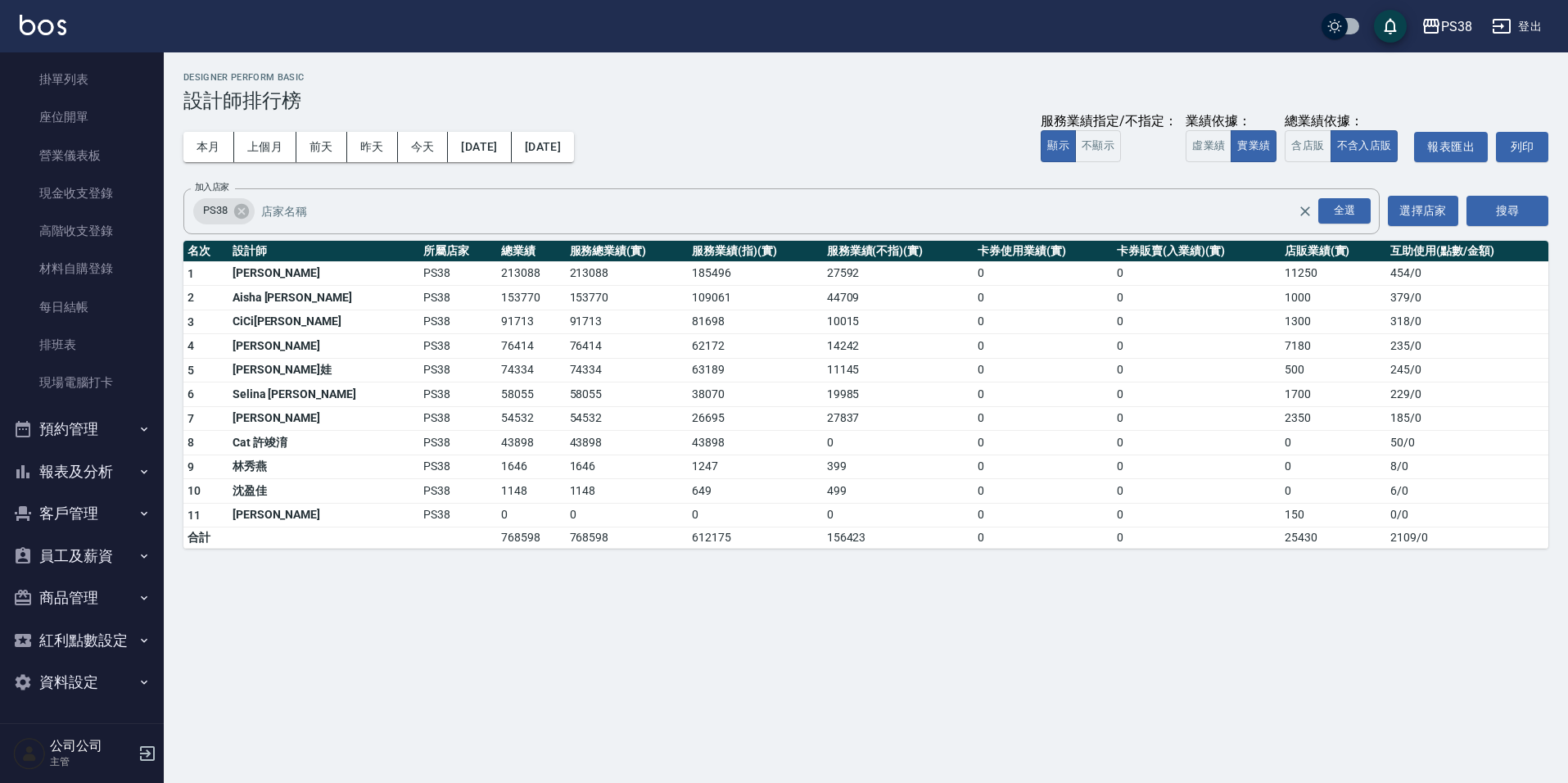
click at [637, 594] on div "PS38 [DATE] - [DATE] 設計師排行榜 列印時間： [DATE][PHONE_NUMBER]:41 Designer Perform Basi…" at bounding box center [784, 391] width 1568 height 783
click at [214, 155] on button "本月" at bounding box center [208, 147] width 51 height 30
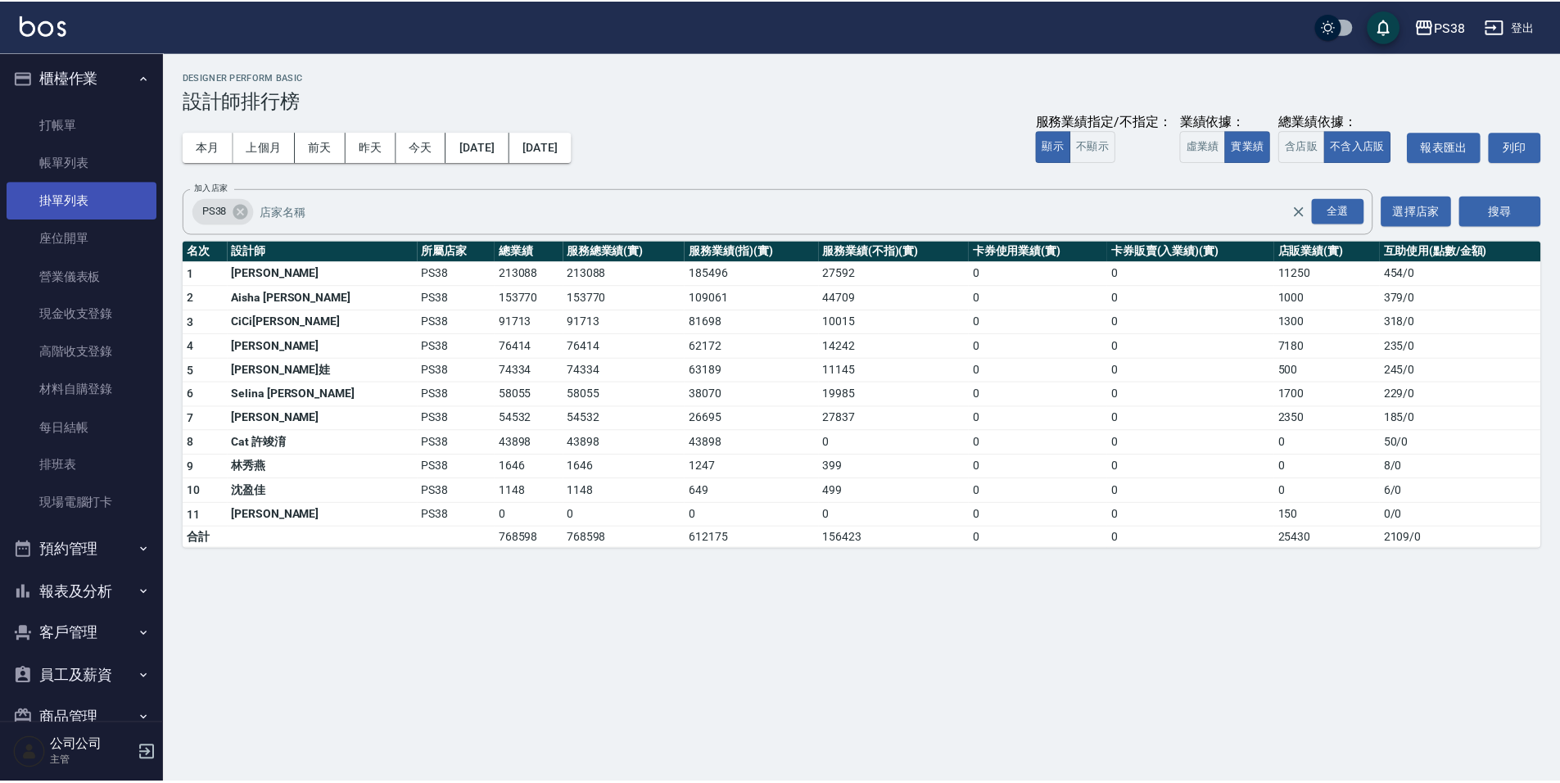
scroll to position [0, 0]
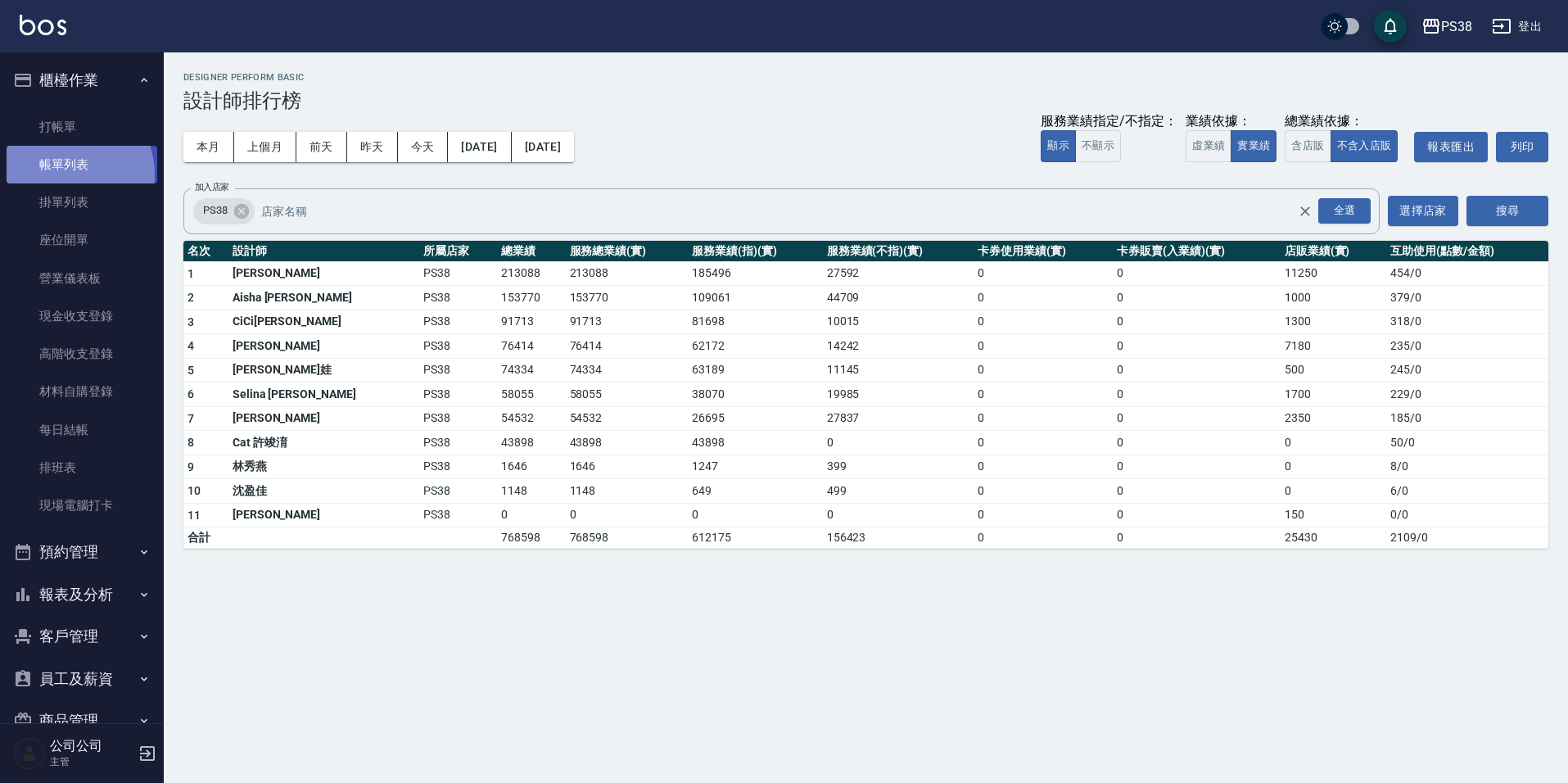
click at [70, 174] on link "帳單列表" at bounding box center [82, 165] width 151 height 38
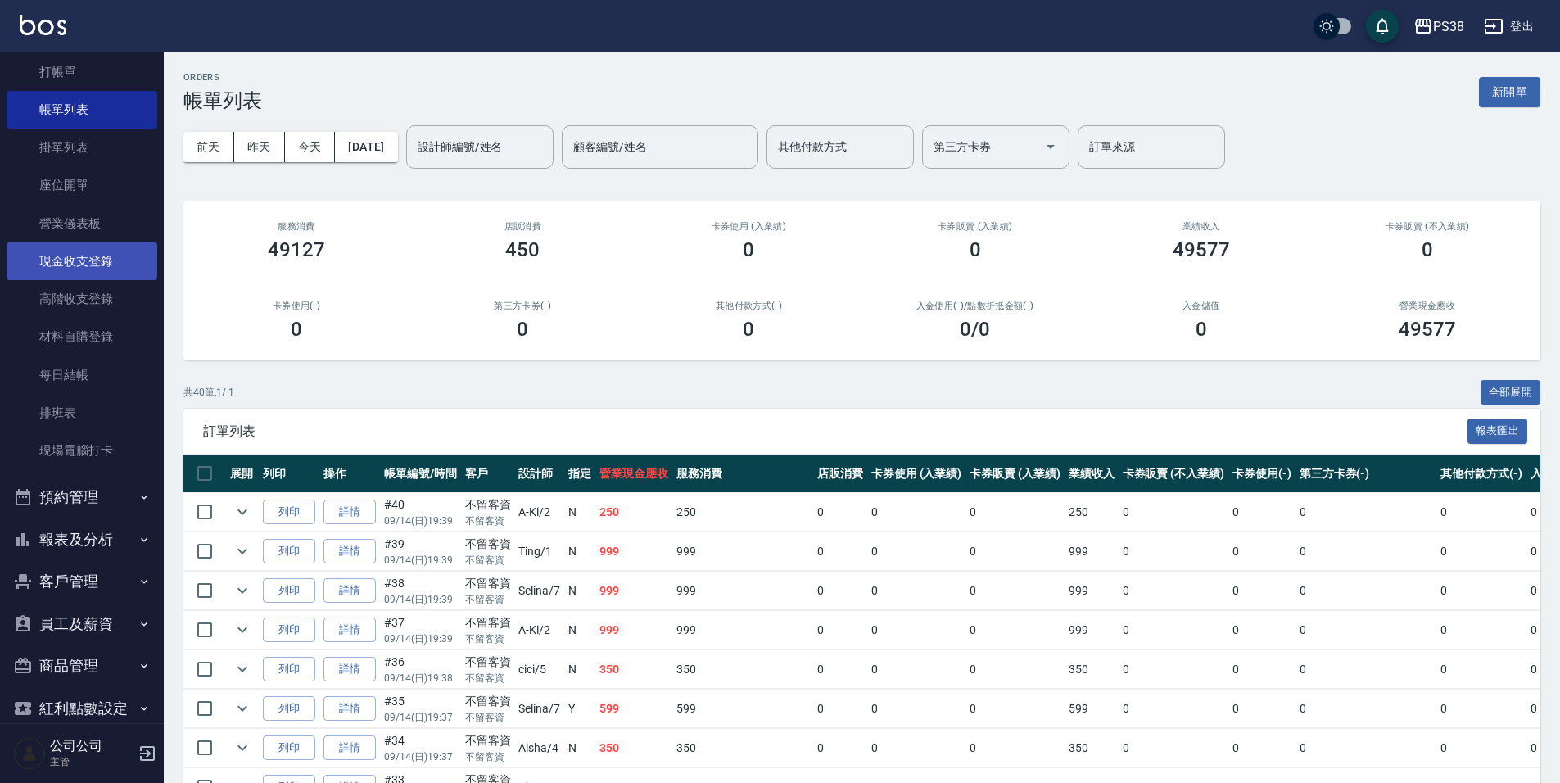
scroll to position [123, 0]
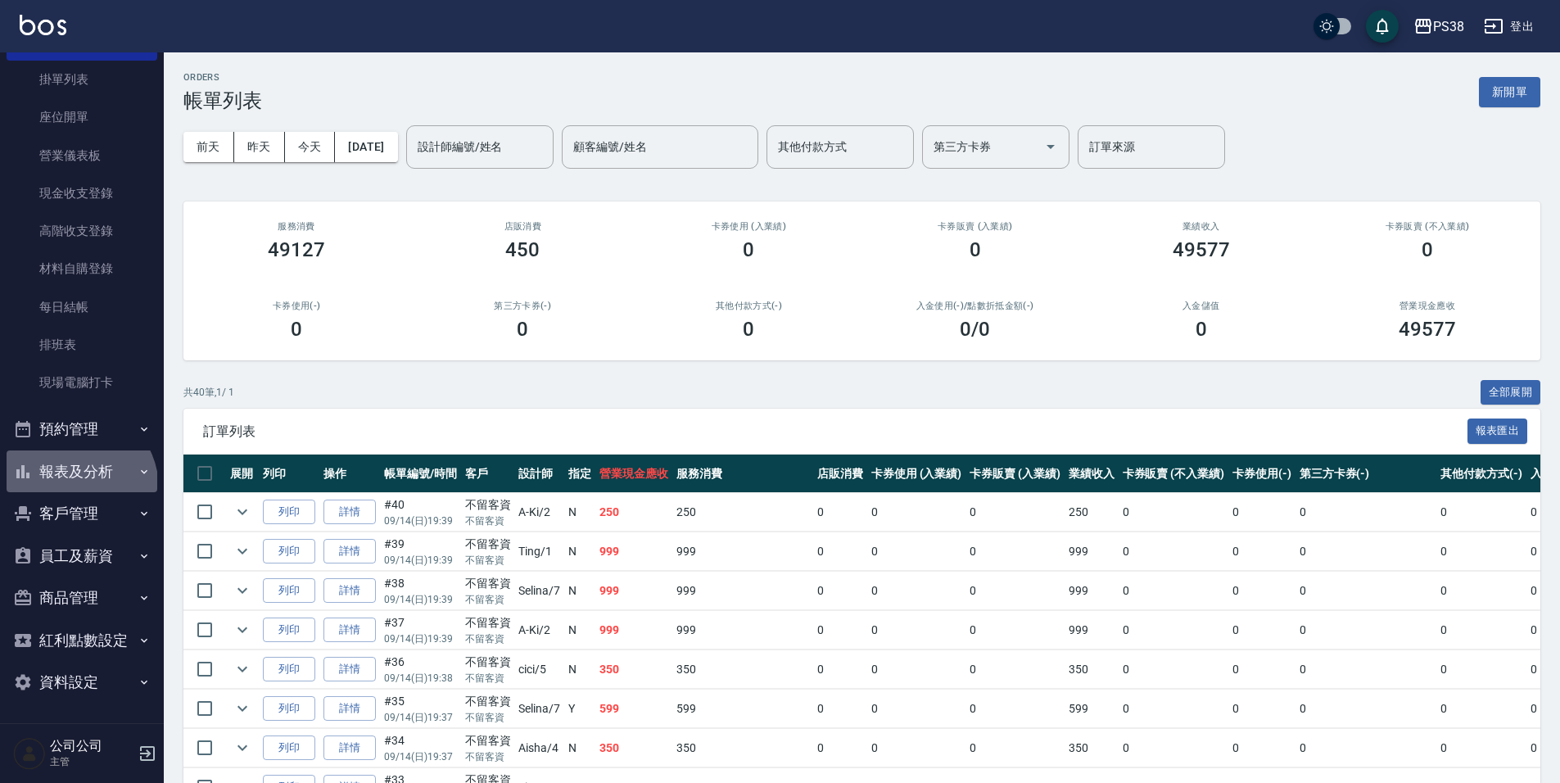
click at [74, 488] on button "報表及分析" at bounding box center [82, 471] width 151 height 43
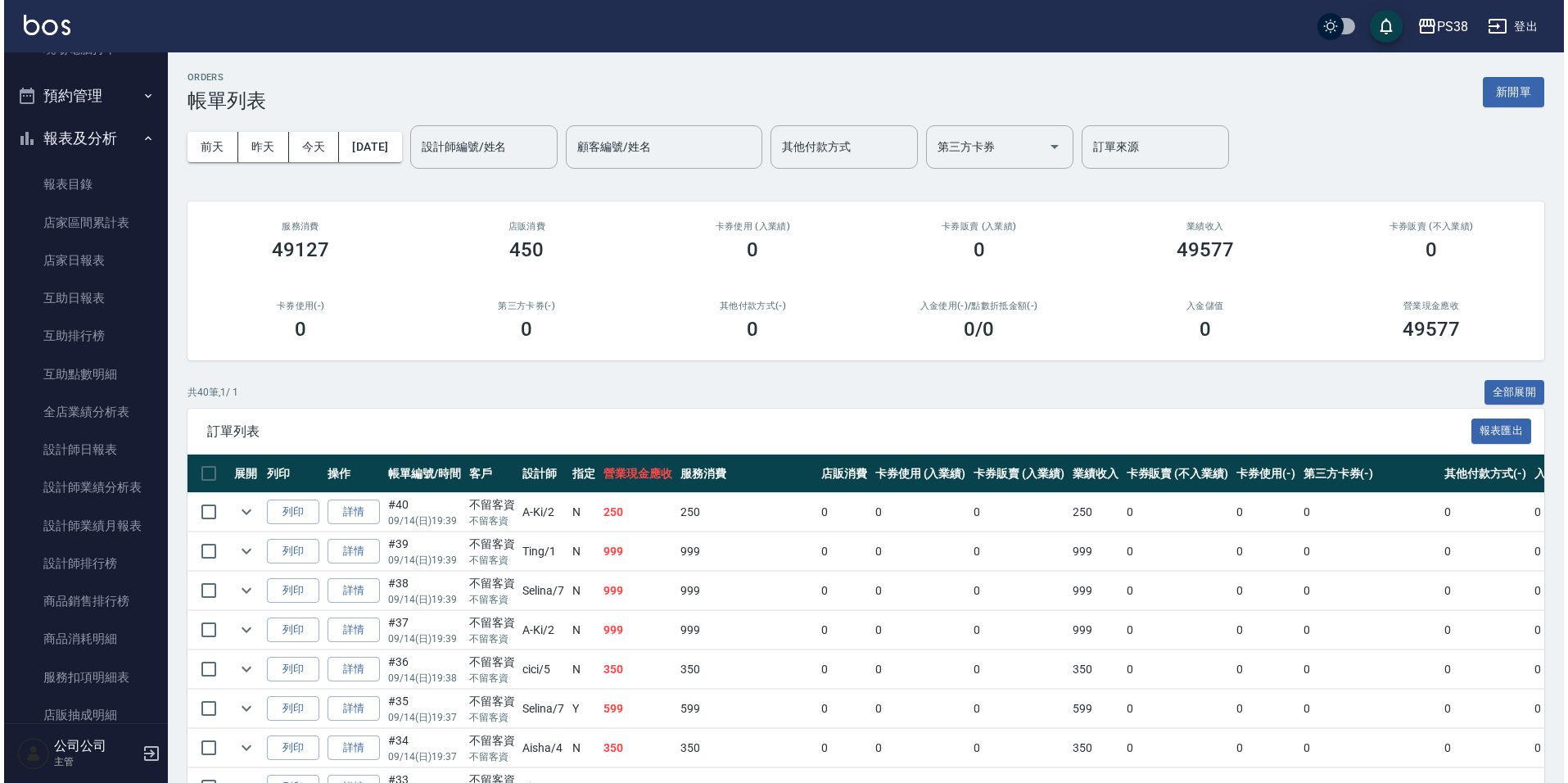
scroll to position [532, 0]
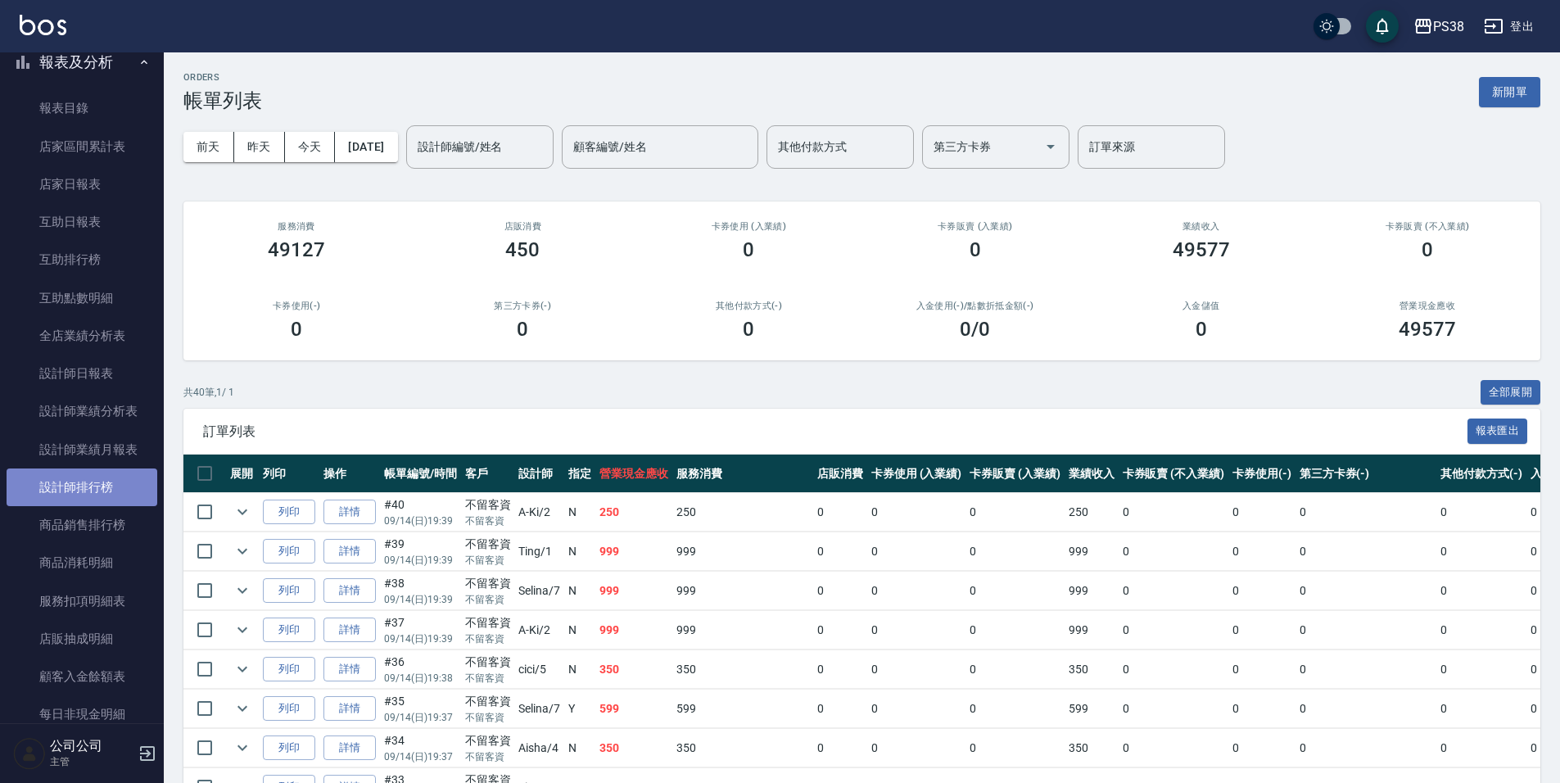
click at [133, 482] on link "設計師排行榜" at bounding box center [82, 487] width 151 height 38
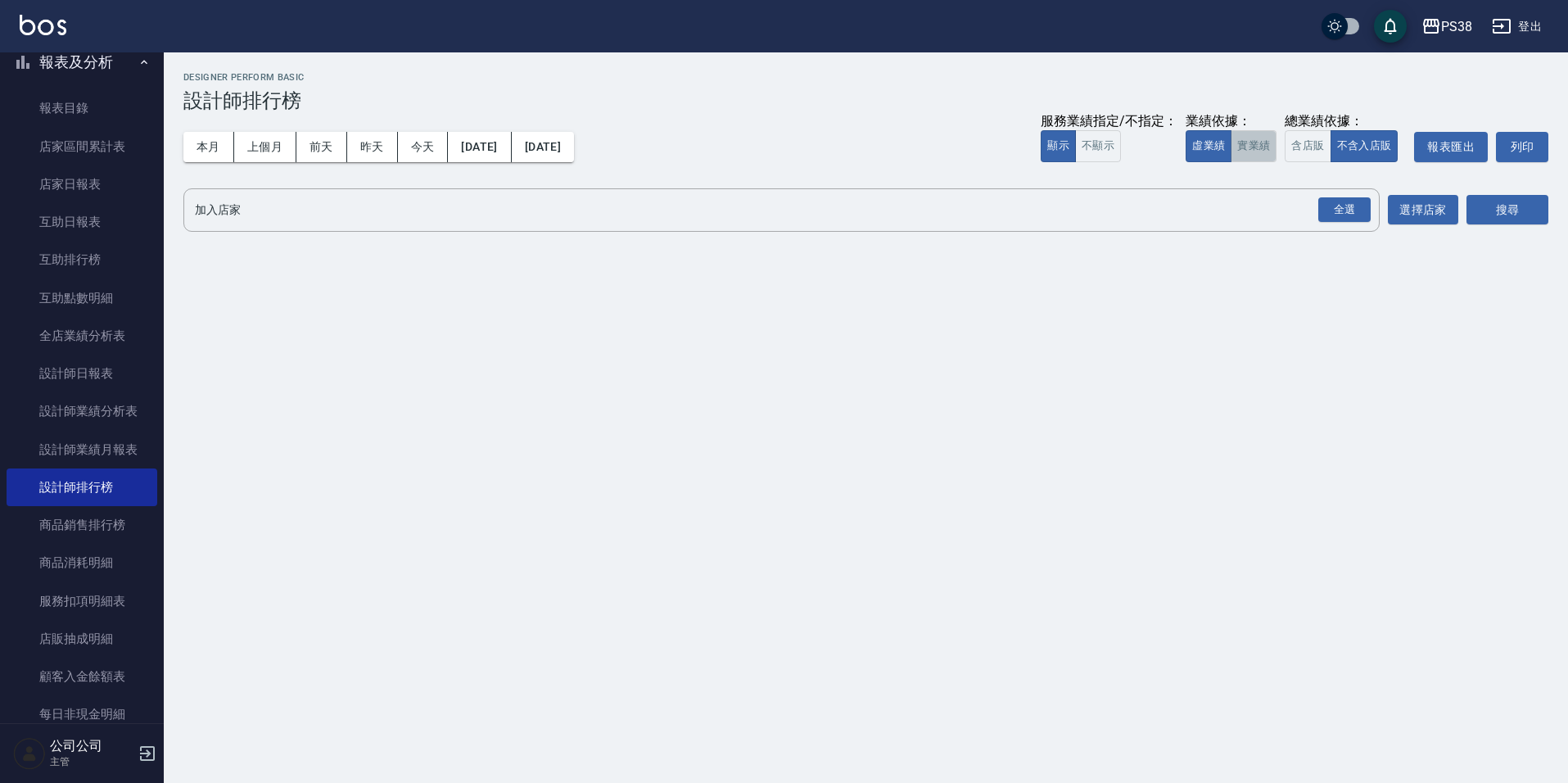
click at [1233, 142] on button "實業績" at bounding box center [1254, 146] width 46 height 32
click at [1330, 207] on div "全選" at bounding box center [1344, 209] width 52 height 25
click at [1534, 219] on button "搜尋" at bounding box center [1507, 211] width 82 height 30
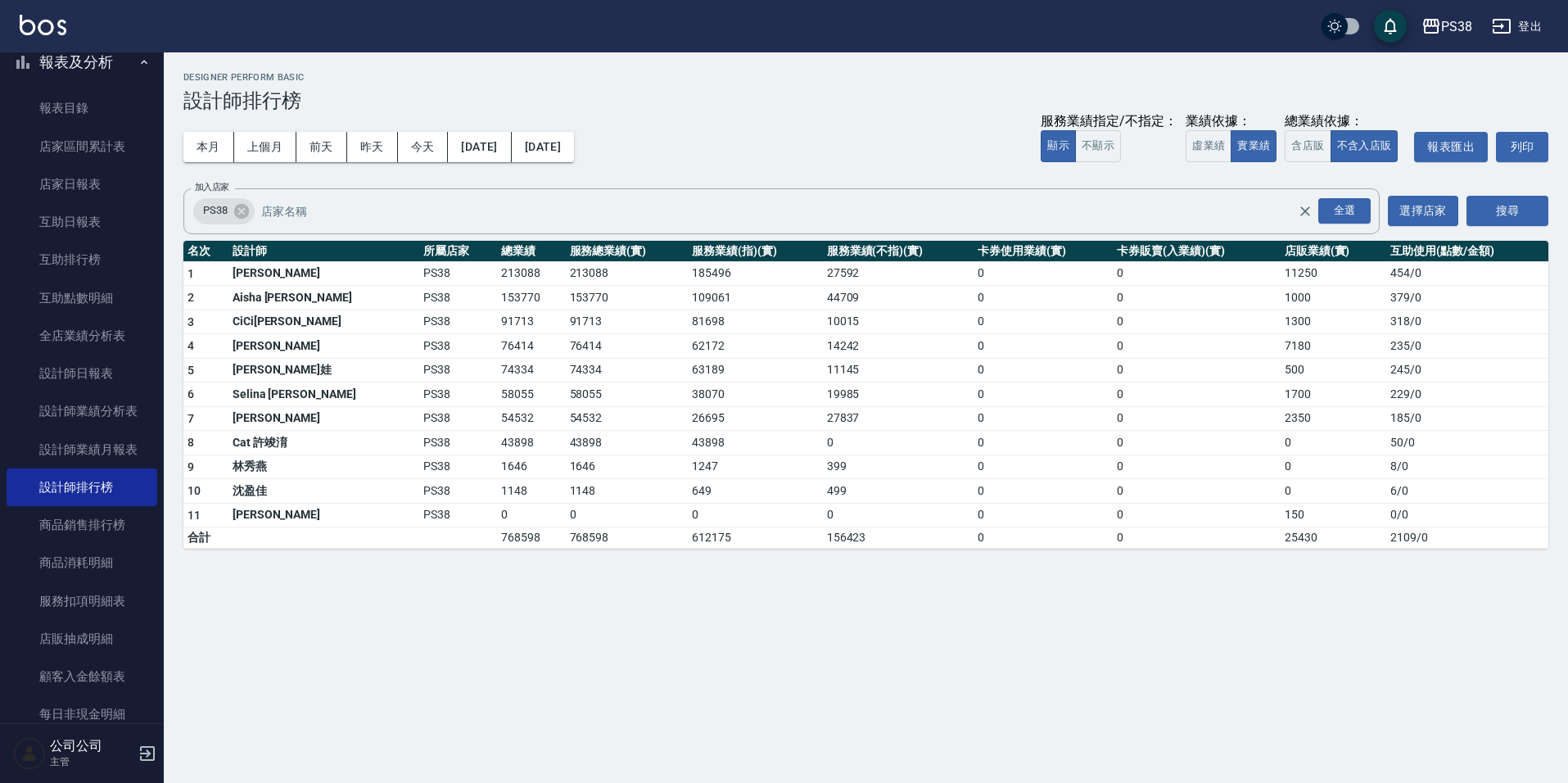
click at [729, 120] on div "本月 上個月 [DATE] [DATE] [DATE] [DATE] [DATE] 服務業績指定/不指定： 顯示 不顯示 業績依據： 虛業績 實業績 總業績依…" at bounding box center [865, 147] width 1365 height 70
click at [716, 139] on div "本月 上個月 [DATE] [DATE] [DATE] [DATE] [DATE] 服務業績指定/不指定： 顯示 不顯示 業績依據： 虛業績 實業績 總業績依…" at bounding box center [865, 147] width 1365 height 70
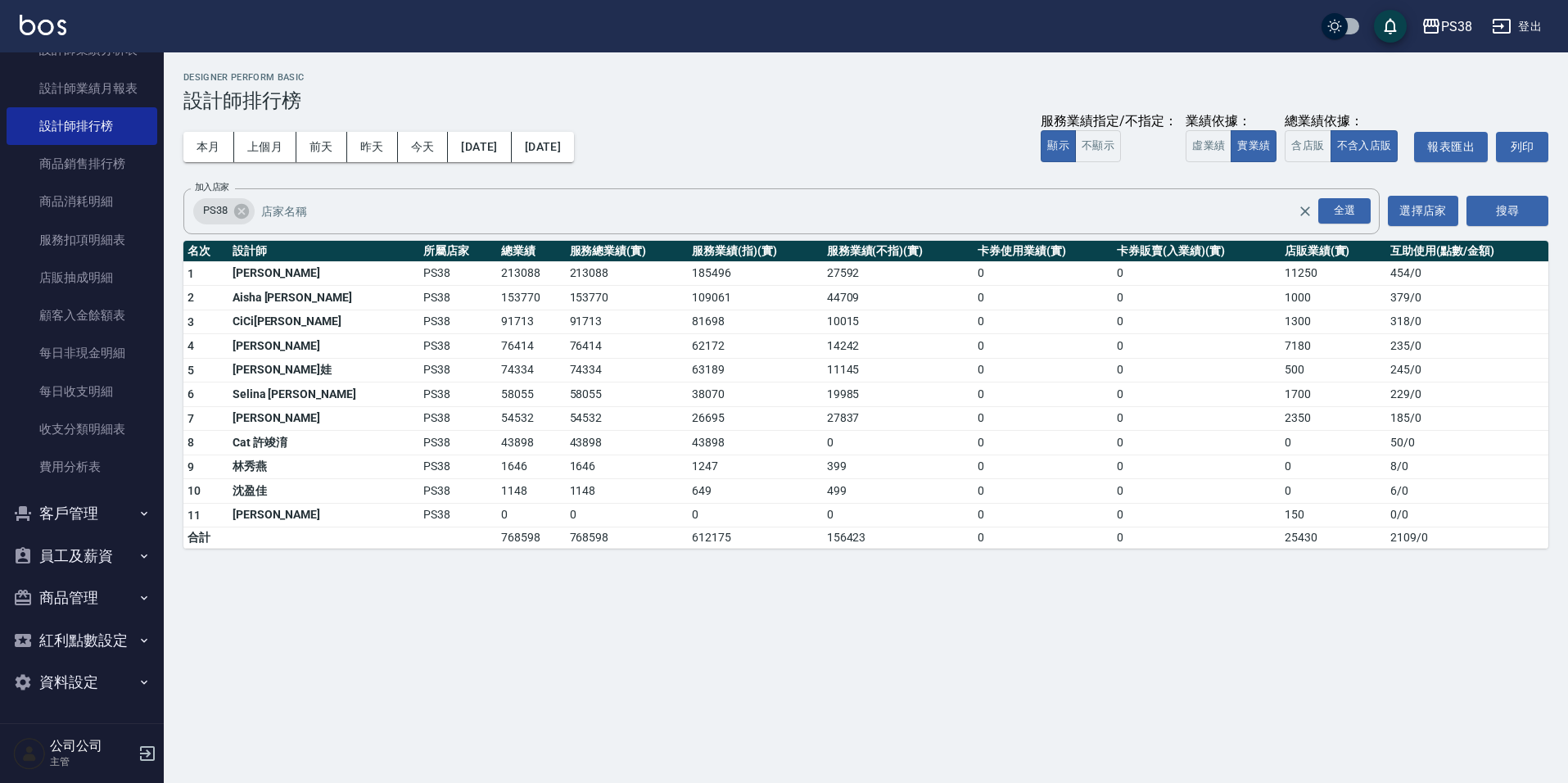
click at [99, 549] on button "員工及薪資" at bounding box center [82, 556] width 151 height 43
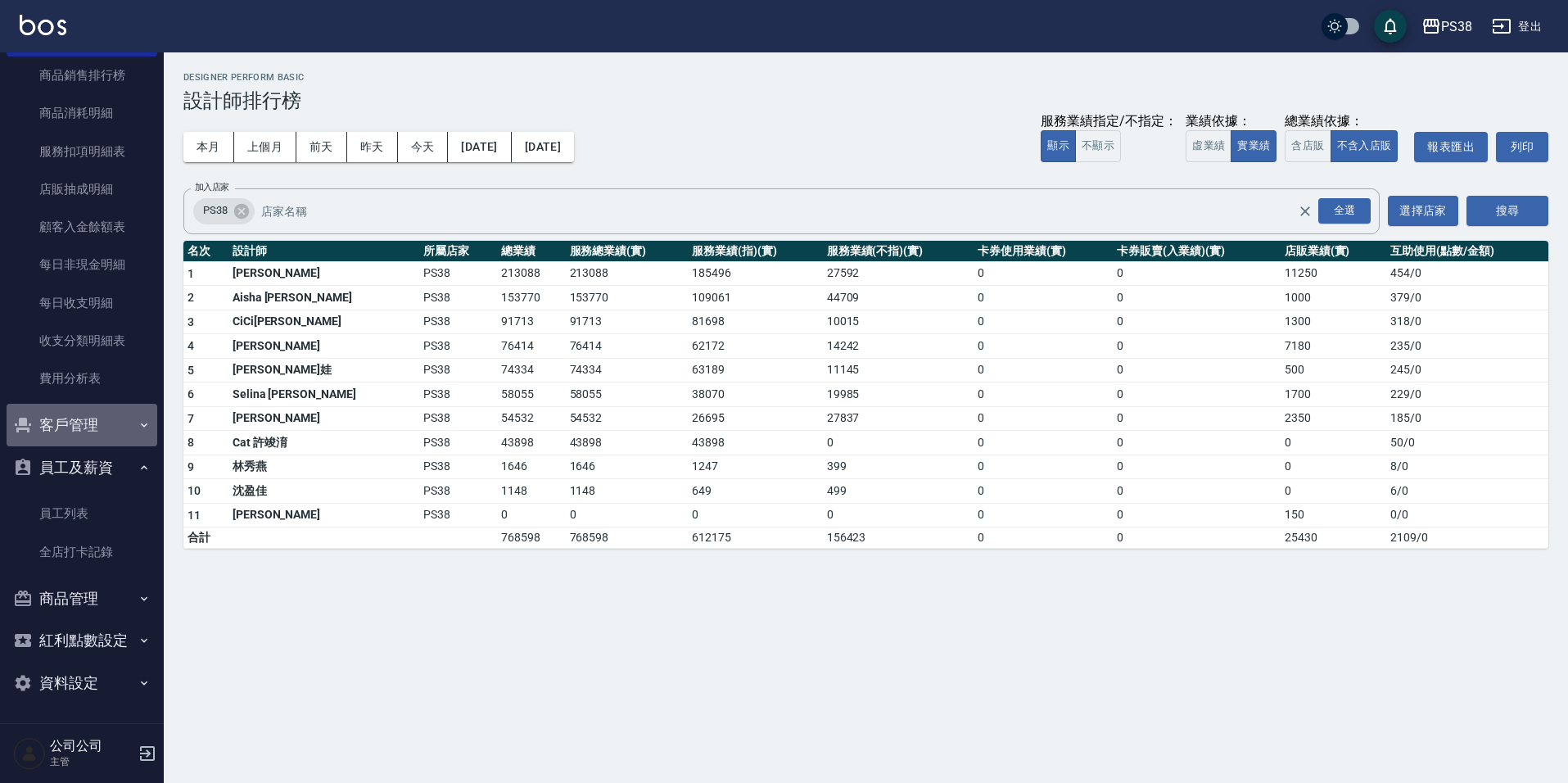
click at [106, 416] on button "客戶管理" at bounding box center [82, 425] width 151 height 43
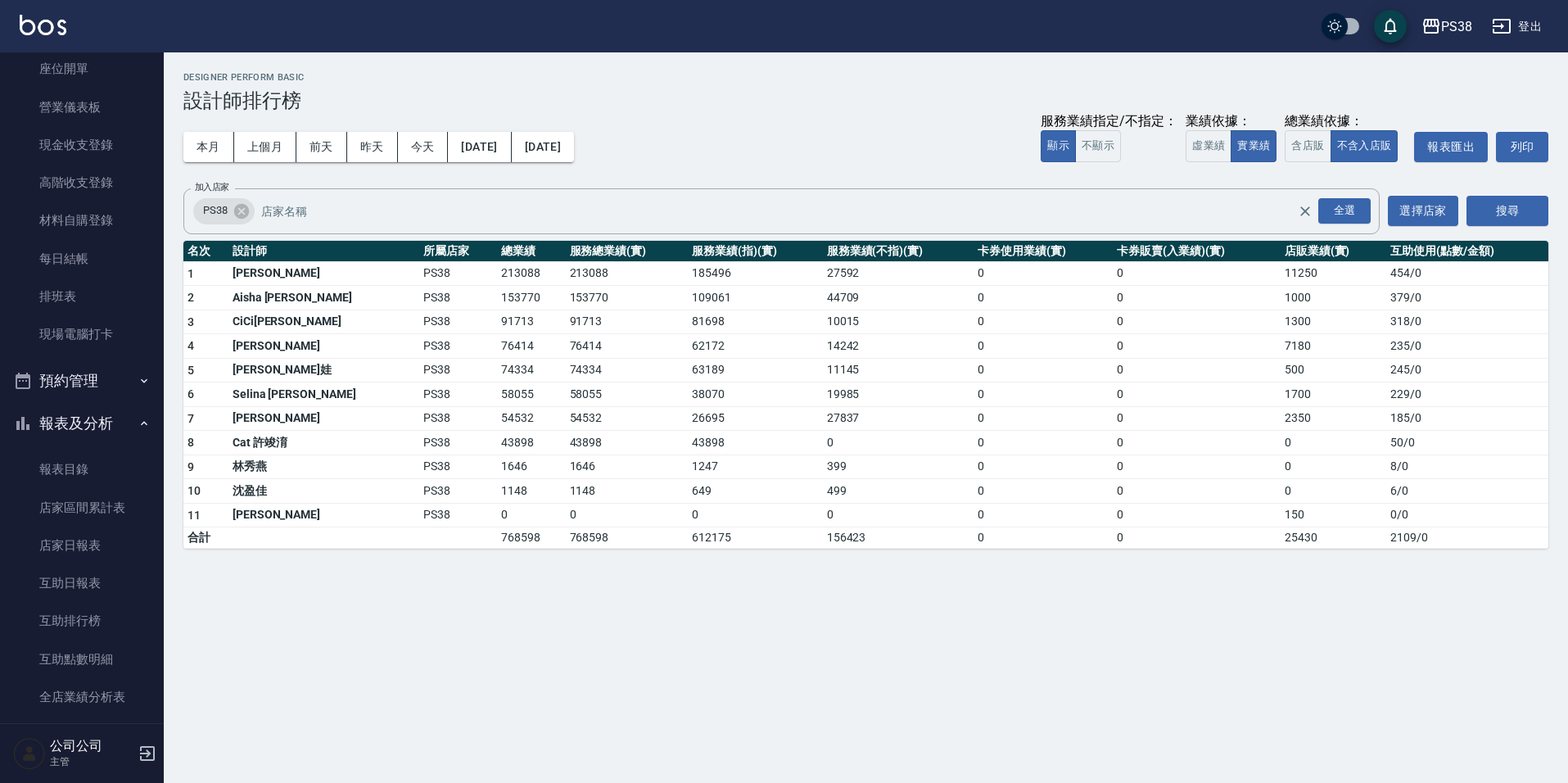
scroll to position [0, 0]
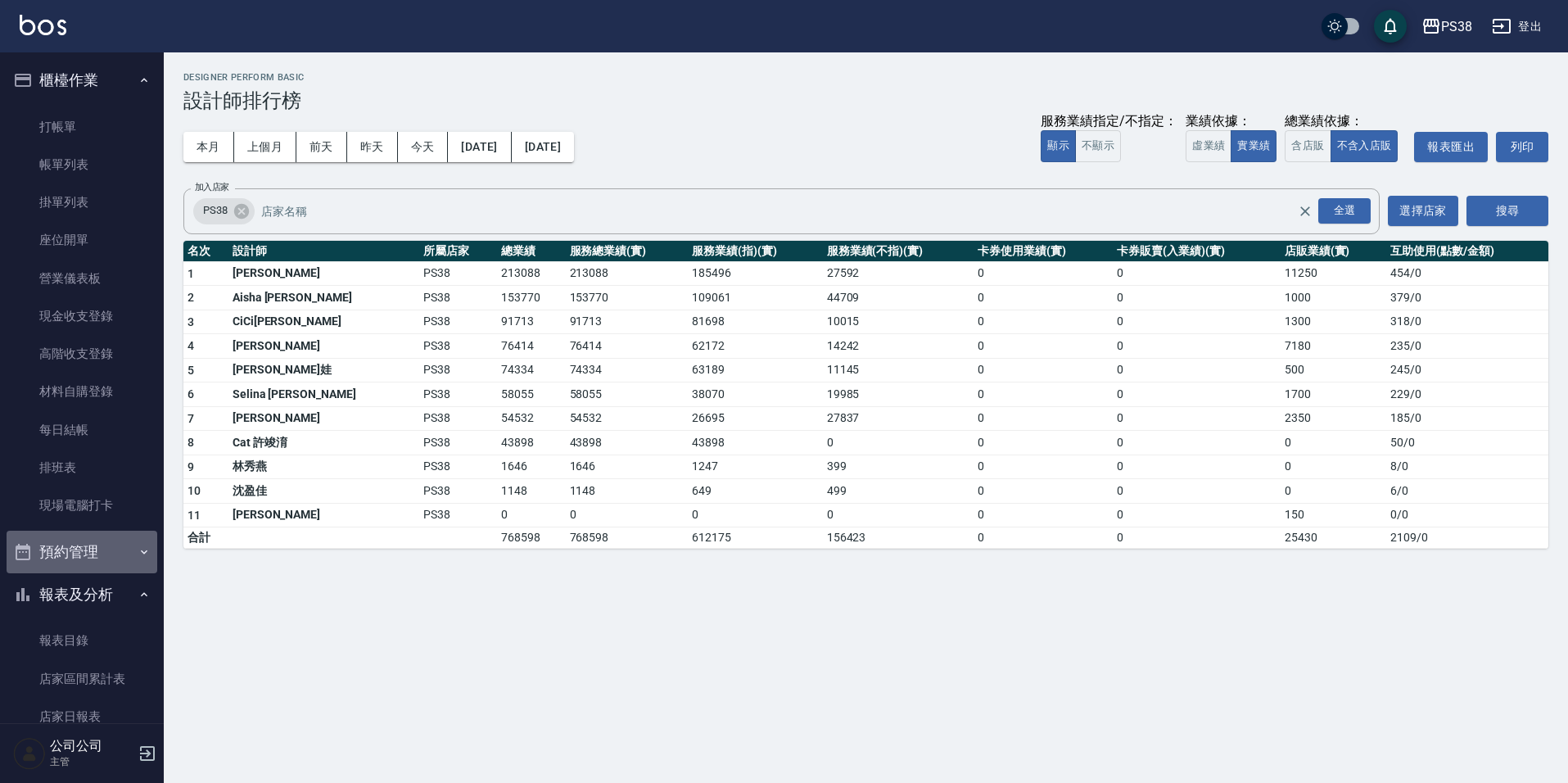
click at [126, 549] on button "預約管理" at bounding box center [82, 552] width 151 height 43
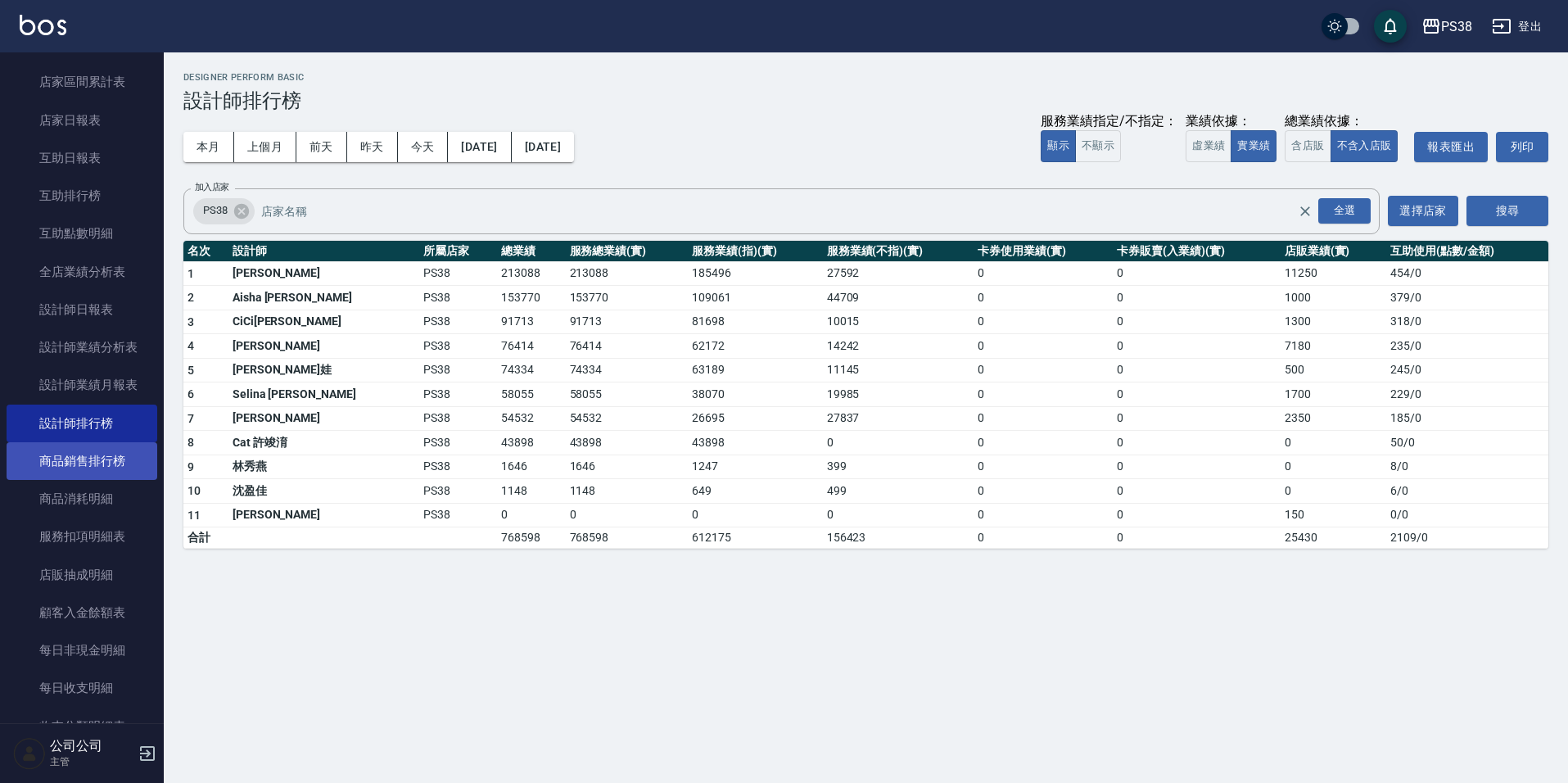
scroll to position [737, 0]
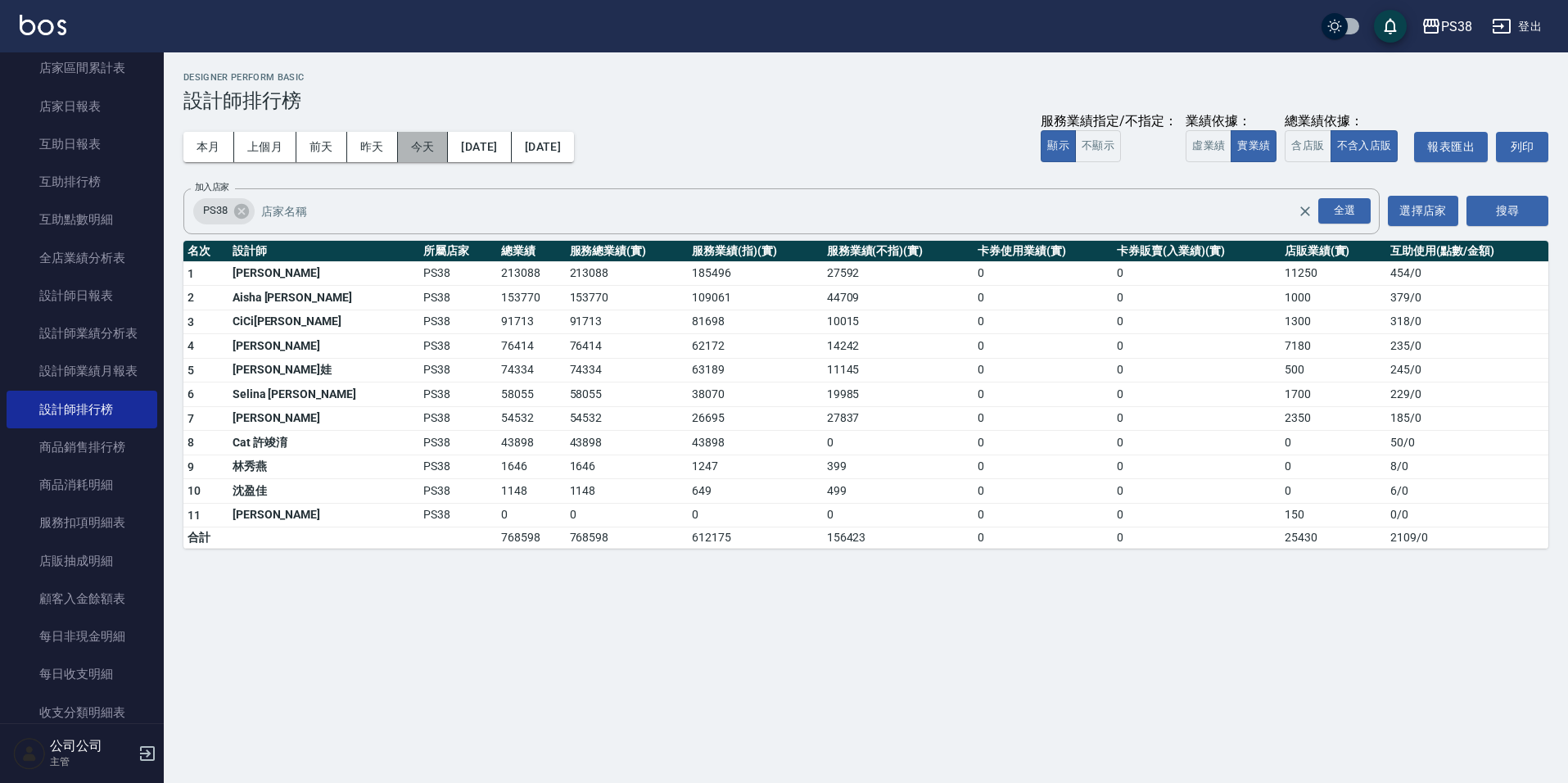
click at [430, 137] on button "今天" at bounding box center [423, 147] width 51 height 30
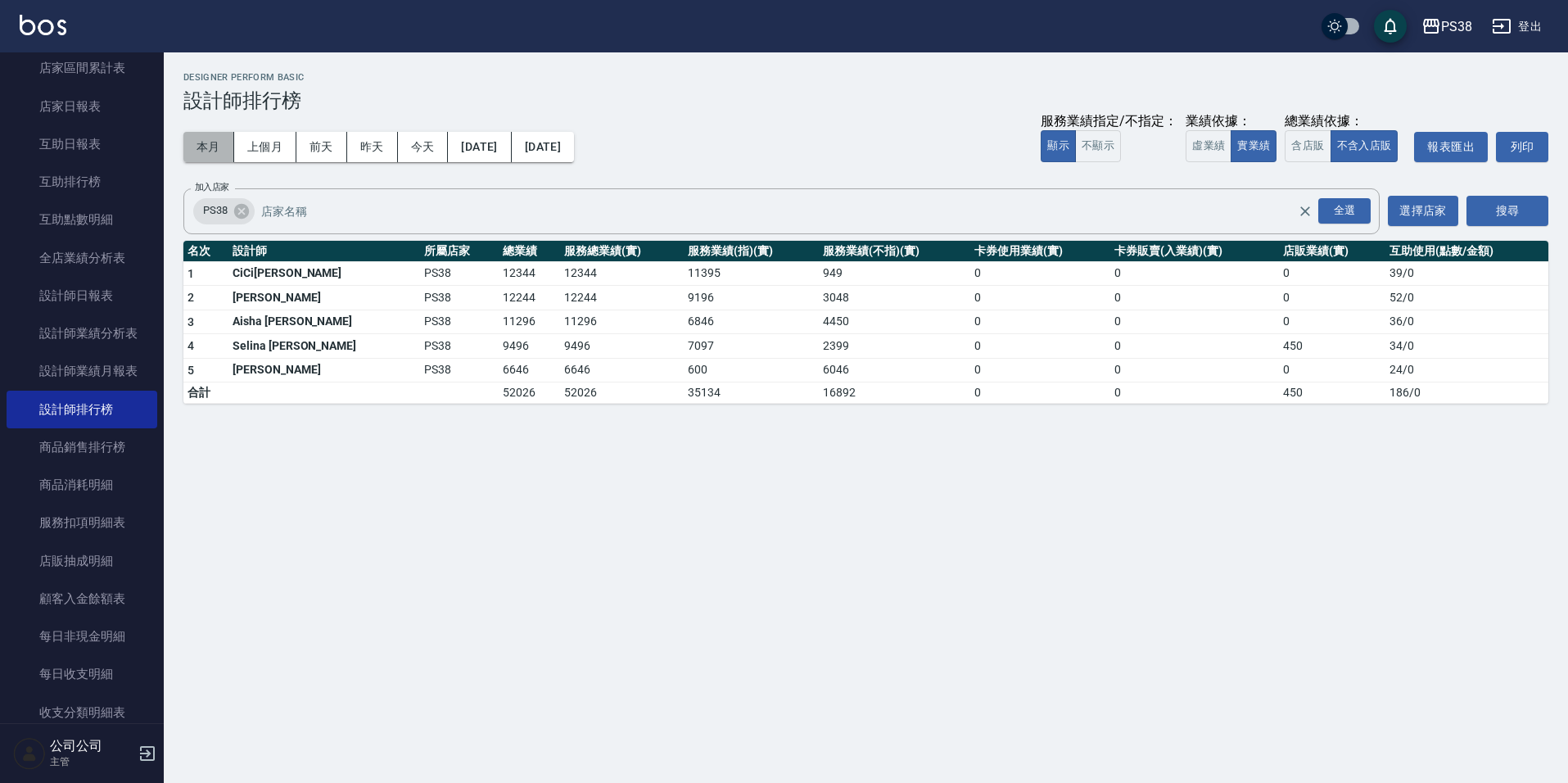
click at [210, 147] on button "本月" at bounding box center [208, 147] width 51 height 30
